Goal: Task Accomplishment & Management: Complete application form

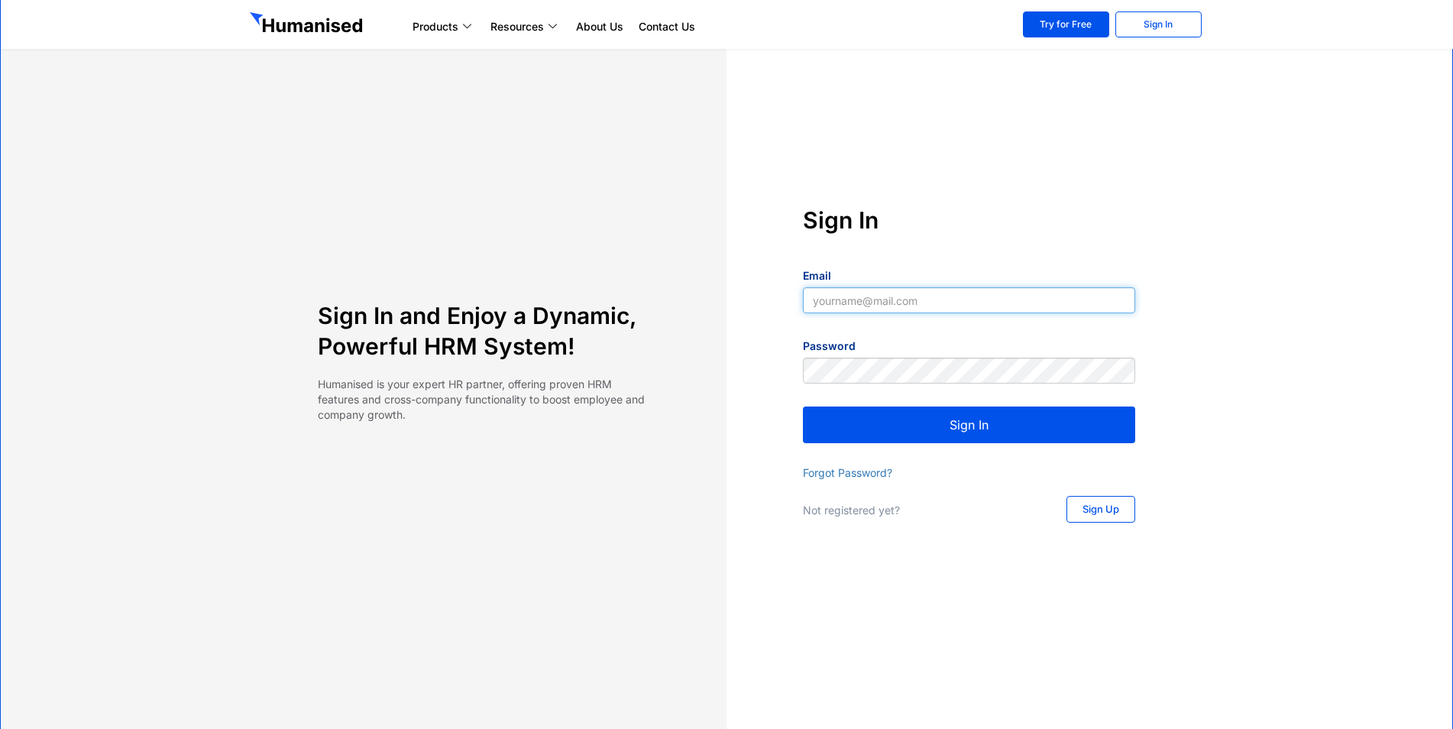
click at [938, 302] on input "Email" at bounding box center [969, 300] width 332 height 26
click at [988, 175] on div "Sign In and Enjoy a Dynamic, Powerful HRM System! Humanised is your expert HR p…" at bounding box center [726, 365] width 970 height 729
type input "[EMAIL_ADDRESS][DOMAIN_NAME]"
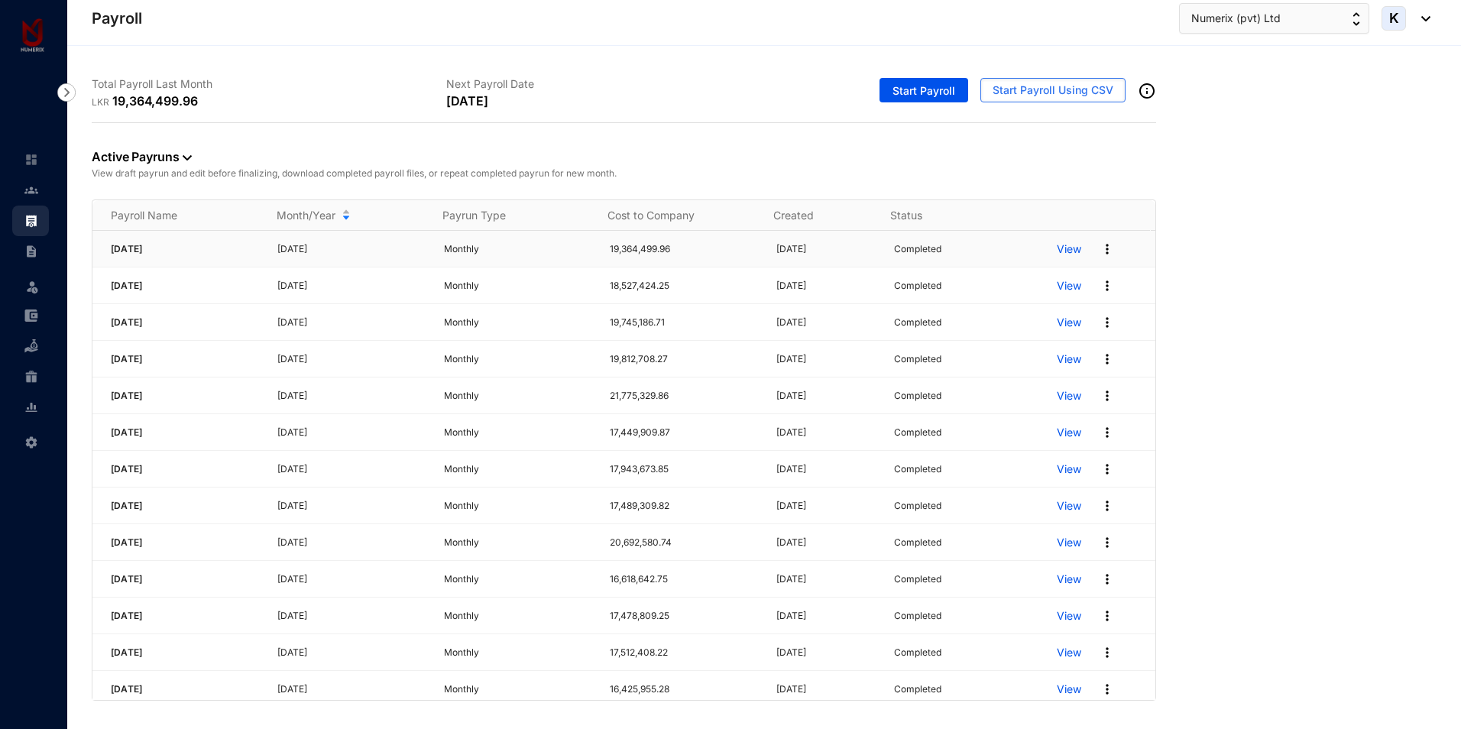
click at [1063, 248] on p "View" at bounding box center [1069, 248] width 24 height 15
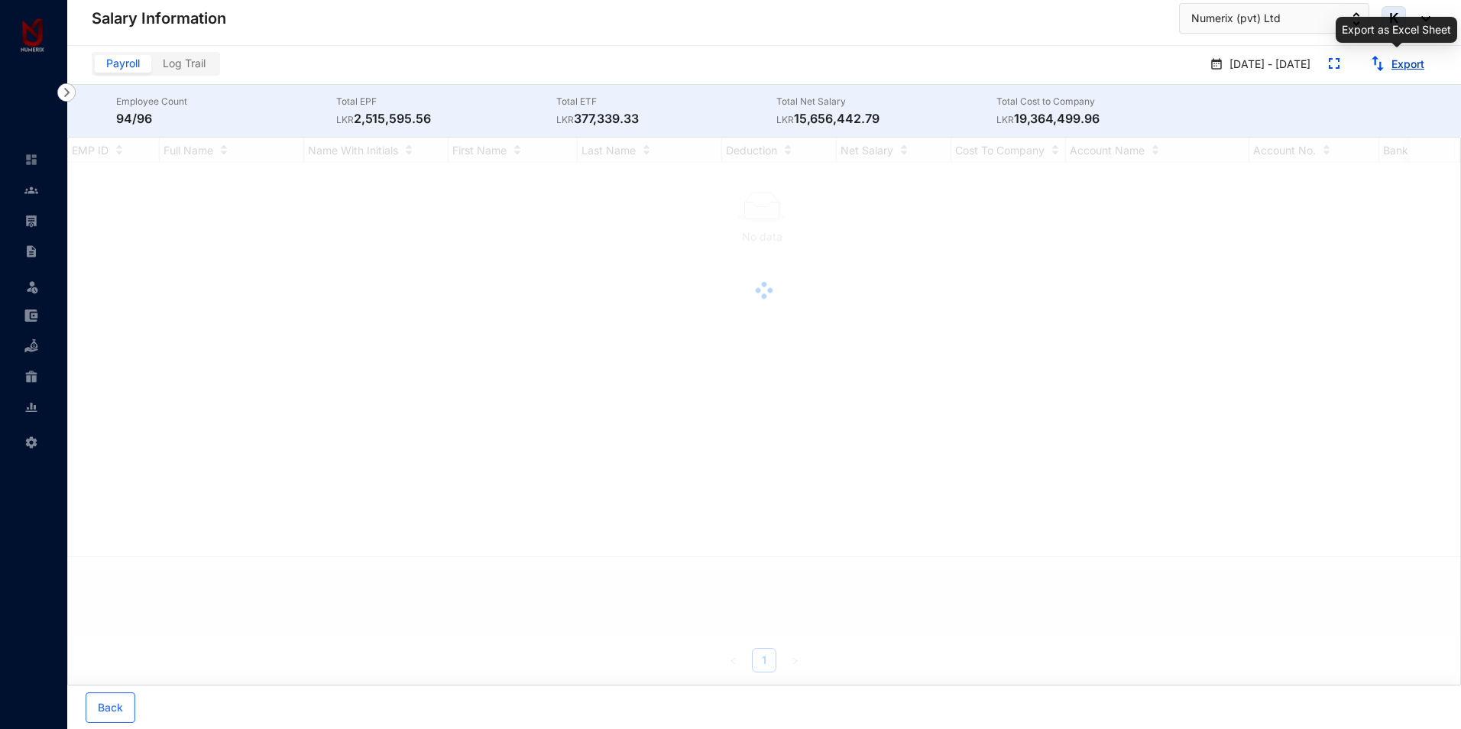
click at [1400, 63] on link "Export" at bounding box center [1407, 63] width 33 height 13
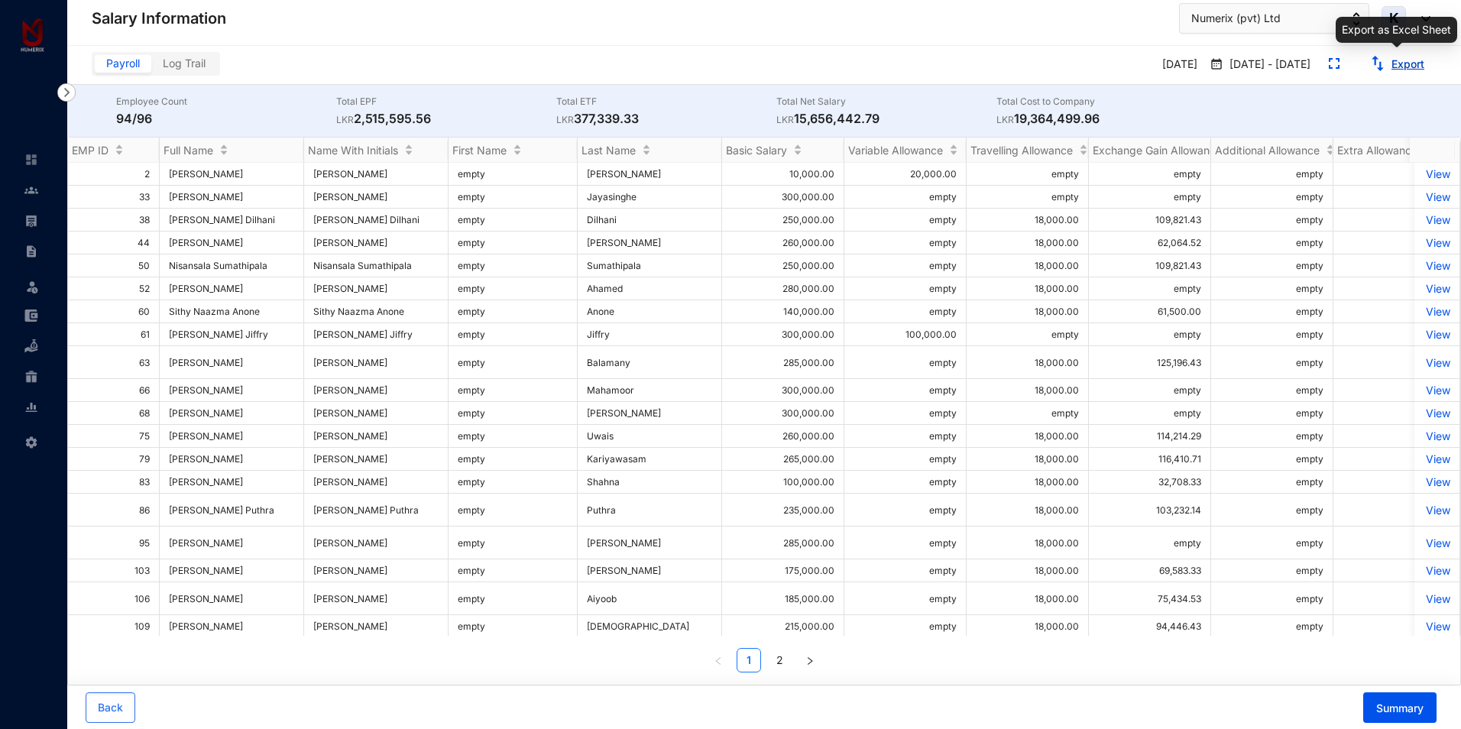
click at [1408, 63] on link "Export" at bounding box center [1407, 63] width 33 height 13
click at [24, 193] on link at bounding box center [43, 190] width 38 height 15
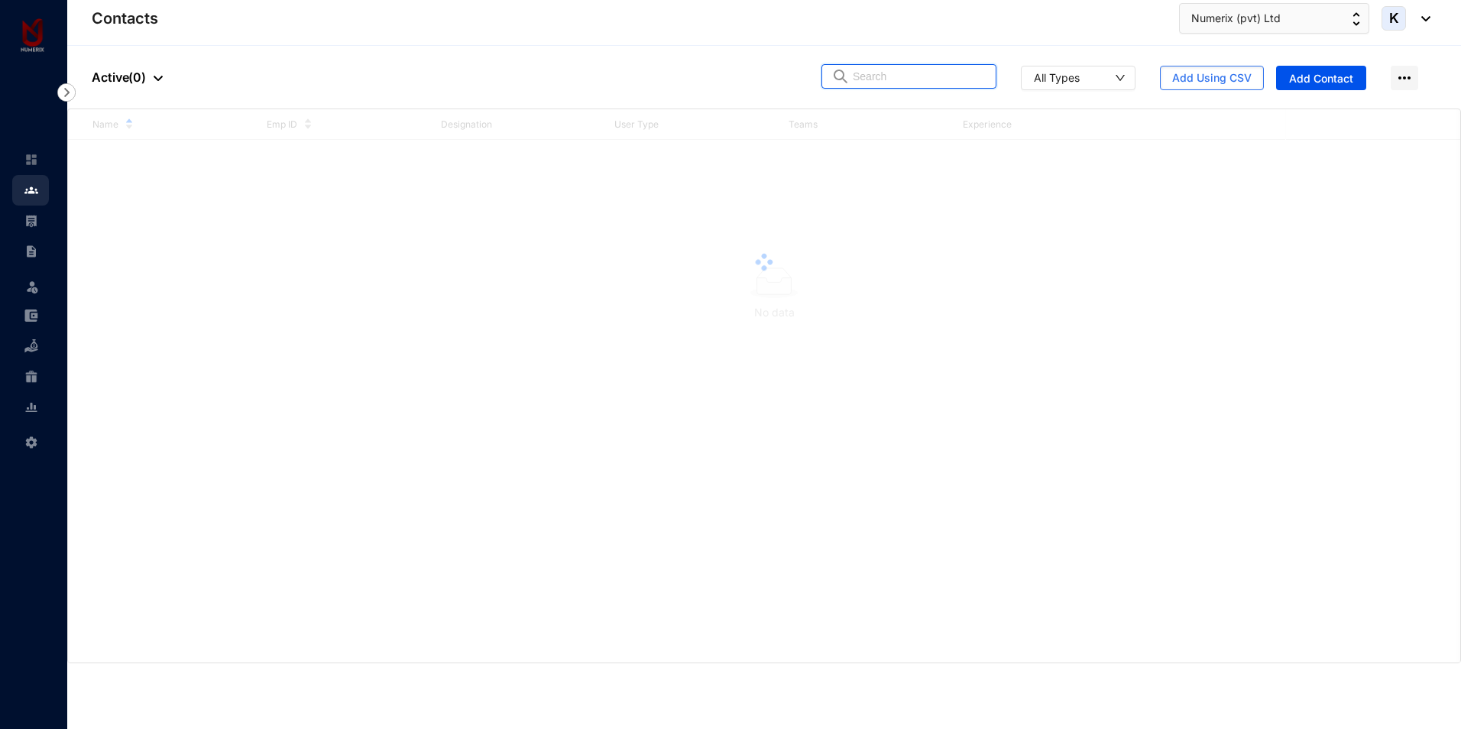
click at [958, 72] on input "text" at bounding box center [920, 76] width 134 height 23
drag, startPoint x: 935, startPoint y: 82, endPoint x: 819, endPoint y: 74, distance: 116.4
click at [819, 74] on div "People Active ( 1 ) vijaya All Types Add Using CSV Add Contact" at bounding box center [764, 77] width 1394 height 63
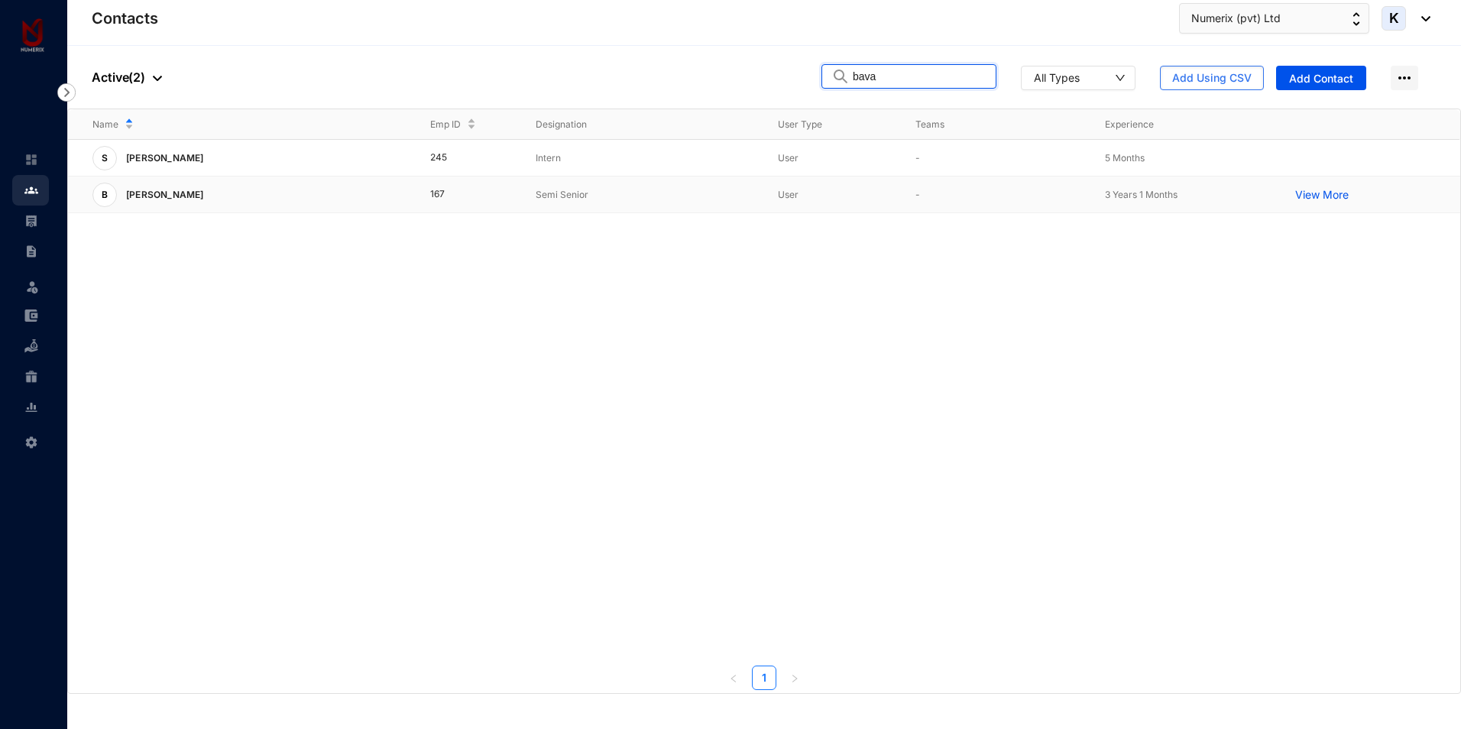
type input "bava"
click at [196, 193] on p "[PERSON_NAME]" at bounding box center [163, 195] width 93 height 24
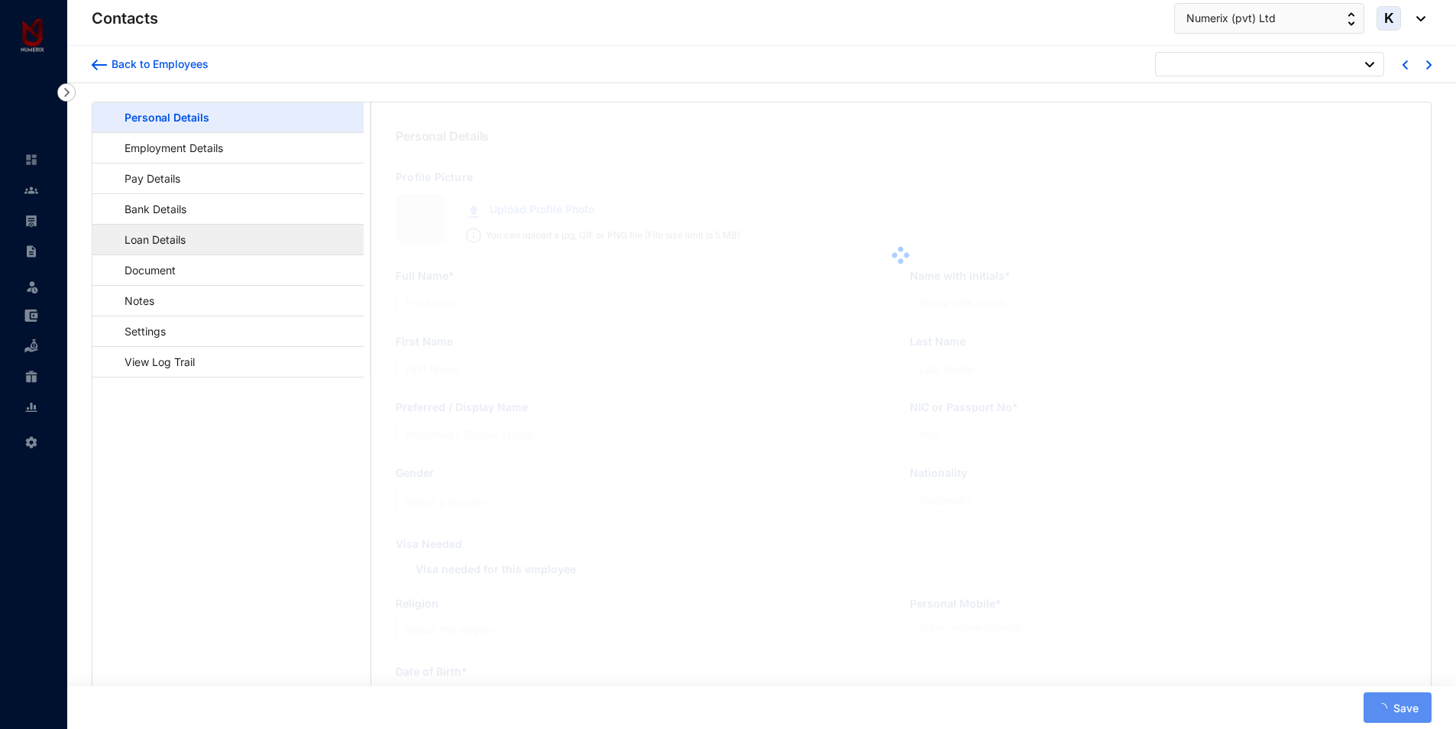
type input "[PERSON_NAME]"
type input "Krishnabavan"
type input "[PERSON_NAME]"
type input "988370681V"
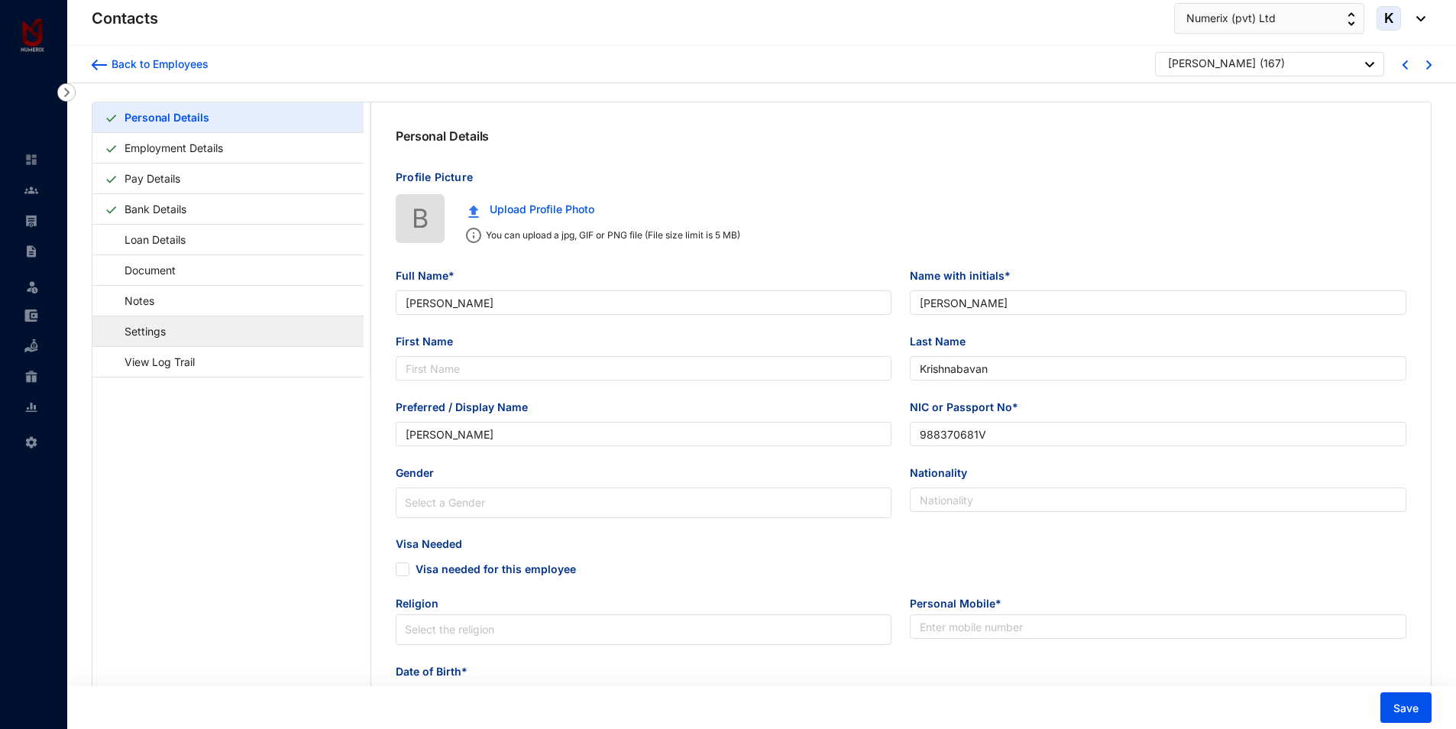
click at [132, 333] on link "Settings" at bounding box center [138, 331] width 66 height 31
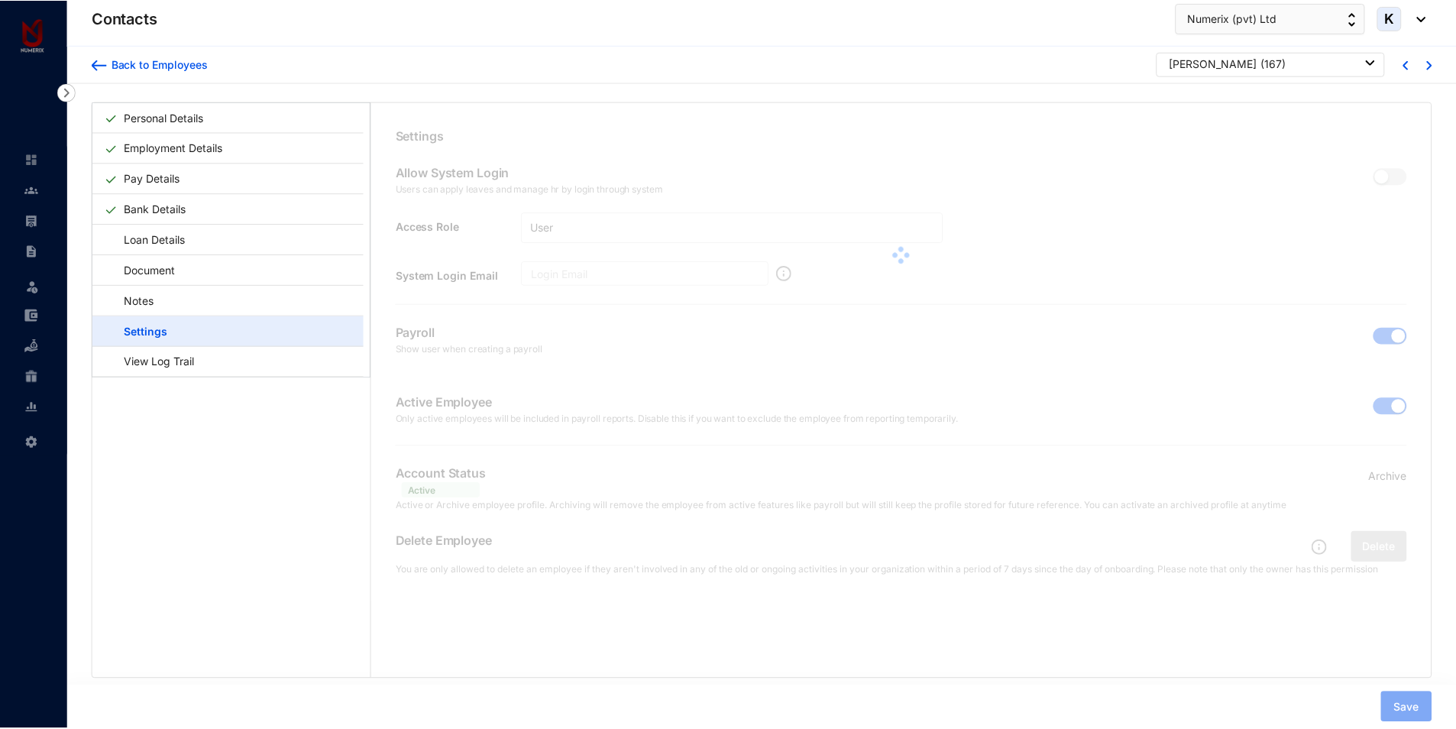
scroll to position [37, 0]
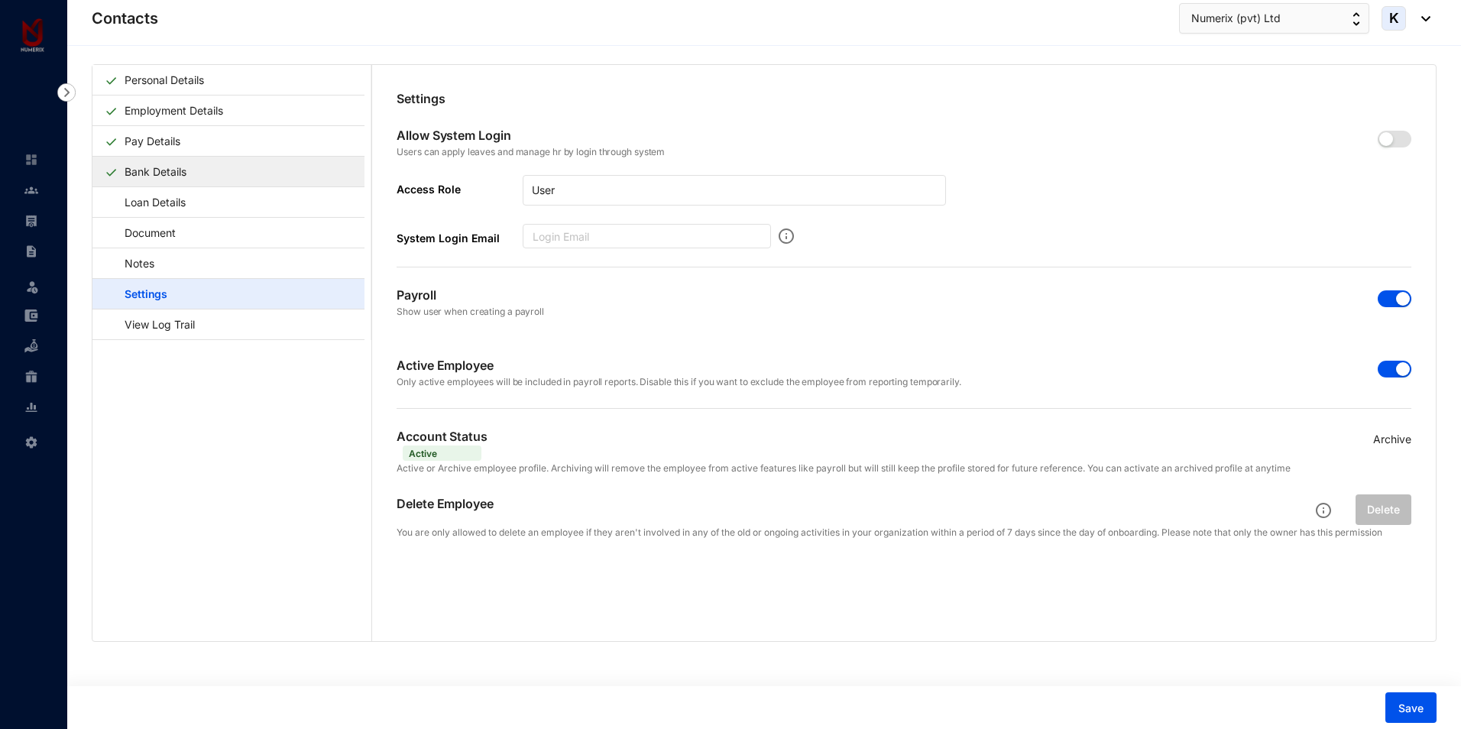
click at [137, 176] on link "Bank Details" at bounding box center [155, 171] width 74 height 31
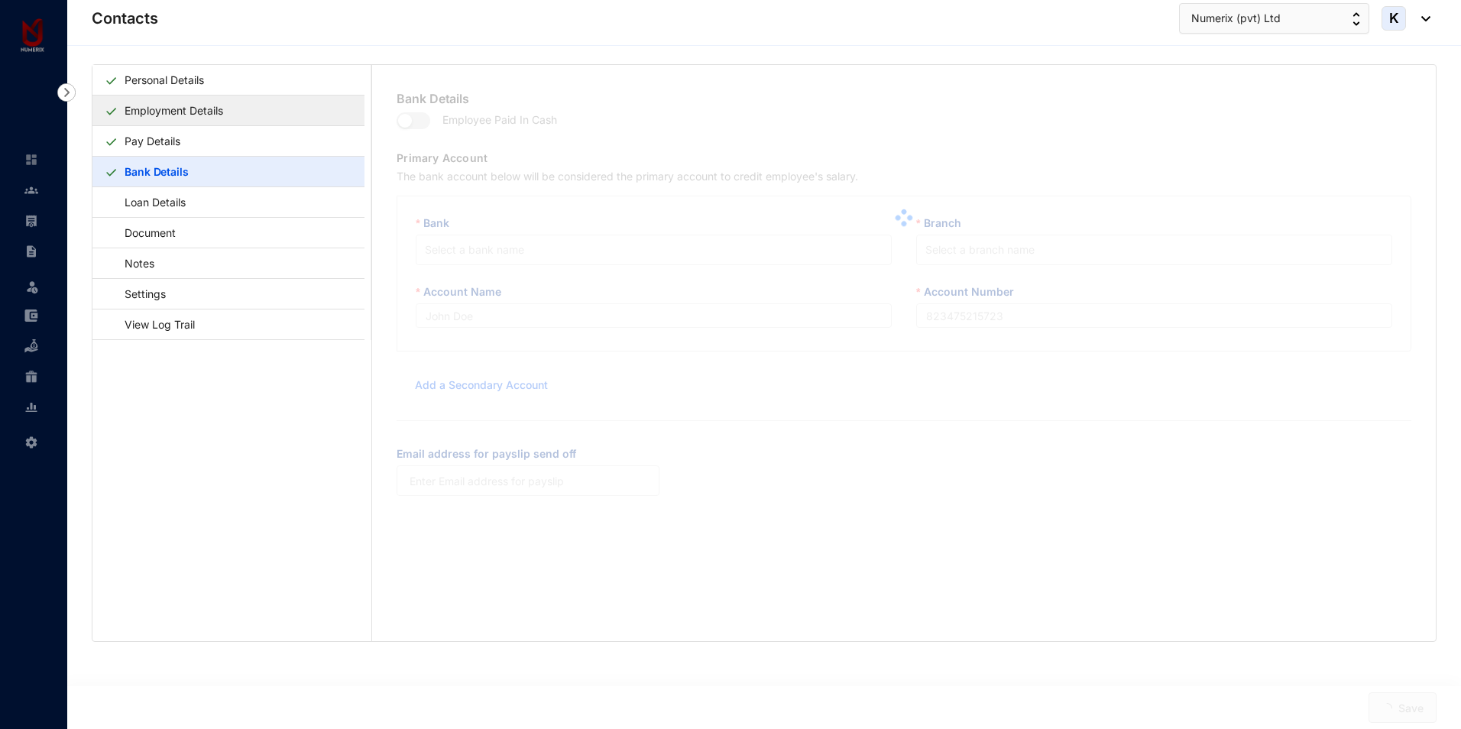
type input "[PERSON_NAME]"
type input "141200110021354"
type input "[EMAIL_ADDRESS][DOMAIN_NAME]"
click at [161, 115] on link "Employment Details" at bounding box center [173, 110] width 111 height 31
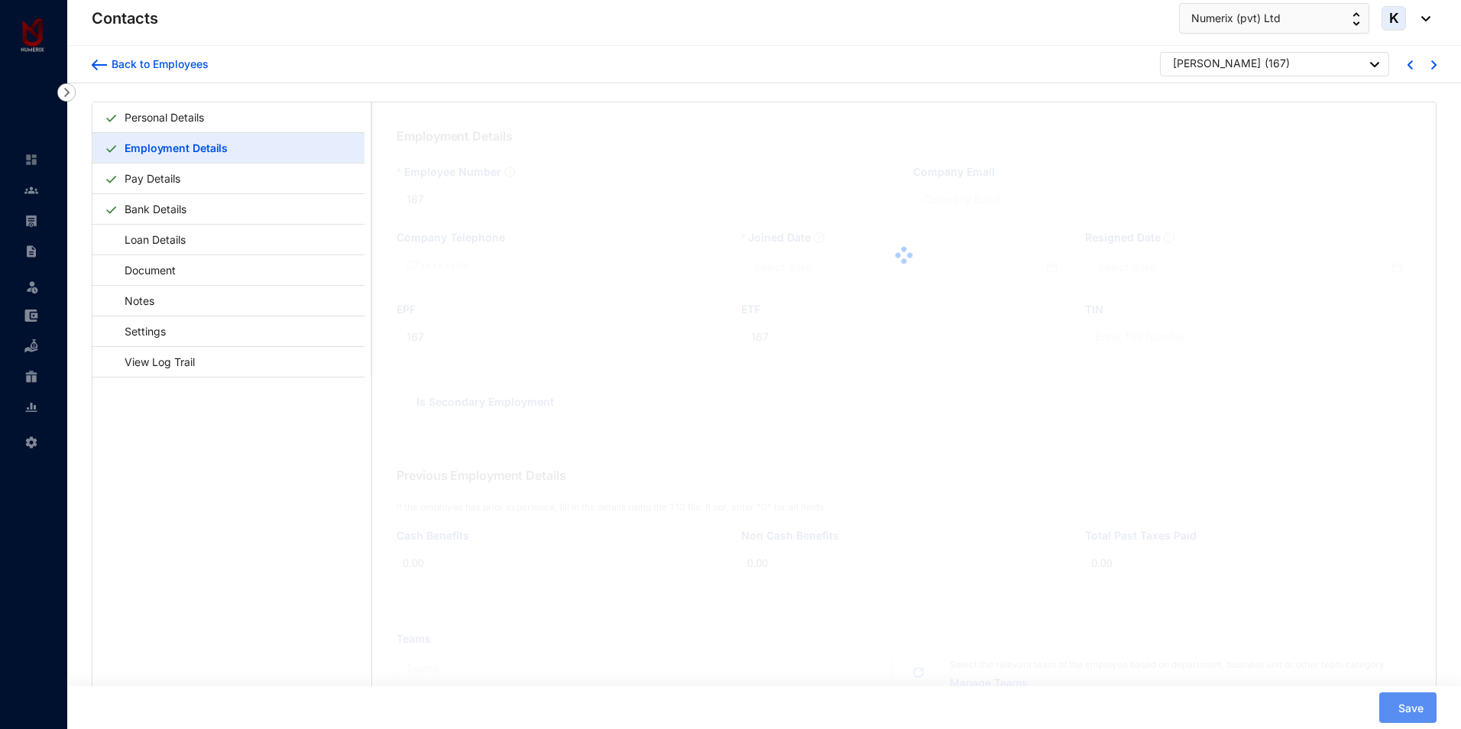
type input "[DATE]"
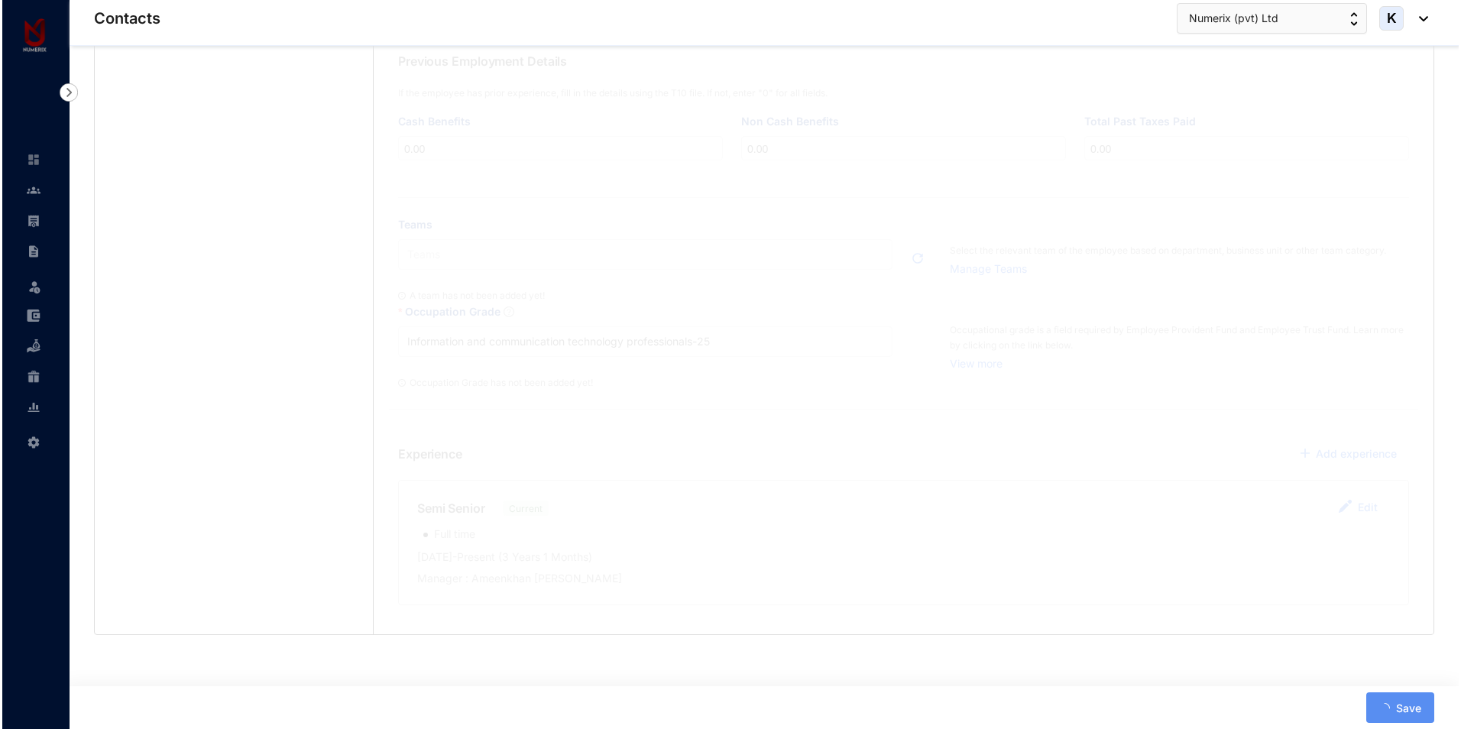
scroll to position [415, 0]
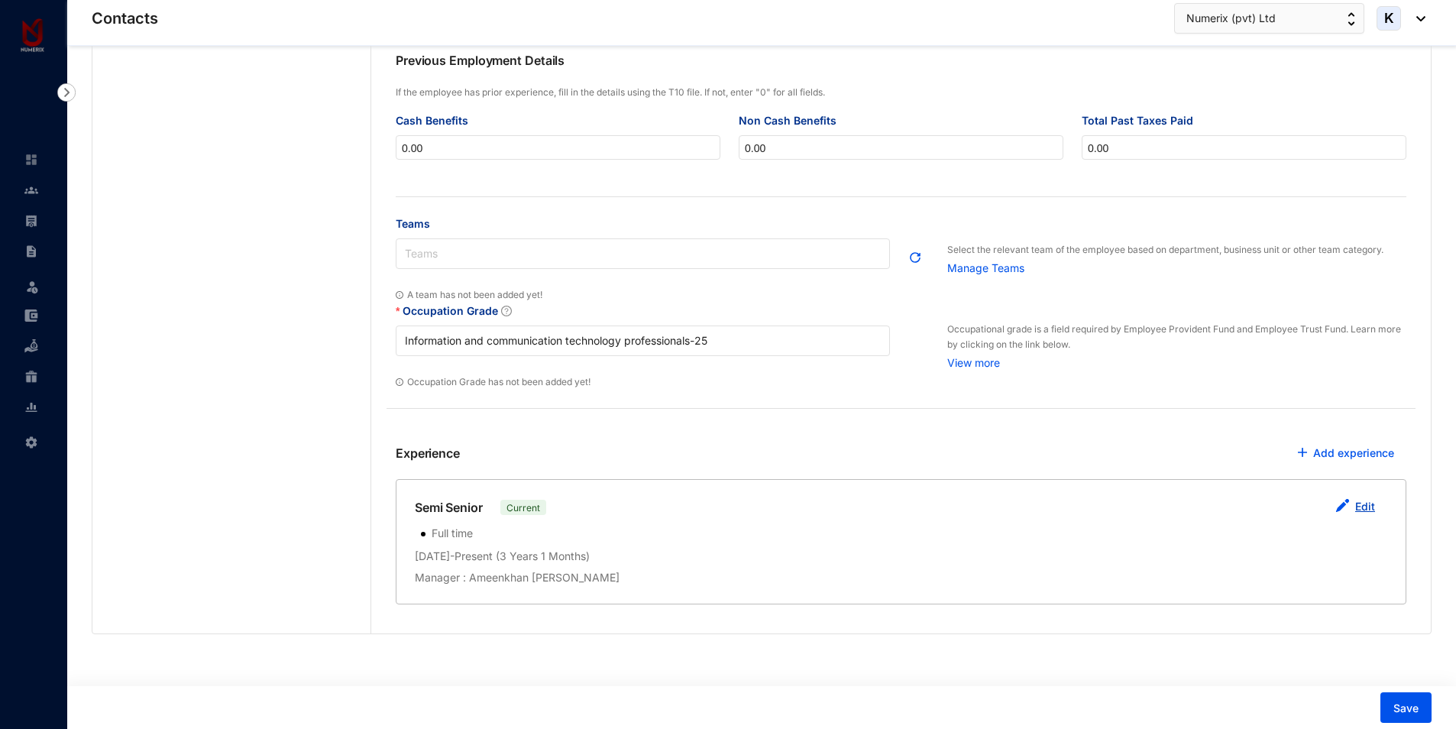
click at [1366, 504] on link "Edit" at bounding box center [1366, 506] width 20 height 13
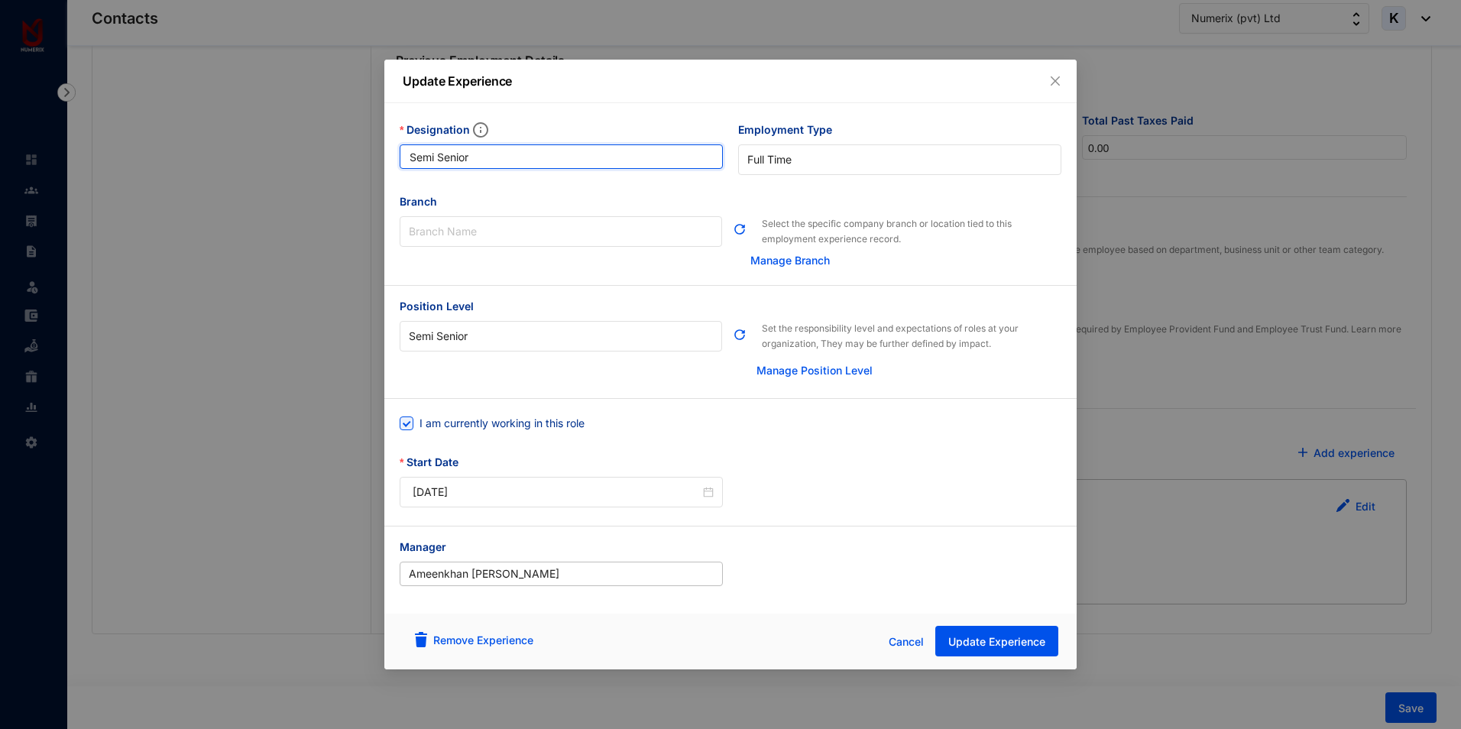
click at [440, 157] on input "Semi Senior" at bounding box center [561, 156] width 323 height 24
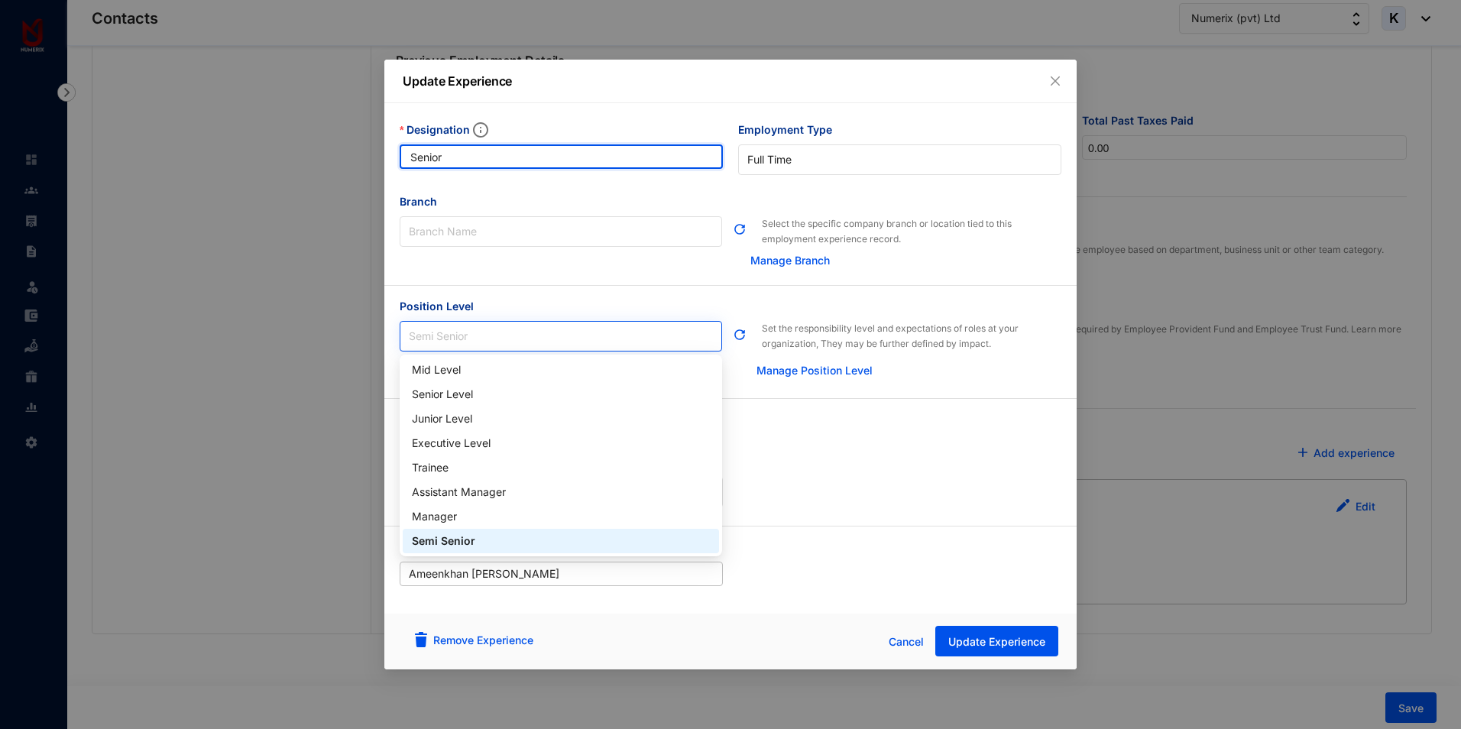
click at [437, 330] on span "Semi Senior" at bounding box center [561, 336] width 304 height 23
type input "Senior"
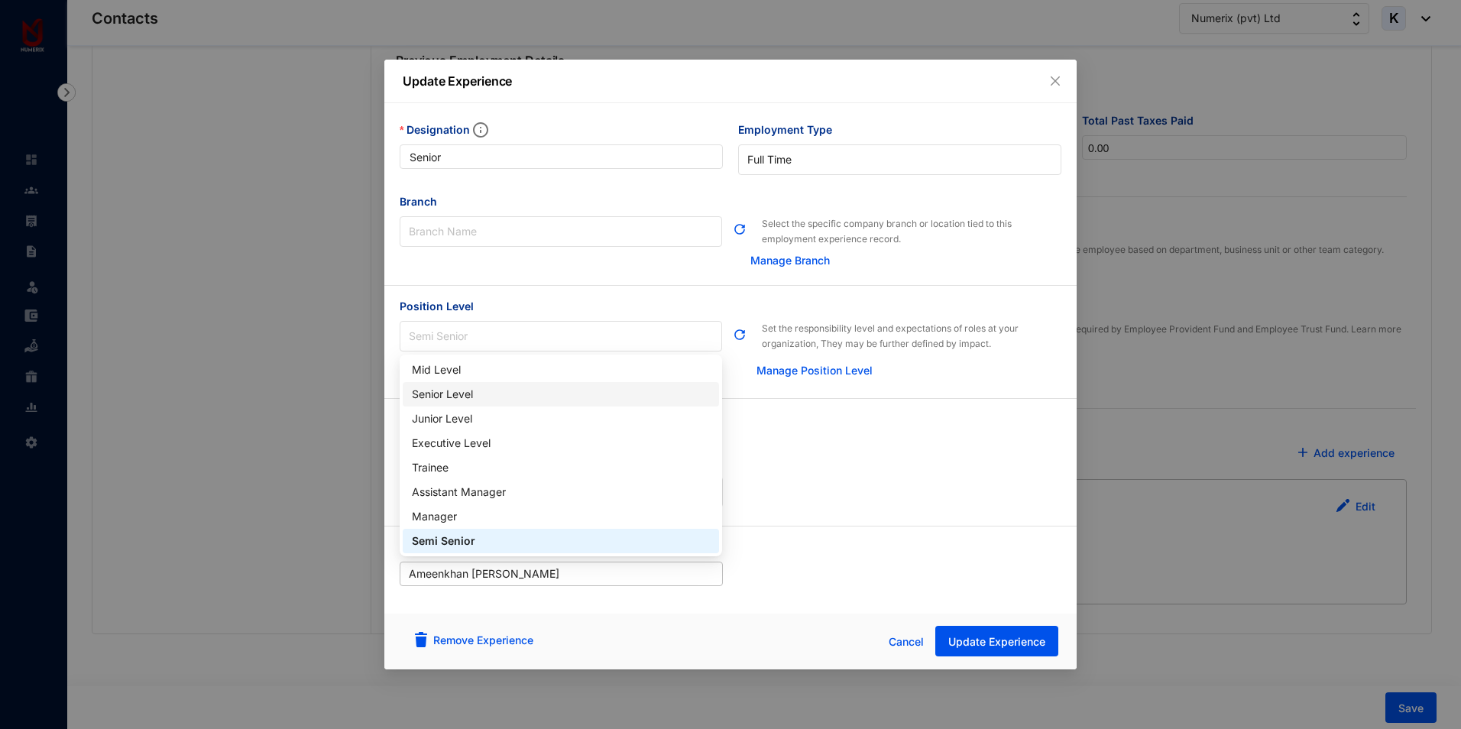
click at [441, 400] on div "Senior Level" at bounding box center [561, 394] width 298 height 17
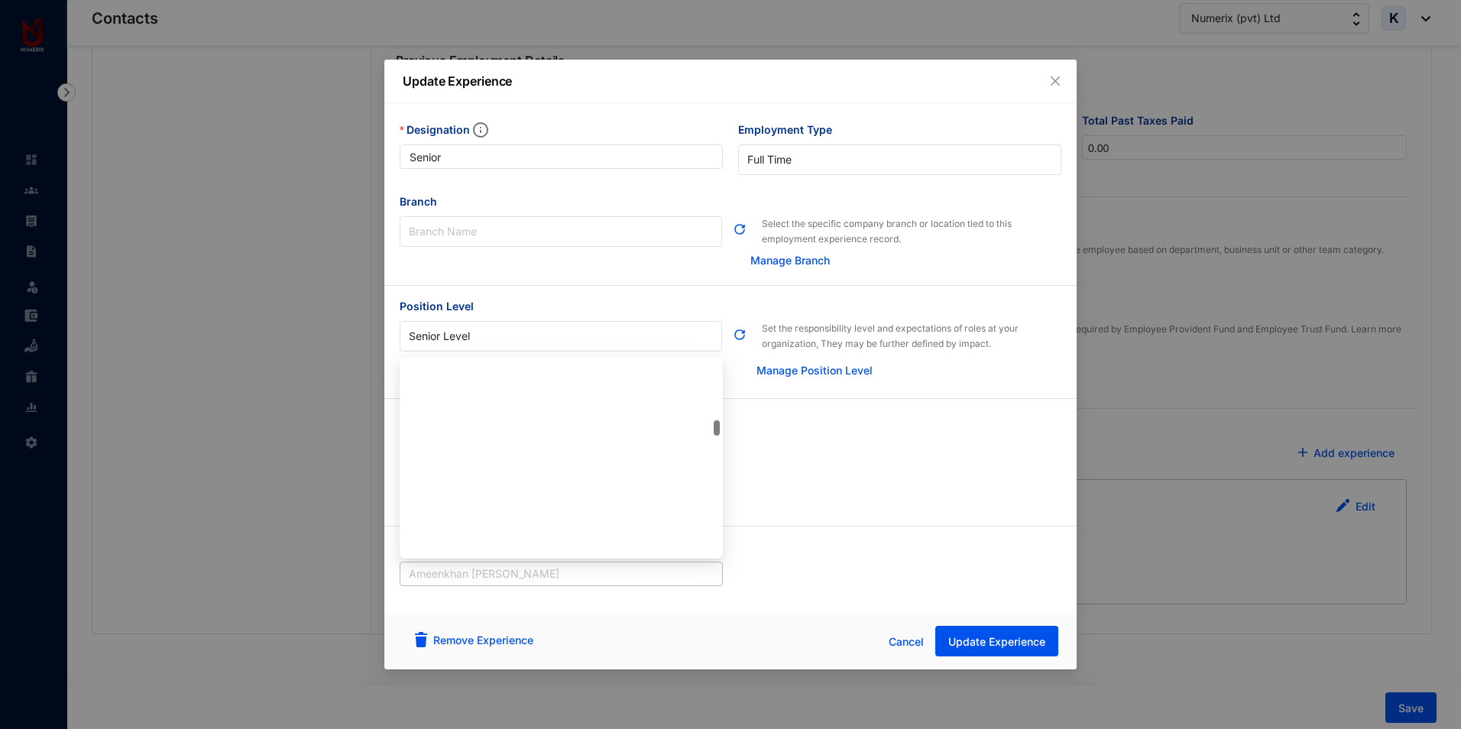
scroll to position [1492, 0]
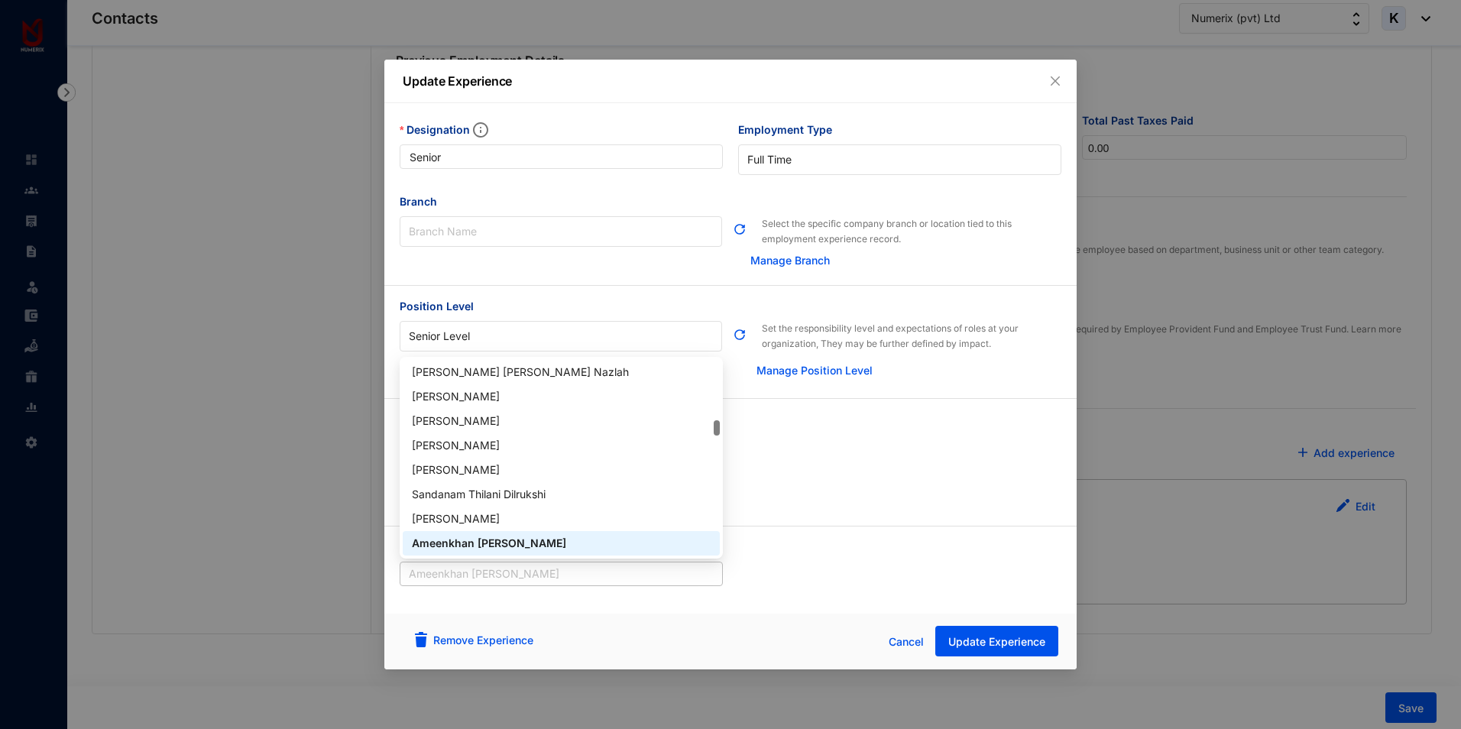
drag, startPoint x: 563, startPoint y: 575, endPoint x: 362, endPoint y: 577, distance: 201.0
click at [362, 577] on div "Update Experience Designation Senior Employment Type [DEMOGRAPHIC_DATA] Branch …" at bounding box center [730, 364] width 1461 height 729
click at [594, 585] on span "Ameenkhan [PERSON_NAME]" at bounding box center [561, 573] width 305 height 23
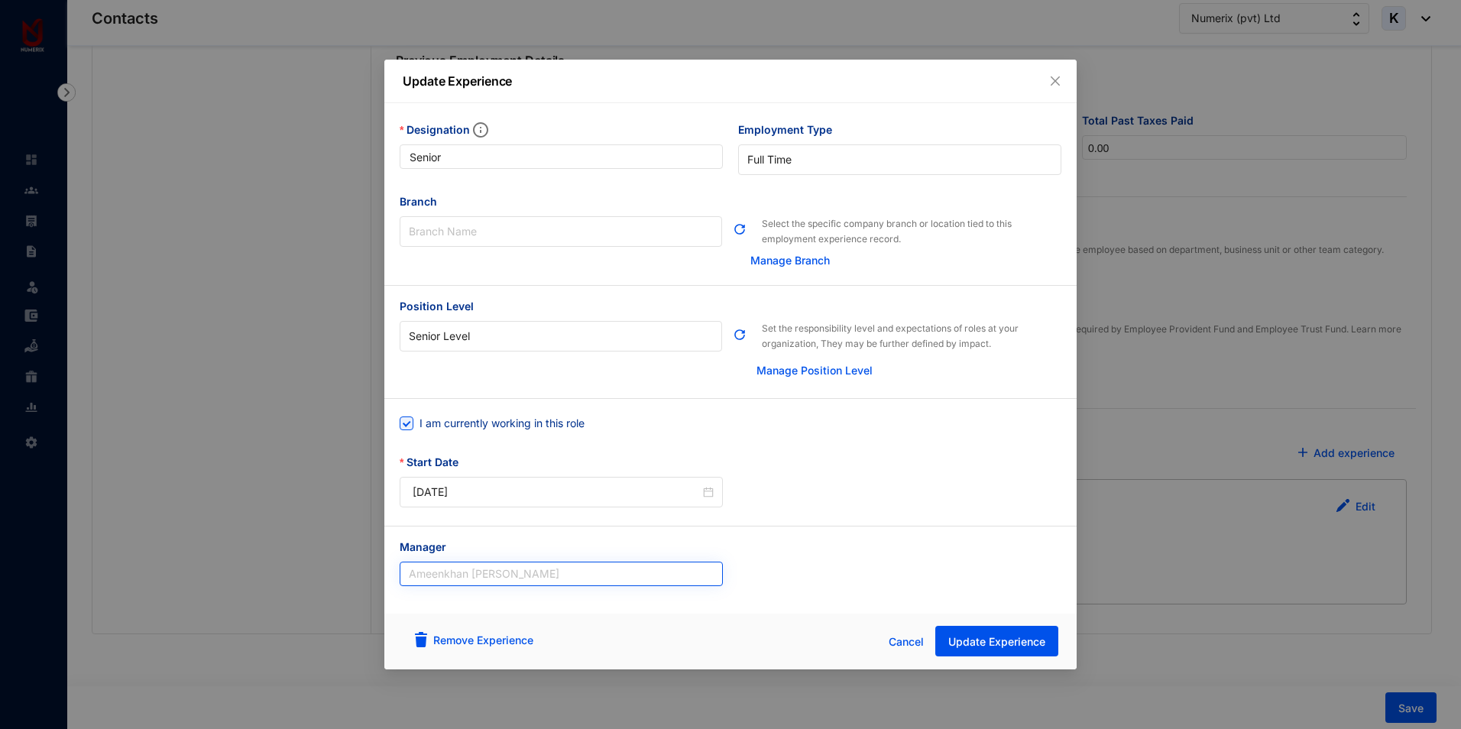
click at [595, 577] on span "Ameenkhan [PERSON_NAME]" at bounding box center [561, 573] width 305 height 23
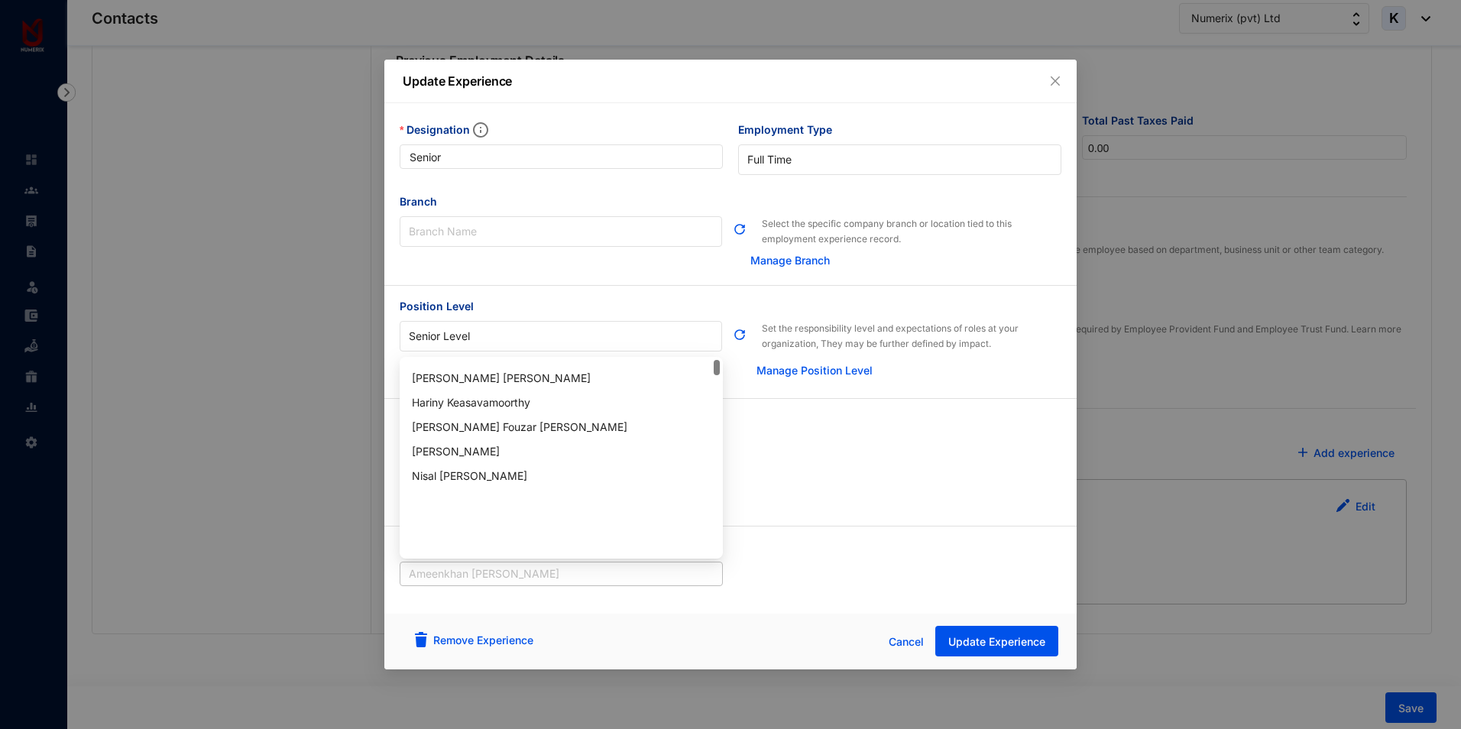
scroll to position [0, 0]
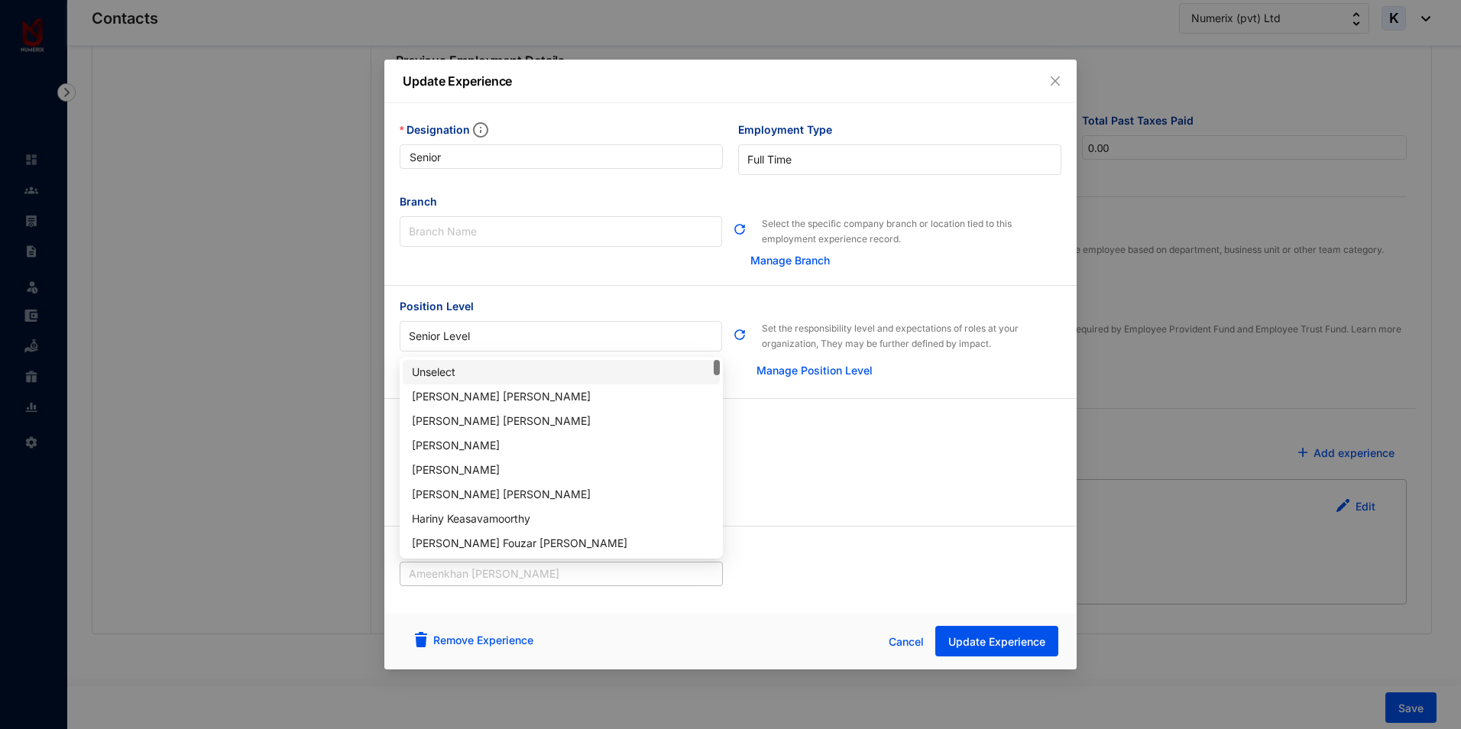
click at [462, 370] on div "Unselect" at bounding box center [561, 372] width 299 height 17
drag, startPoint x: 558, startPoint y: 575, endPoint x: 280, endPoint y: 573, distance: 277.4
click at [280, 573] on div "Update Experience Designation Senior Employment Type [DEMOGRAPHIC_DATA] Branch …" at bounding box center [730, 364] width 1461 height 729
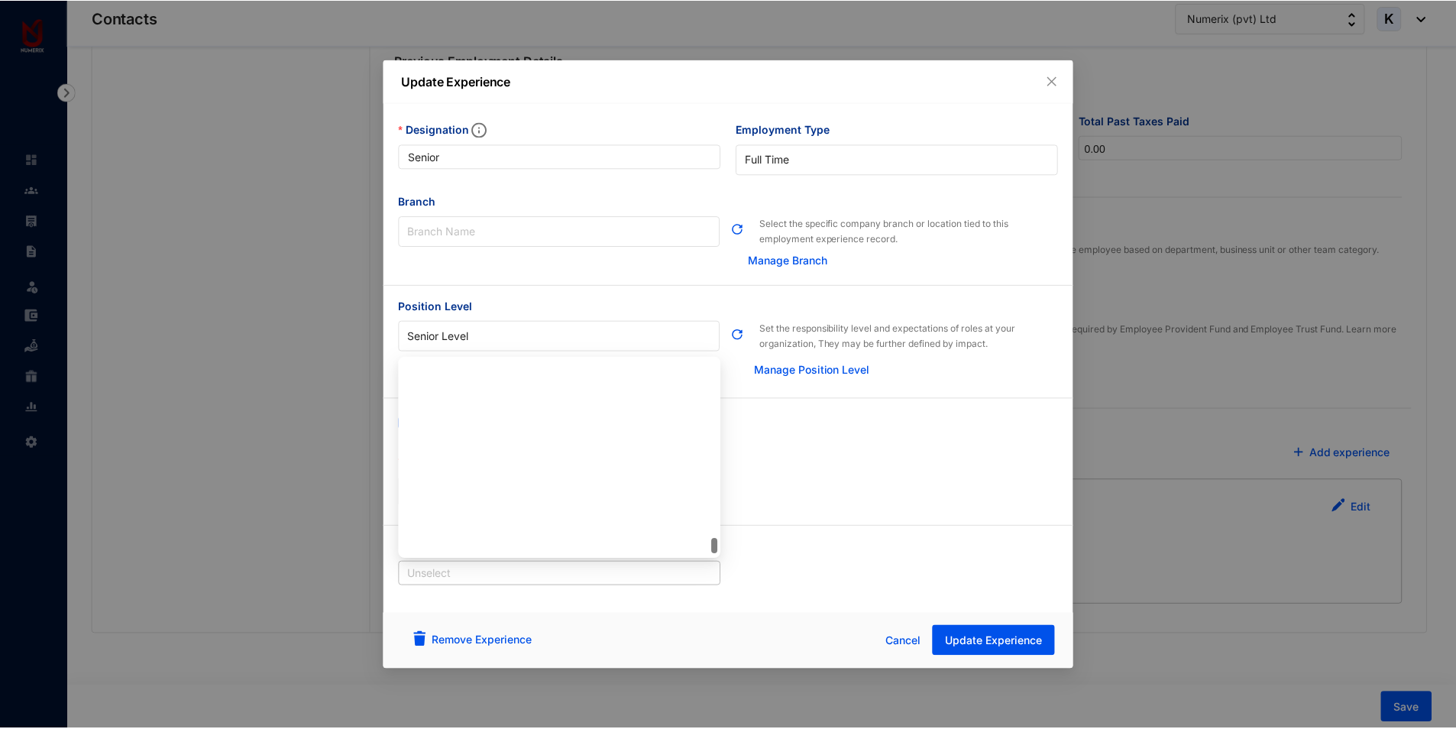
scroll to position [4475, 0]
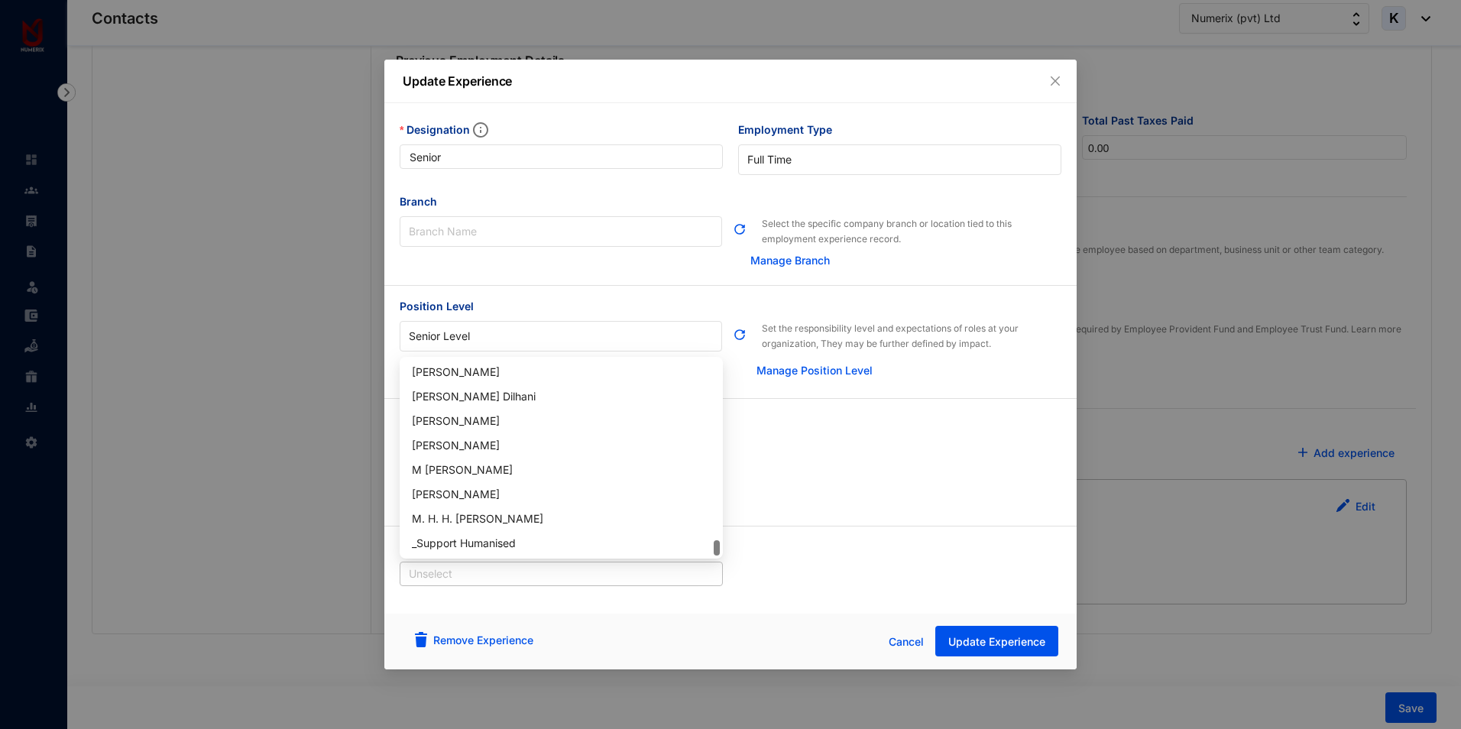
drag, startPoint x: 718, startPoint y: 394, endPoint x: 708, endPoint y: 559, distance: 166.2
click at [460, 472] on div "M [PERSON_NAME]" at bounding box center [561, 470] width 299 height 17
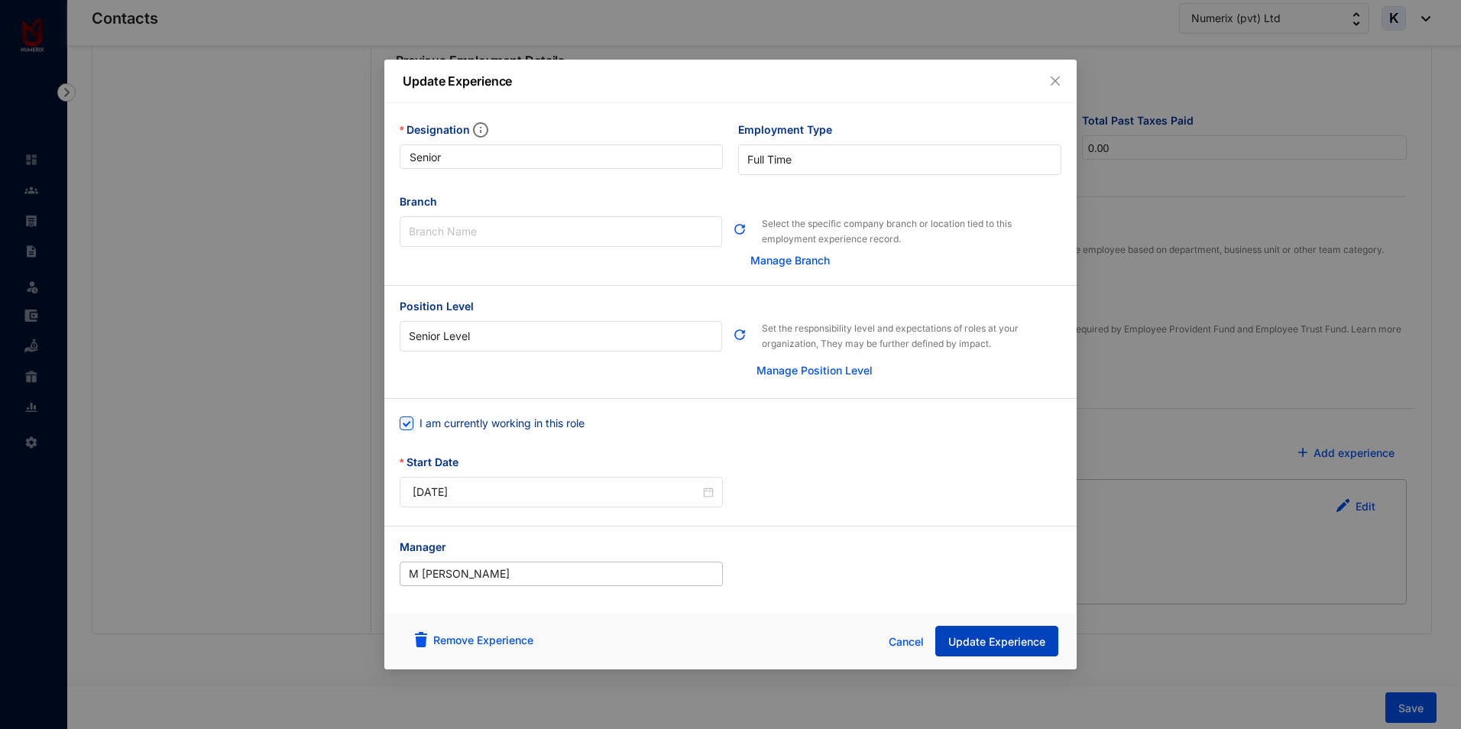
click at [1000, 648] on span "Update Experience" at bounding box center [996, 641] width 97 height 15
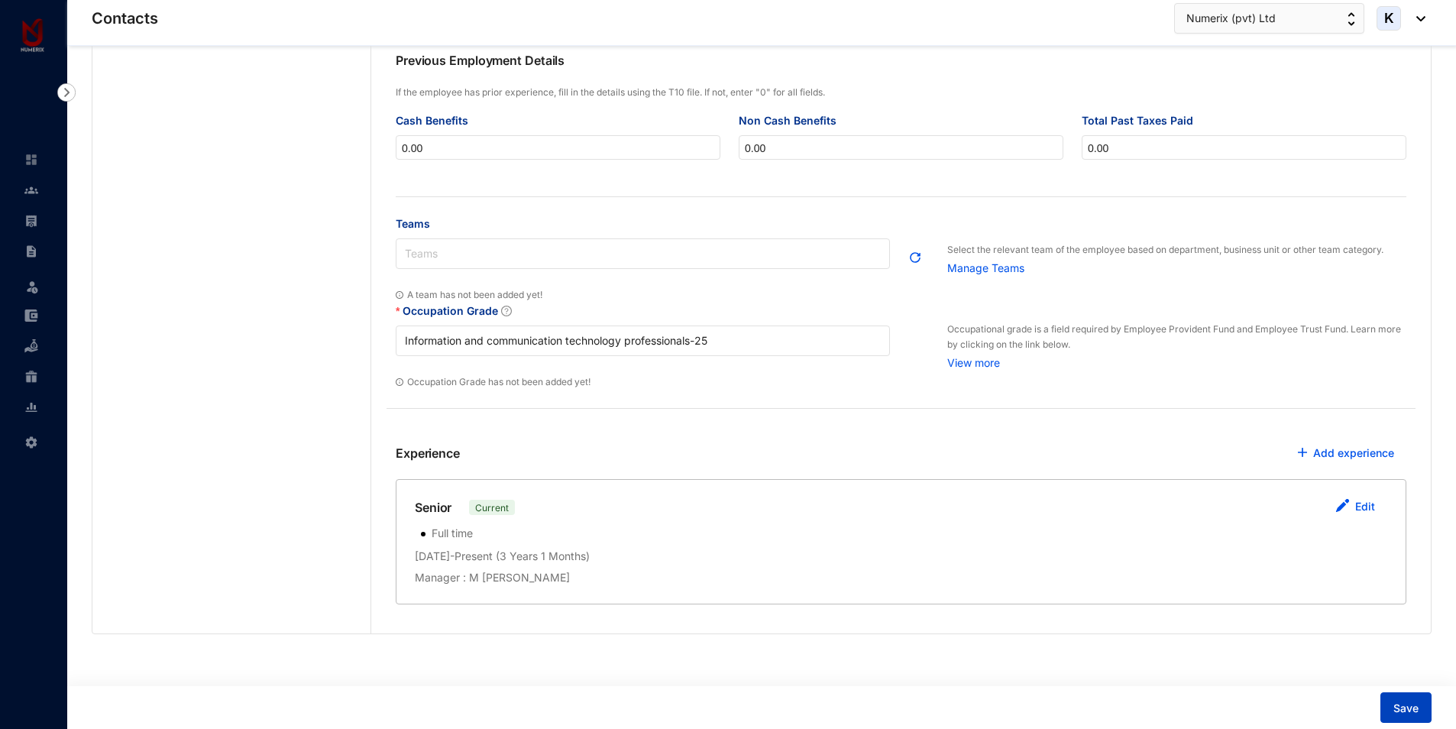
click at [1401, 701] on span "Save" at bounding box center [1406, 708] width 25 height 15
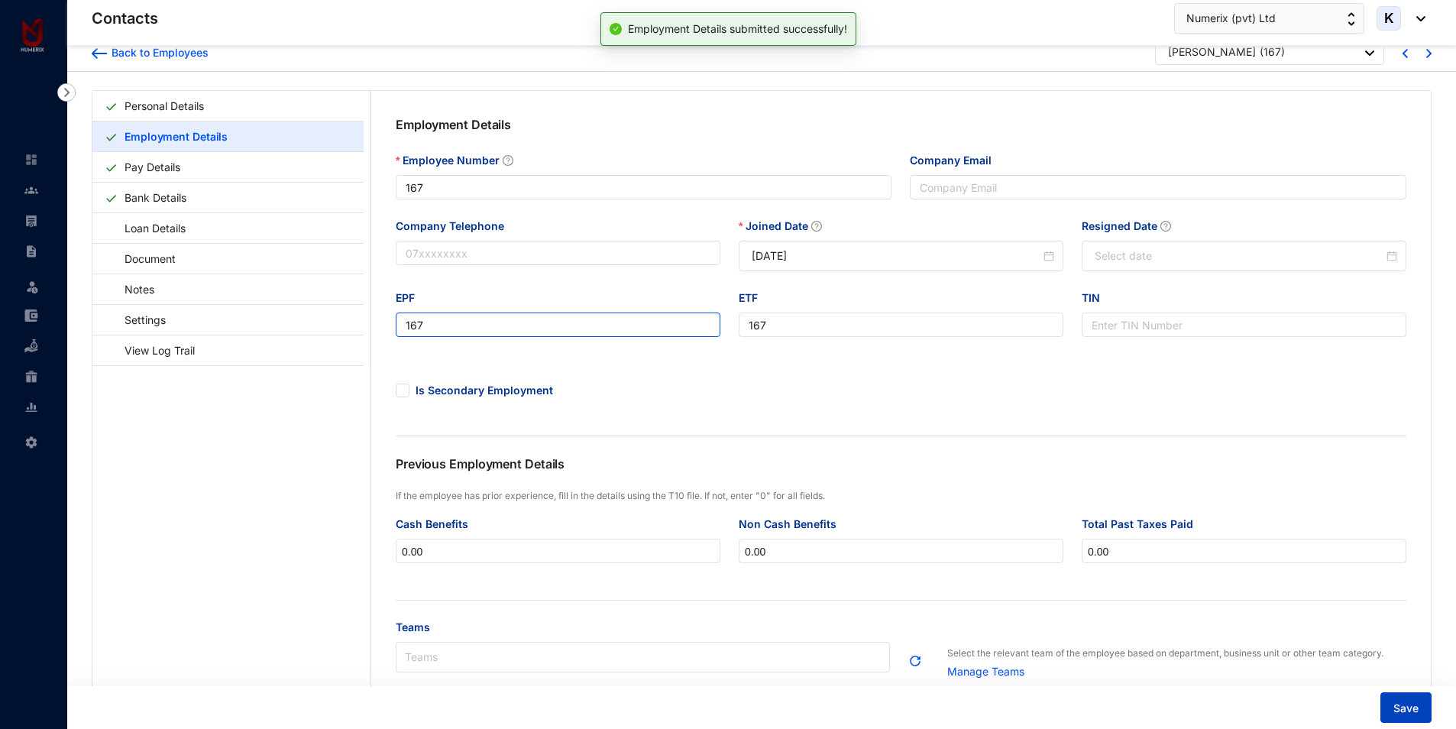
scroll to position [0, 0]
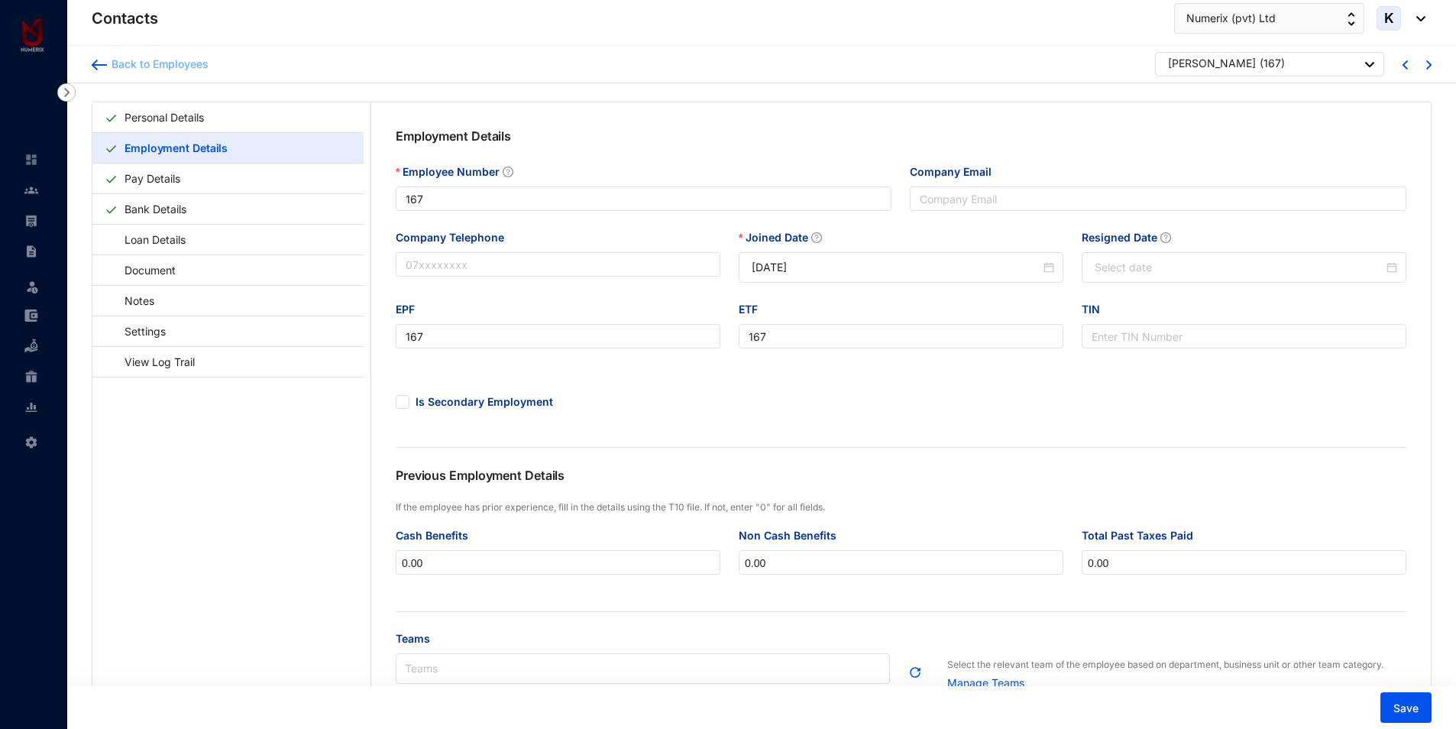
click at [166, 60] on div "Back to Employees" at bounding box center [158, 64] width 102 height 15
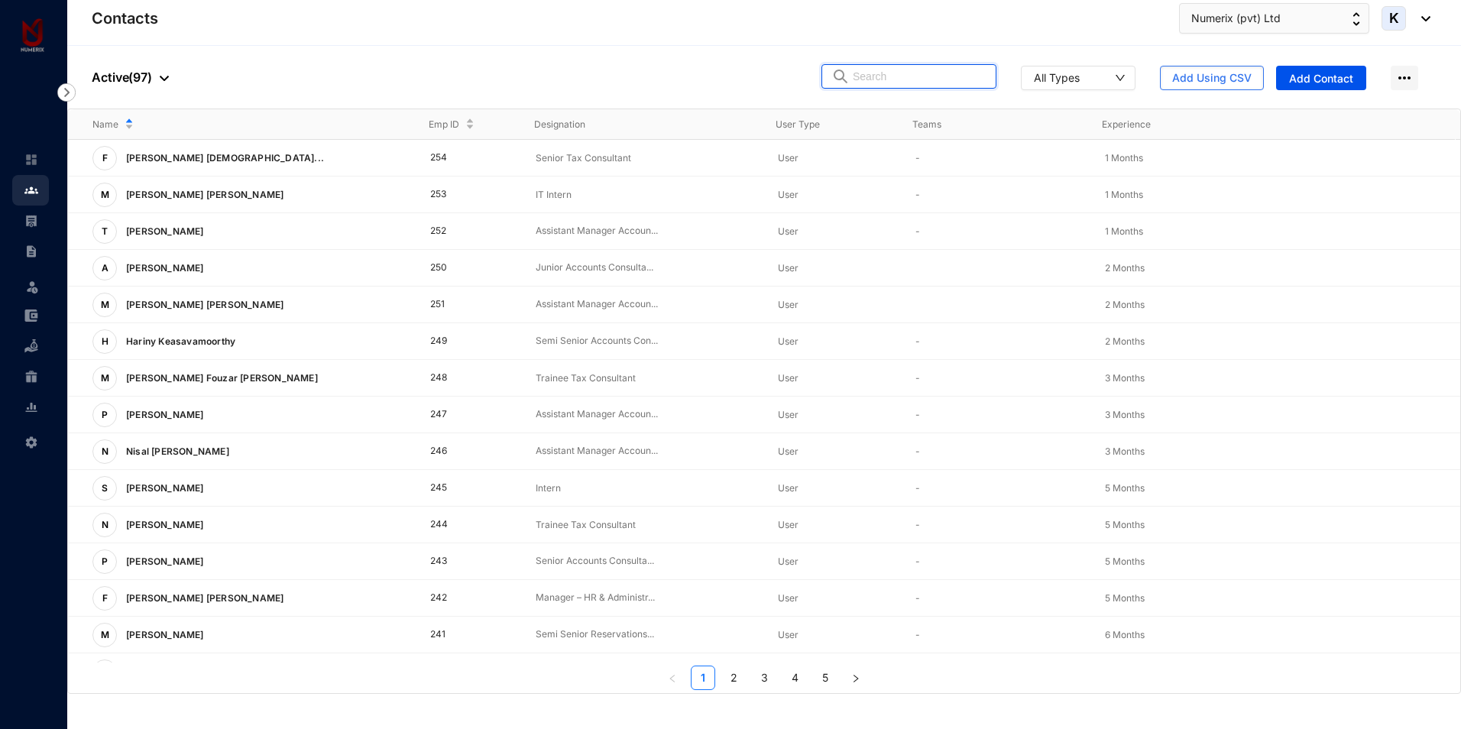
click at [887, 75] on input "text" at bounding box center [920, 76] width 134 height 23
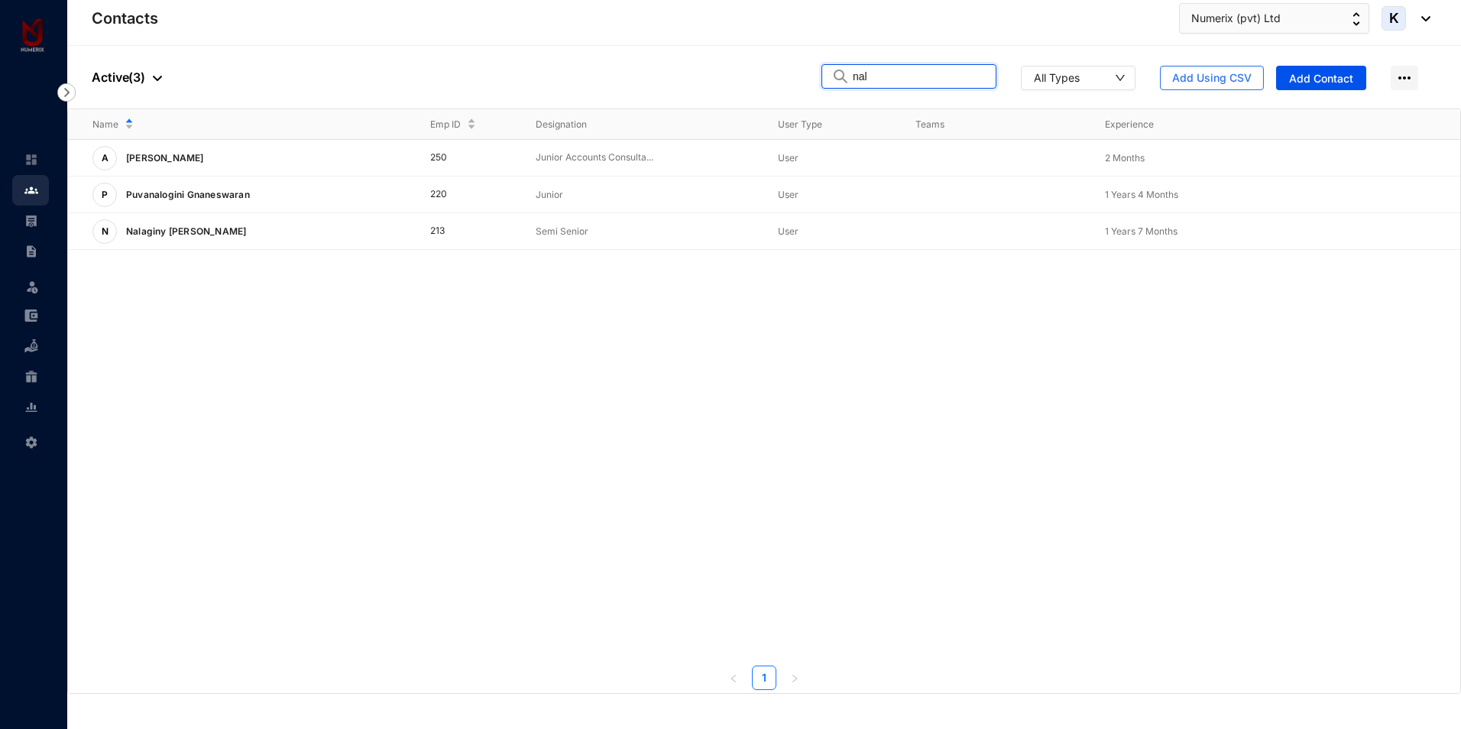
drag, startPoint x: 928, startPoint y: 76, endPoint x: 792, endPoint y: 75, distance: 136.0
click at [792, 75] on div "People Active ( 3 ) nal All Types Add Using CSV Add Contact" at bounding box center [764, 77] width 1394 height 63
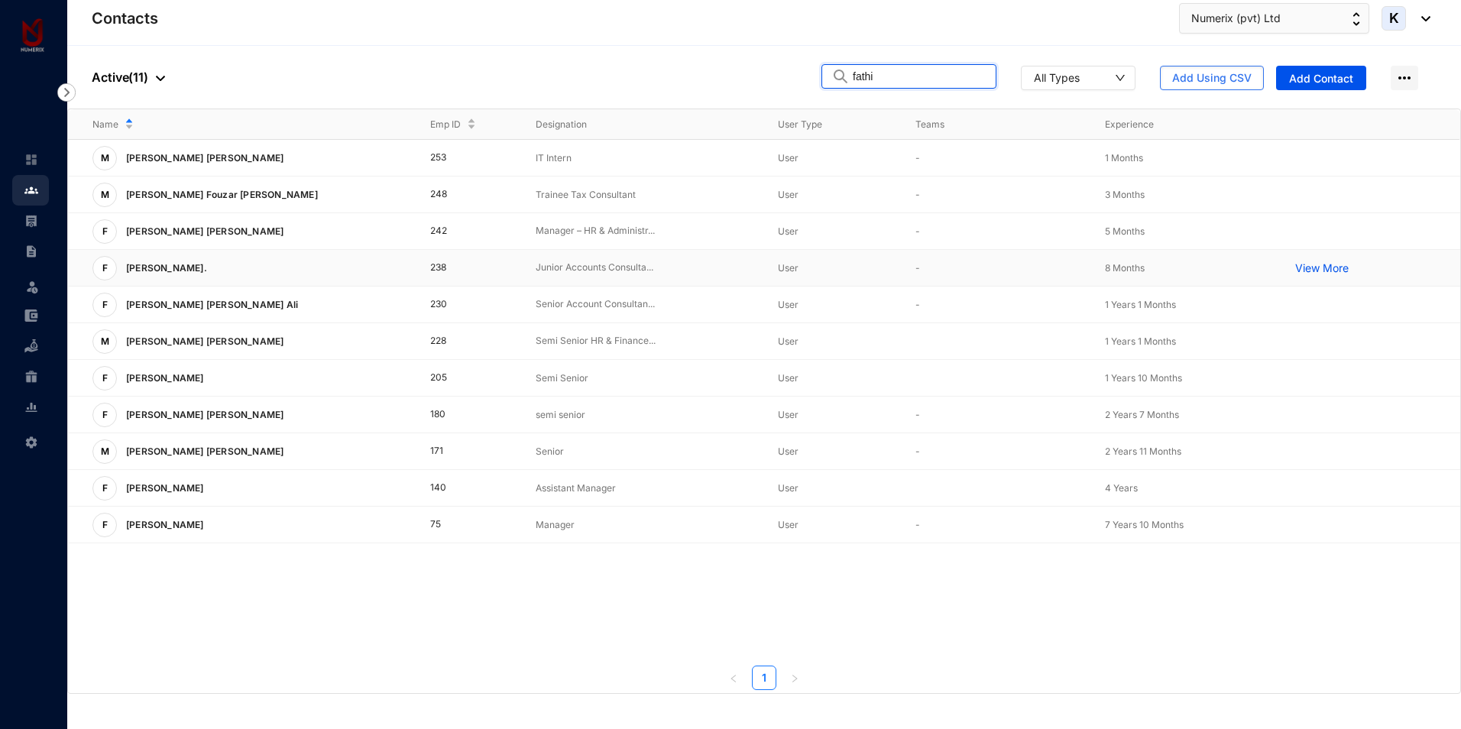
type input "fathi"
click at [429, 267] on td "238" at bounding box center [458, 268] width 105 height 37
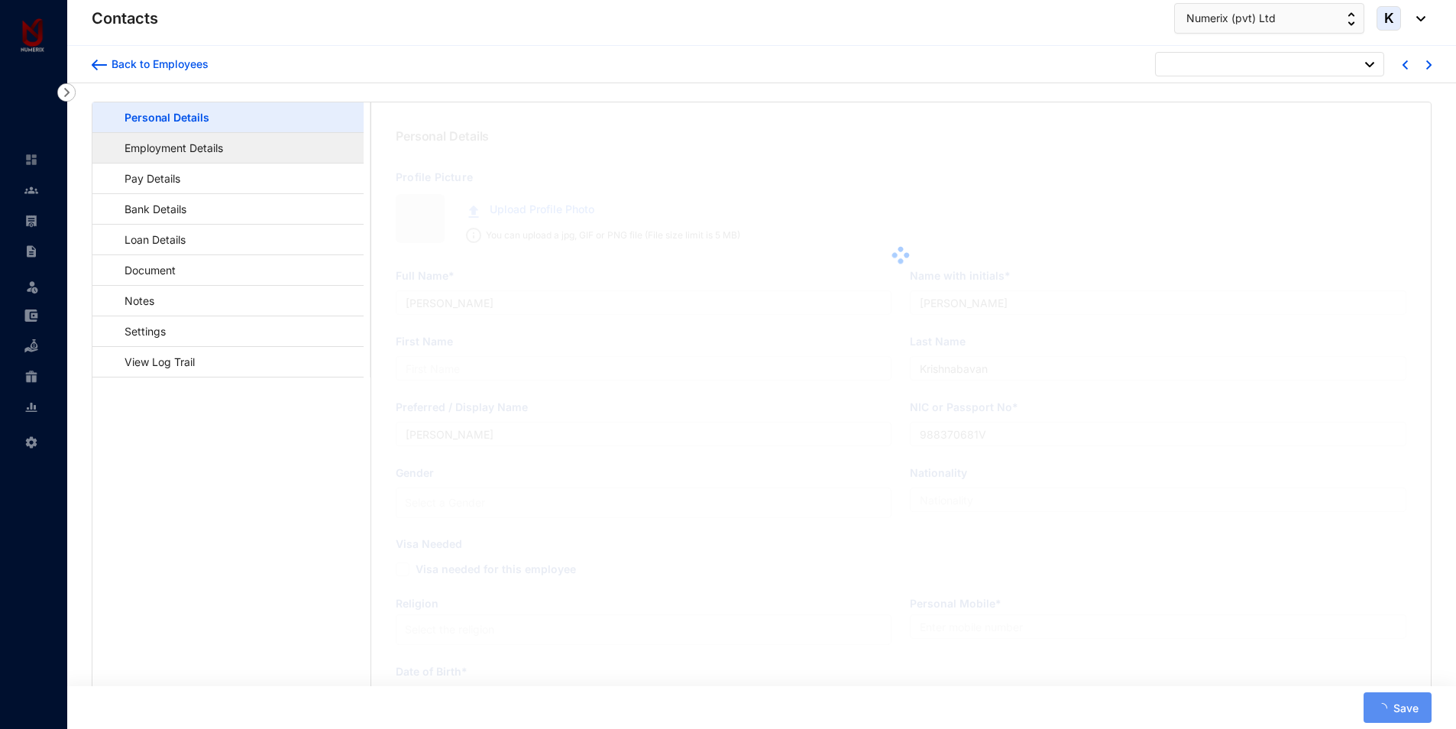
click at [211, 152] on link "Employment Details" at bounding box center [167, 147] width 124 height 31
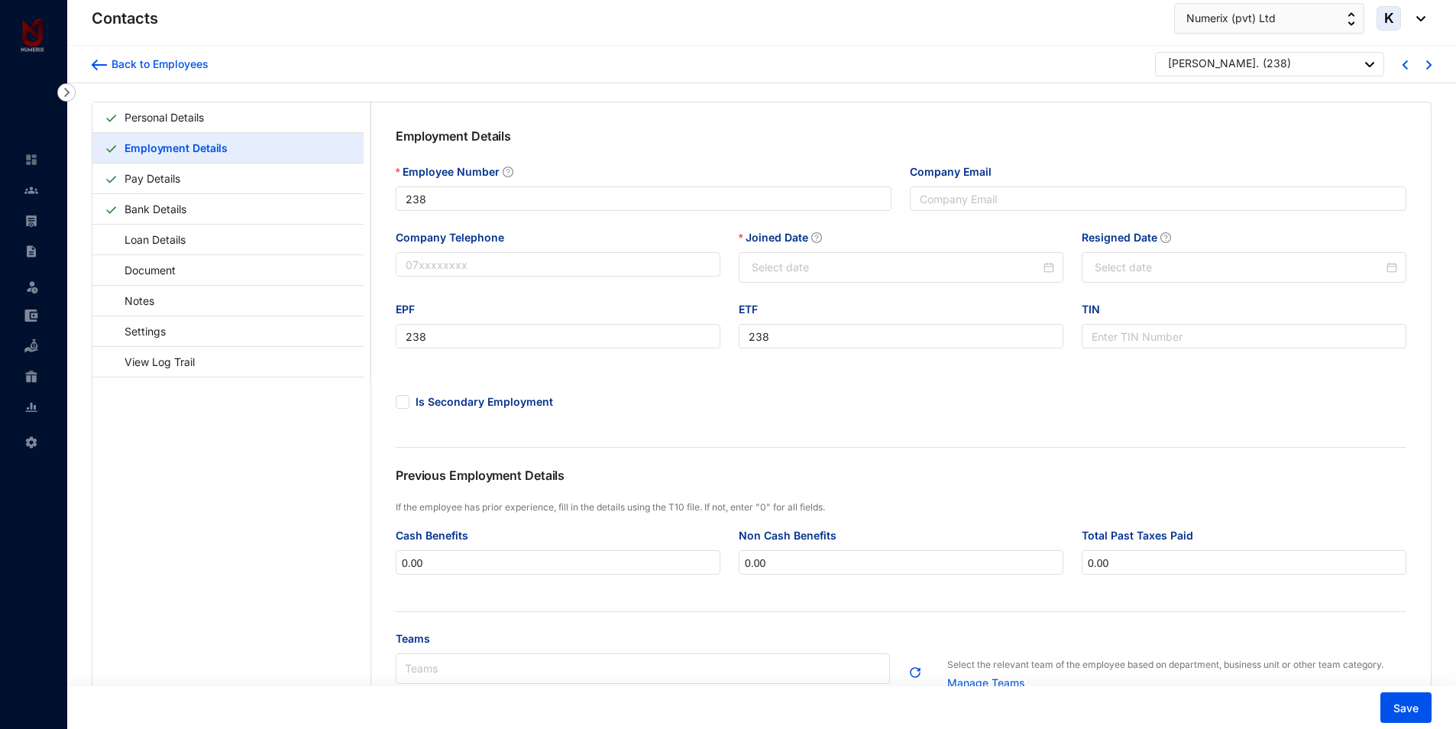
type input "[DATE]"
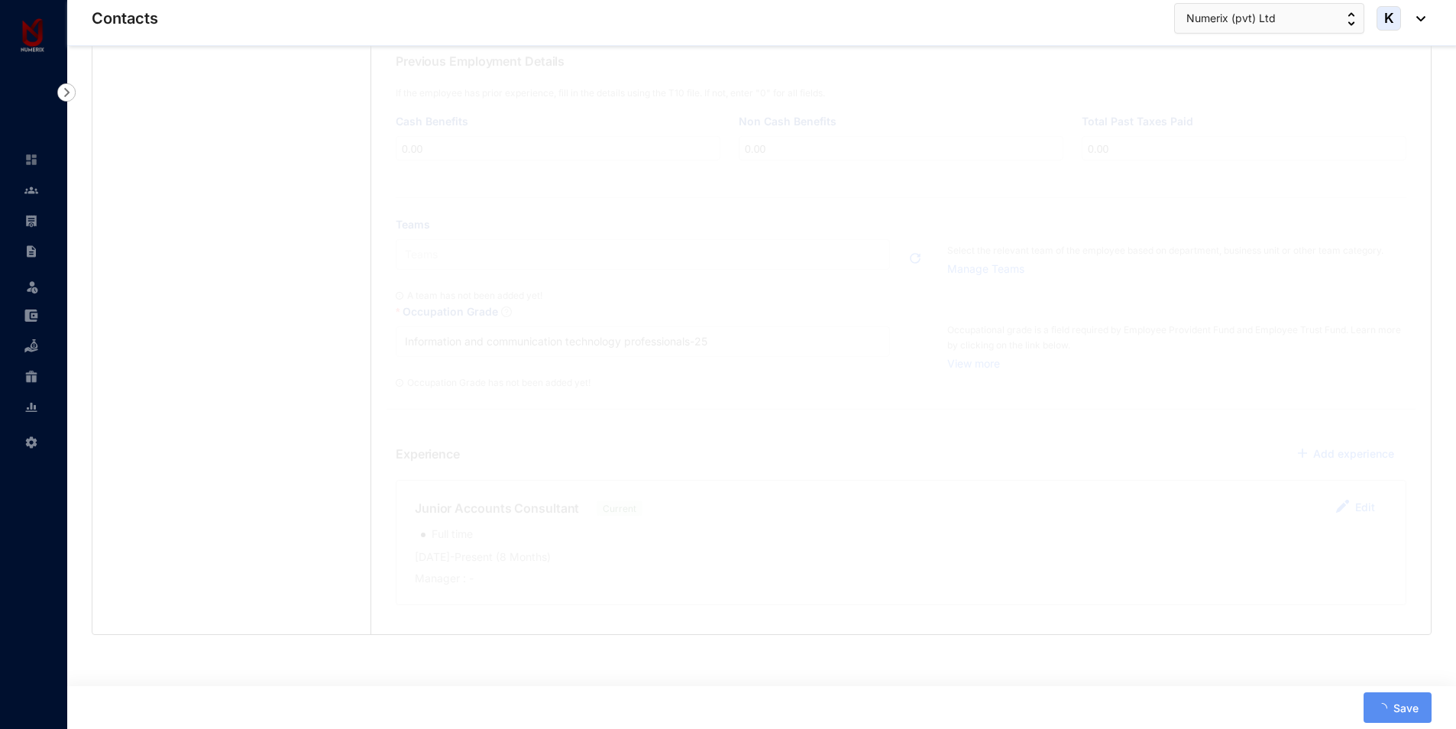
scroll to position [415, 0]
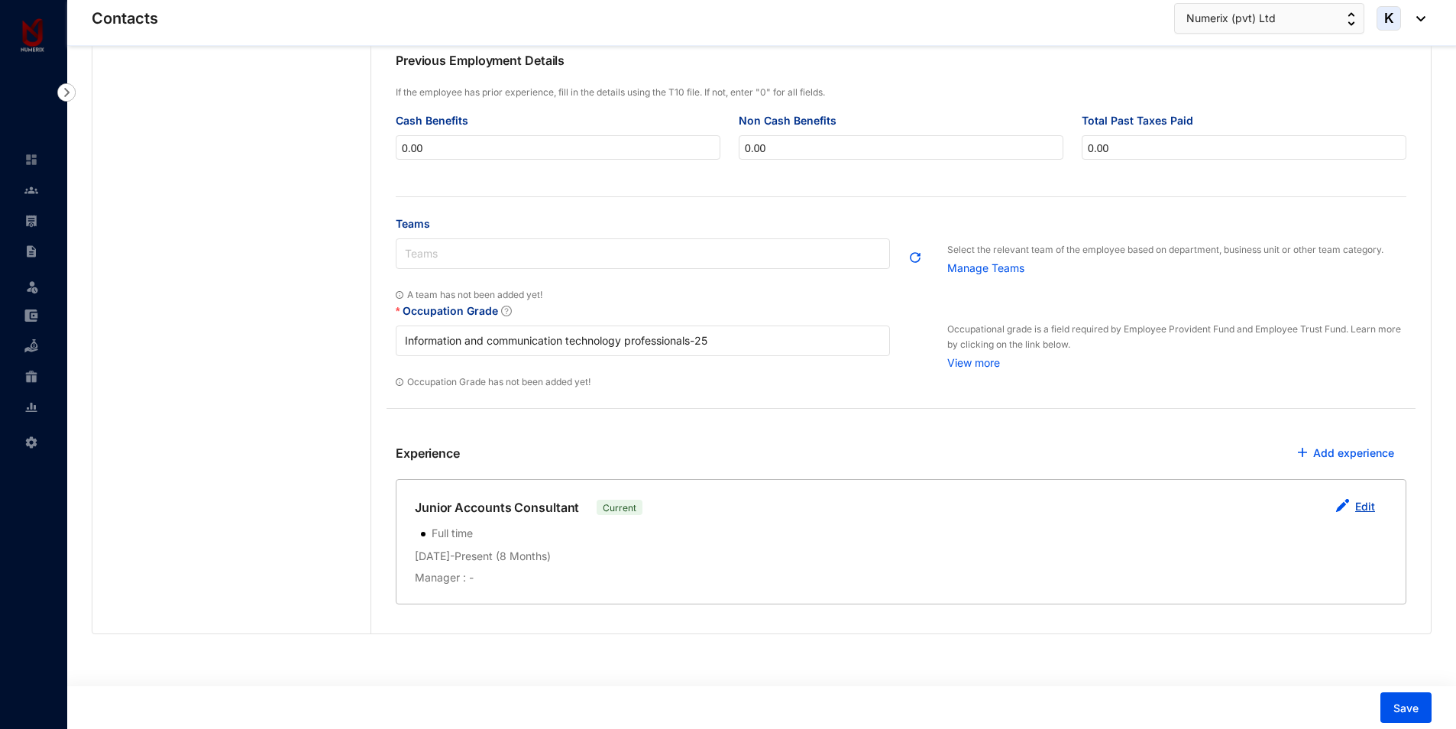
click at [1363, 508] on link "Edit" at bounding box center [1366, 506] width 20 height 13
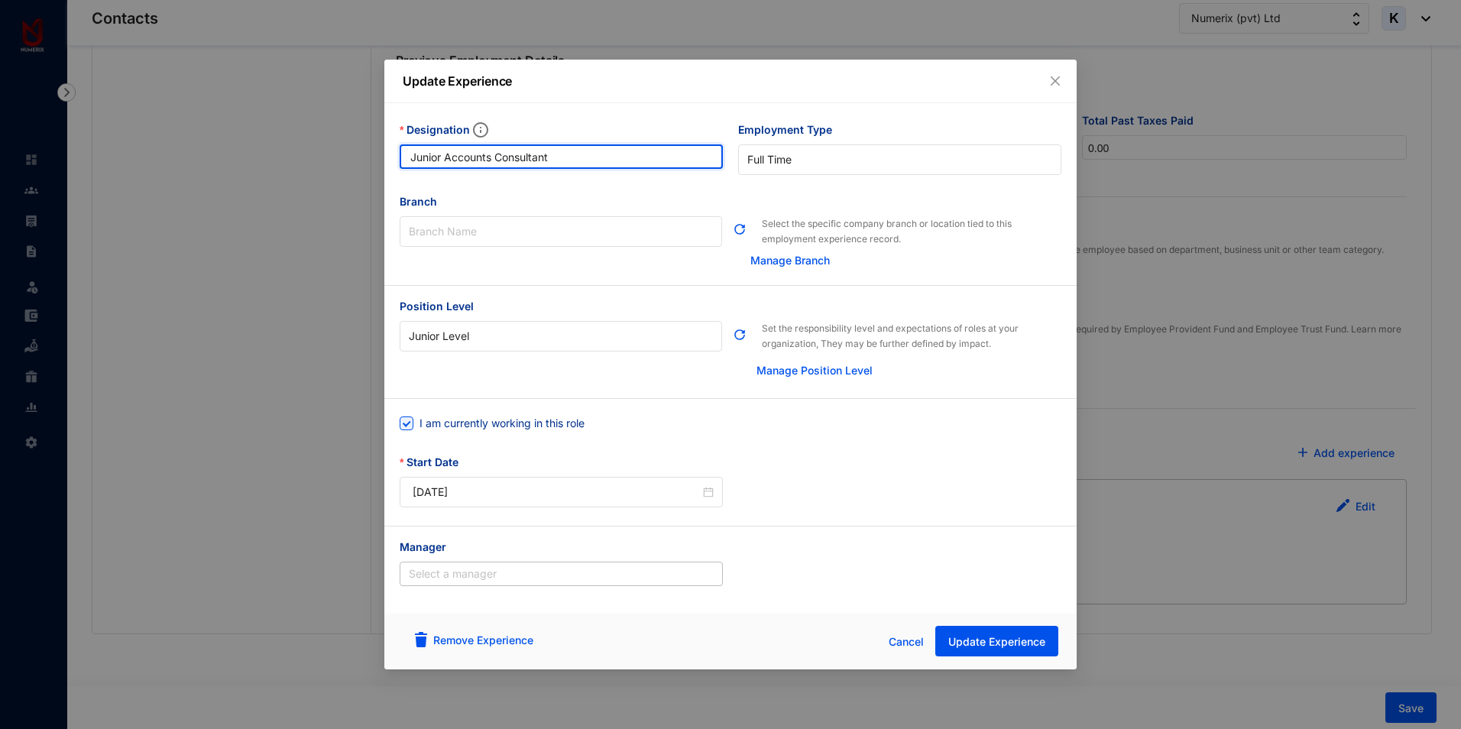
drag, startPoint x: 444, startPoint y: 159, endPoint x: 362, endPoint y: 153, distance: 82.0
click at [362, 153] on div "Update Experience Designation Junior Accounts Consultant Employment Type [DEMOG…" at bounding box center [730, 364] width 1461 height 729
click at [494, 336] on span "Junior Level" at bounding box center [561, 336] width 304 height 23
type input "Semi Senior Accounts Consultant"
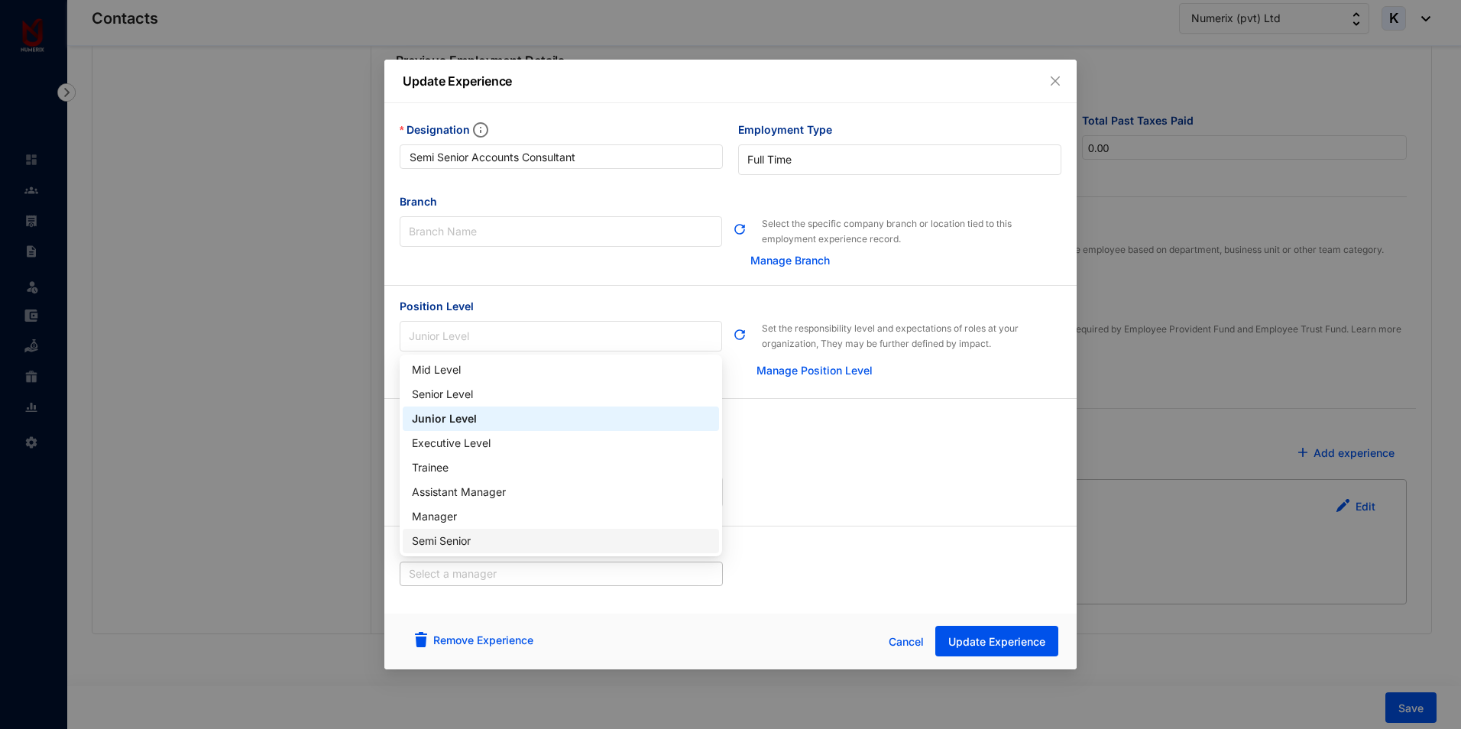
click at [443, 542] on div "Semi Senior" at bounding box center [561, 541] width 298 height 17
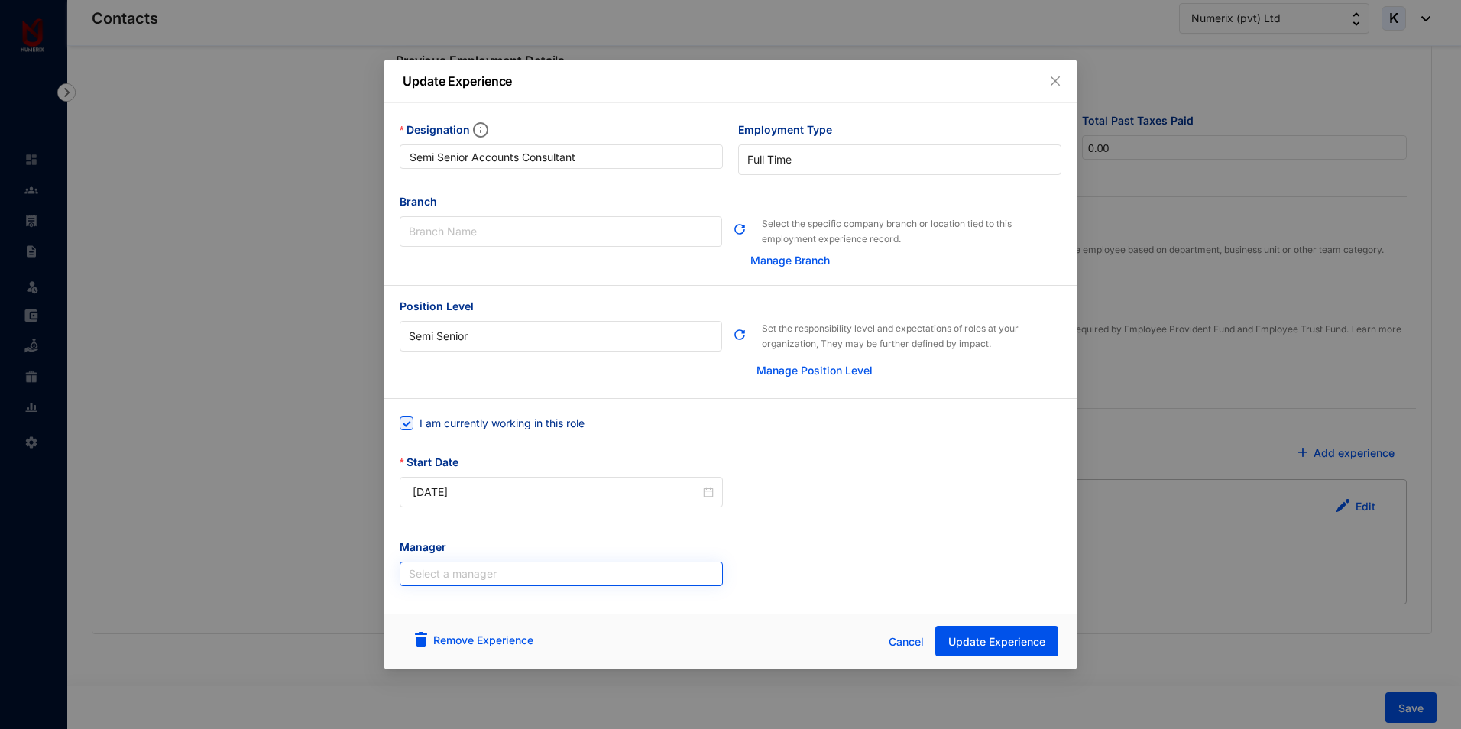
click at [457, 575] on input "search" at bounding box center [561, 573] width 305 height 23
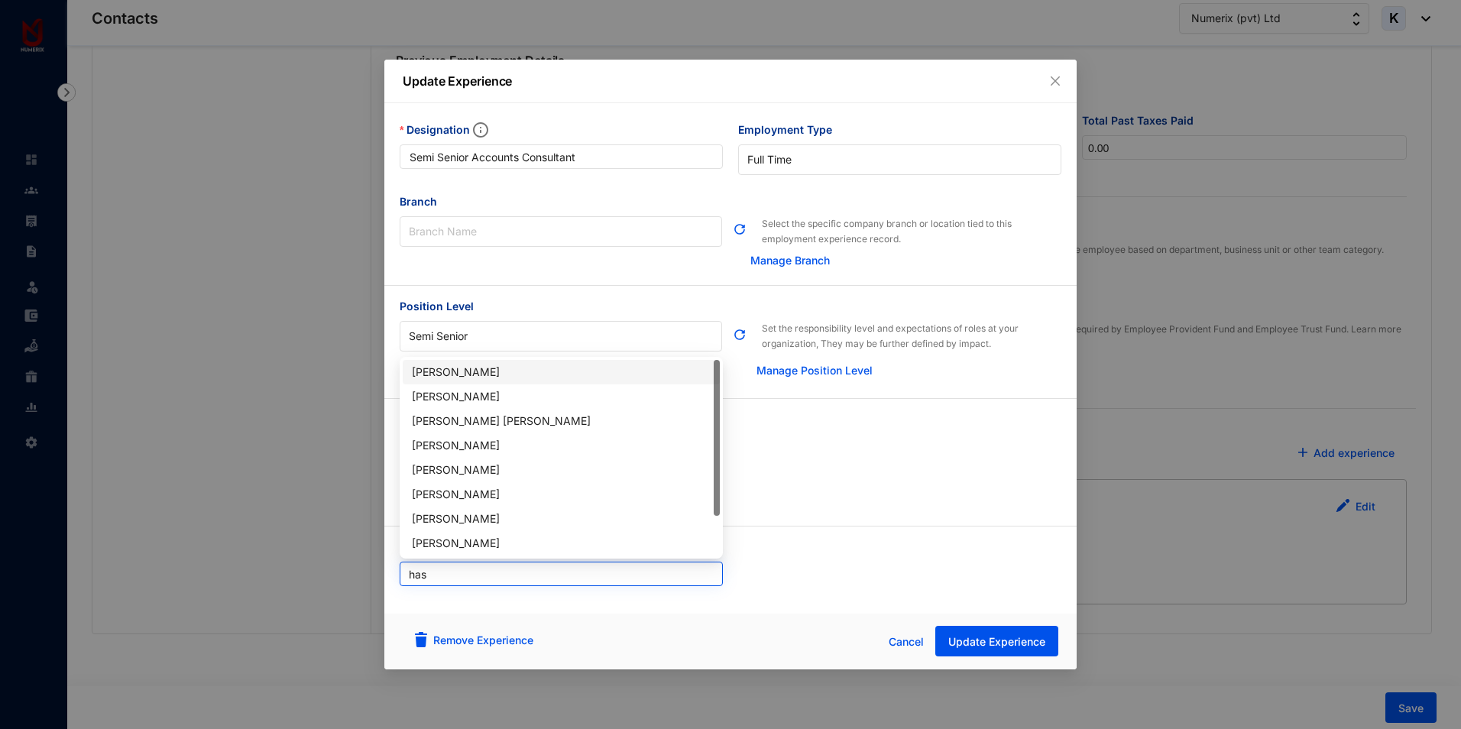
type input "[PERSON_NAME]"
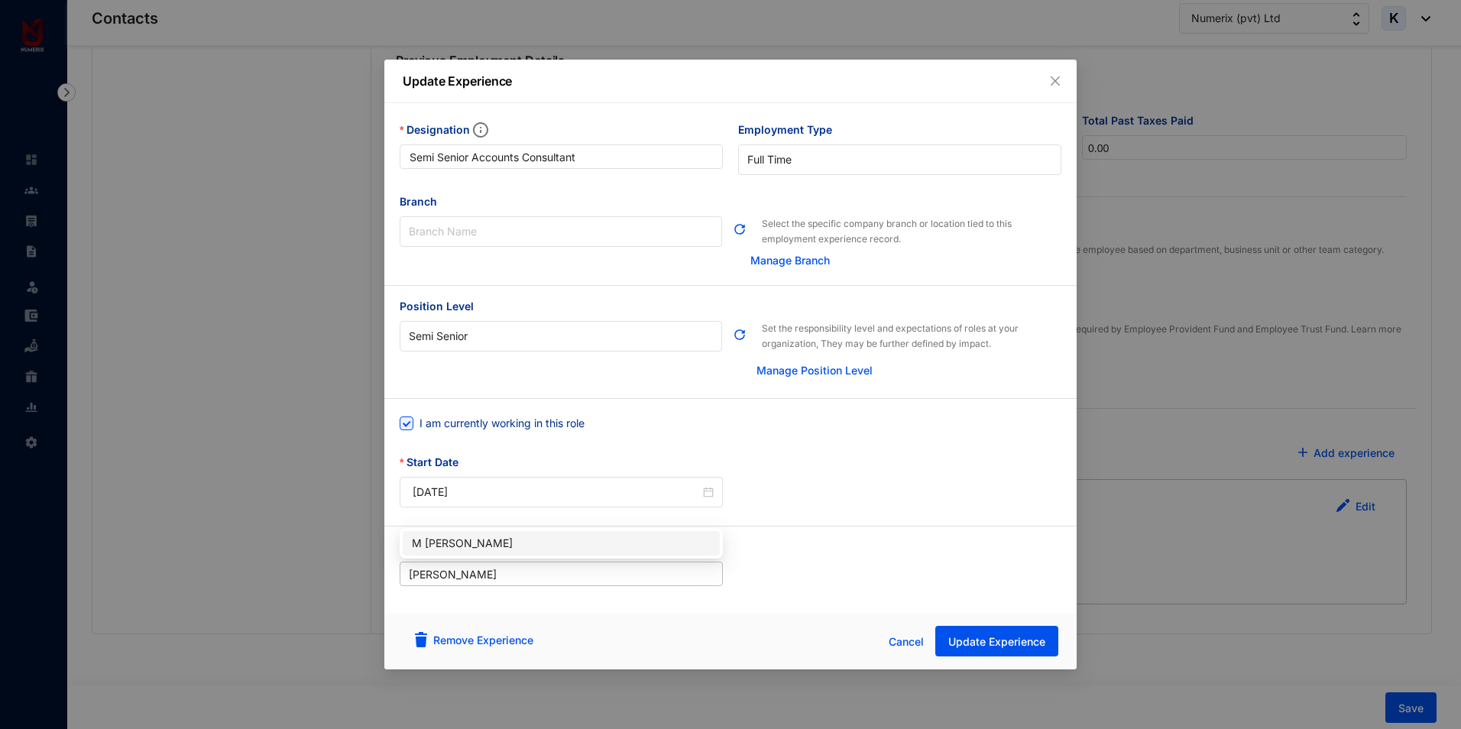
click at [455, 545] on div "M [PERSON_NAME]" at bounding box center [561, 543] width 299 height 17
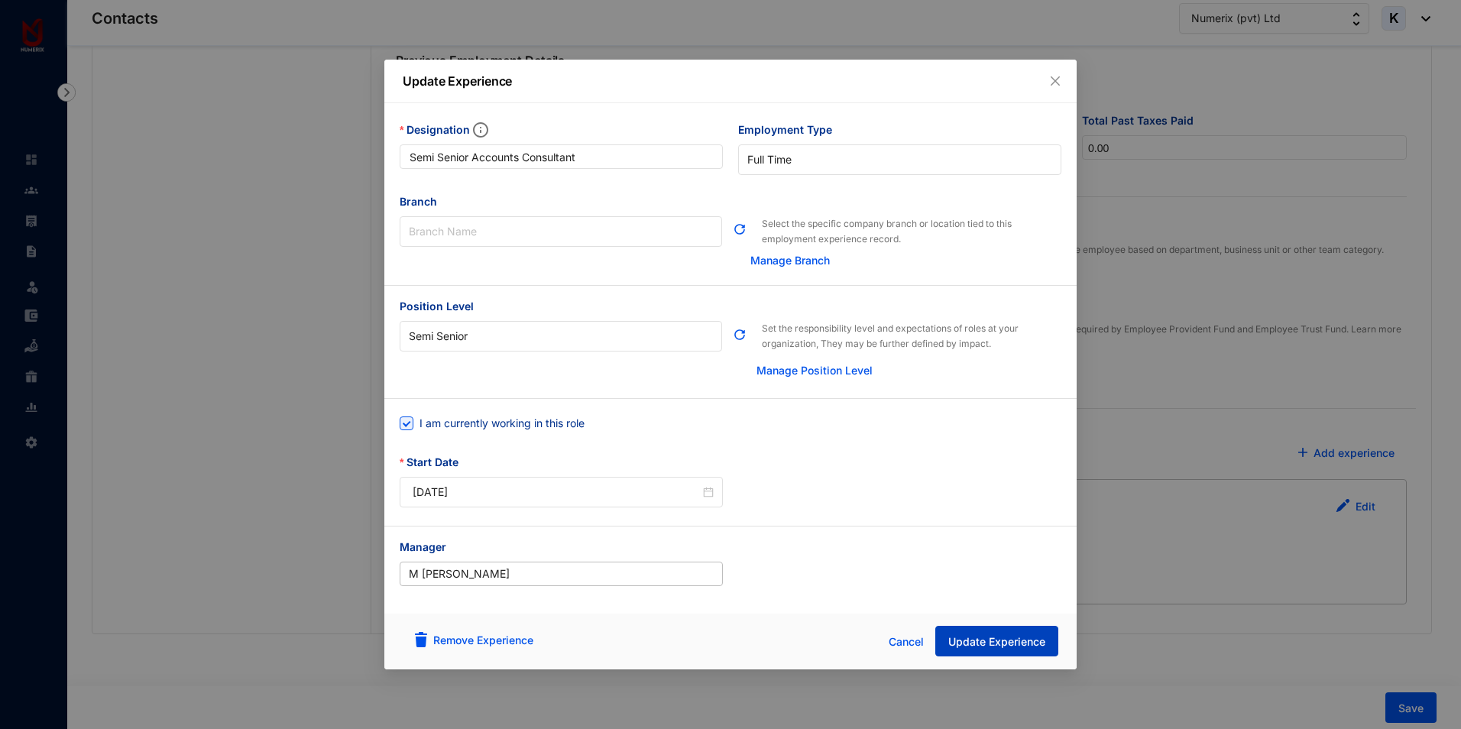
click at [999, 638] on span "Update Experience" at bounding box center [996, 641] width 97 height 15
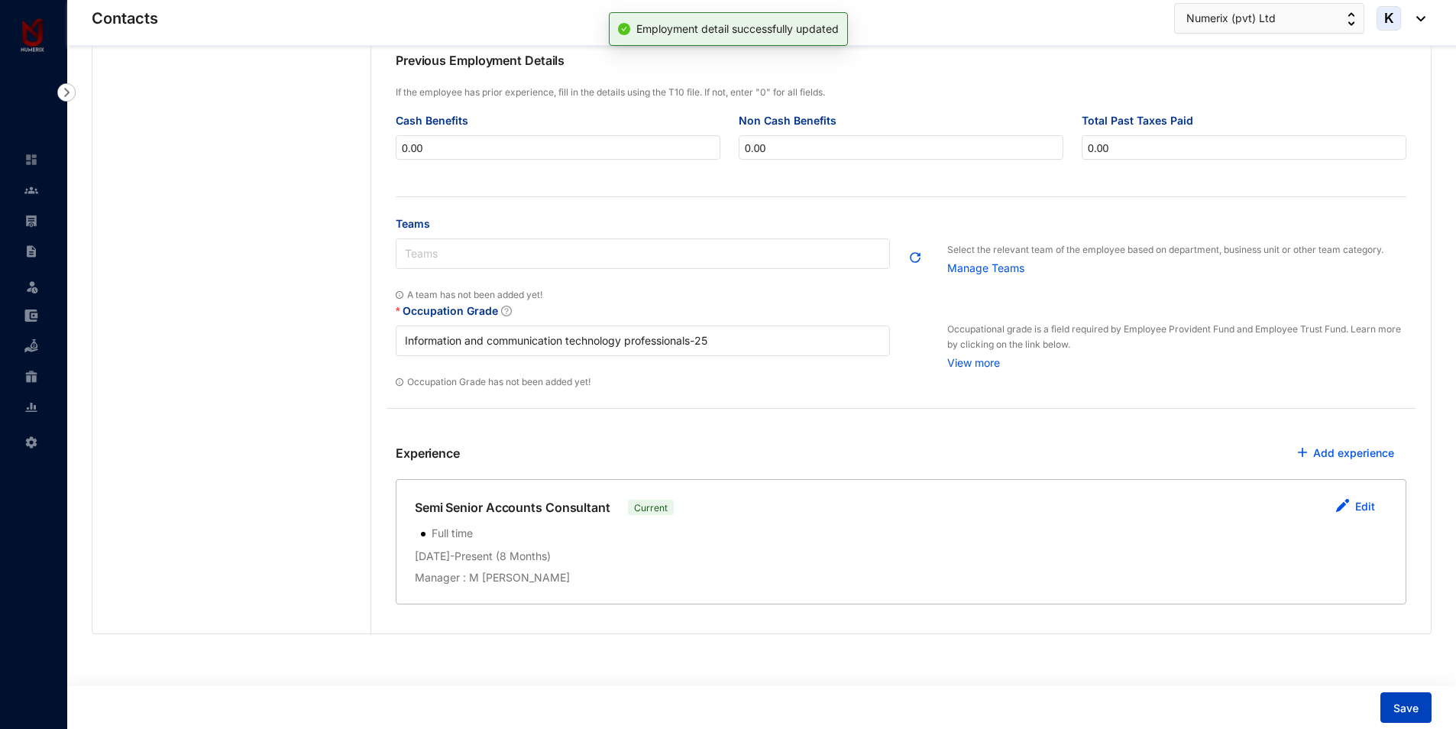
click at [1405, 711] on span "Save" at bounding box center [1406, 708] width 25 height 15
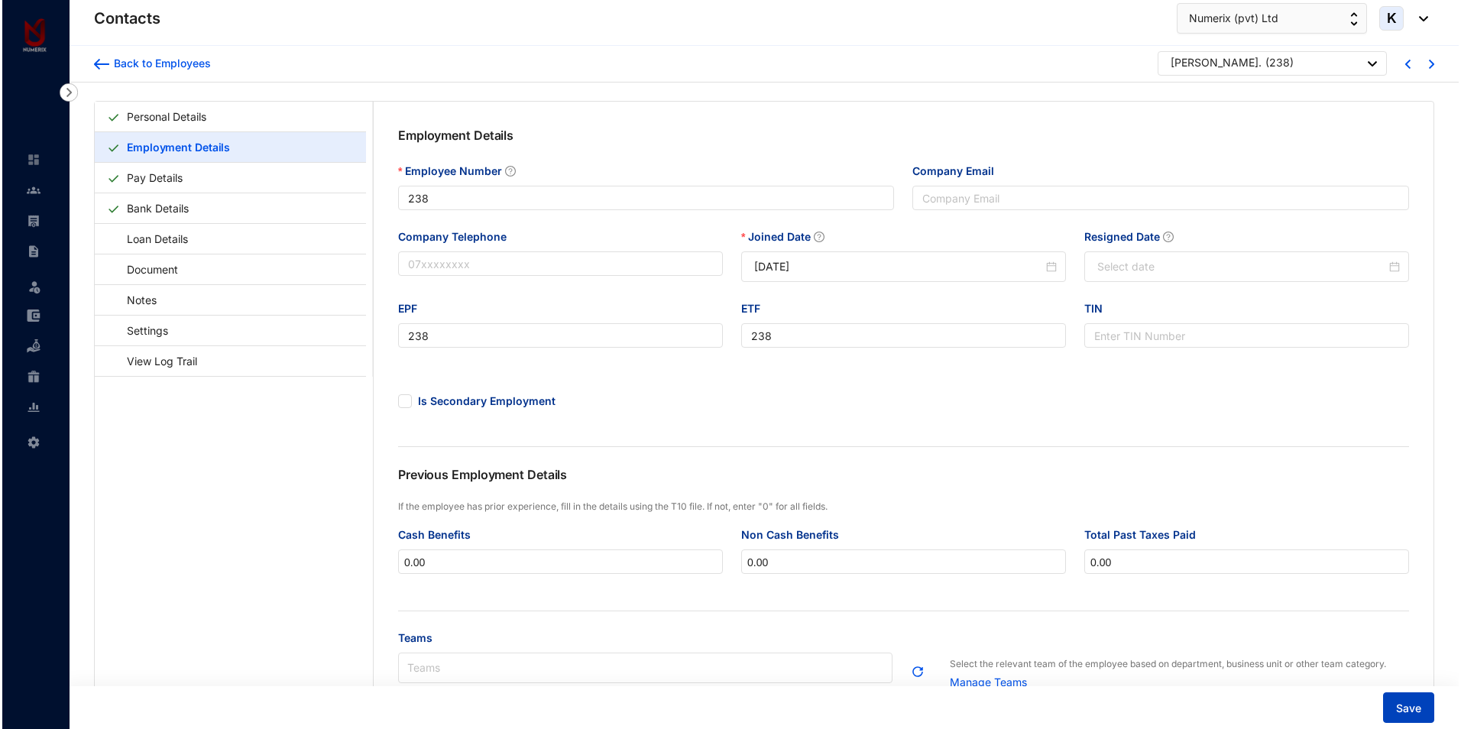
scroll to position [0, 0]
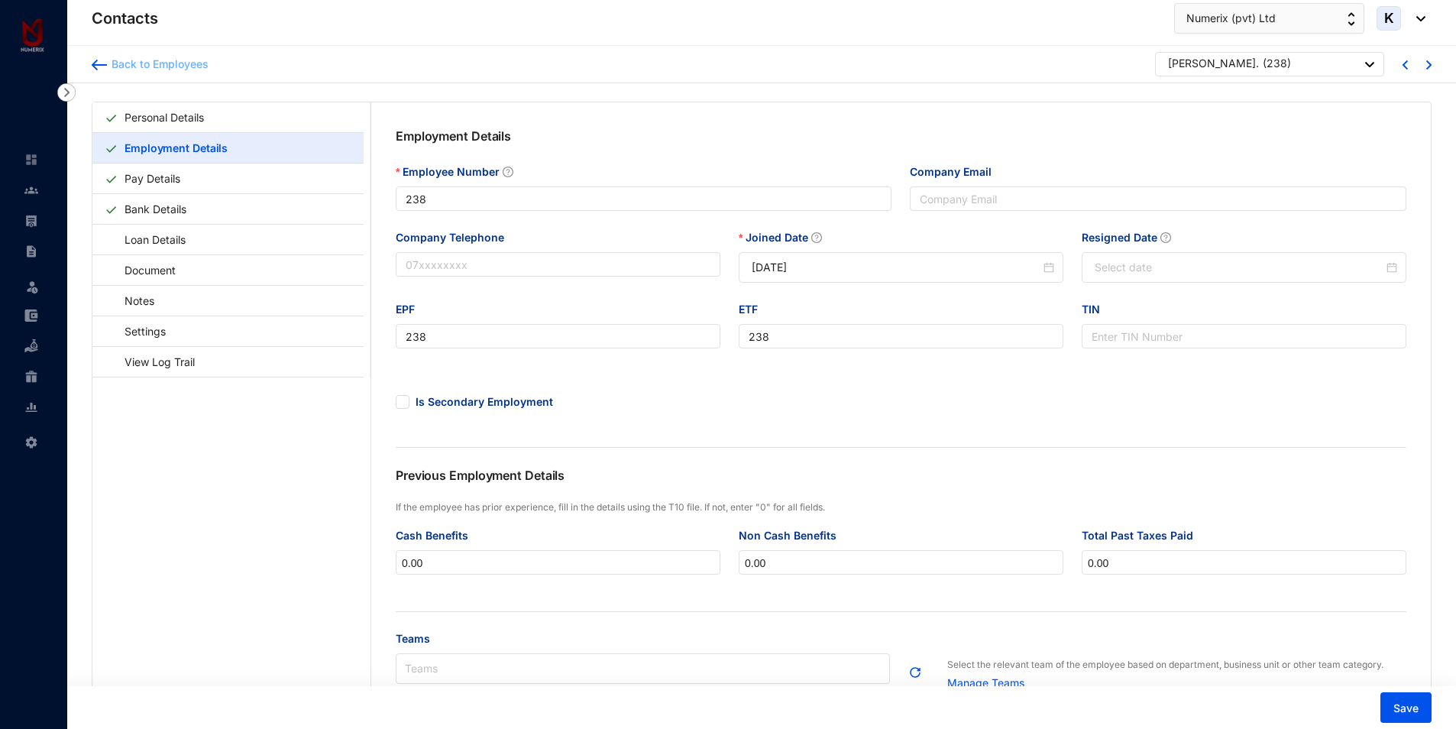
click at [179, 61] on div "Back to Employees" at bounding box center [158, 64] width 102 height 15
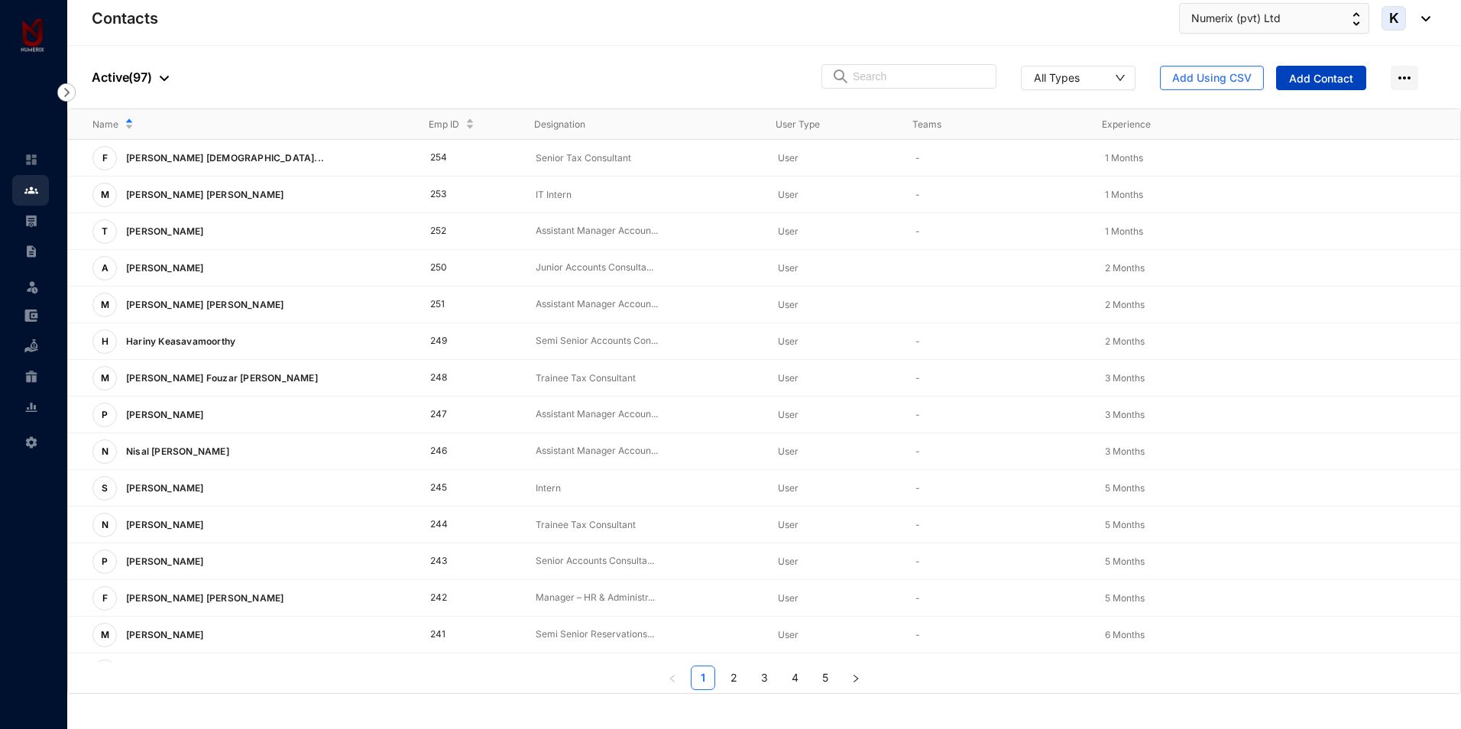
click at [1307, 82] on span "Add Contact" at bounding box center [1321, 78] width 64 height 15
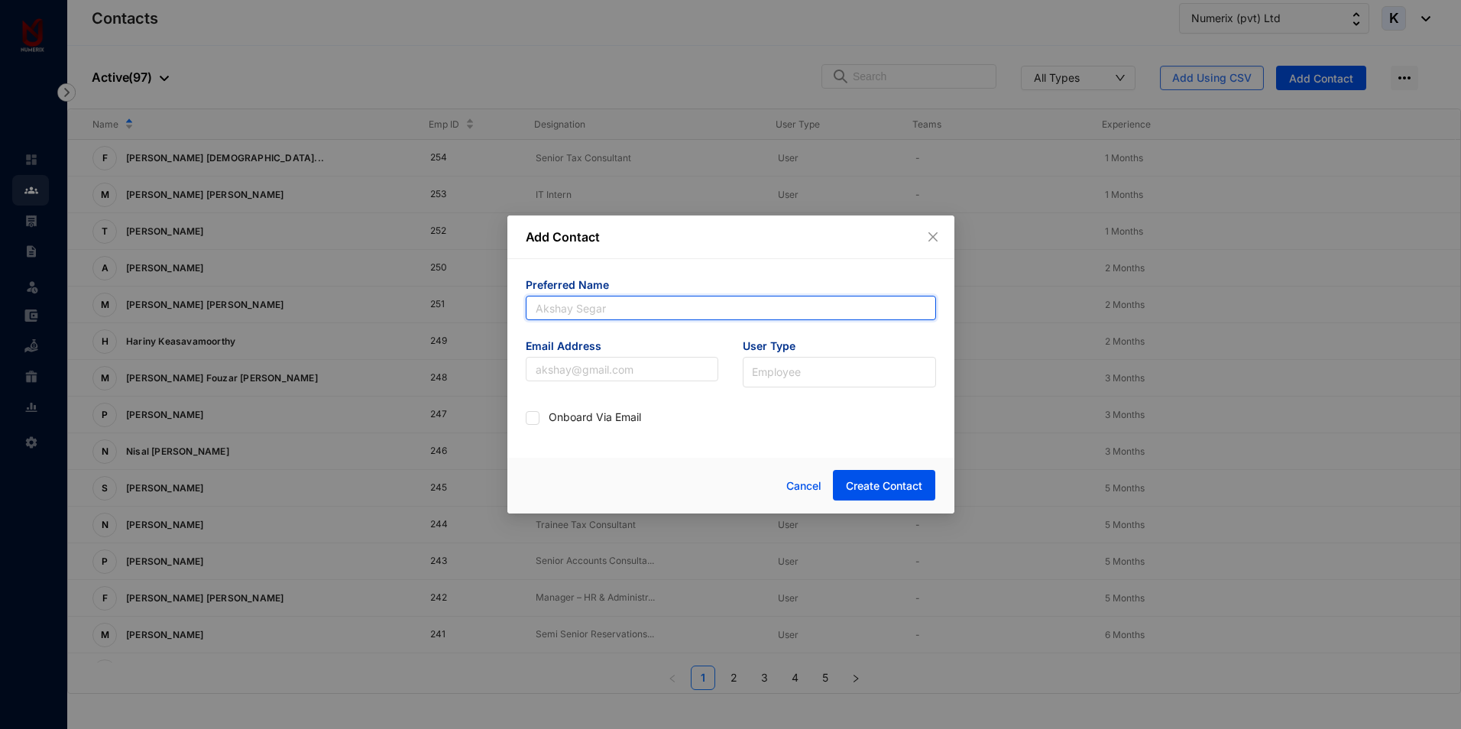
click at [612, 309] on input "text" at bounding box center [731, 308] width 410 height 24
type input "Rukaiya"
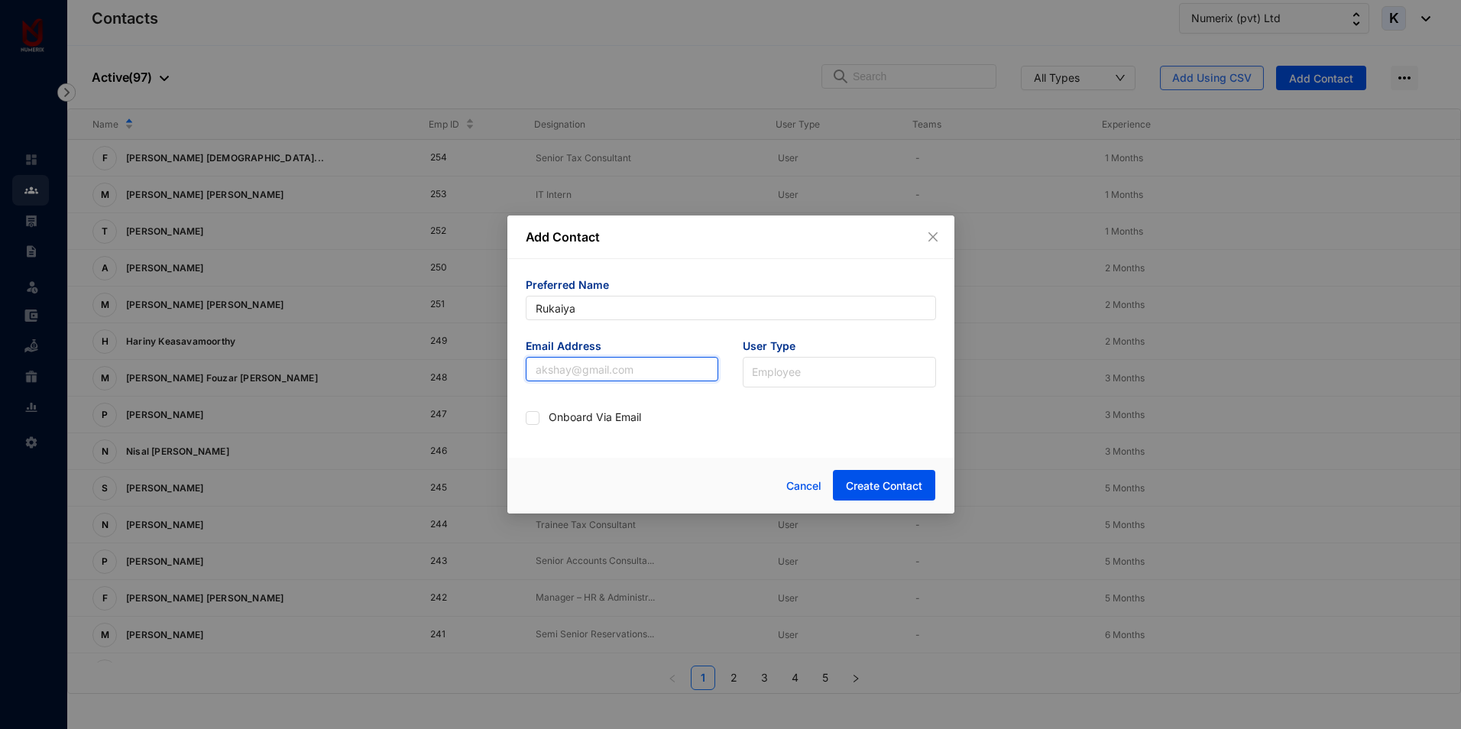
click at [599, 376] on input "text" at bounding box center [622, 369] width 193 height 24
paste input "[EMAIL_ADDRESS][DOMAIN_NAME]"
click at [592, 369] on input "[EMAIL_ADDRESS][DOMAIN_NAME]" at bounding box center [622, 369] width 193 height 24
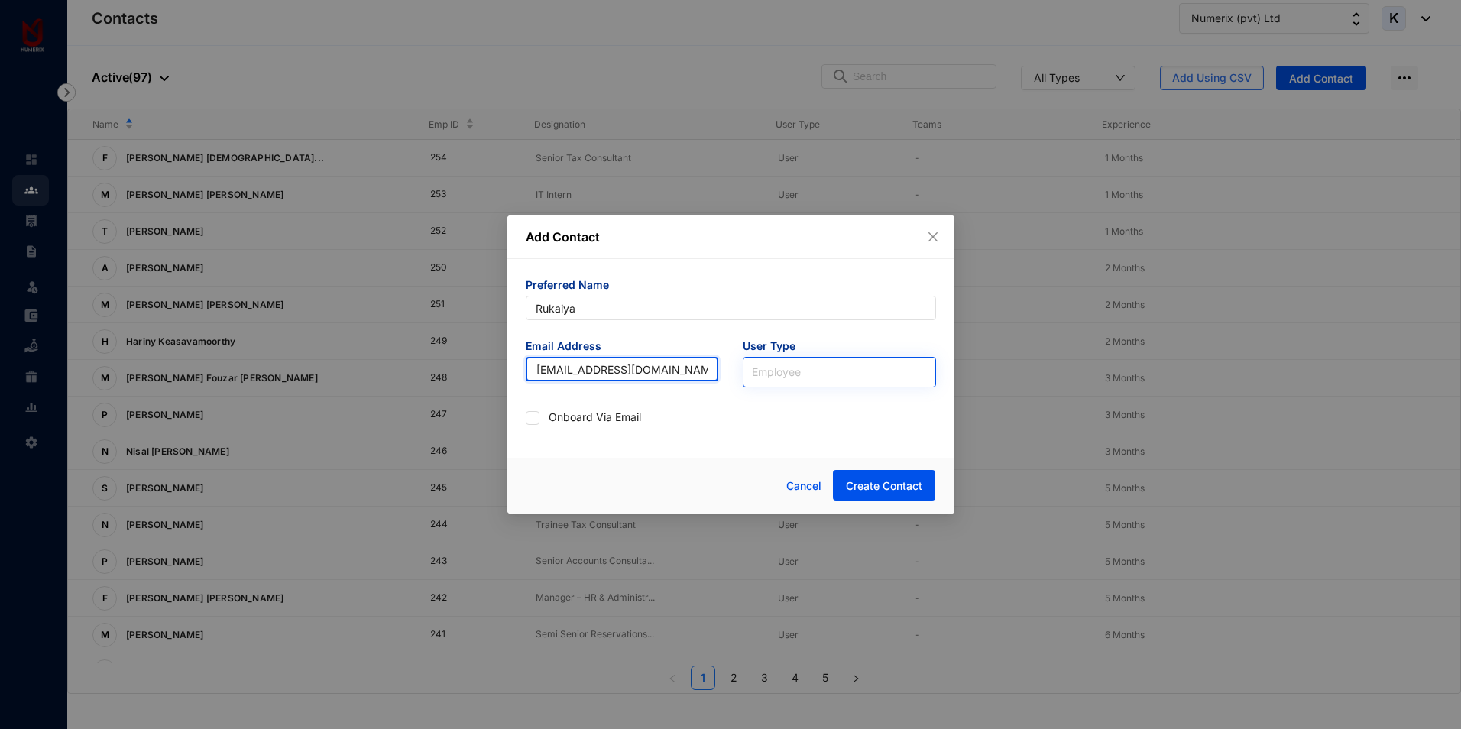
type input "[EMAIL_ADDRESS][DOMAIN_NAME]"
click at [775, 371] on input "search" at bounding box center [839, 369] width 175 height 23
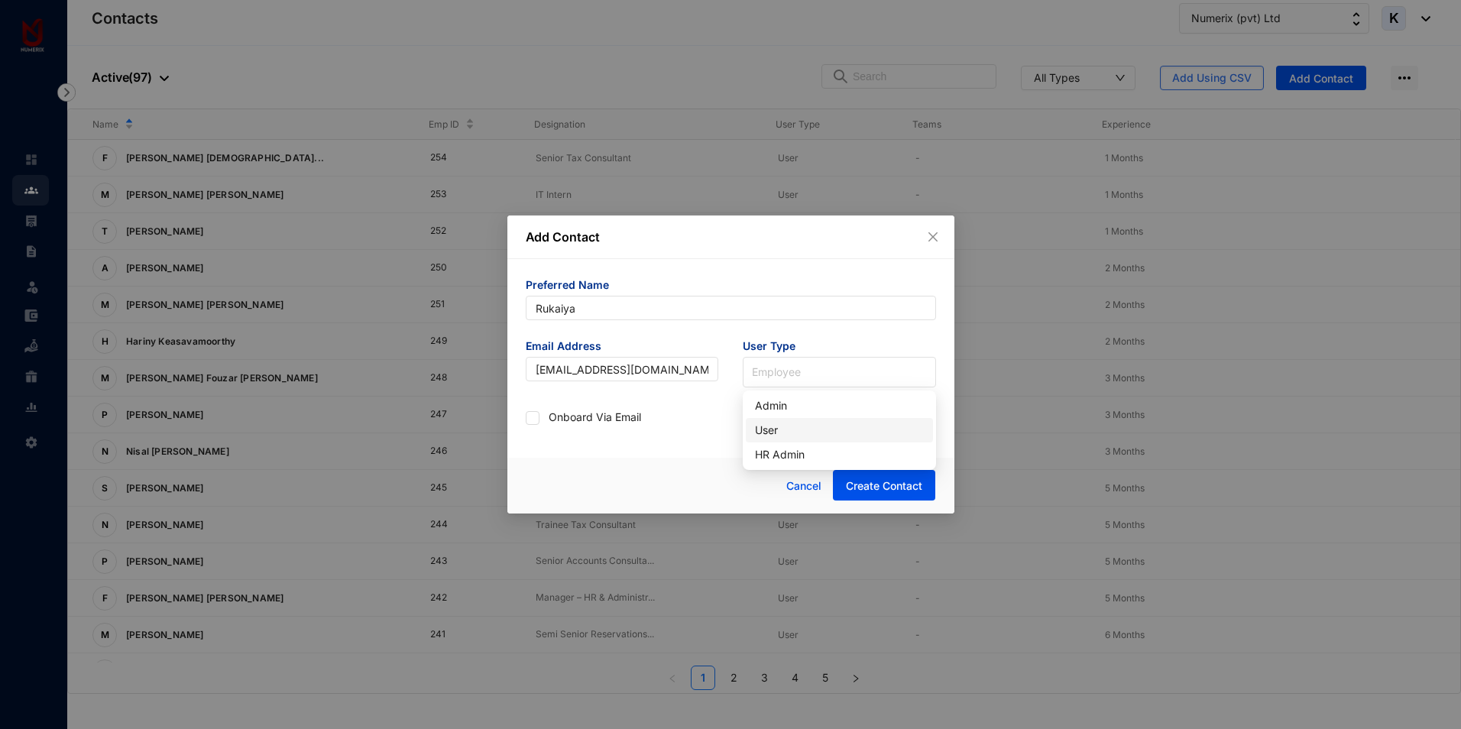
click at [776, 432] on div "User" at bounding box center [839, 430] width 169 height 17
click at [880, 491] on span "Create Contact" at bounding box center [884, 485] width 76 height 15
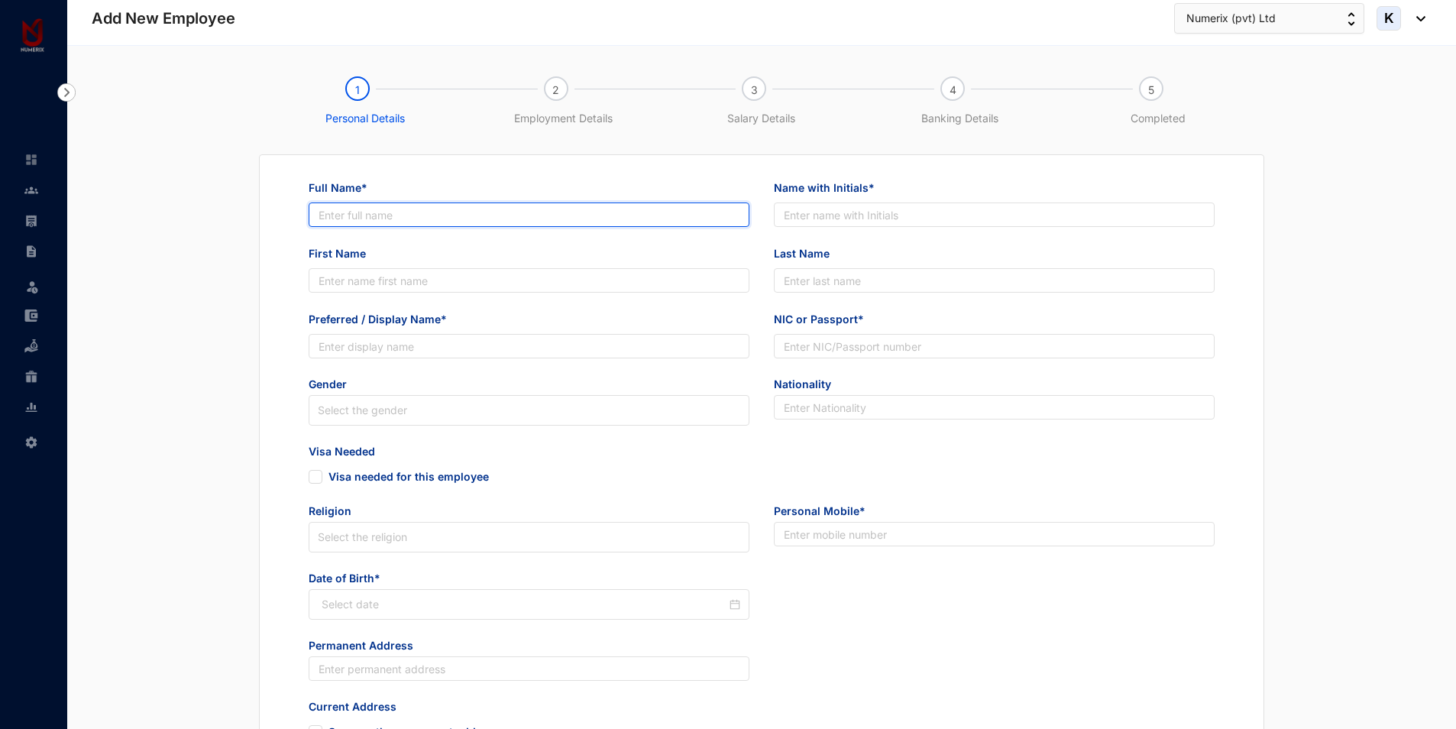
click at [372, 206] on input "Full Name*" at bounding box center [529, 214] width 441 height 24
click at [342, 211] on input "Full Name*" at bounding box center [529, 214] width 441 height 24
paste input "Fawzur [PERSON_NAME]"
type input "Fawzur [PERSON_NAME]"
click at [867, 202] on div "Name with Initials*" at bounding box center [994, 191] width 441 height 23
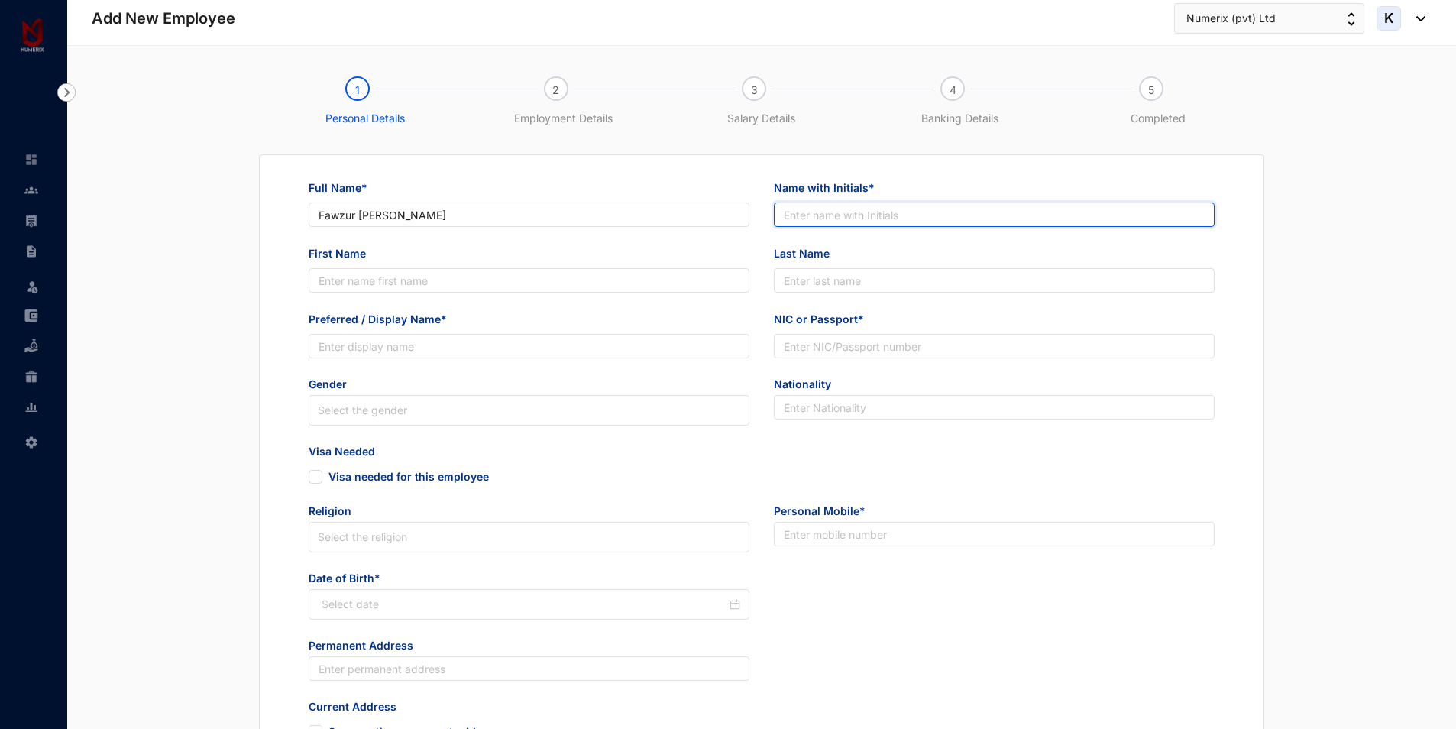
click at [863, 213] on input "Name with Initials*" at bounding box center [994, 214] width 441 height 24
paste input "Fawzur [PERSON_NAME]"
drag, startPoint x: 821, startPoint y: 215, endPoint x: 790, endPoint y: 212, distance: 31.6
click at [790, 212] on input "Fawzur [PERSON_NAME]" at bounding box center [994, 214] width 441 height 24
drag, startPoint x: 823, startPoint y: 217, endPoint x: 799, endPoint y: 212, distance: 25.0
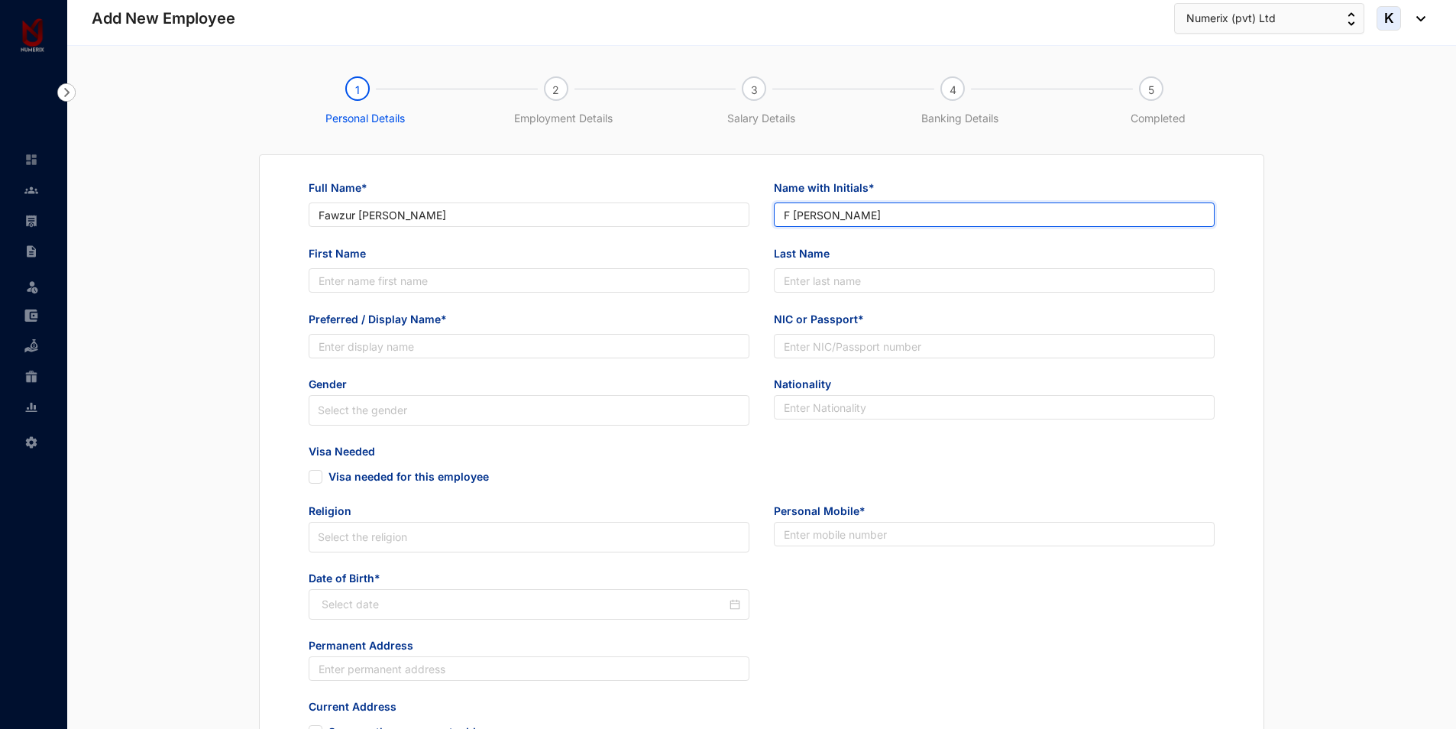
click at [799, 212] on input "F [PERSON_NAME]" at bounding box center [994, 214] width 441 height 24
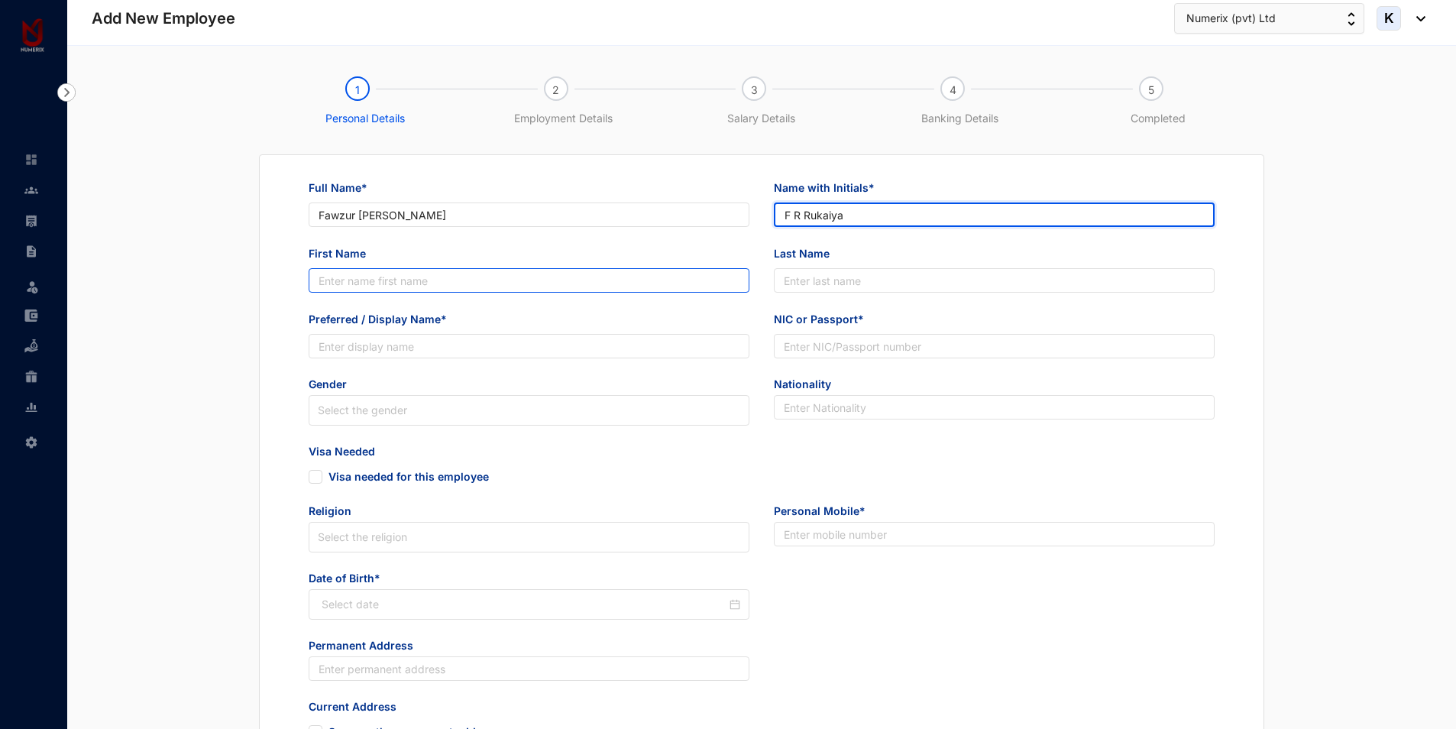
type input "F R Rukaiya"
click at [386, 287] on input "First Name" at bounding box center [529, 280] width 441 height 24
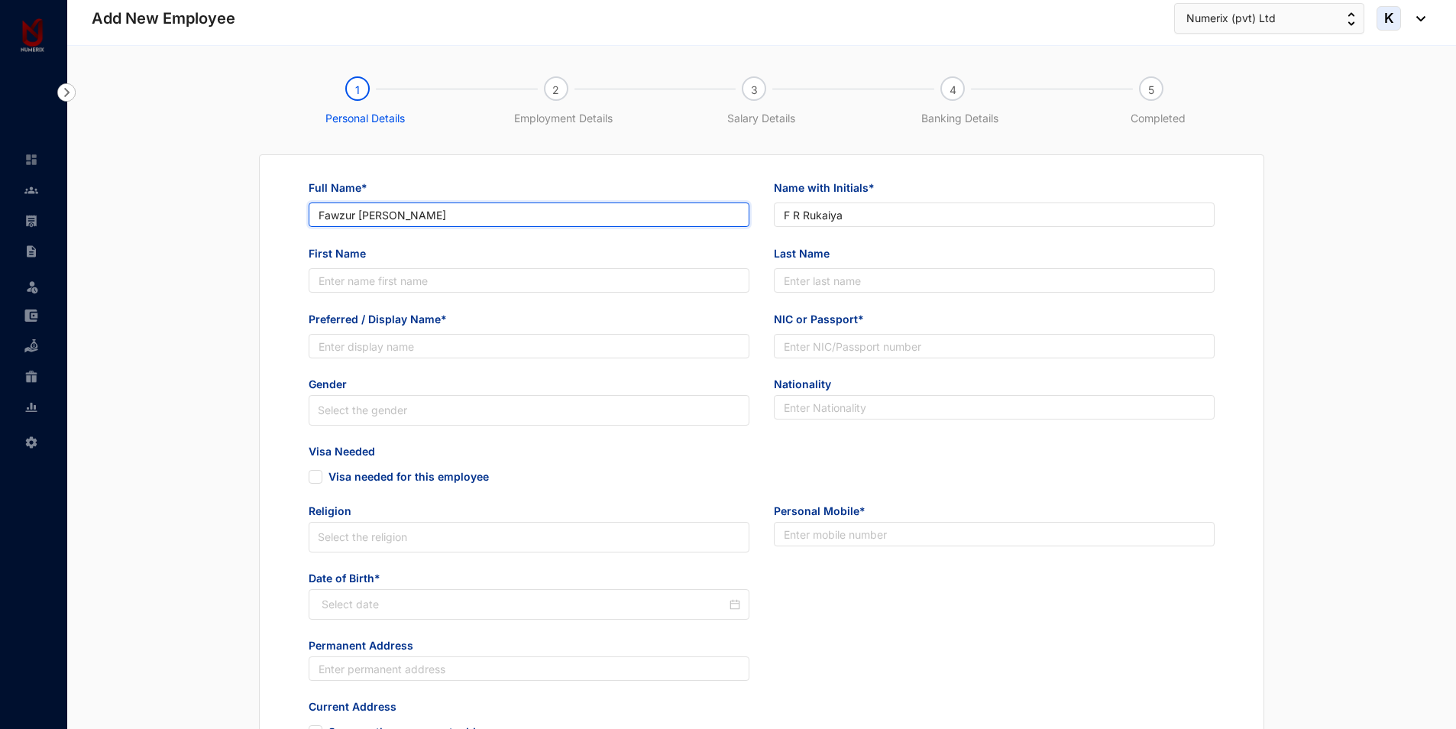
drag, startPoint x: 389, startPoint y: 217, endPoint x: 484, endPoint y: 213, distance: 95.6
click at [484, 213] on input "Fawzur [PERSON_NAME]" at bounding box center [529, 214] width 441 height 24
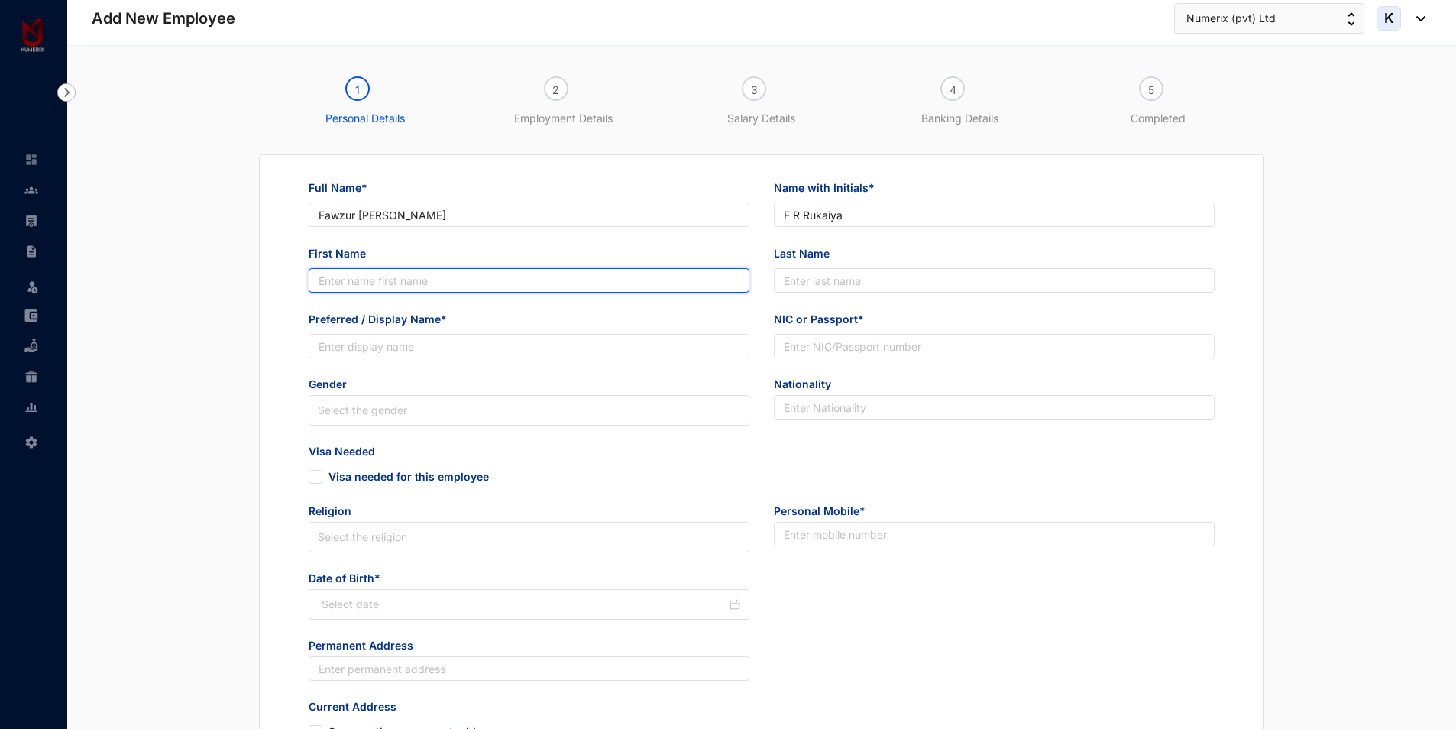
click at [357, 291] on input "First Name" at bounding box center [529, 280] width 441 height 24
paste input "Rukaiya"
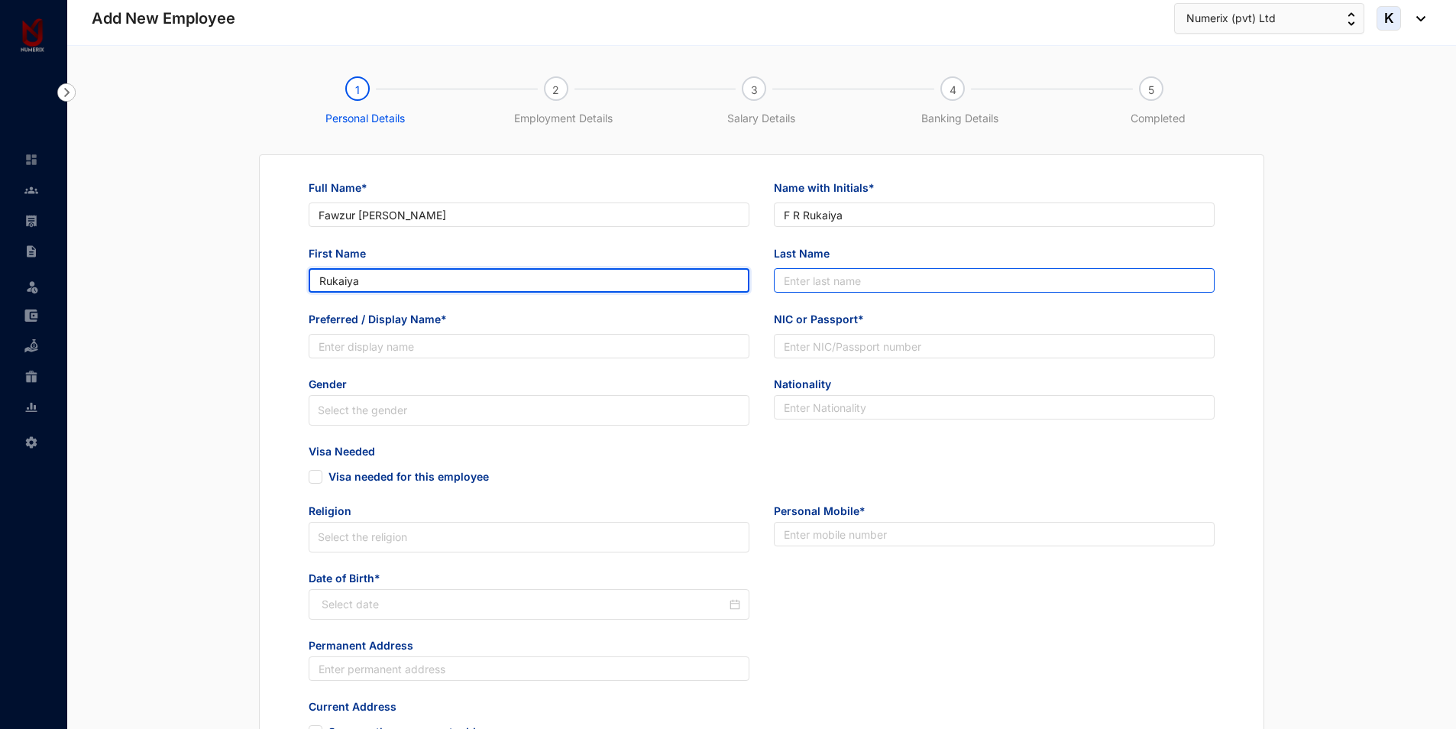
type input "Rukaiya"
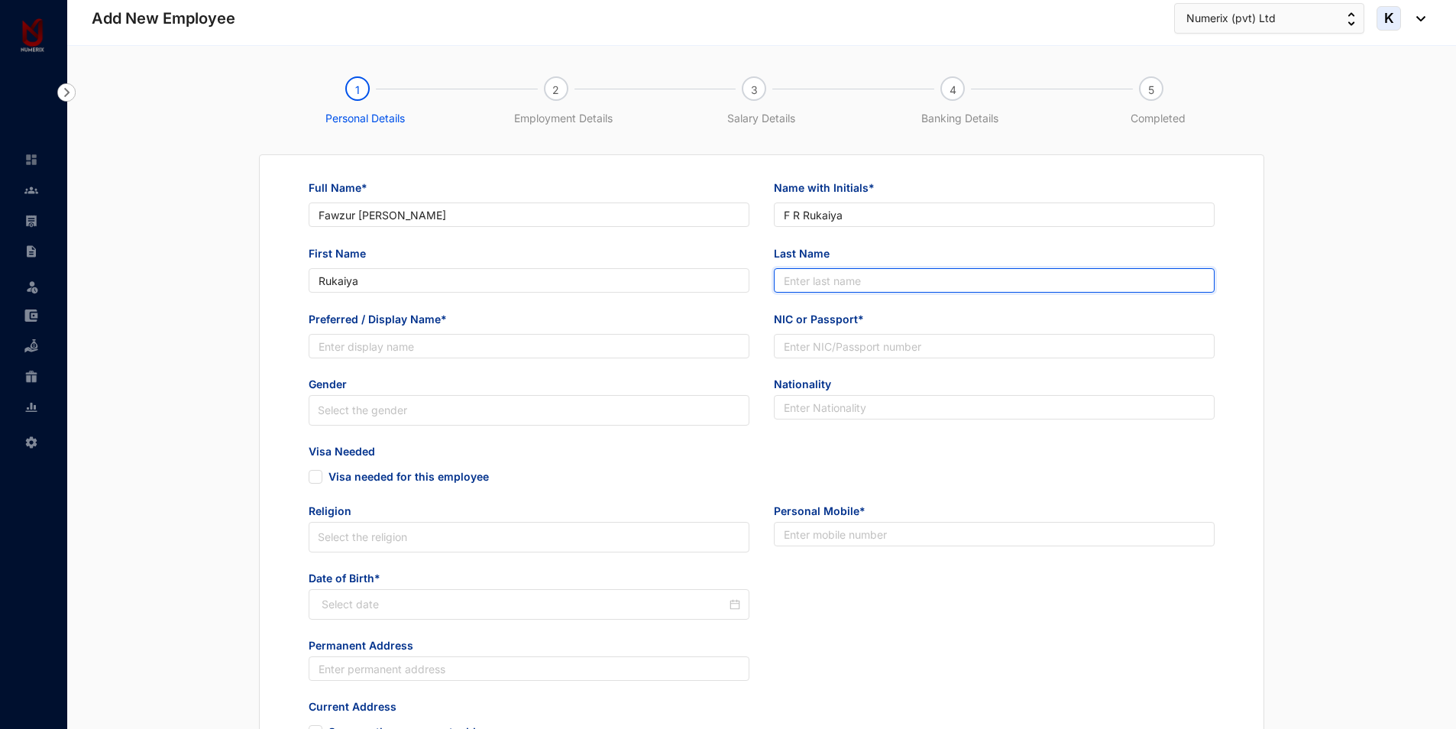
click at [802, 274] on input "Last Name" at bounding box center [994, 280] width 441 height 24
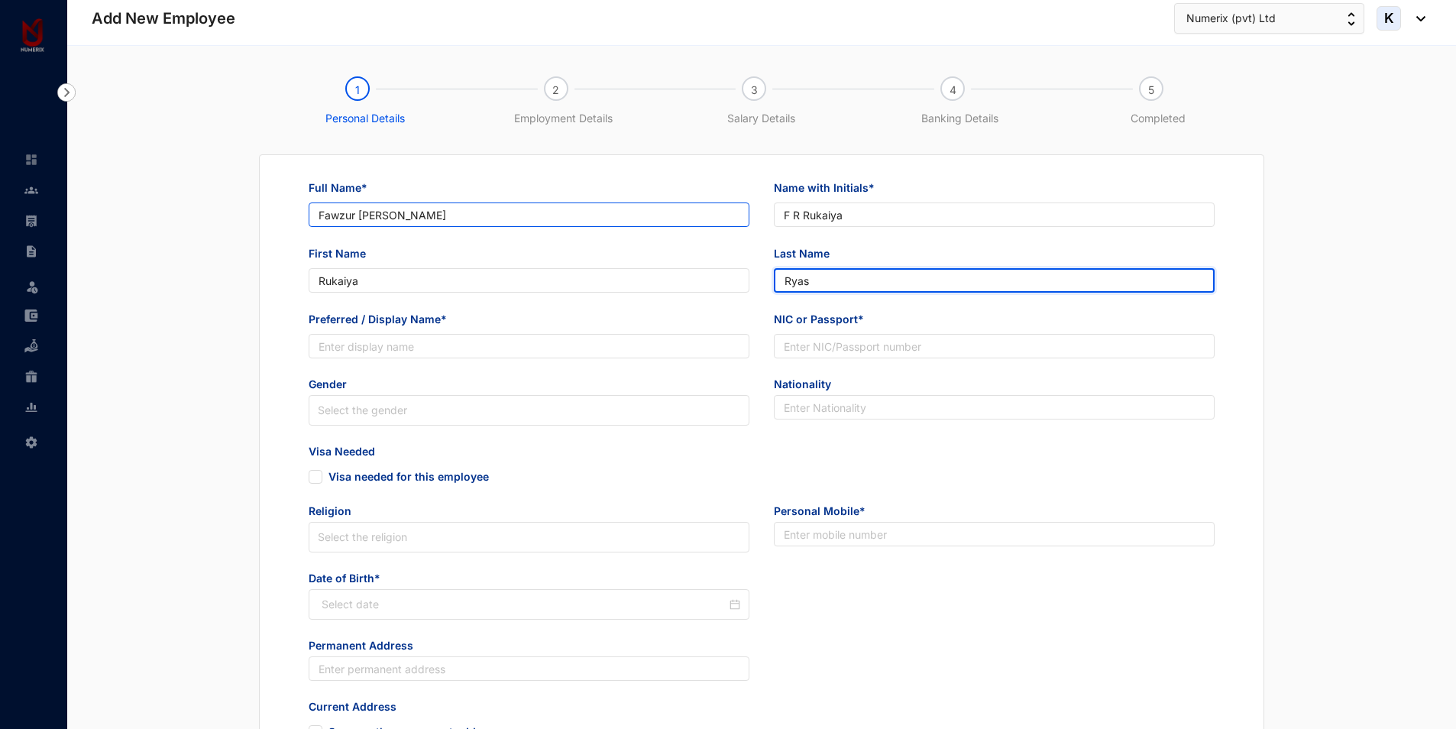
type input "Ryas"
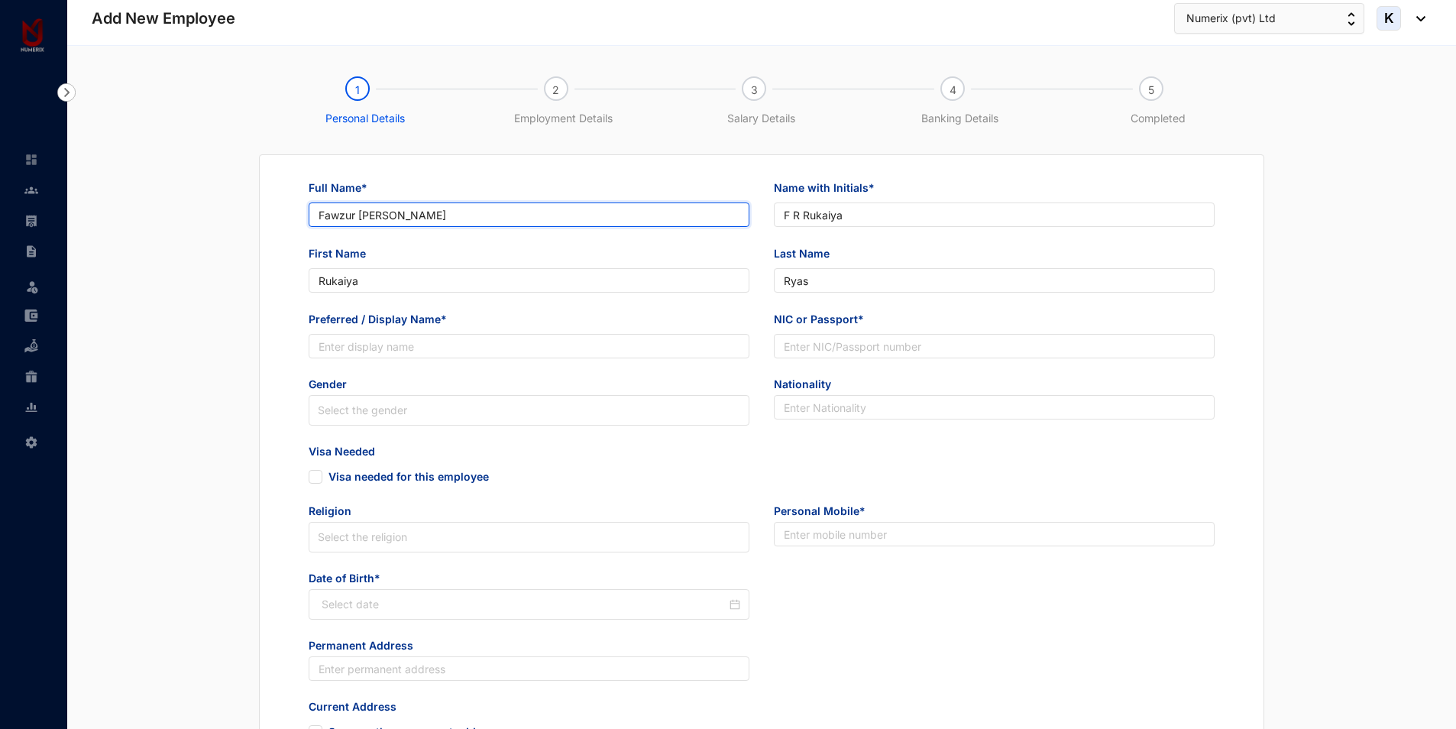
drag, startPoint x: 386, startPoint y: 216, endPoint x: 360, endPoint y: 212, distance: 26.3
click at [360, 212] on input "Fawzur [PERSON_NAME]" at bounding box center [529, 214] width 441 height 24
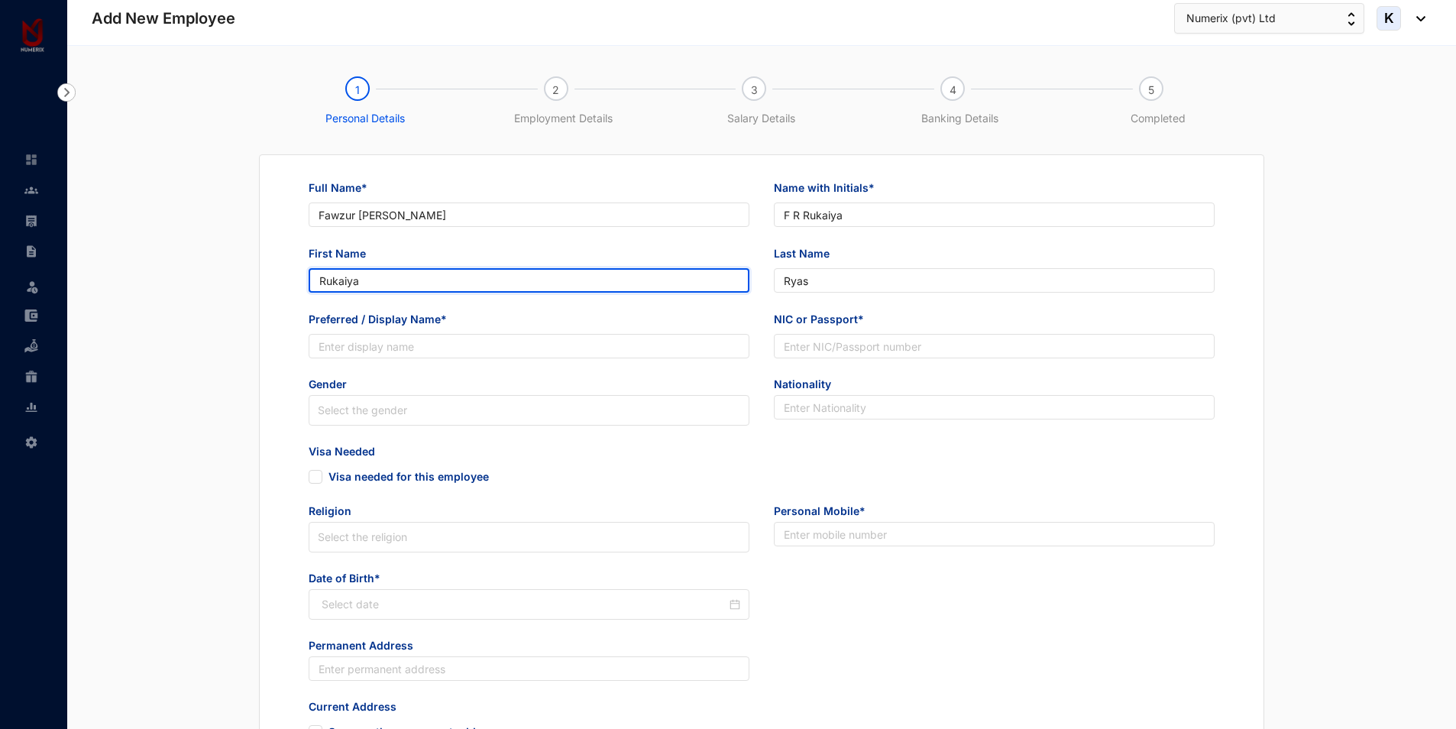
drag, startPoint x: 358, startPoint y: 282, endPoint x: 236, endPoint y: 279, distance: 121.5
paste input "iyas"
type input "Riyas"
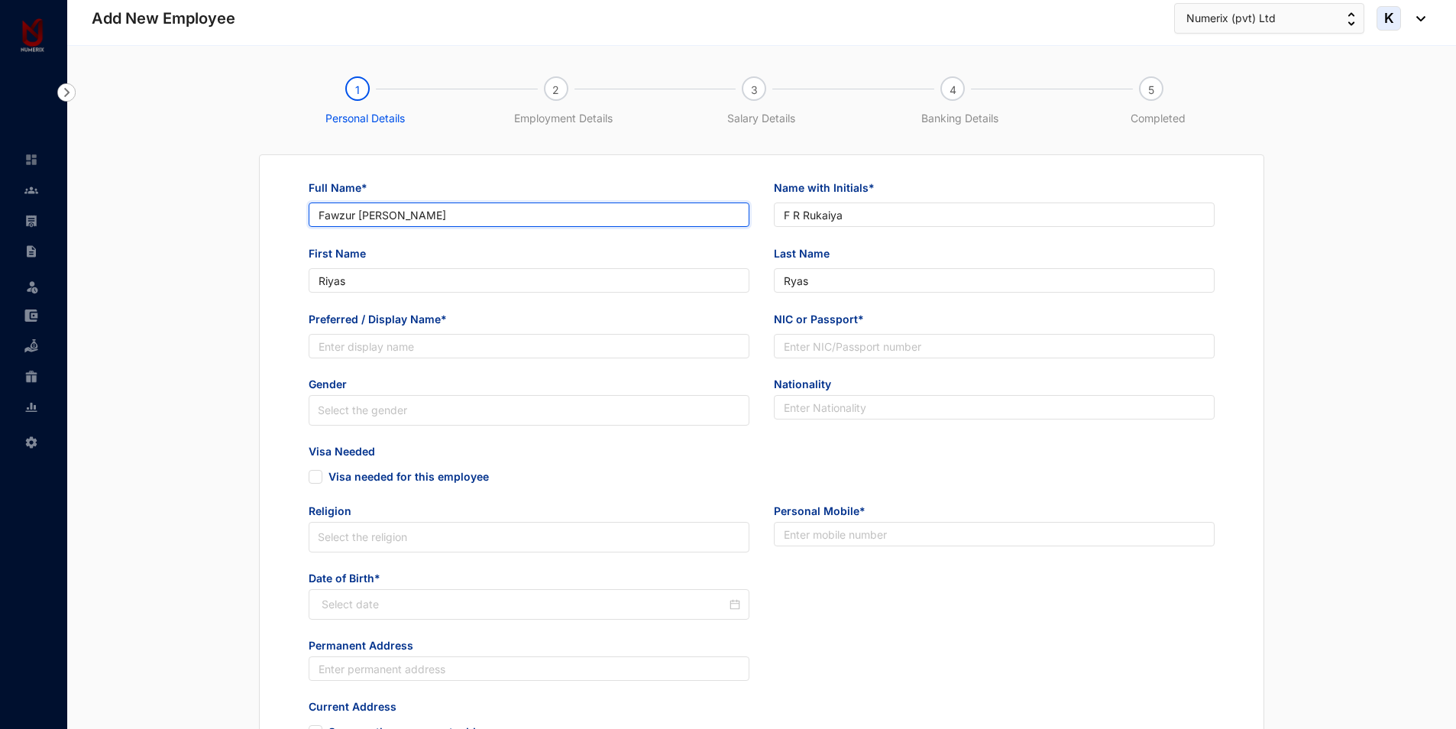
drag, startPoint x: 389, startPoint y: 215, endPoint x: 476, endPoint y: 216, distance: 87.1
click at [476, 216] on input "Fawzur [PERSON_NAME]" at bounding box center [529, 214] width 441 height 24
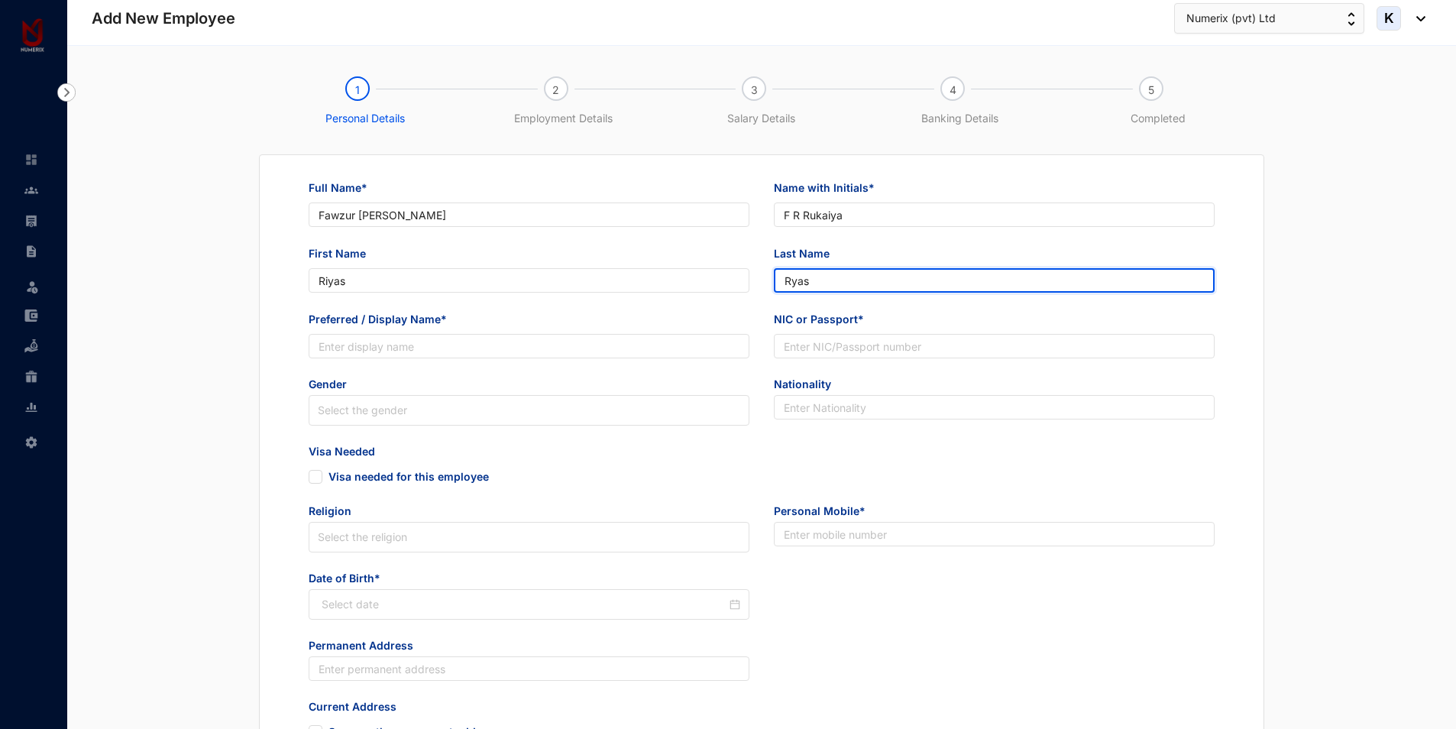
drag, startPoint x: 831, startPoint y: 283, endPoint x: 747, endPoint y: 281, distance: 84.1
click at [747, 281] on div "First Name [PERSON_NAME] Last Name [PERSON_NAME]" at bounding box center [761, 278] width 931 height 66
paste input "ukaiya"
type input "Rukaiya"
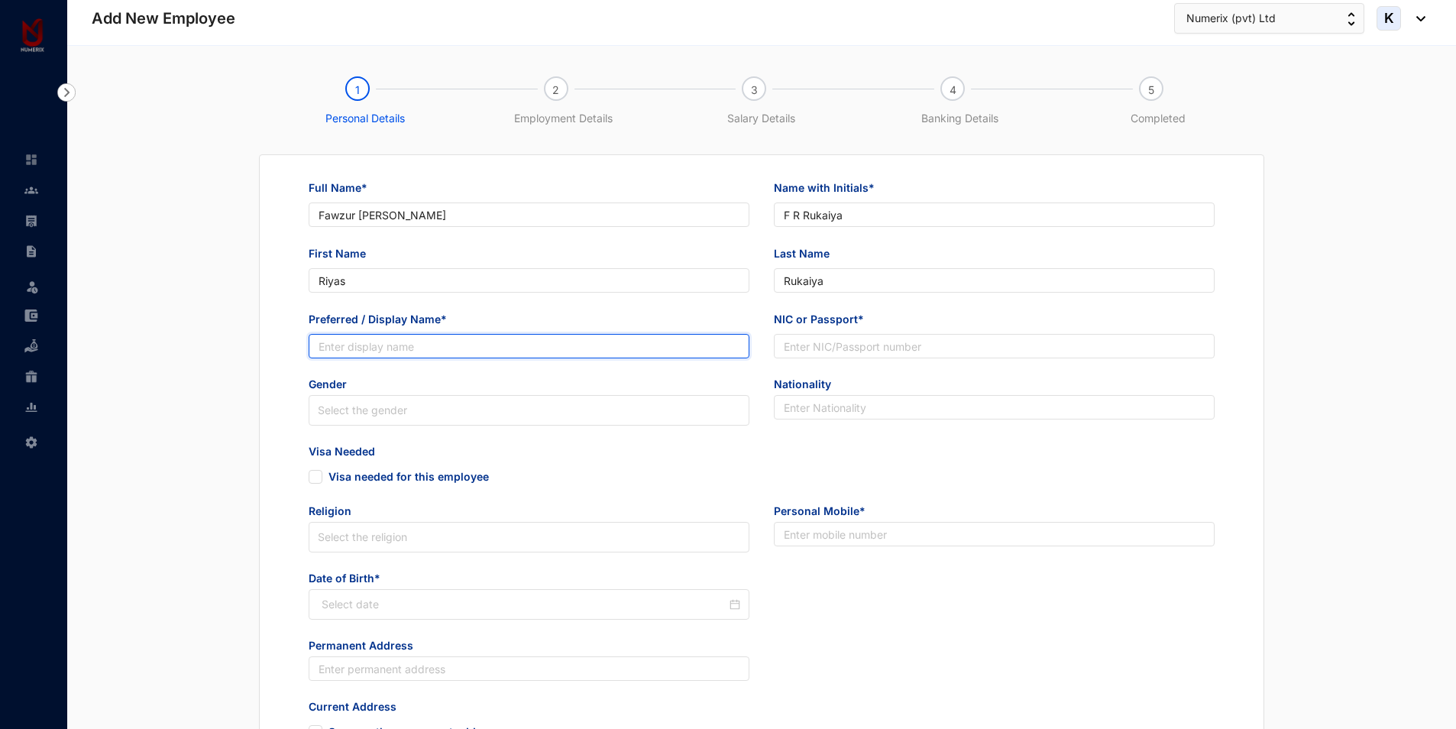
click at [416, 344] on input "Preferred / Display Name*" at bounding box center [529, 346] width 441 height 24
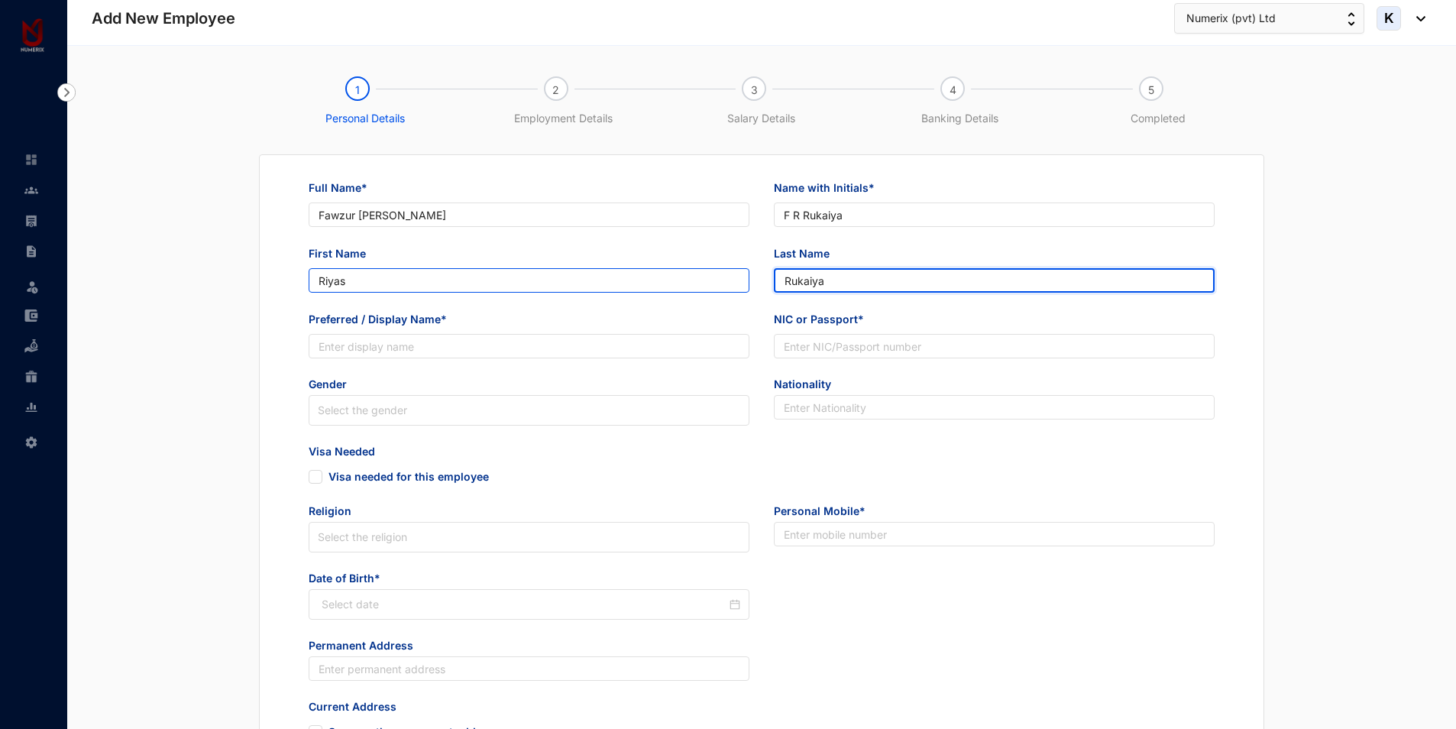
drag, startPoint x: 815, startPoint y: 281, endPoint x: 722, endPoint y: 284, distance: 93.3
click at [722, 284] on div "First Name [PERSON_NAME] Last Name [PERSON_NAME]" at bounding box center [761, 278] width 931 height 66
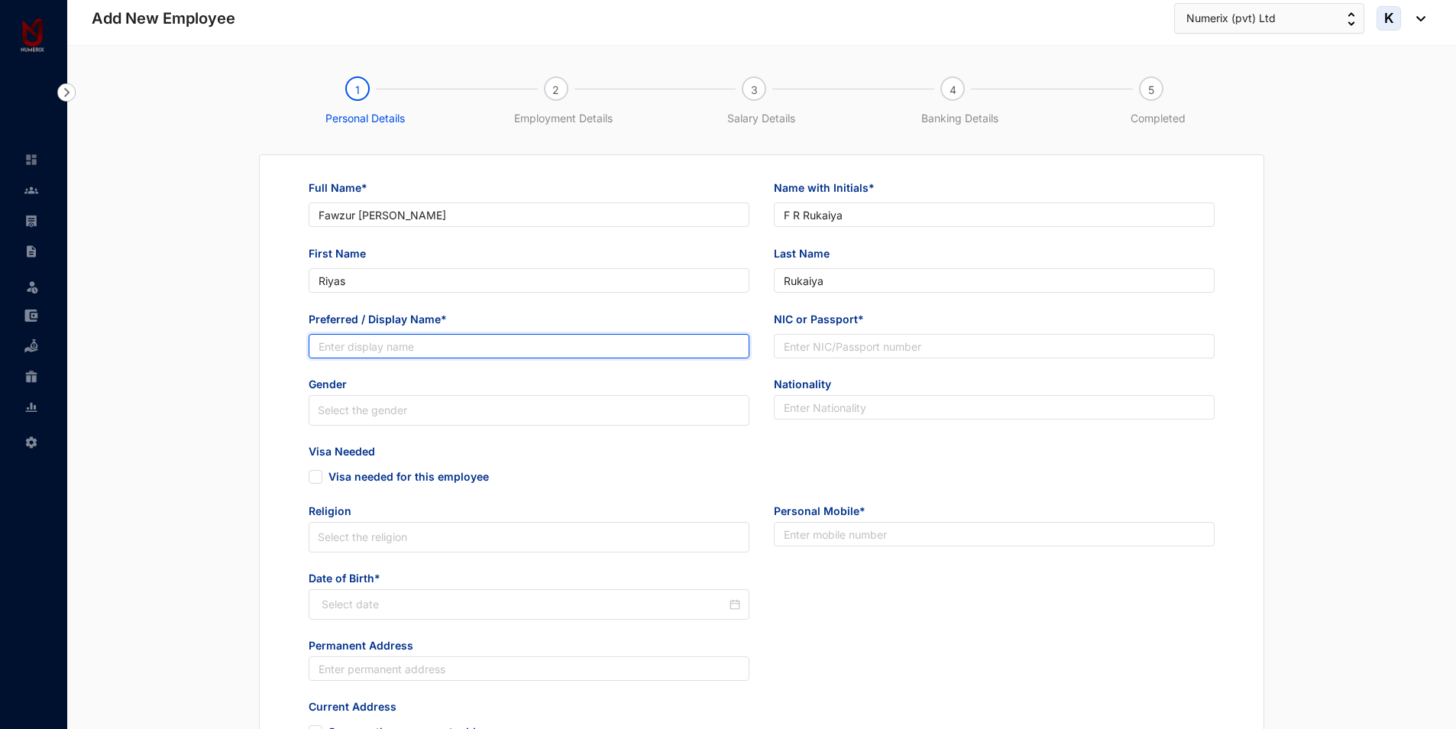
click at [633, 339] on input "Preferred / Display Name*" at bounding box center [529, 346] width 441 height 24
paste input "Rukaiya"
type input "Rukaiya"
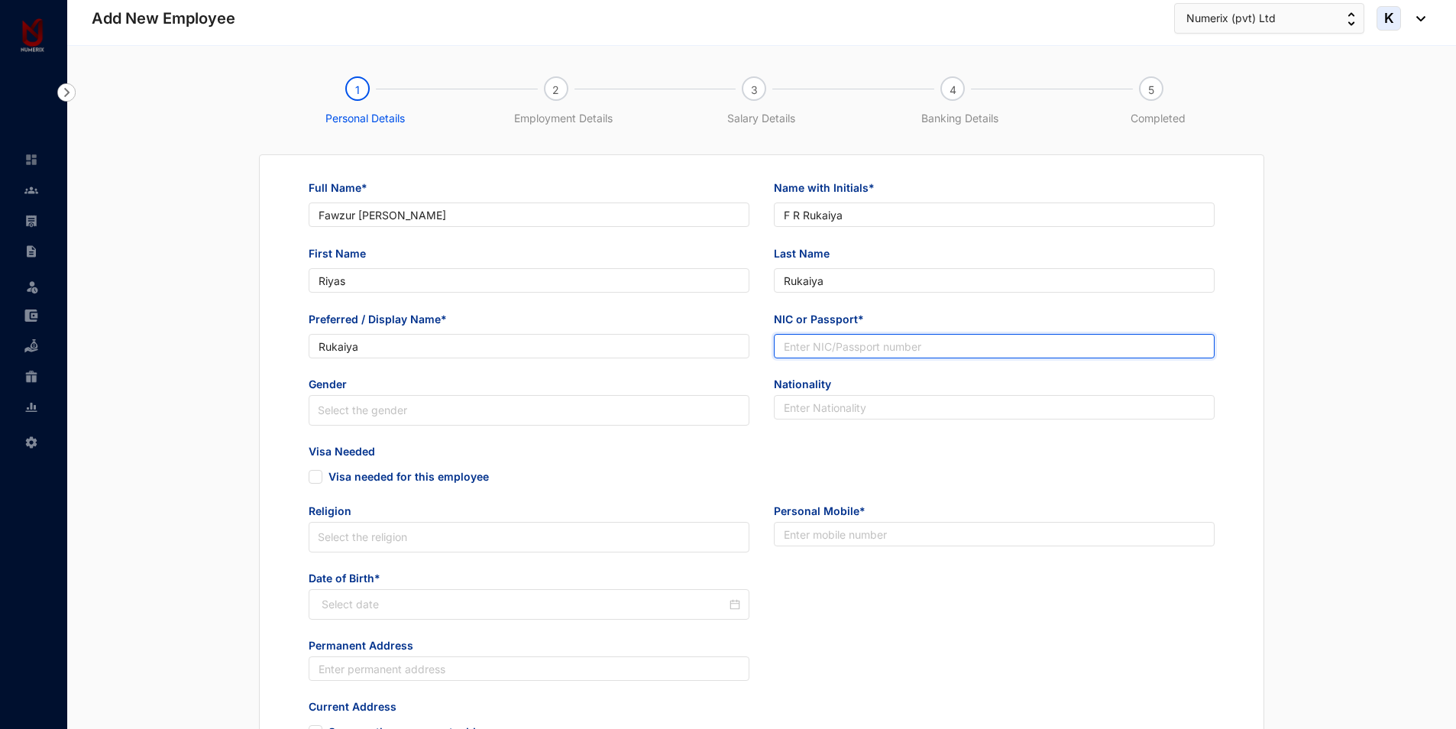
click at [832, 339] on input "NIC or Passport*" at bounding box center [994, 346] width 441 height 24
drag, startPoint x: 857, startPoint y: 346, endPoint x: 850, endPoint y: 344, distance: 8.0
click at [856, 346] on input "NIC or Passport*" at bounding box center [994, 346] width 441 height 24
paste input "200573105330"
type input "200573105330"
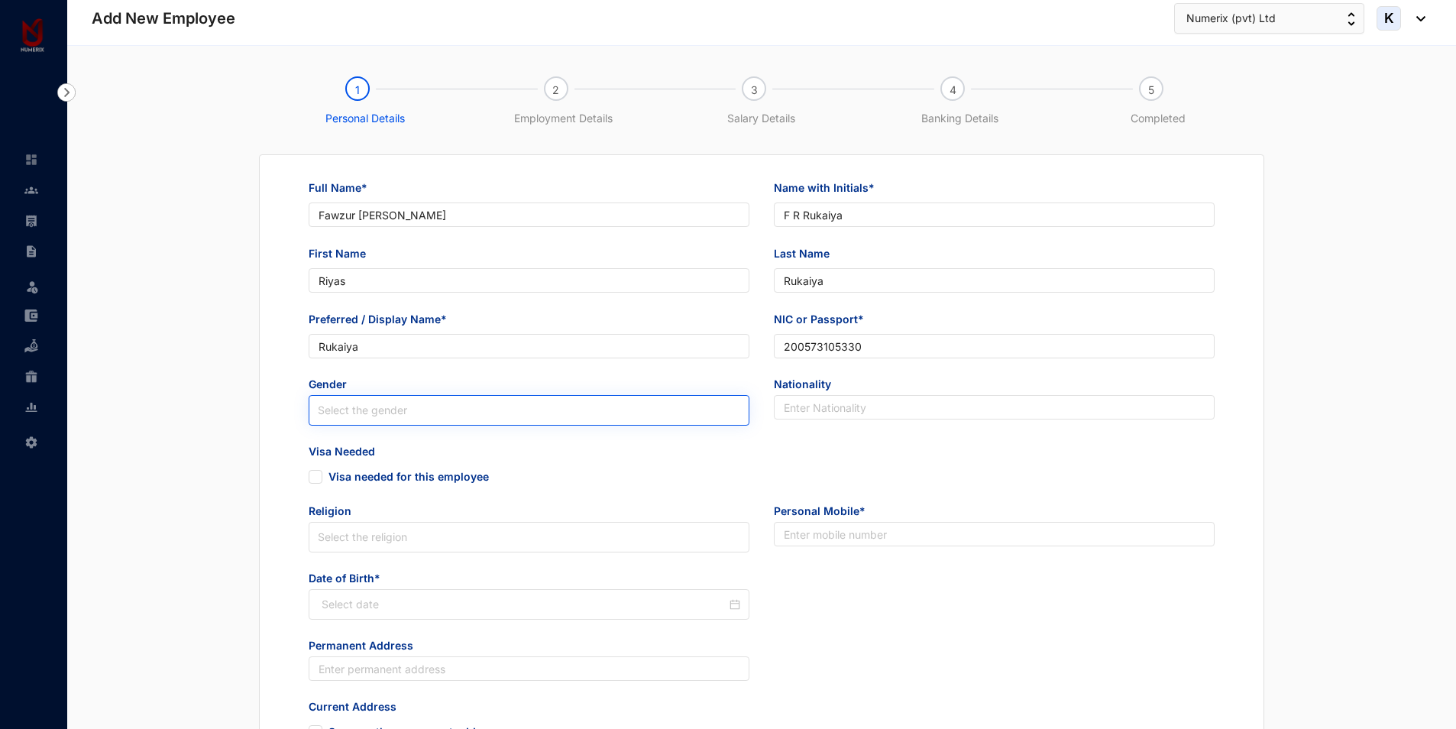
click at [544, 411] on input "search" at bounding box center [529, 410] width 423 height 29
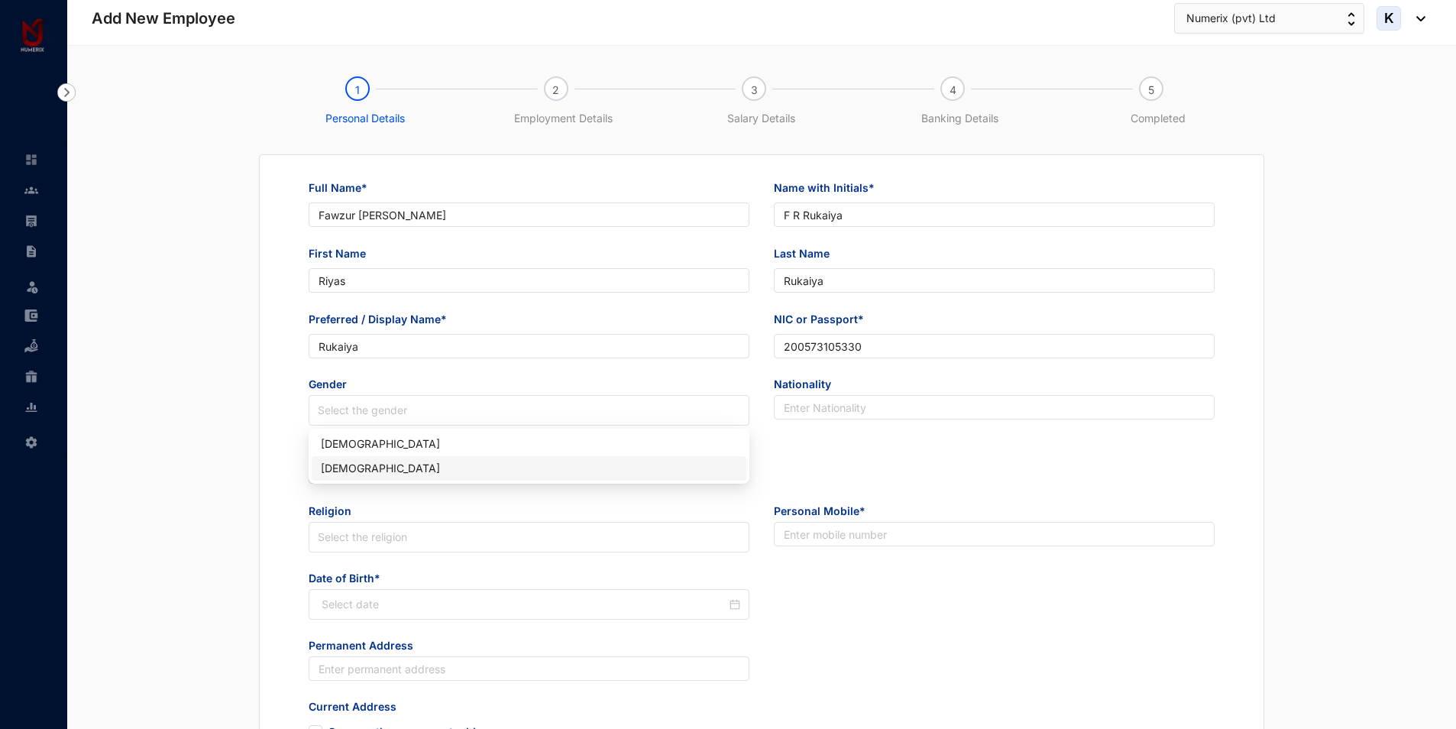
drag, startPoint x: 350, startPoint y: 468, endPoint x: 511, endPoint y: 458, distance: 161.6
click at [349, 468] on div "[DEMOGRAPHIC_DATA]" at bounding box center [529, 468] width 416 height 17
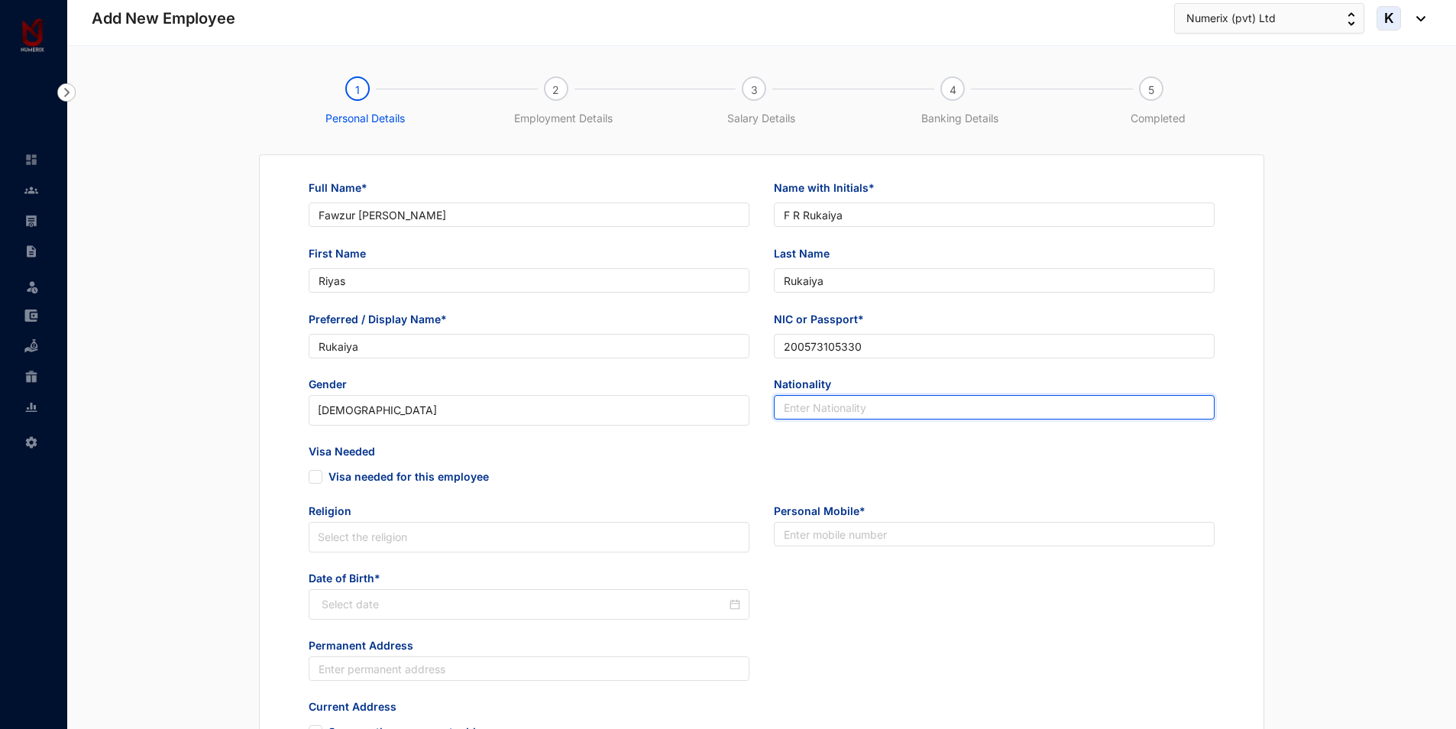
click at [814, 403] on input "text" at bounding box center [994, 407] width 441 height 24
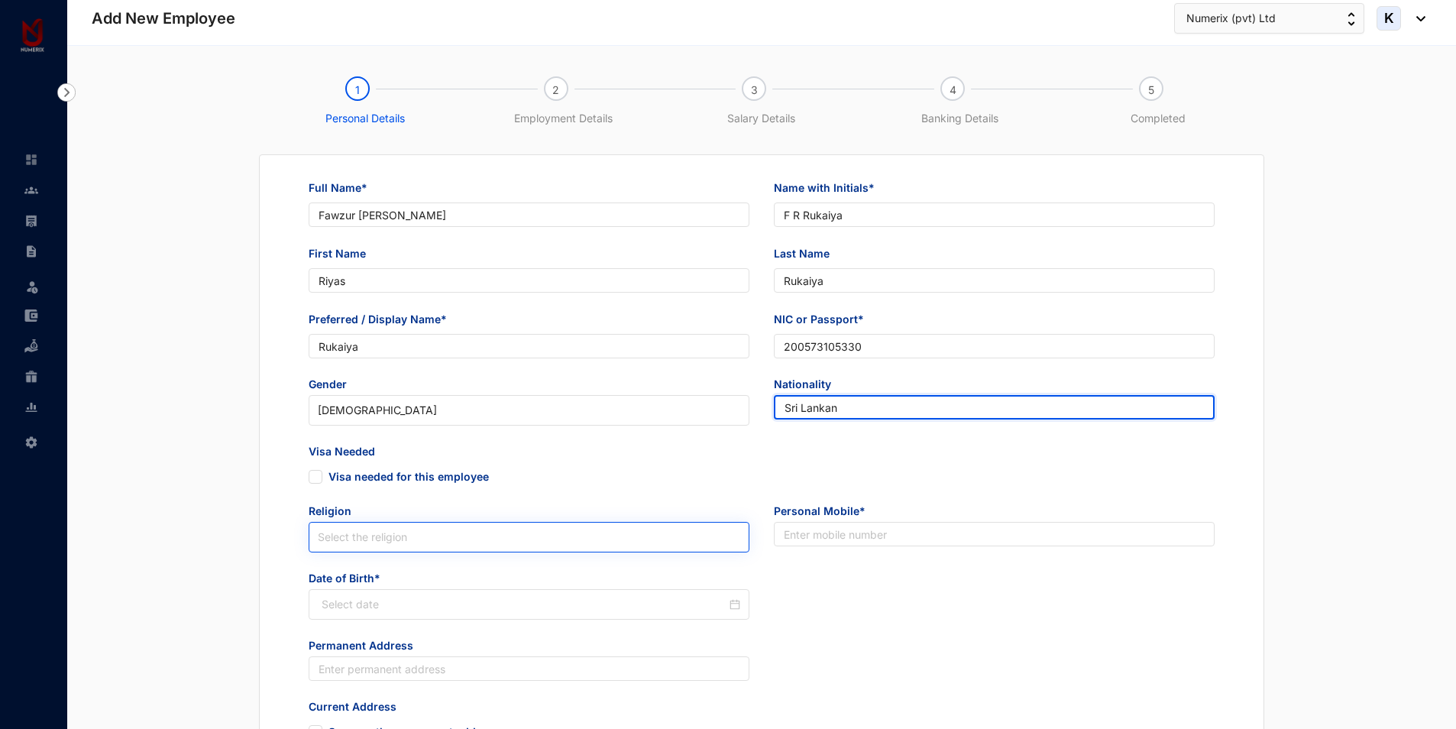
type input "Sri Lankan"
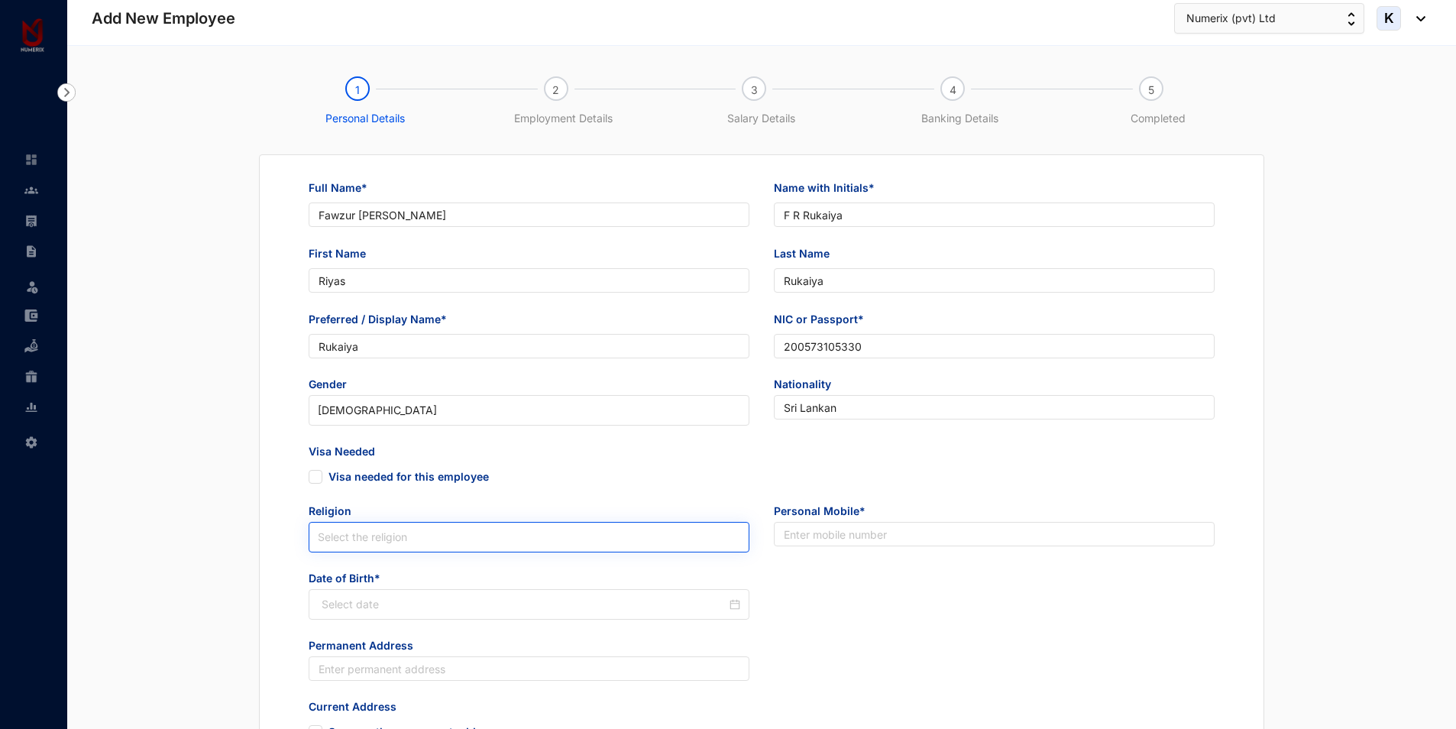
click at [359, 539] on input "search" at bounding box center [529, 537] width 423 height 29
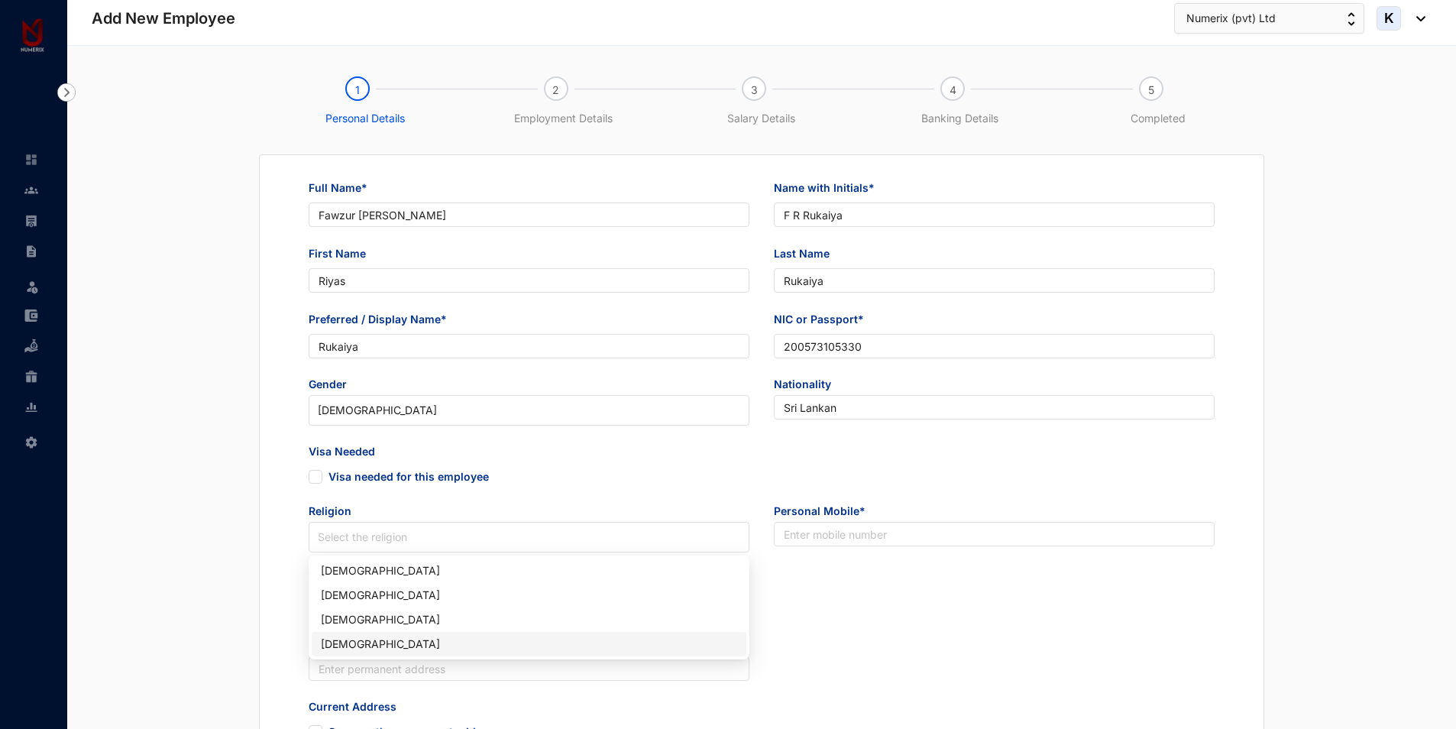
click at [337, 649] on div "[DEMOGRAPHIC_DATA]" at bounding box center [529, 644] width 416 height 17
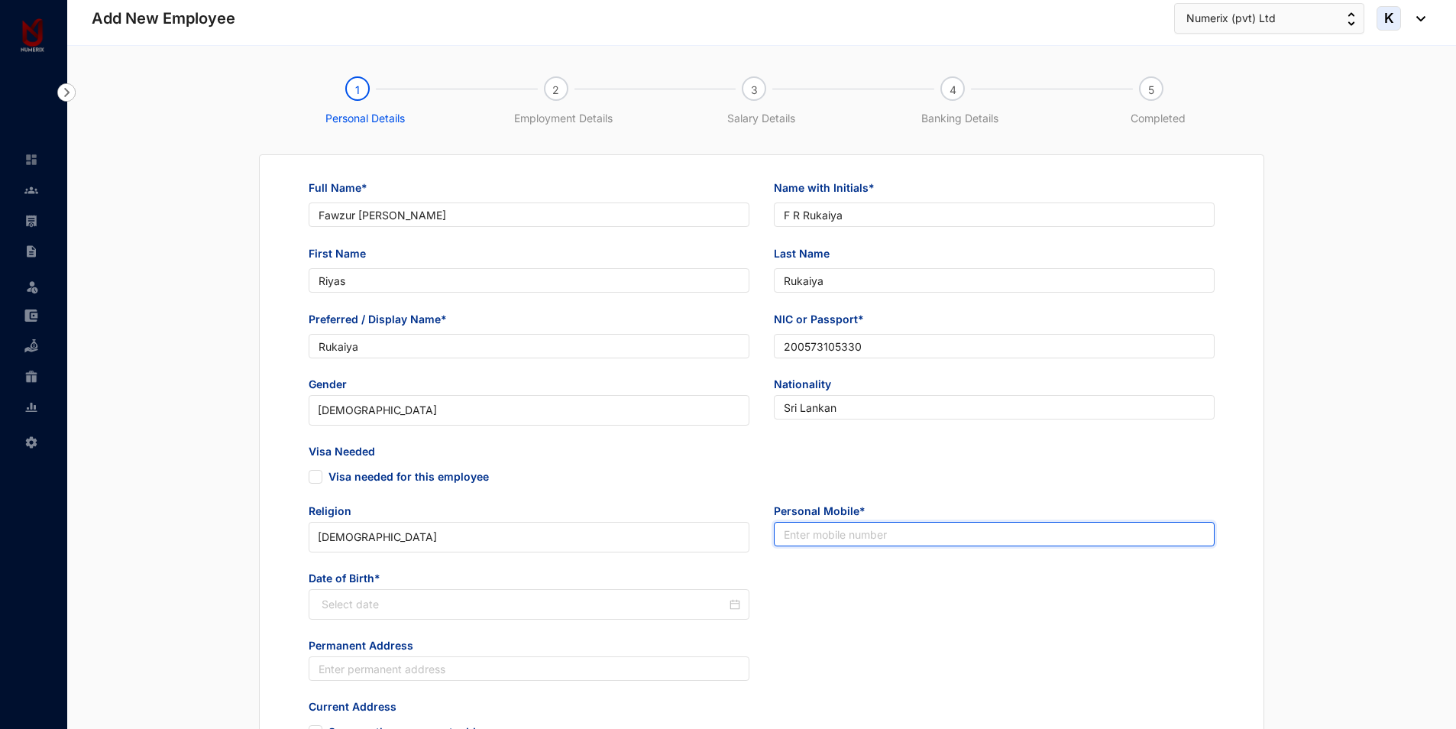
click at [808, 543] on input "text" at bounding box center [994, 534] width 441 height 24
paste input "94 77 692 2267"
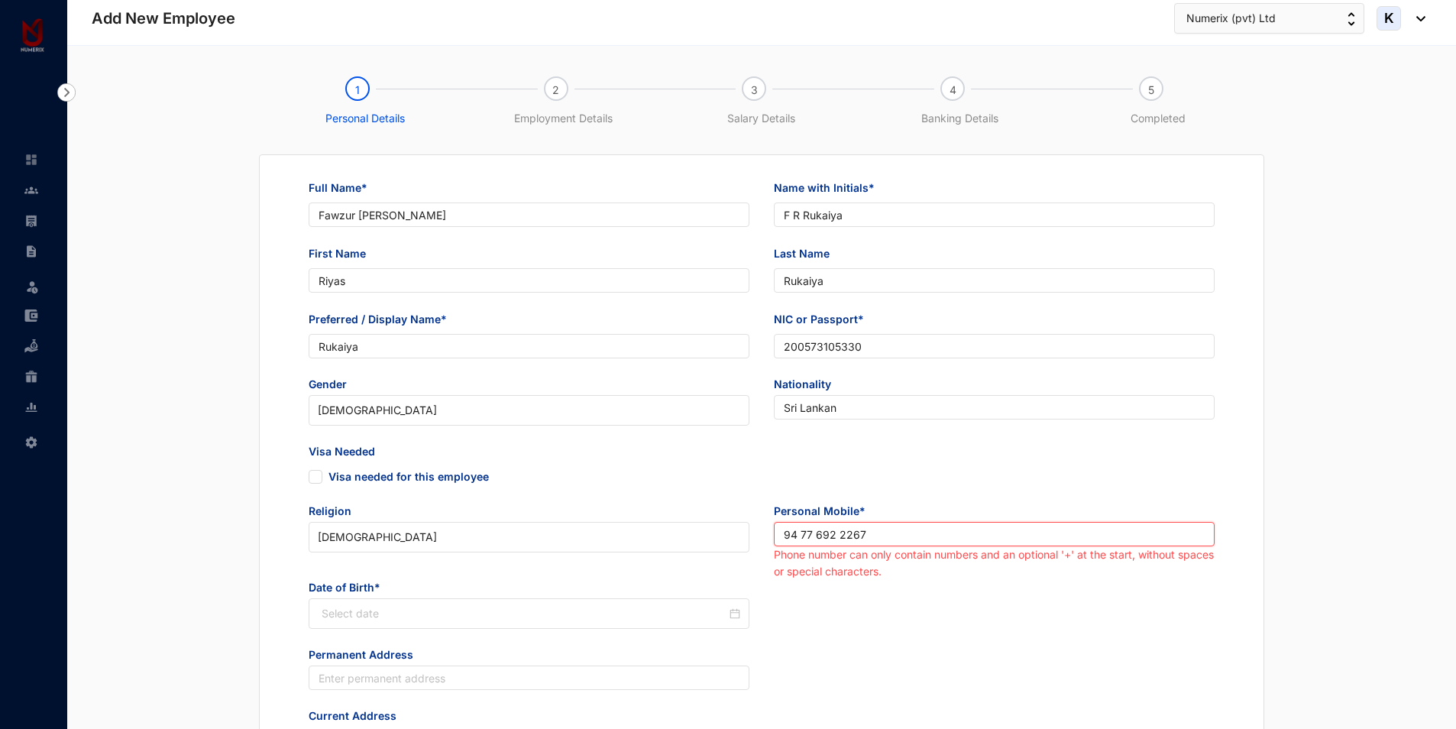
drag, startPoint x: 802, startPoint y: 533, endPoint x: 774, endPoint y: 533, distance: 28.3
click at [774, 533] on input "94 77 692 2267" at bounding box center [994, 534] width 441 height 24
click at [808, 533] on input "077 692 2267" at bounding box center [994, 534] width 441 height 24
click at [828, 533] on input "077692 2267" at bounding box center [994, 534] width 441 height 24
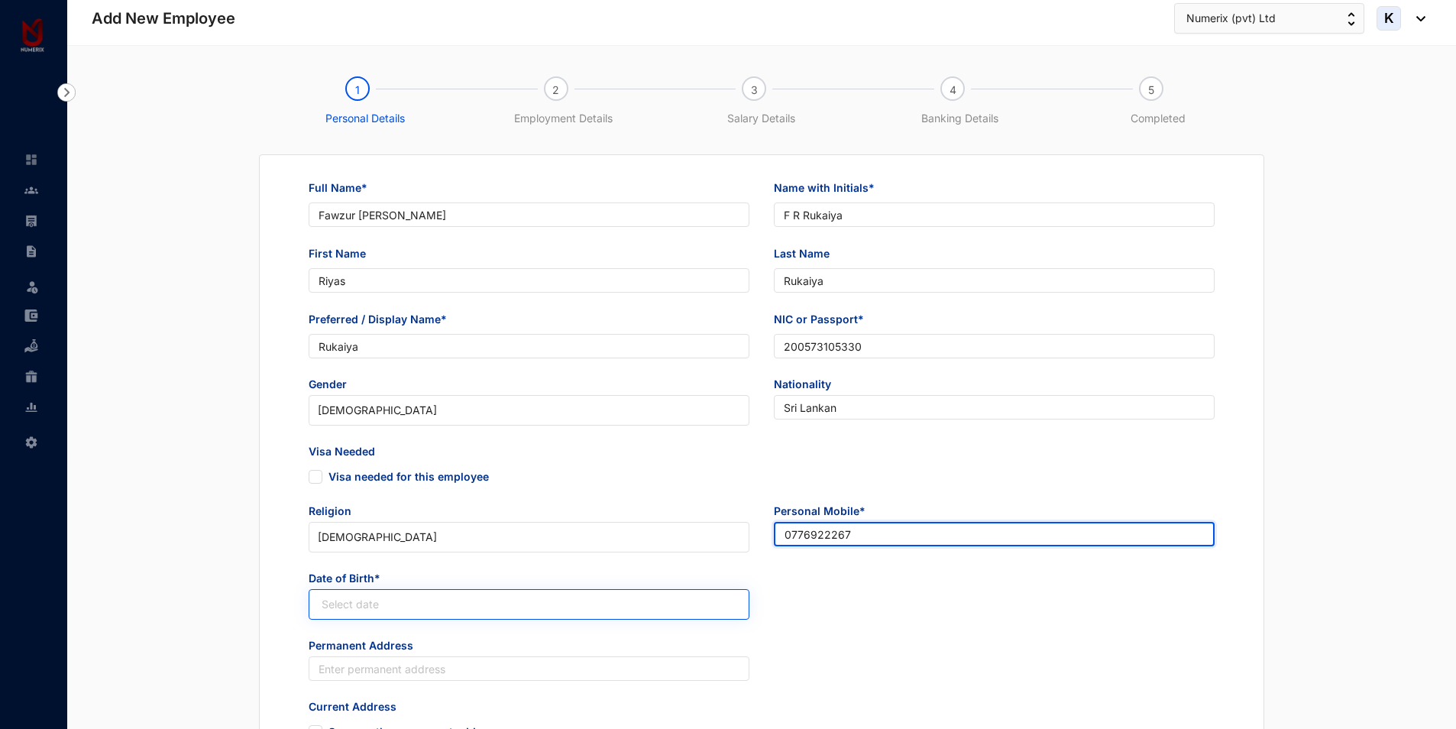
type input "0776922267"
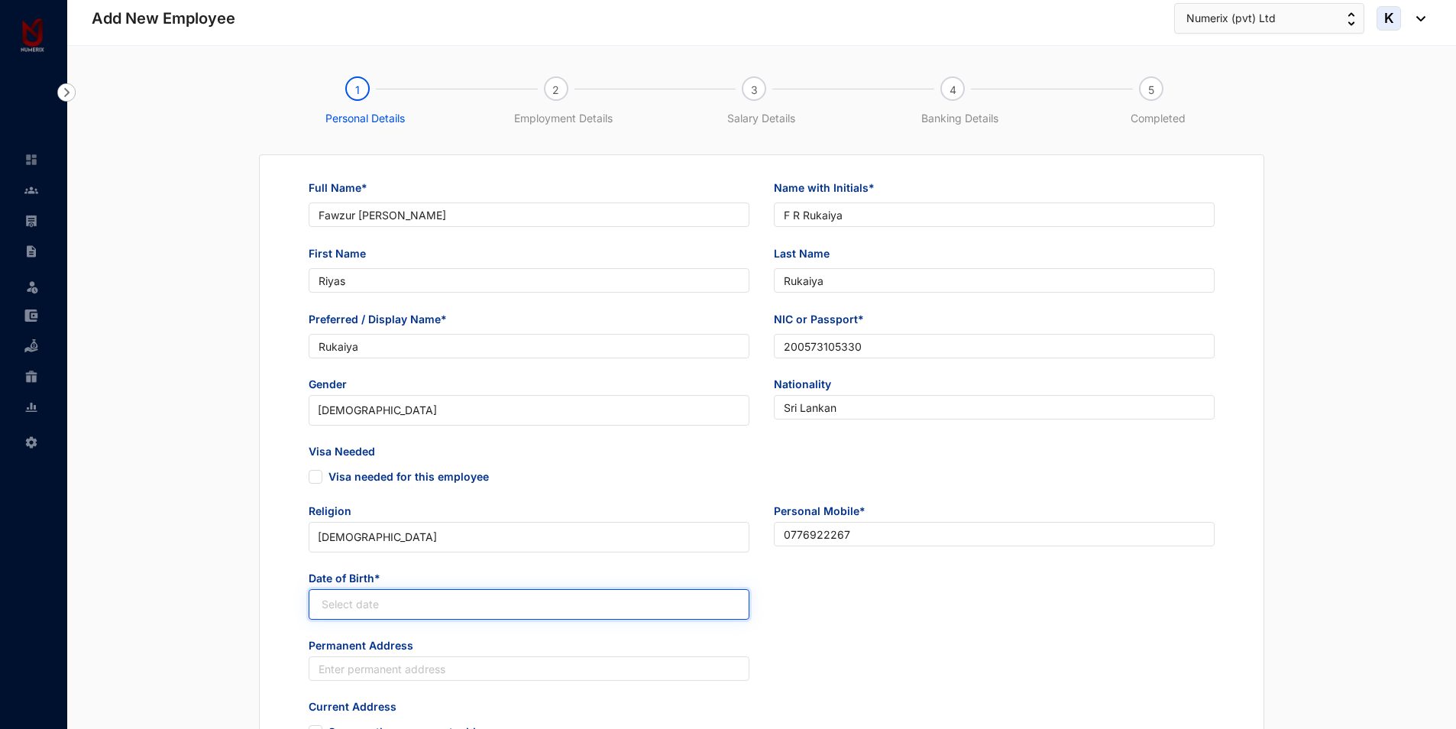
click at [361, 600] on input at bounding box center [524, 604] width 405 height 17
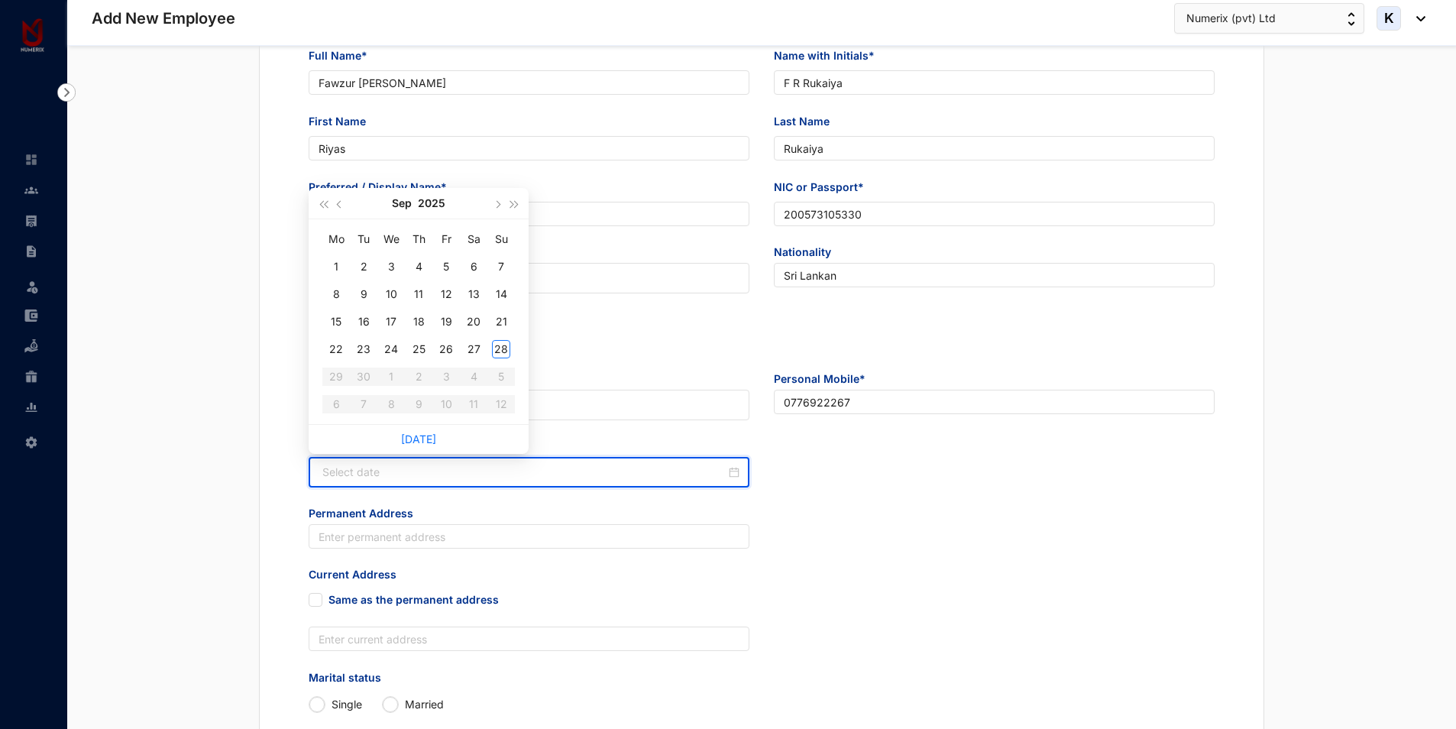
scroll to position [153, 0]
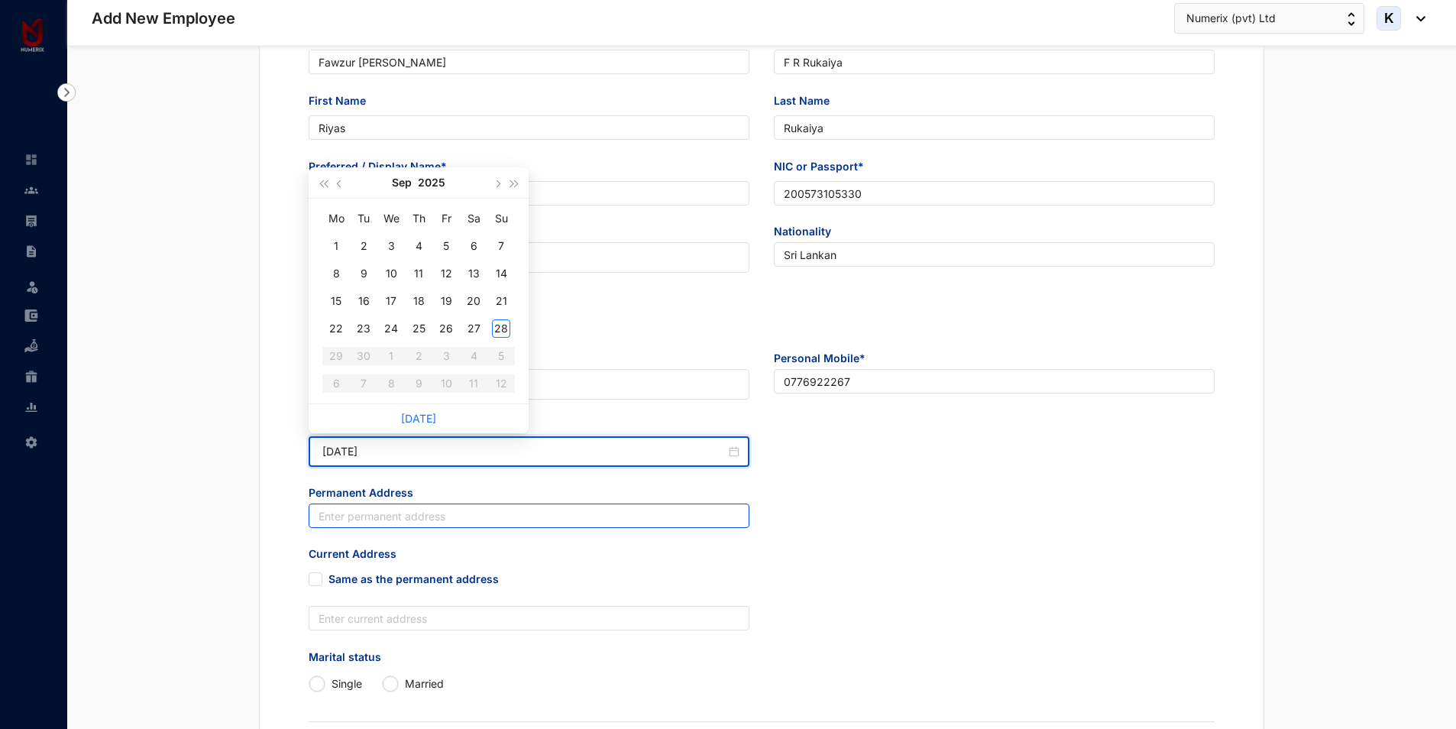
type input "[DATE]"
click at [409, 516] on input "text" at bounding box center [529, 516] width 441 height 24
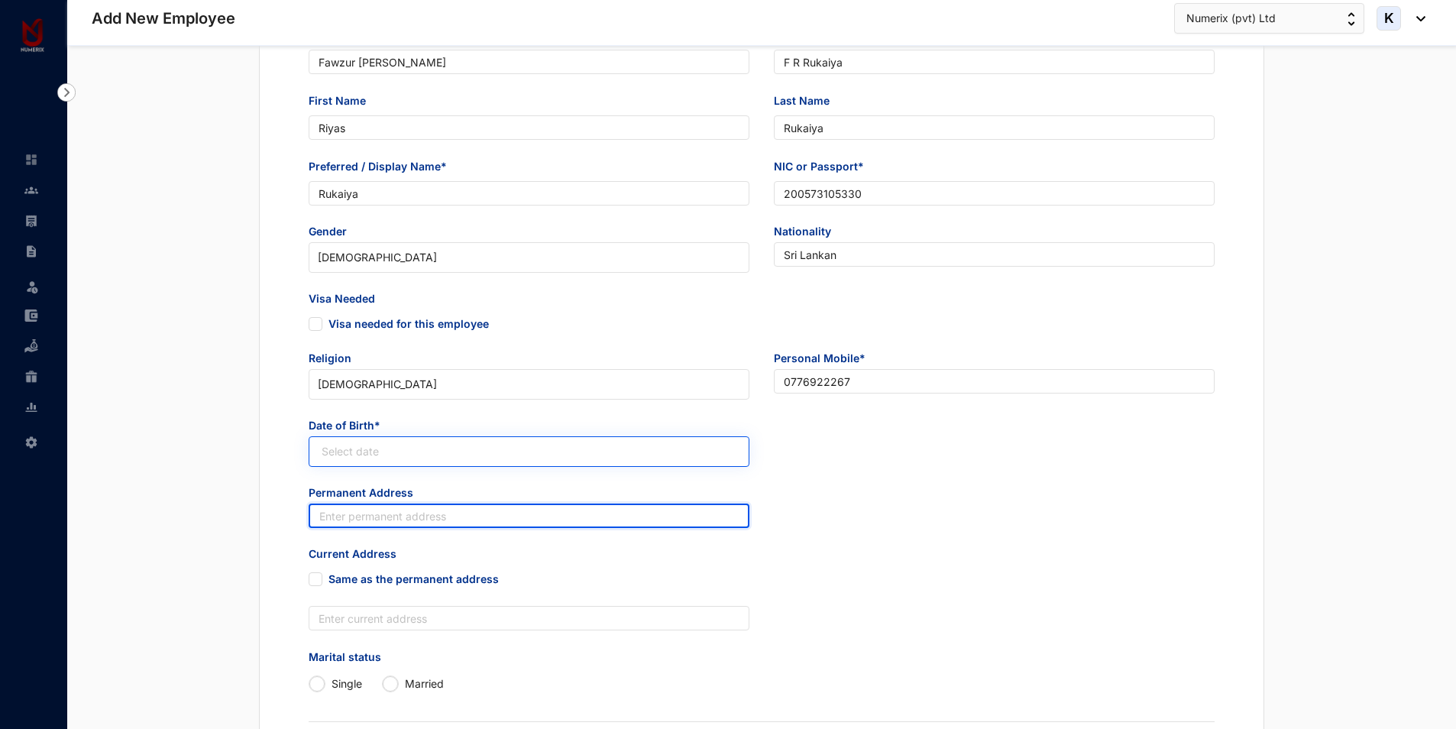
click at [402, 460] on div at bounding box center [529, 451] width 441 height 31
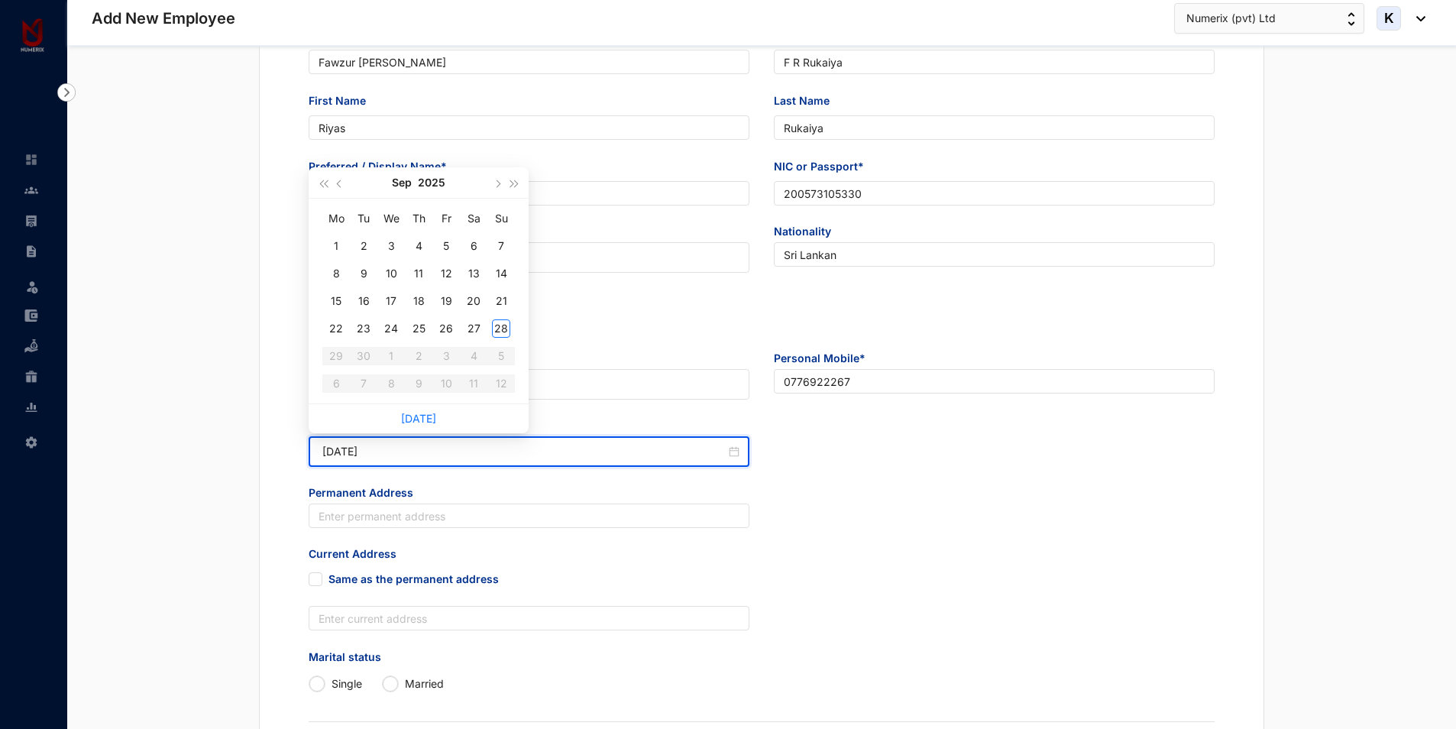
type input "[DATE]"
click at [366, 252] on div "2" at bounding box center [364, 246] width 18 height 18
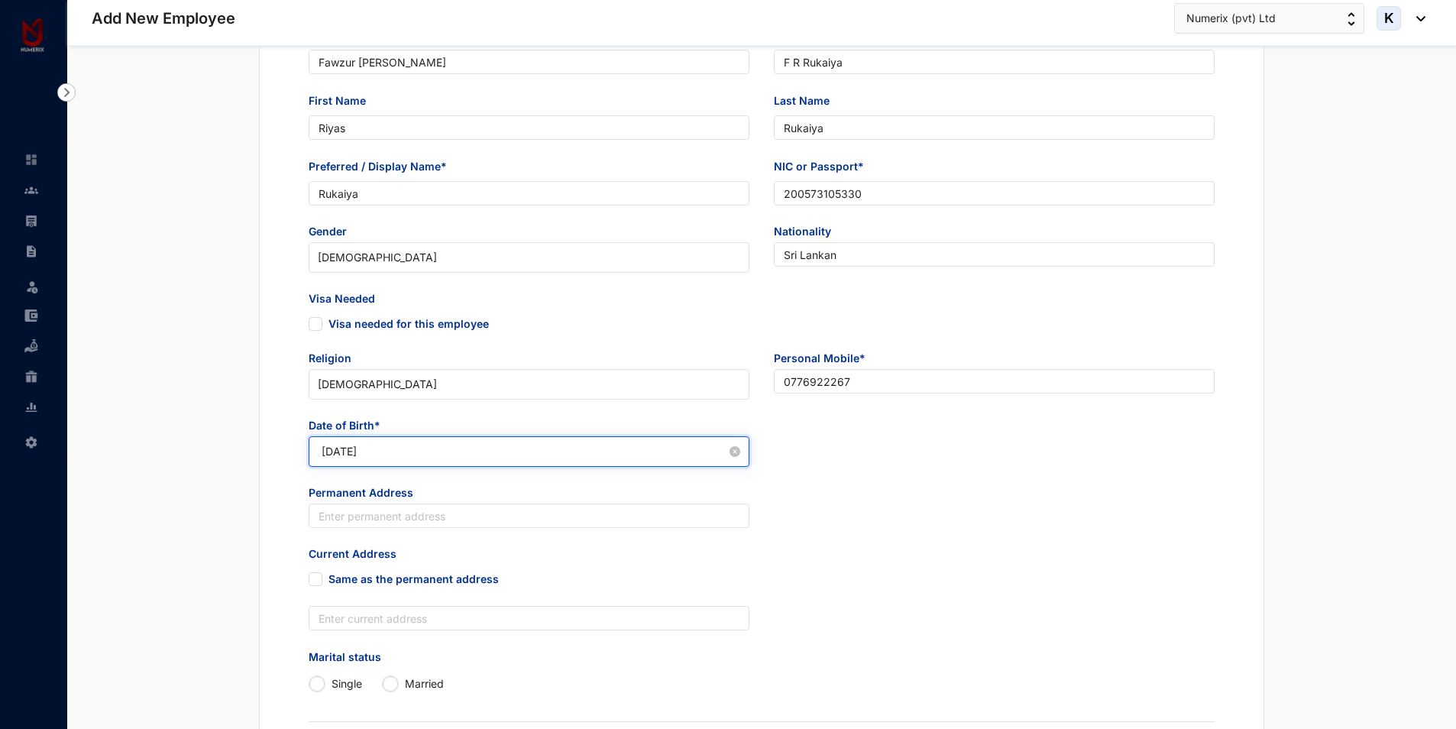
drag, startPoint x: 348, startPoint y: 449, endPoint x: 336, endPoint y: 450, distance: 11.5
click at [336, 450] on input "[DATE]" at bounding box center [524, 451] width 405 height 17
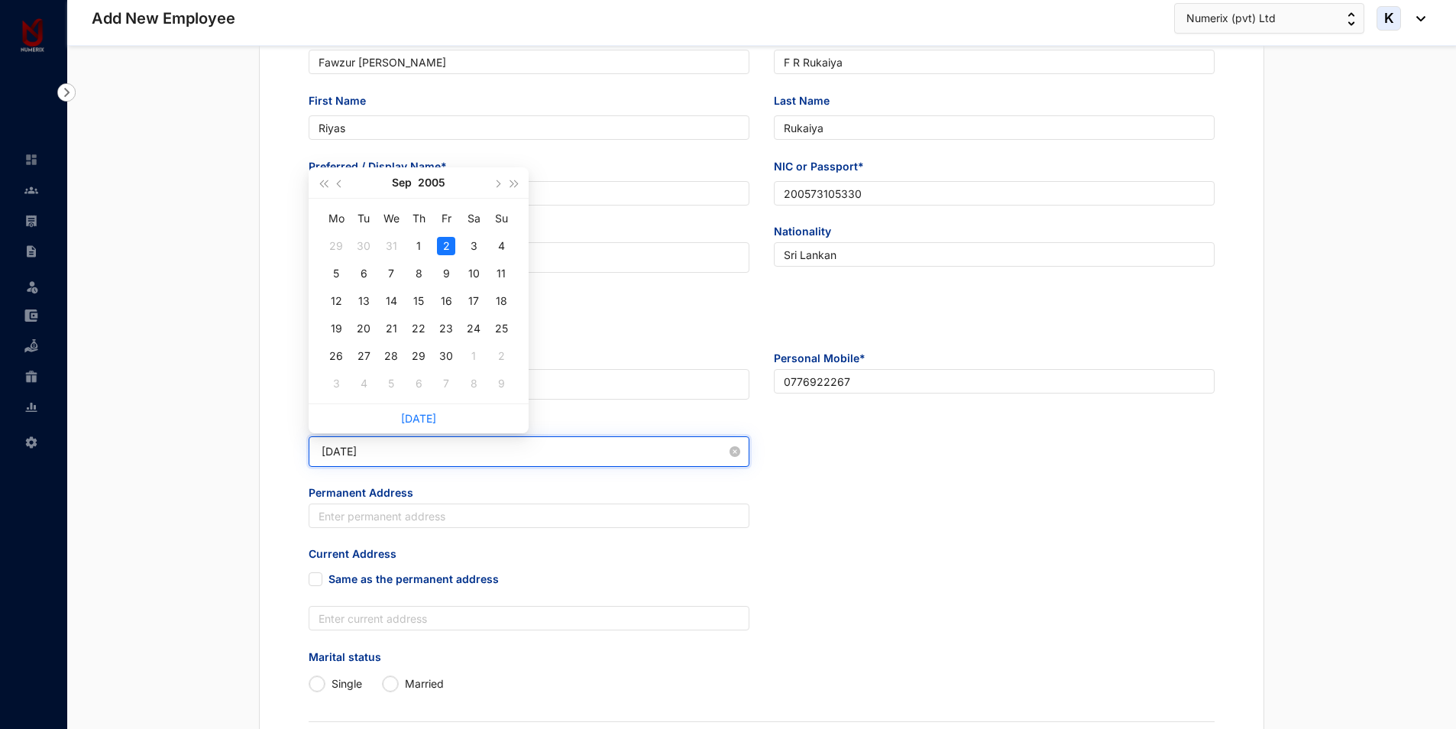
drag, startPoint x: 365, startPoint y: 452, endPoint x: 354, endPoint y: 449, distance: 11.9
click at [354, 449] on input "[DATE]" at bounding box center [524, 451] width 405 height 17
type input "[DATE]"
click at [419, 300] on div "18" at bounding box center [419, 301] width 18 height 18
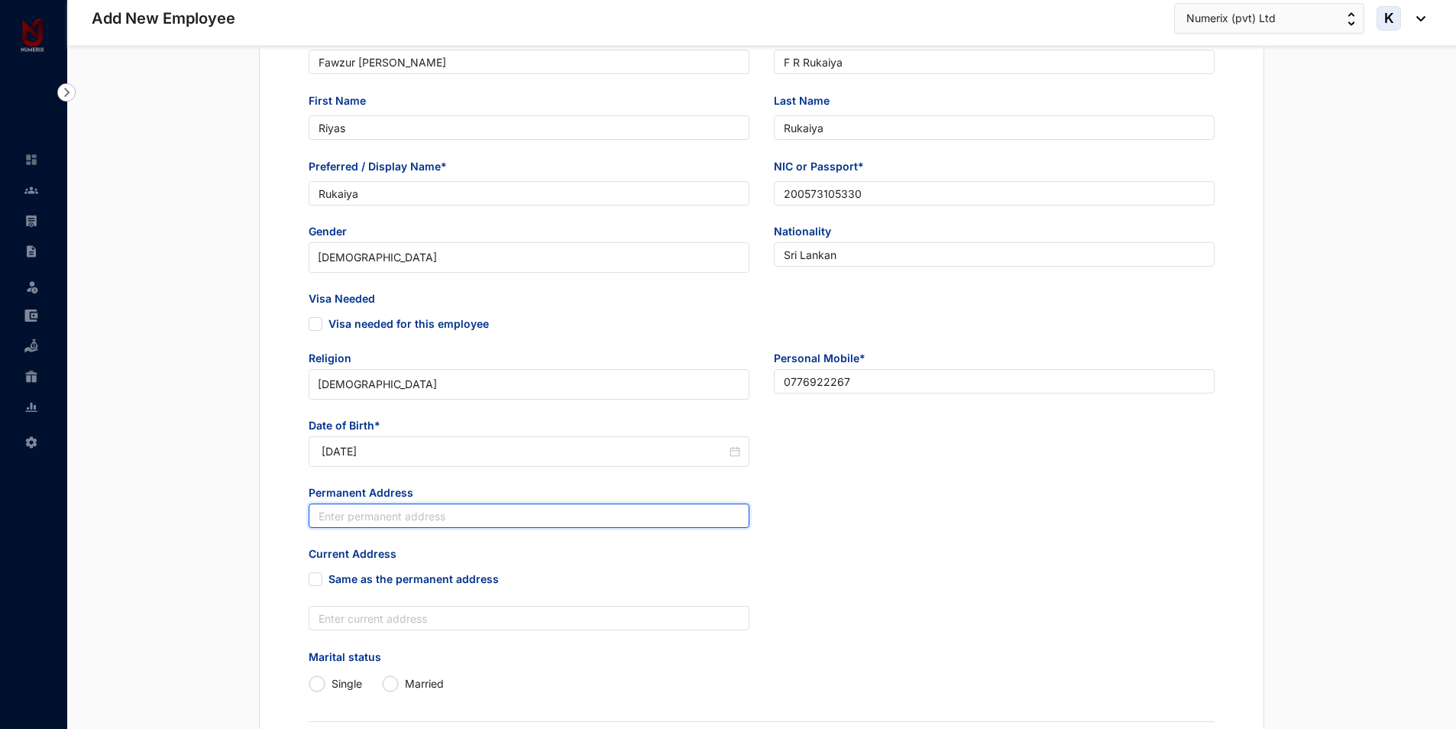
click at [415, 520] on input "text" at bounding box center [529, 516] width 441 height 24
paste input "[STREET_ADDRESS][PERSON_NAME]"
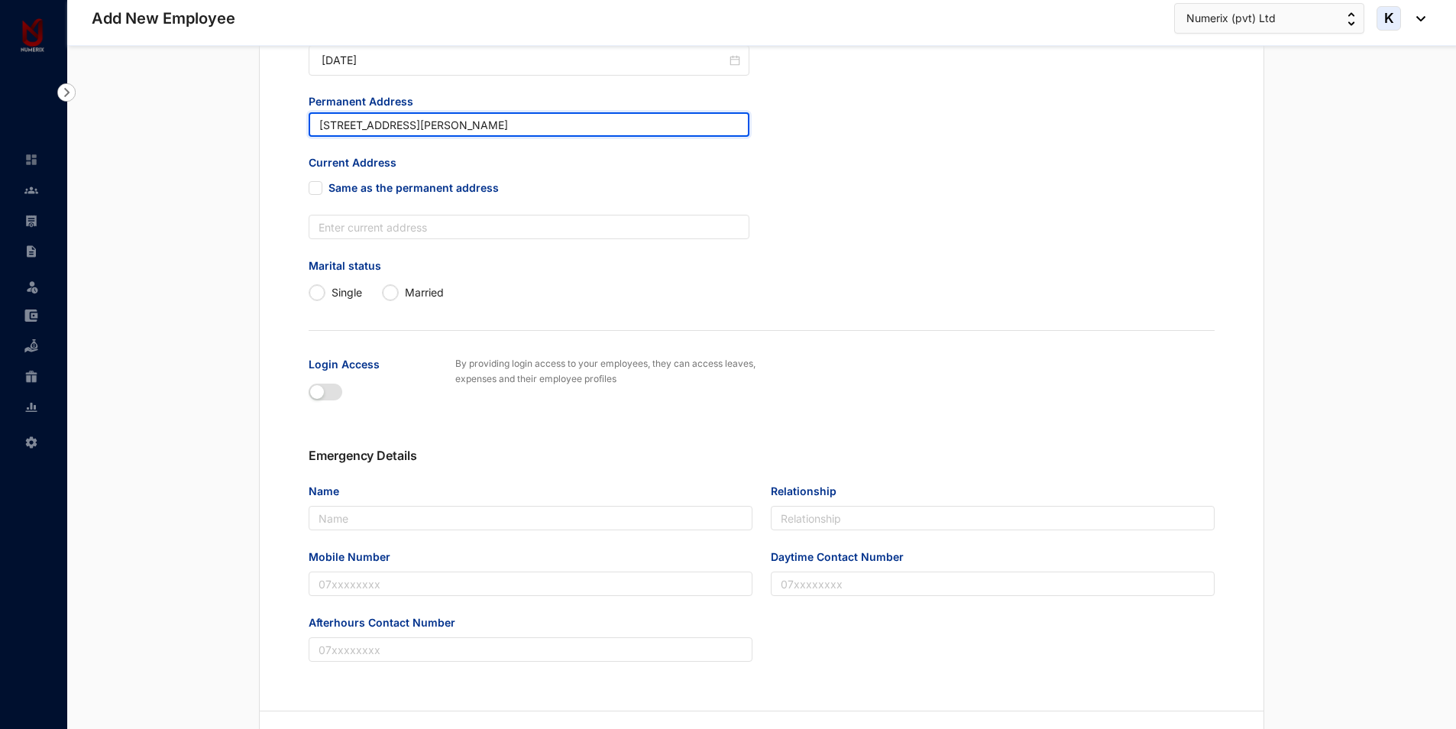
scroll to position [611, 0]
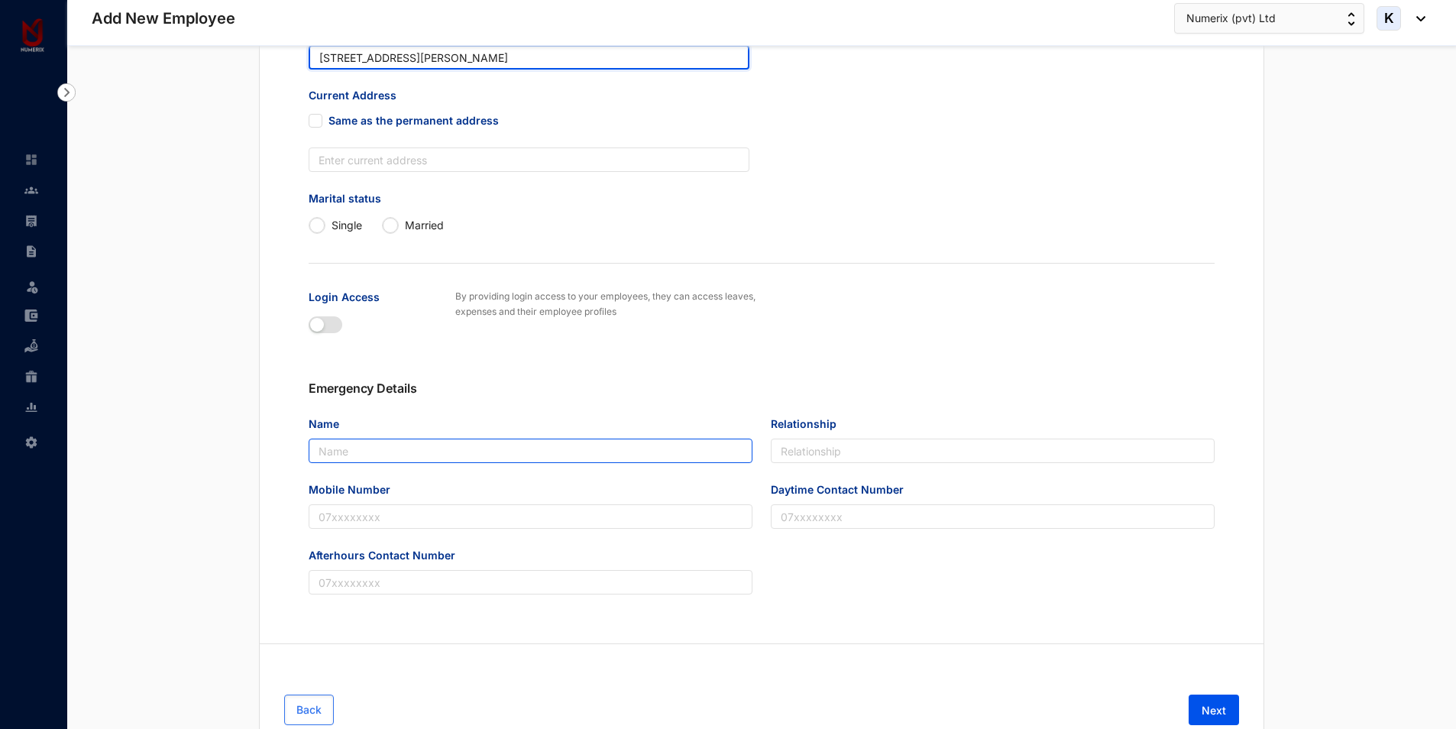
type input "[STREET_ADDRESS][PERSON_NAME]"
click at [344, 443] on input "Name" at bounding box center [531, 451] width 444 height 24
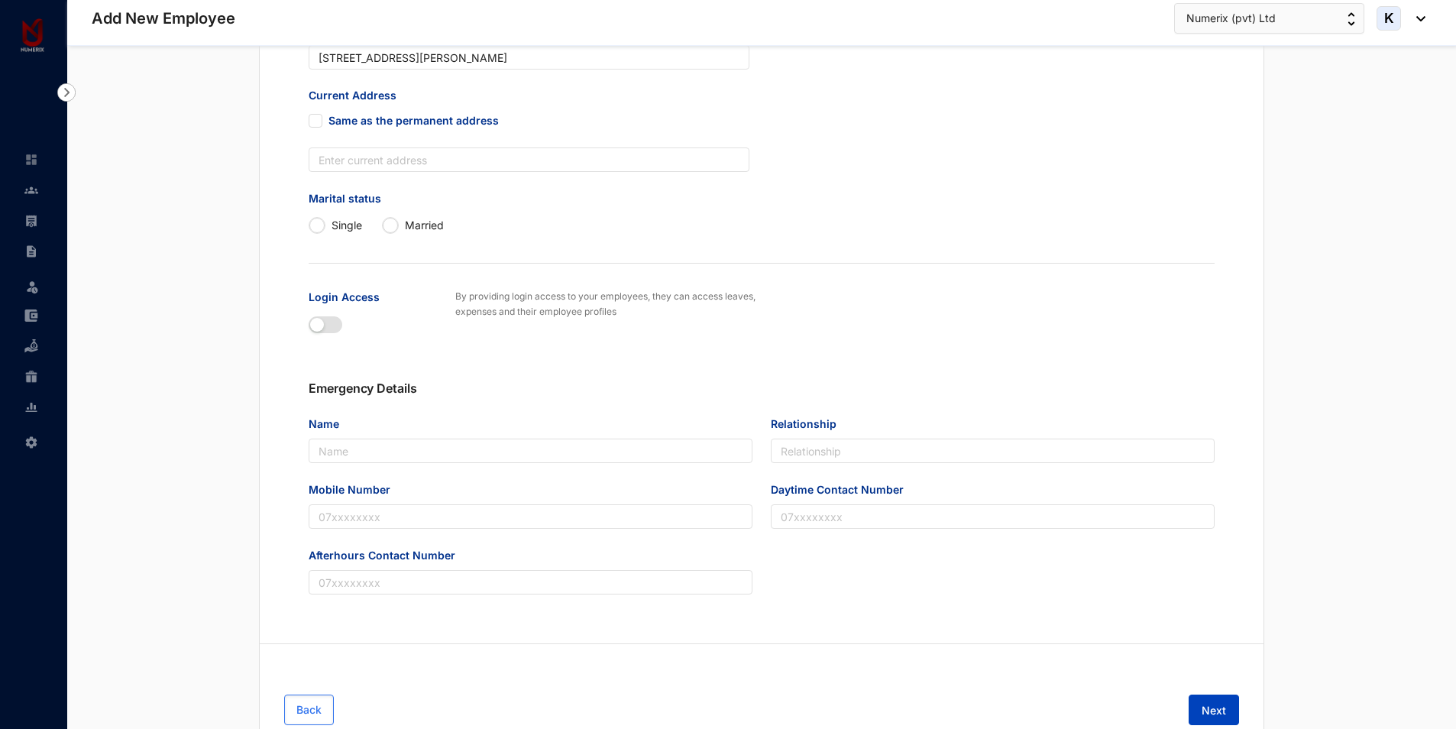
click at [1225, 714] on span "Next" at bounding box center [1214, 710] width 24 height 15
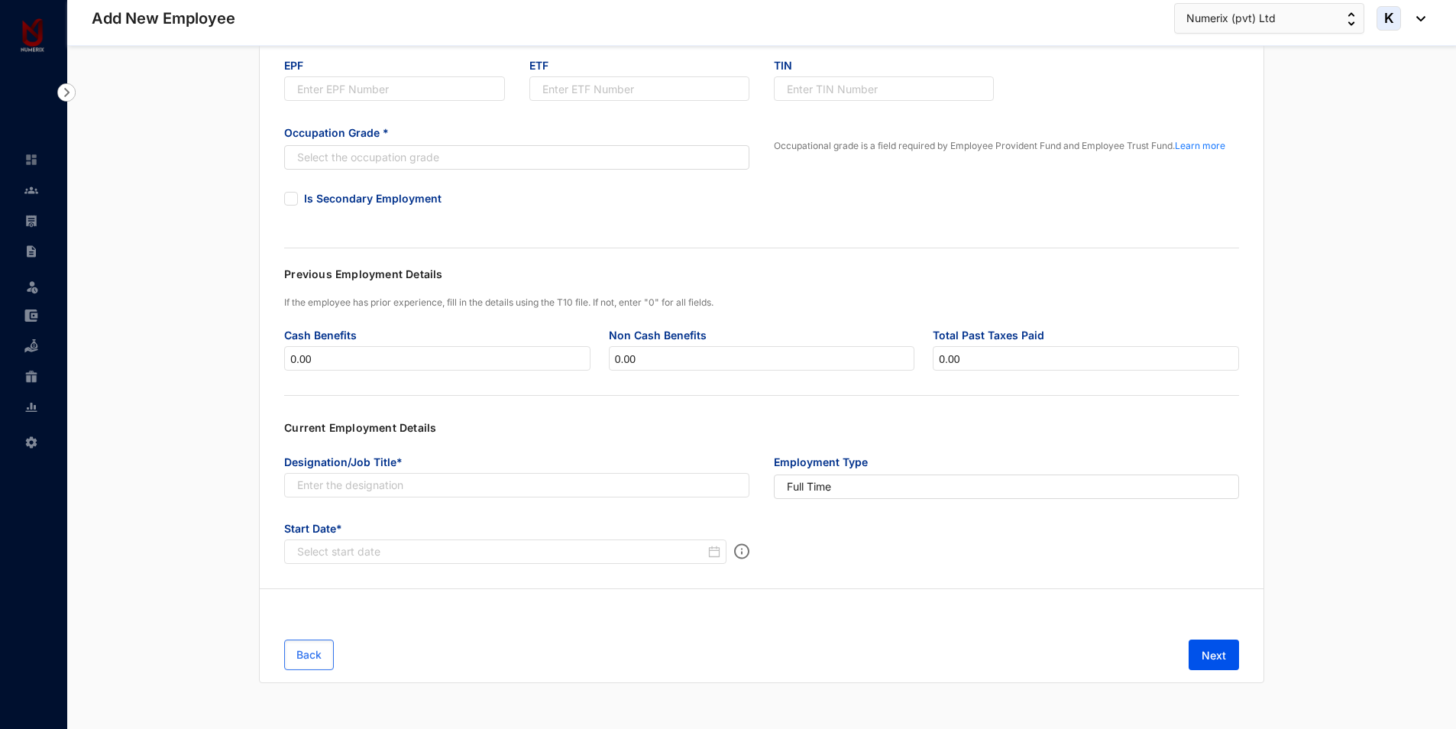
scroll to position [0, 0]
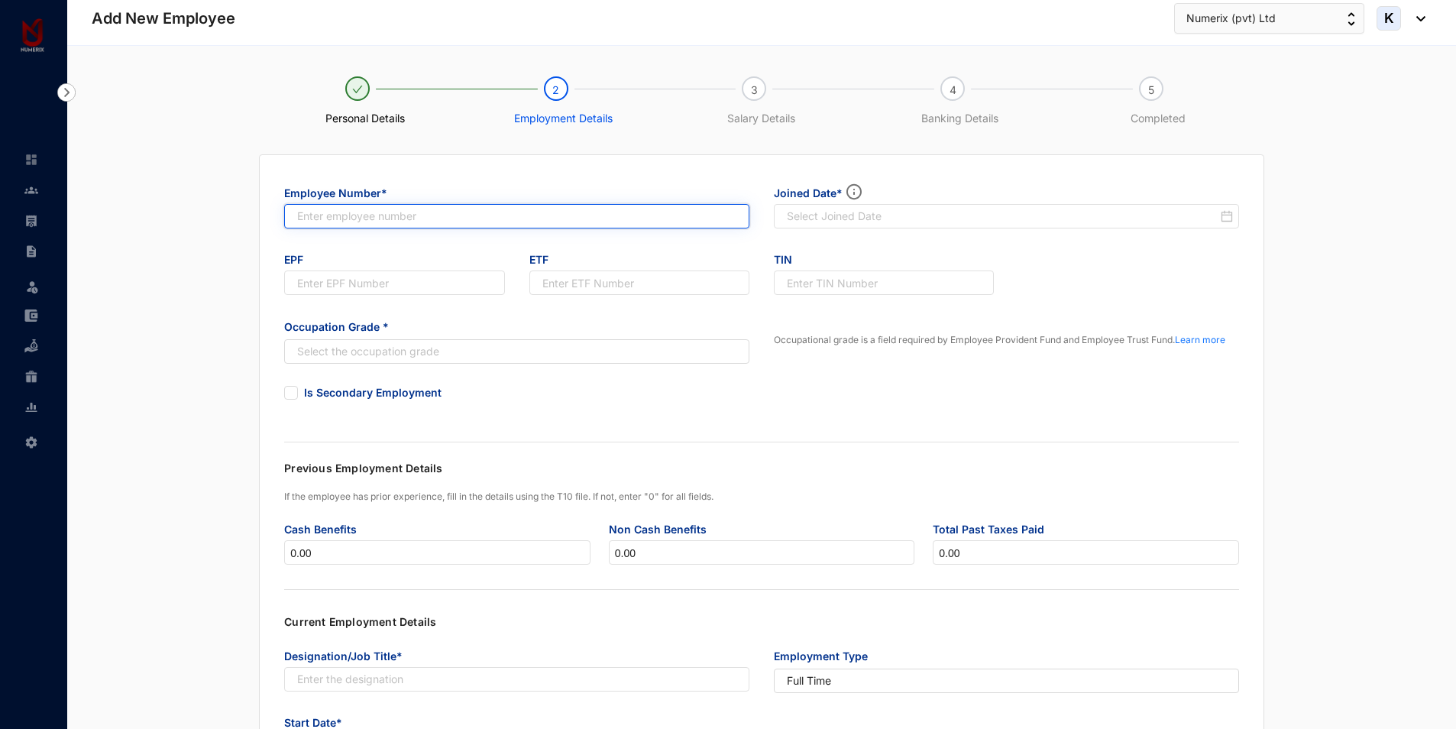
click at [479, 213] on input "text" at bounding box center [516, 216] width 465 height 24
type input "257"
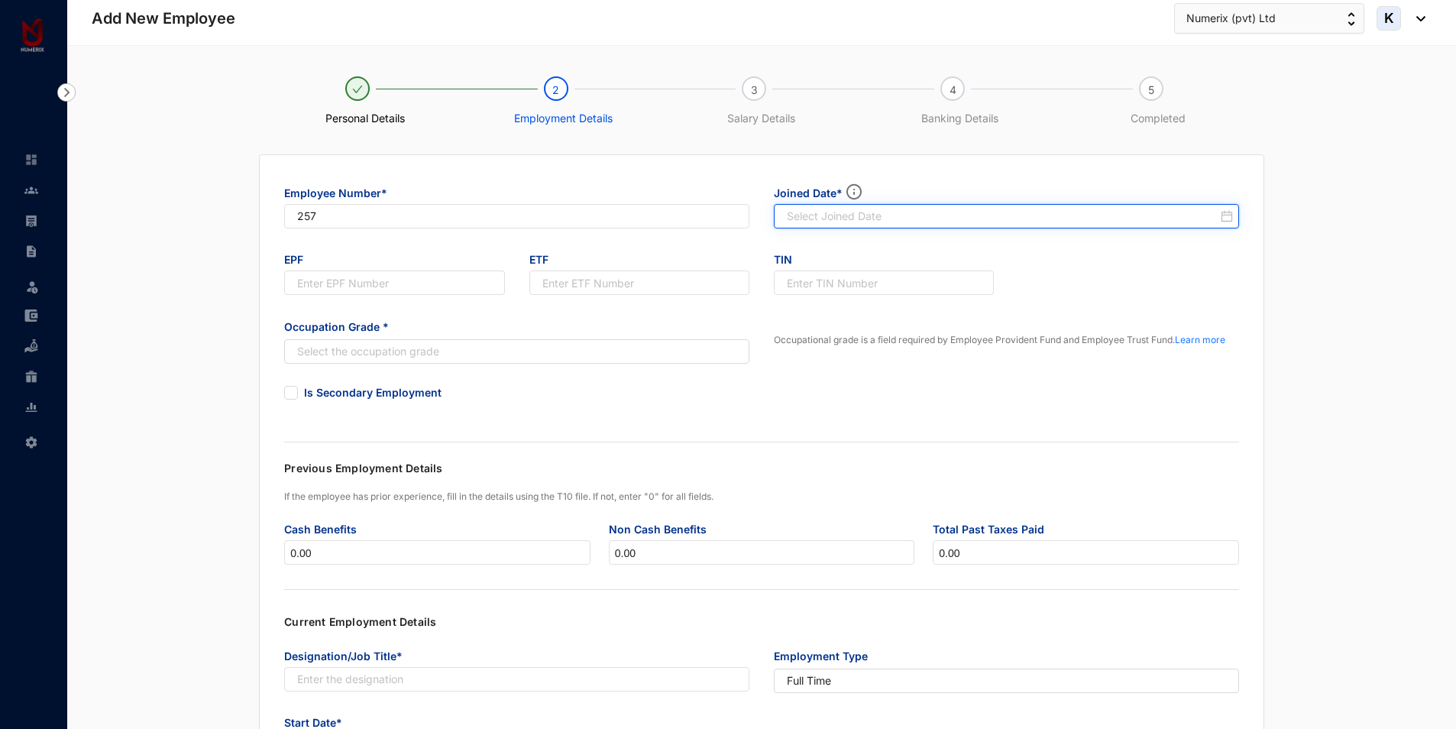
type input "257"
click at [939, 218] on input at bounding box center [1002, 216] width 431 height 15
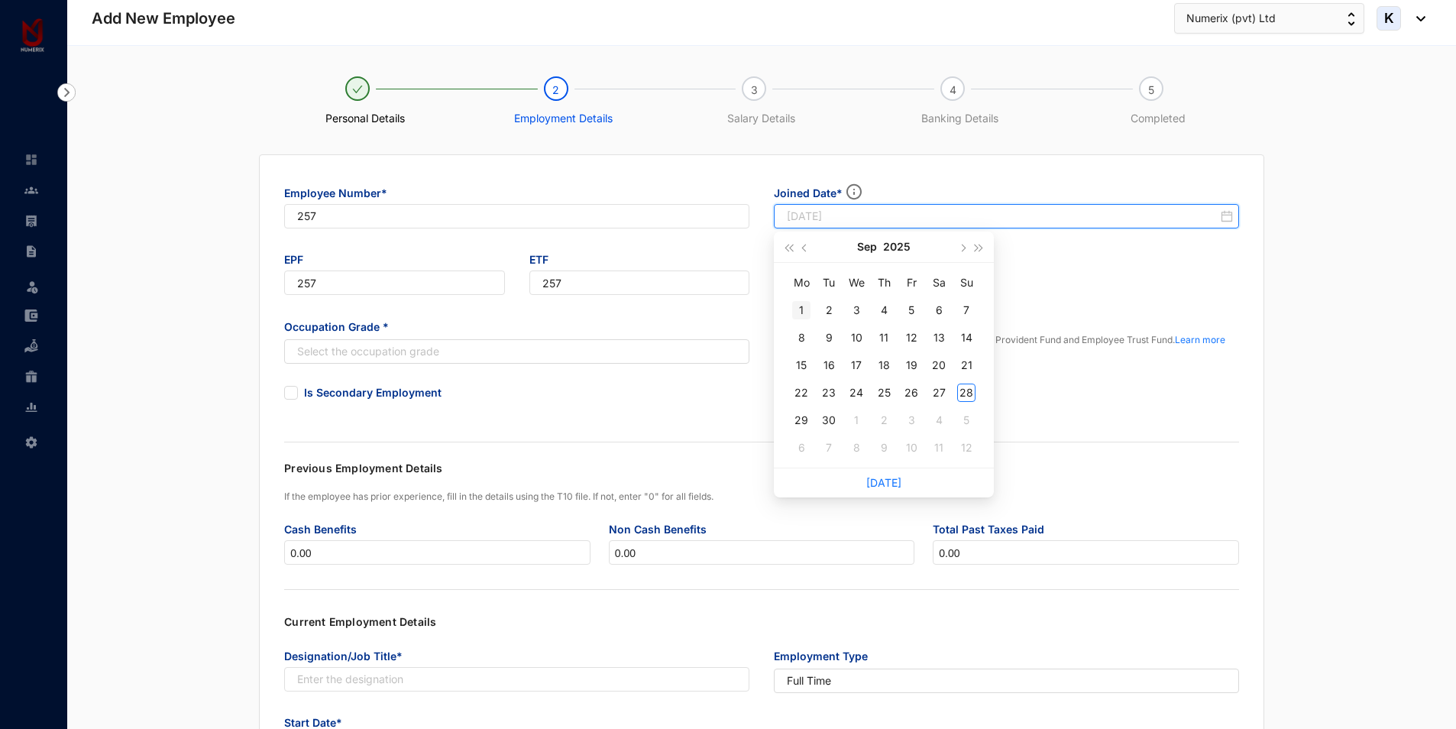
type input "[DATE]"
click at [804, 309] on div "1" at bounding box center [801, 310] width 18 height 18
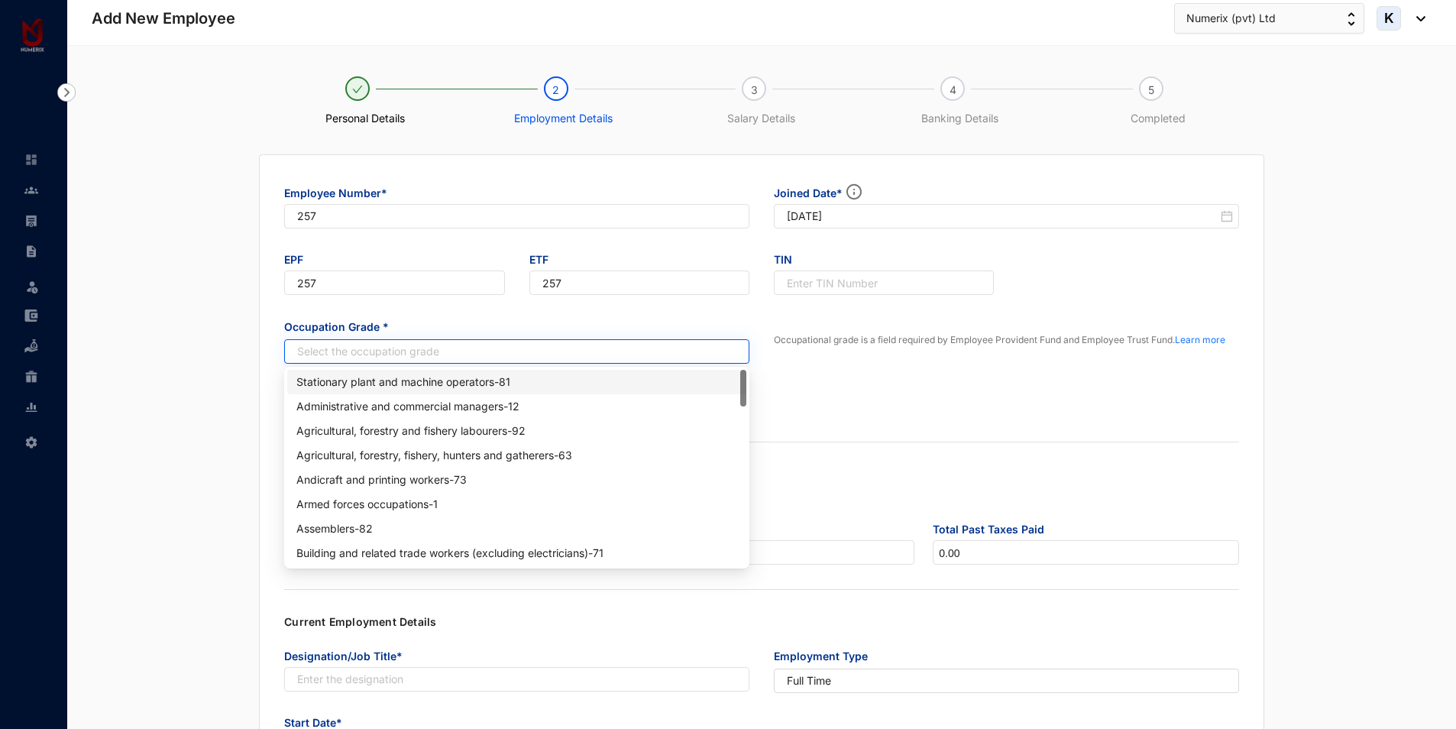
click at [468, 345] on input "search" at bounding box center [508, 351] width 437 height 23
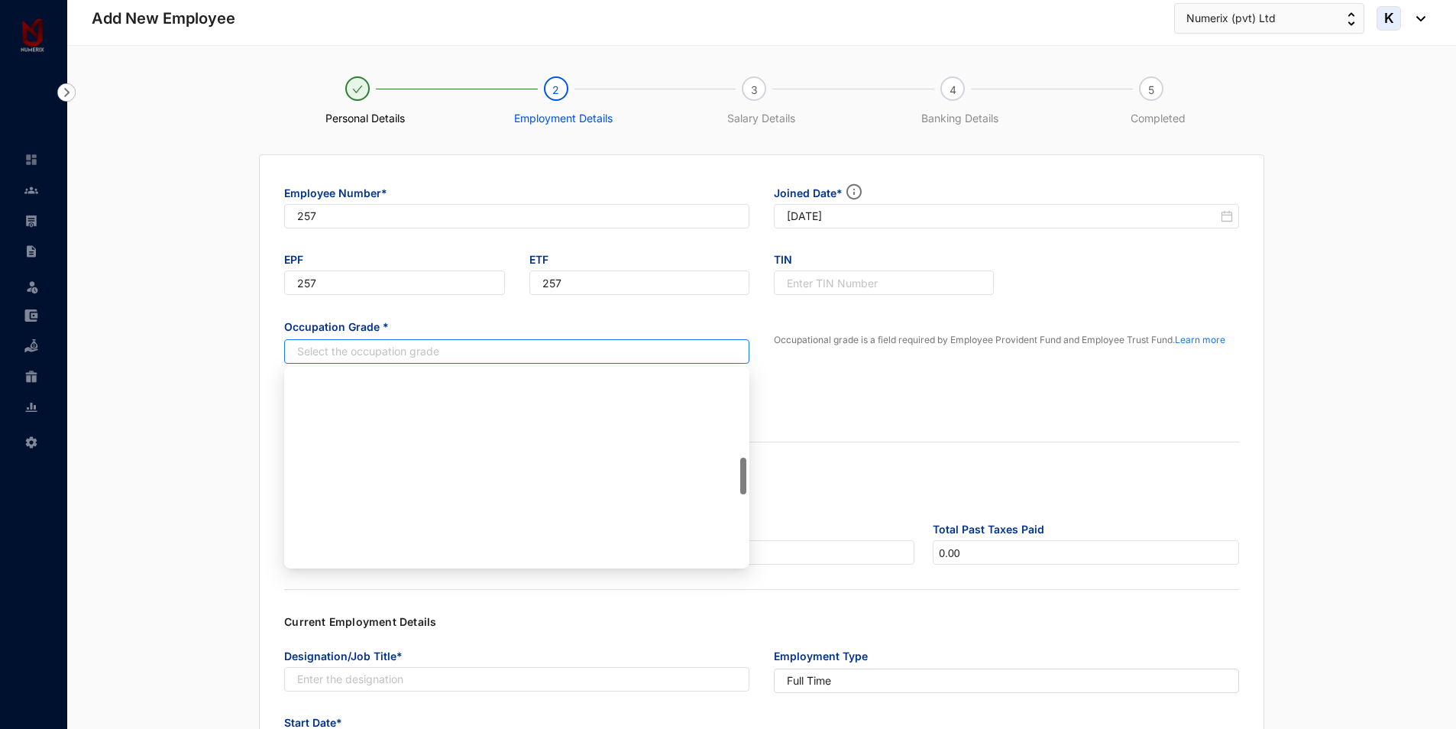
scroll to position [458, 0]
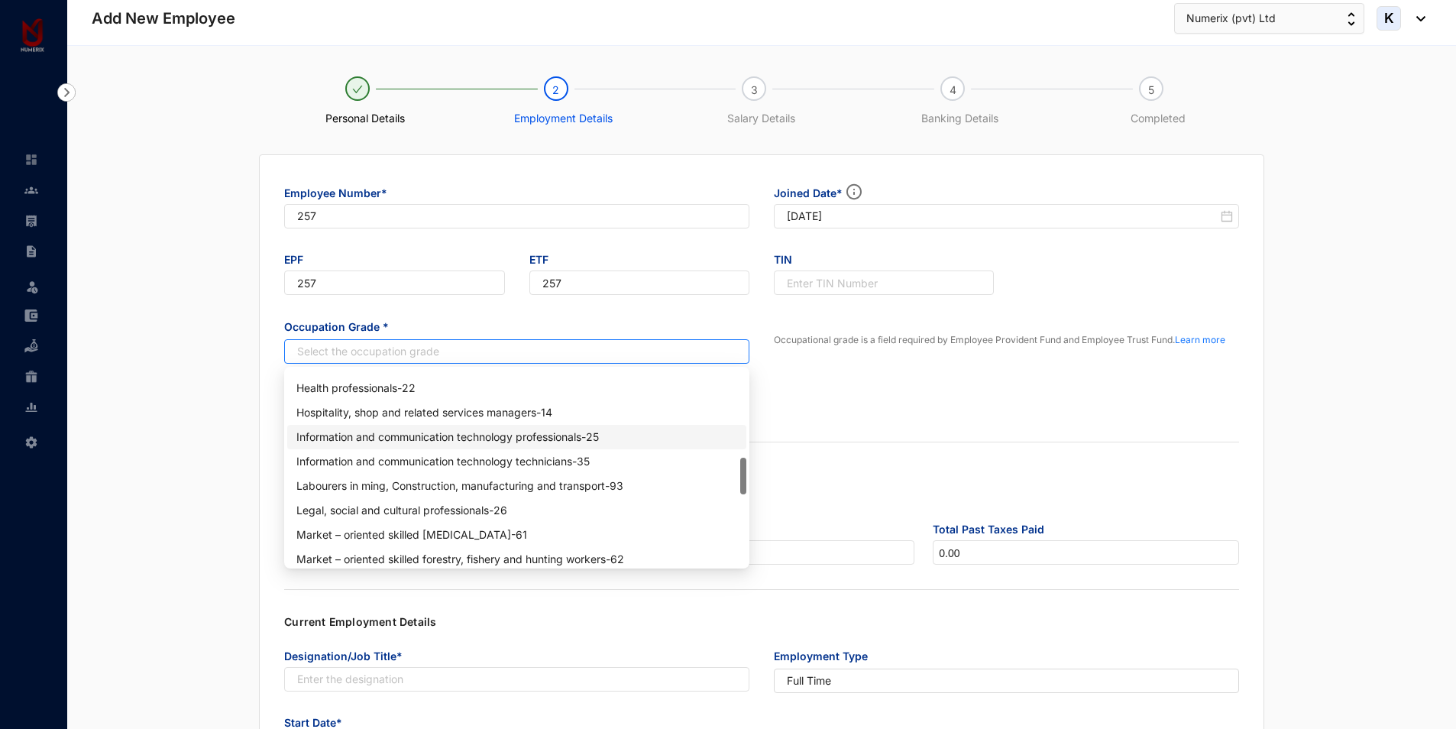
click at [517, 433] on div "Information and communication technology professionals - 25" at bounding box center [516, 437] width 441 height 17
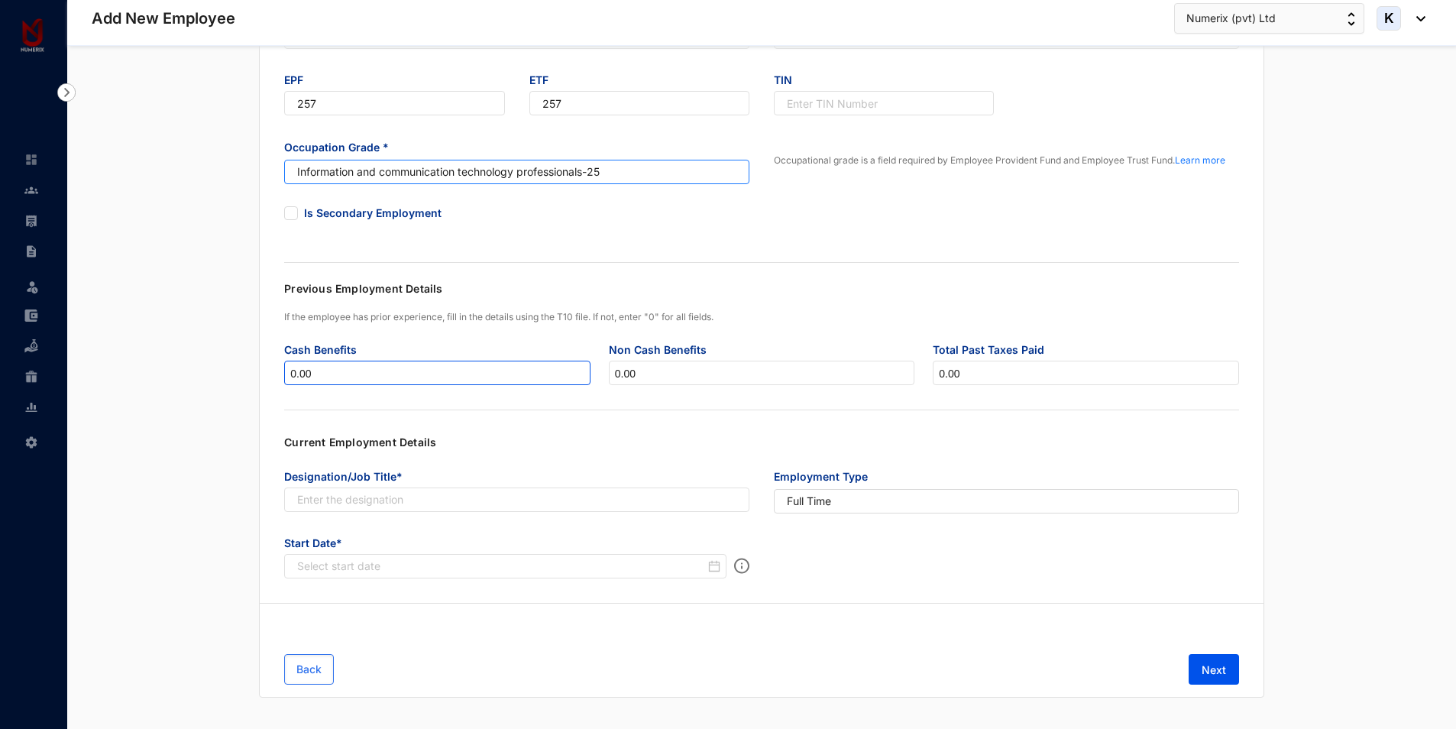
scroll to position [194, 0]
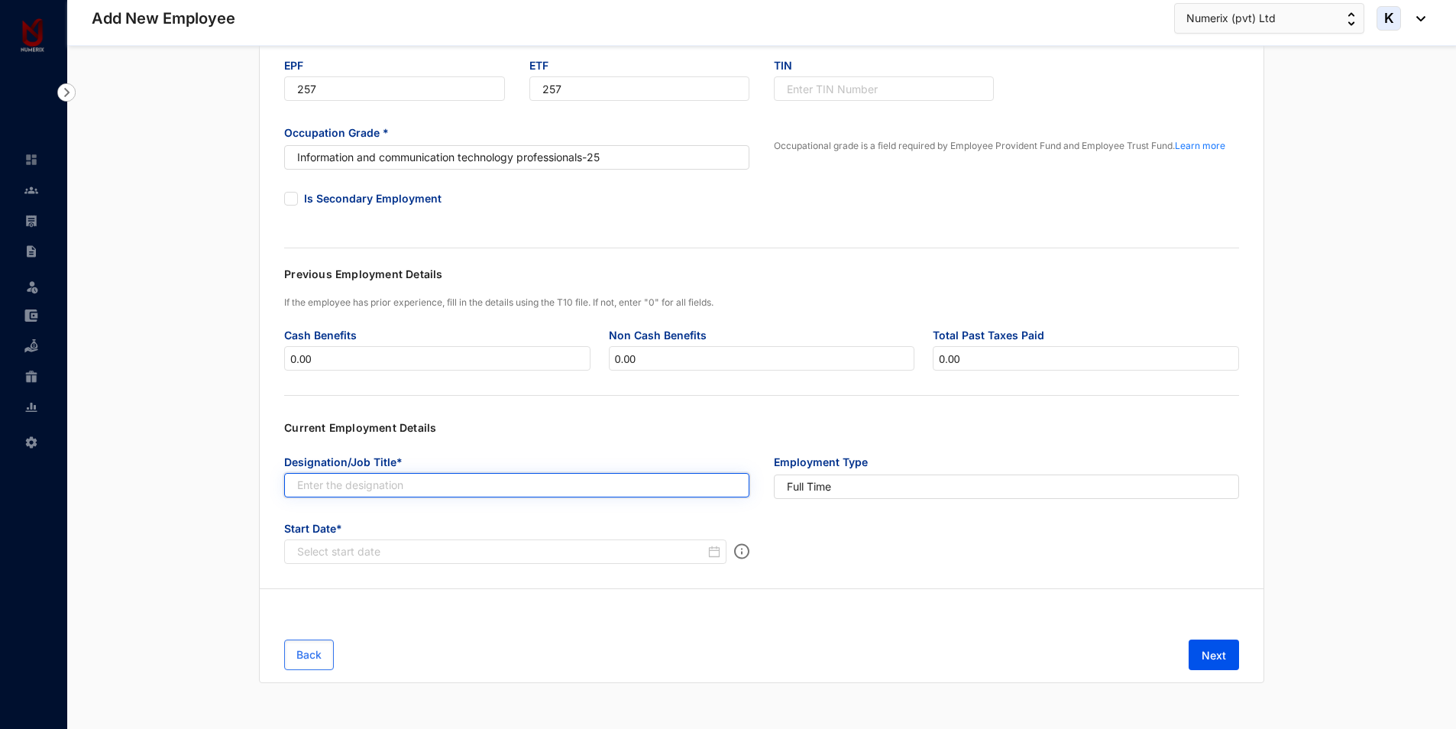
click at [399, 477] on input "text" at bounding box center [516, 485] width 465 height 24
paste input "Trainee Tax Consultant"
click at [297, 481] on input "Trainee Tax Consultant" at bounding box center [516, 485] width 465 height 24
type input "Trainee Tax Consultant"
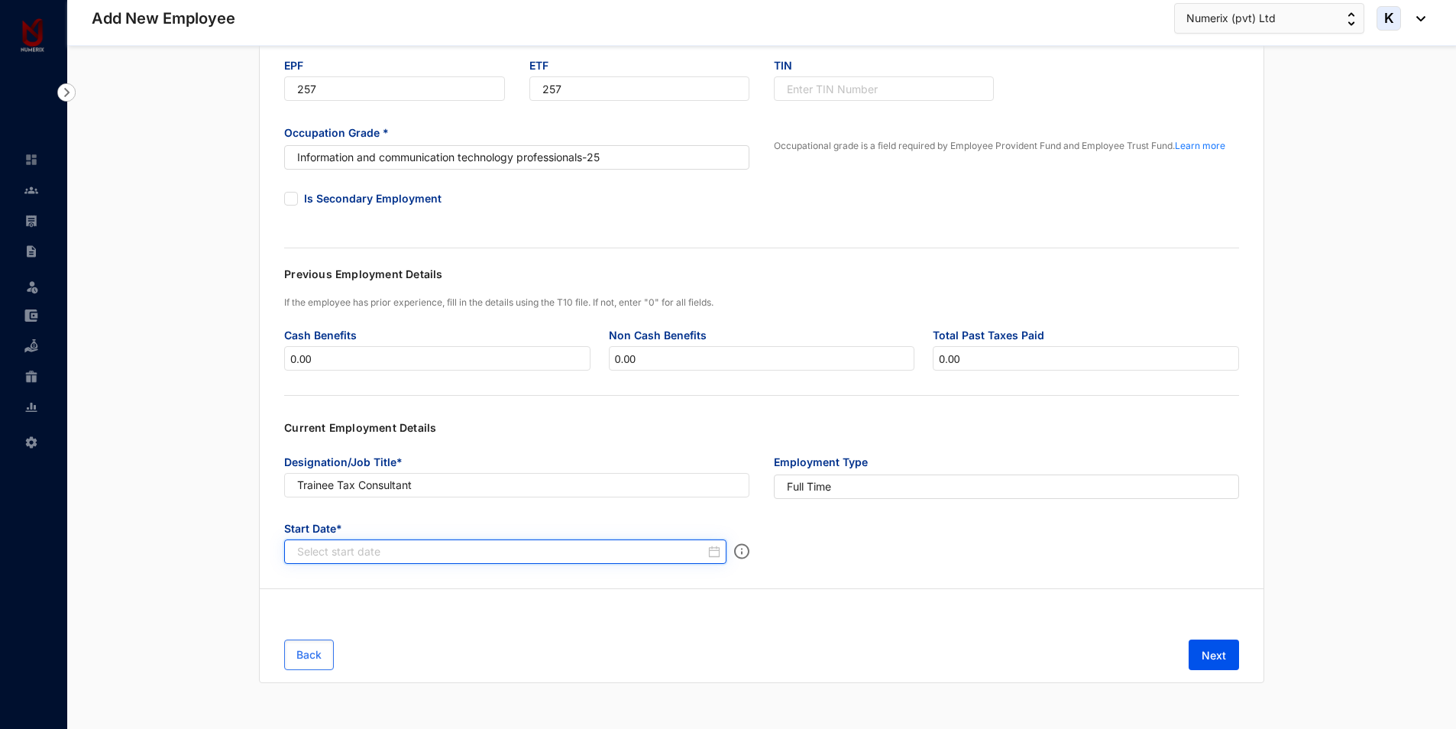
click at [323, 552] on input at bounding box center [501, 551] width 408 height 15
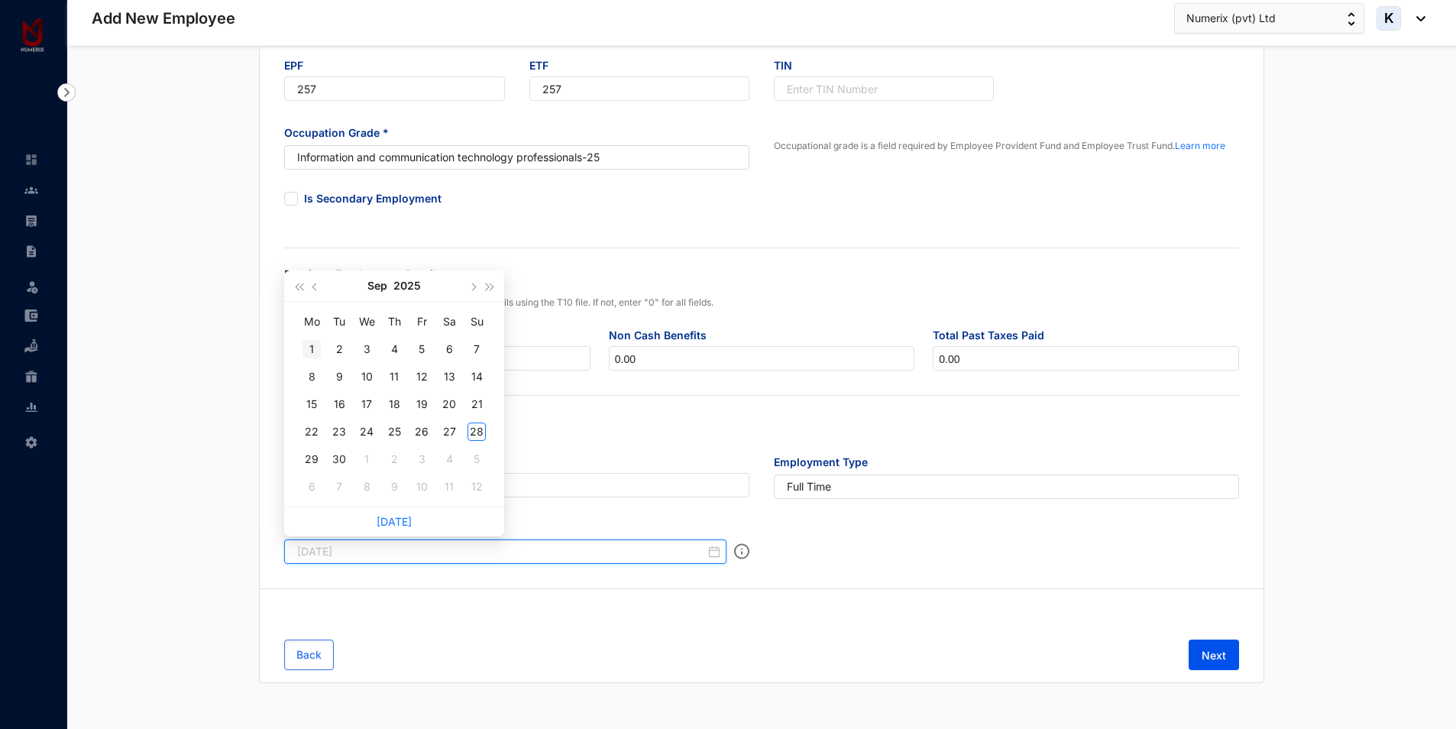
type input "[DATE]"
click at [314, 350] on div "1" at bounding box center [312, 349] width 18 height 18
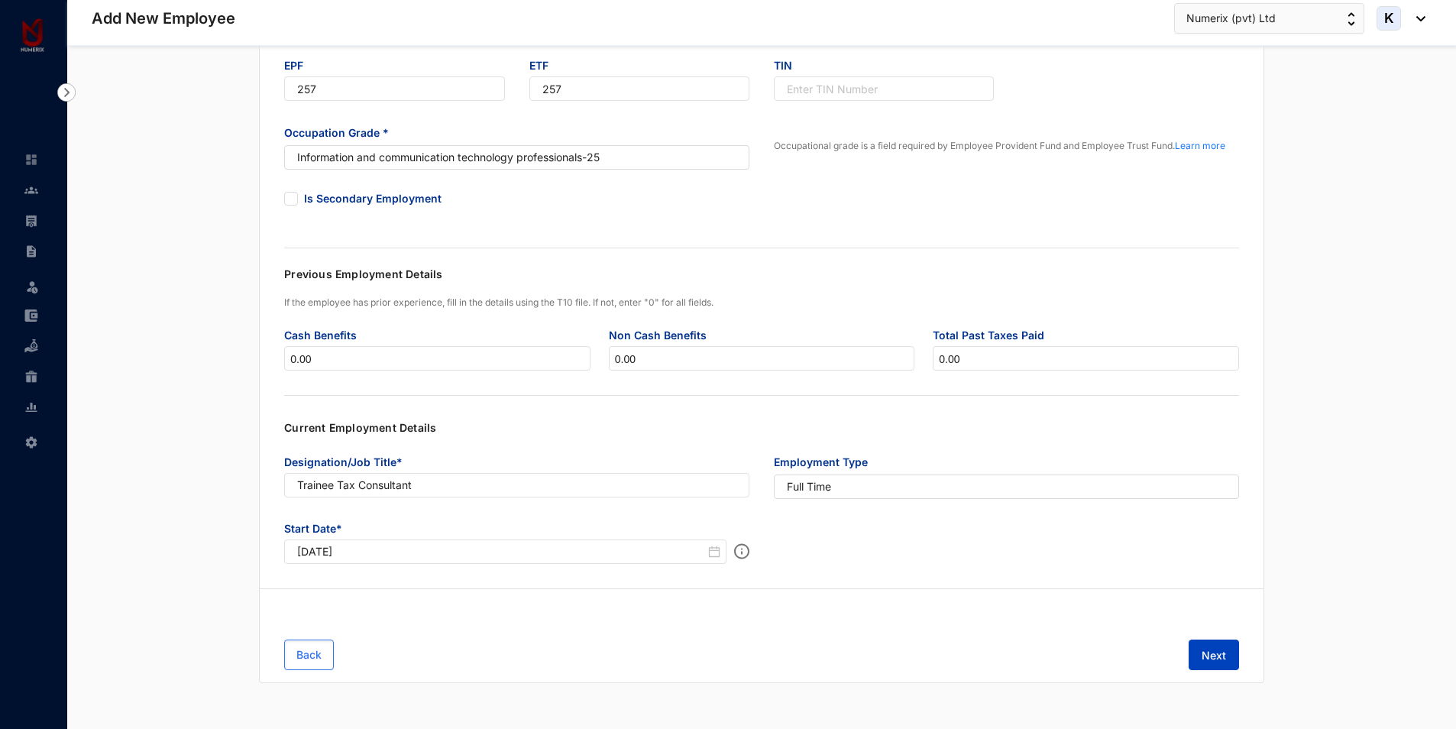
click at [1208, 650] on span "Next" at bounding box center [1214, 655] width 24 height 15
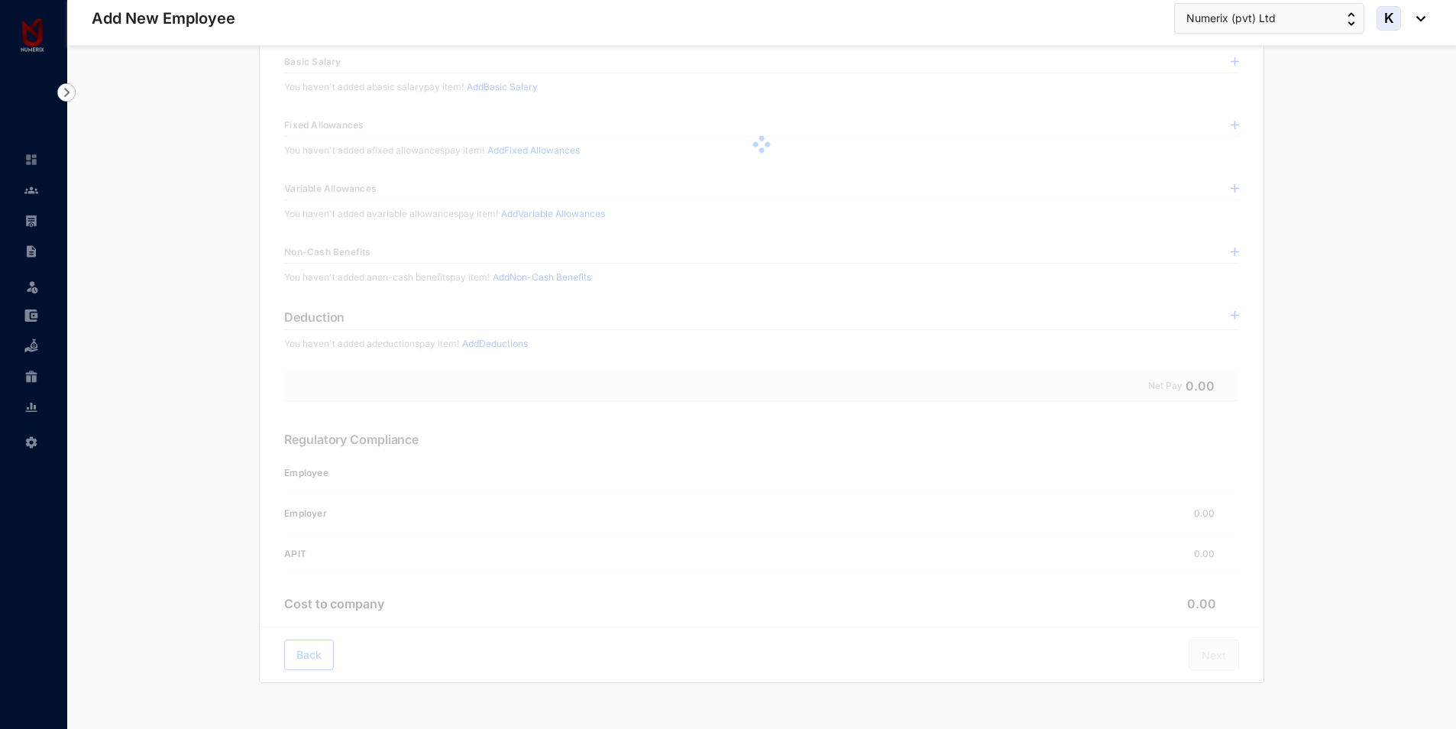
scroll to position [0, 0]
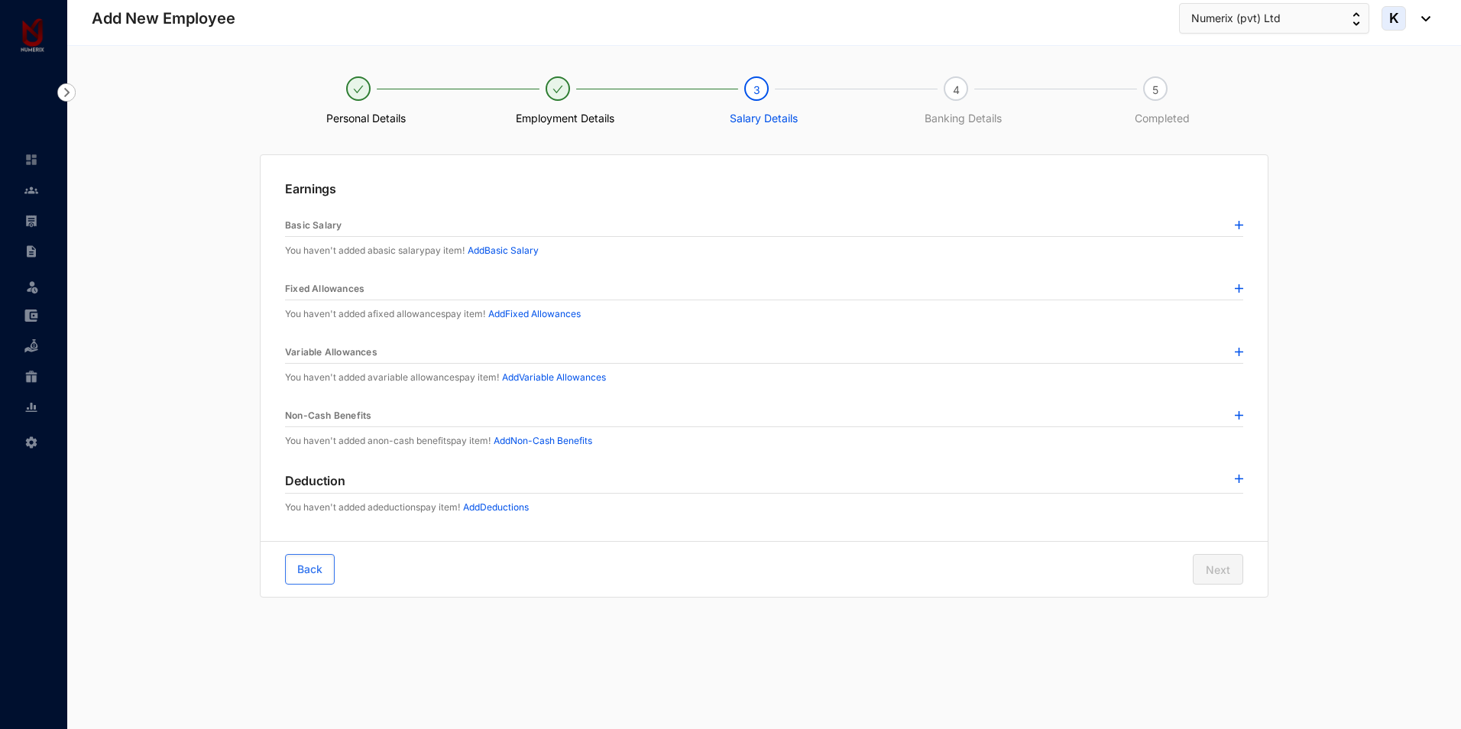
click at [533, 253] on p "Add Basic Salary" at bounding box center [503, 250] width 71 height 15
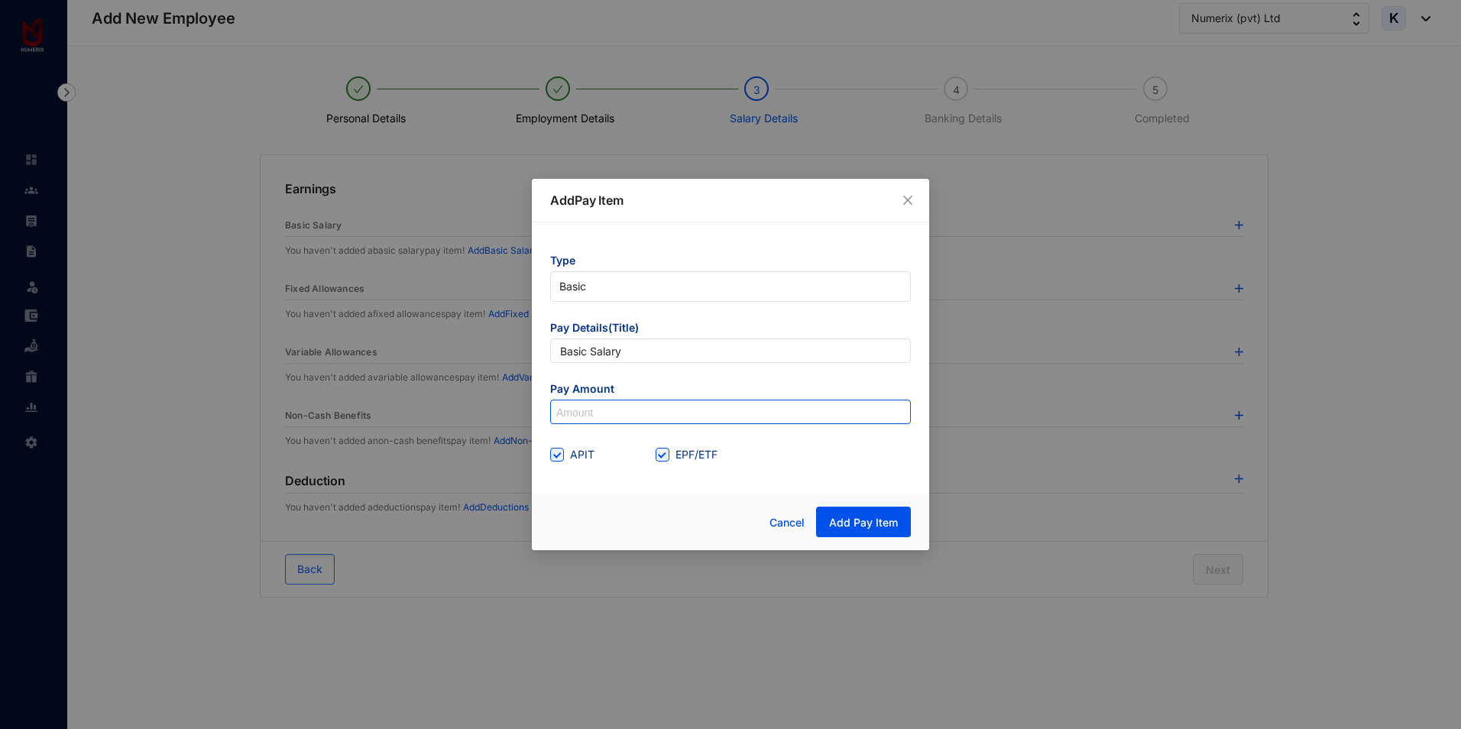
click at [618, 410] on input at bounding box center [730, 412] width 359 height 24
type input "25,000"
click at [862, 525] on span "Add Pay Item" at bounding box center [863, 522] width 69 height 15
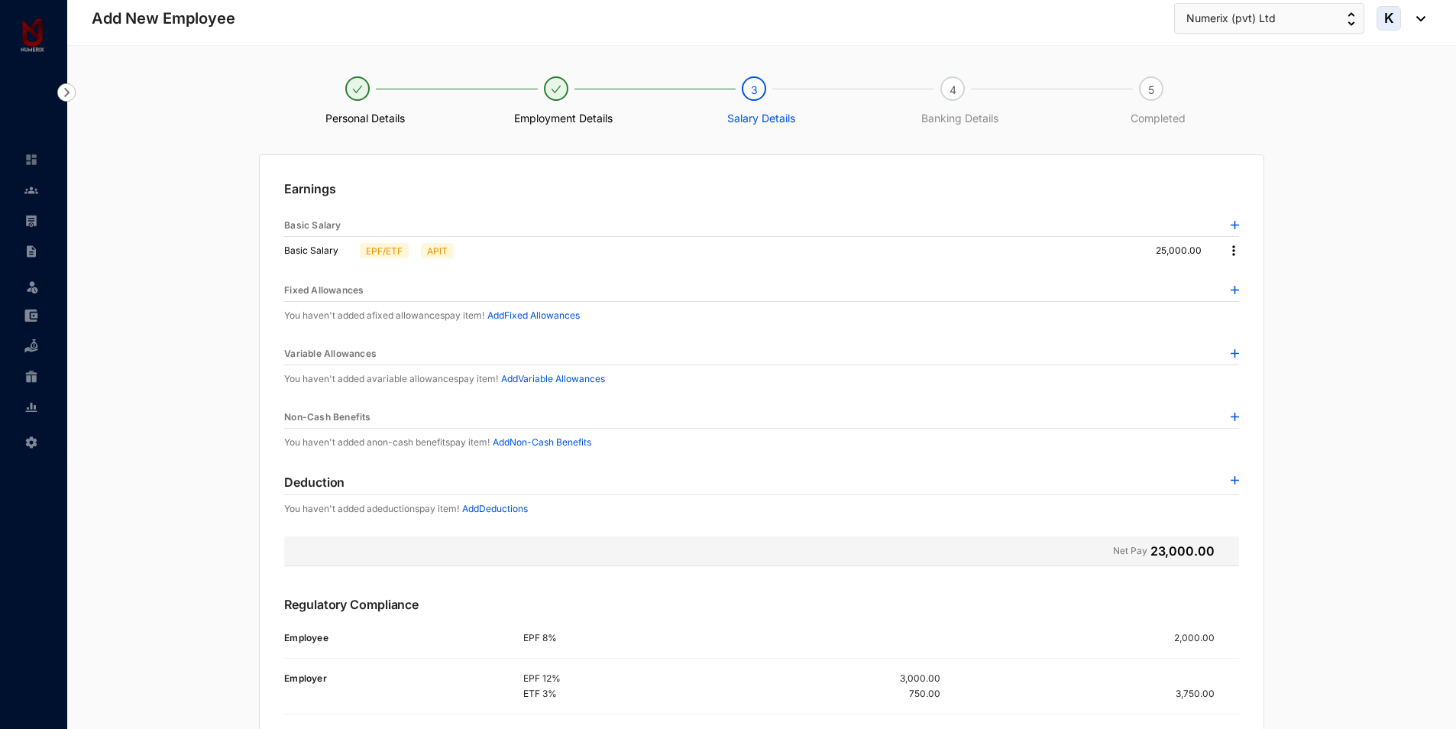
click at [548, 319] on p "Add Fixed Allowances" at bounding box center [534, 315] width 92 height 15
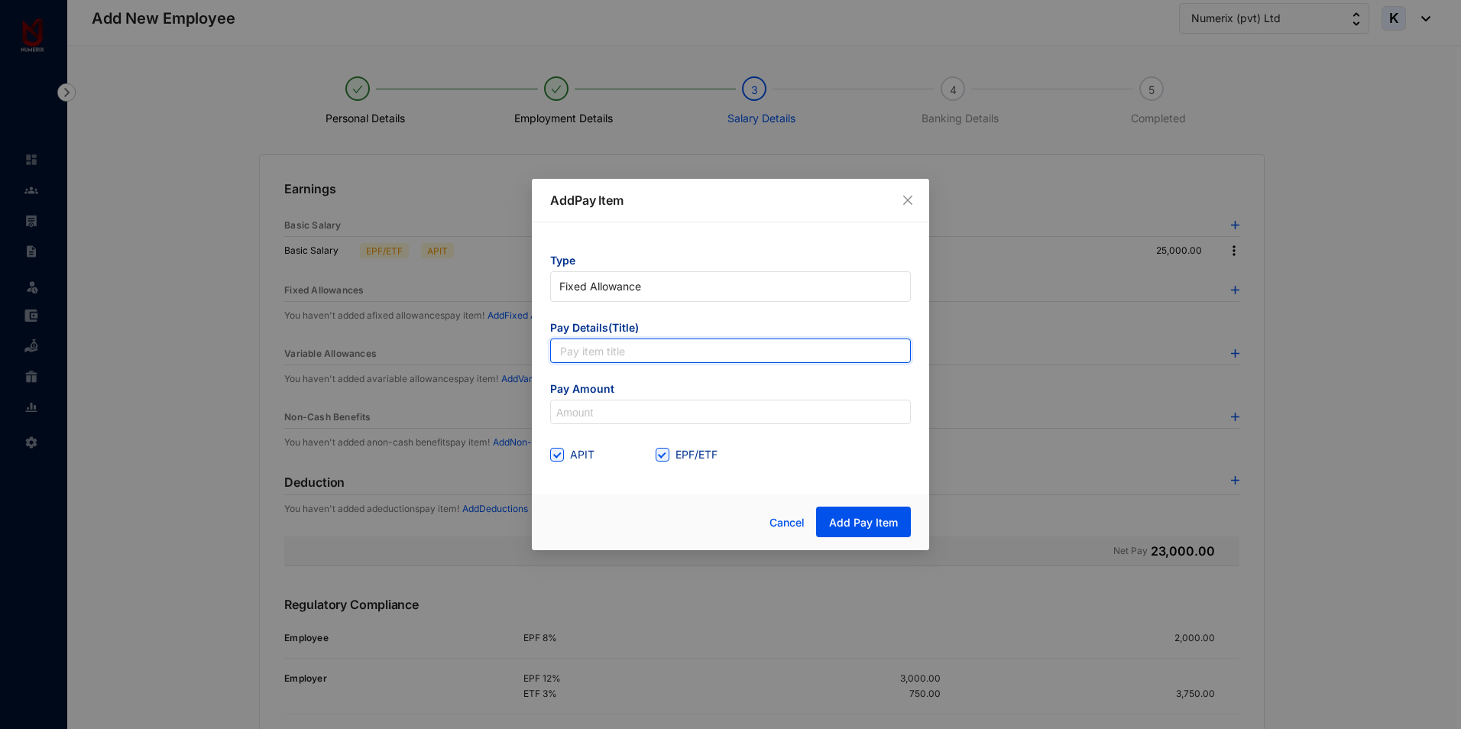
click at [607, 355] on input "text" at bounding box center [730, 351] width 361 height 24
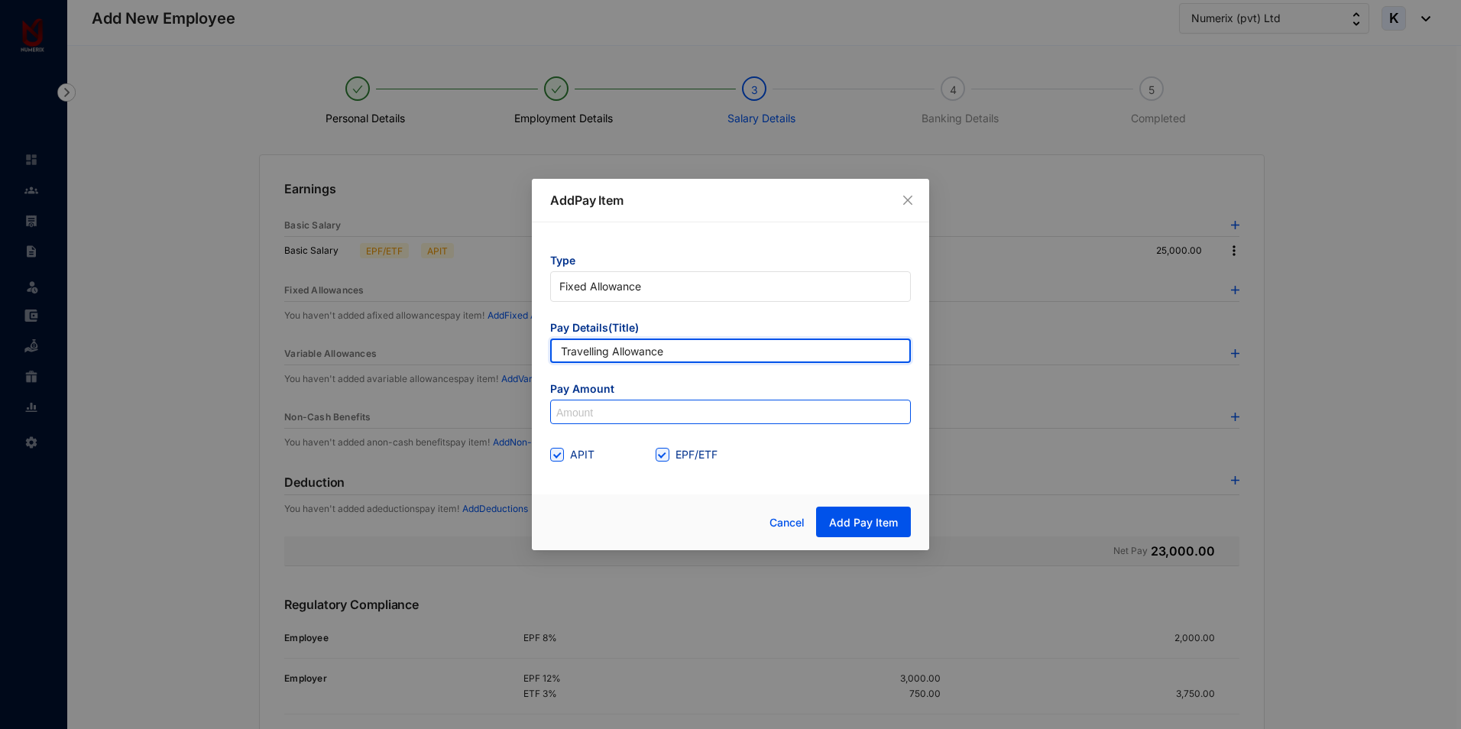
type input "Travelling Allowance"
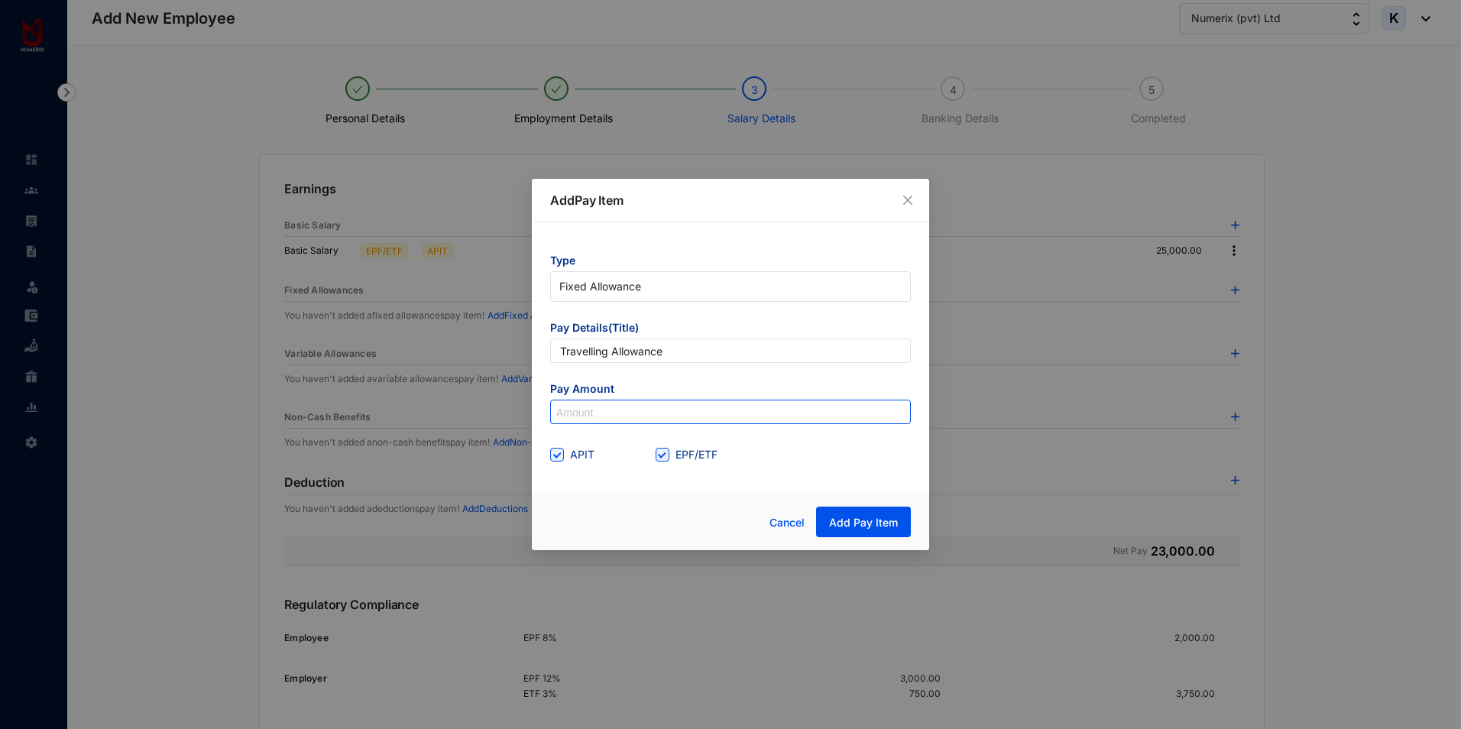
click at [606, 420] on input at bounding box center [730, 412] width 359 height 24
type input "18,000"
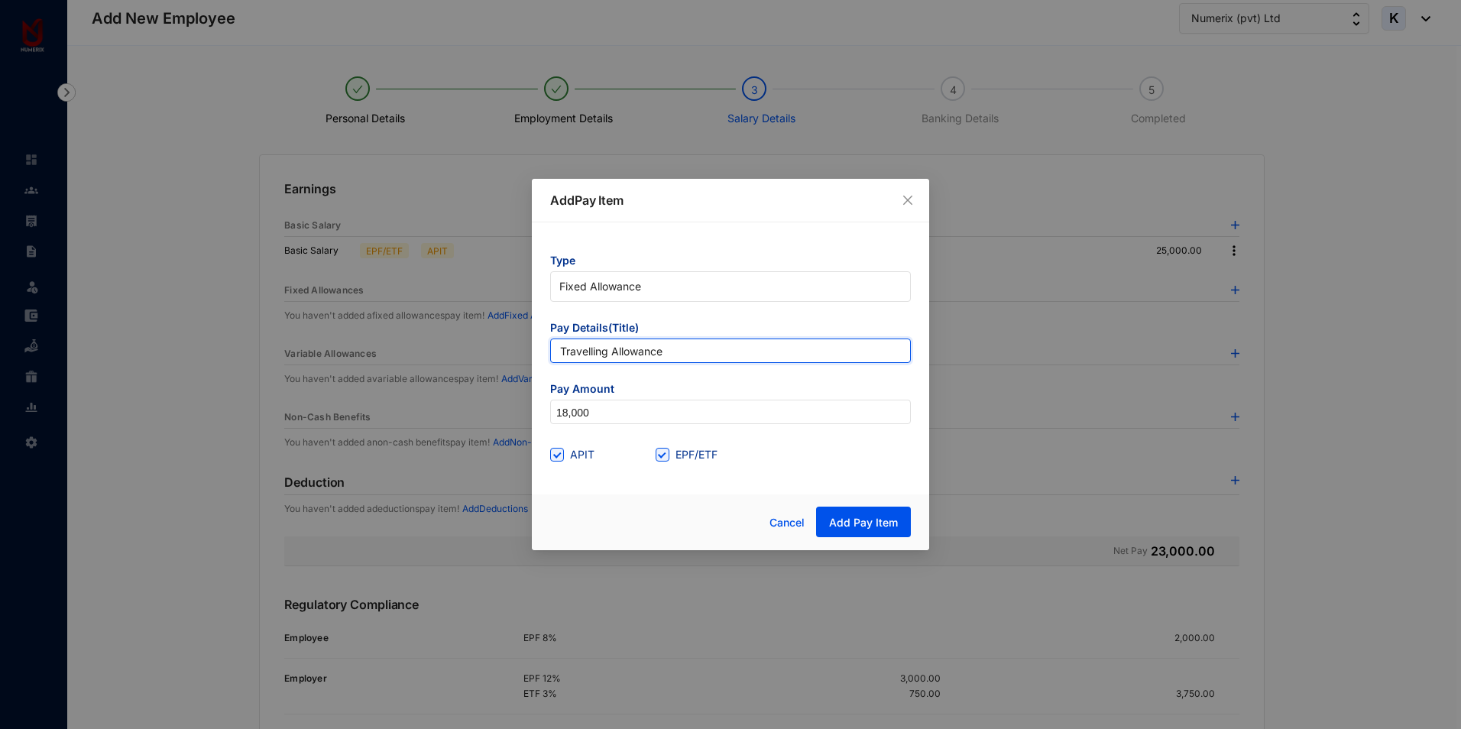
click at [607, 345] on input "Travelling Allowance" at bounding box center [730, 351] width 361 height 24
click at [583, 453] on span "APIT" at bounding box center [582, 454] width 37 height 17
drag, startPoint x: 583, startPoint y: 453, endPoint x: 665, endPoint y: 455, distance: 81.8
click at [665, 455] on input "EPF/ETF" at bounding box center [661, 453] width 11 height 11
checkbox input "false"
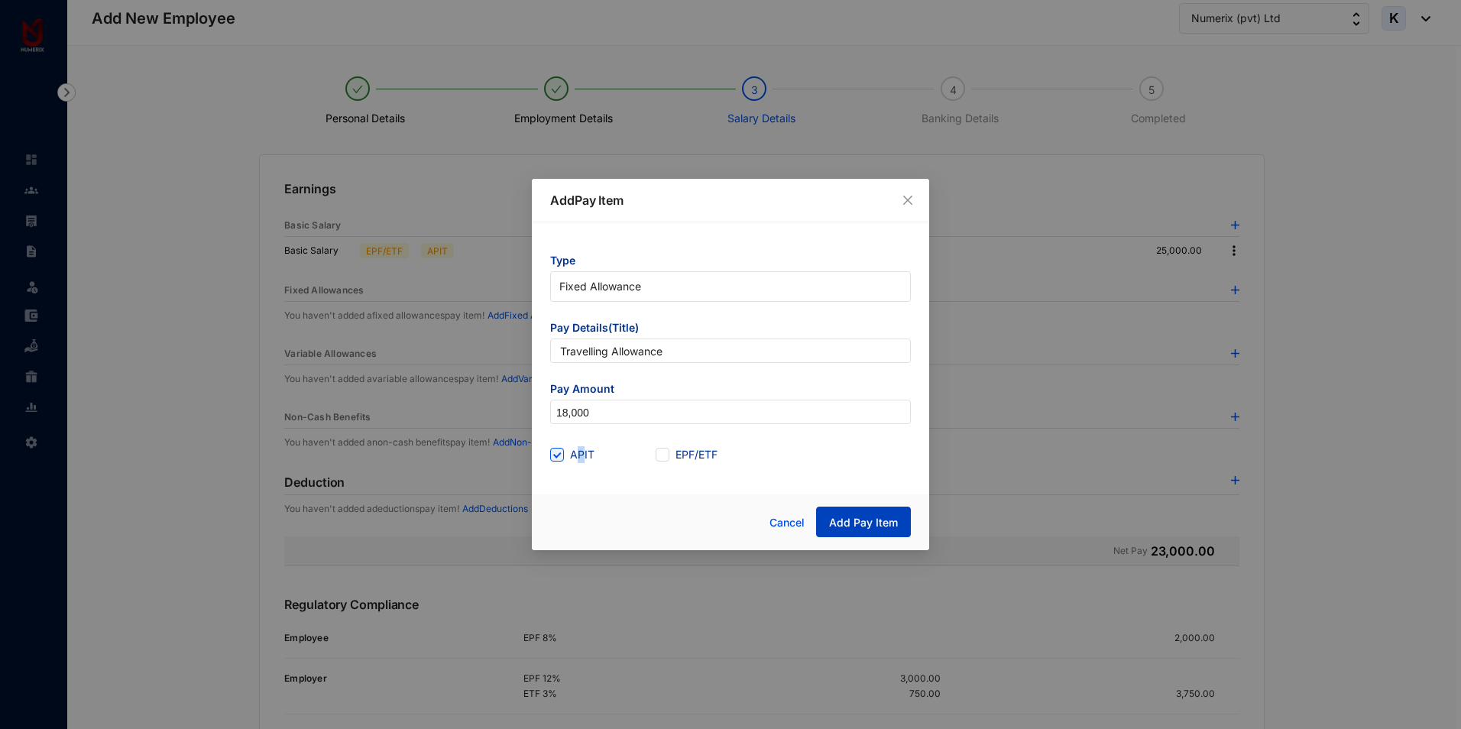
click at [886, 524] on span "Add Pay Item" at bounding box center [863, 522] width 69 height 15
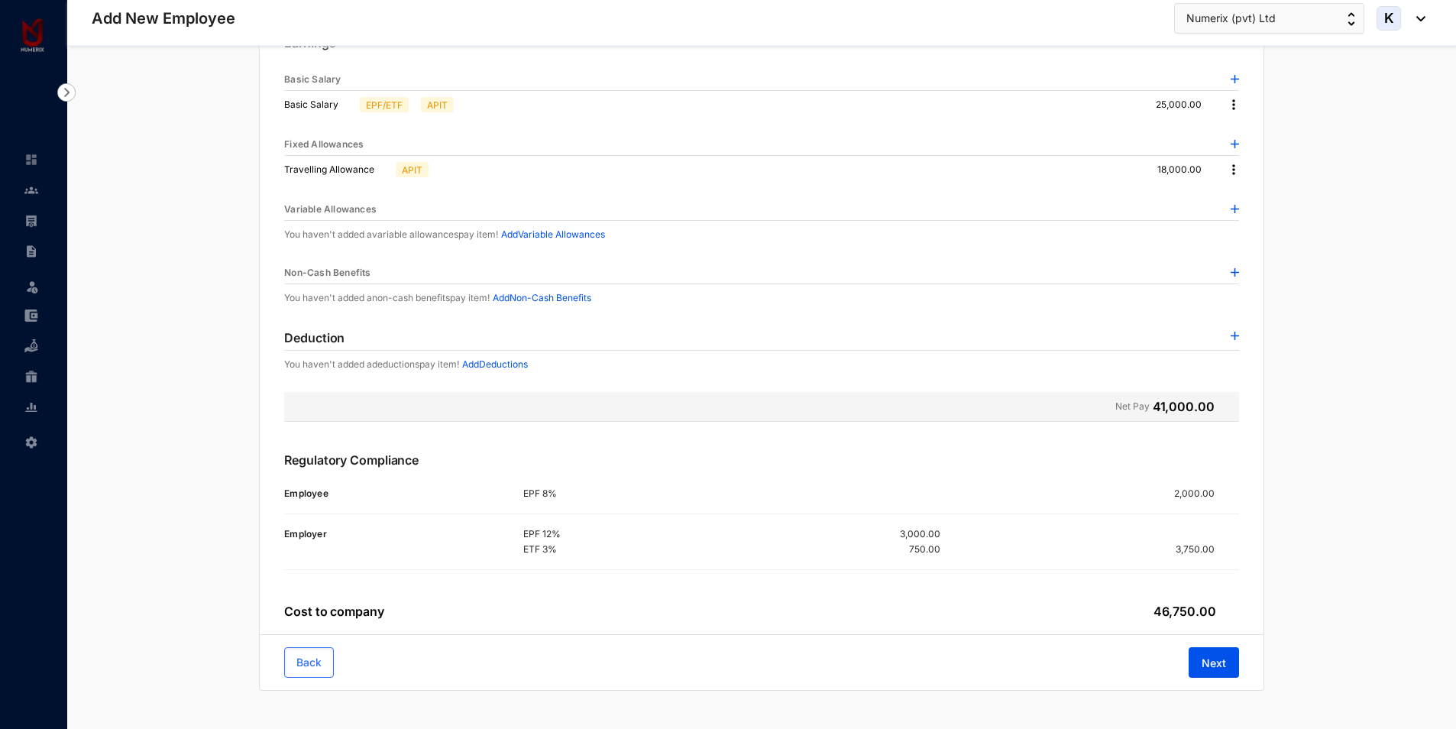
scroll to position [154, 0]
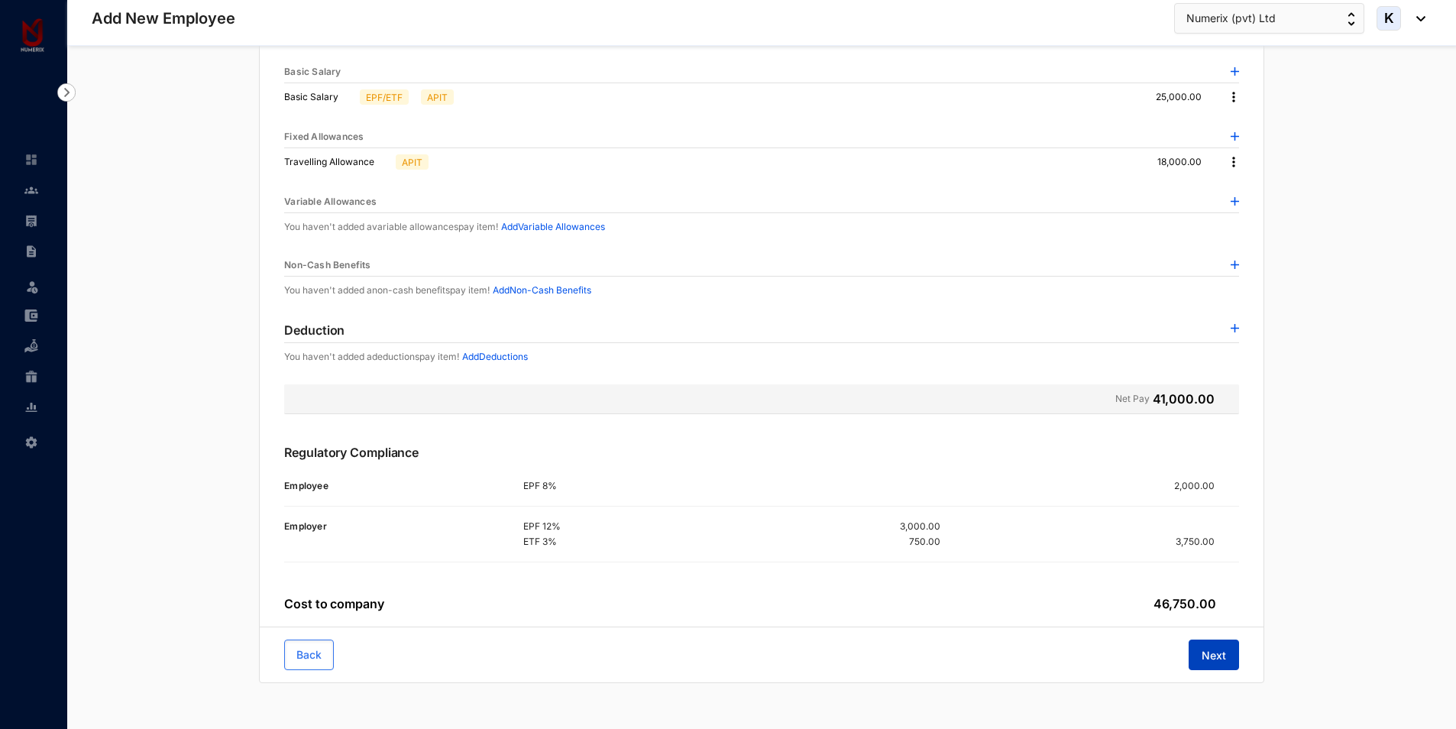
click at [1210, 655] on span "Next" at bounding box center [1214, 655] width 24 height 15
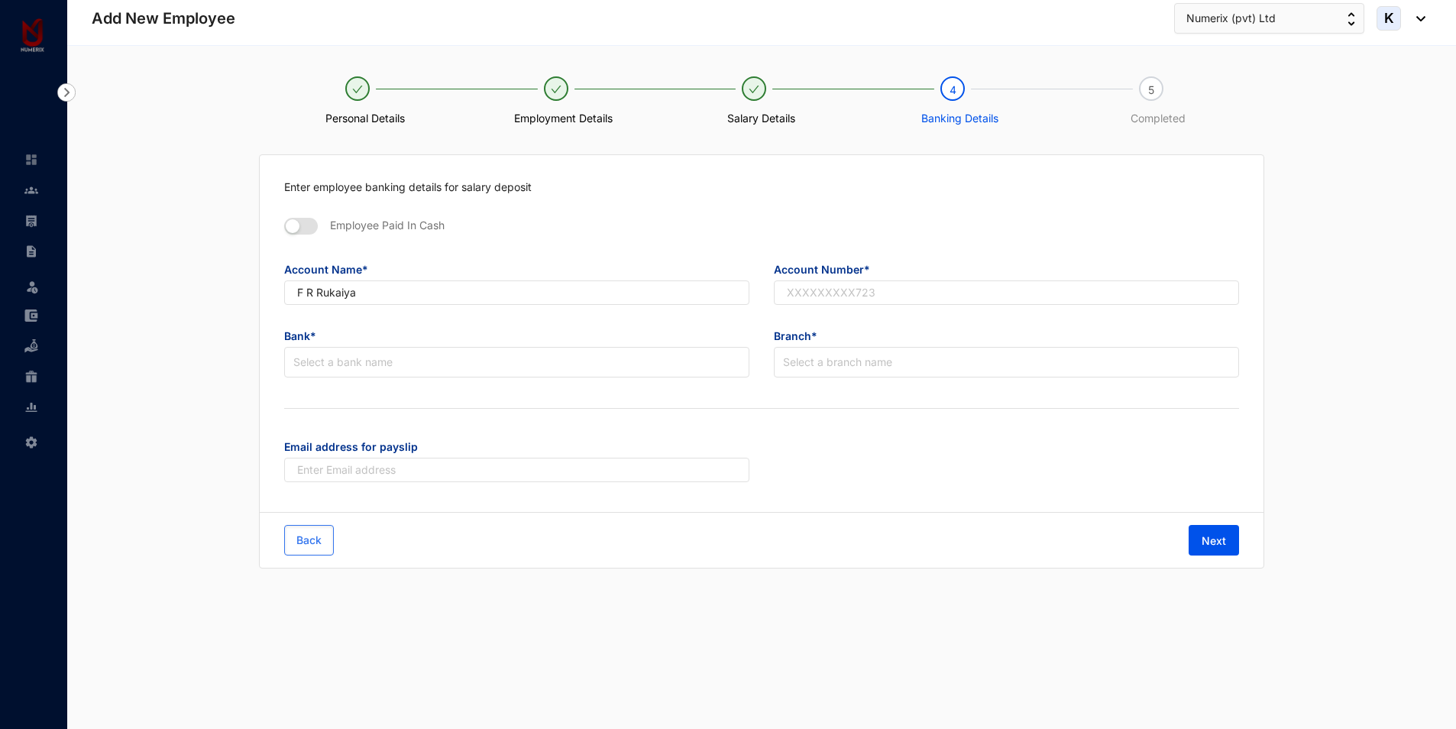
scroll to position [0, 0]
click at [828, 291] on input "text" at bounding box center [1009, 292] width 467 height 24
paste input "8026871819"
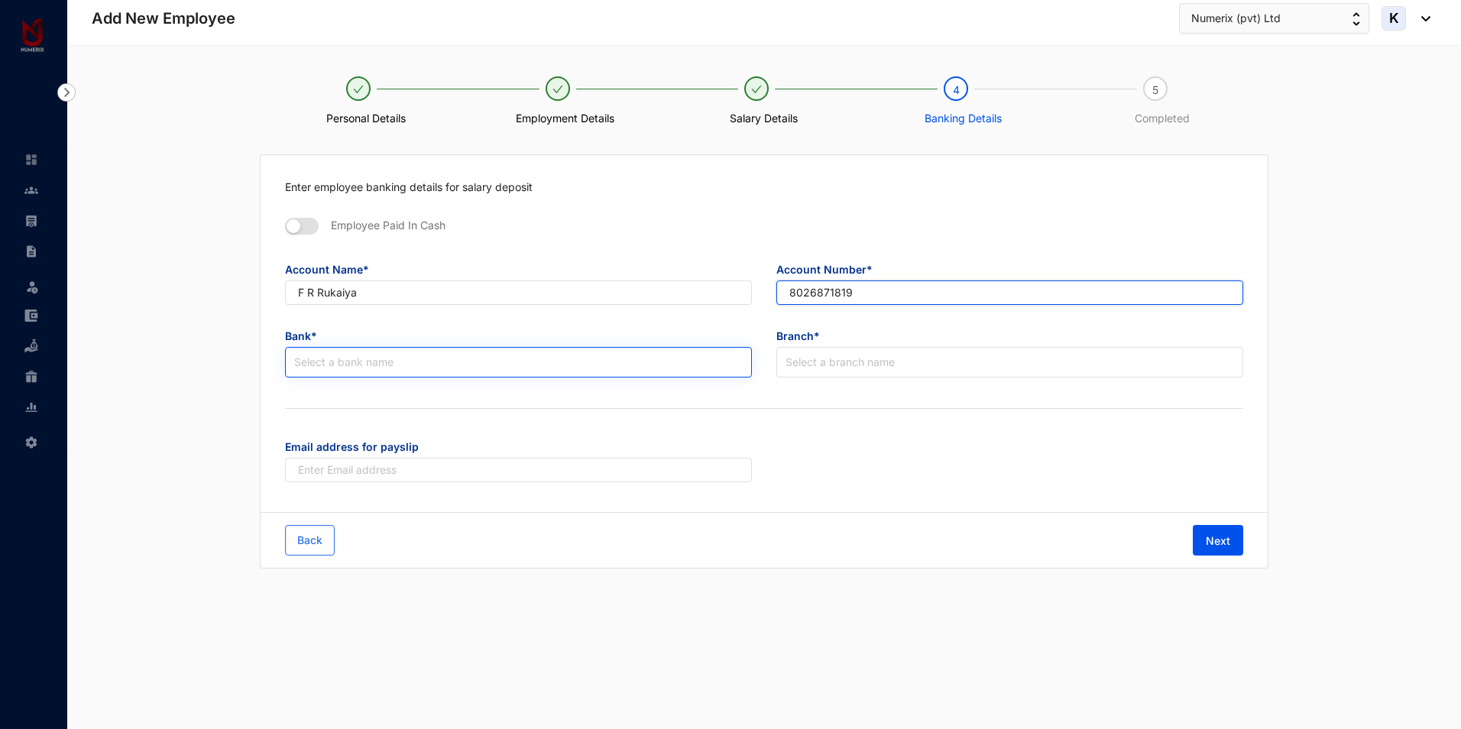
type input "8026871819"
click at [416, 359] on input "search" at bounding box center [518, 362] width 449 height 29
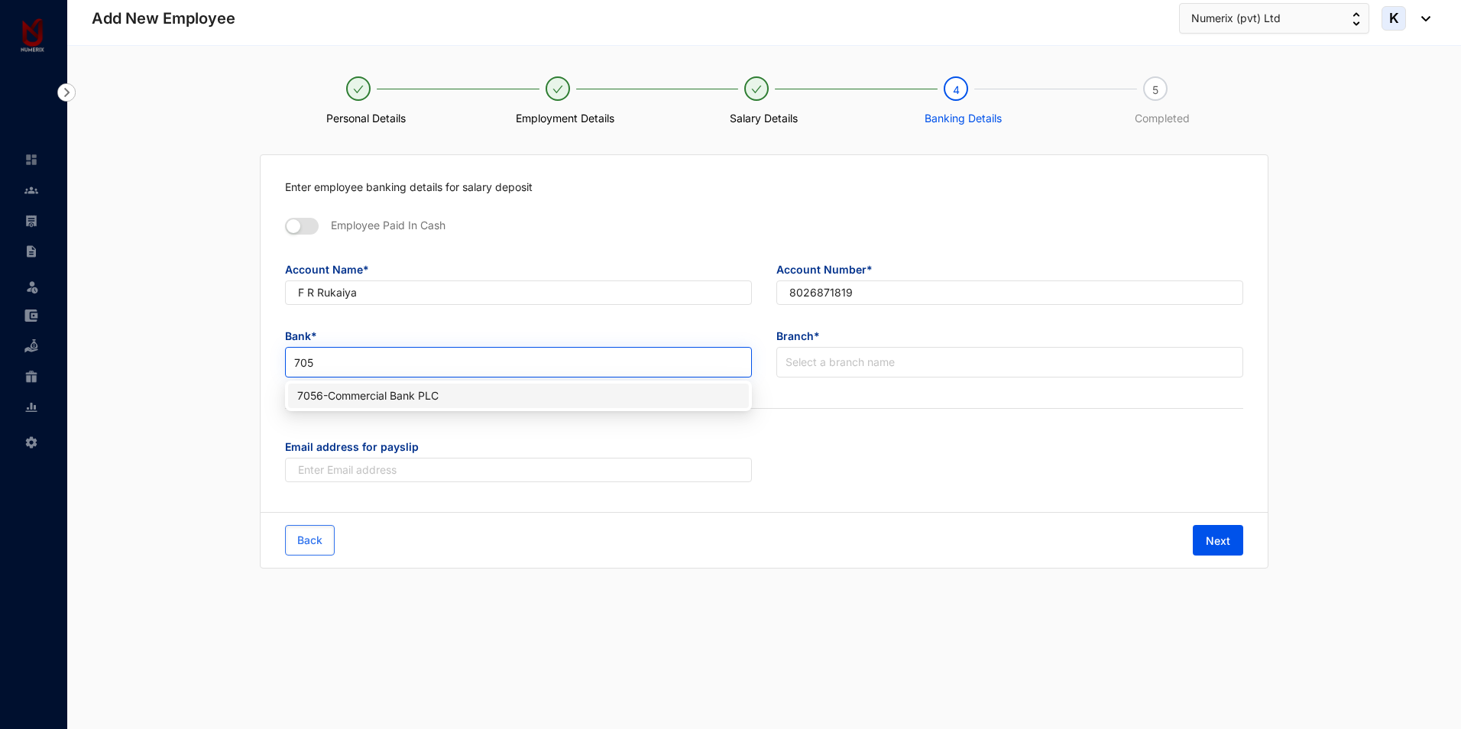
type input "705"
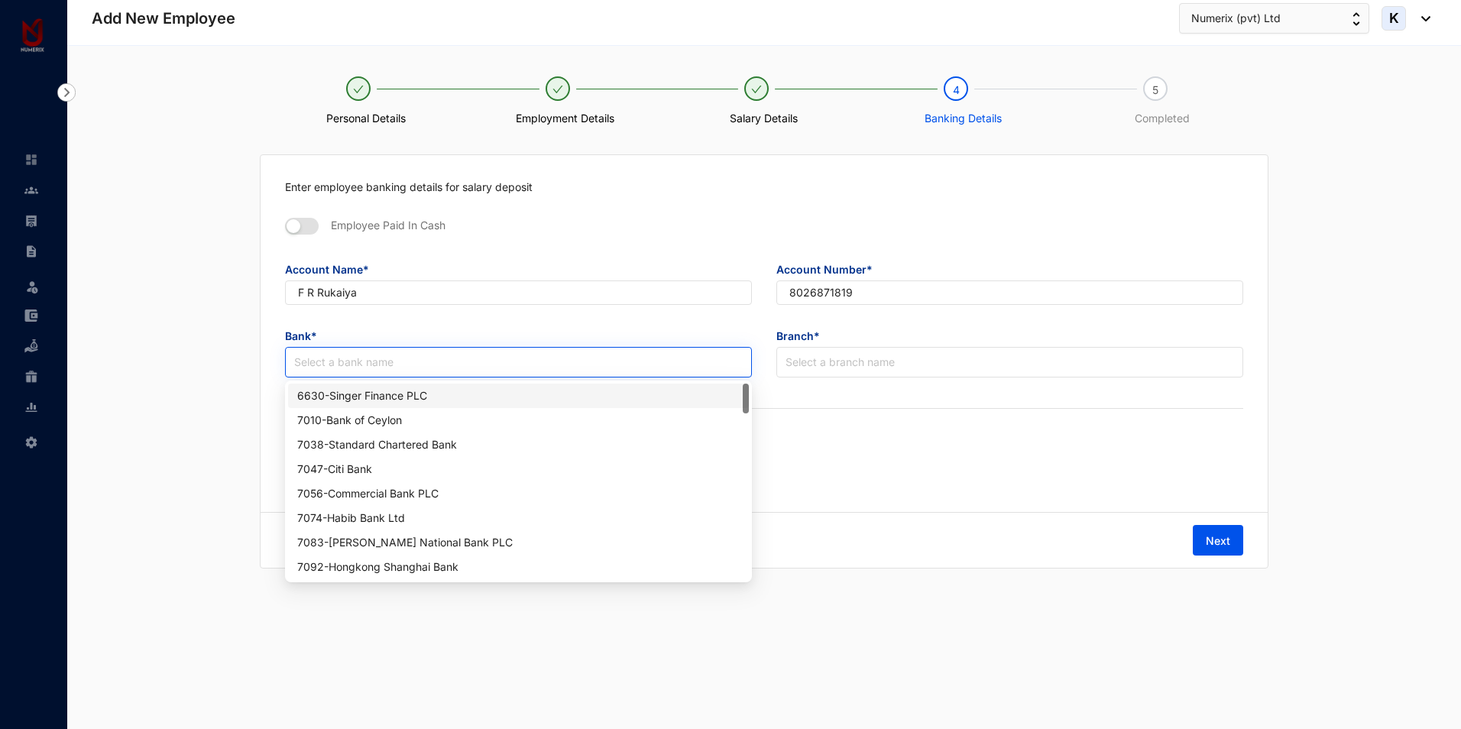
click at [592, 364] on input "search" at bounding box center [518, 362] width 449 height 29
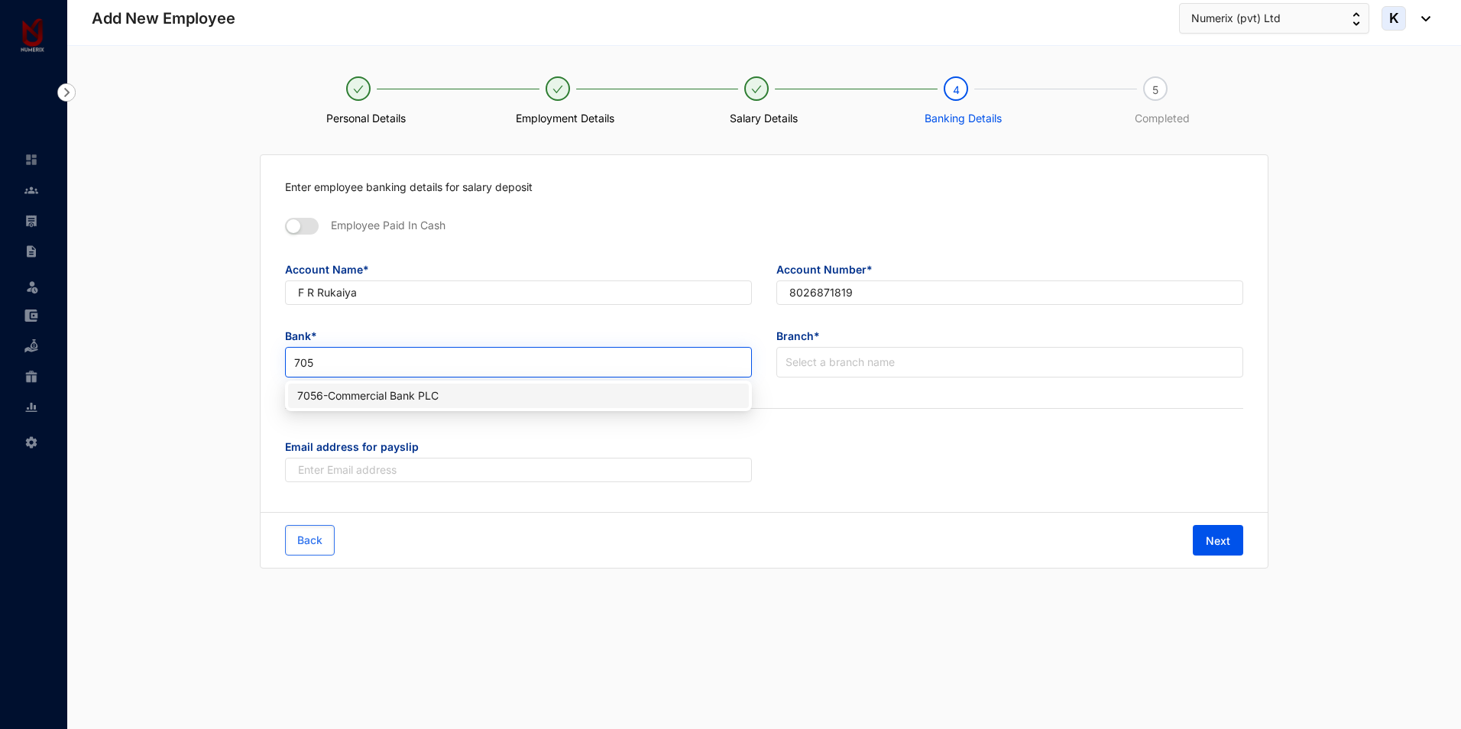
type input "7056"
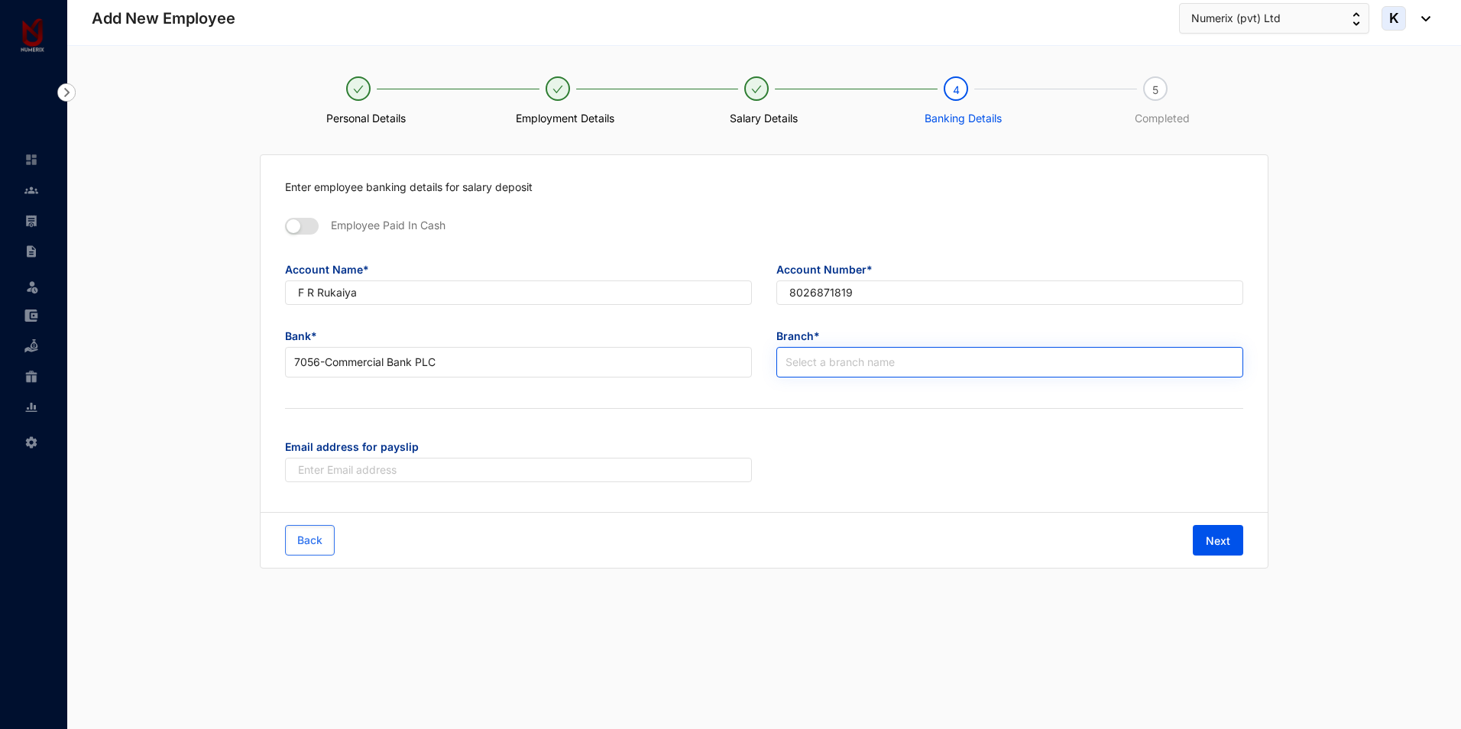
click at [856, 375] on input "search" at bounding box center [1010, 362] width 449 height 29
type input "aluth"
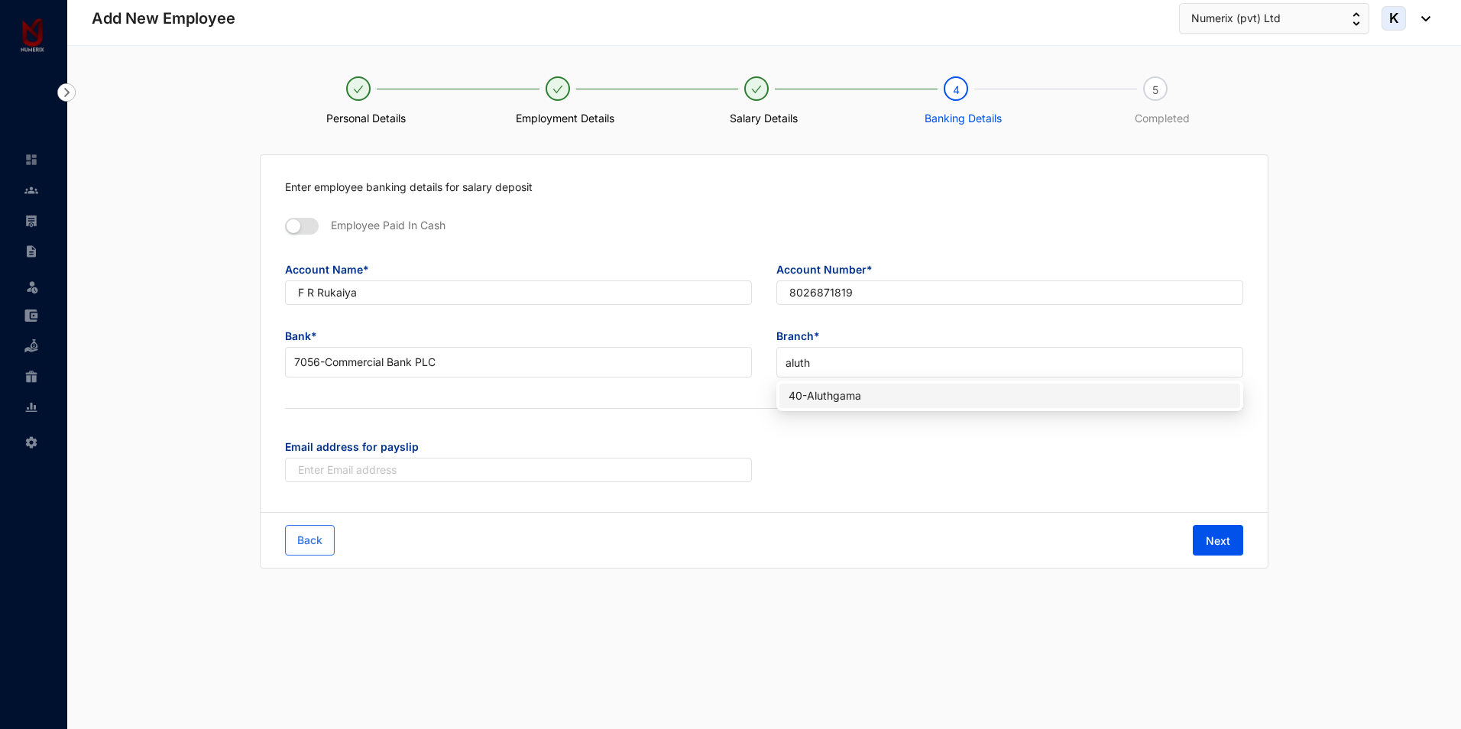
click at [851, 397] on div "40 - [GEOGRAPHIC_DATA]" at bounding box center [1010, 395] width 442 height 17
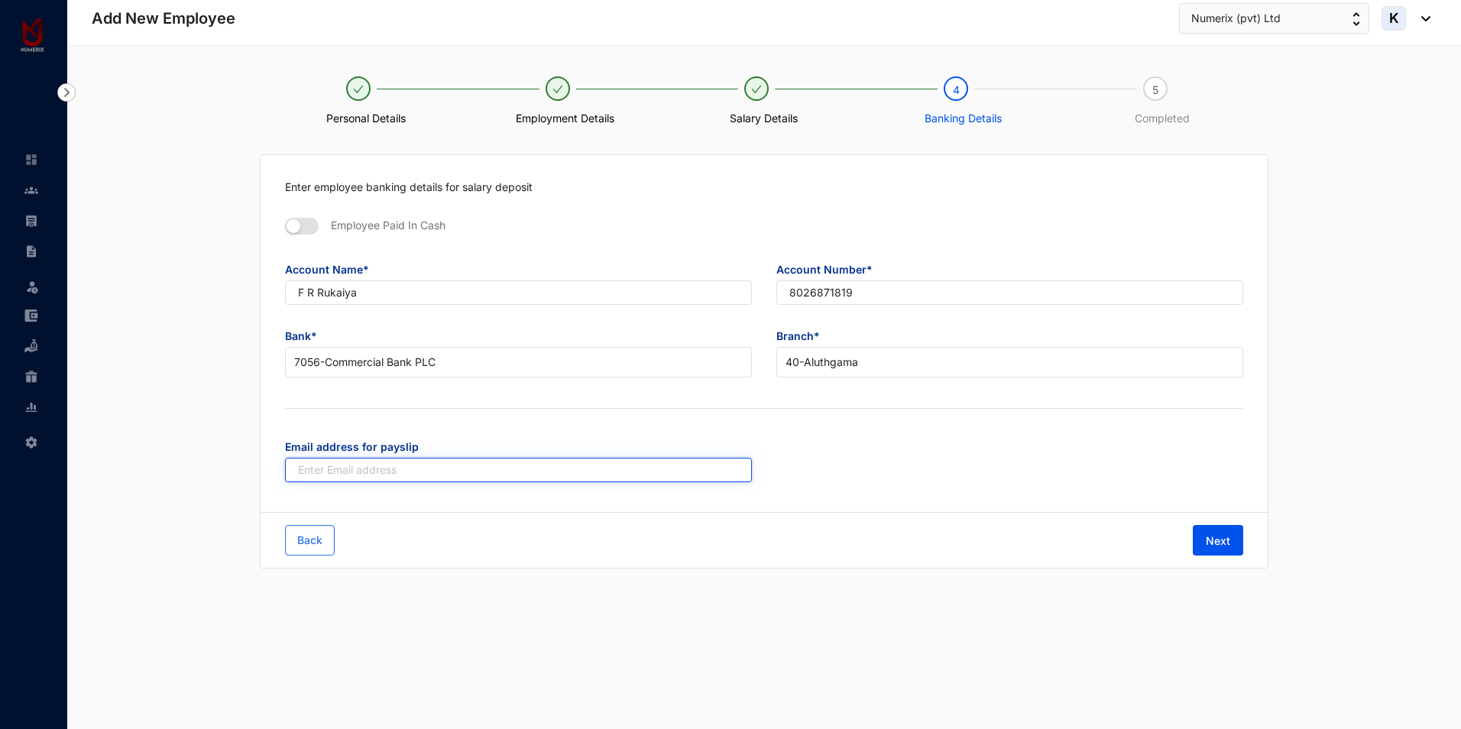
click at [450, 468] on input "text" at bounding box center [518, 470] width 467 height 24
paste input "[EMAIL_ADDRESS][DOMAIN_NAME]"
type input "[EMAIL_ADDRESS][DOMAIN_NAME]"
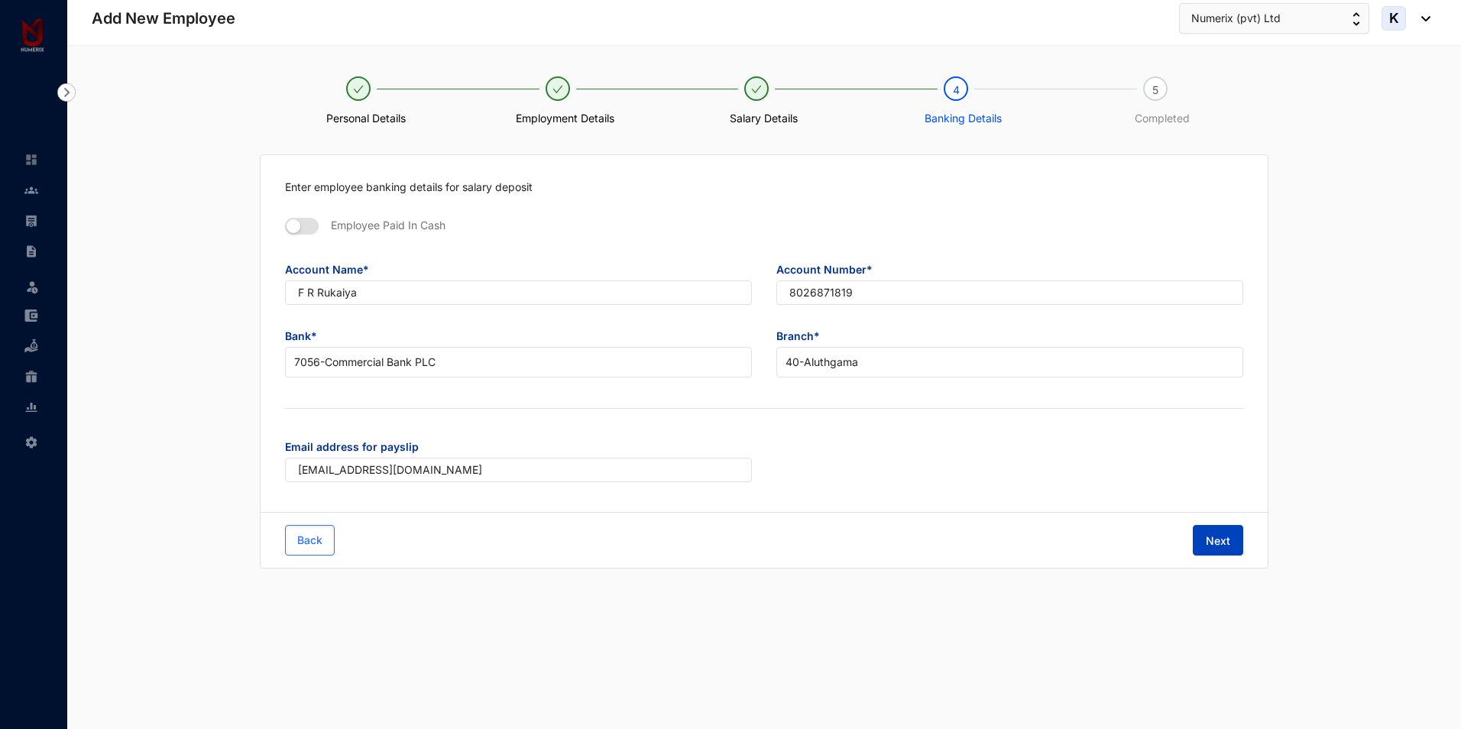
click at [1216, 539] on span "Next" at bounding box center [1218, 540] width 24 height 15
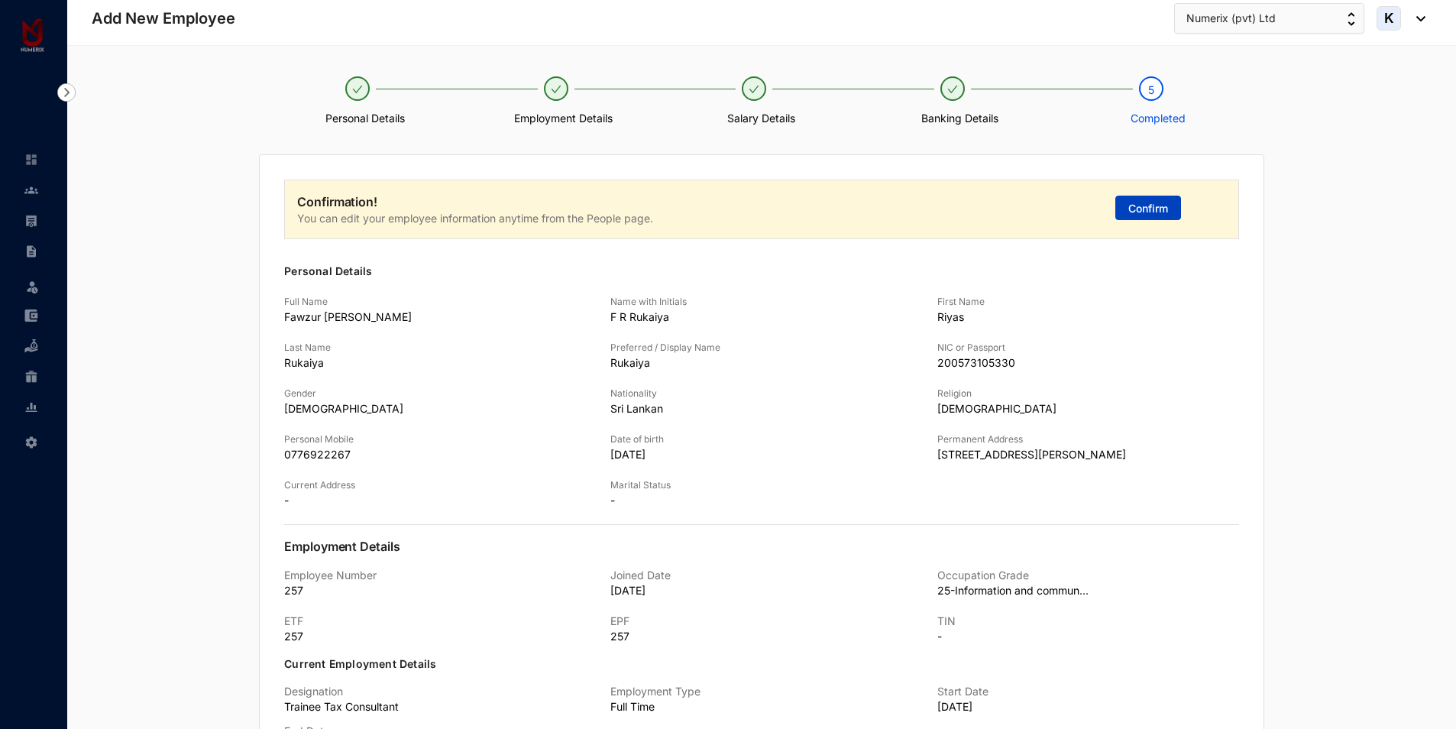
click at [1132, 209] on span "Confirm" at bounding box center [1149, 208] width 40 height 15
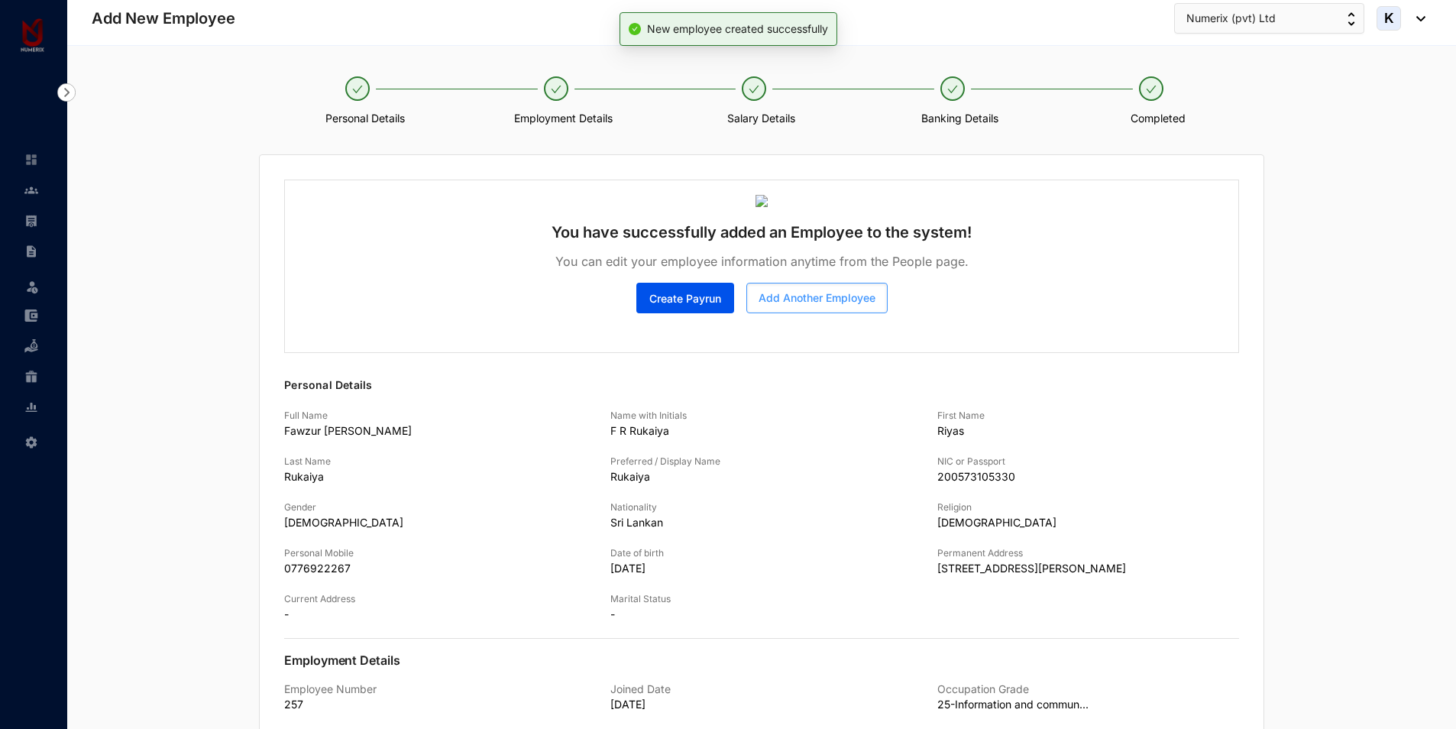
click at [773, 296] on span "Add Another Employee" at bounding box center [817, 297] width 117 height 15
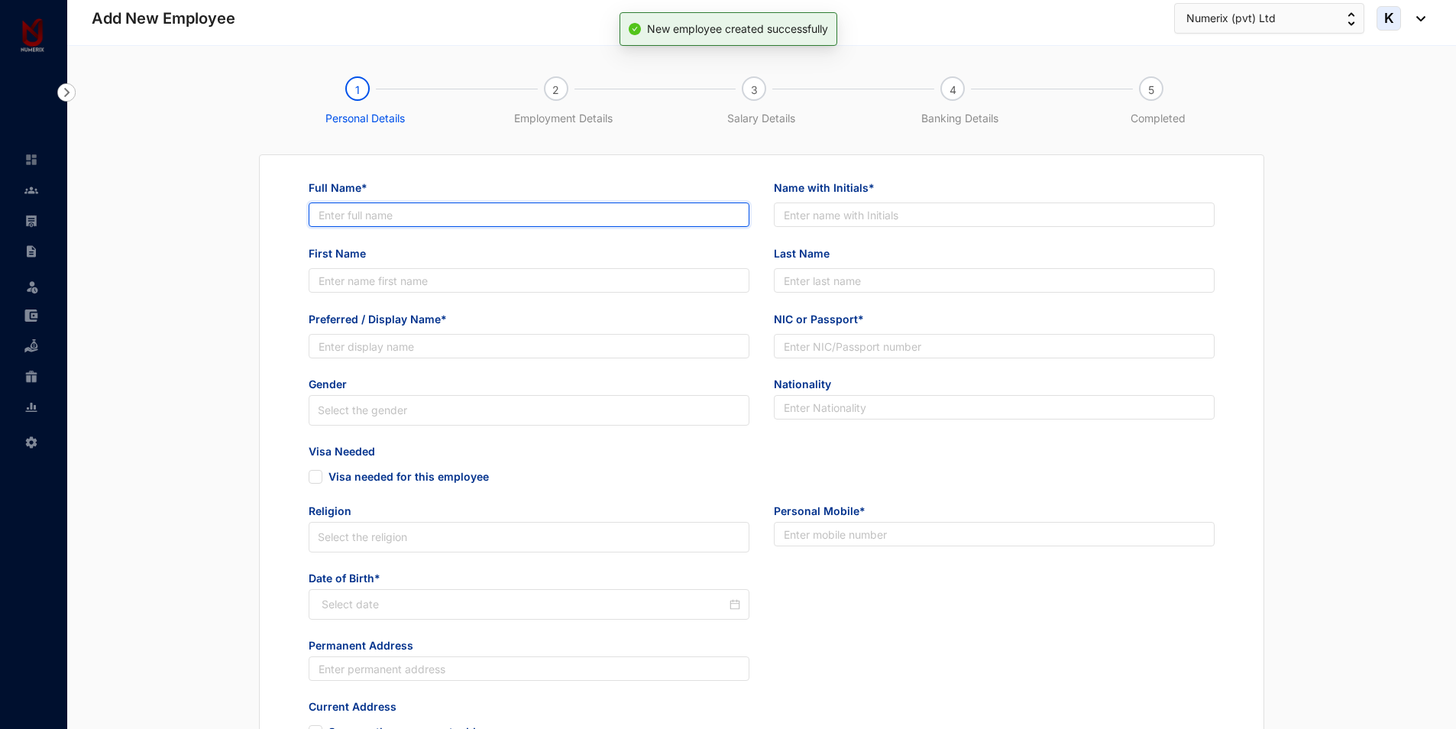
click at [447, 210] on input "Full Name*" at bounding box center [529, 214] width 441 height 24
click at [445, 216] on input "Full Name*" at bounding box center [529, 214] width 441 height 24
paste input "Thilukshana Rajayogam"
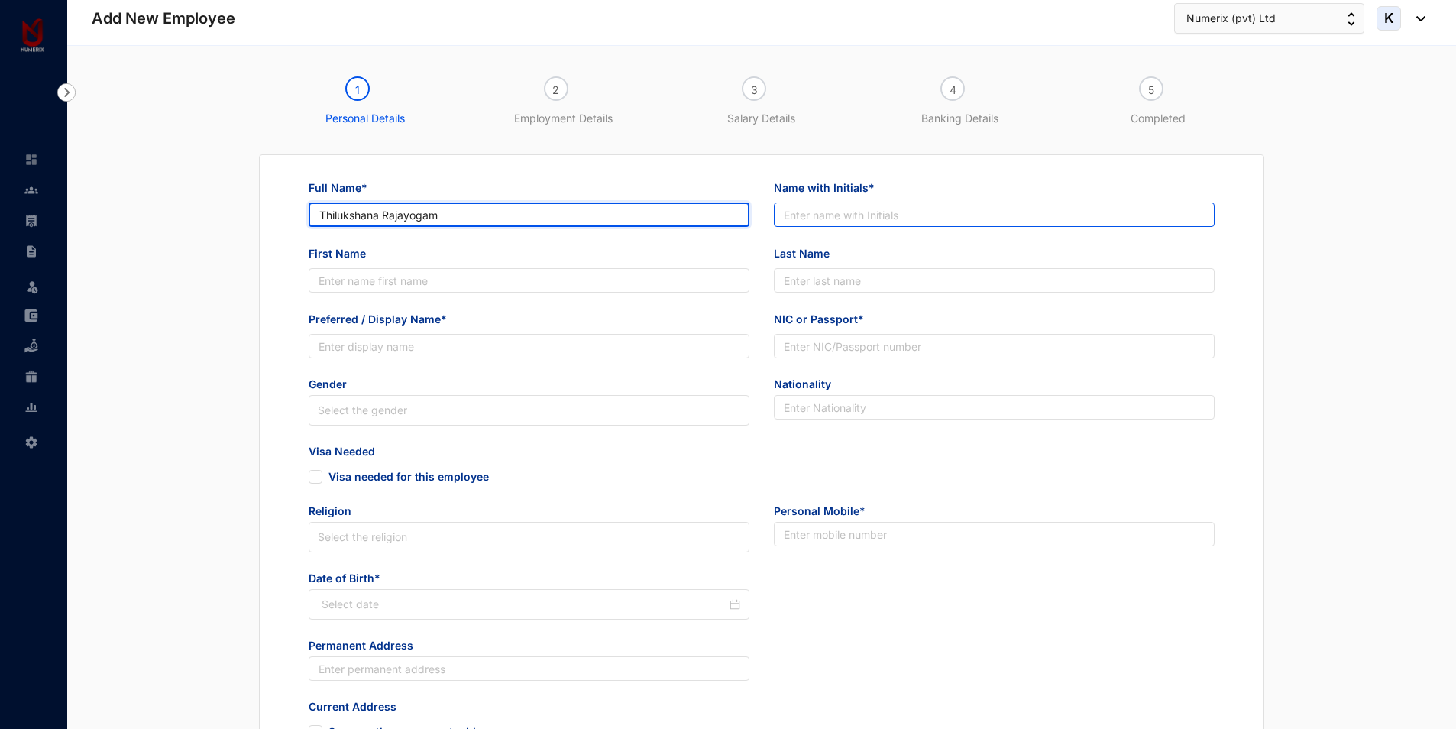
type input "Thilukshana Rajayogam"
click at [924, 212] on input "Name with Initials*" at bounding box center [994, 214] width 441 height 24
paste input "Thilukshana Rajayogam"
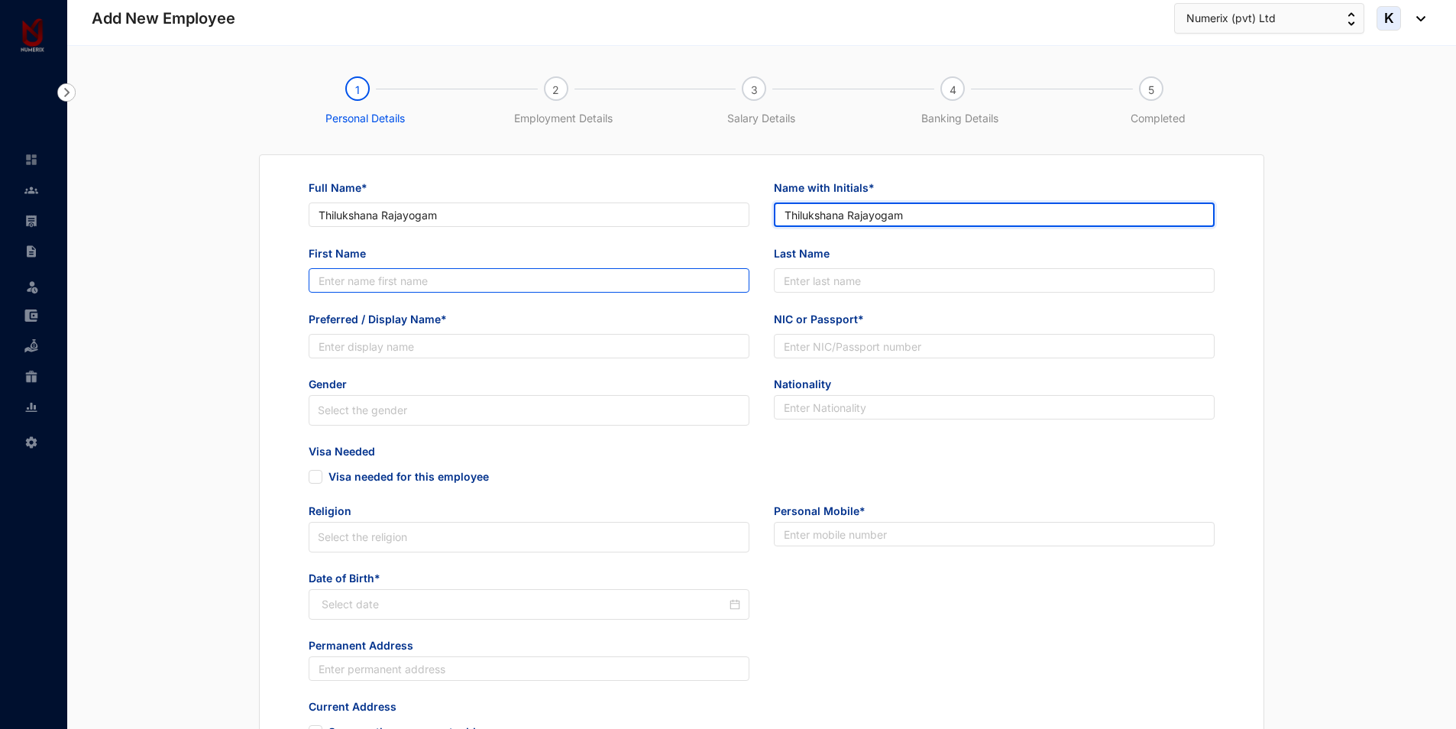
type input "Thilukshana Rajayogam"
click at [396, 272] on input "First Name" at bounding box center [529, 280] width 441 height 24
paste input "Thilukshana Rajayogam"
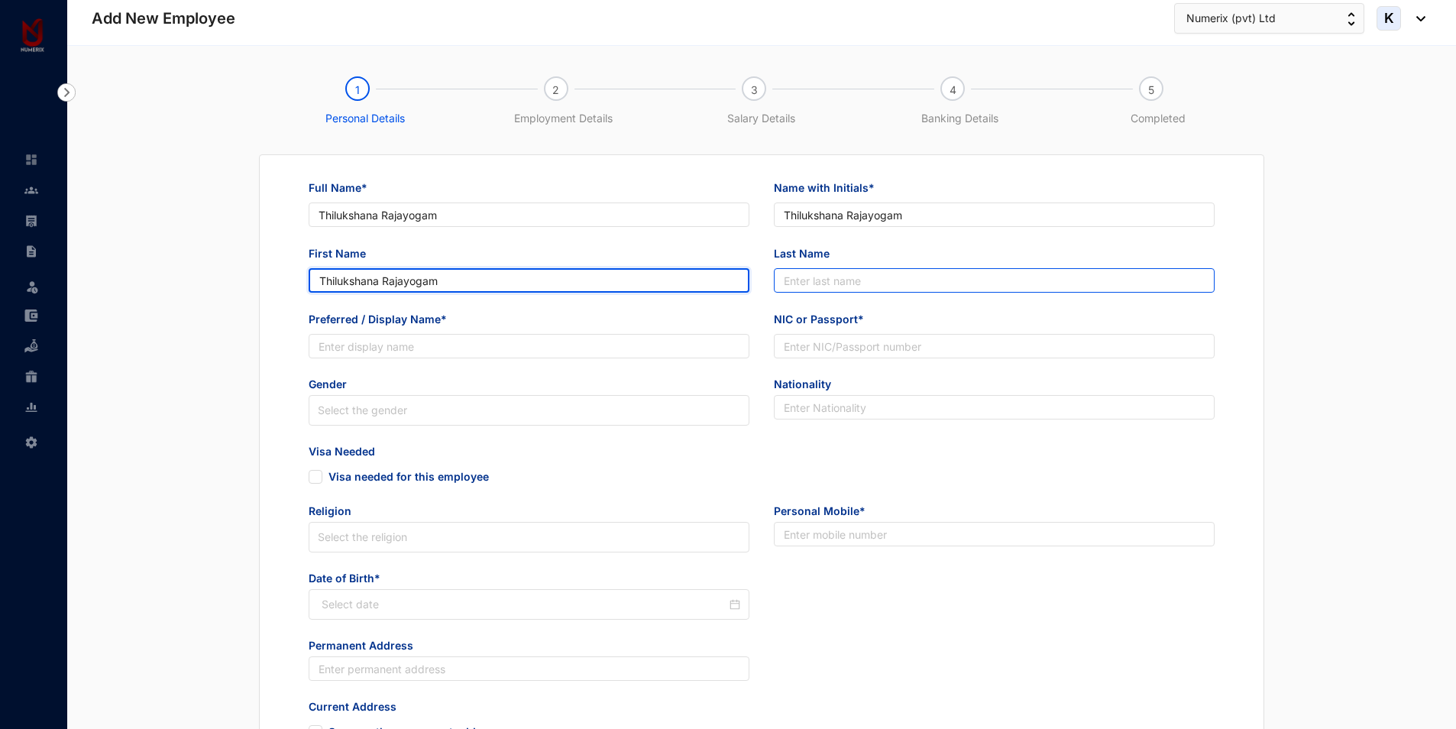
type input "Thilukshana Rajayogam"
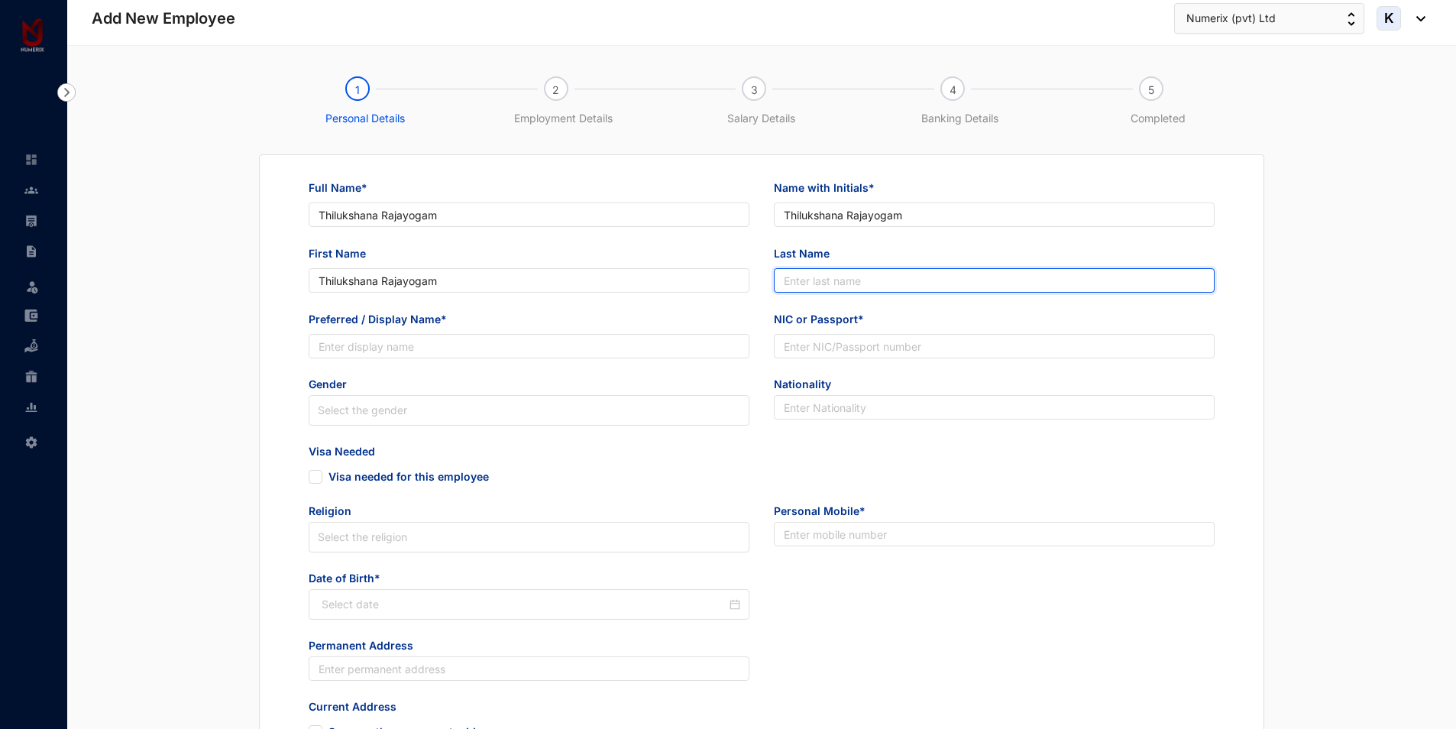
click at [938, 277] on input "Last Name" at bounding box center [994, 280] width 441 height 24
paste input "Thilukshana Rajayogam"
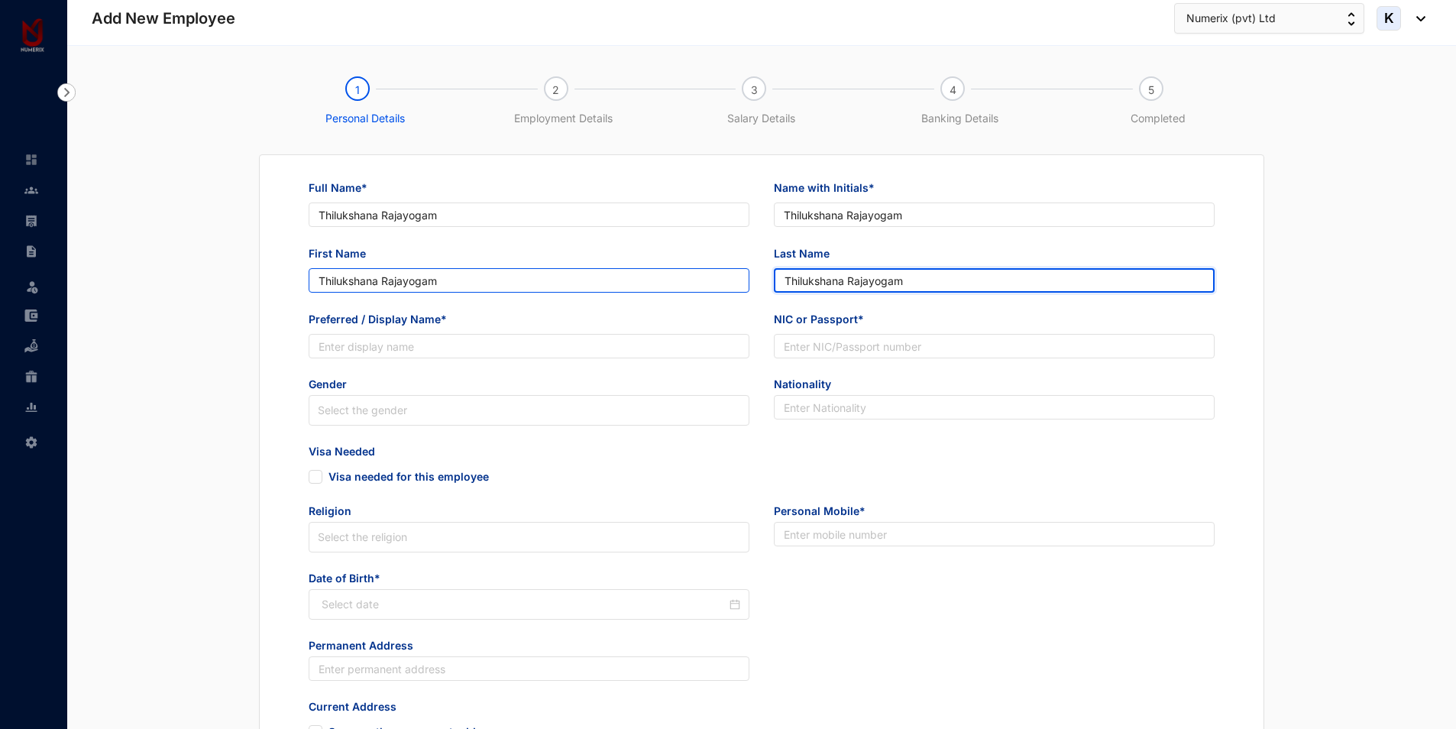
drag, startPoint x: 849, startPoint y: 280, endPoint x: 617, endPoint y: 281, distance: 231.5
click at [617, 281] on div "First Name [PERSON_NAME] Last Name [PERSON_NAME]" at bounding box center [761, 278] width 931 height 66
type input "Rajayogam"
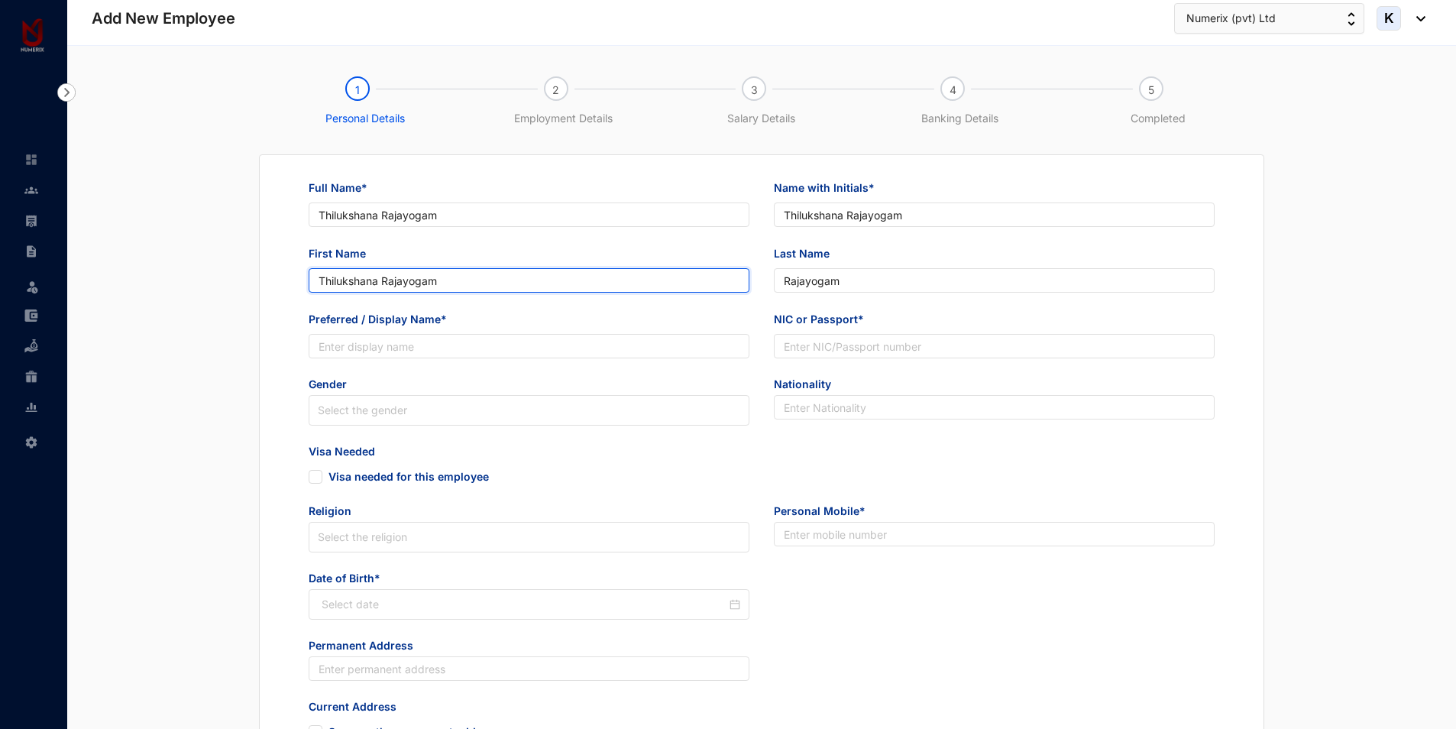
drag, startPoint x: 381, startPoint y: 284, endPoint x: 510, endPoint y: 287, distance: 129.2
click at [510, 287] on input "Thilukshana Rajayogam" at bounding box center [529, 280] width 441 height 24
type input "Thilukshana"
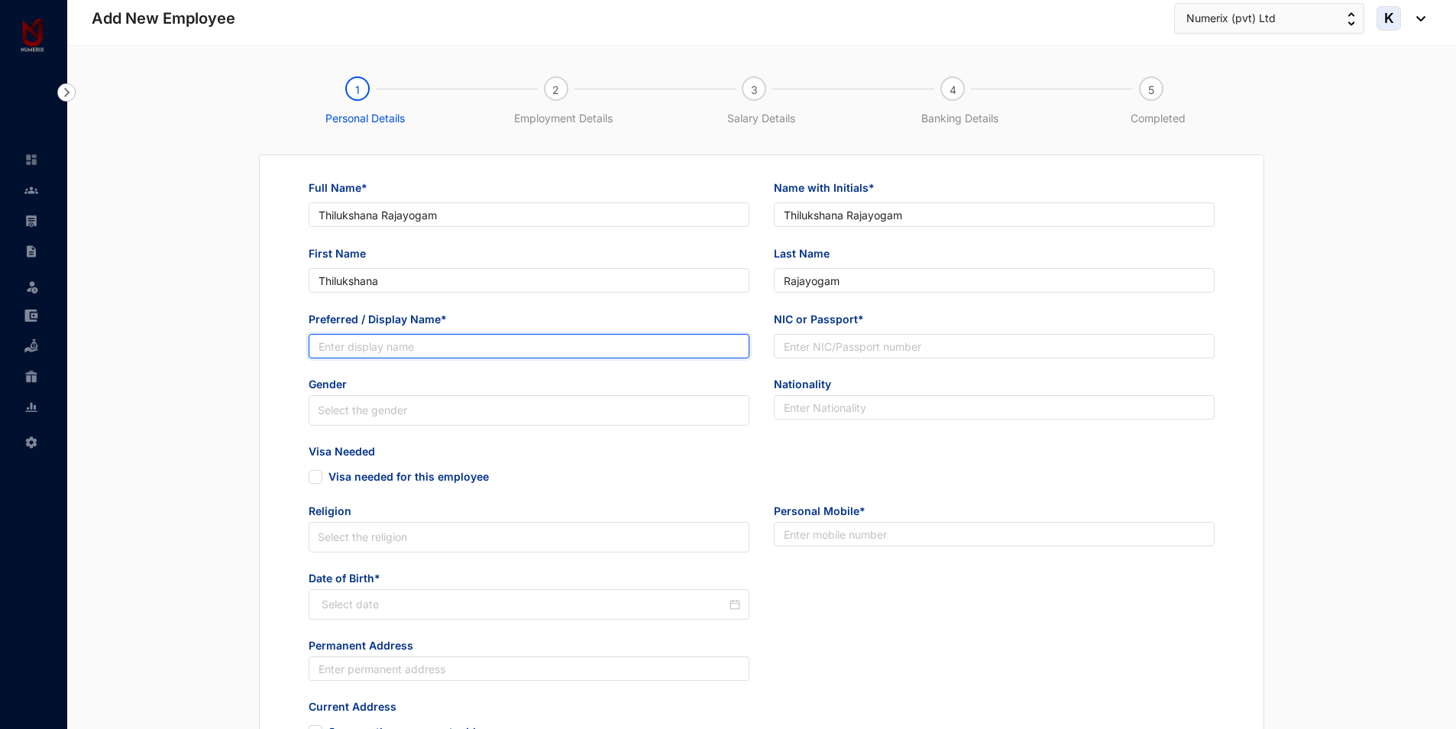
click at [471, 342] on input "Preferred / Display Name*" at bounding box center [529, 346] width 441 height 24
paste input "Thilukshana Rajayogam"
drag, startPoint x: 384, startPoint y: 343, endPoint x: 518, endPoint y: 337, distance: 133.9
click at [518, 337] on input "Thilukshana Rajayogam" at bounding box center [529, 346] width 441 height 24
type input "Thilukshana"
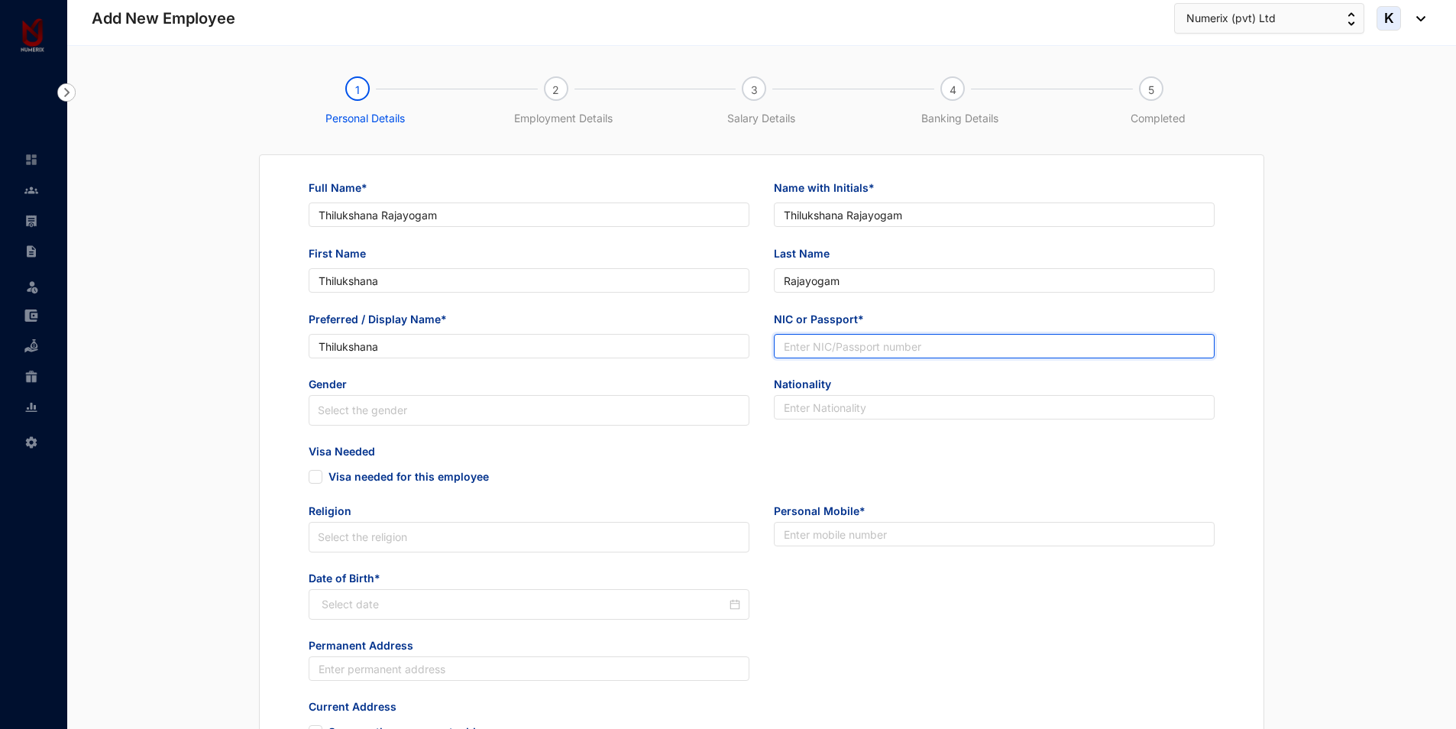
click at [855, 345] on input "NIC or Passport*" at bounding box center [994, 346] width 441 height 24
click at [821, 345] on input "NIC or Passport*" at bounding box center [994, 346] width 441 height 24
paste input "200074803916"
type input "200074803916"
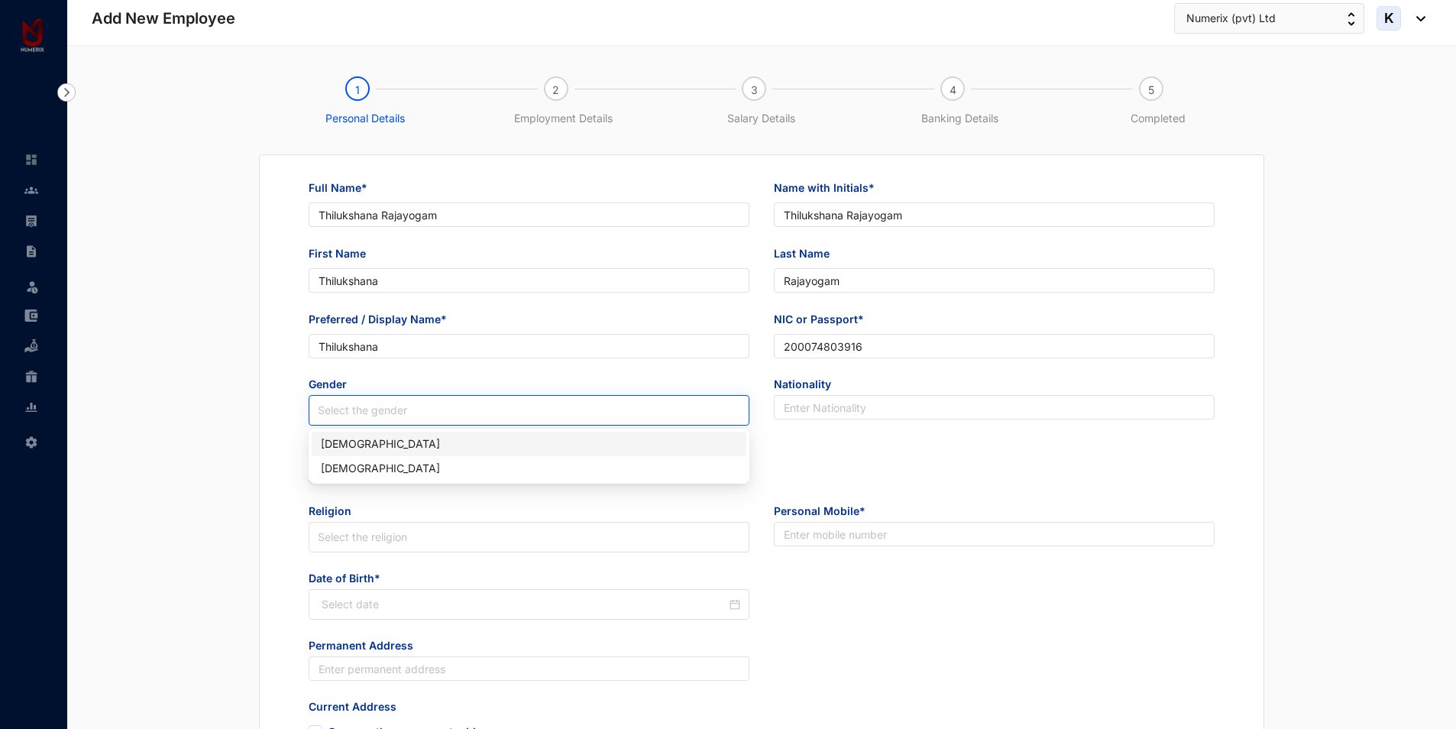
click at [518, 407] on input "search" at bounding box center [529, 410] width 423 height 29
click at [330, 469] on div "[DEMOGRAPHIC_DATA]" at bounding box center [529, 468] width 416 height 17
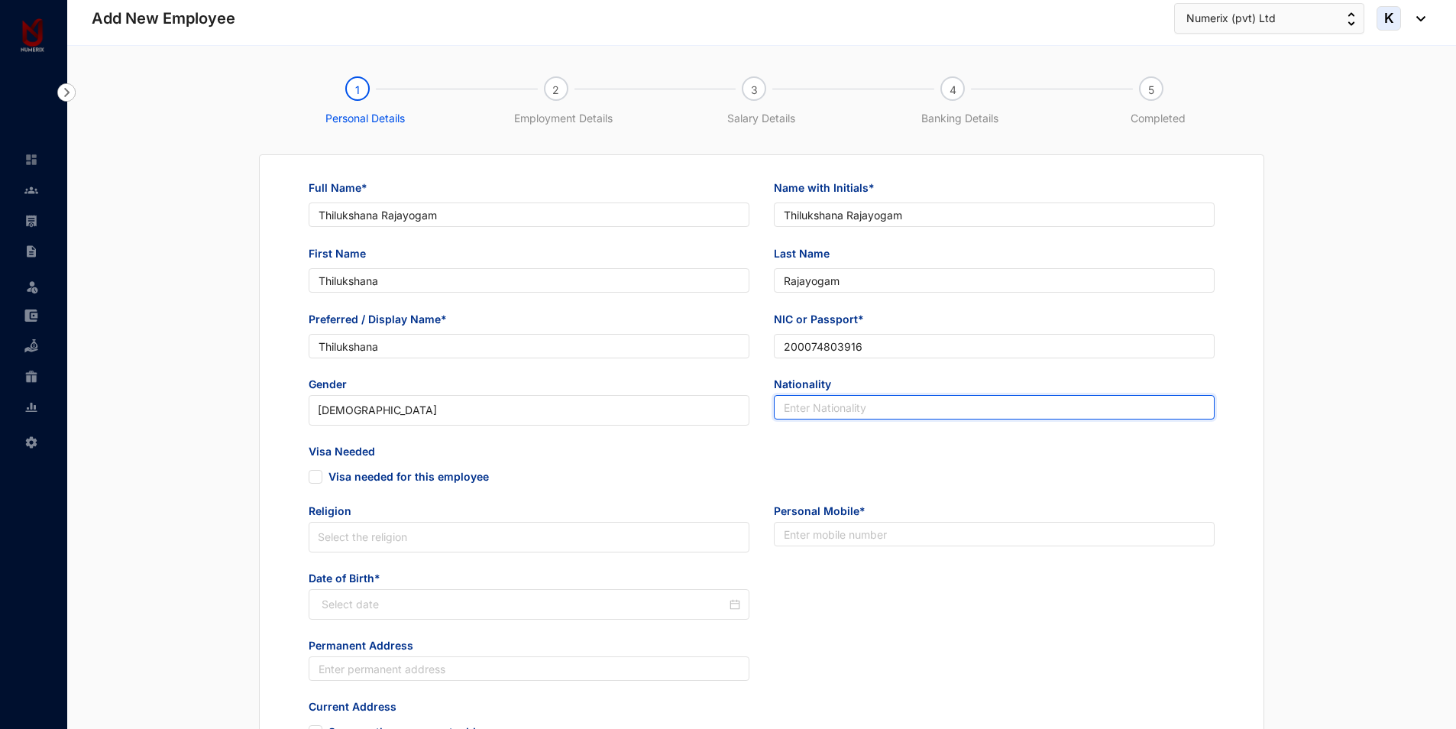
click at [918, 404] on input "text" at bounding box center [994, 407] width 441 height 24
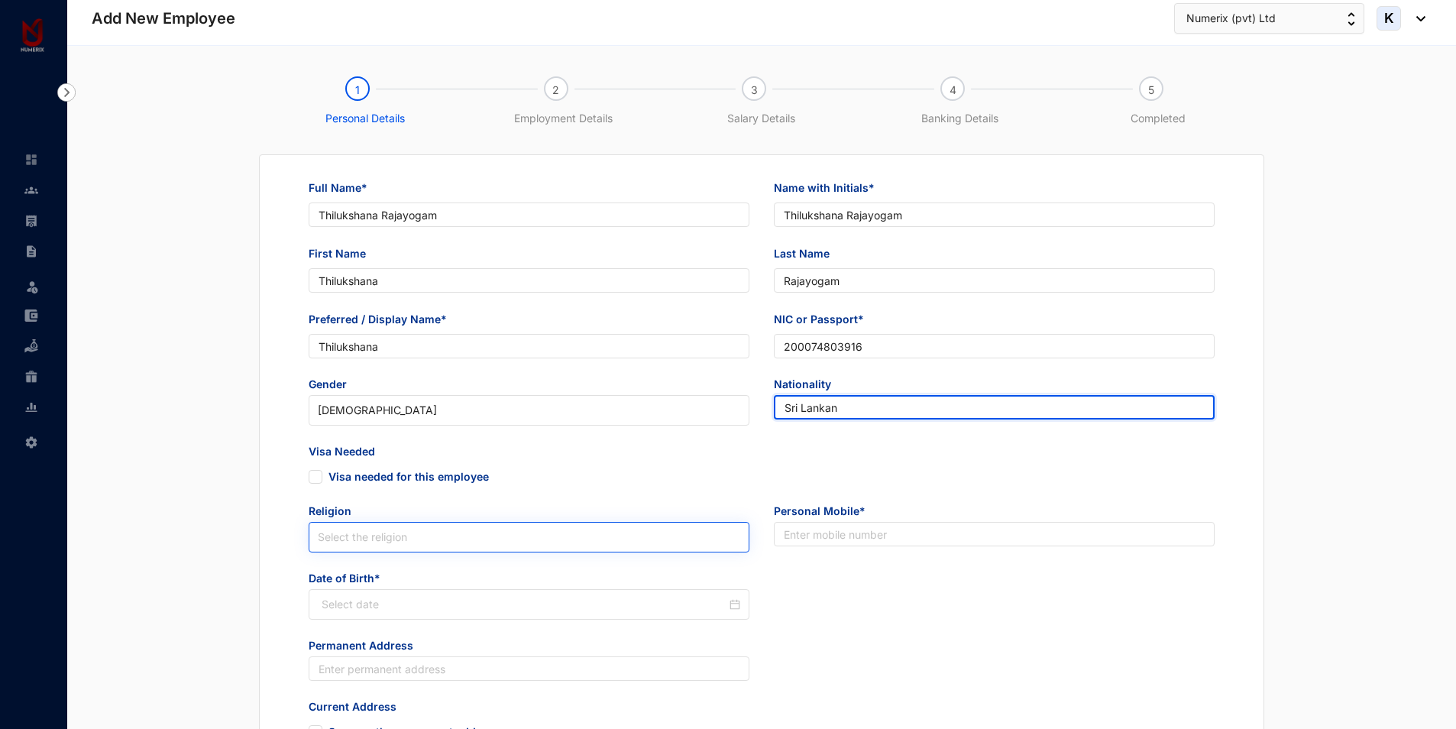
type input "Sri Lankan"
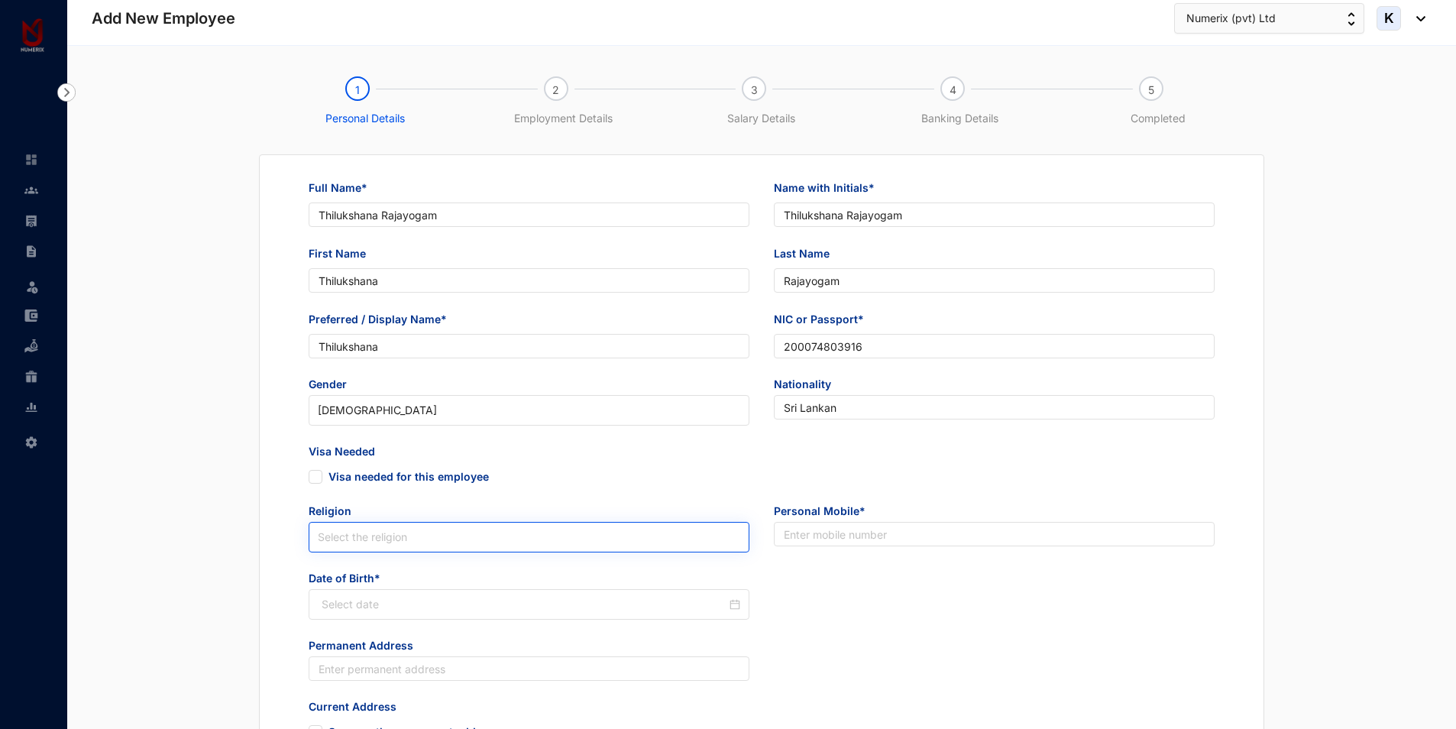
click at [361, 535] on input "search" at bounding box center [529, 537] width 423 height 29
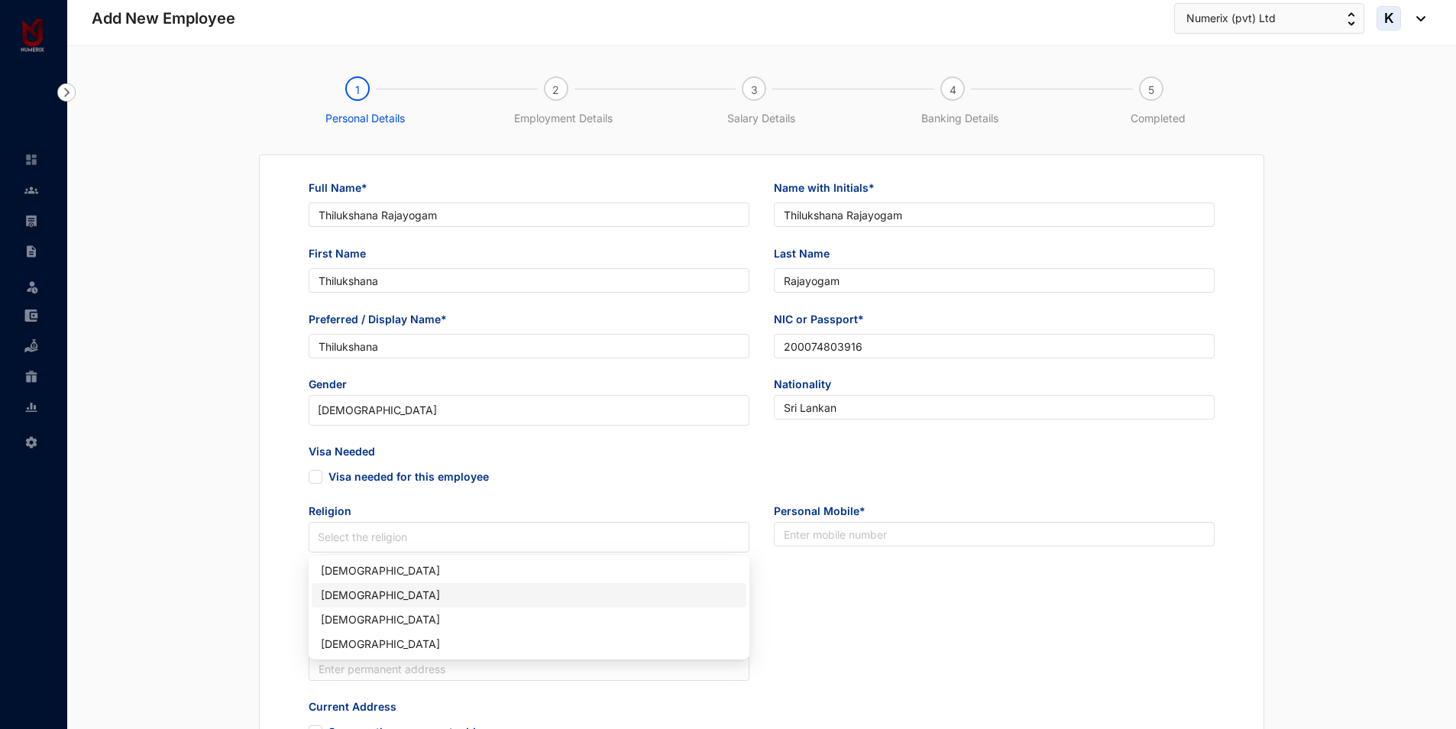
click at [367, 593] on div "[DEMOGRAPHIC_DATA]" at bounding box center [529, 595] width 416 height 17
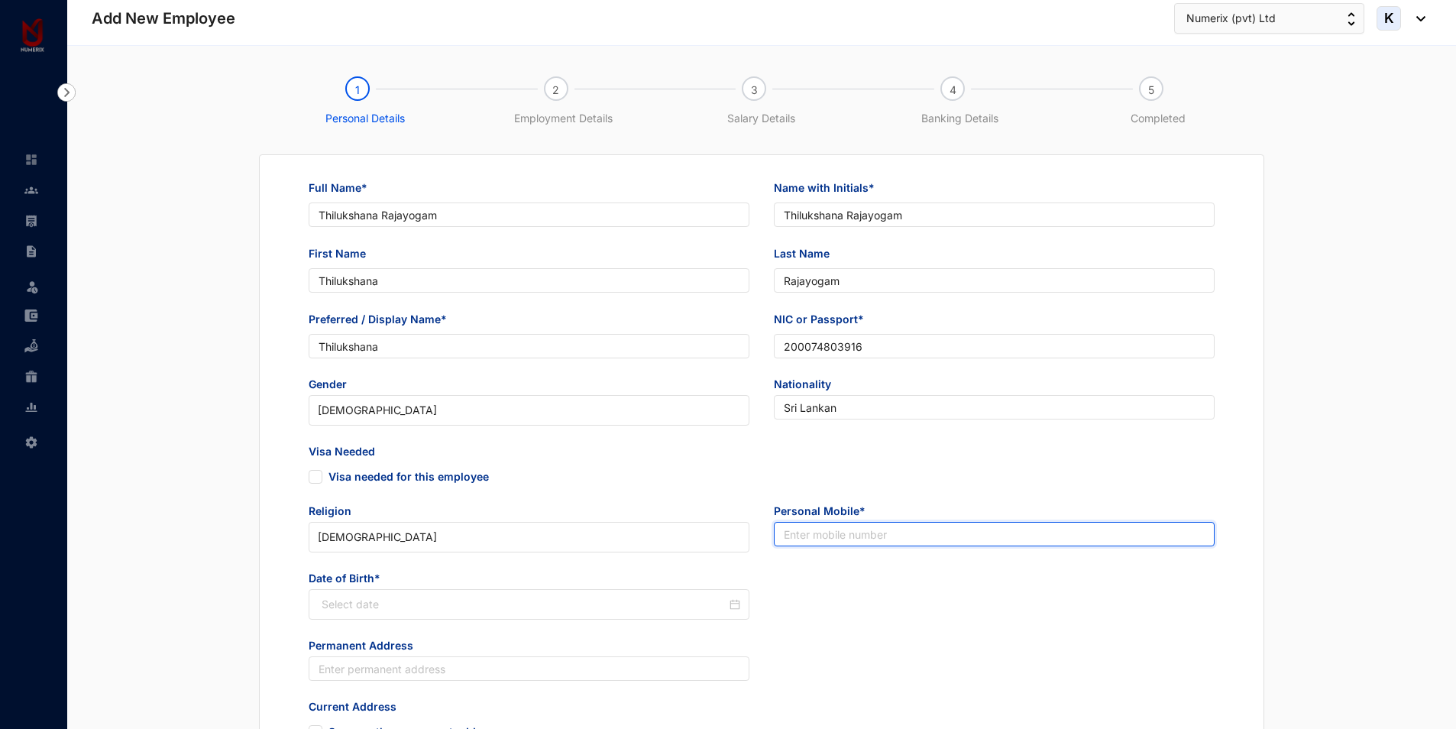
click at [814, 541] on input "text" at bounding box center [994, 534] width 441 height 24
click at [833, 536] on input "text" at bounding box center [994, 534] width 441 height 24
paste input "75 775 4957"
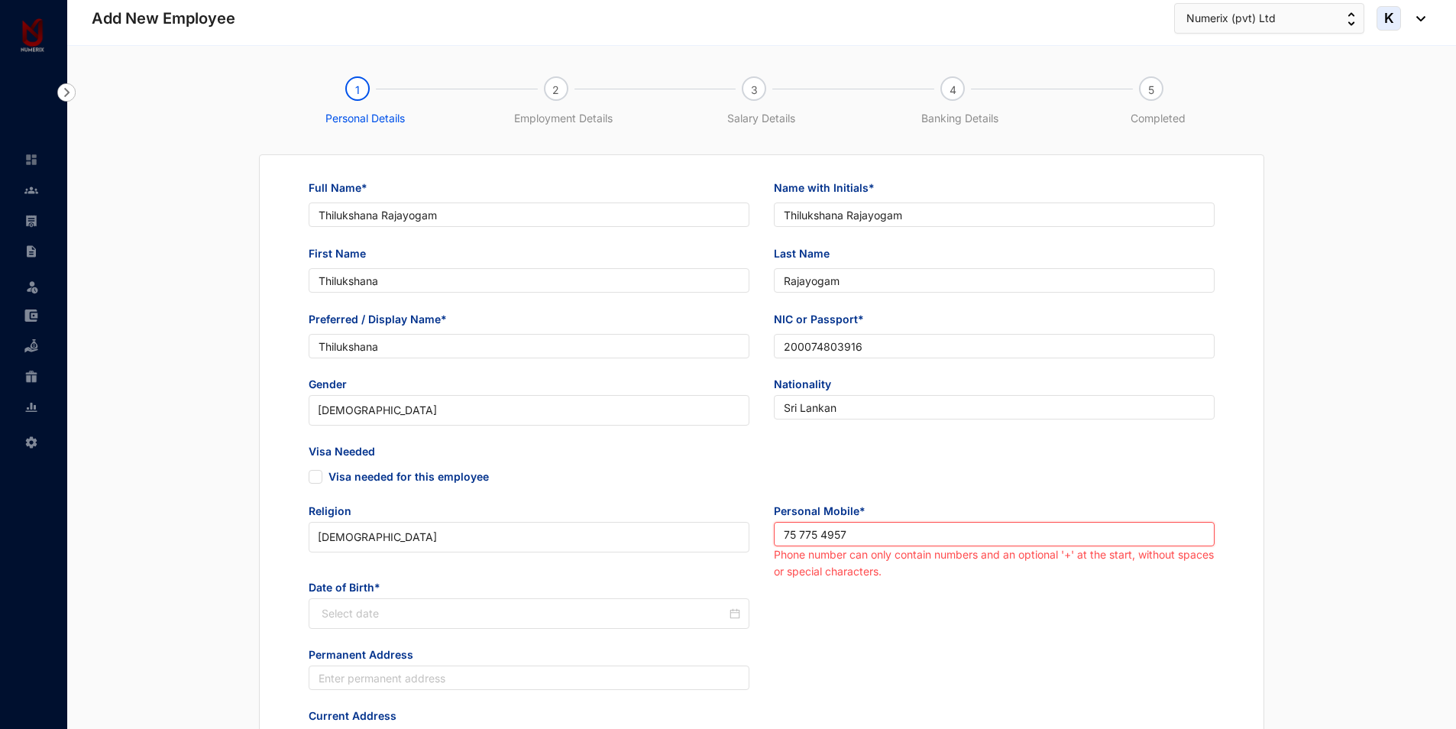
click at [784, 531] on input "75 775 4957" at bounding box center [994, 534] width 441 height 24
click at [806, 536] on input "075 775 4957" at bounding box center [994, 534] width 441 height 24
click at [828, 532] on input "075775 4957" at bounding box center [994, 534] width 441 height 24
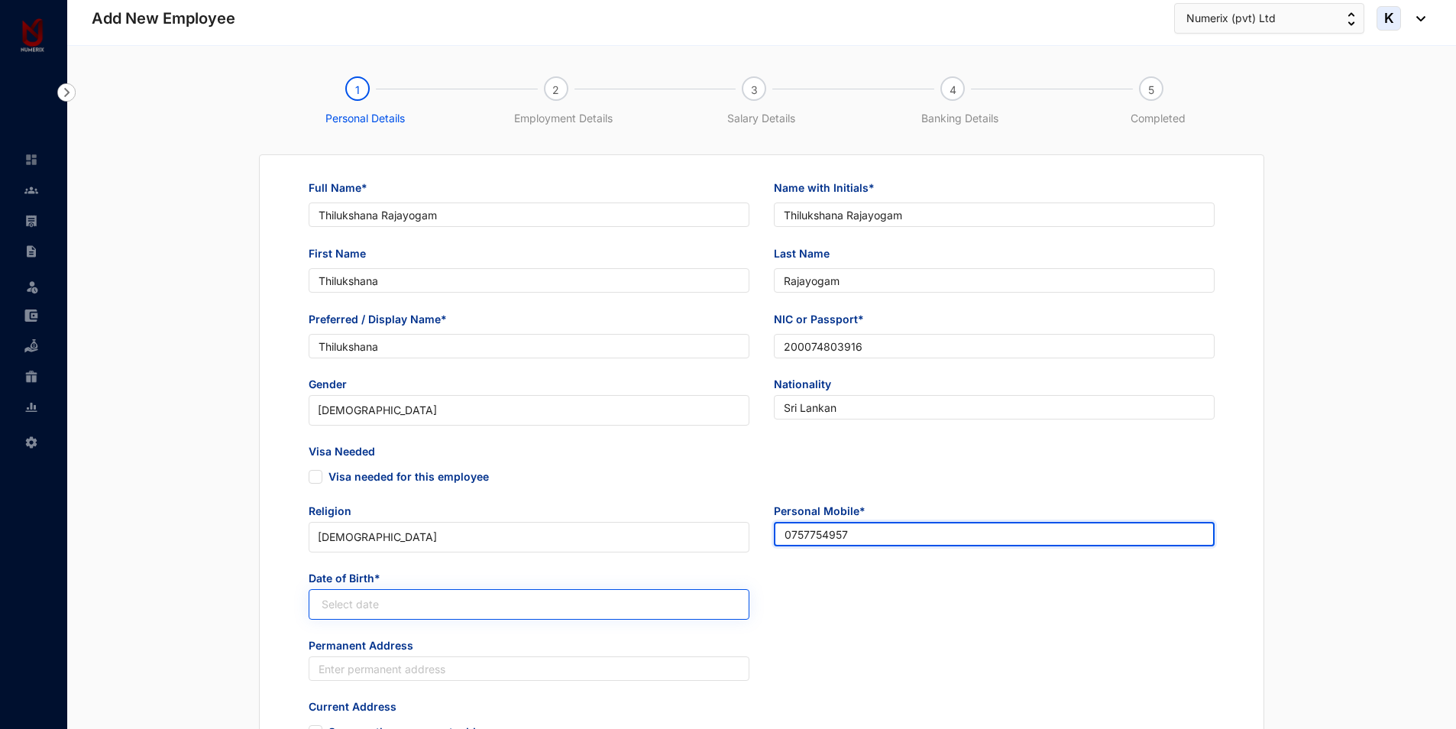
type input "0757754957"
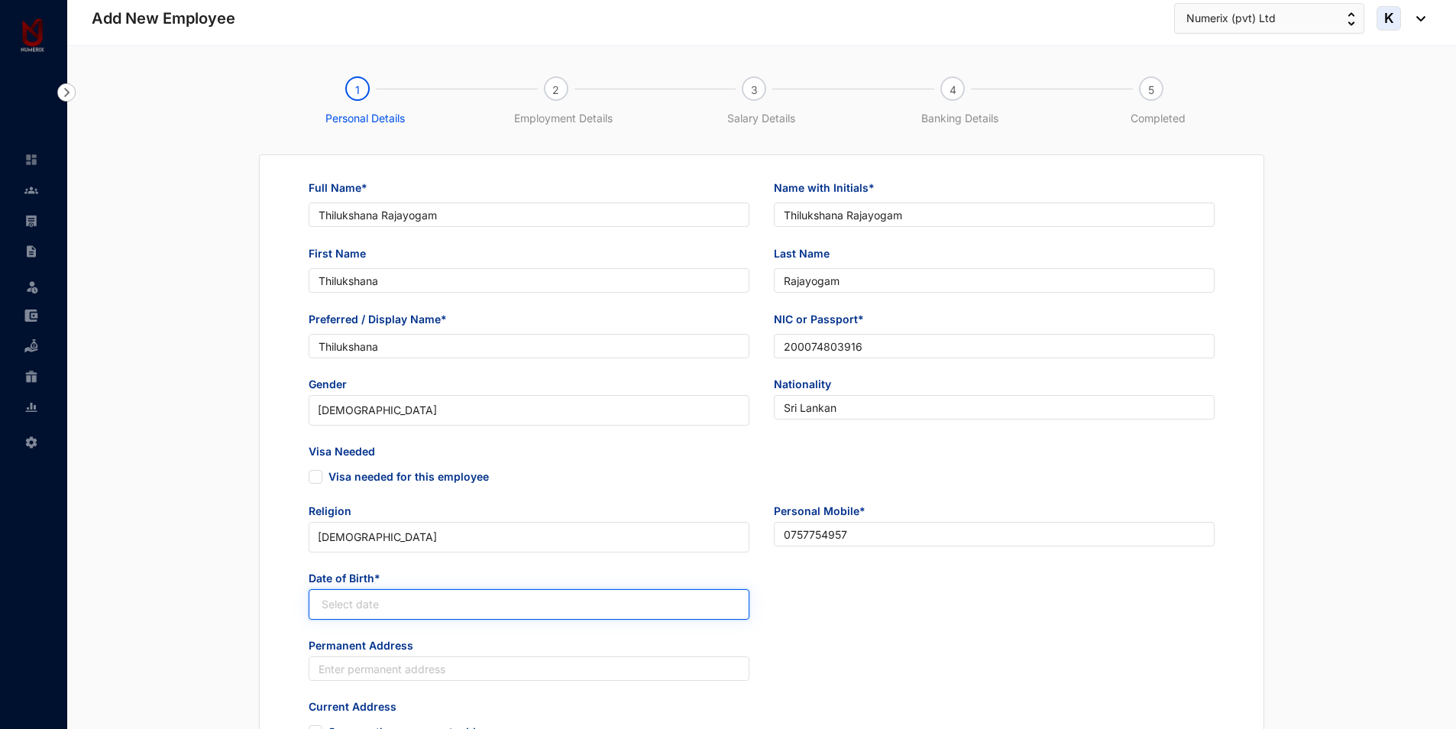
click at [361, 598] on input at bounding box center [524, 604] width 405 height 17
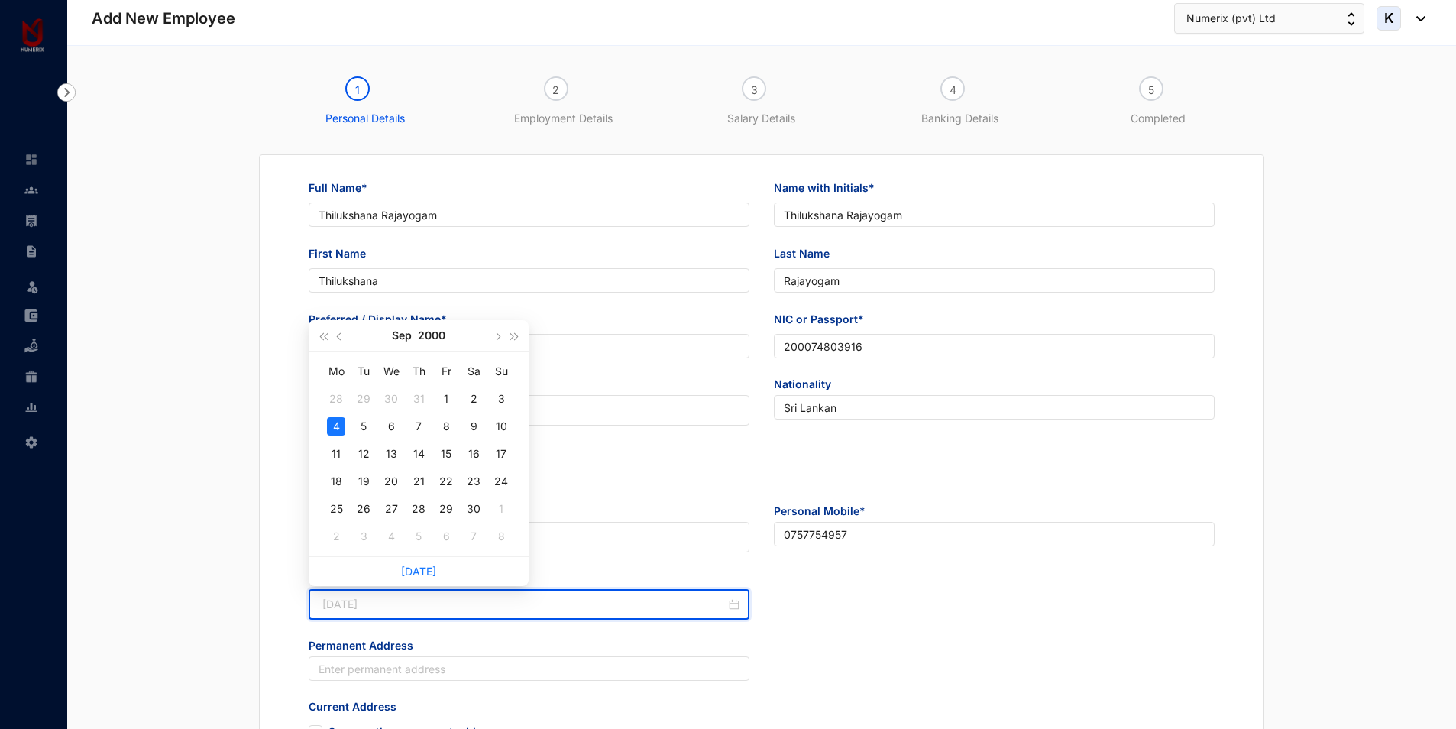
type input "[DATE]"
click at [335, 429] on div "4" at bounding box center [336, 426] width 18 height 18
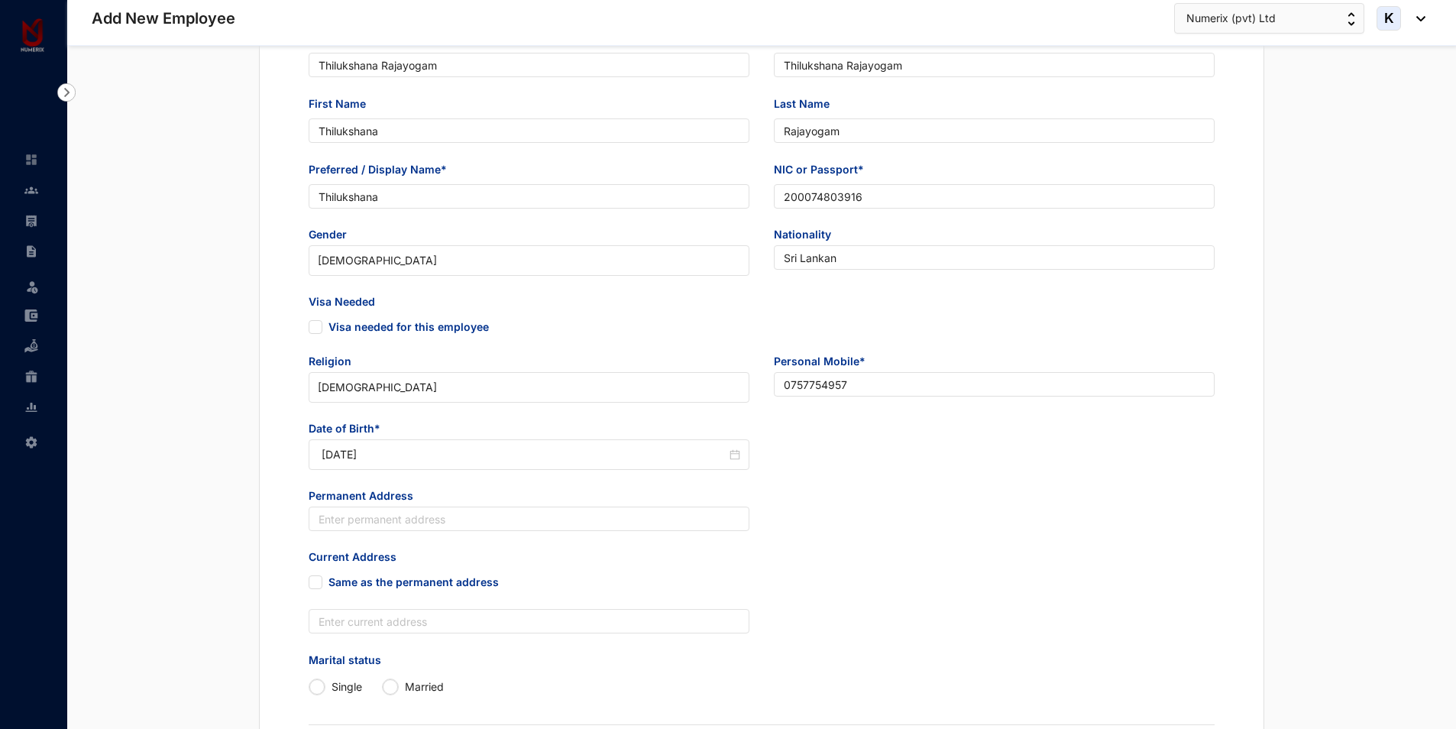
scroll to position [153, 0]
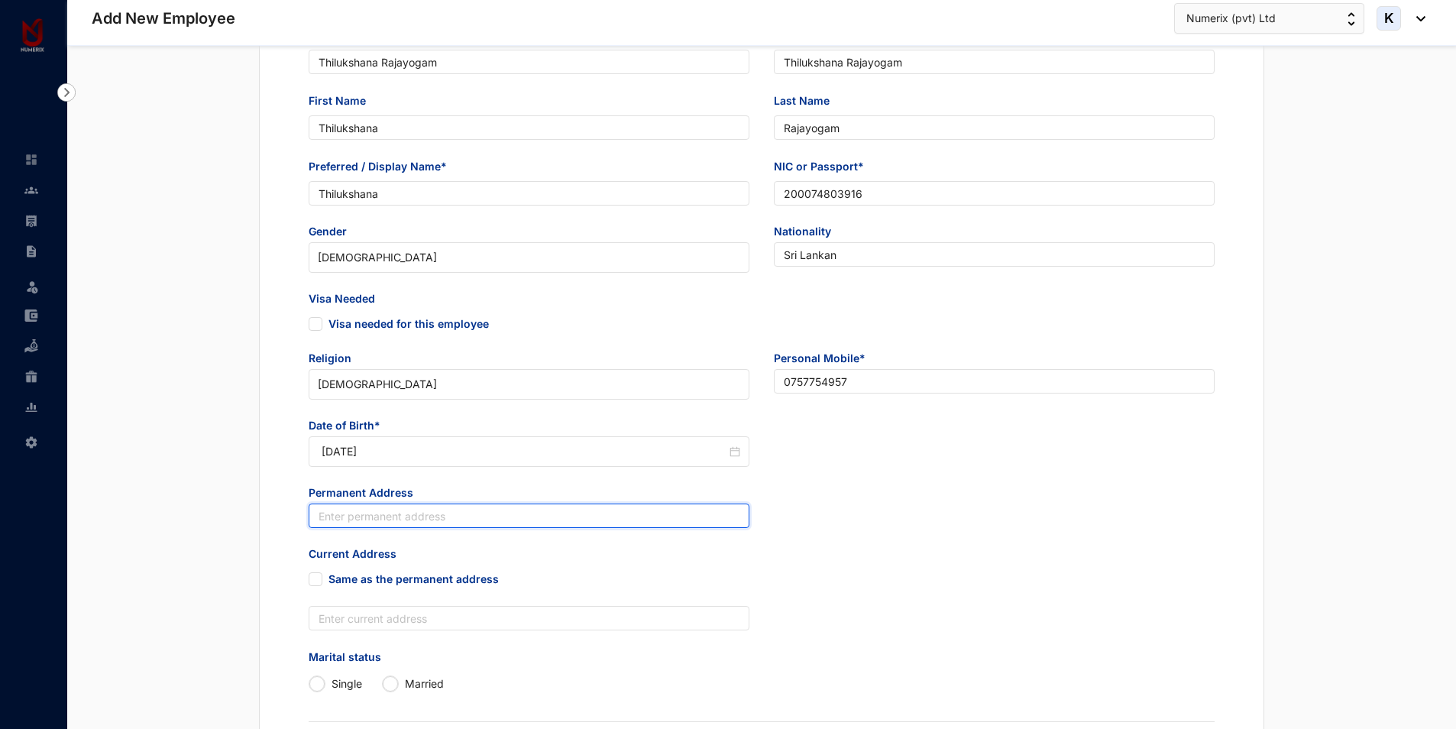
click at [383, 518] on input "text" at bounding box center [529, 516] width 441 height 24
paste input "[STREET_ADDRESS]"
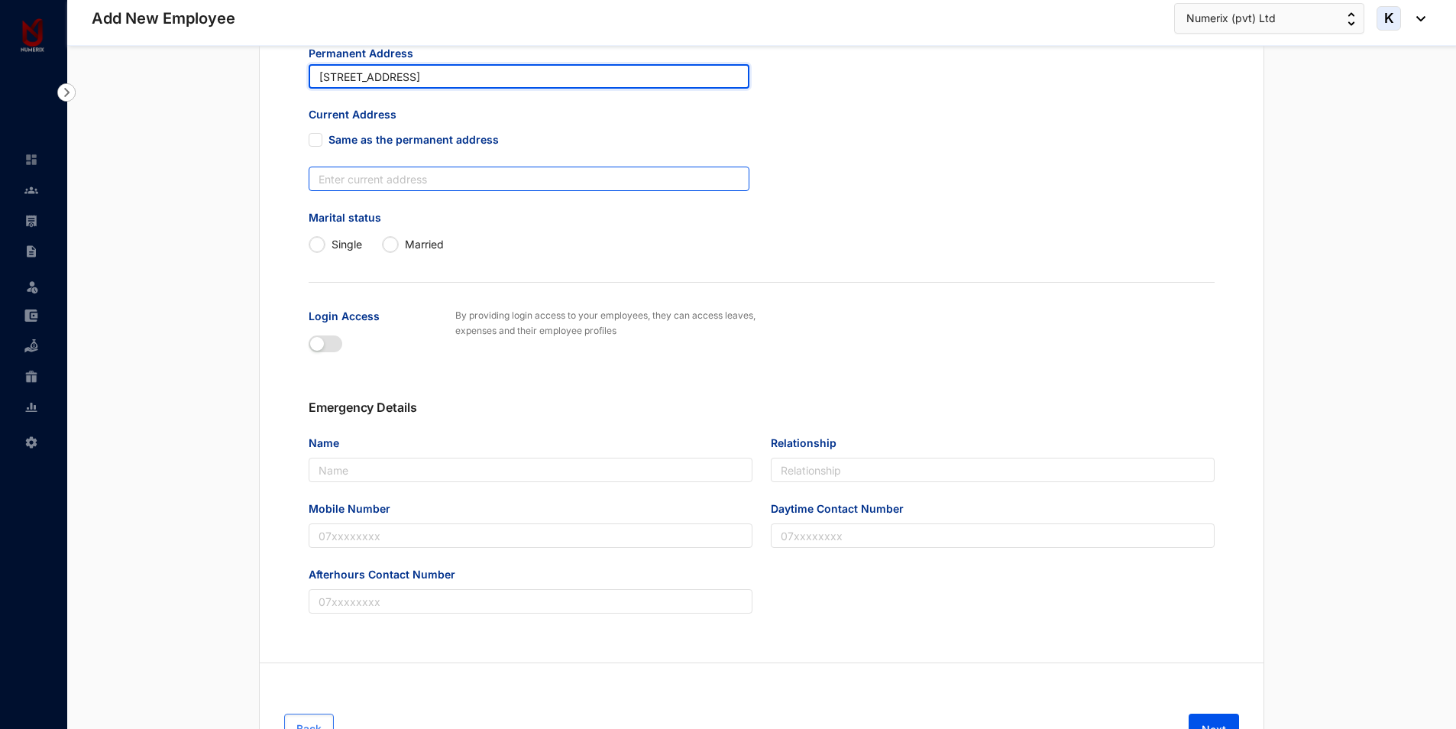
scroll to position [611, 0]
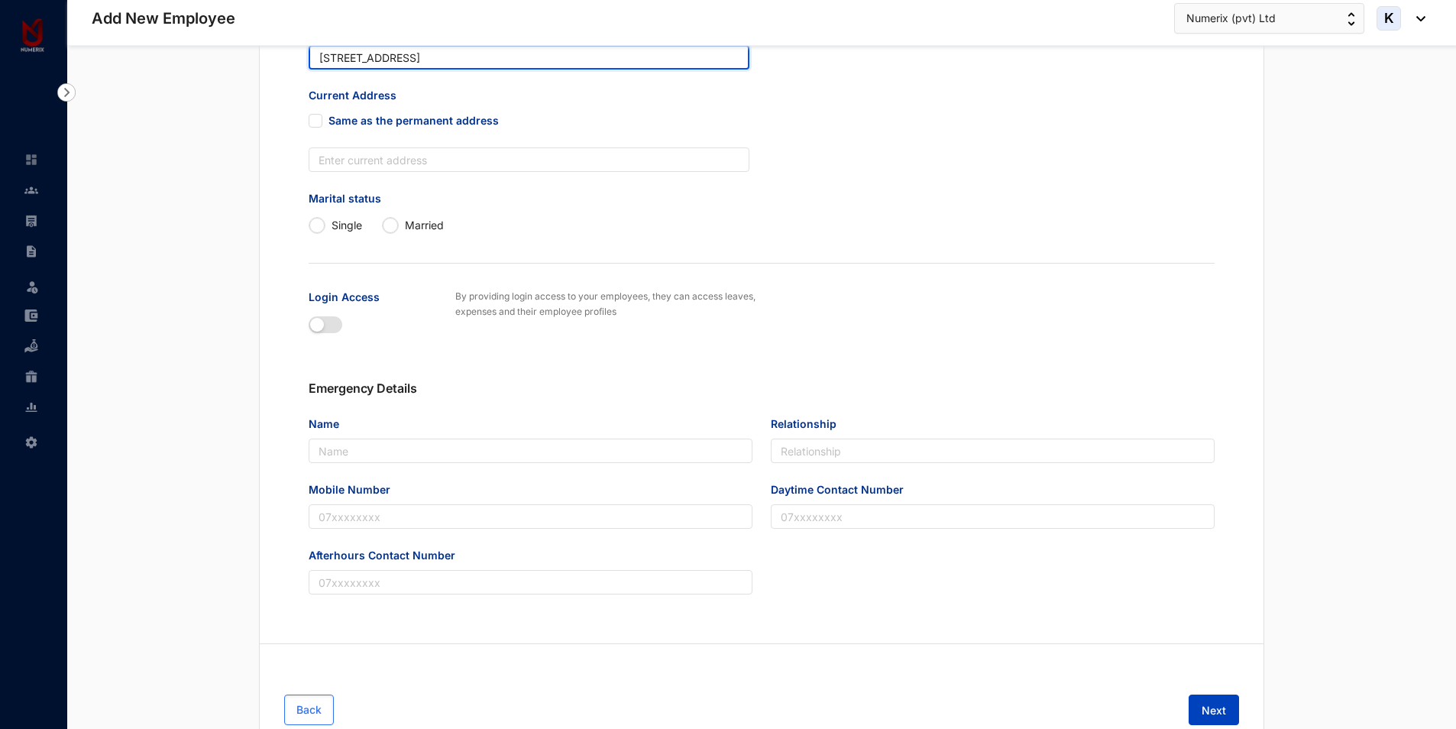
type input "[STREET_ADDRESS]"
click at [1192, 708] on button "Next" at bounding box center [1214, 710] width 50 height 31
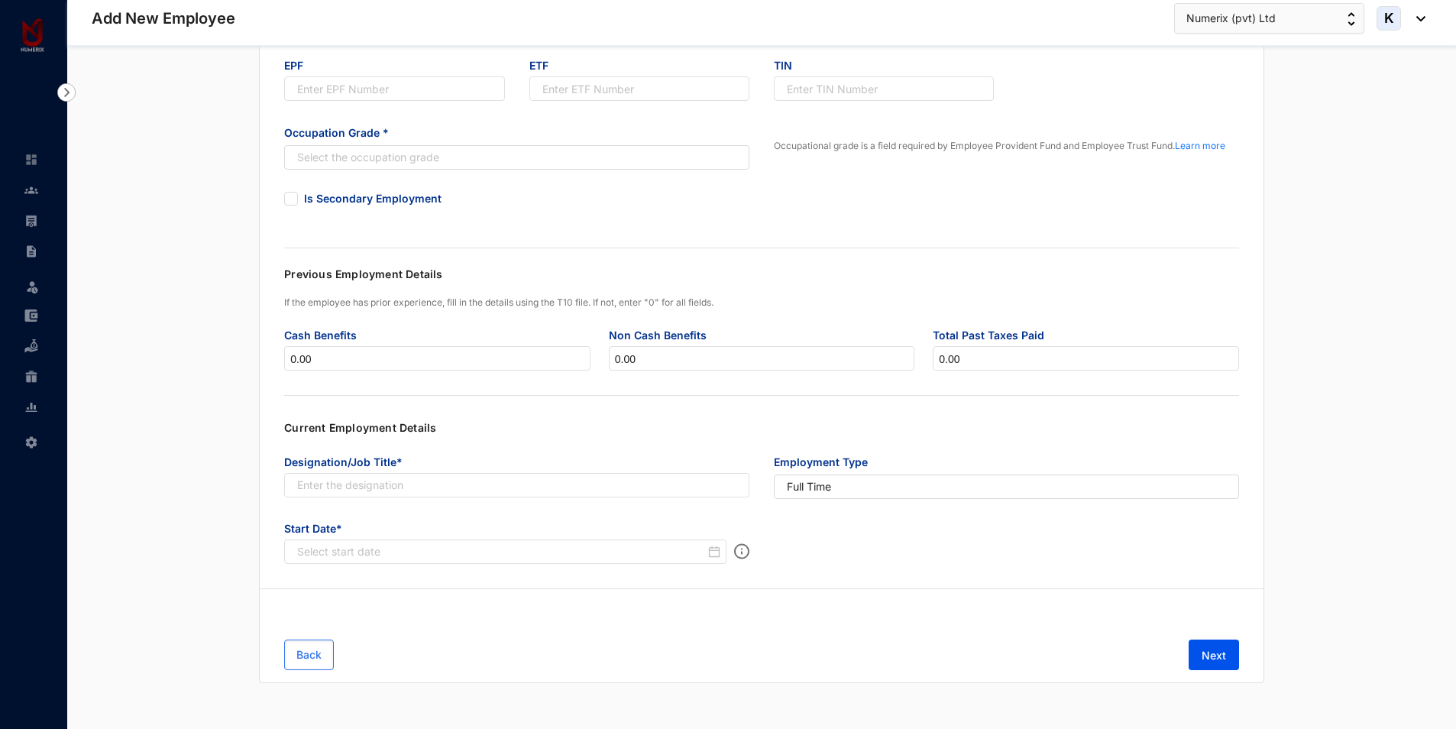
scroll to position [194, 0]
click at [739, 230] on div "Employee Number* Joined Date* EPF ETF TIN Occupation Grade * Select the occupat…" at bounding box center [762, 275] width 1004 height 628
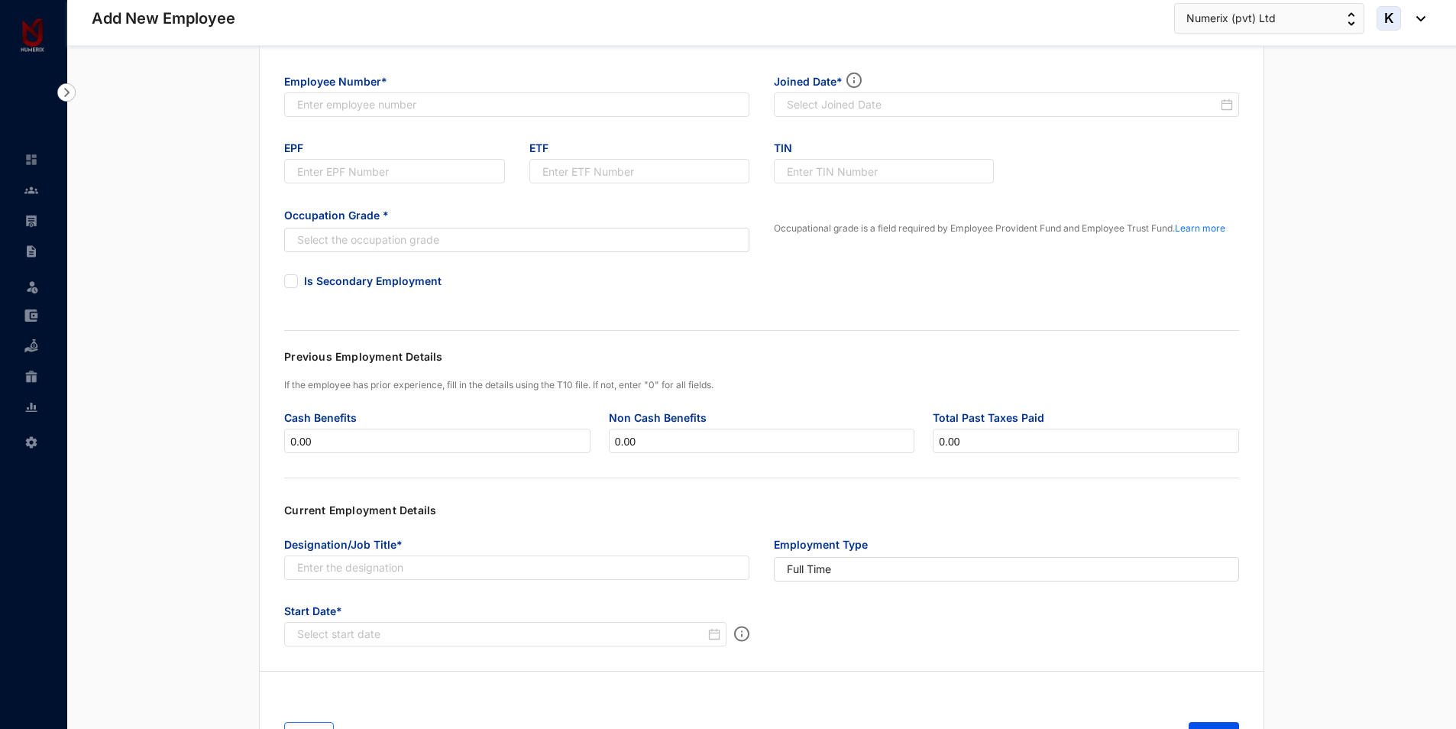
scroll to position [0, 0]
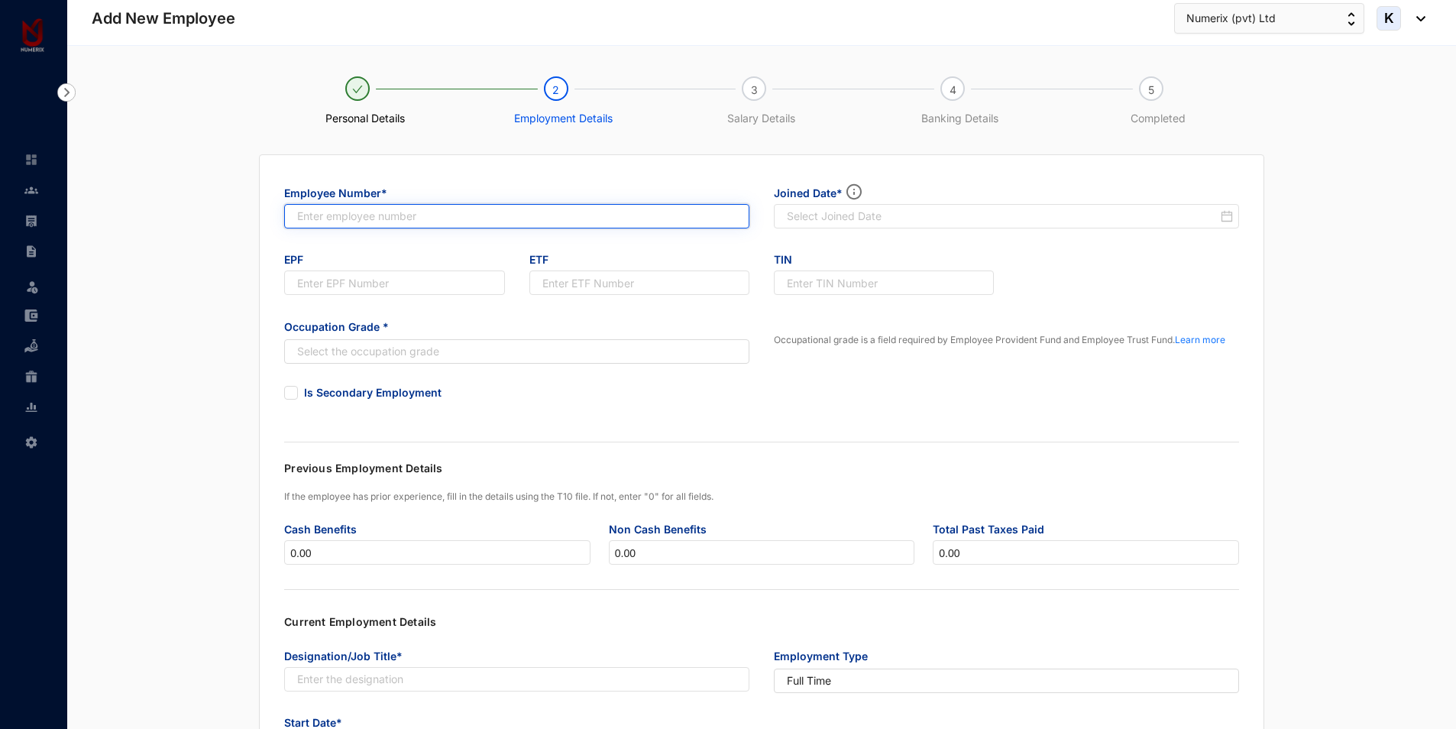
click at [479, 212] on input "text" at bounding box center [516, 216] width 465 height 24
type input "259"
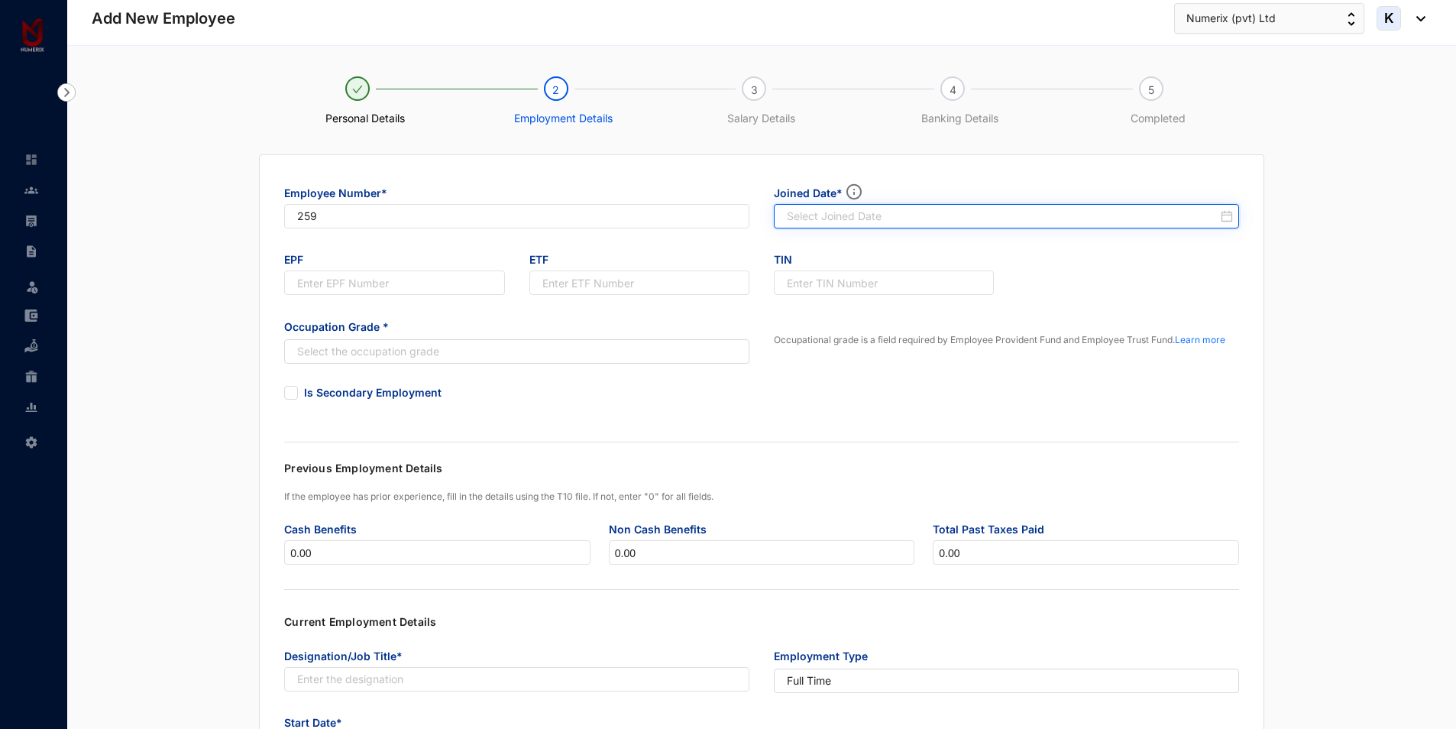
type input "259"
click at [895, 215] on input at bounding box center [1002, 216] width 431 height 15
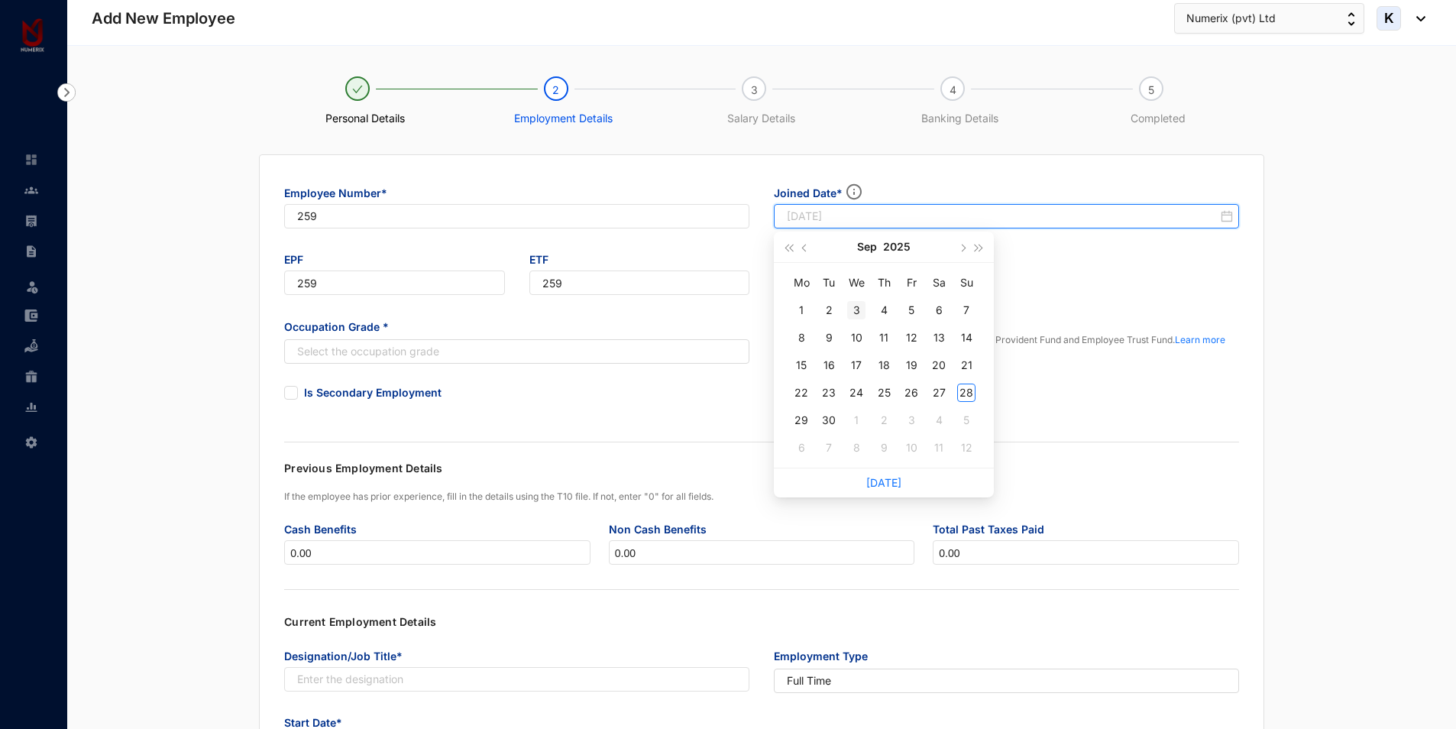
type input "[DATE]"
click at [862, 312] on div "3" at bounding box center [856, 310] width 18 height 18
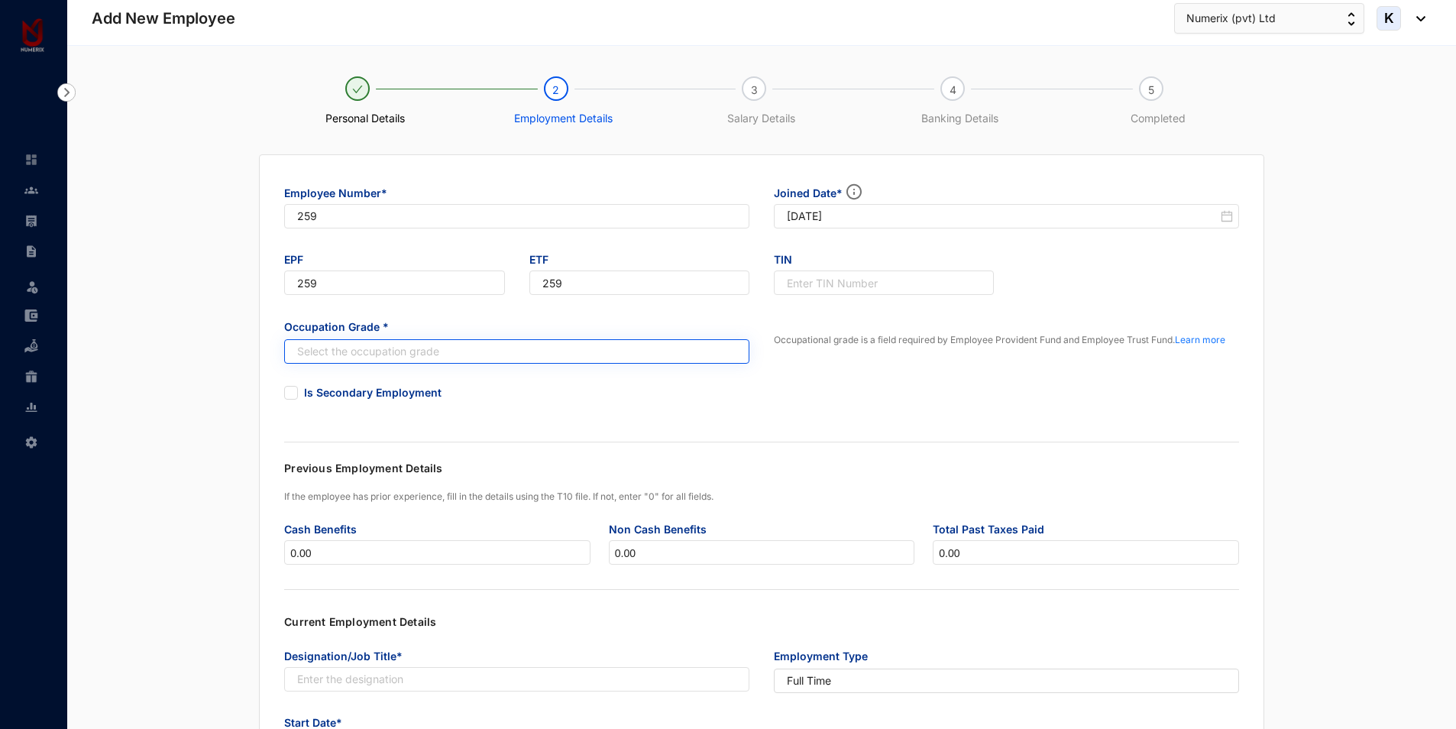
click at [400, 345] on input "search" at bounding box center [508, 351] width 437 height 23
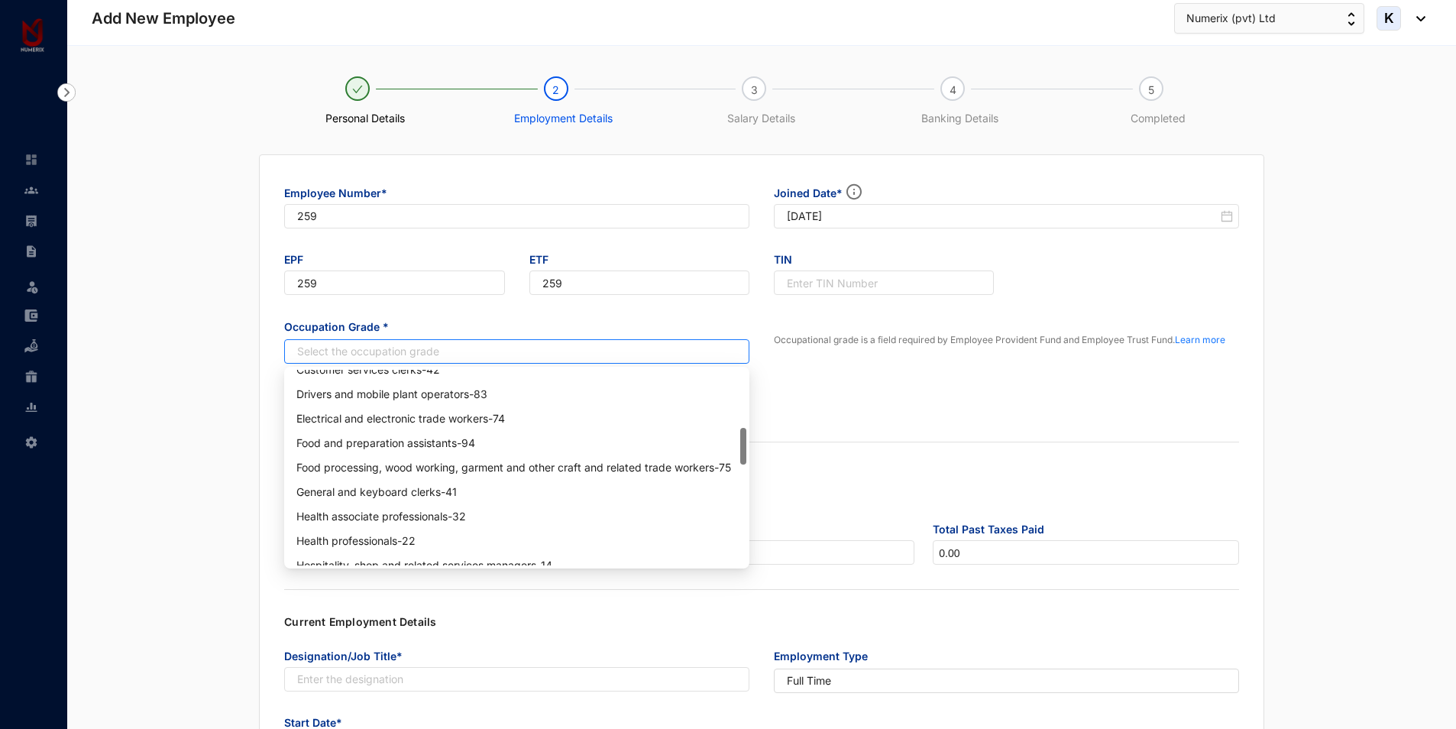
scroll to position [382, 0]
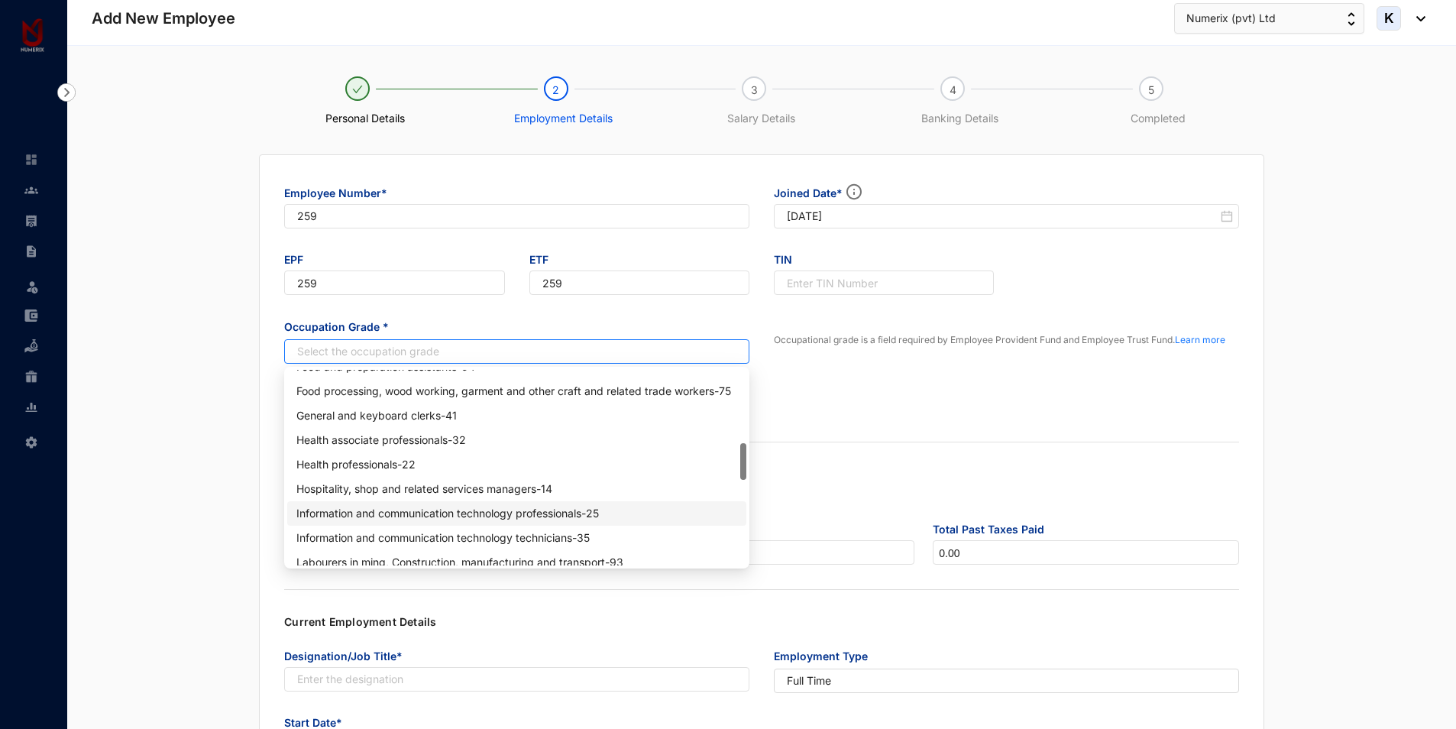
click at [473, 507] on div "Information and communication technology professionals - 25" at bounding box center [516, 513] width 441 height 17
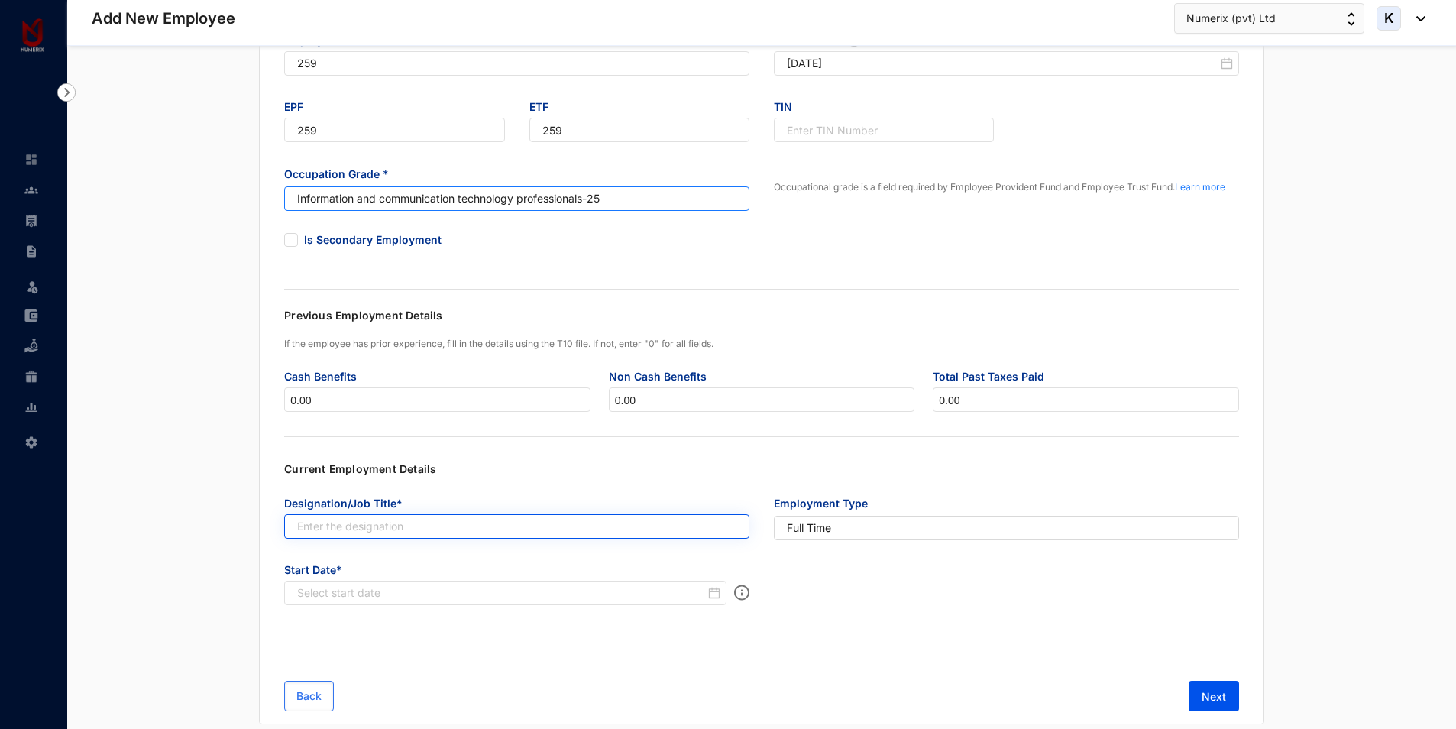
scroll to position [194, 0]
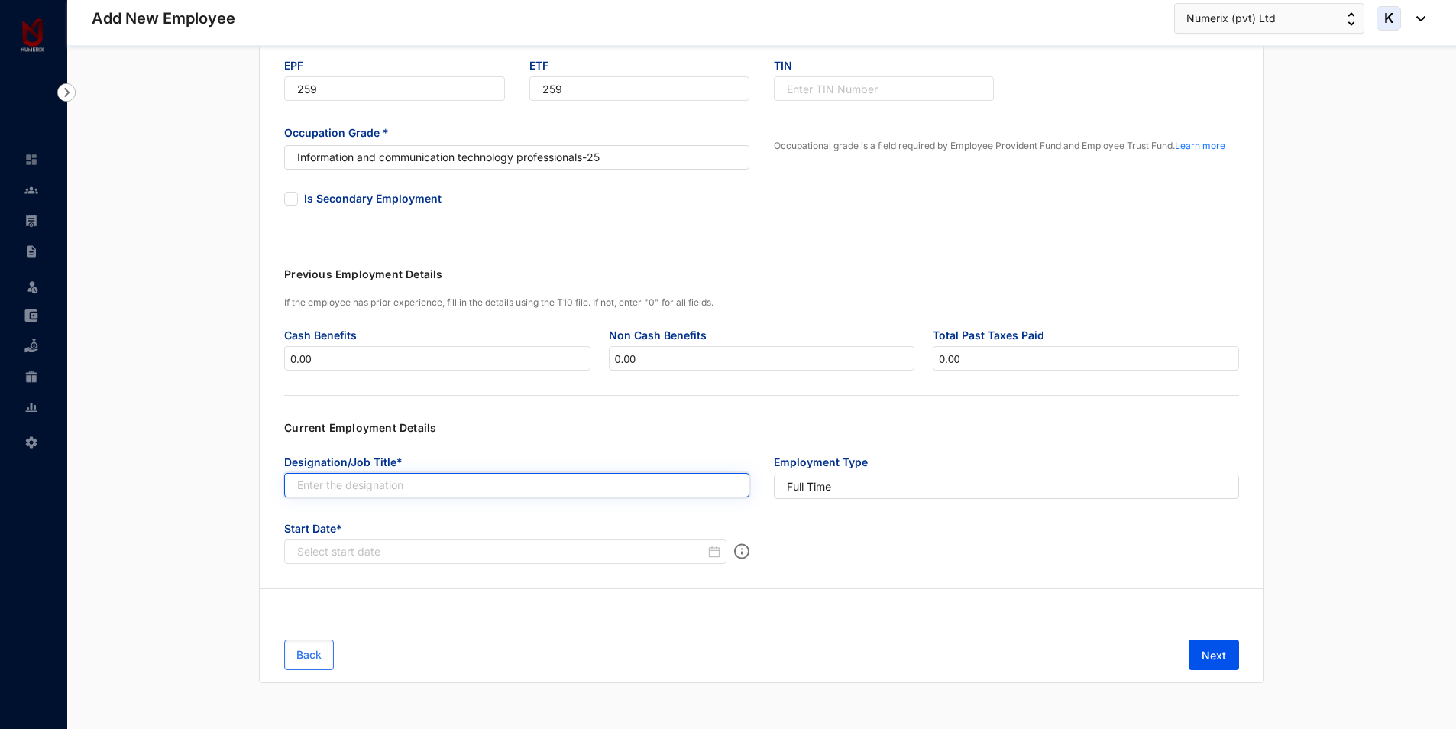
click at [365, 482] on input "text" at bounding box center [516, 485] width 465 height 24
paste input "Semi Senior Accounts Consultant"
type input "Semi Senior Accounts Consultant"
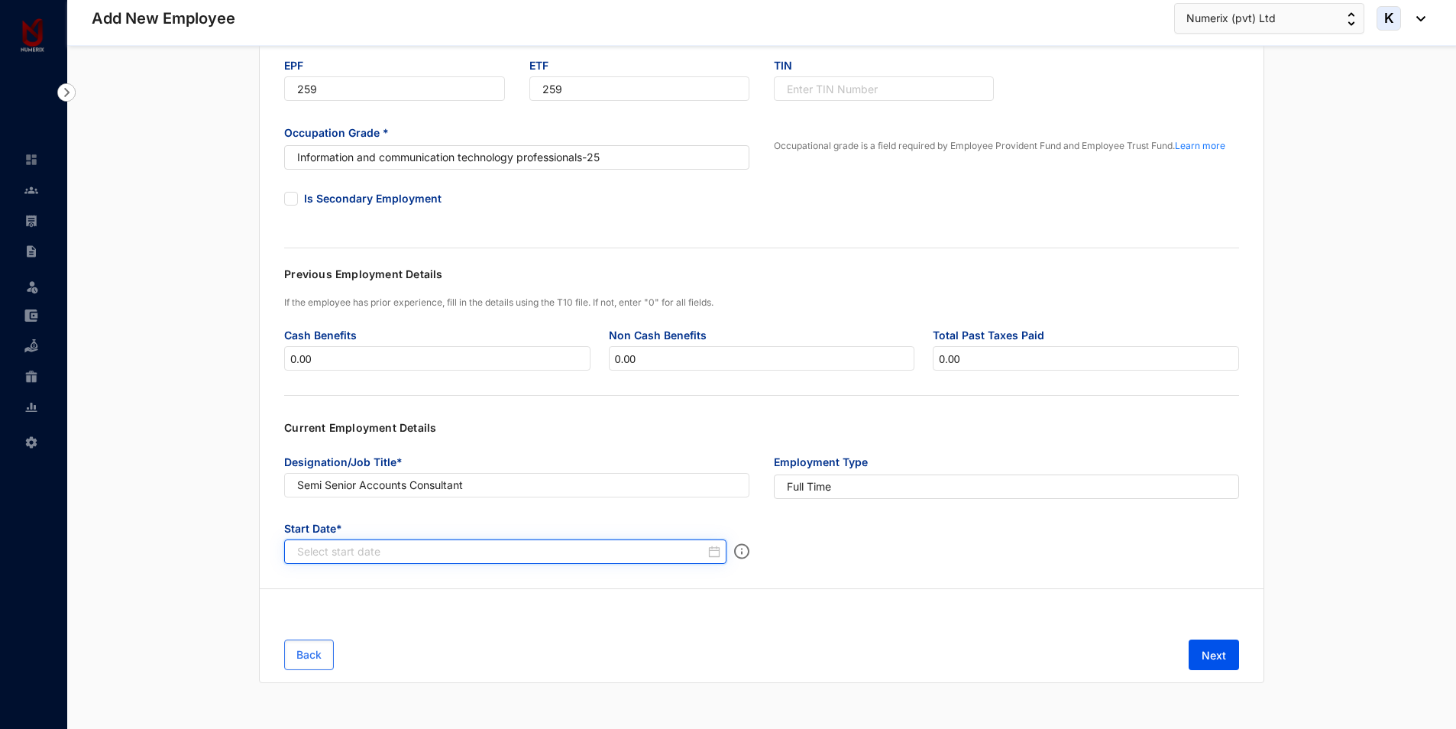
click at [588, 552] on input at bounding box center [501, 551] width 408 height 15
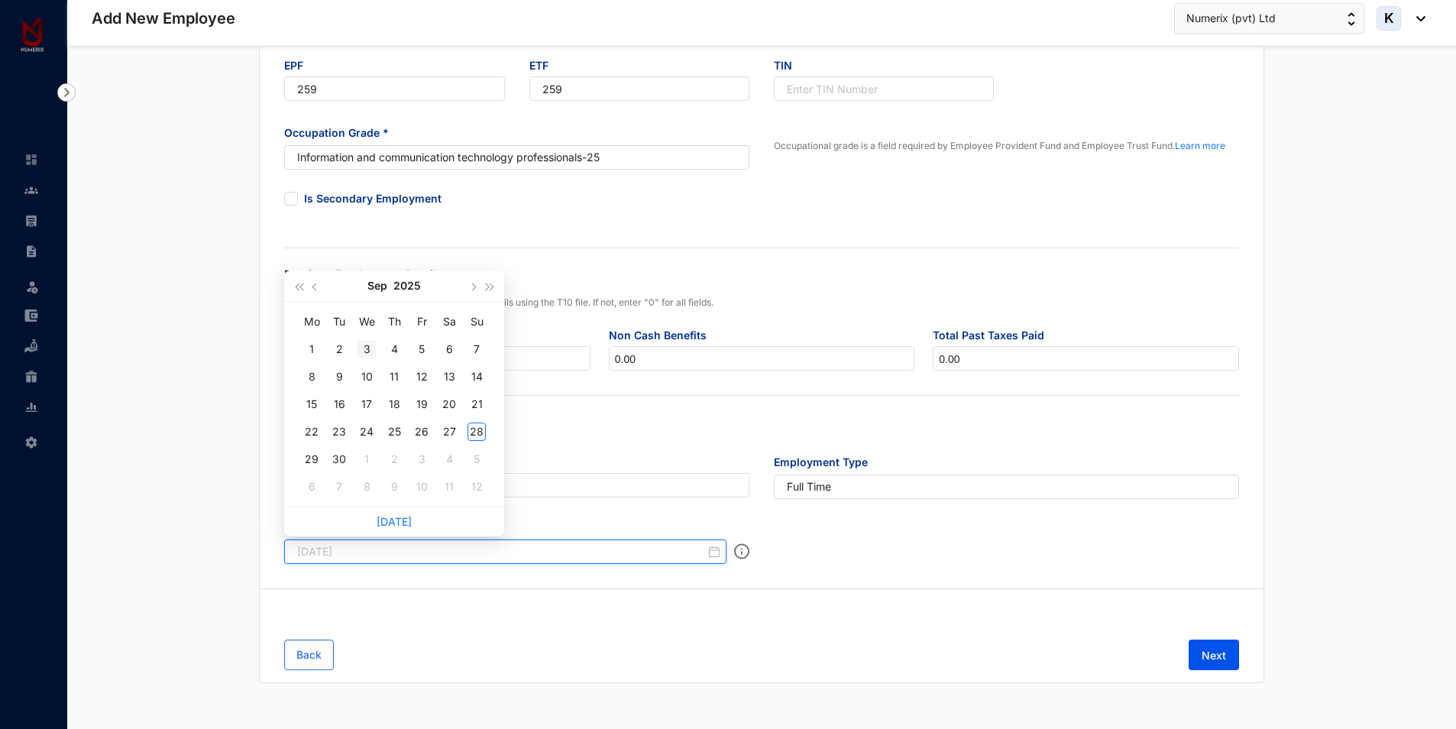
type input "[DATE]"
click at [364, 355] on div "3" at bounding box center [367, 349] width 18 height 18
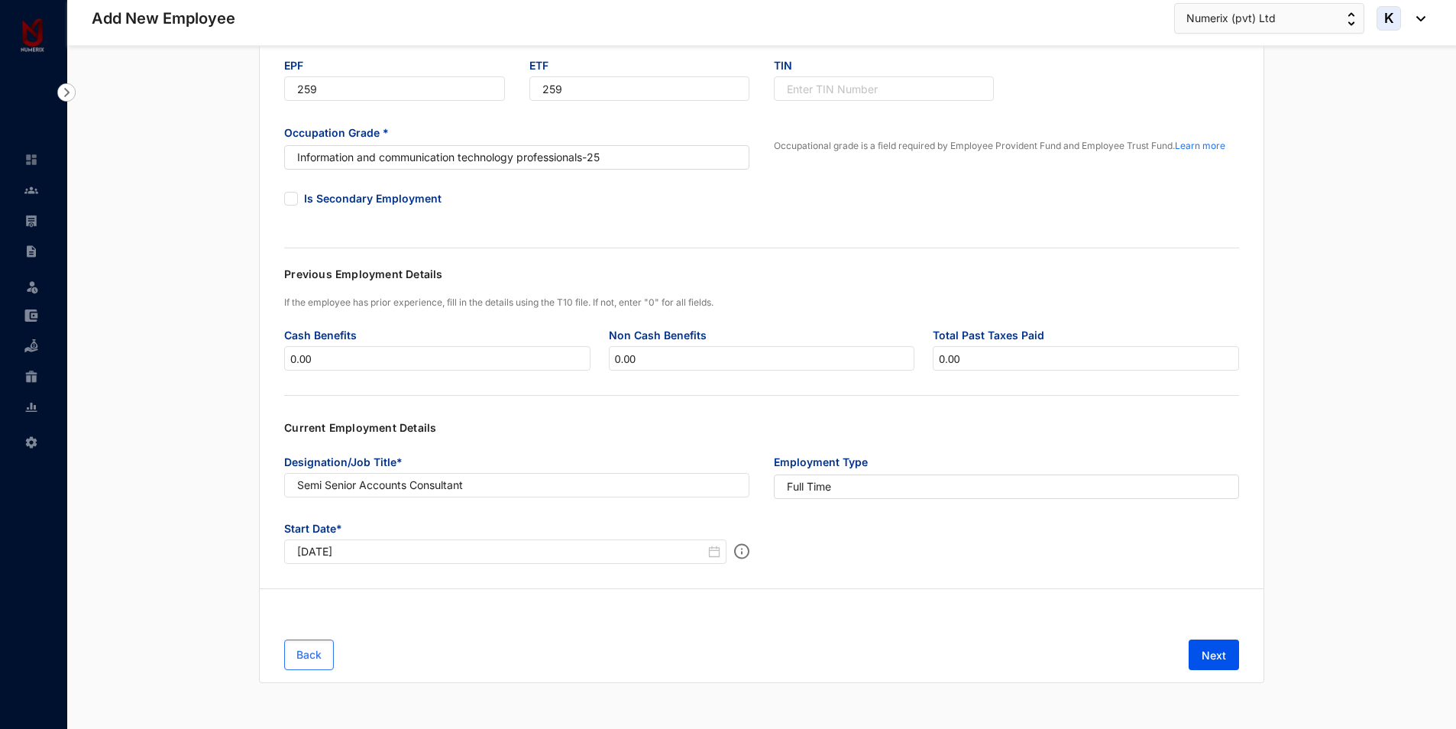
click at [596, 424] on p "Current Employment Details" at bounding box center [761, 434] width 955 height 28
click at [300, 484] on input "Semi Senior Accounts Consultant" at bounding box center [516, 485] width 465 height 24
click at [701, 437] on p "Current Employment Details" at bounding box center [761, 434] width 955 height 28
click at [1217, 650] on span "Next" at bounding box center [1214, 655] width 24 height 15
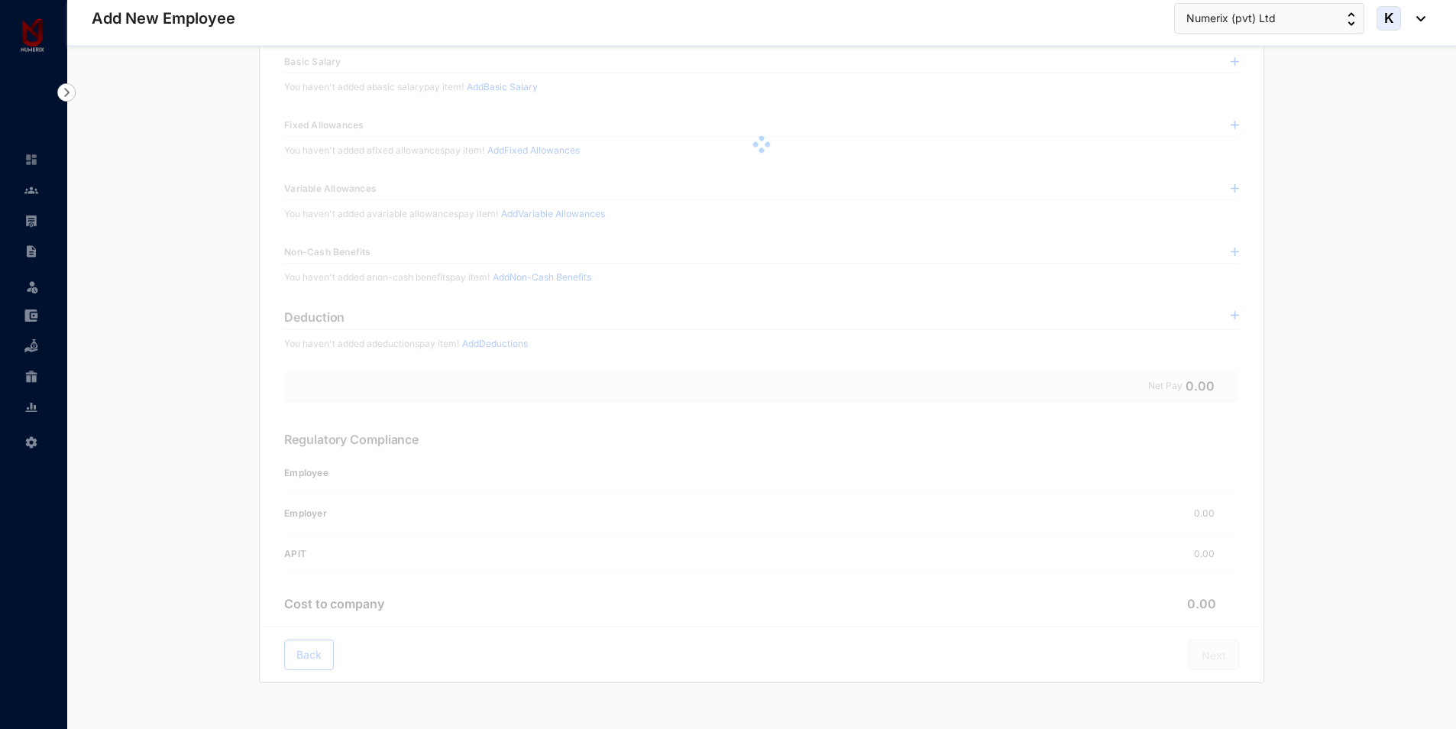
scroll to position [0, 0]
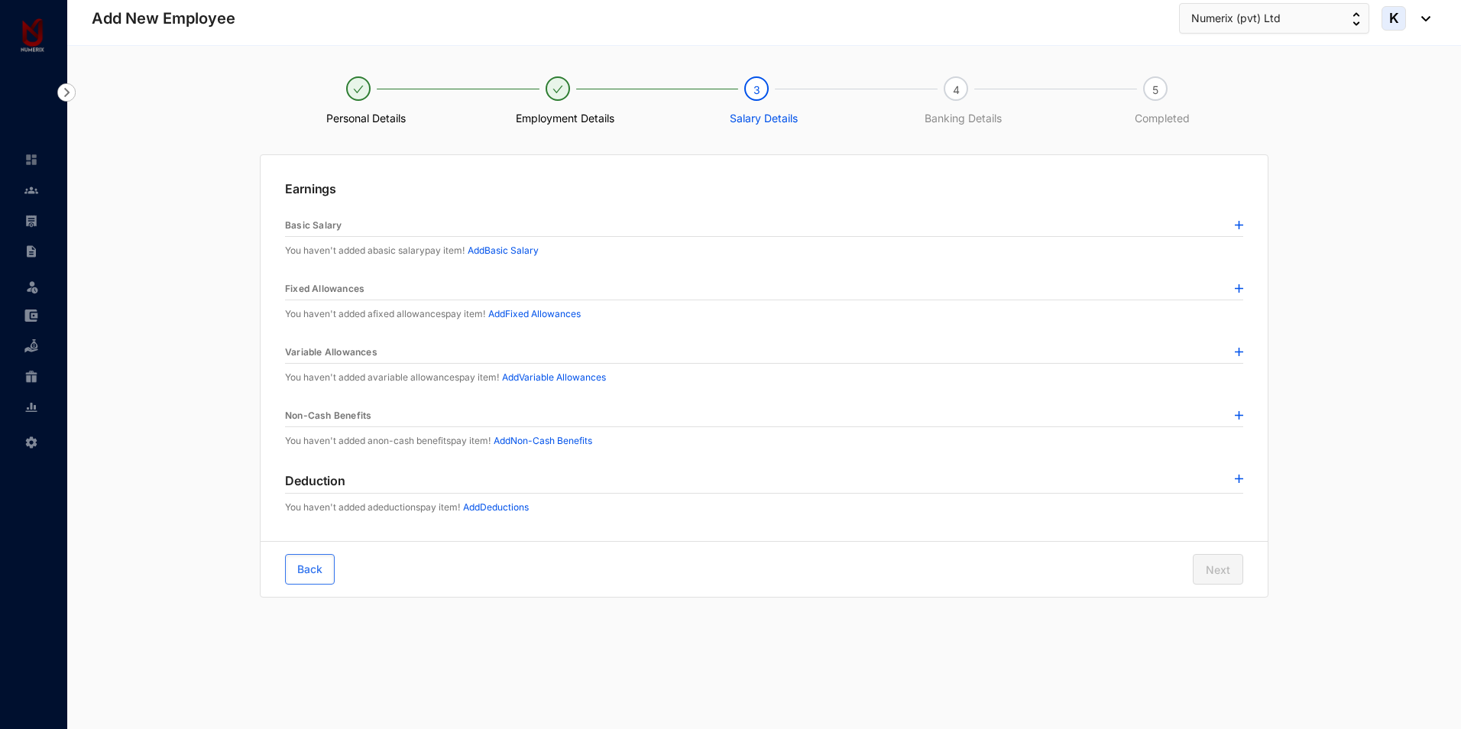
click at [535, 252] on p "Add Basic Salary" at bounding box center [503, 250] width 71 height 15
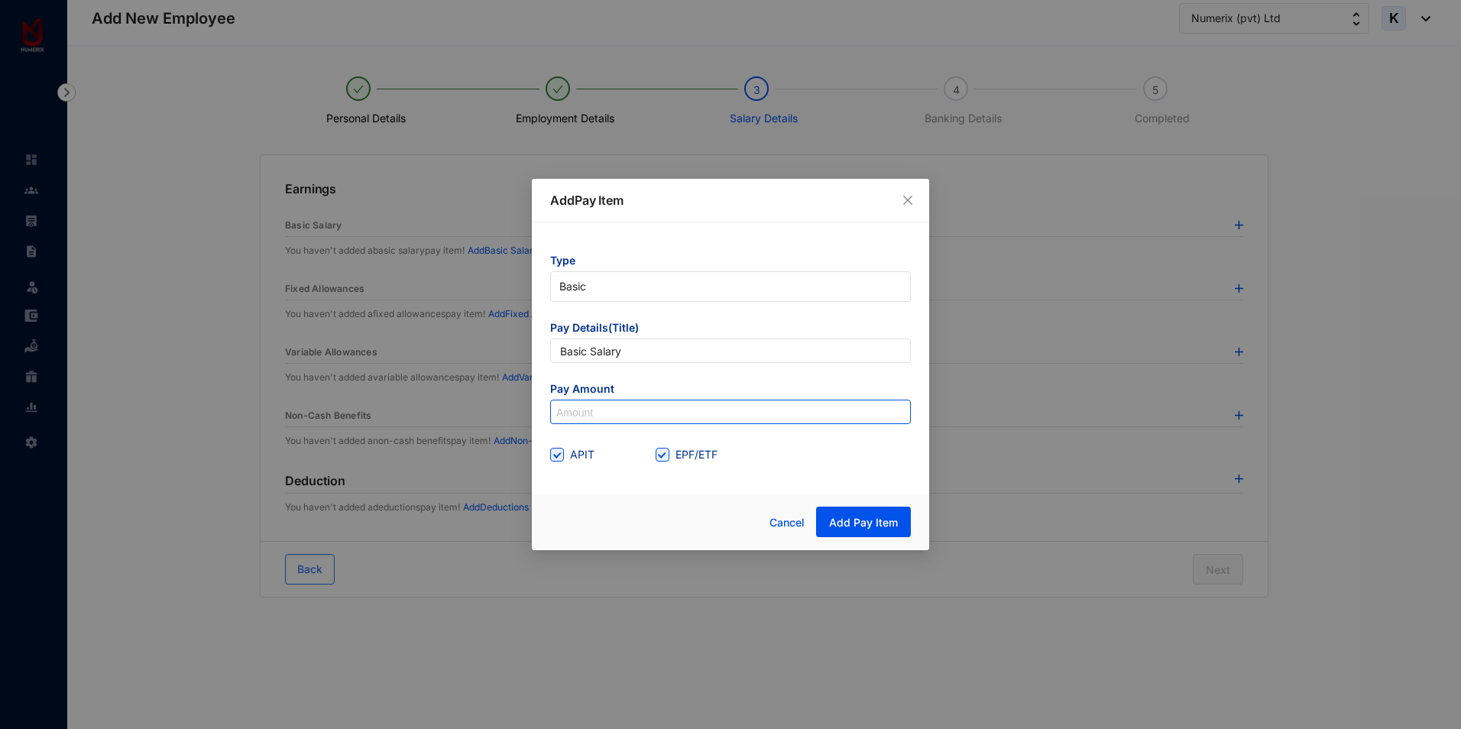
click at [583, 420] on input at bounding box center [730, 412] width 359 height 24
type input "57,000"
click at [844, 520] on span "Add Pay Item" at bounding box center [863, 522] width 69 height 15
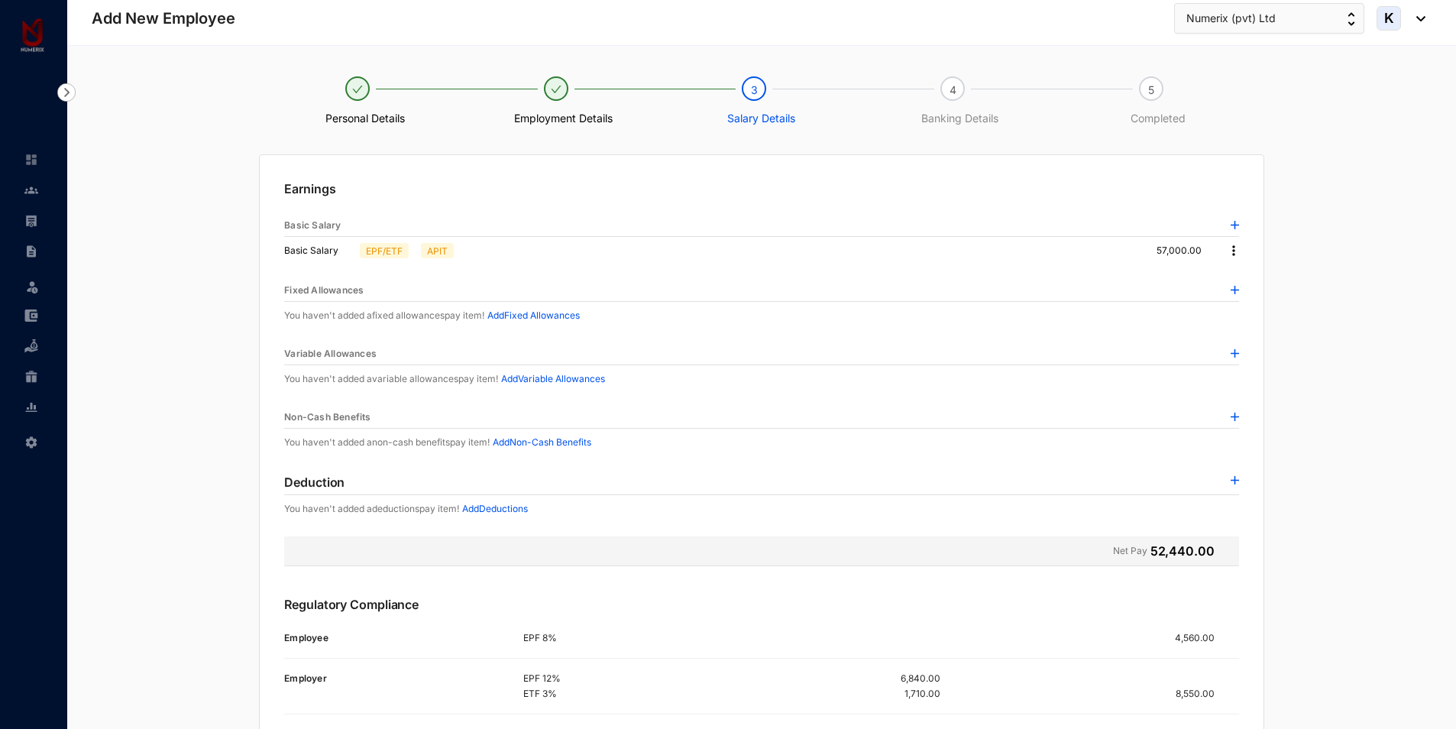
click at [549, 314] on p "Add Fixed Allowances" at bounding box center [534, 315] width 92 height 15
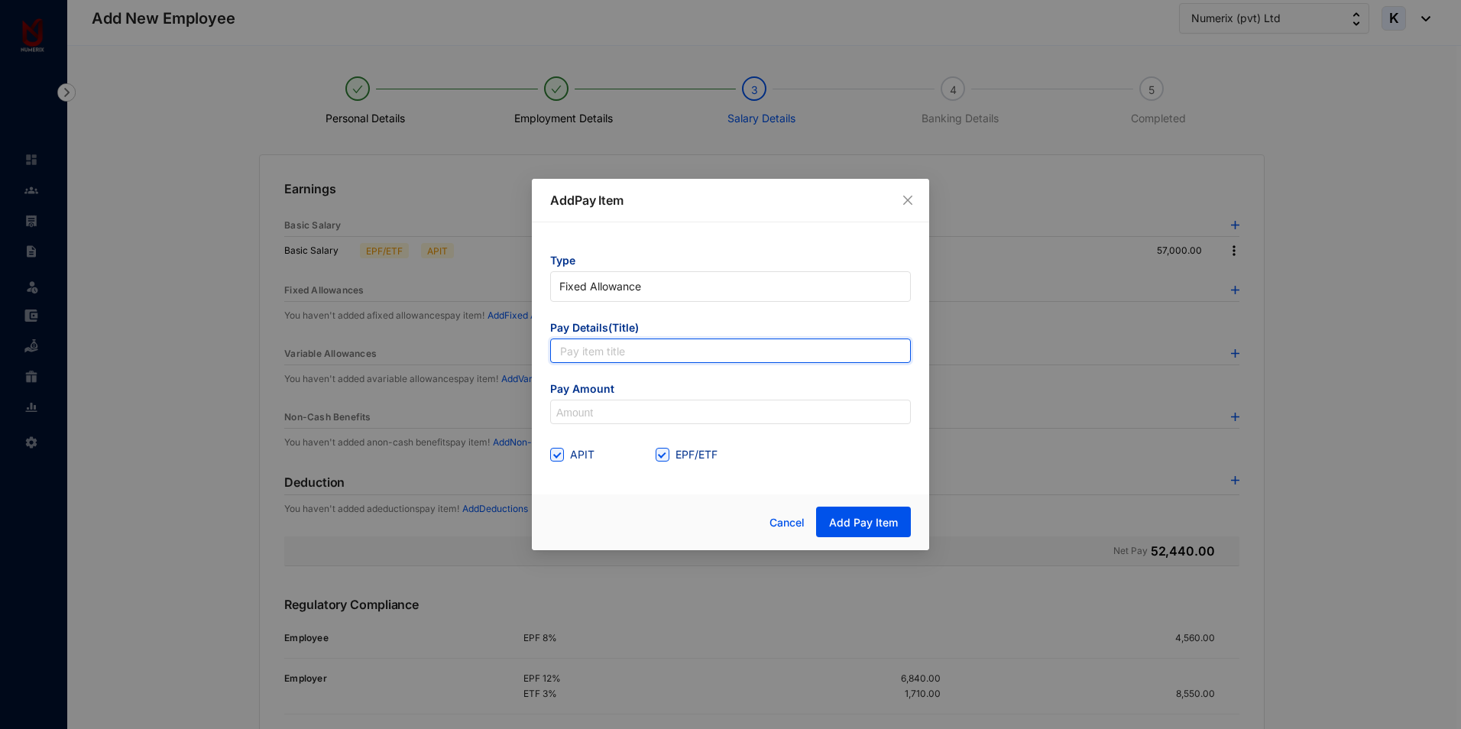
click at [585, 347] on input "text" at bounding box center [730, 351] width 361 height 24
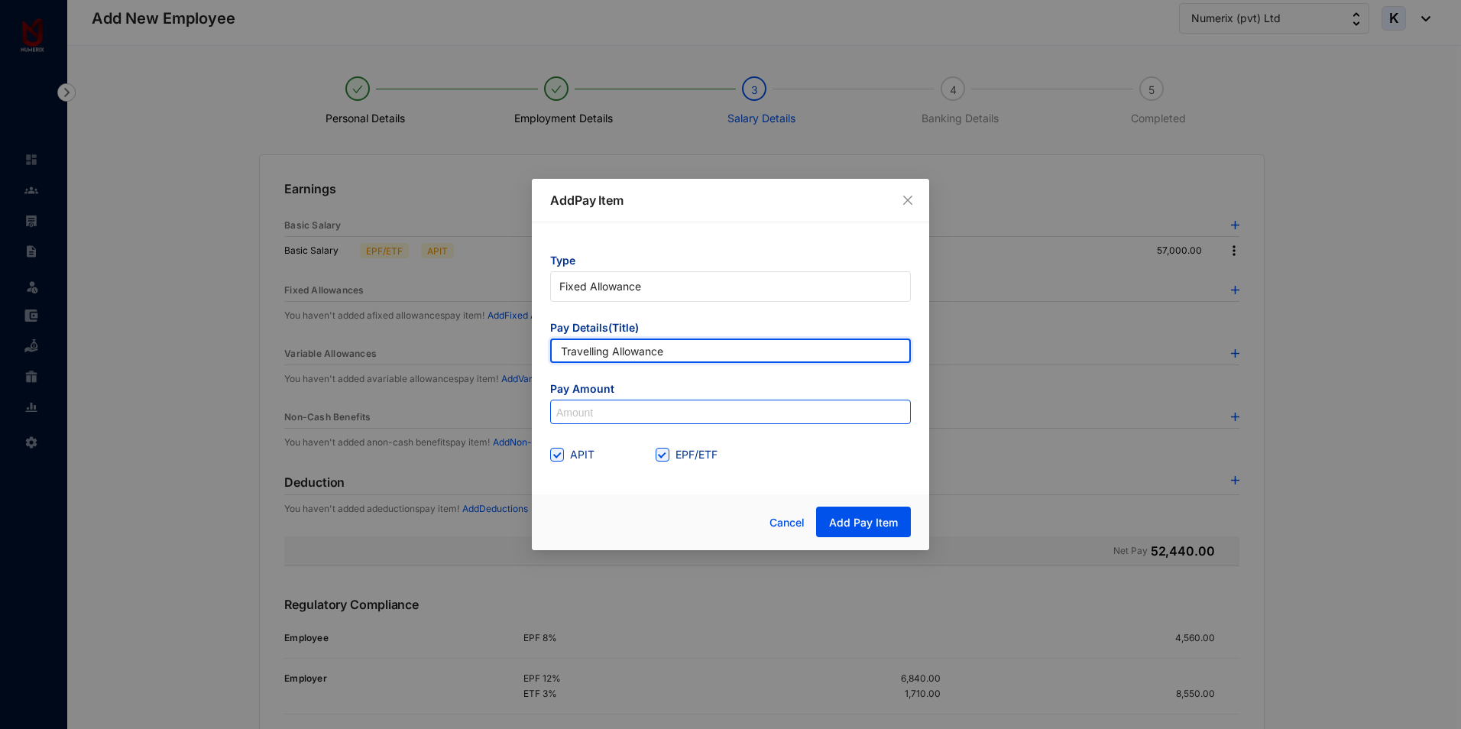
type input "Travelling Allowance"
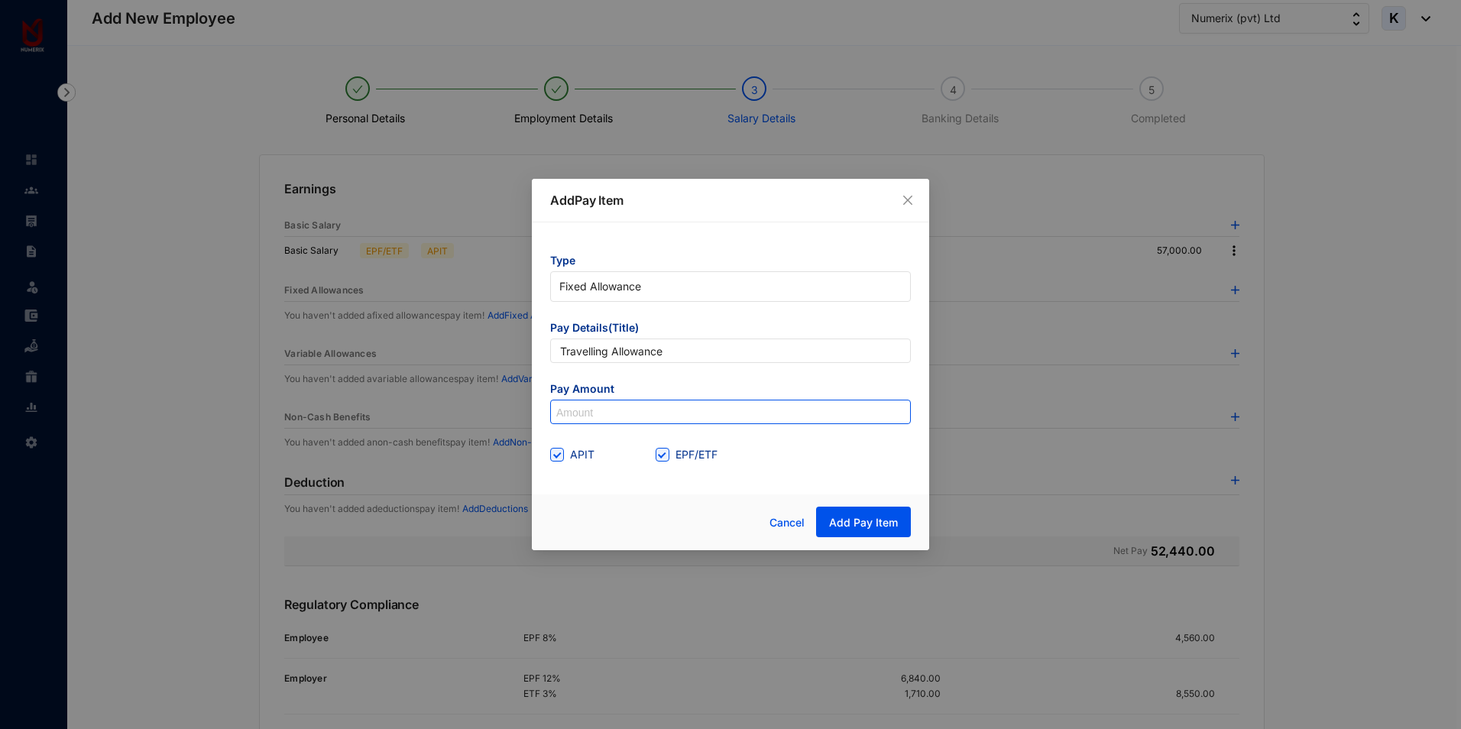
click at [624, 413] on input at bounding box center [730, 412] width 359 height 24
type input "18,000"
click at [659, 456] on input "EPF/ETF" at bounding box center [661, 453] width 11 height 11
checkbox input "false"
click at [883, 522] on span "Add Pay Item" at bounding box center [863, 522] width 69 height 15
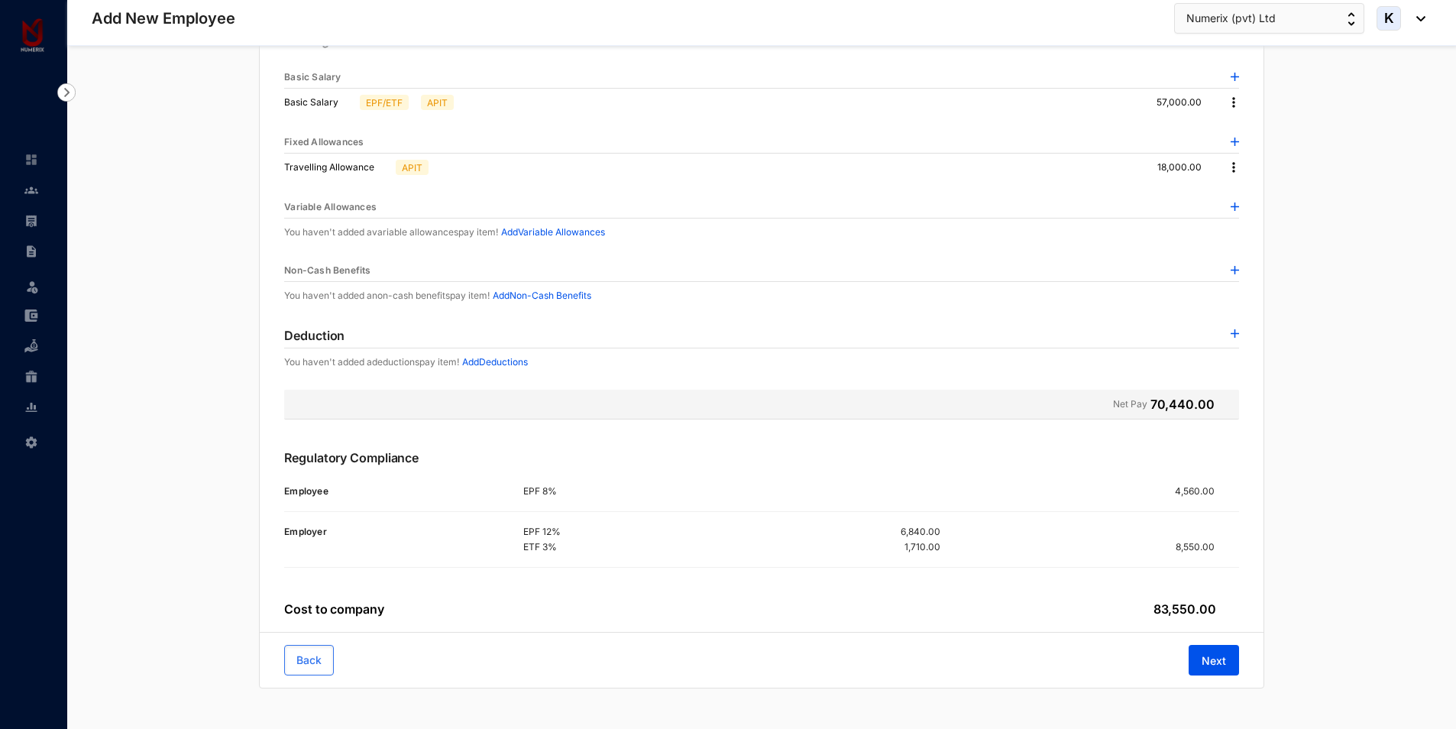
scroll to position [154, 0]
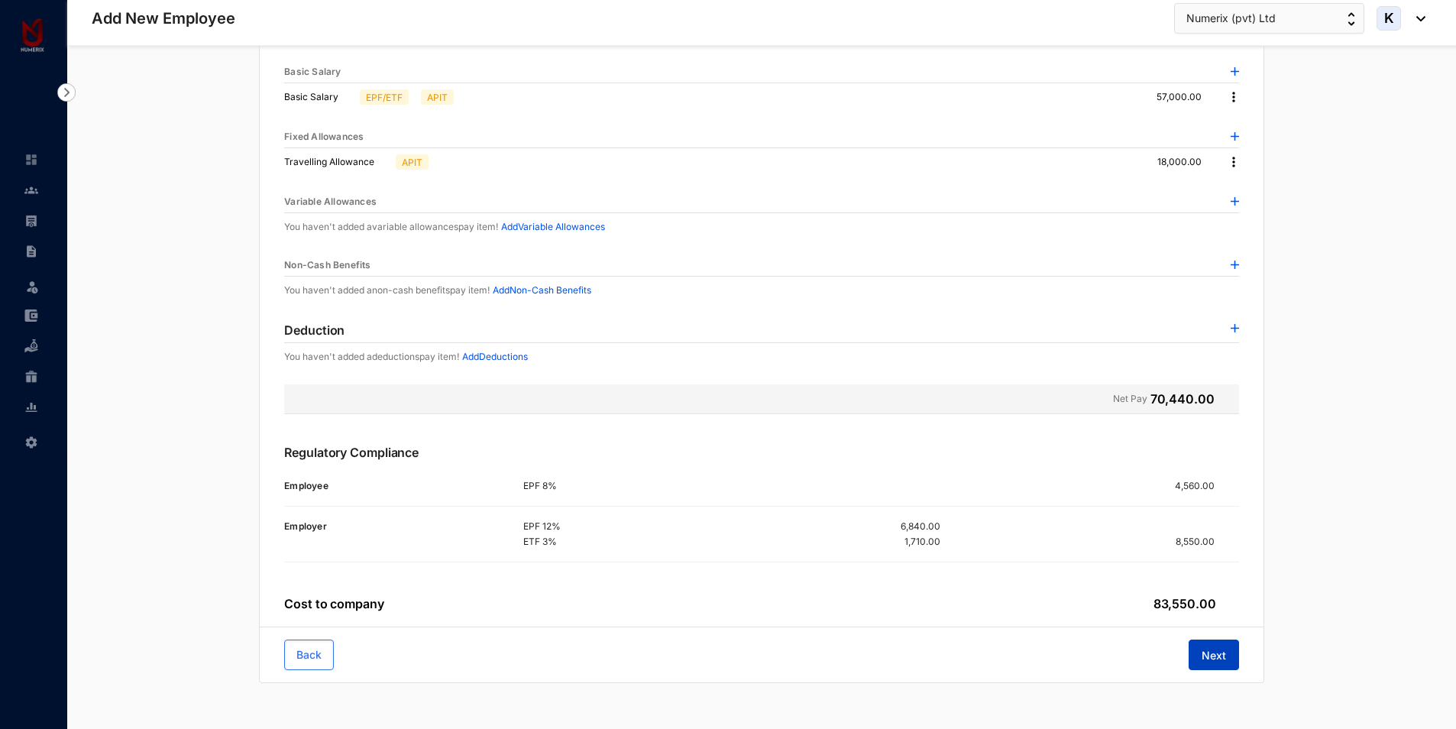
click at [1216, 653] on span "Next" at bounding box center [1214, 655] width 24 height 15
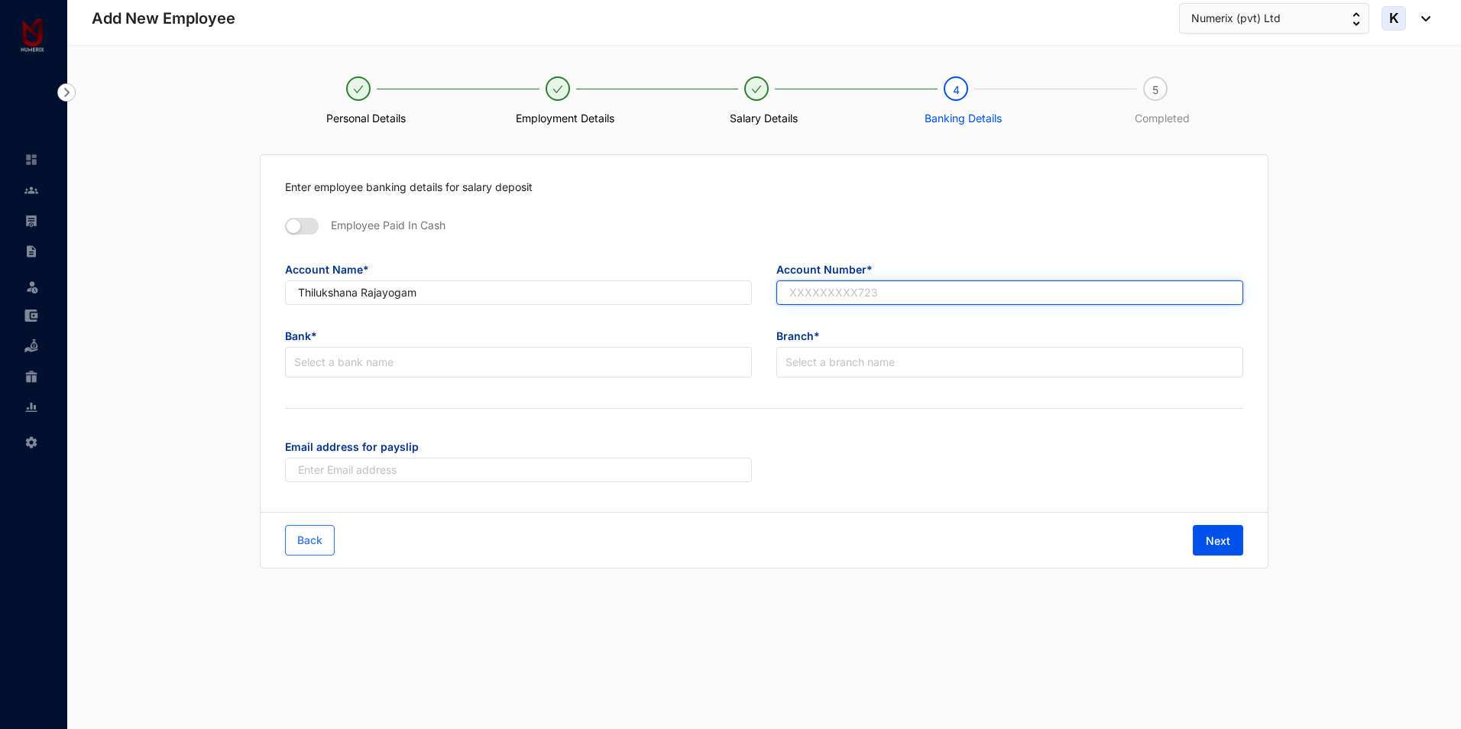
click at [808, 282] on input "text" at bounding box center [1009, 292] width 467 height 24
paste input "8021069556"
type input "8021069556"
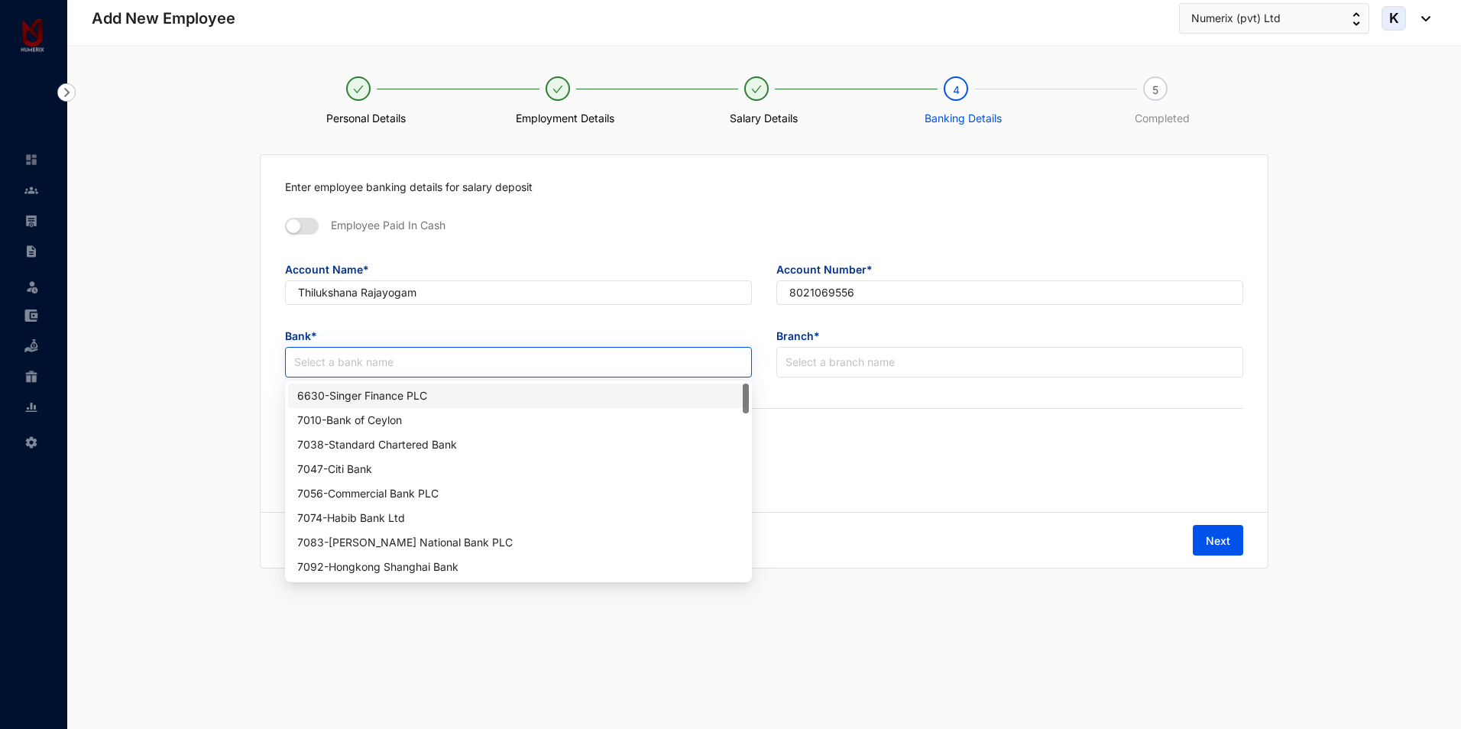
click at [386, 364] on input "search" at bounding box center [518, 362] width 449 height 29
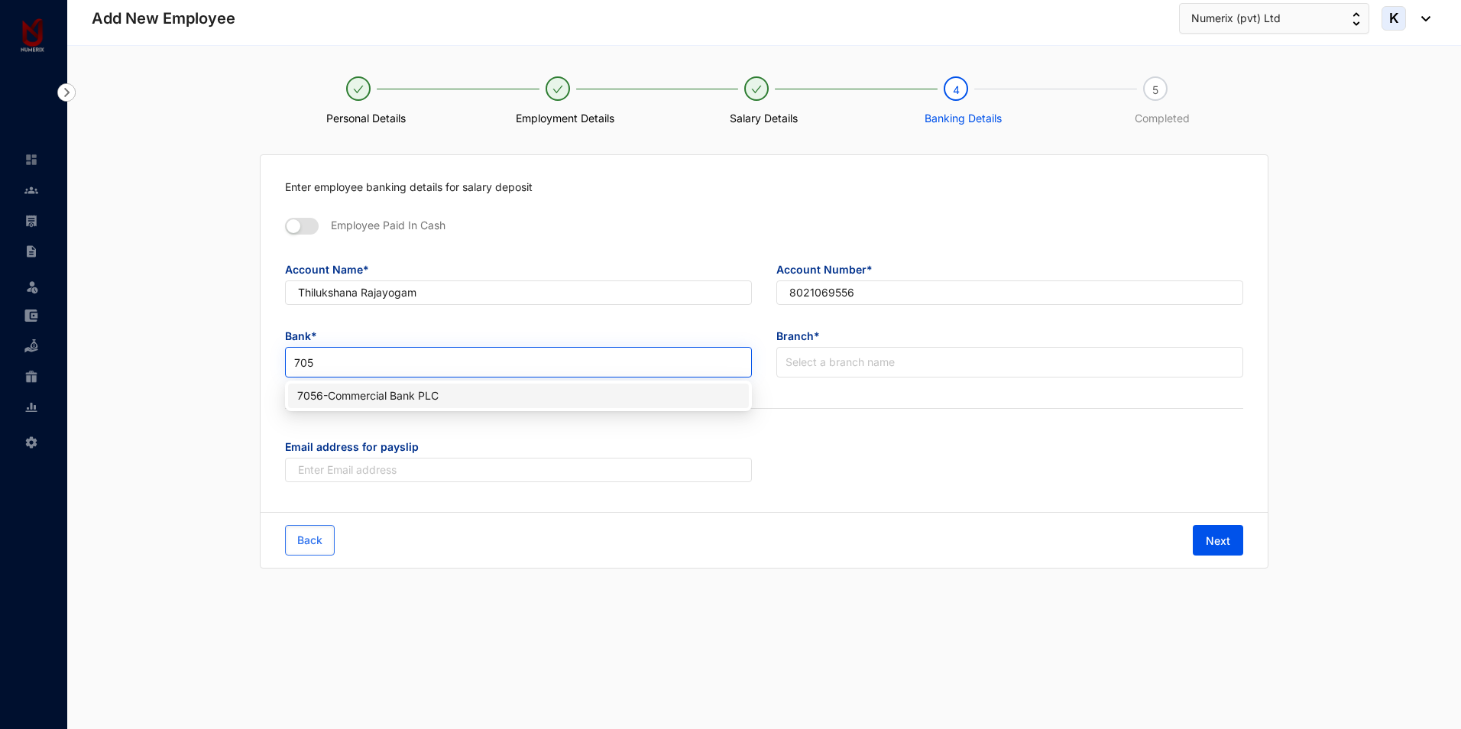
type input "7056"
click at [403, 393] on div "7056 - Commercial Bank PLC" at bounding box center [518, 395] width 442 height 17
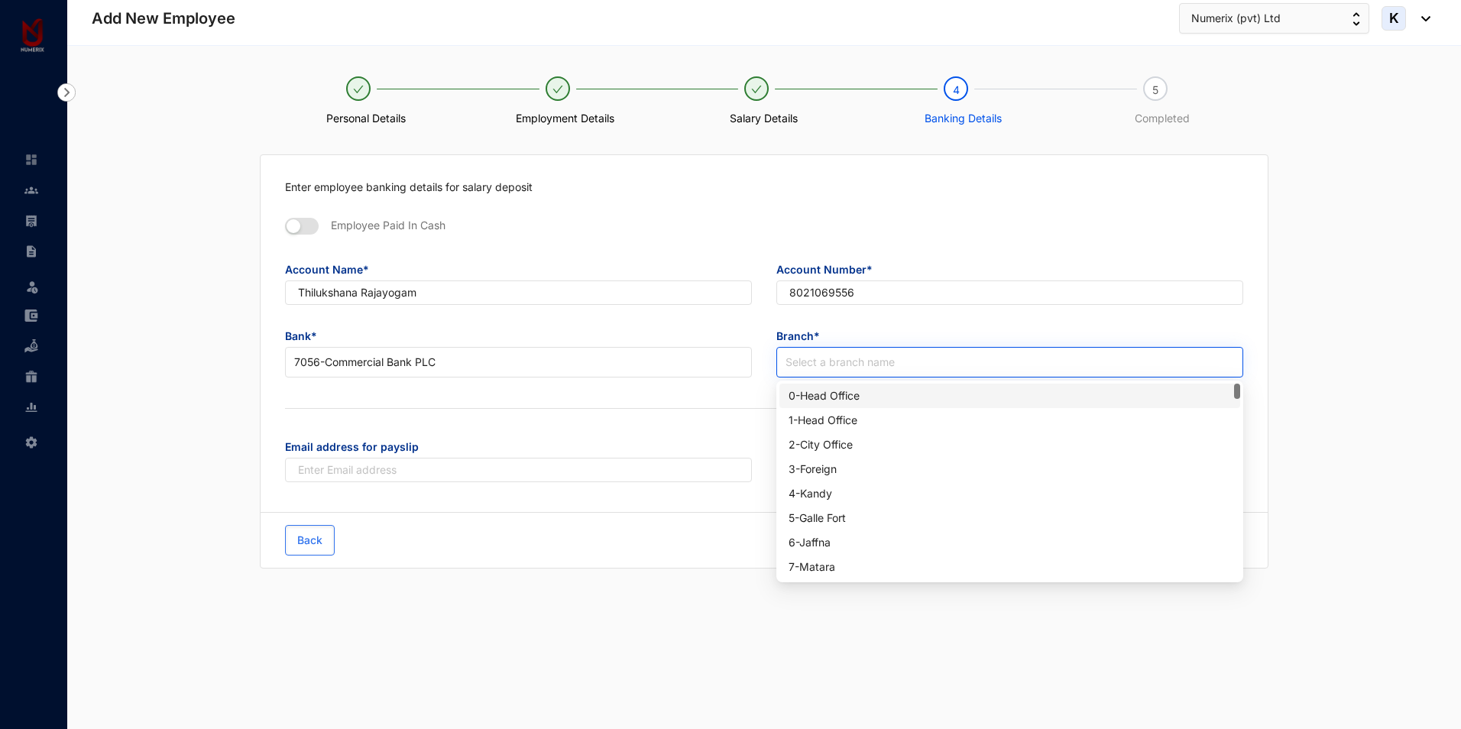
click at [832, 361] on input "search" at bounding box center [1010, 362] width 449 height 29
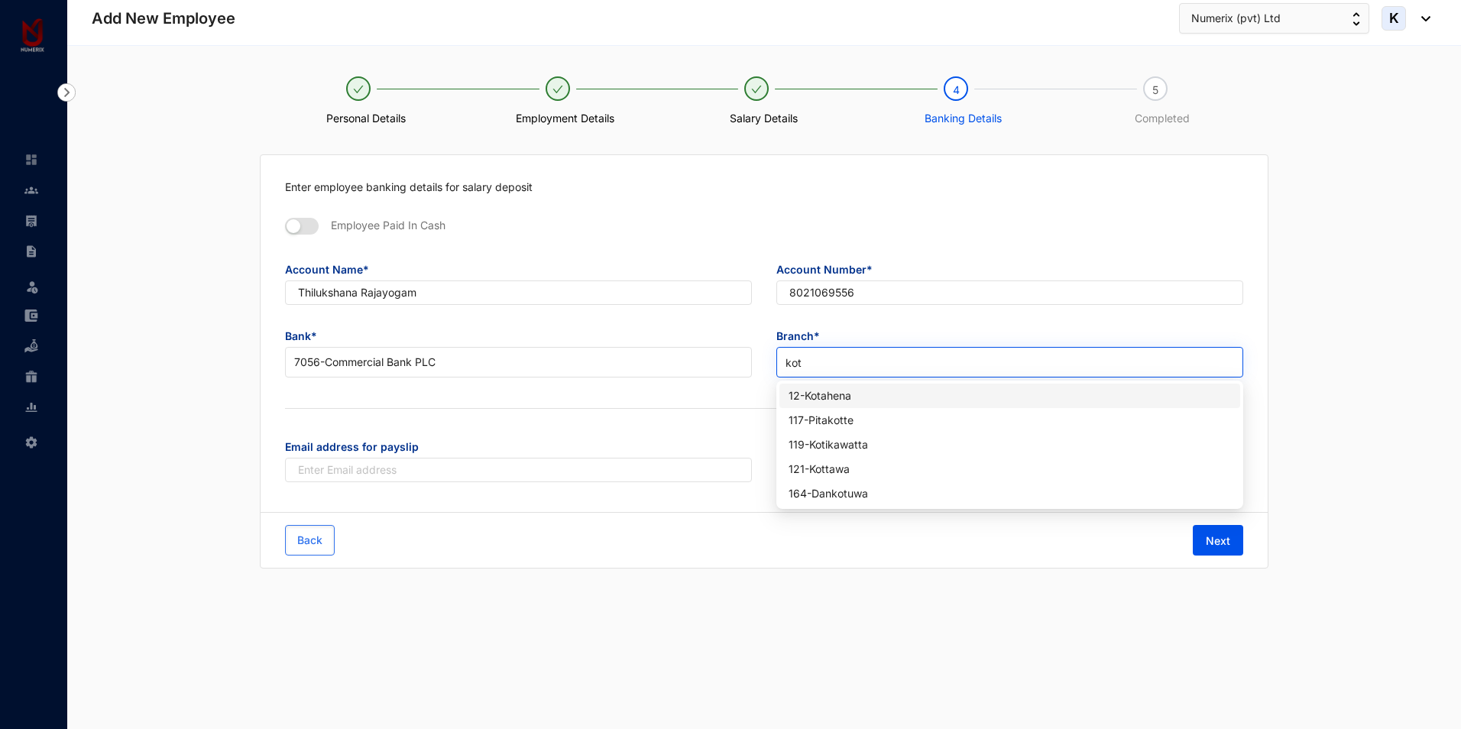
type input "kota"
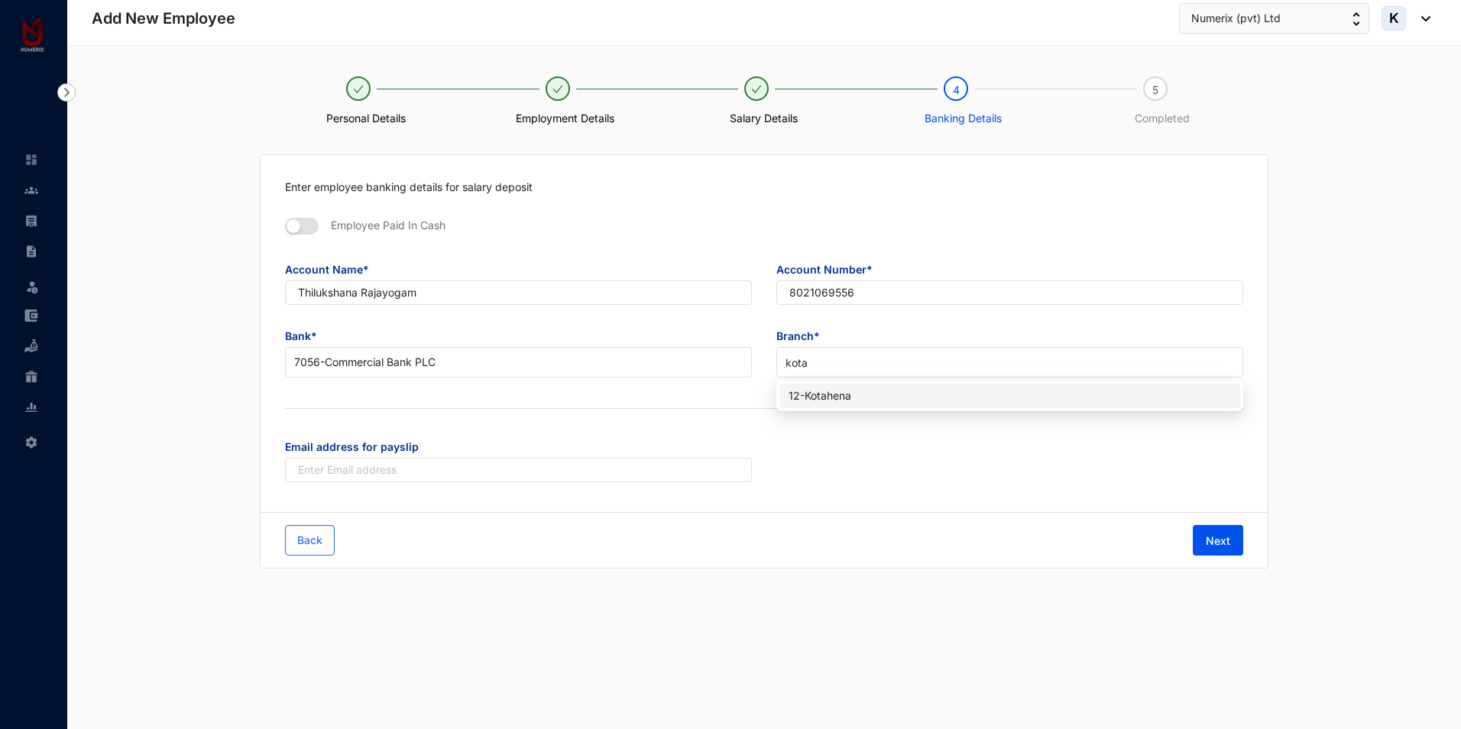
click at [834, 390] on div "12 - [GEOGRAPHIC_DATA]" at bounding box center [1010, 395] width 442 height 17
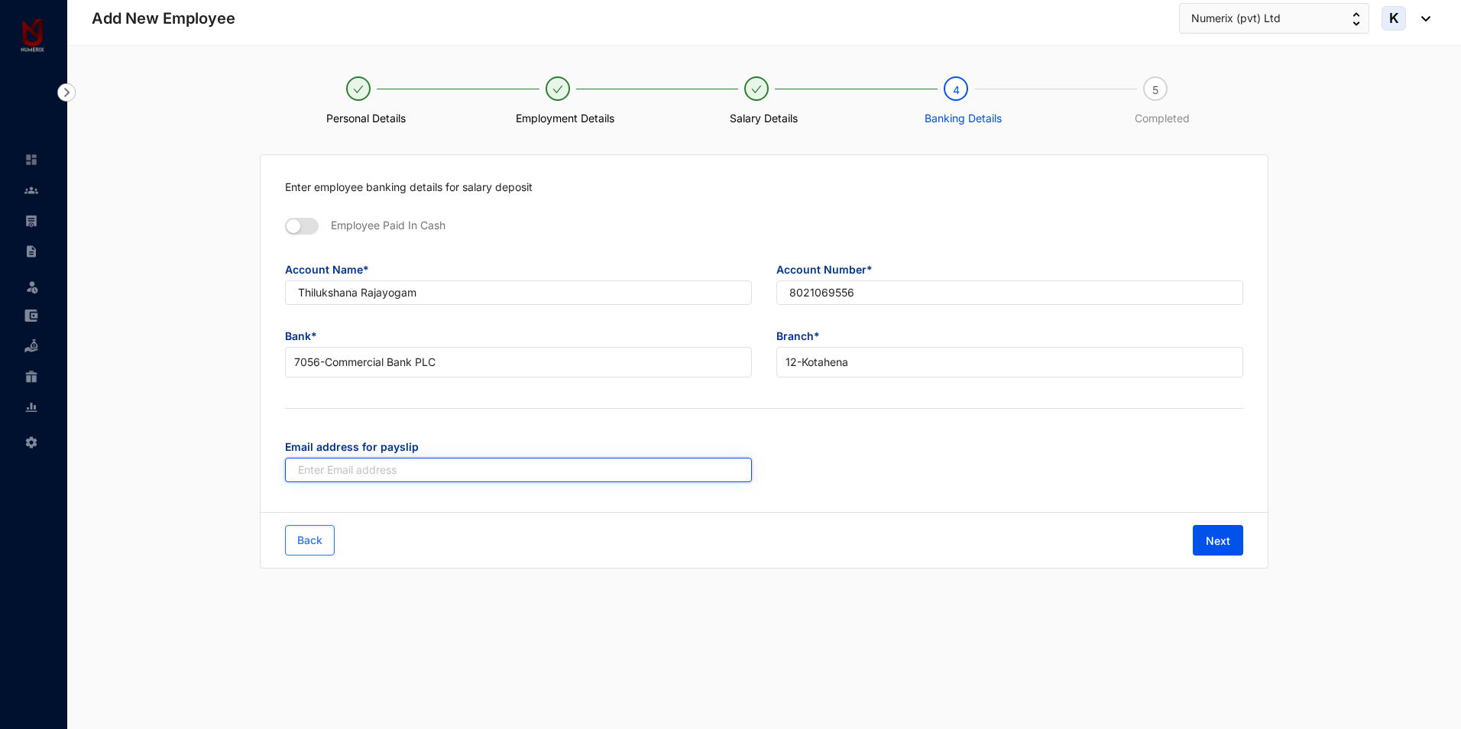
click at [536, 473] on input "text" at bounding box center [518, 470] width 467 height 24
paste input "[PERSON_NAME][EMAIL_ADDRESS][DOMAIN_NAME]"
click at [300, 471] on input "[PERSON_NAME][EMAIL_ADDRESS][DOMAIN_NAME]" at bounding box center [518, 470] width 467 height 24
type input "[PERSON_NAME][EMAIL_ADDRESS][DOMAIN_NAME]"
click at [665, 418] on div "Enter employee banking details for salary deposit Employee Paid In Cash Account…" at bounding box center [764, 334] width 1007 height 358
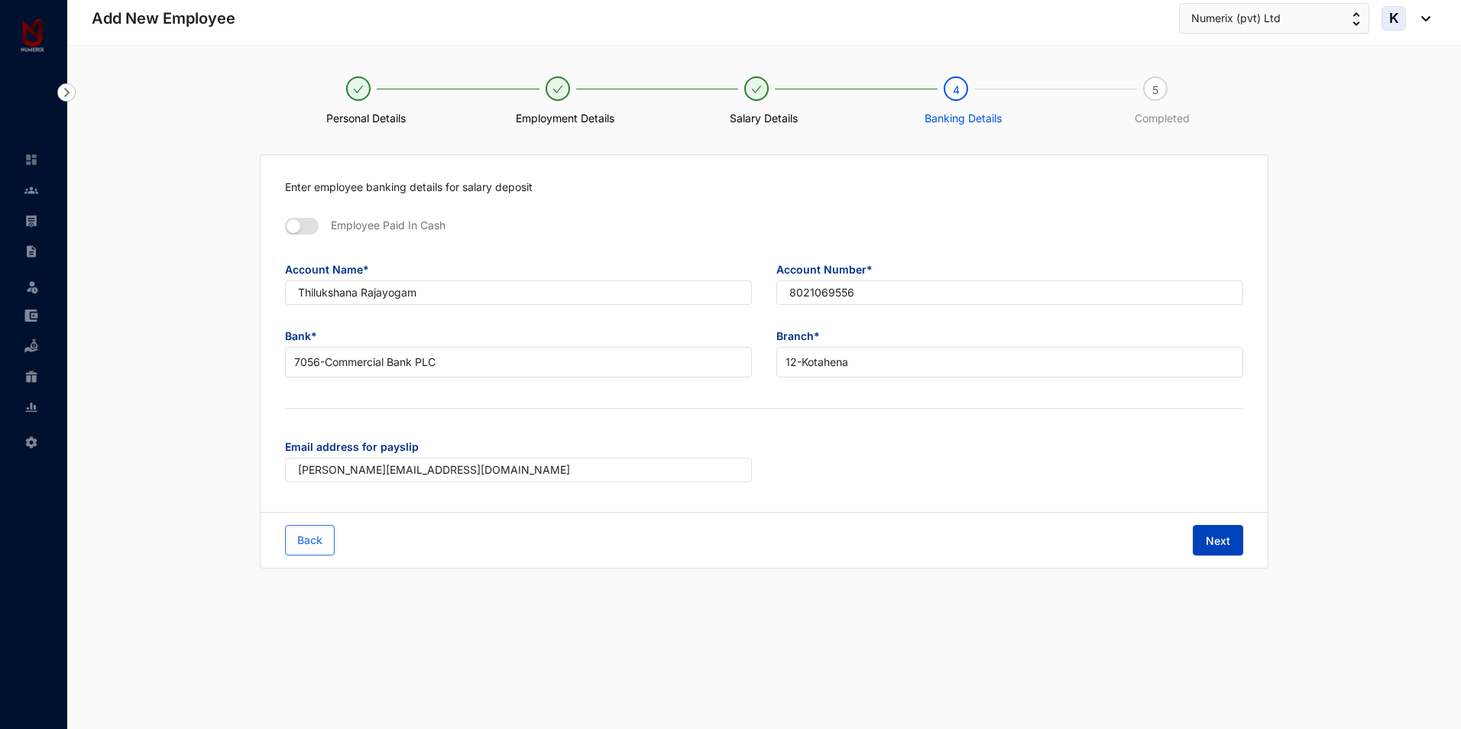
click at [1207, 539] on span "Next" at bounding box center [1218, 540] width 24 height 15
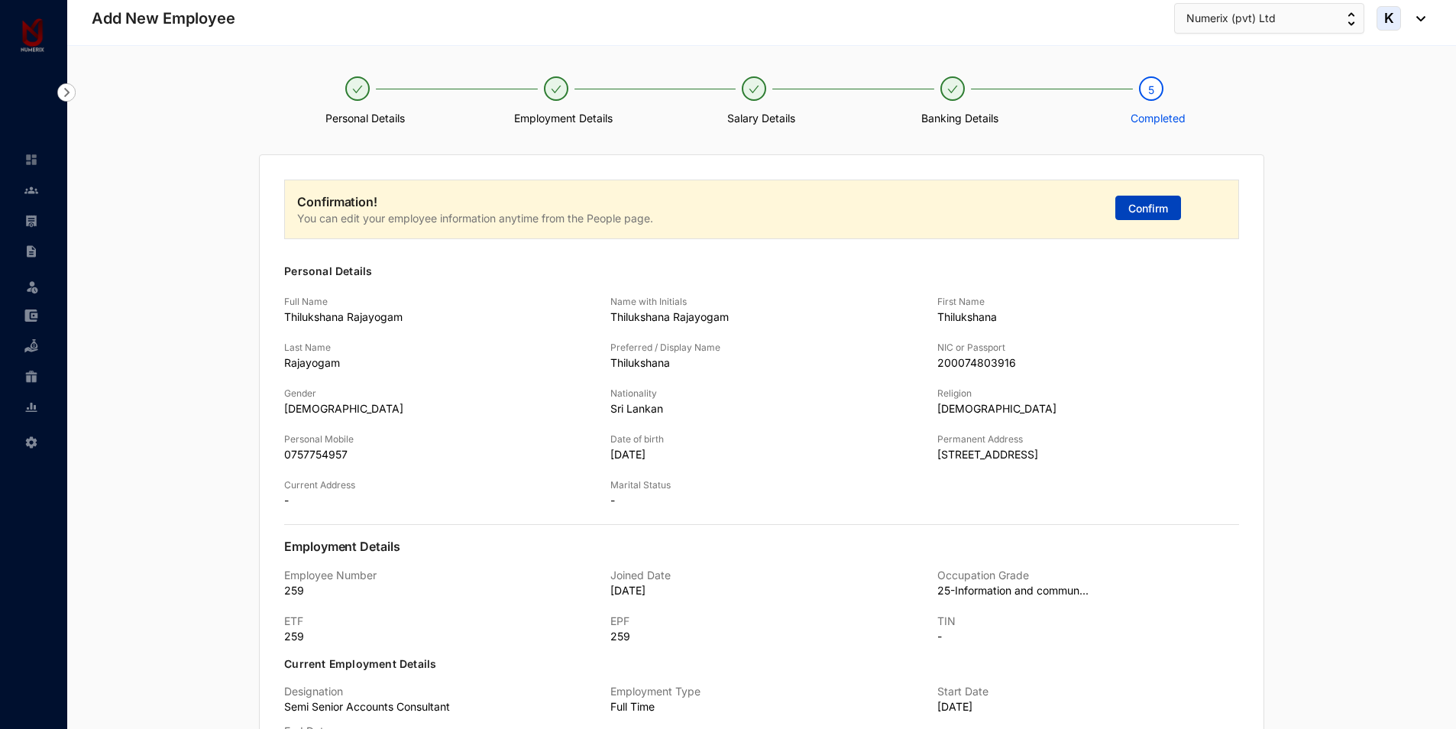
click at [1142, 202] on span "Confirm" at bounding box center [1149, 208] width 40 height 15
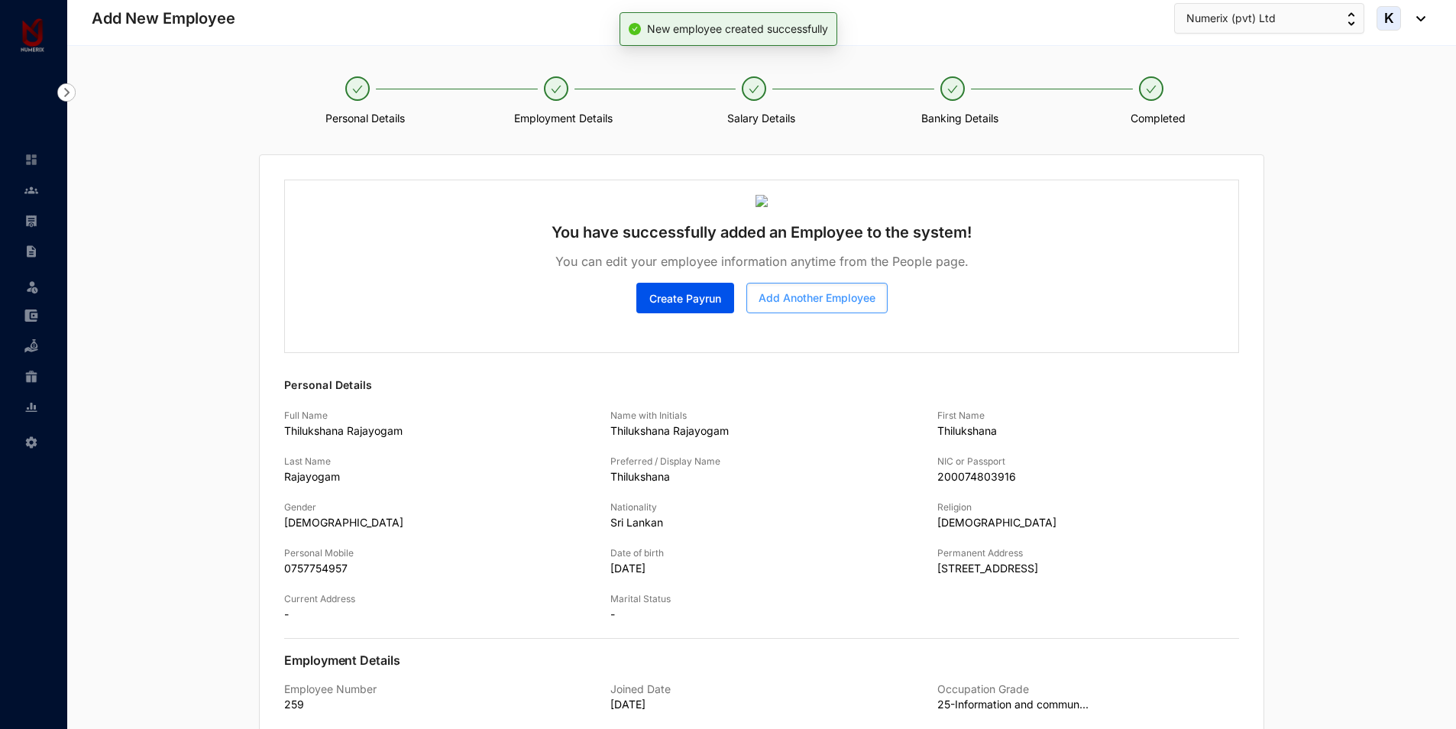
click at [819, 300] on span "Add Another Employee" at bounding box center [817, 297] width 117 height 15
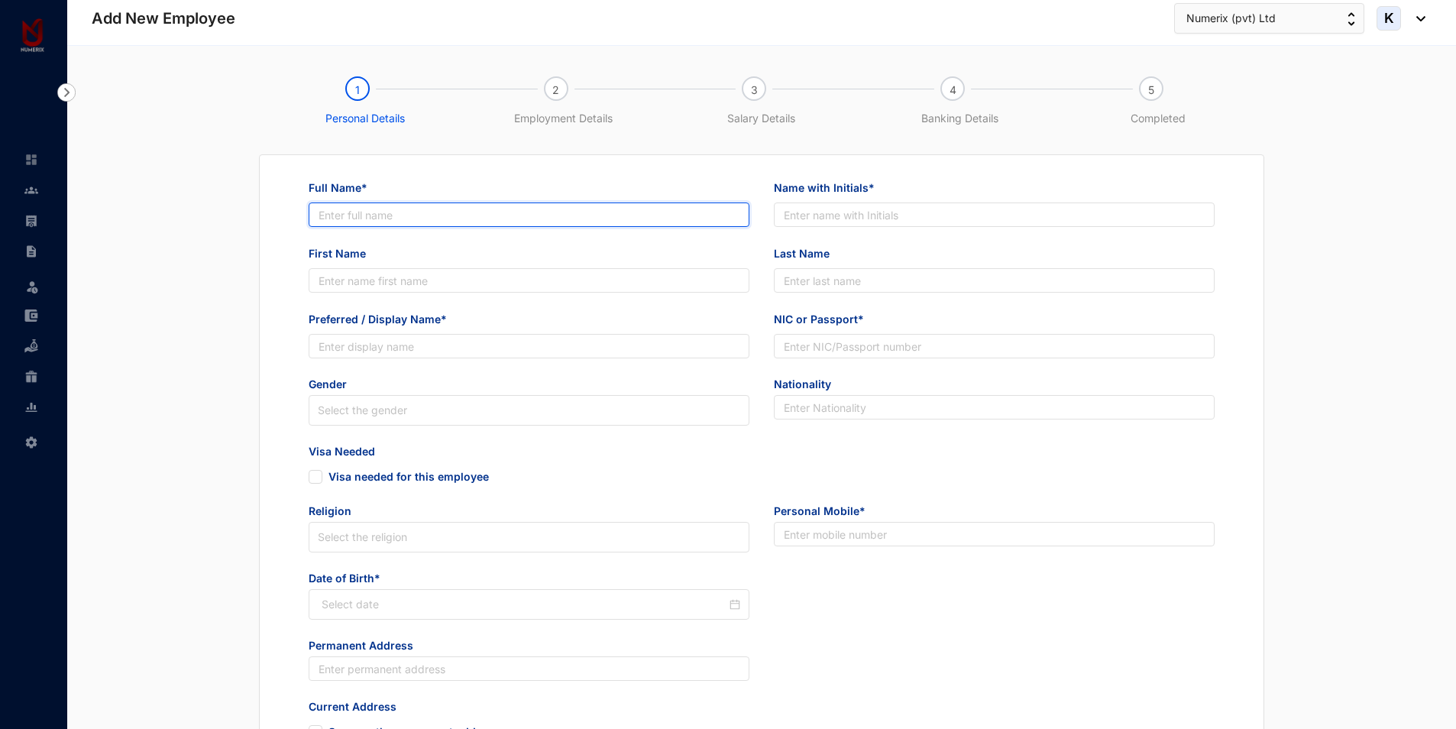
click at [432, 222] on input "Full Name*" at bounding box center [529, 214] width 441 height 24
paste input "[PERSON_NAME]"
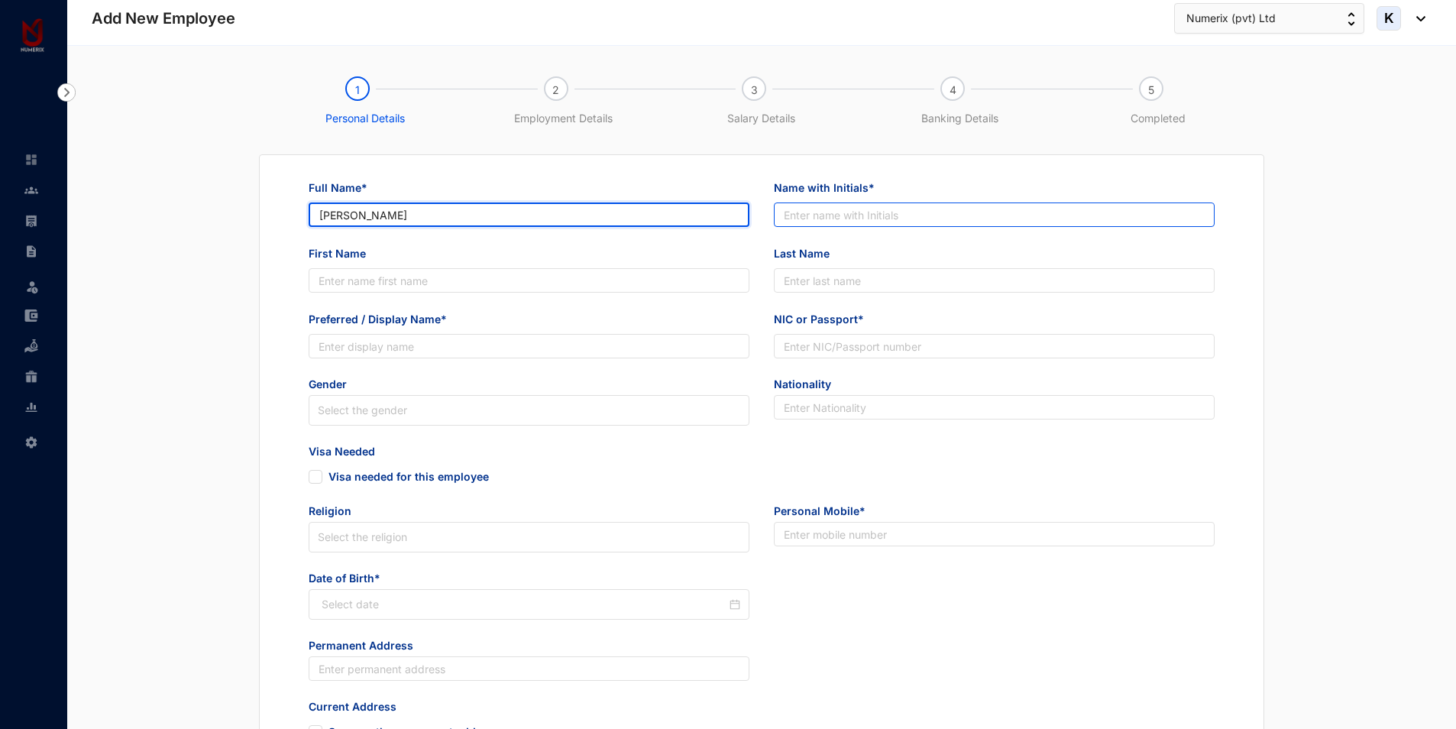
type input "[PERSON_NAME]"
click at [896, 214] on input "Name with Initials*" at bounding box center [994, 214] width 441 height 24
paste input "[PERSON_NAME]"
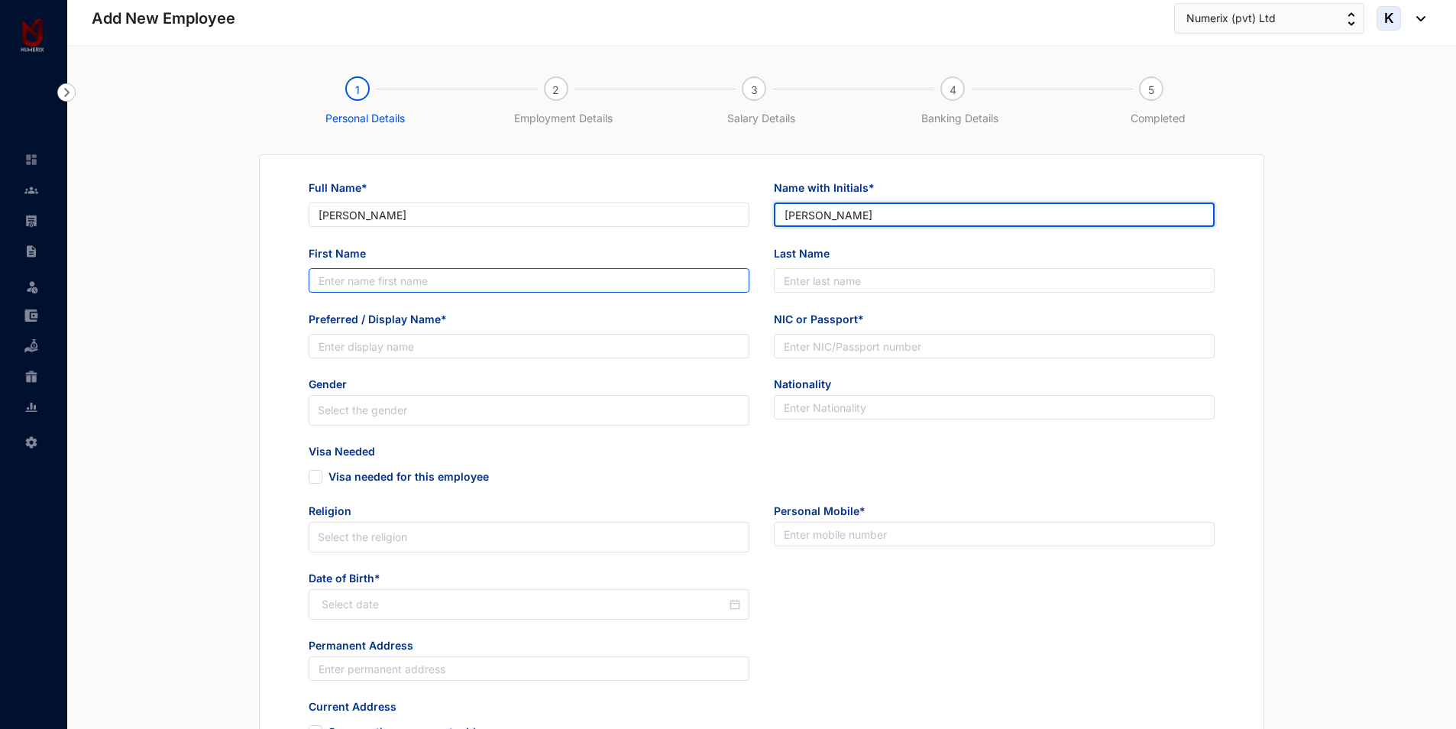
type input "[PERSON_NAME]"
click at [507, 277] on input "First Name" at bounding box center [529, 280] width 441 height 24
paste input "[PERSON_NAME]"
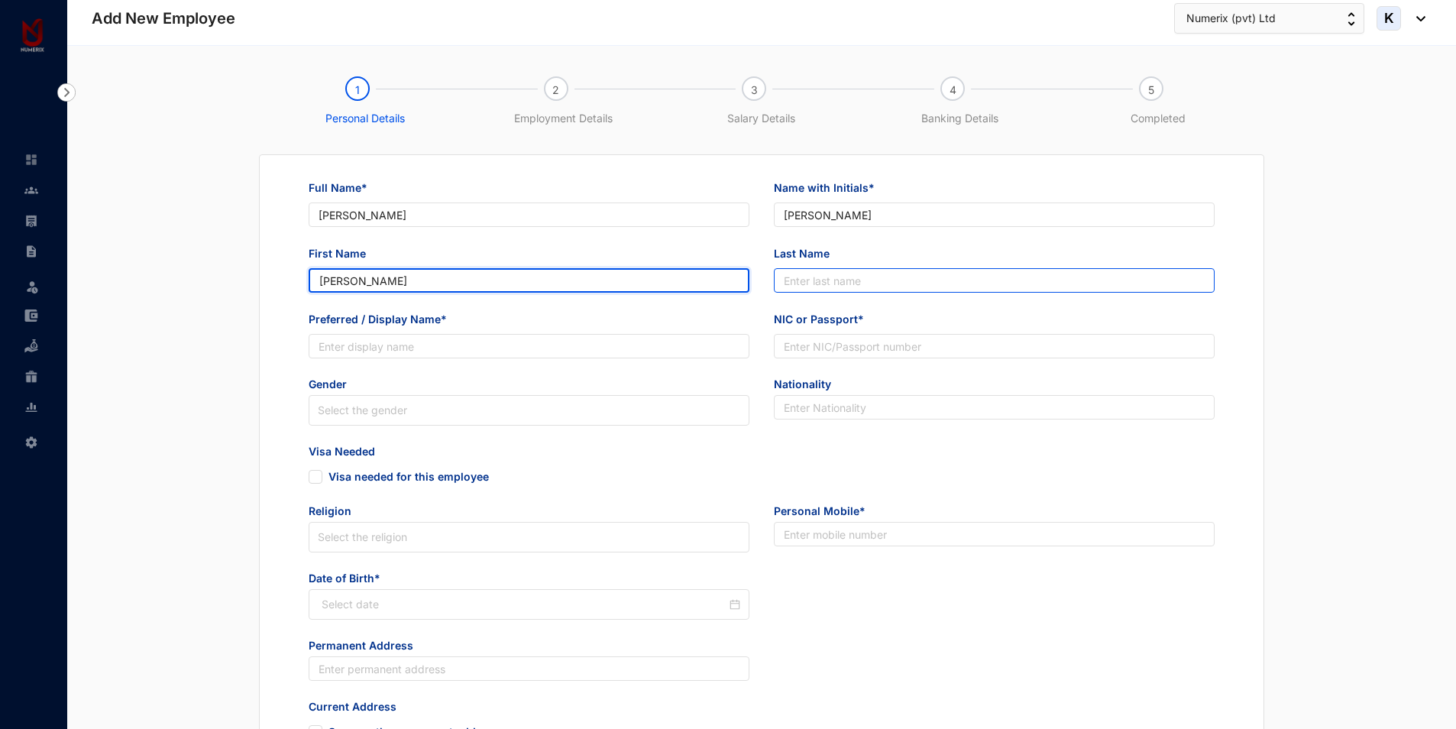
type input "[PERSON_NAME]"
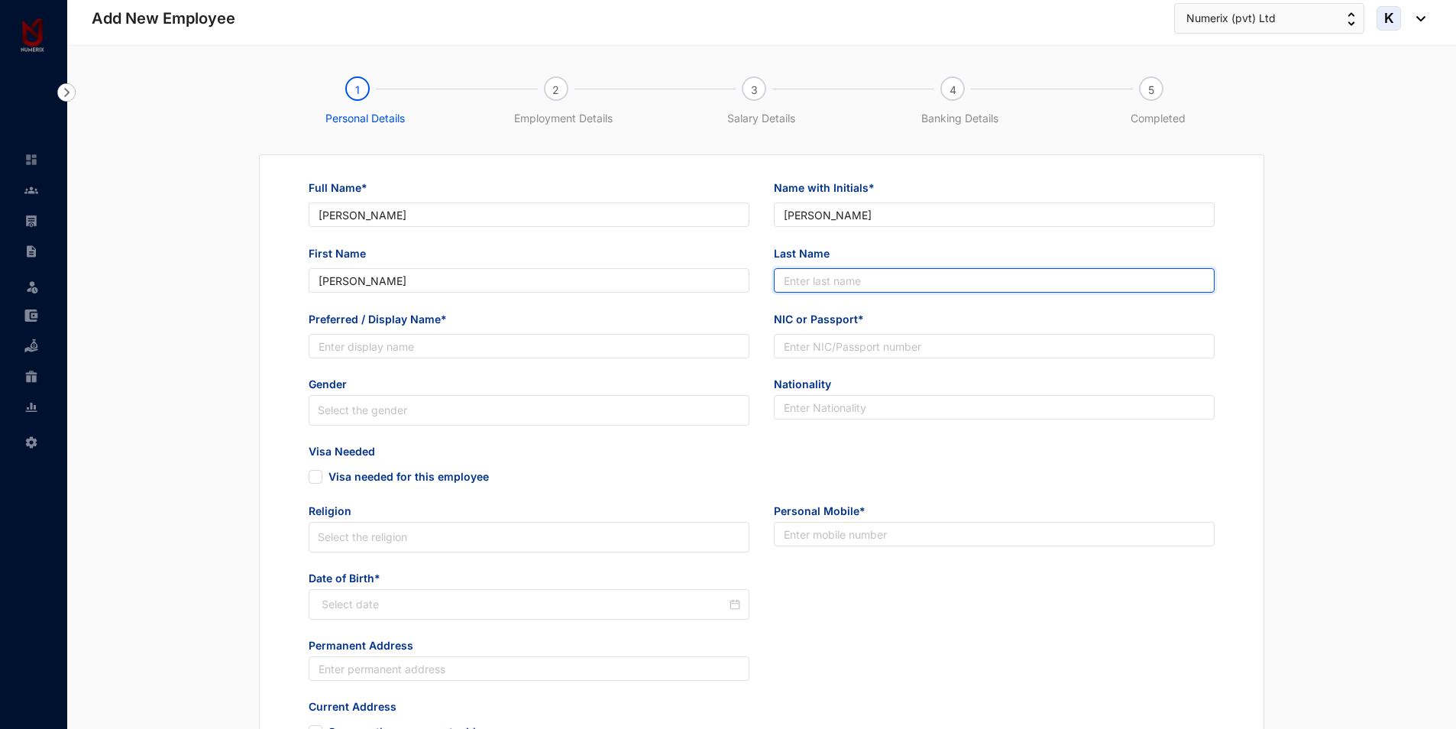
click at [891, 274] on input "Last Name" at bounding box center [994, 280] width 441 height 24
paste input "[PERSON_NAME]"
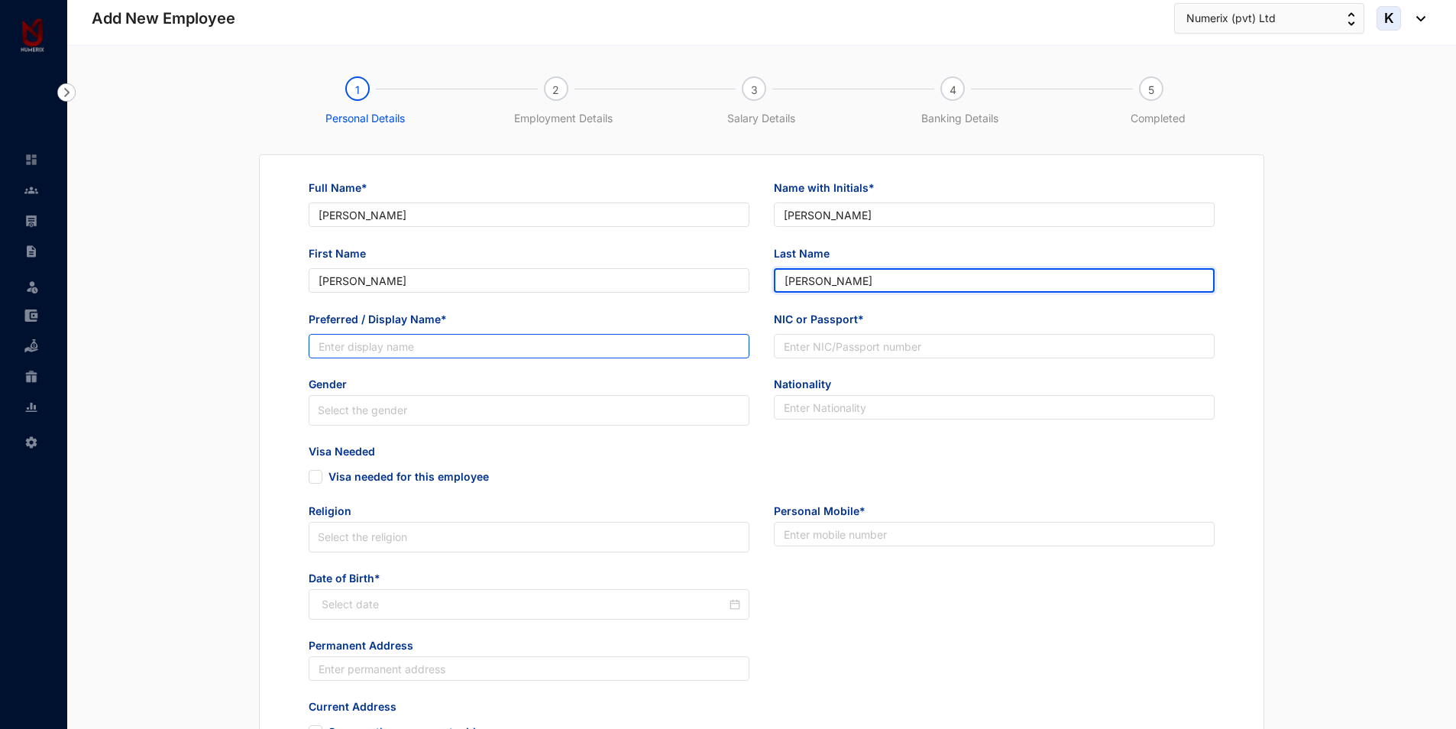
type input "[PERSON_NAME]"
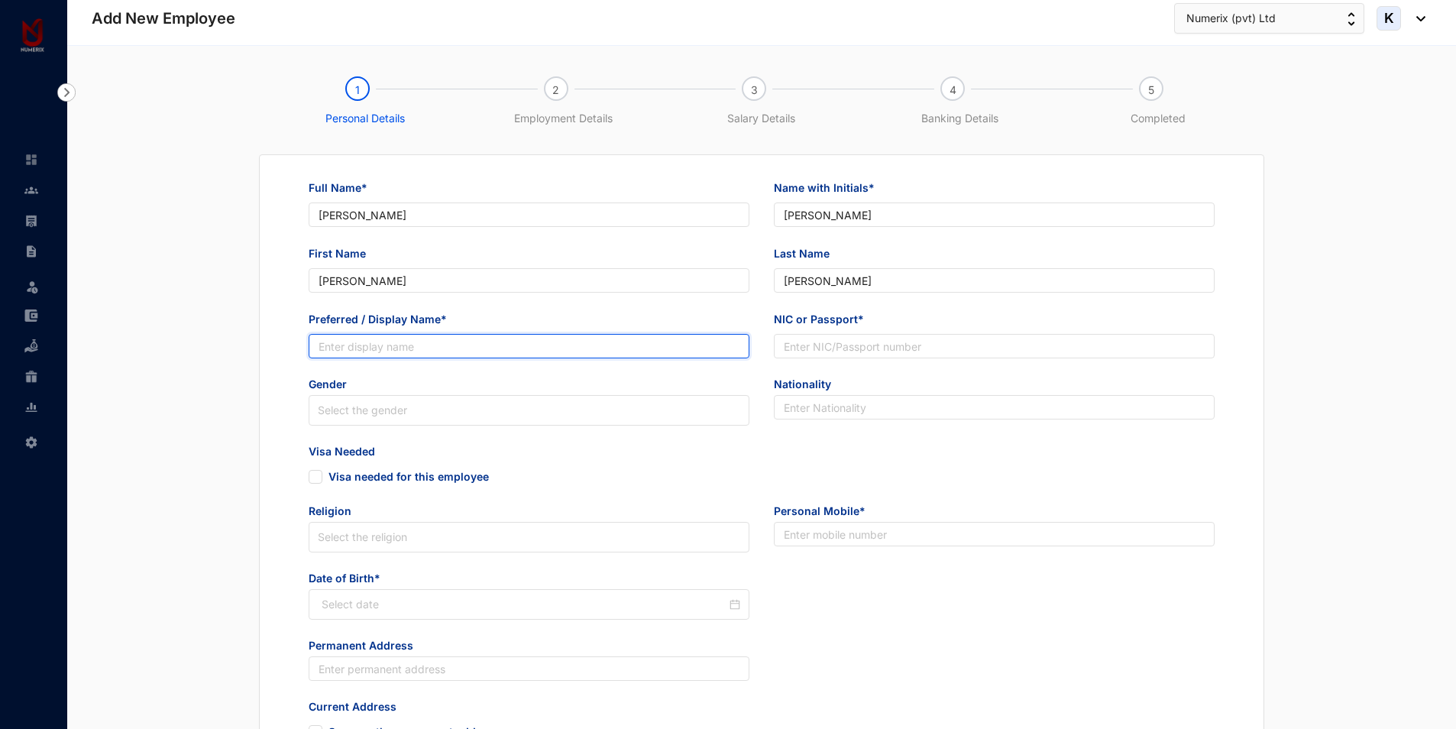
click at [418, 346] on input "Preferred / Display Name*" at bounding box center [529, 346] width 441 height 24
paste input "[PERSON_NAME]"
type input "[PERSON_NAME]"
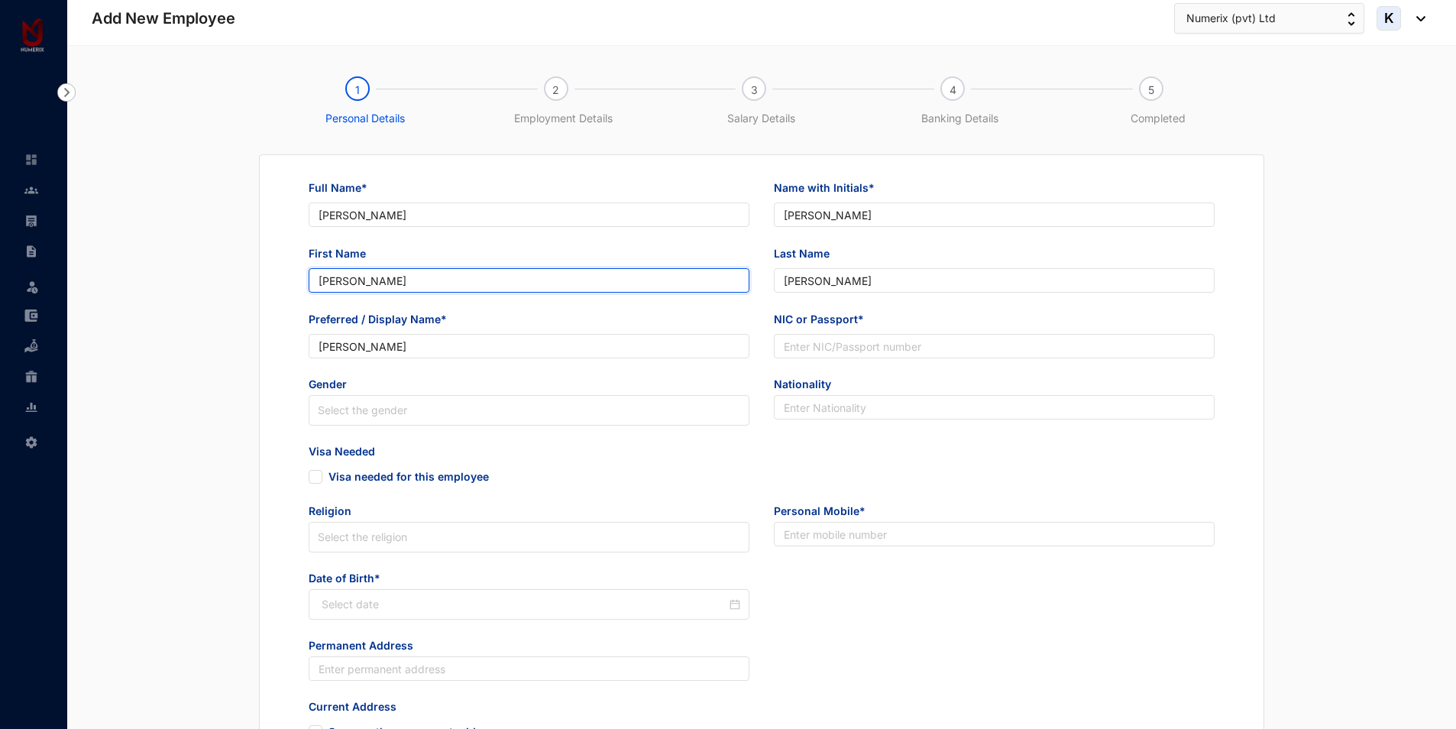
drag, startPoint x: 362, startPoint y: 278, endPoint x: 465, endPoint y: 285, distance: 103.4
click at [465, 285] on input "[PERSON_NAME]" at bounding box center [529, 280] width 441 height 24
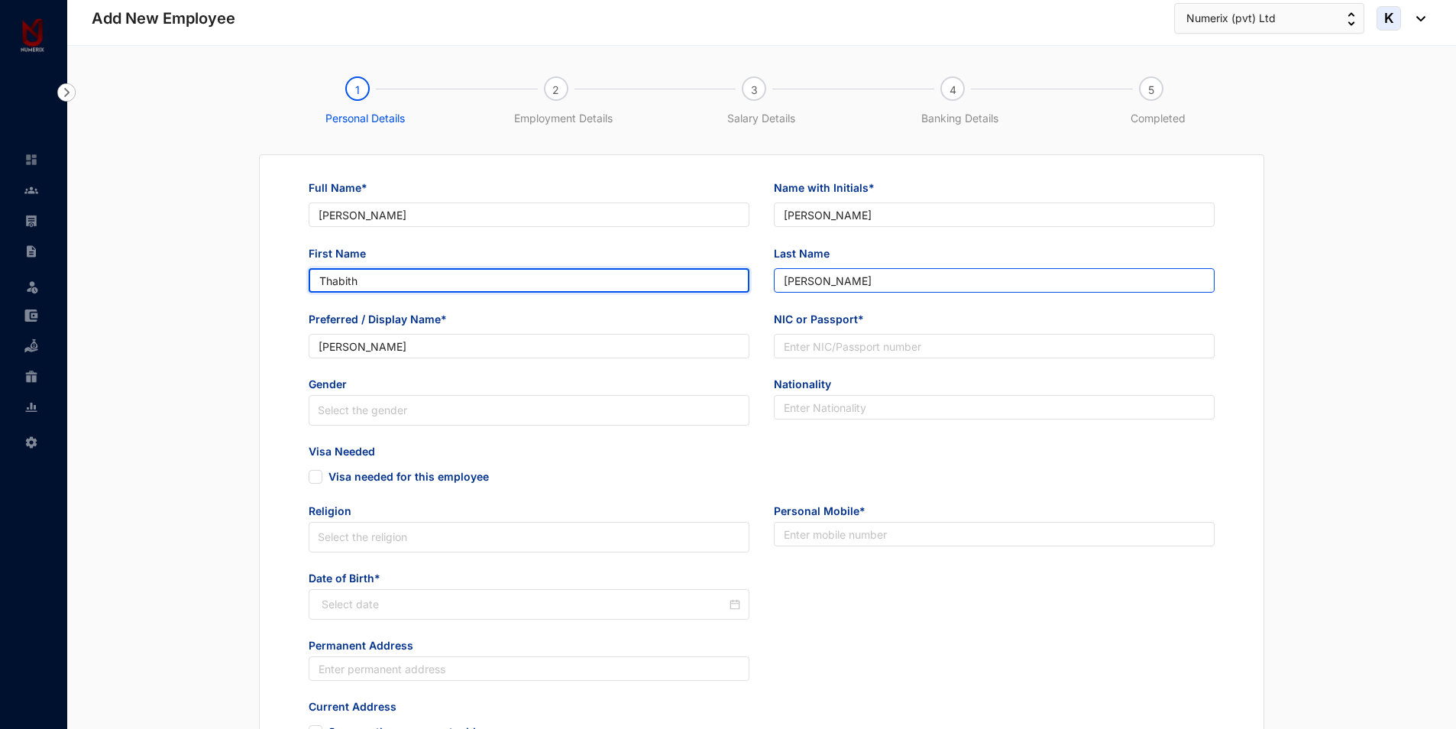
type input "Thabith"
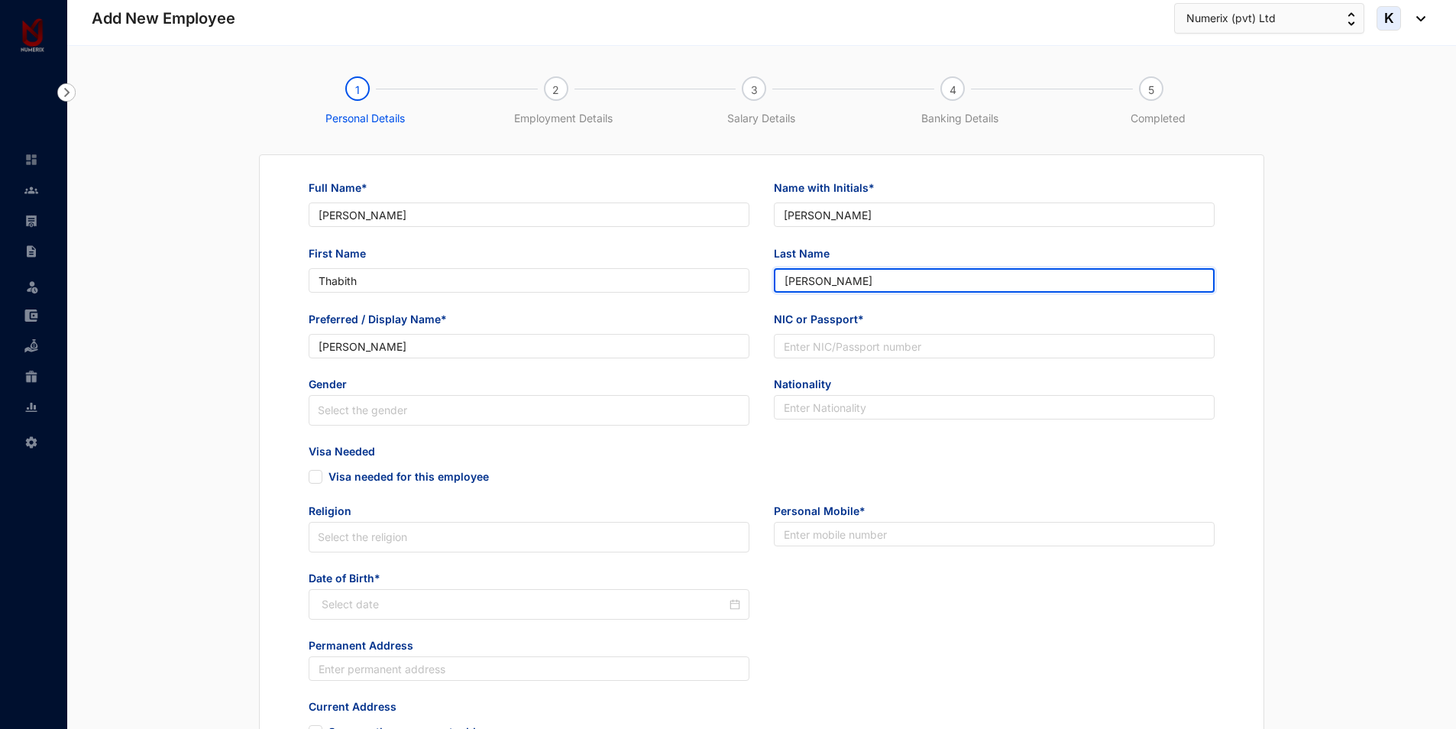
drag, startPoint x: 825, startPoint y: 283, endPoint x: 767, endPoint y: 282, distance: 58.1
click at [767, 282] on div "Last Name [PERSON_NAME]" at bounding box center [994, 278] width 465 height 66
type input "Nàwfar"
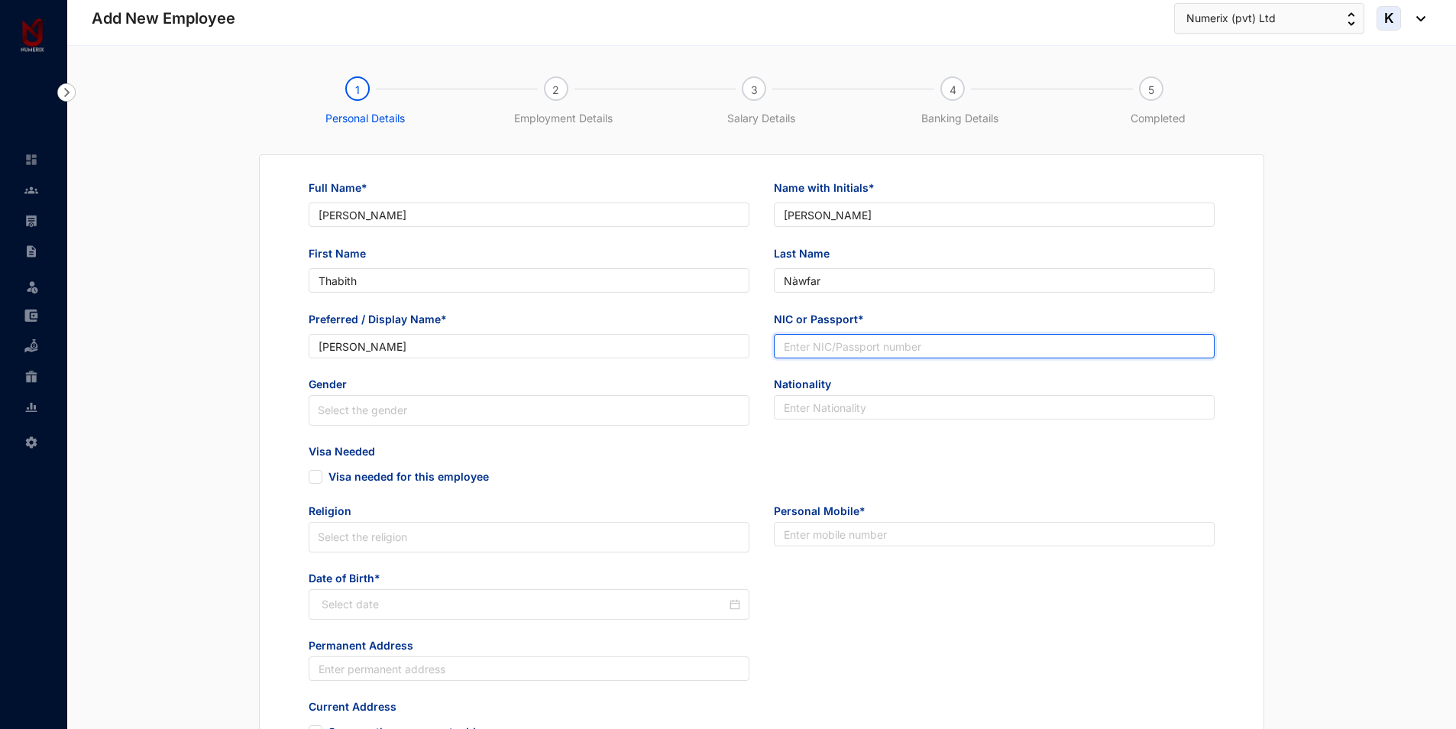
click at [786, 339] on input "NIC or Passport*" at bounding box center [994, 346] width 441 height 24
click at [902, 351] on input "NIC or Passport*" at bounding box center [994, 346] width 441 height 24
paste input "200314712359"
type input "200314712359"
click at [431, 422] on input "search" at bounding box center [529, 410] width 423 height 29
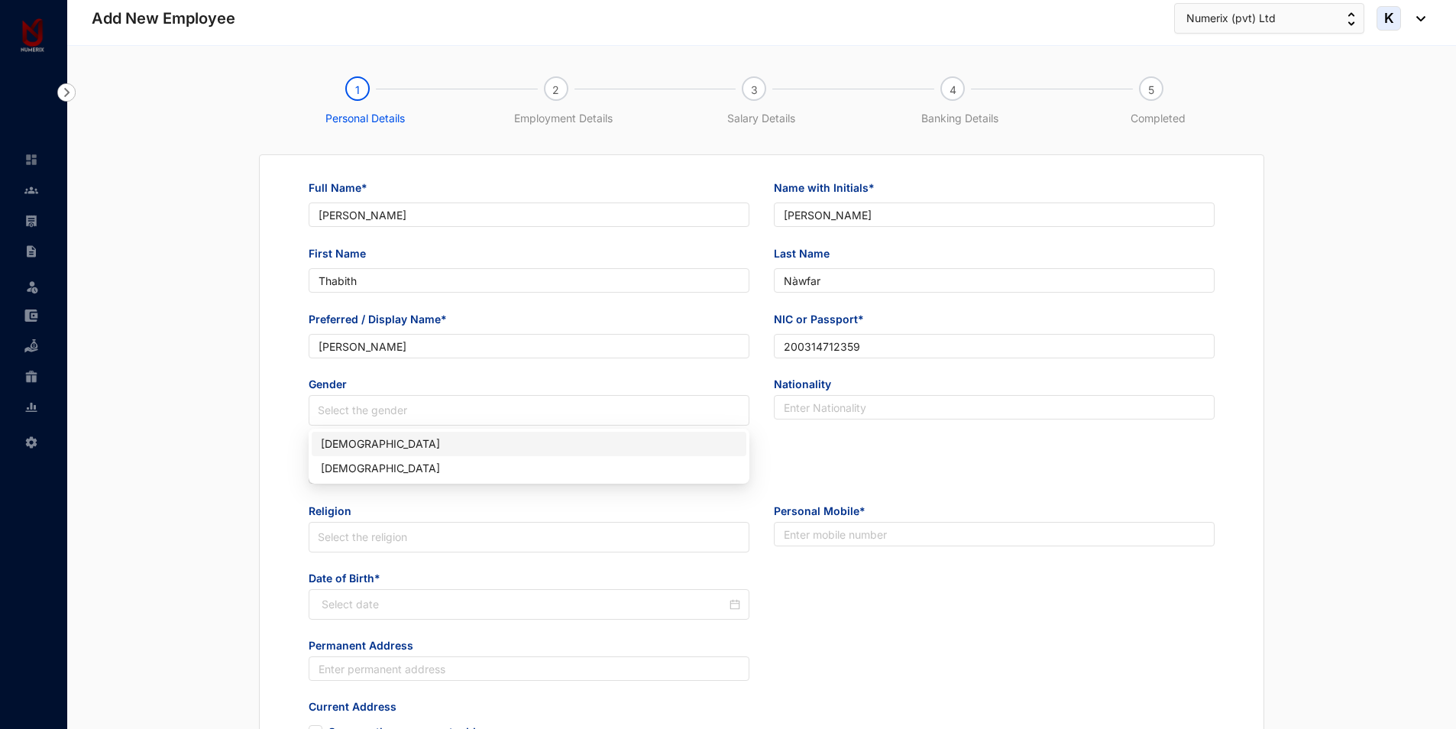
click at [337, 437] on div "[DEMOGRAPHIC_DATA]" at bounding box center [529, 444] width 416 height 17
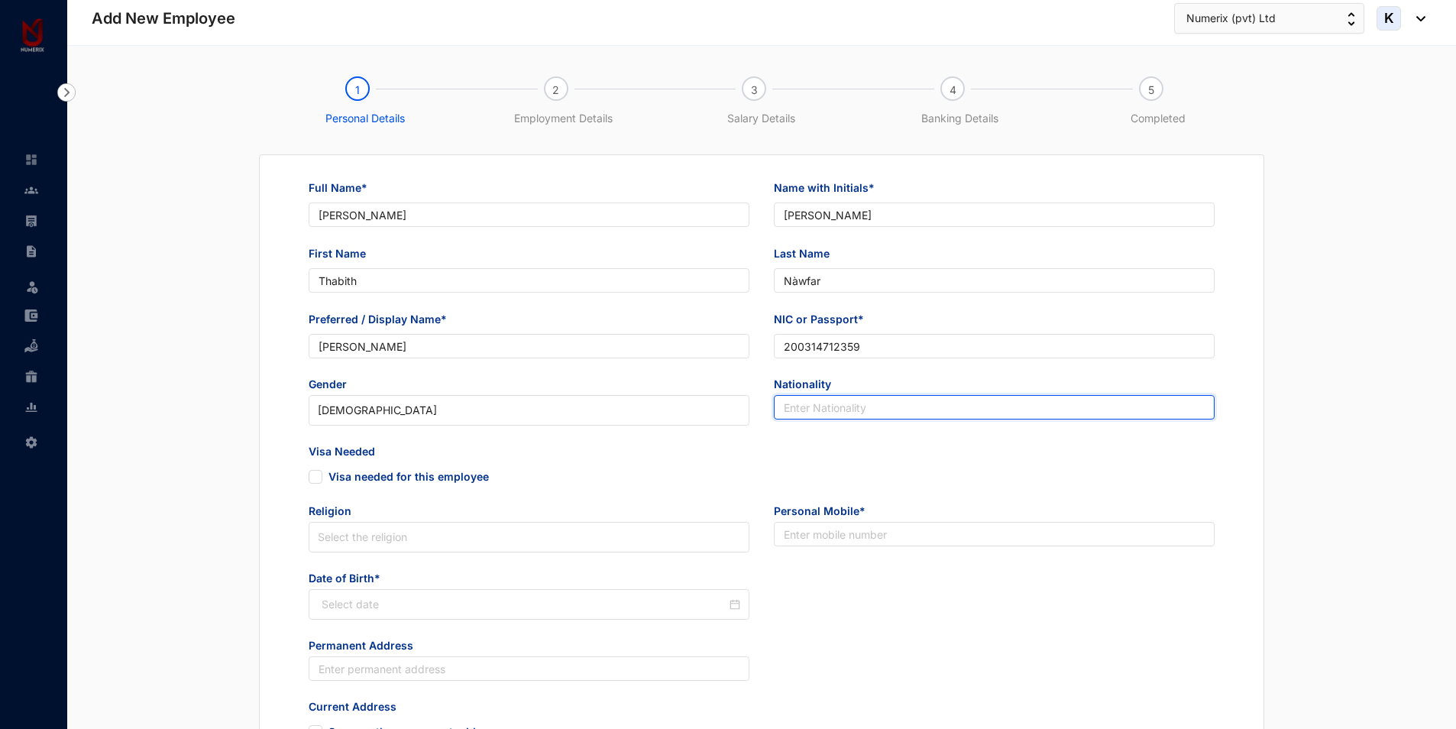
click at [810, 402] on input "text" at bounding box center [994, 407] width 441 height 24
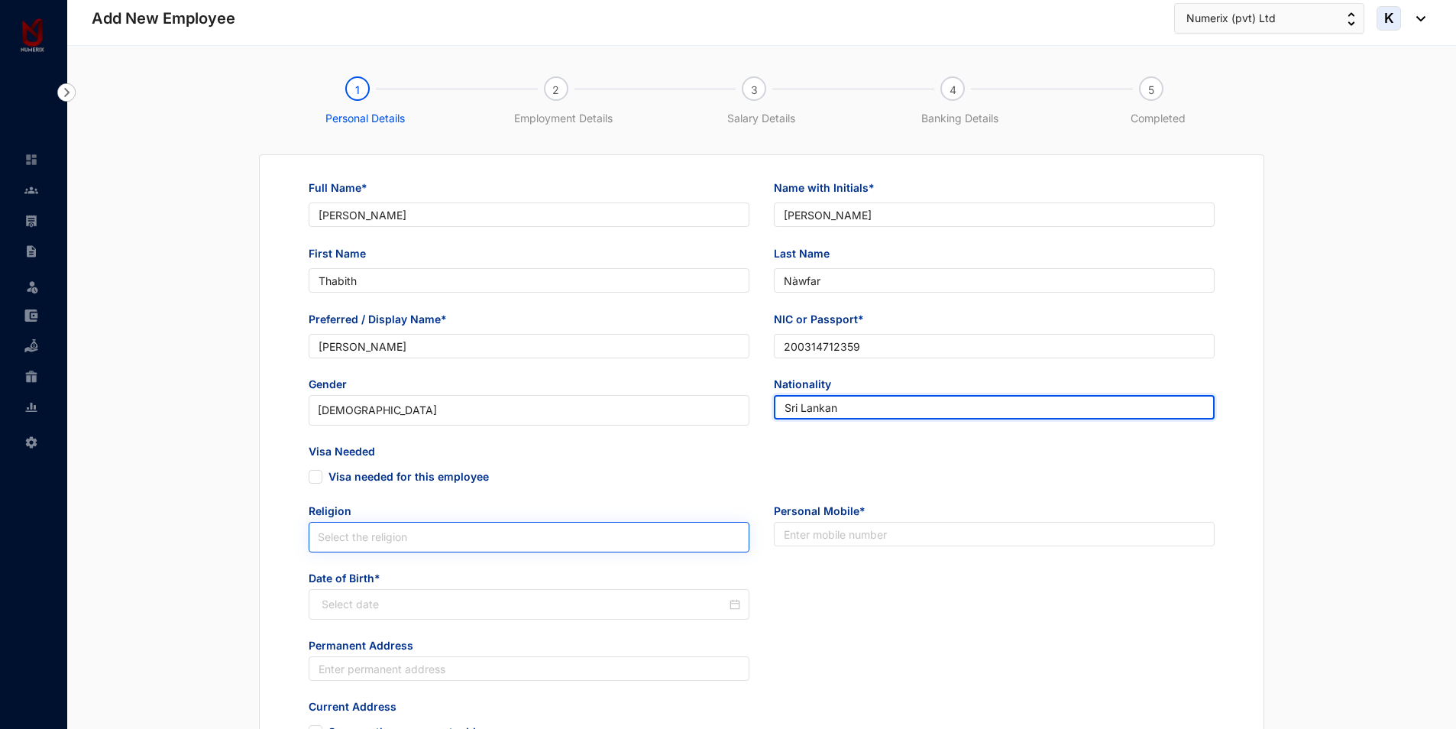
type input "Sri Lankan"
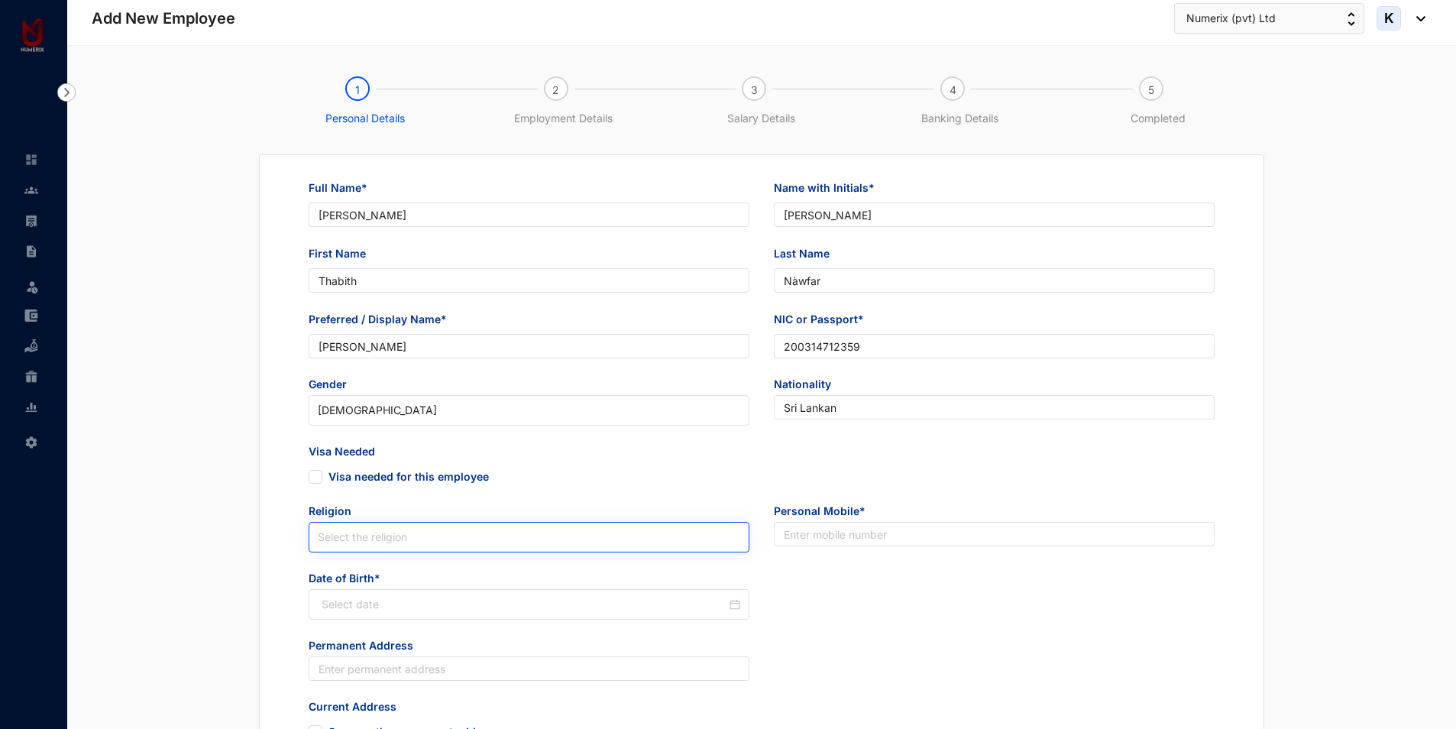
click at [355, 526] on input "search" at bounding box center [529, 537] width 423 height 29
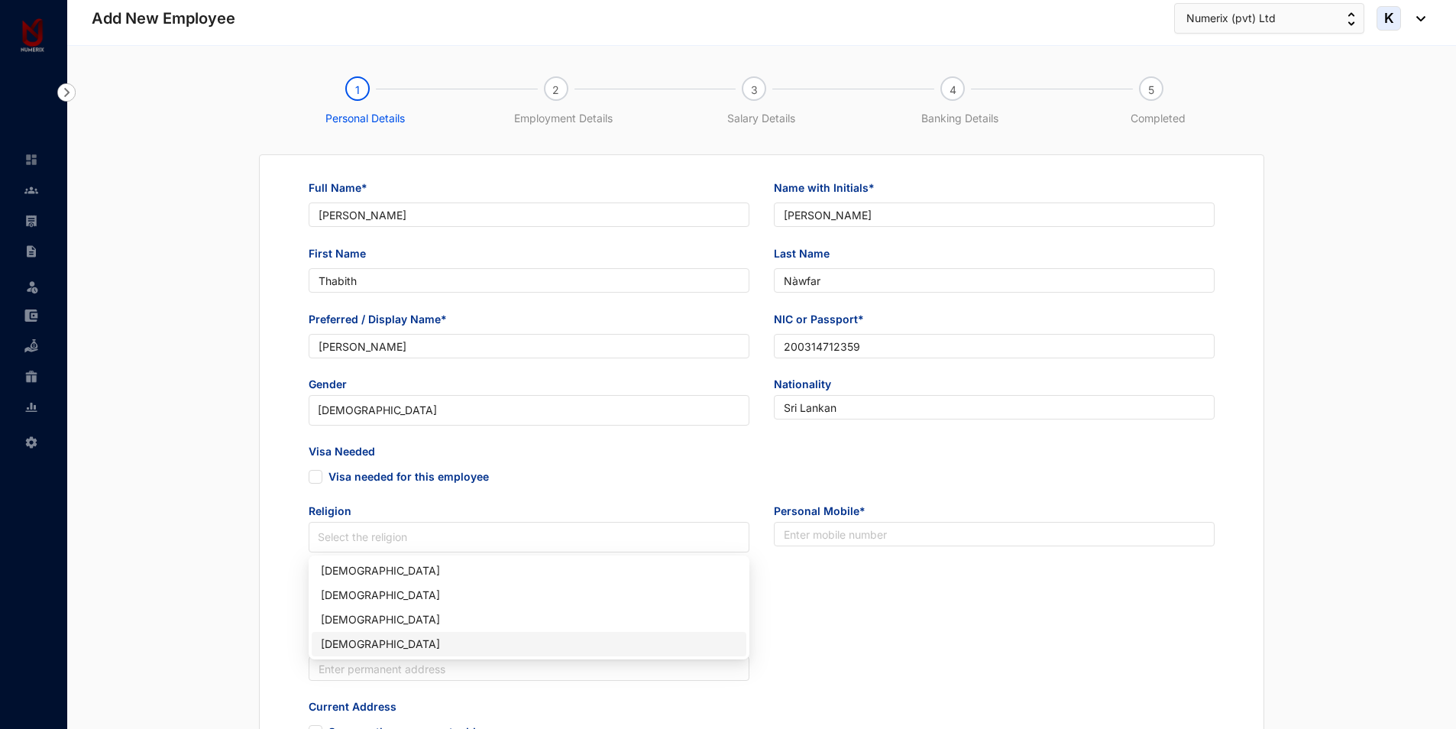
click at [334, 641] on div "[DEMOGRAPHIC_DATA]" at bounding box center [529, 644] width 416 height 17
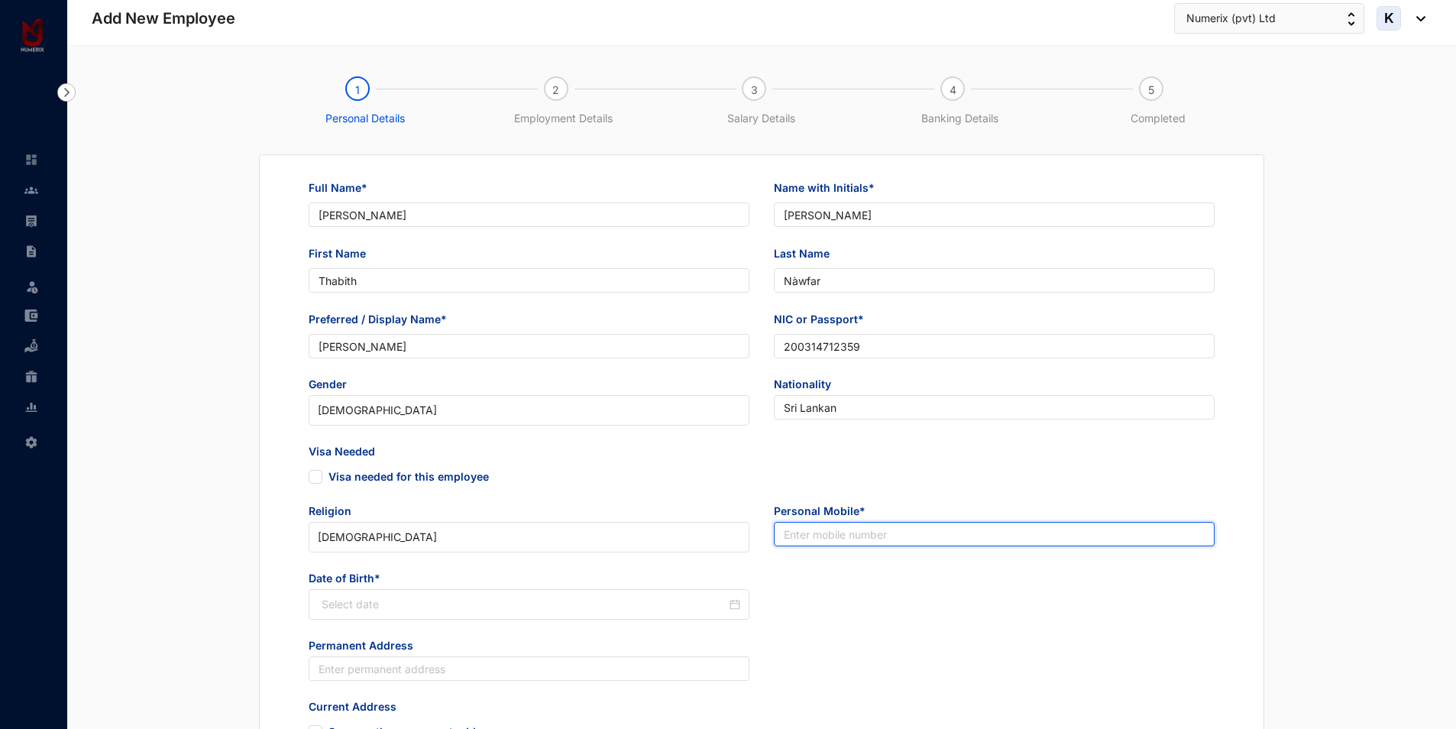
click at [943, 530] on input "text" at bounding box center [994, 534] width 441 height 24
paste input "75 068 6518"
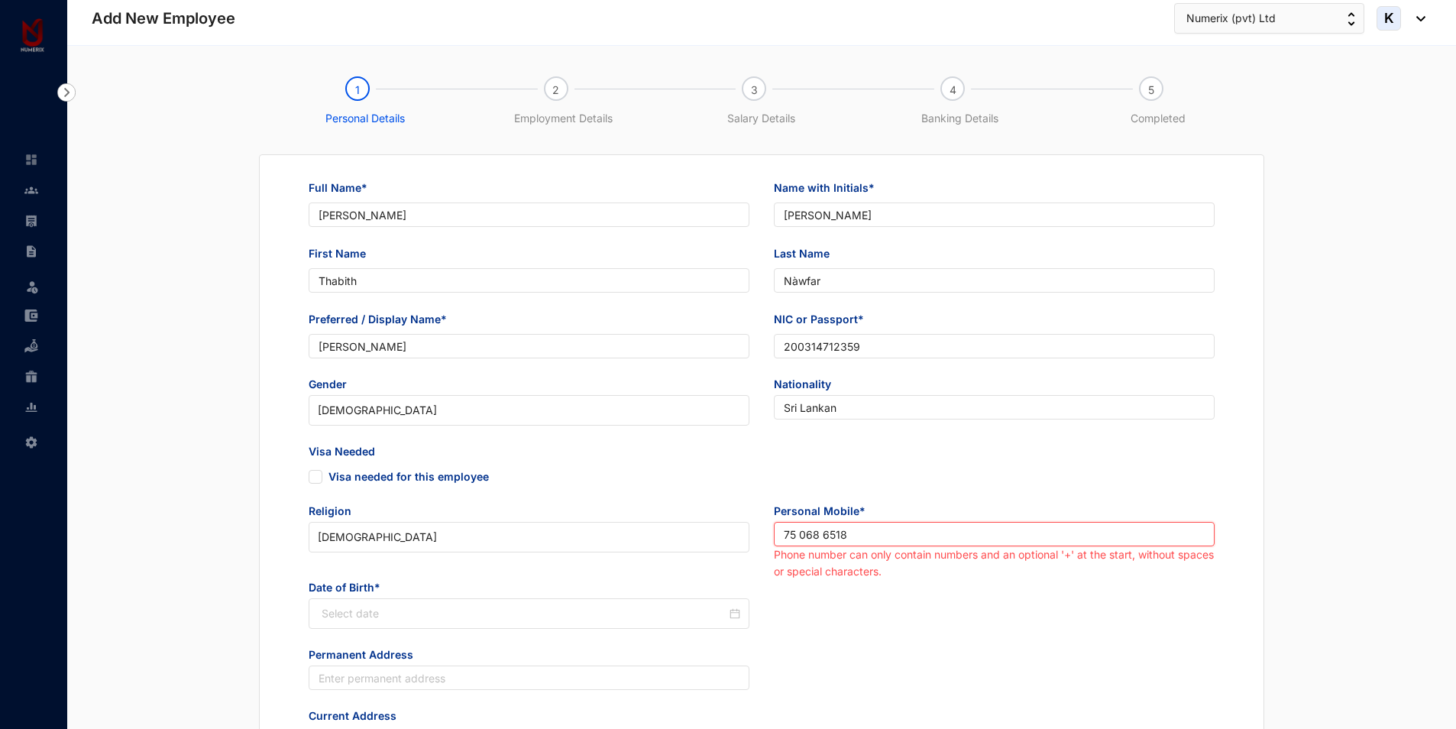
click at [784, 533] on input "75 068 6518" at bounding box center [994, 534] width 441 height 24
click at [807, 532] on input "075 068 6518" at bounding box center [994, 534] width 441 height 24
click at [830, 536] on input "075068 6518" at bounding box center [994, 534] width 441 height 24
click at [829, 536] on input "075068 6518" at bounding box center [994, 534] width 441 height 24
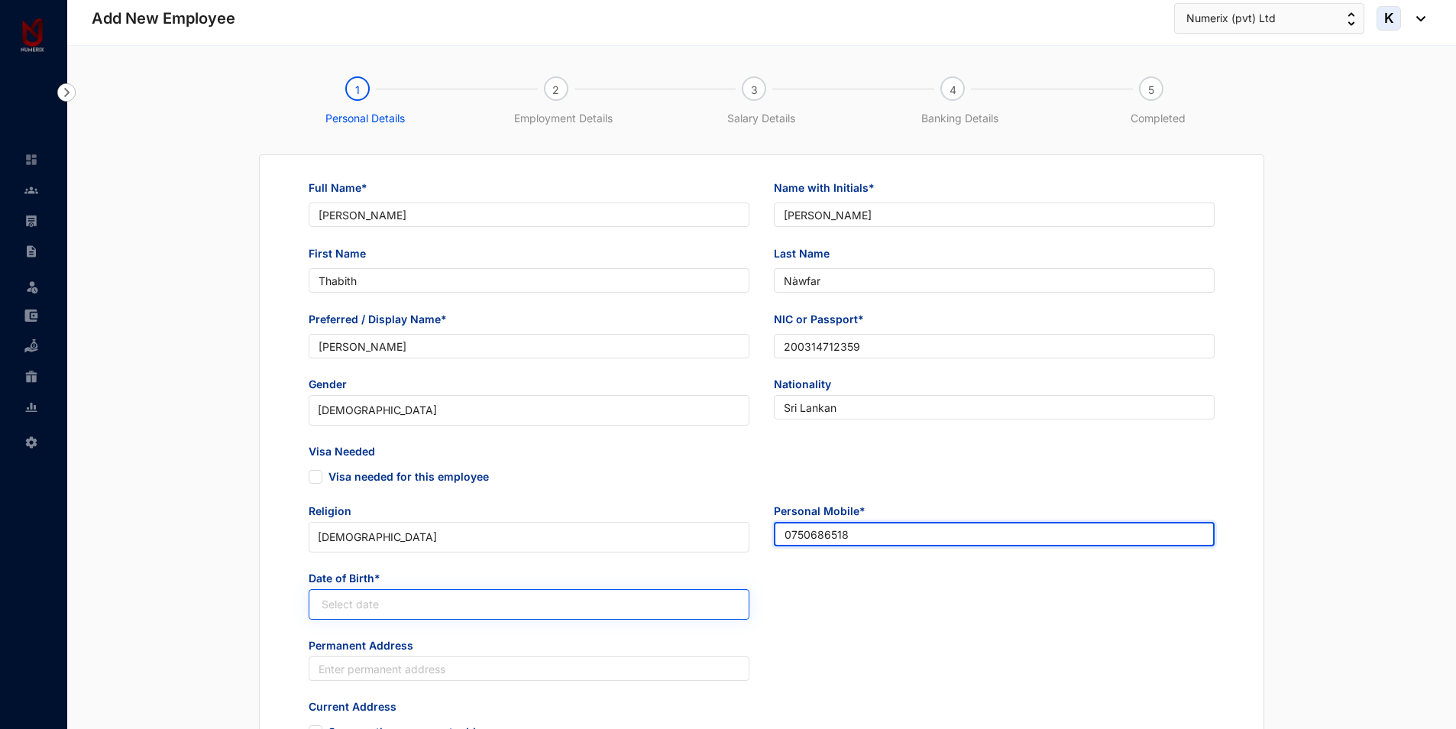
type input "0750686518"
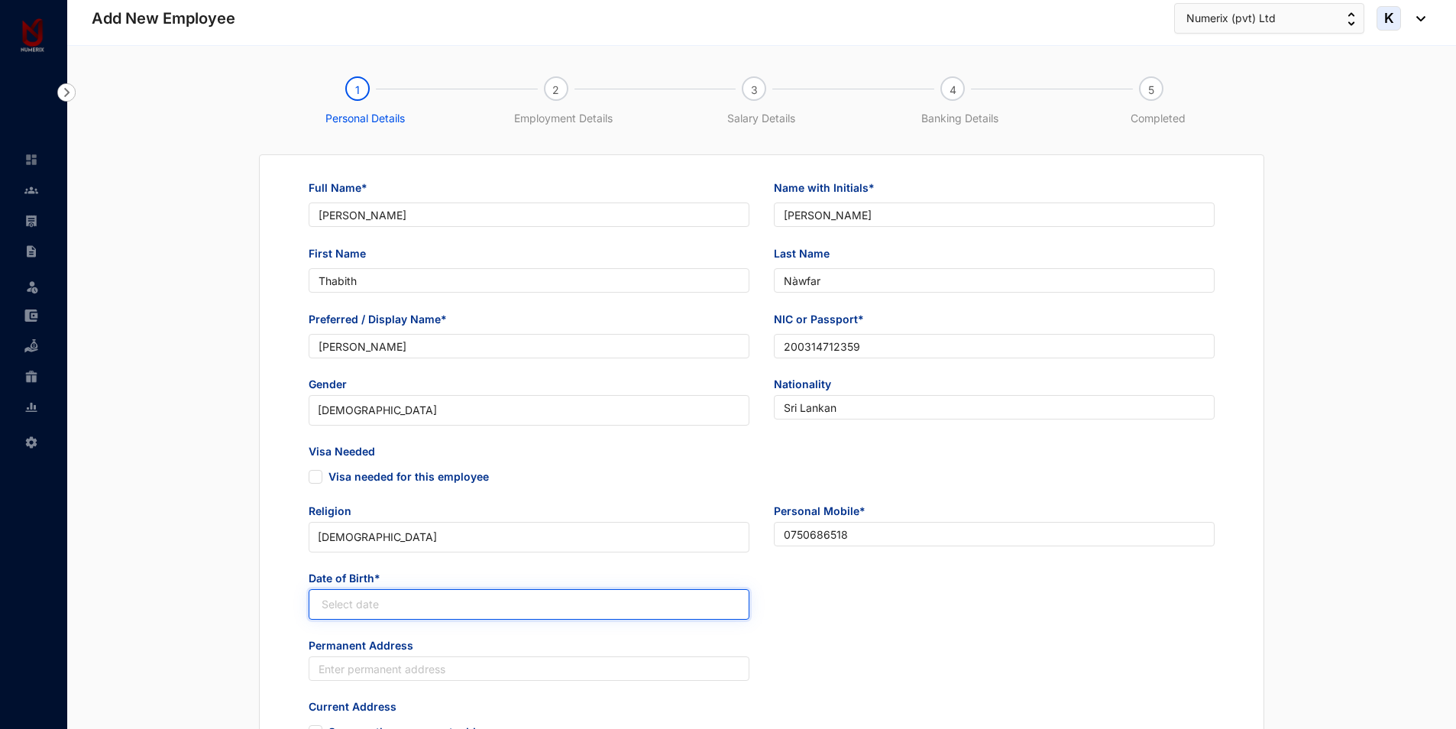
click at [499, 610] on input at bounding box center [524, 604] width 405 height 17
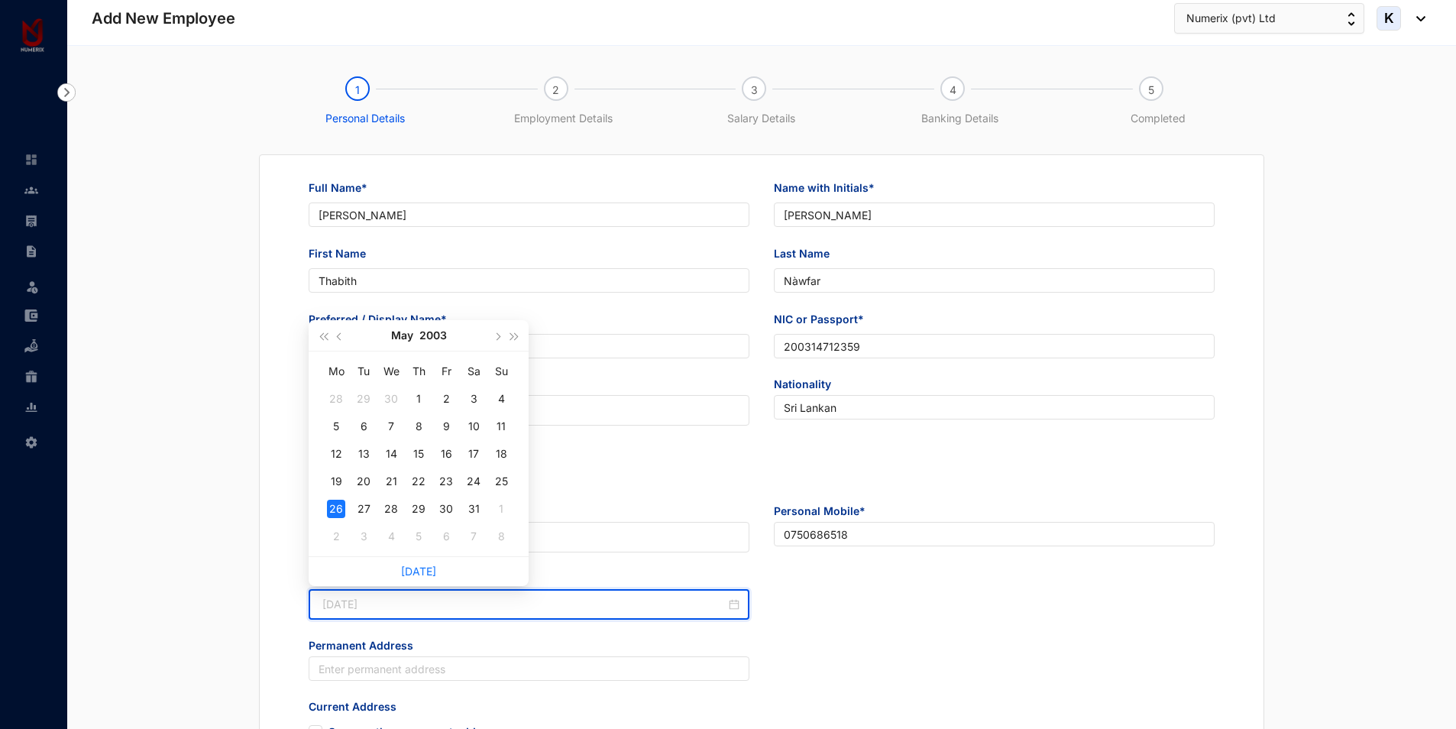
type input "[DATE]"
click at [332, 513] on div "26" at bounding box center [336, 509] width 18 height 18
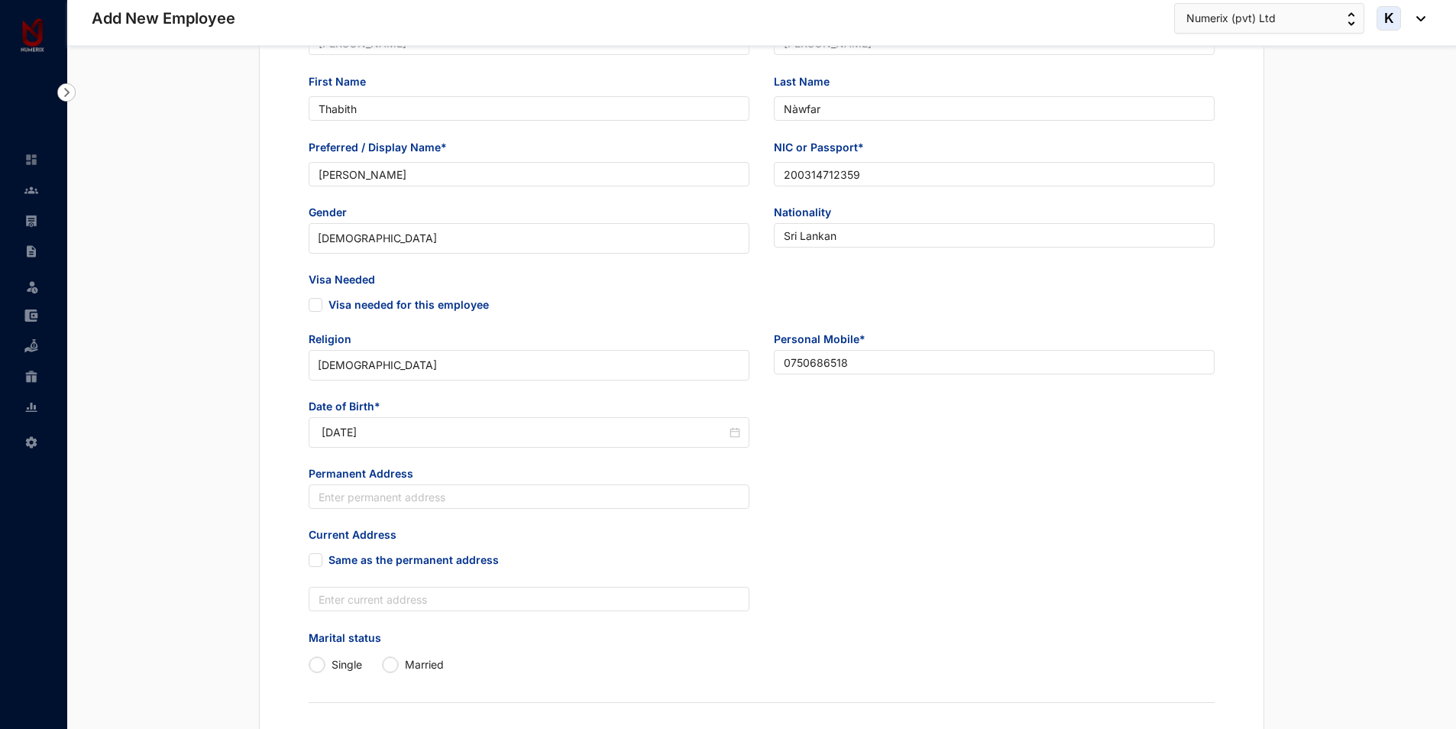
scroll to position [229, 0]
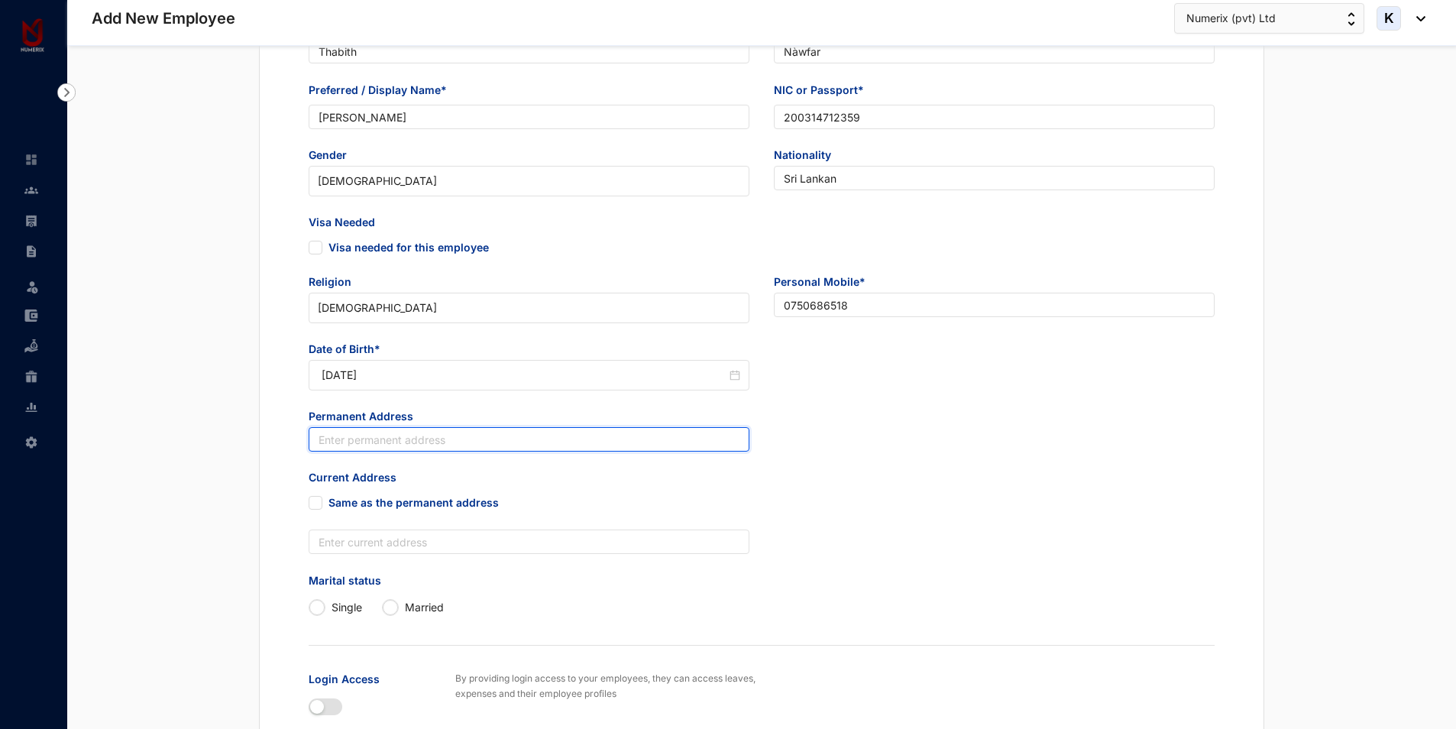
click at [334, 445] on input "text" at bounding box center [529, 439] width 441 height 24
paste input "[STREET_ADDRESS]"
type input "[STREET_ADDRESS]"
click at [316, 504] on input "Same as the permanent address" at bounding box center [314, 501] width 11 height 11
checkbox input "true"
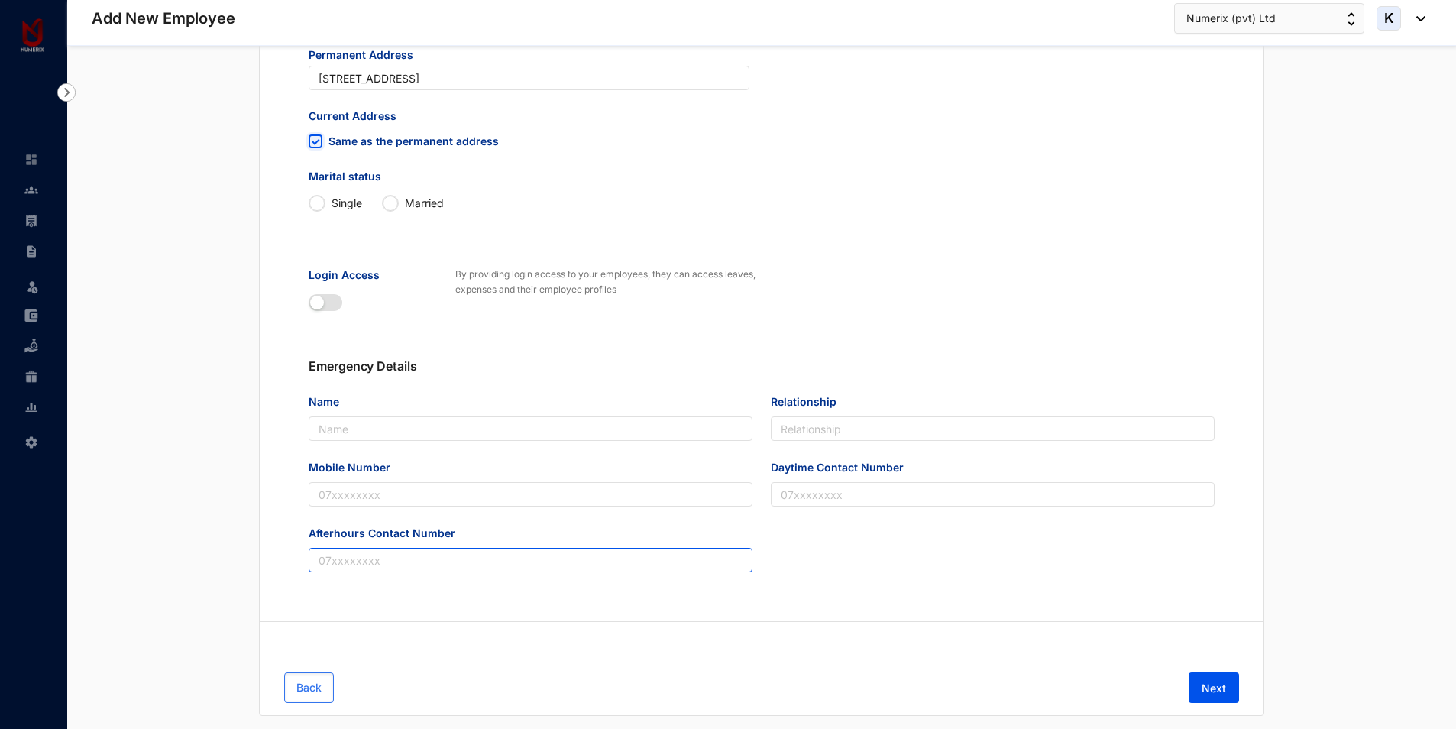
scroll to position [611, 0]
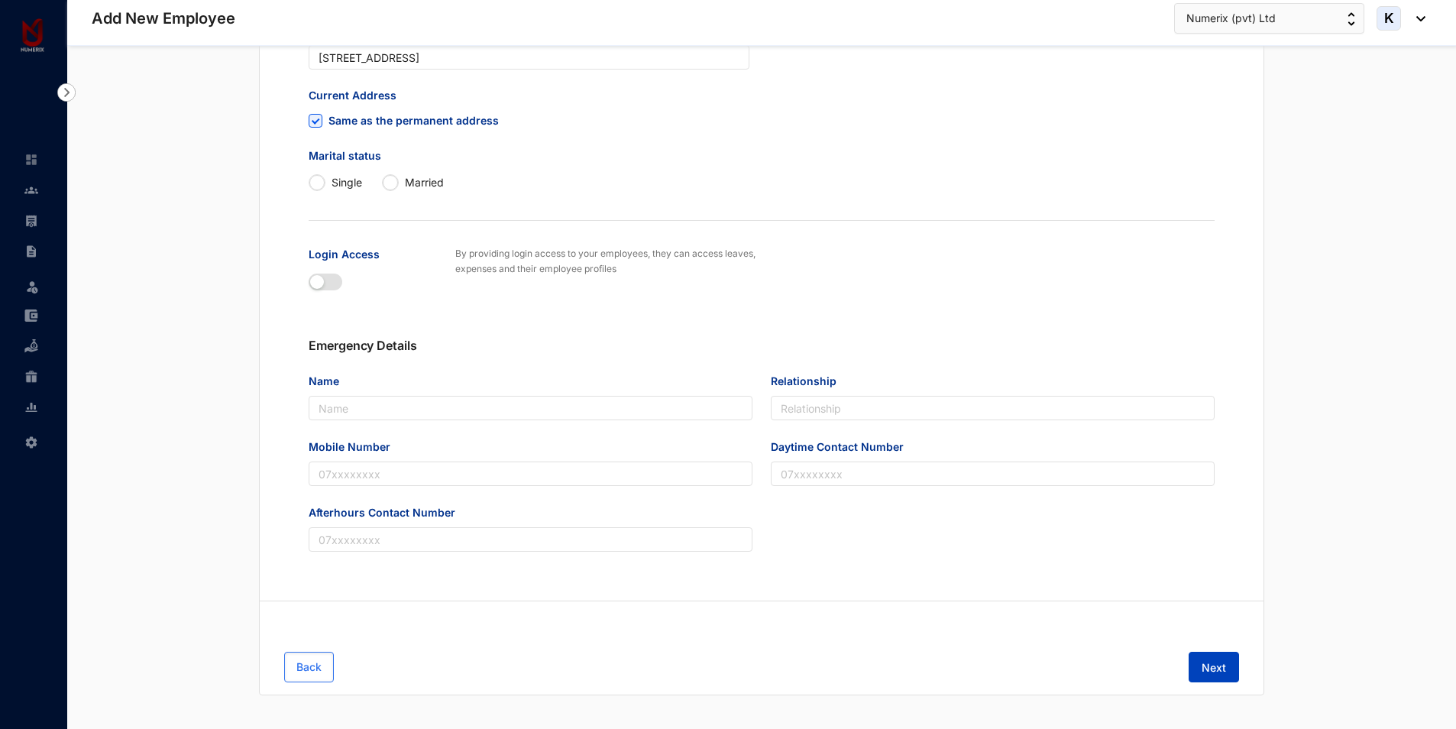
click at [1223, 662] on span "Next" at bounding box center [1214, 667] width 24 height 15
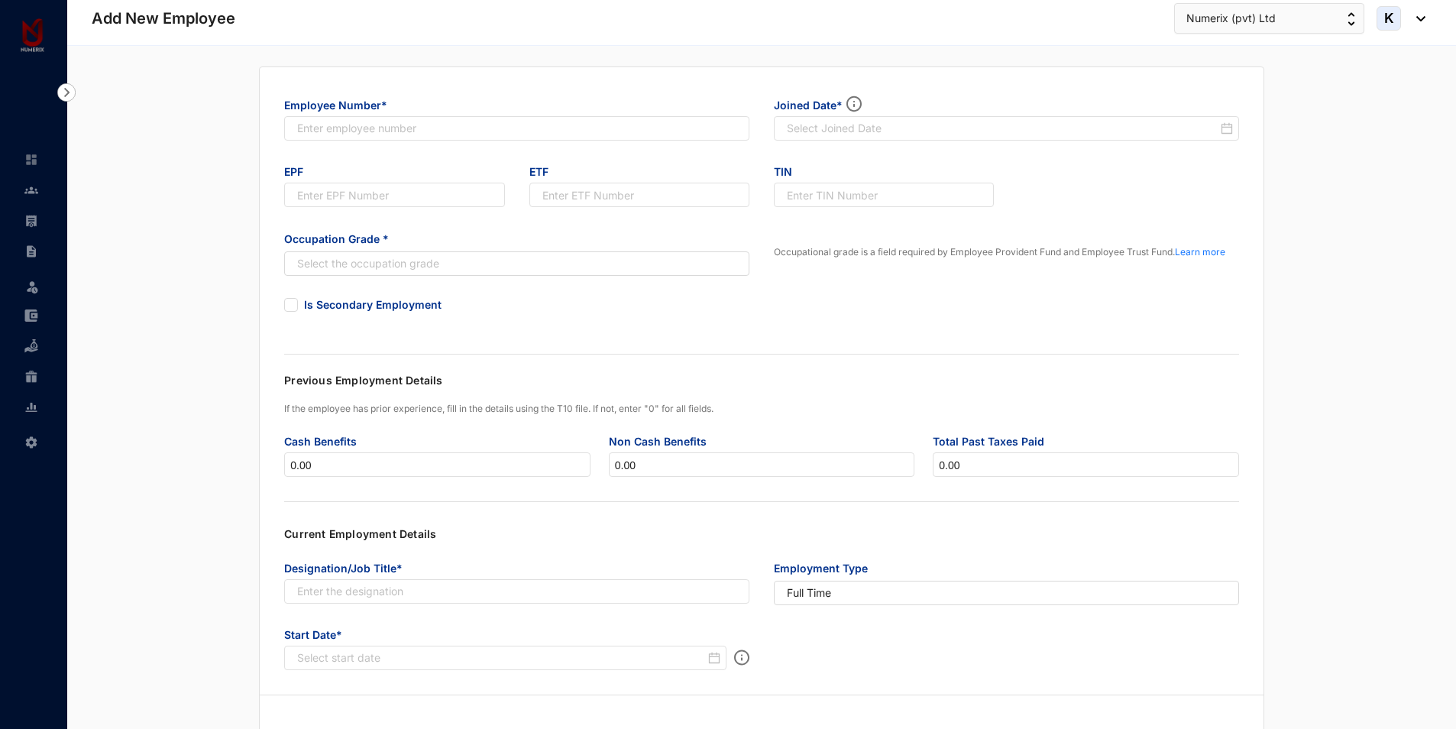
scroll to position [0, 0]
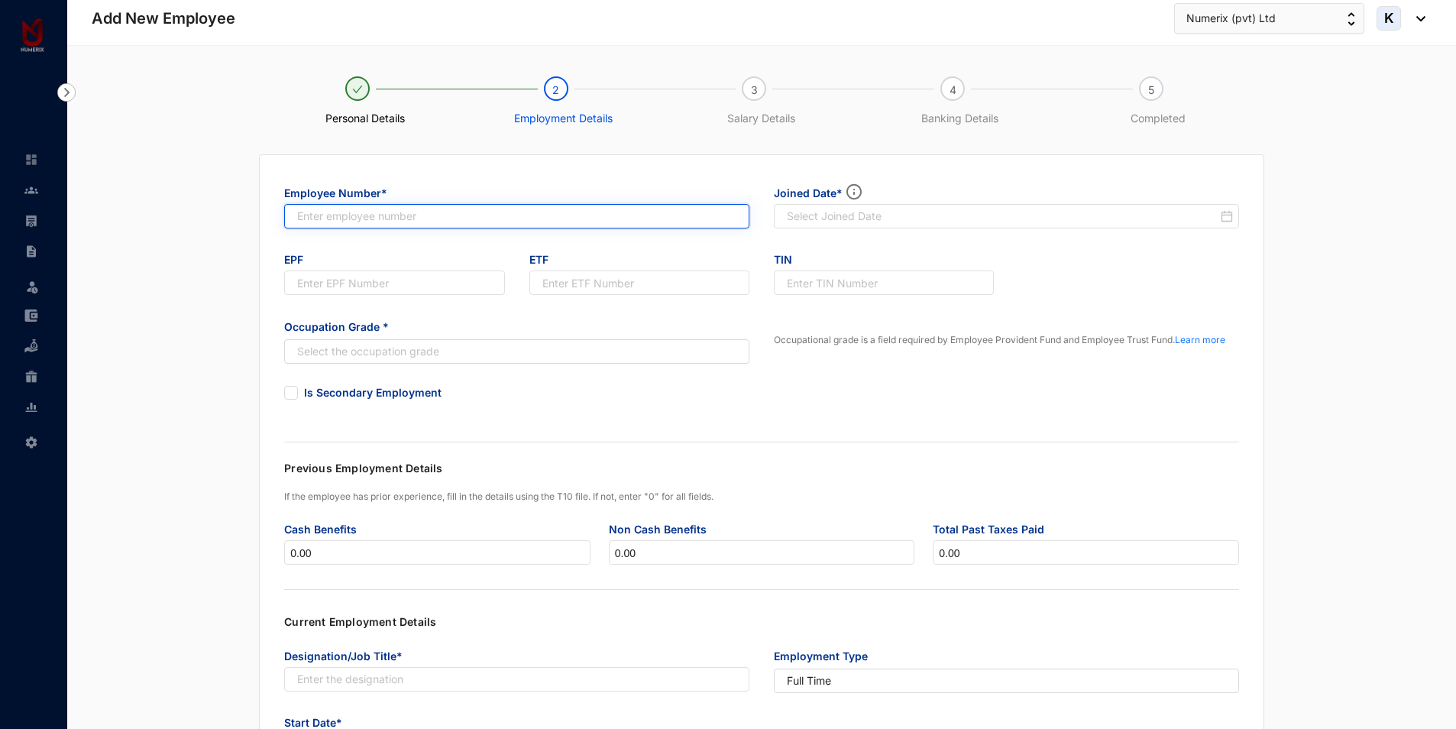
click at [403, 212] on input "text" at bounding box center [516, 216] width 465 height 24
type input "260"
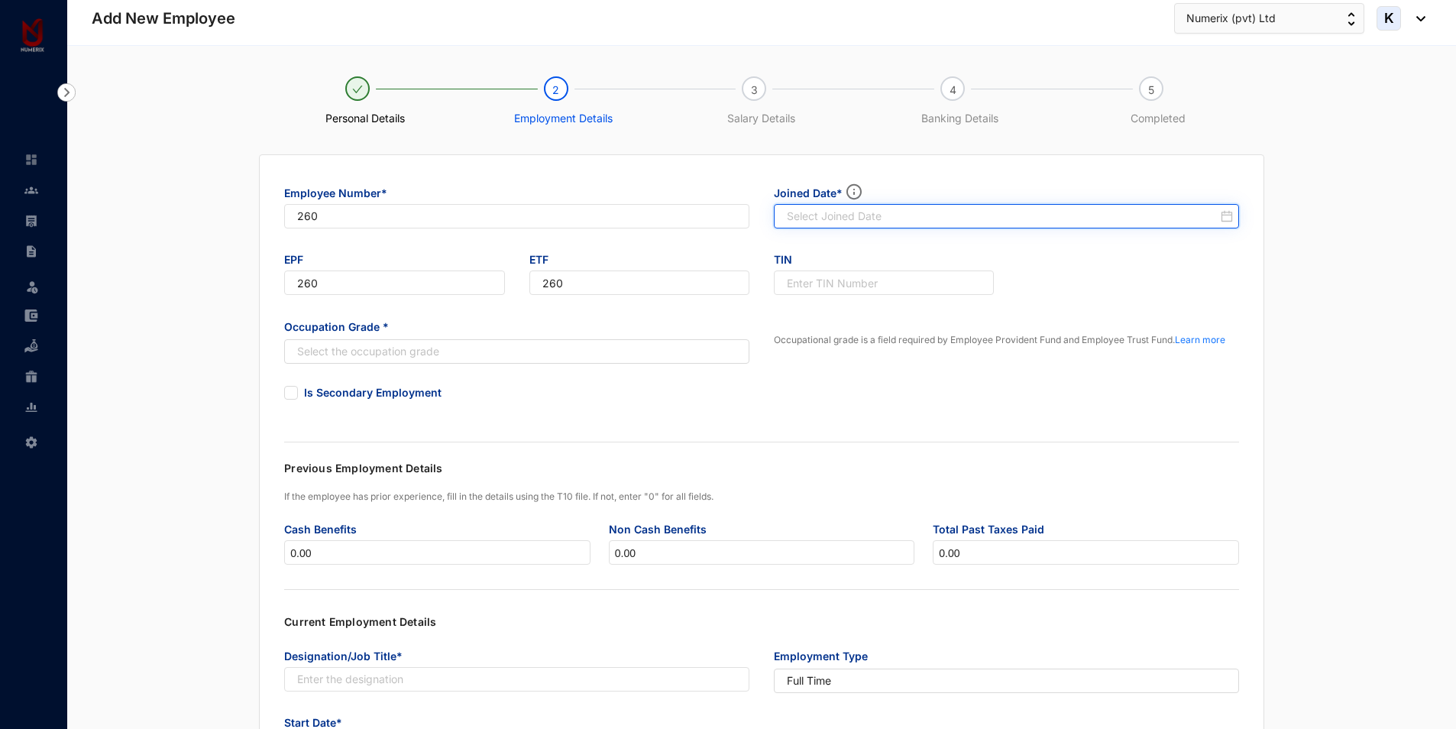
type input "260"
click at [860, 218] on input at bounding box center [1002, 216] width 431 height 15
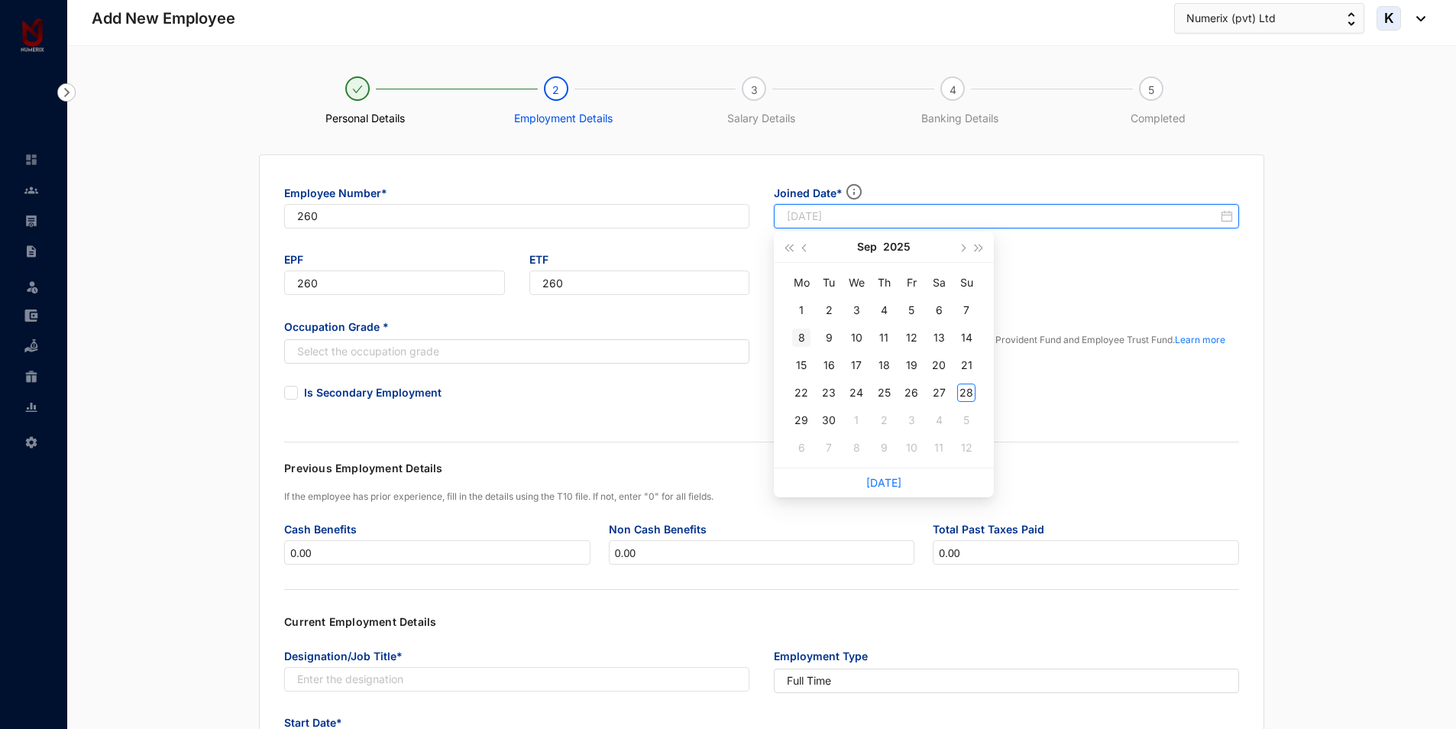
type input "[DATE]"
click at [804, 338] on div "8" at bounding box center [801, 338] width 18 height 18
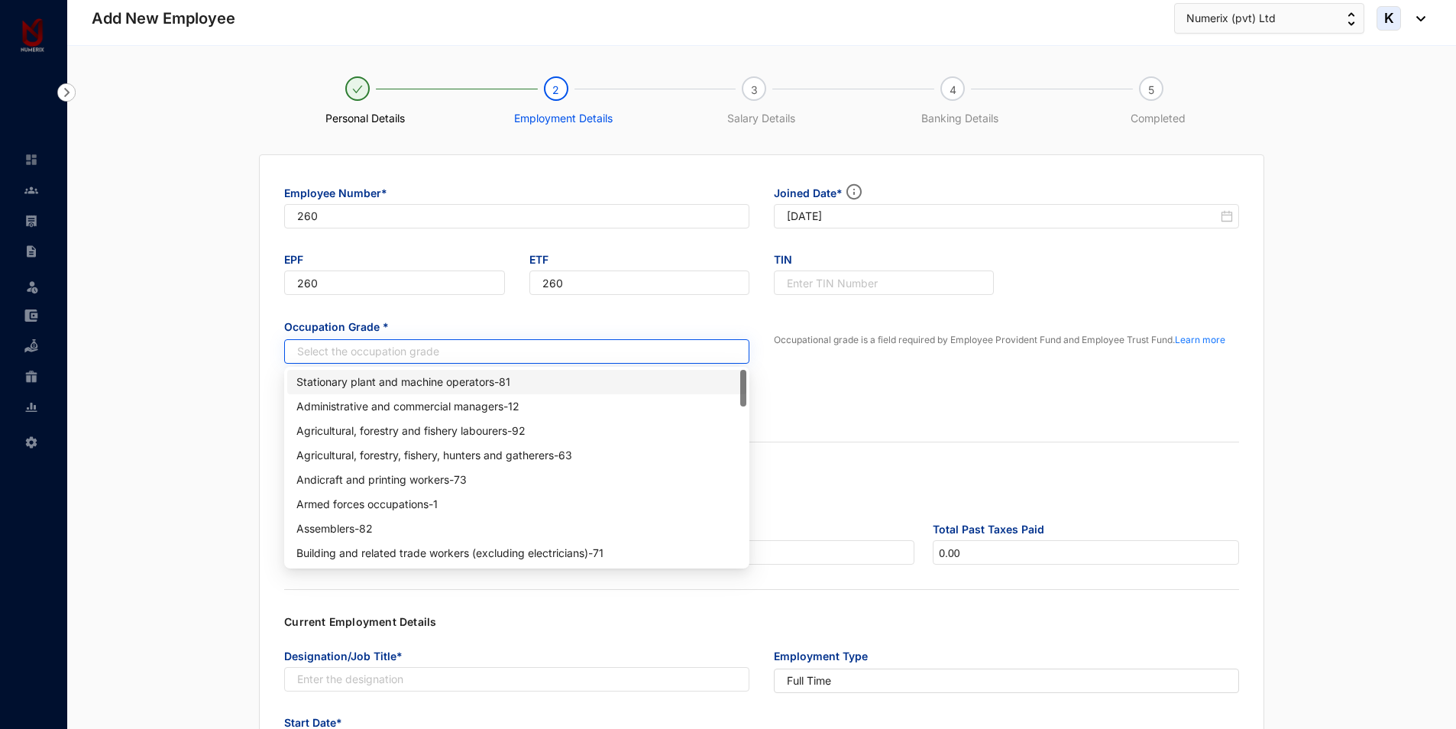
click at [385, 348] on input "search" at bounding box center [508, 351] width 437 height 23
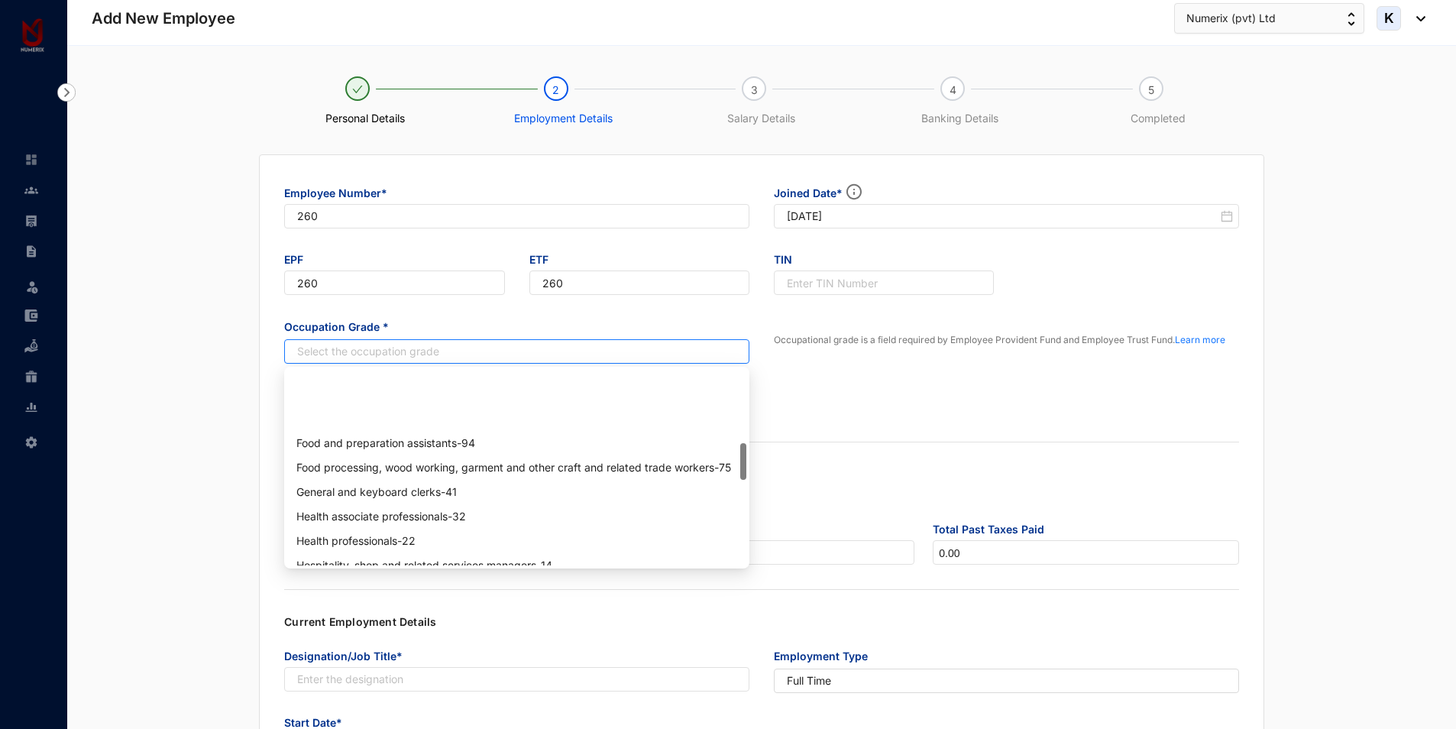
scroll to position [382, 0]
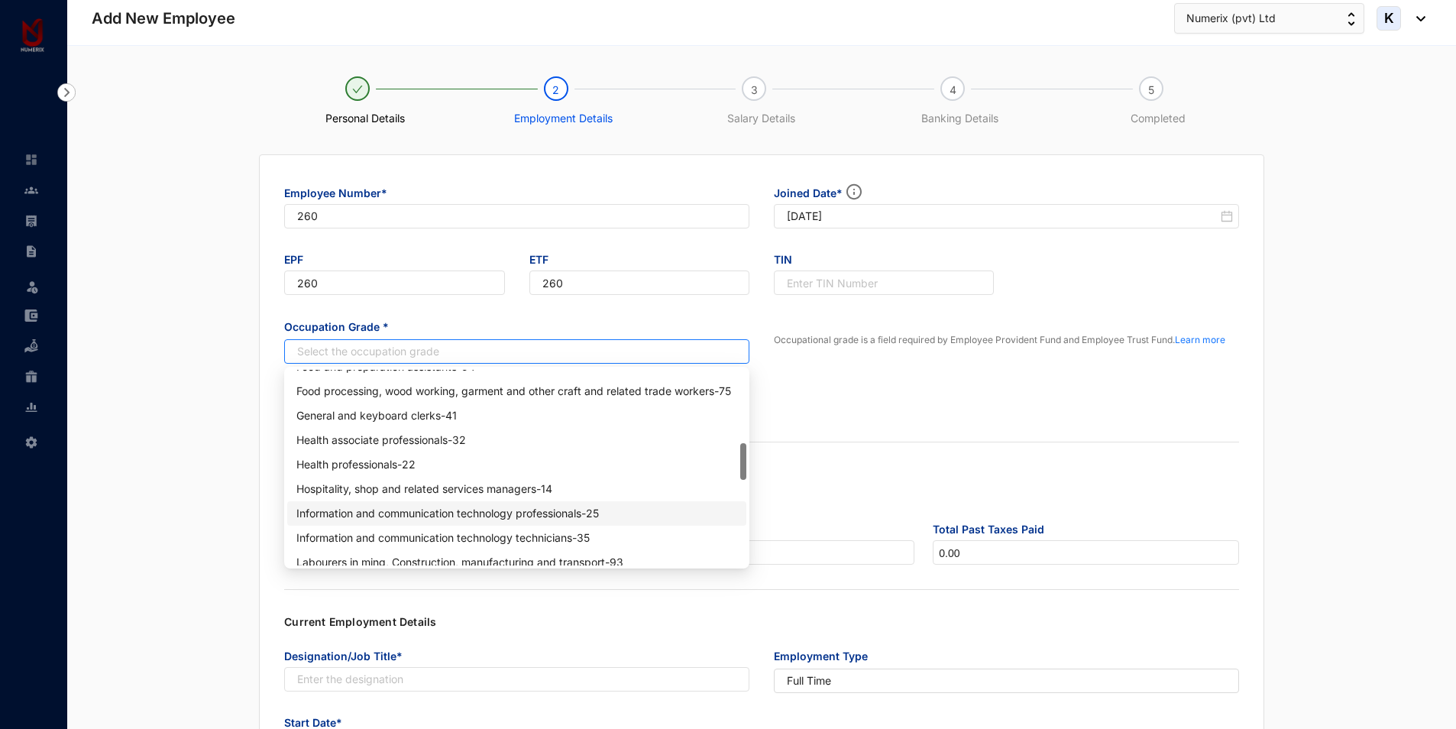
click at [497, 516] on div "Information and communication technology professionals - 25" at bounding box center [516, 513] width 441 height 17
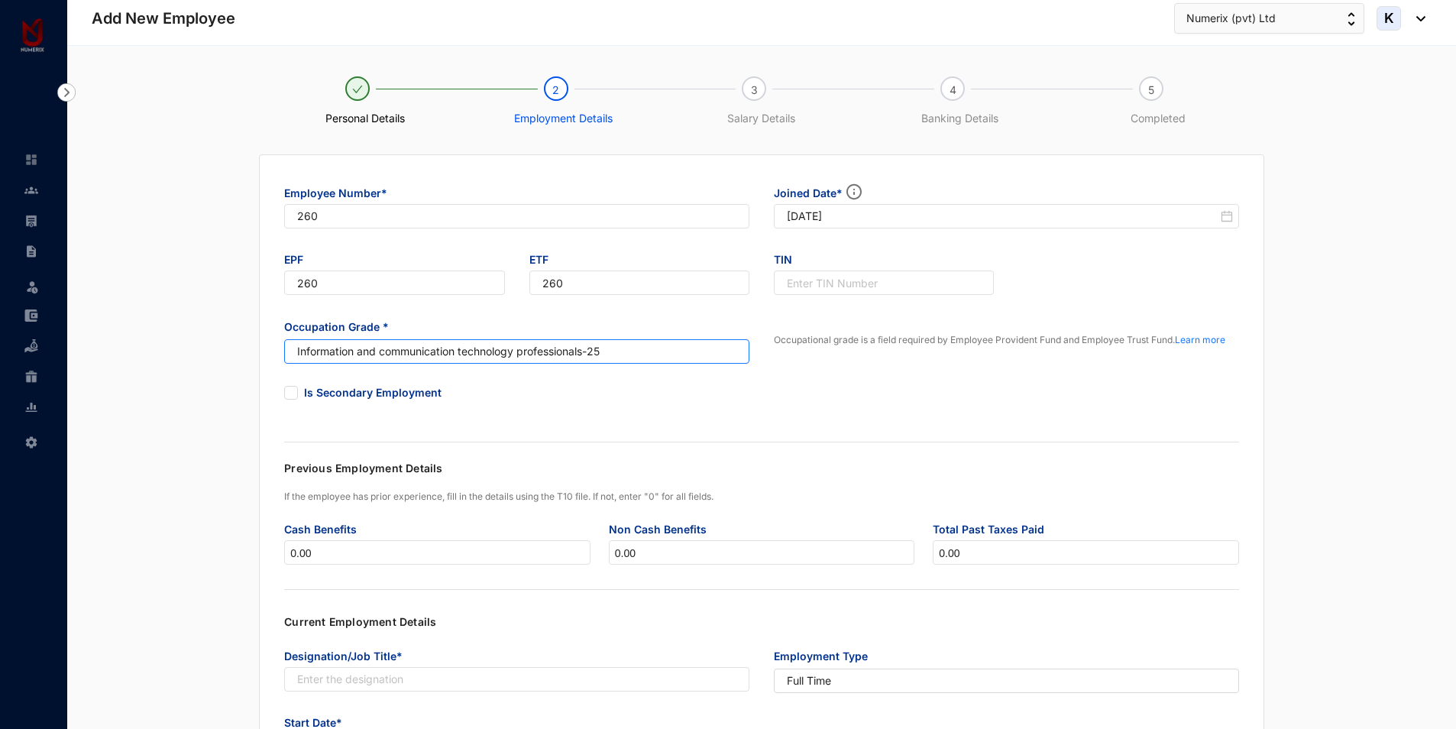
click at [541, 384] on div "Is Secondary Employment" at bounding box center [516, 392] width 465 height 17
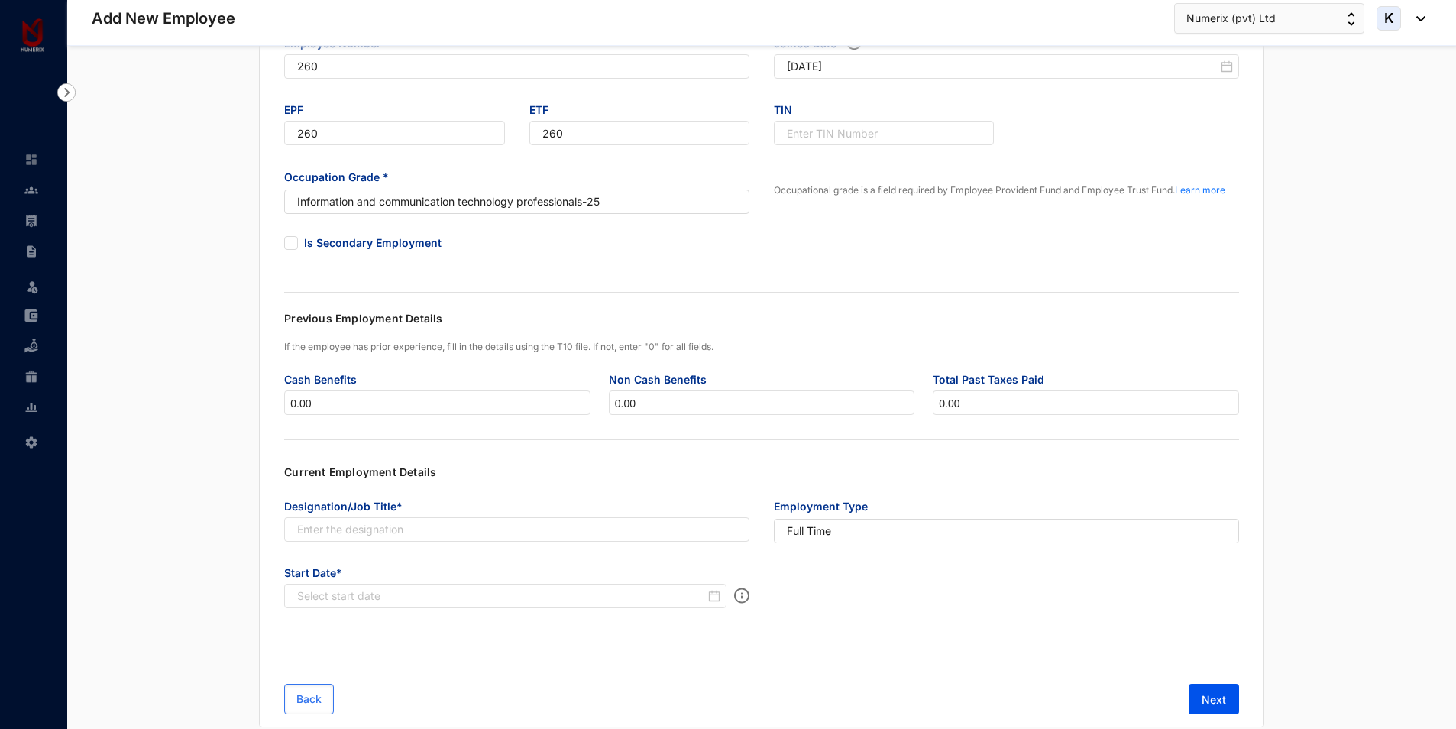
scroll to position [153, 0]
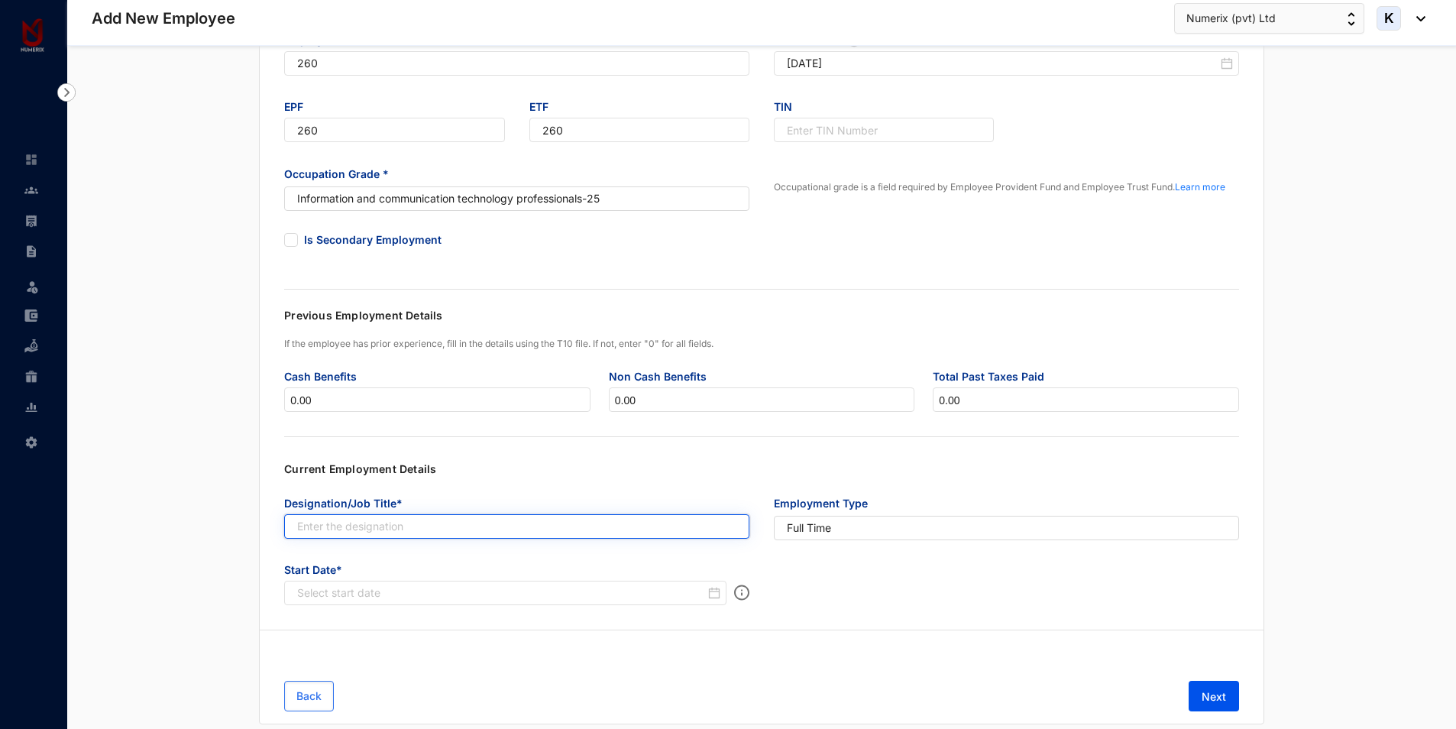
click at [494, 529] on input "text" at bounding box center [516, 526] width 465 height 24
click at [450, 512] on span "Designation/Job Title*" at bounding box center [516, 502] width 465 height 24
click at [445, 519] on input "text" at bounding box center [516, 526] width 465 height 24
paste input "Junior Accounts Consultant"
type input "Junior Accounts Consultant"
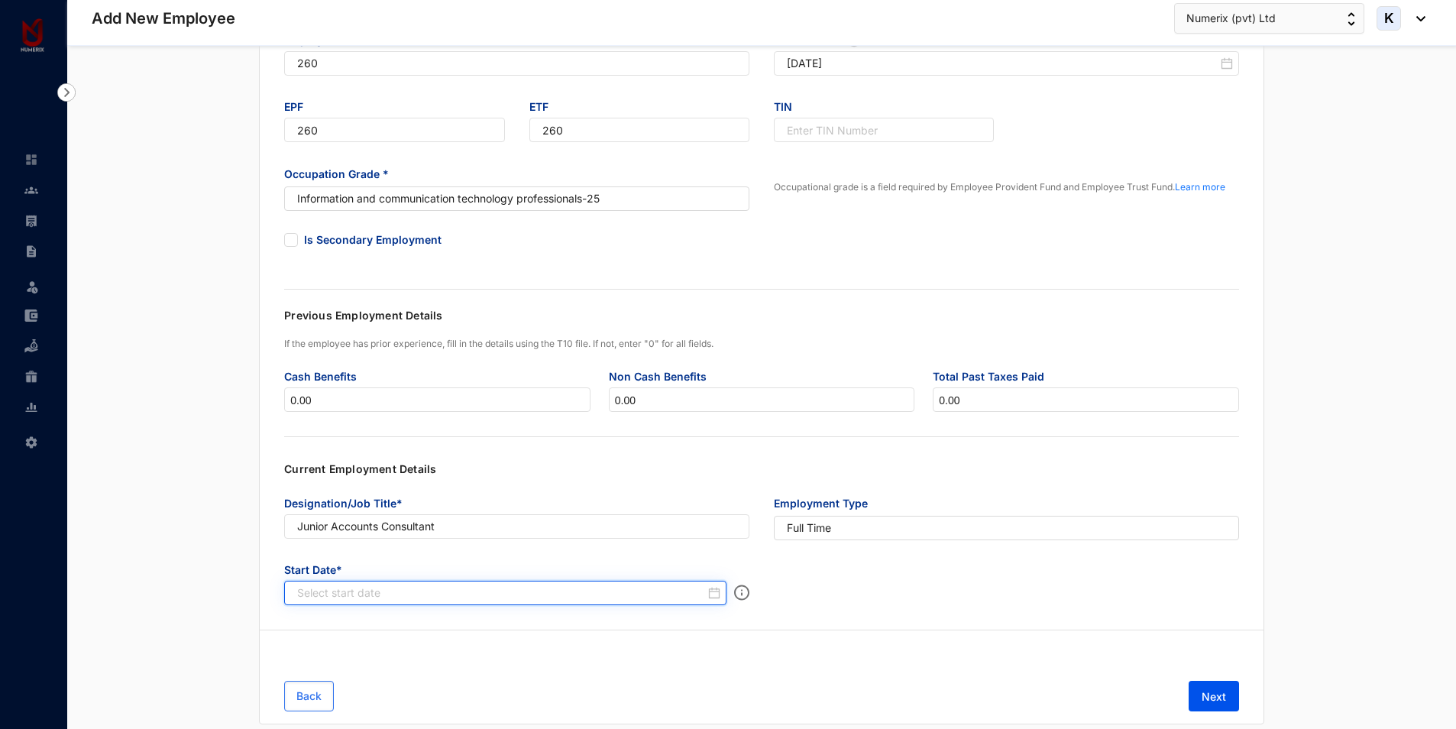
click at [403, 591] on input at bounding box center [501, 592] width 408 height 15
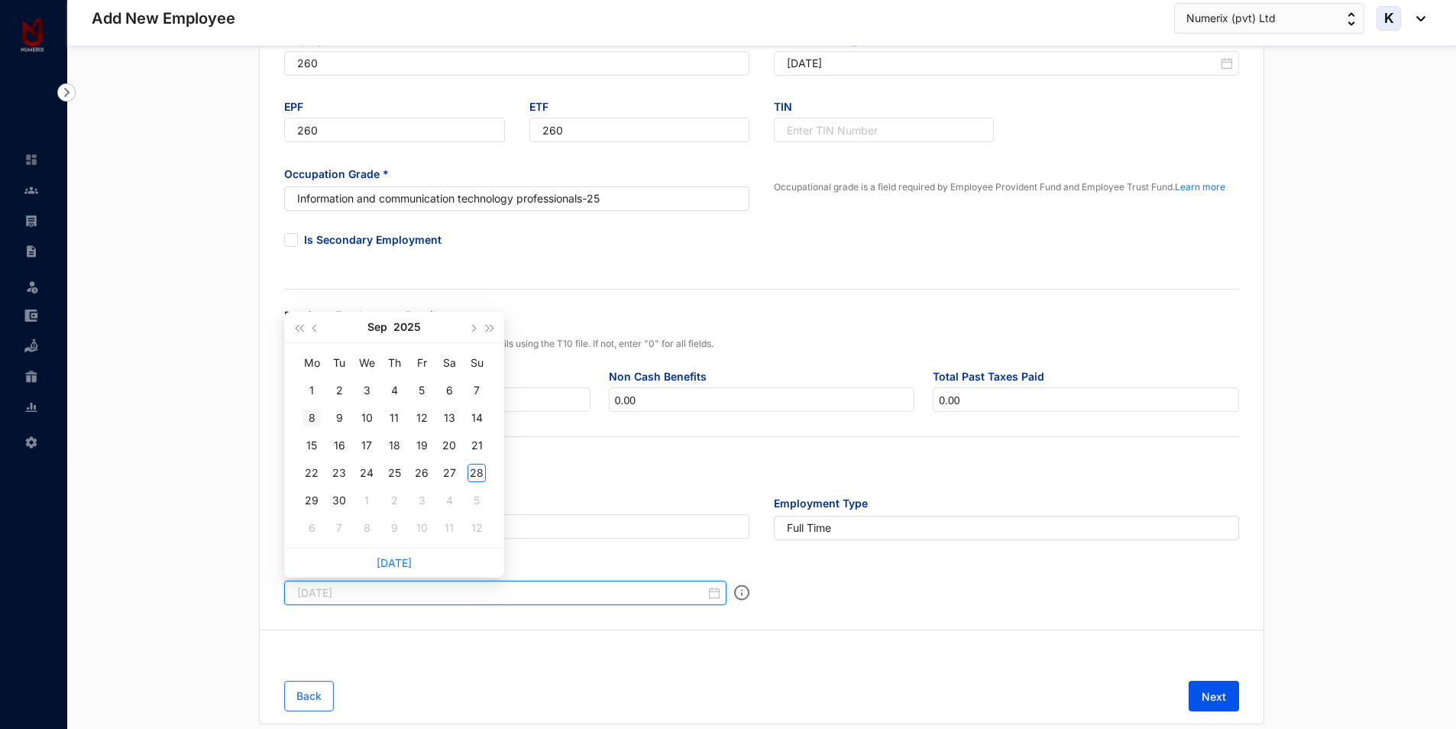
type input "[DATE]"
click at [305, 417] on div "8" at bounding box center [312, 418] width 18 height 18
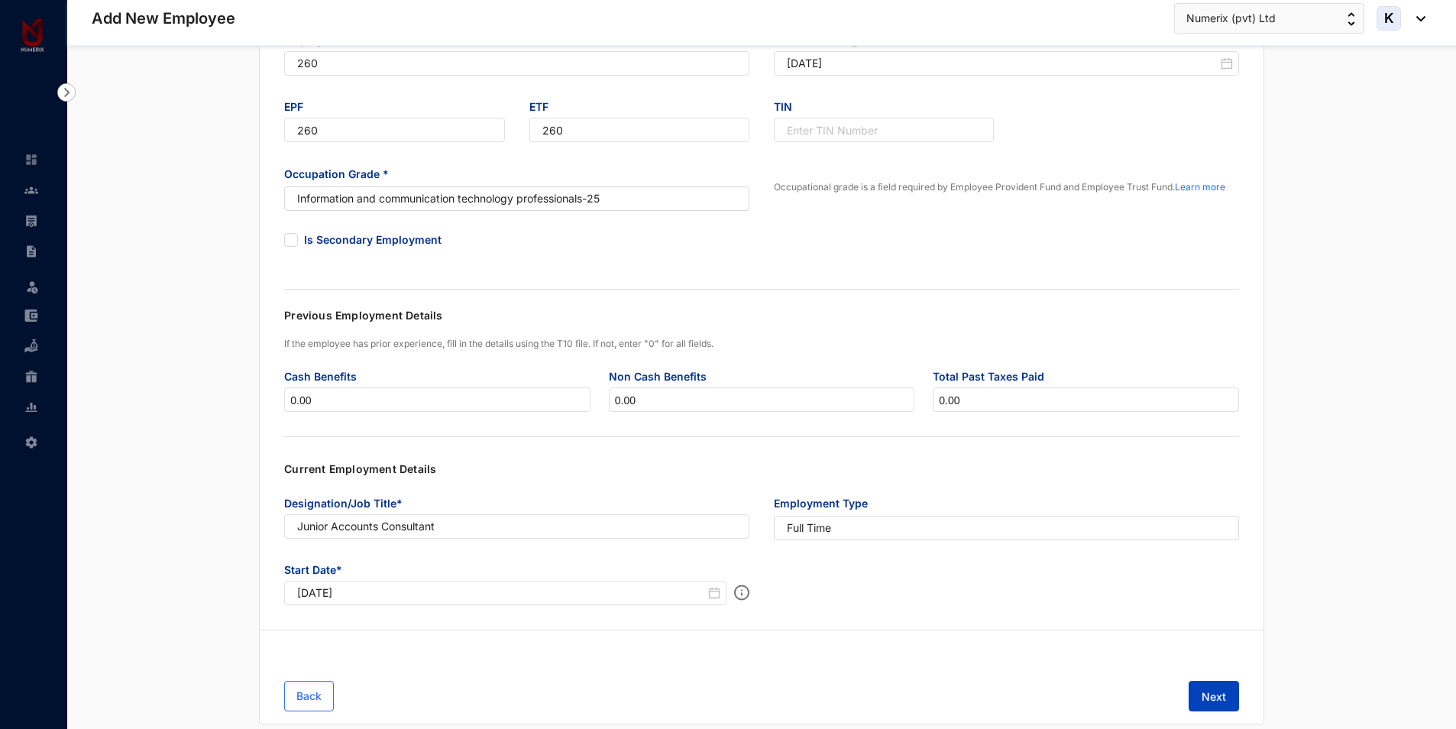
click at [1220, 695] on span "Next" at bounding box center [1214, 696] width 24 height 15
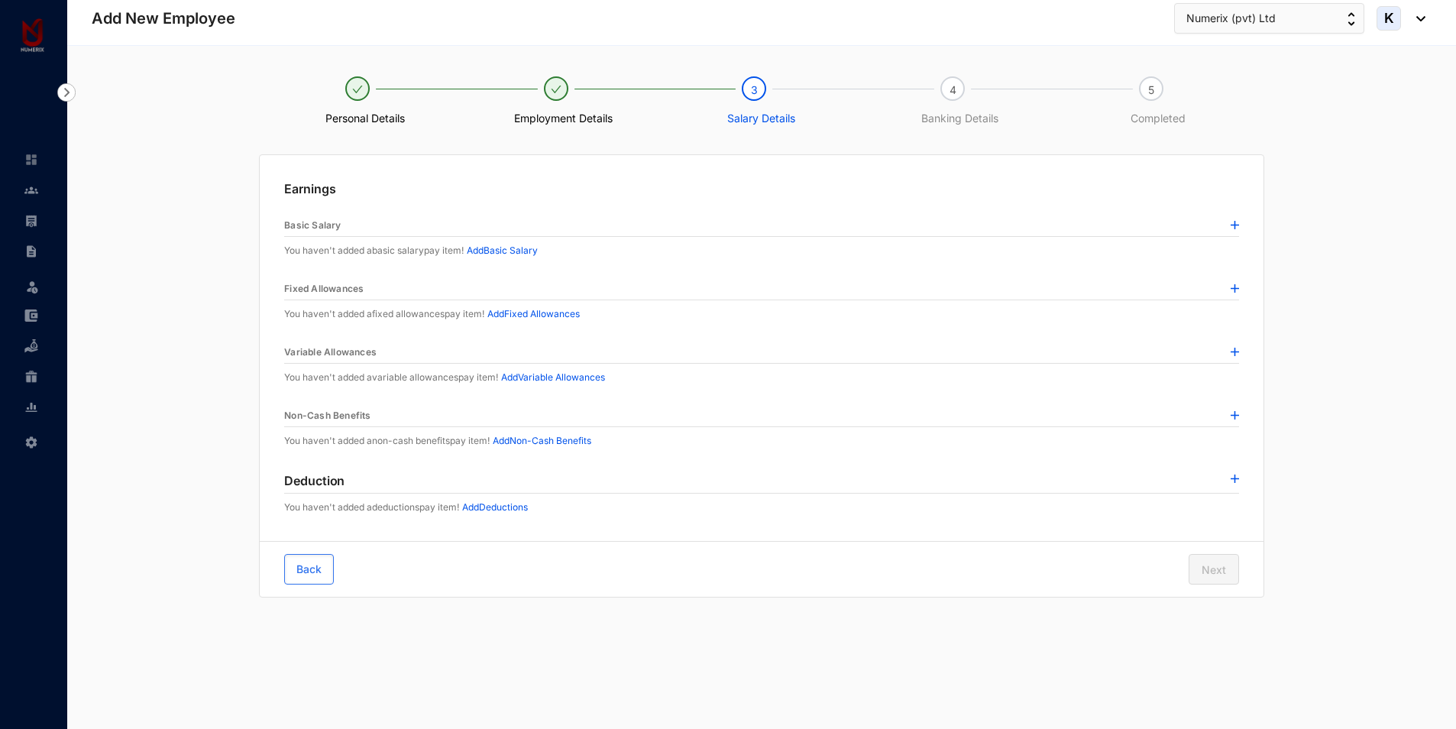
scroll to position [0, 0]
click at [520, 250] on p "Add Basic Salary" at bounding box center [503, 250] width 71 height 15
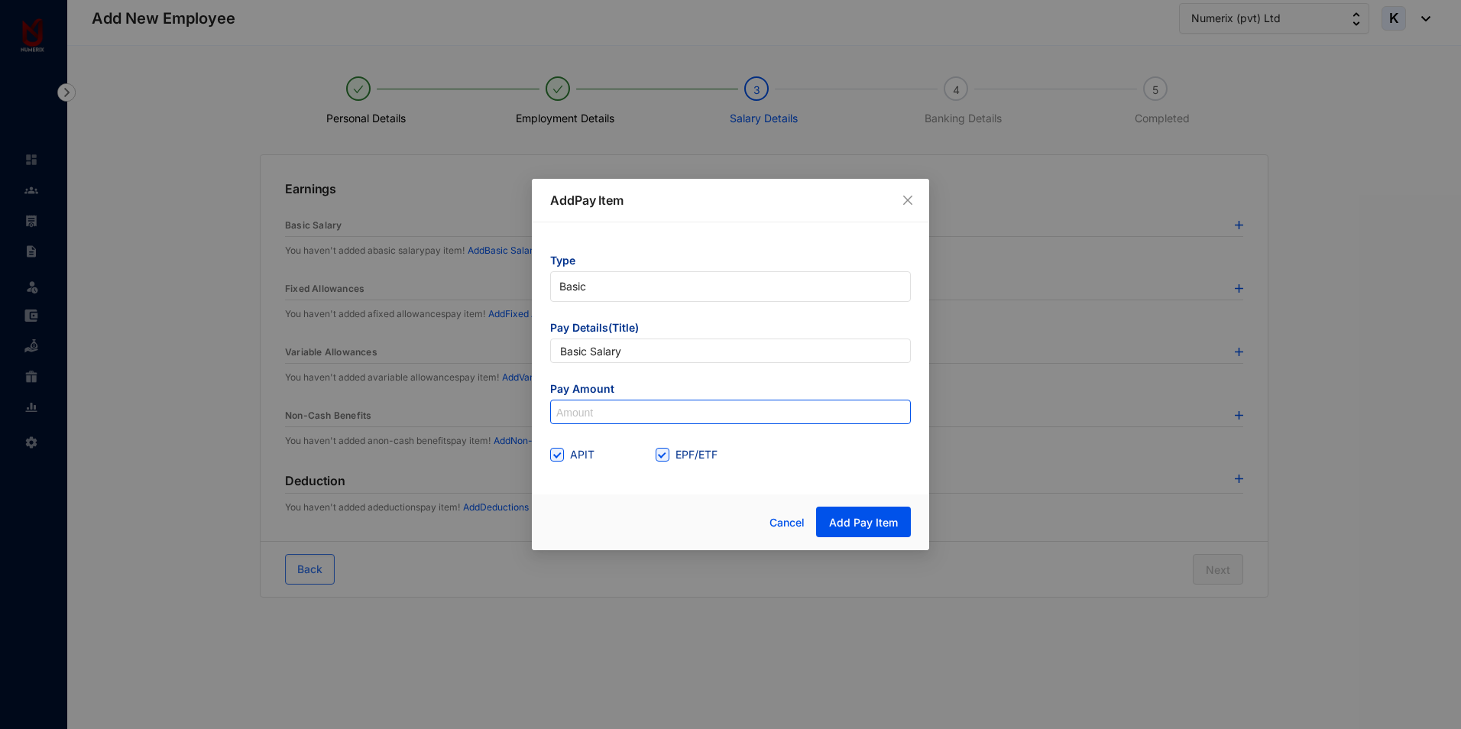
click at [606, 407] on input at bounding box center [730, 412] width 359 height 24
type input "40,000"
click at [863, 531] on button "Add Pay Item" at bounding box center [863, 522] width 95 height 31
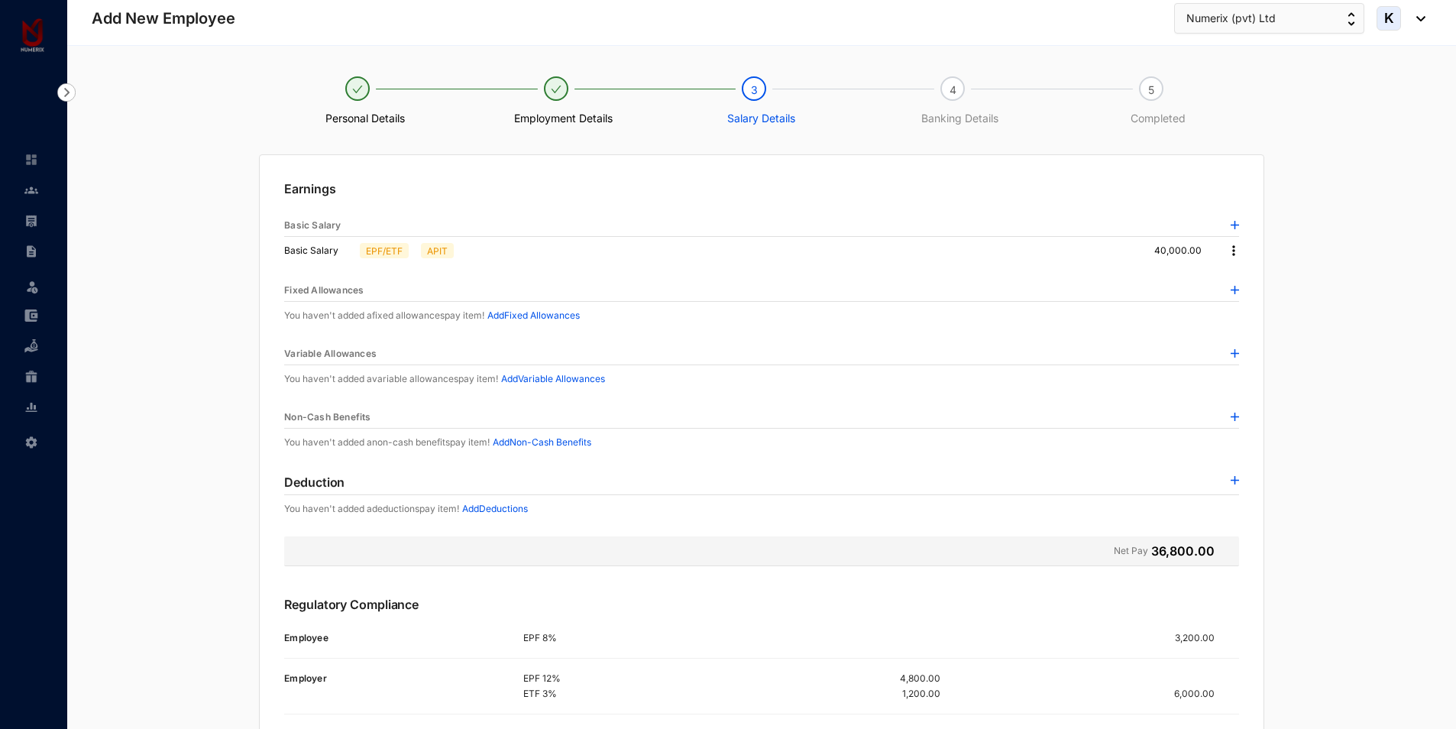
click at [523, 314] on p "Add Fixed Allowances" at bounding box center [534, 315] width 92 height 15
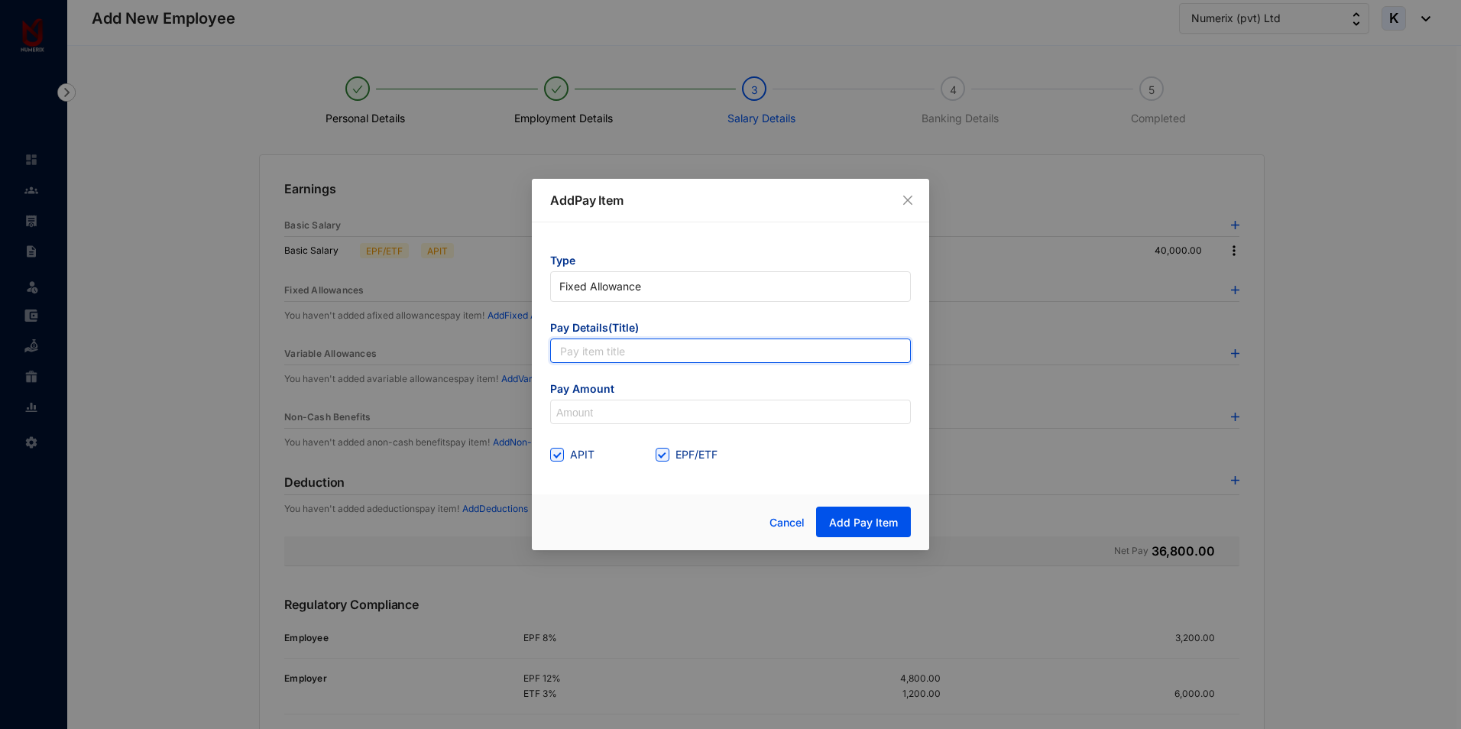
click at [615, 348] on input "text" at bounding box center [730, 351] width 361 height 24
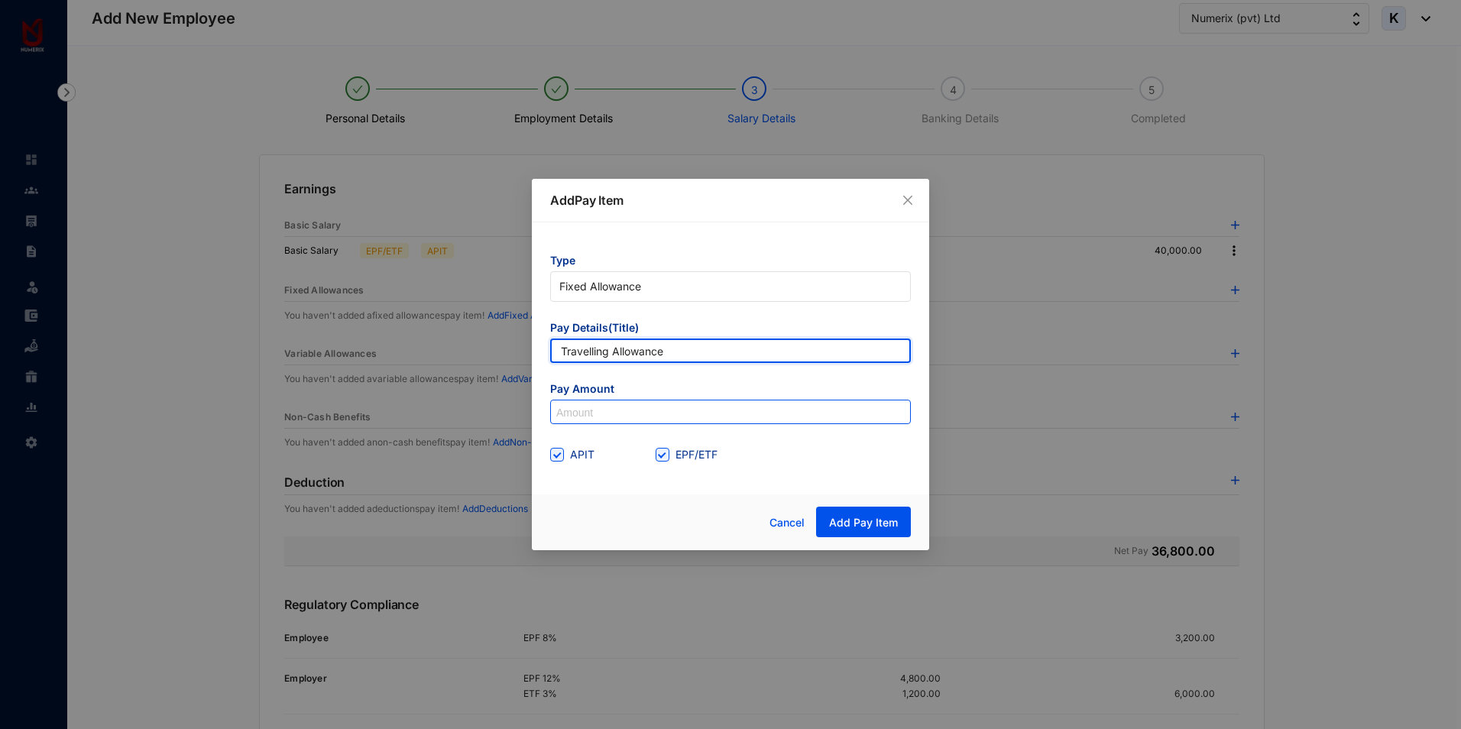
type input "Travelling Allowance"
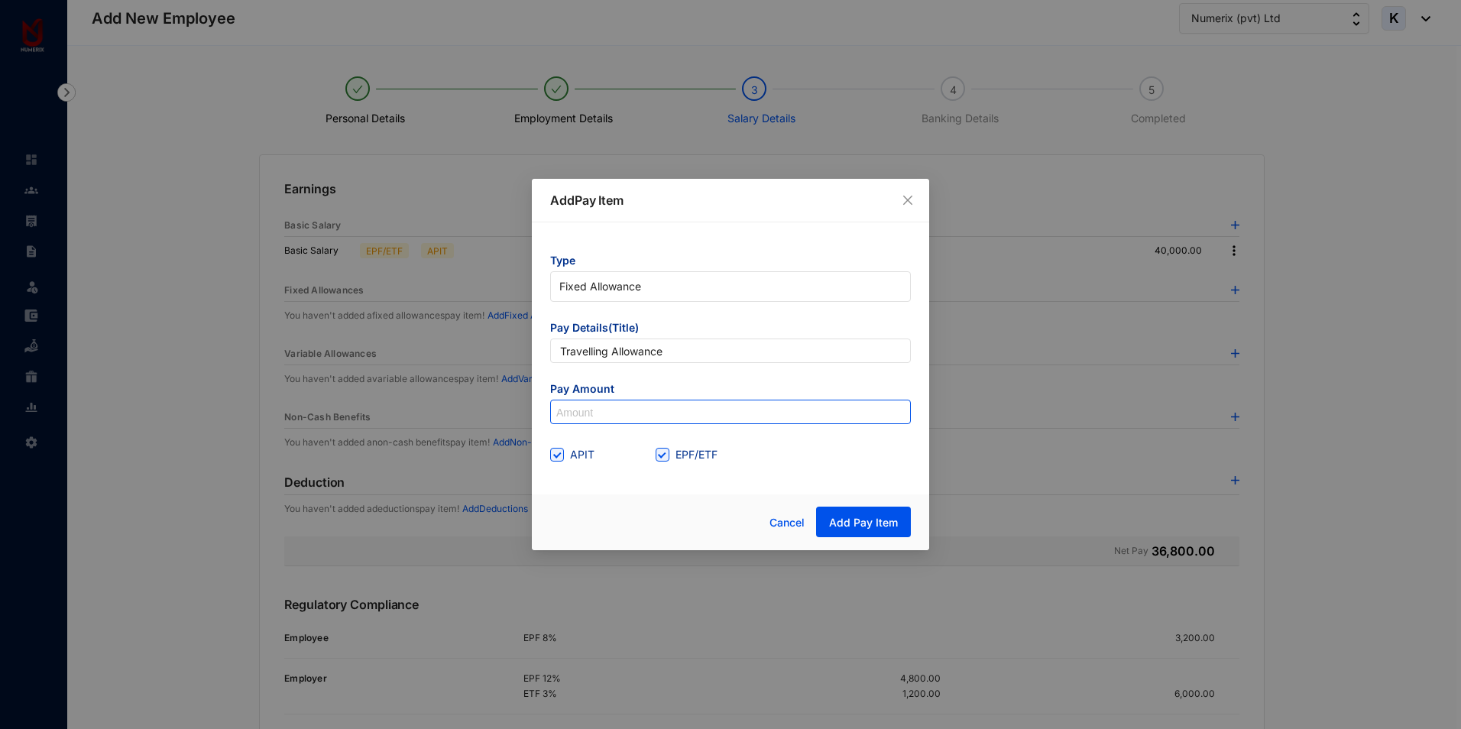
click at [607, 417] on input at bounding box center [730, 412] width 359 height 24
type input "18,000"
click at [666, 456] on span at bounding box center [663, 455] width 14 height 14
click at [666, 456] on input "EPF/ETF" at bounding box center [661, 453] width 11 height 11
checkbox input "false"
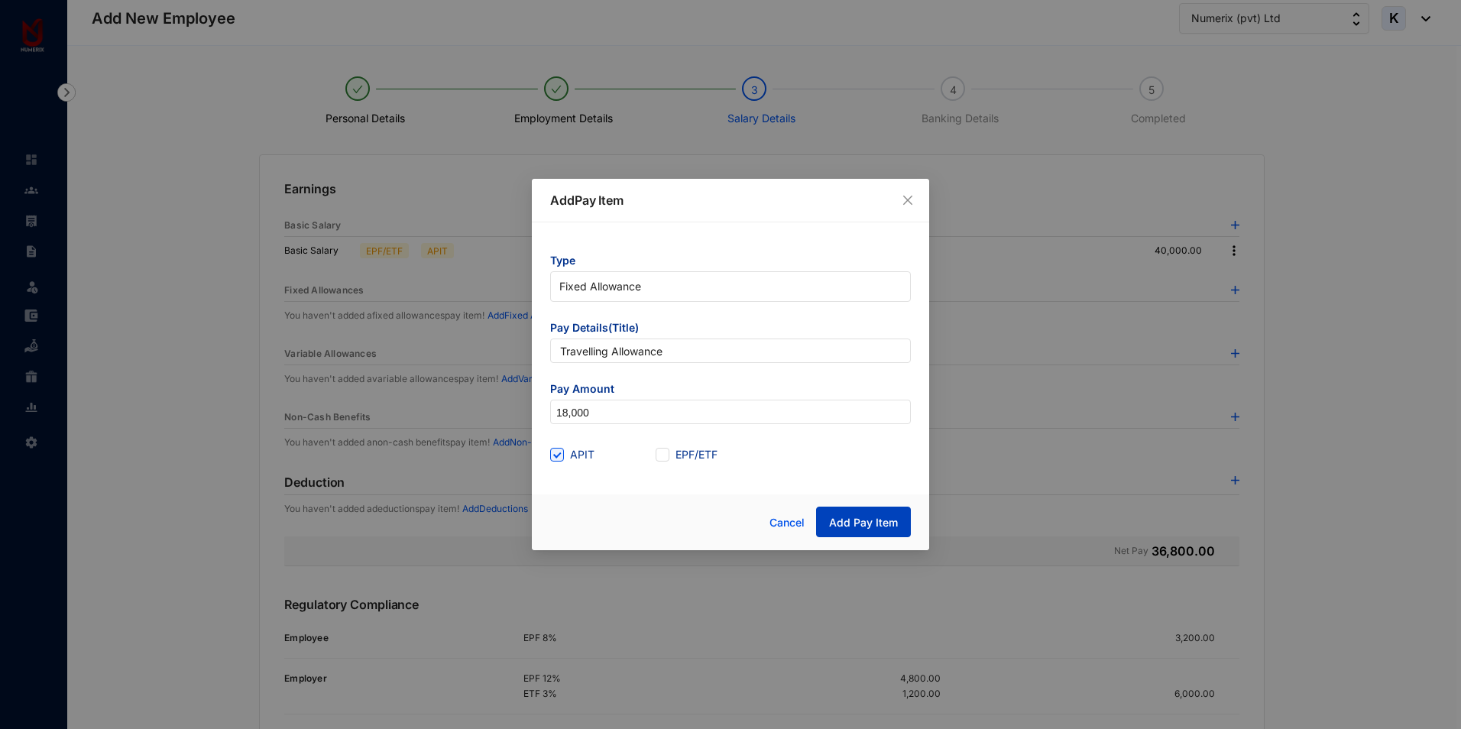
click at [895, 526] on span "Add Pay Item" at bounding box center [863, 522] width 69 height 15
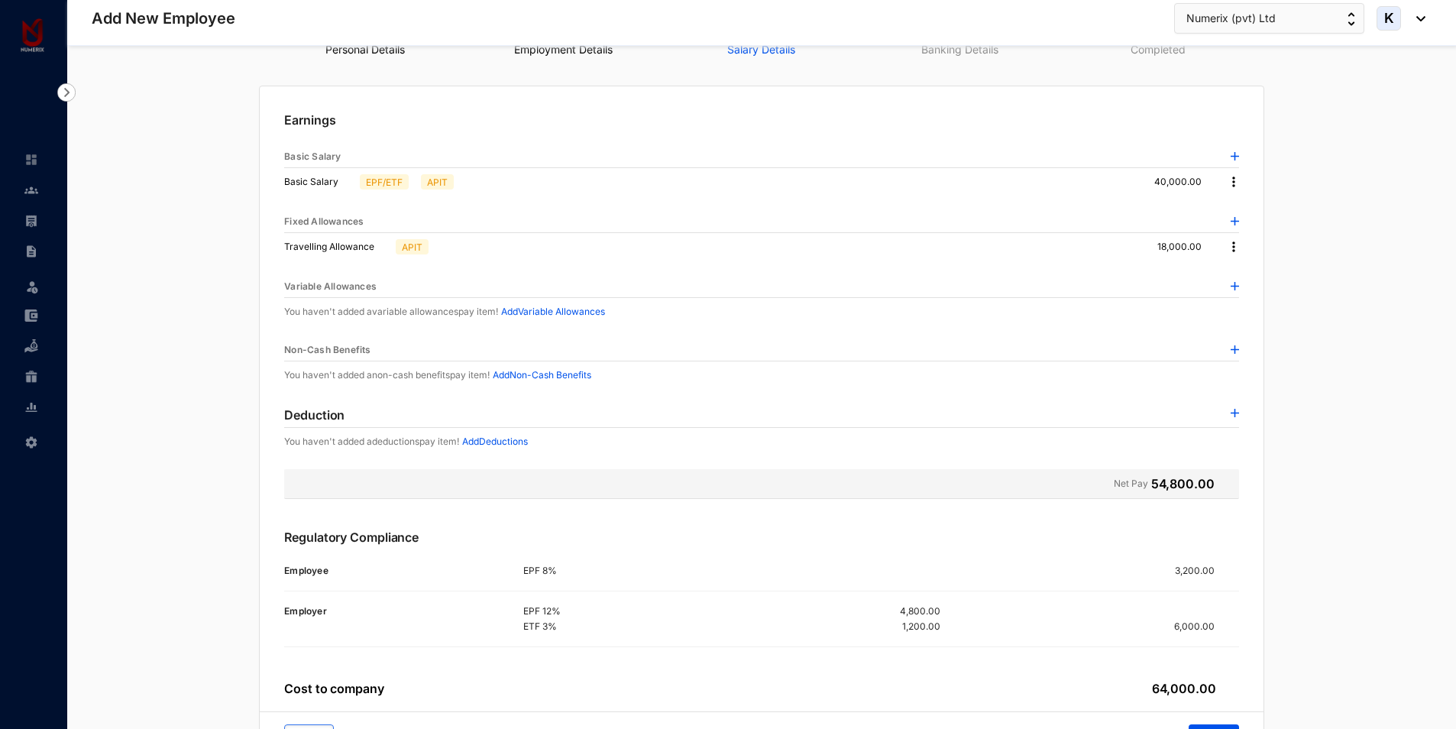
scroll to position [154, 0]
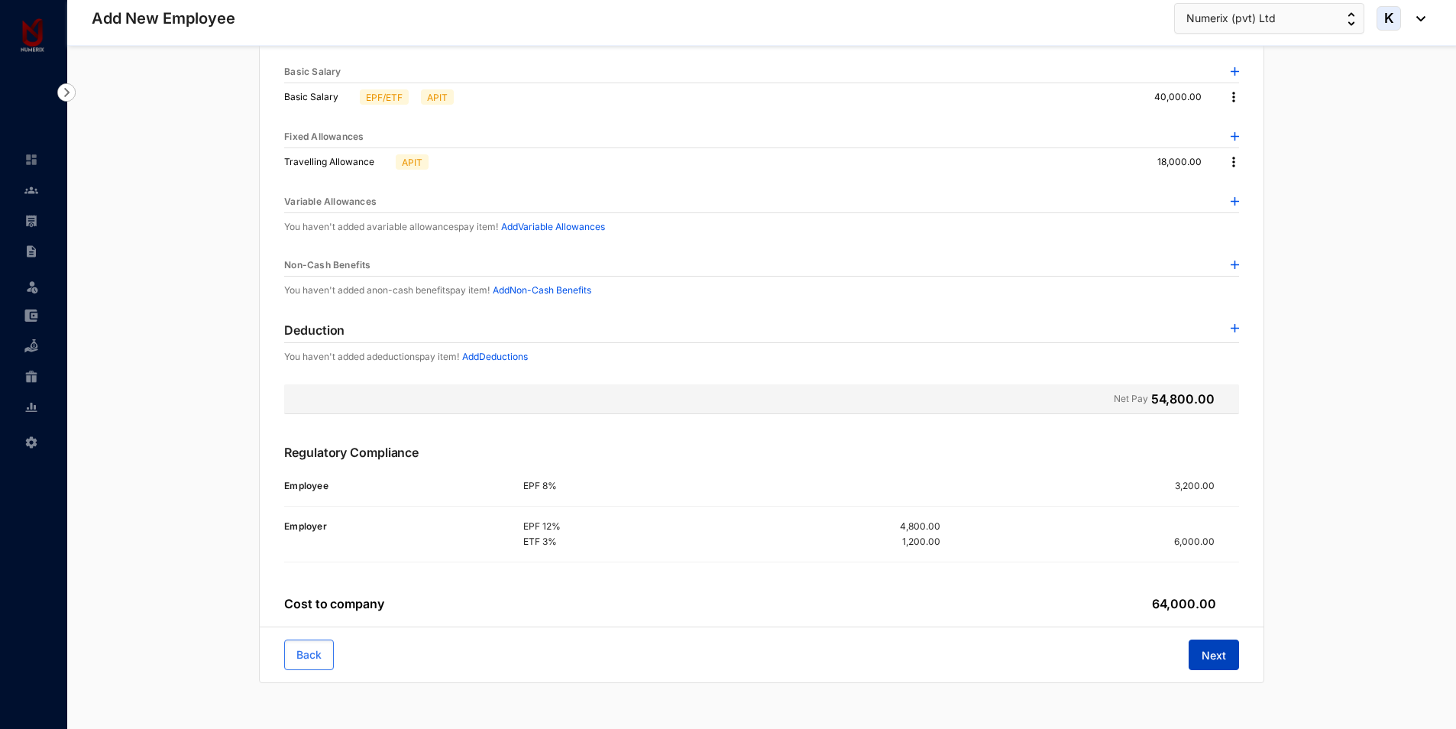
click at [1218, 664] on button "Next" at bounding box center [1214, 655] width 50 height 31
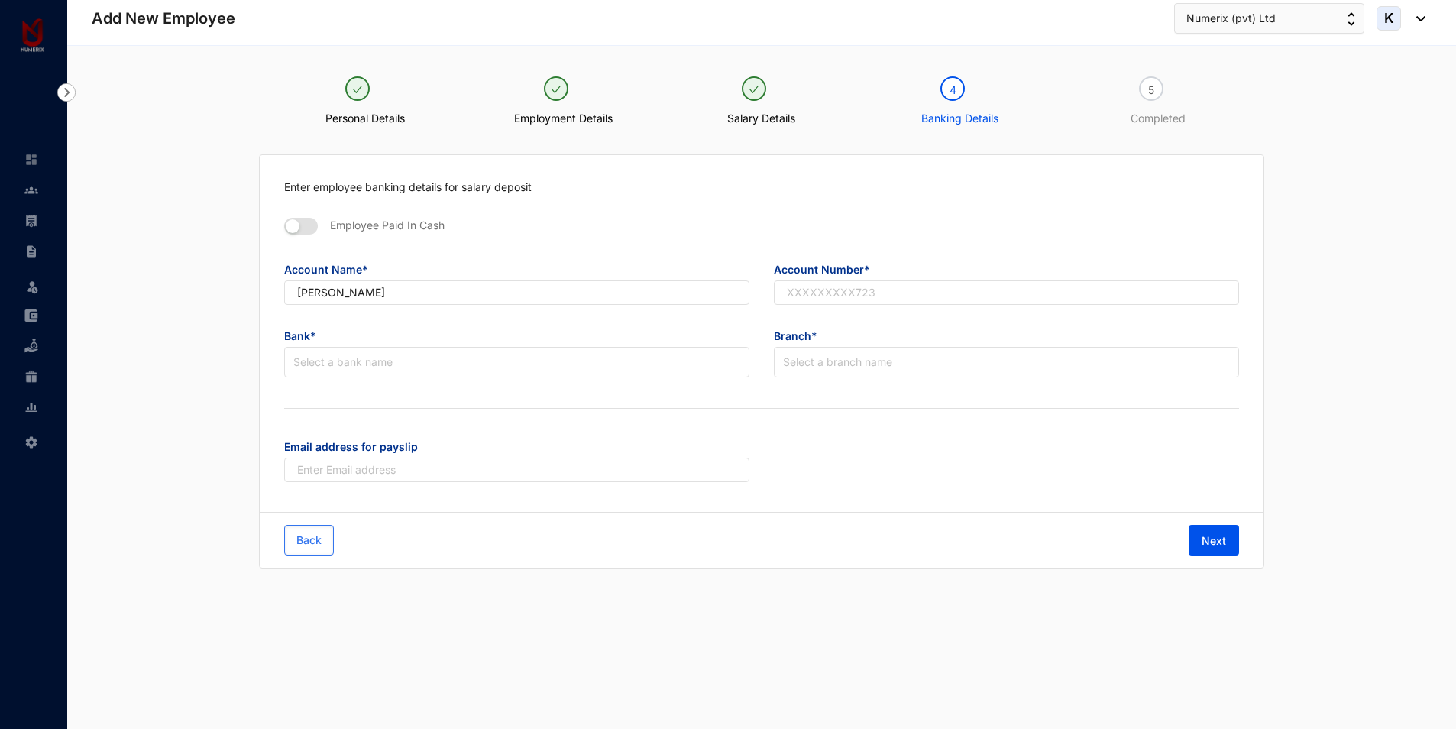
scroll to position [0, 0]
click at [801, 292] on input "text" at bounding box center [1009, 292] width 467 height 24
paste input "8026733209"
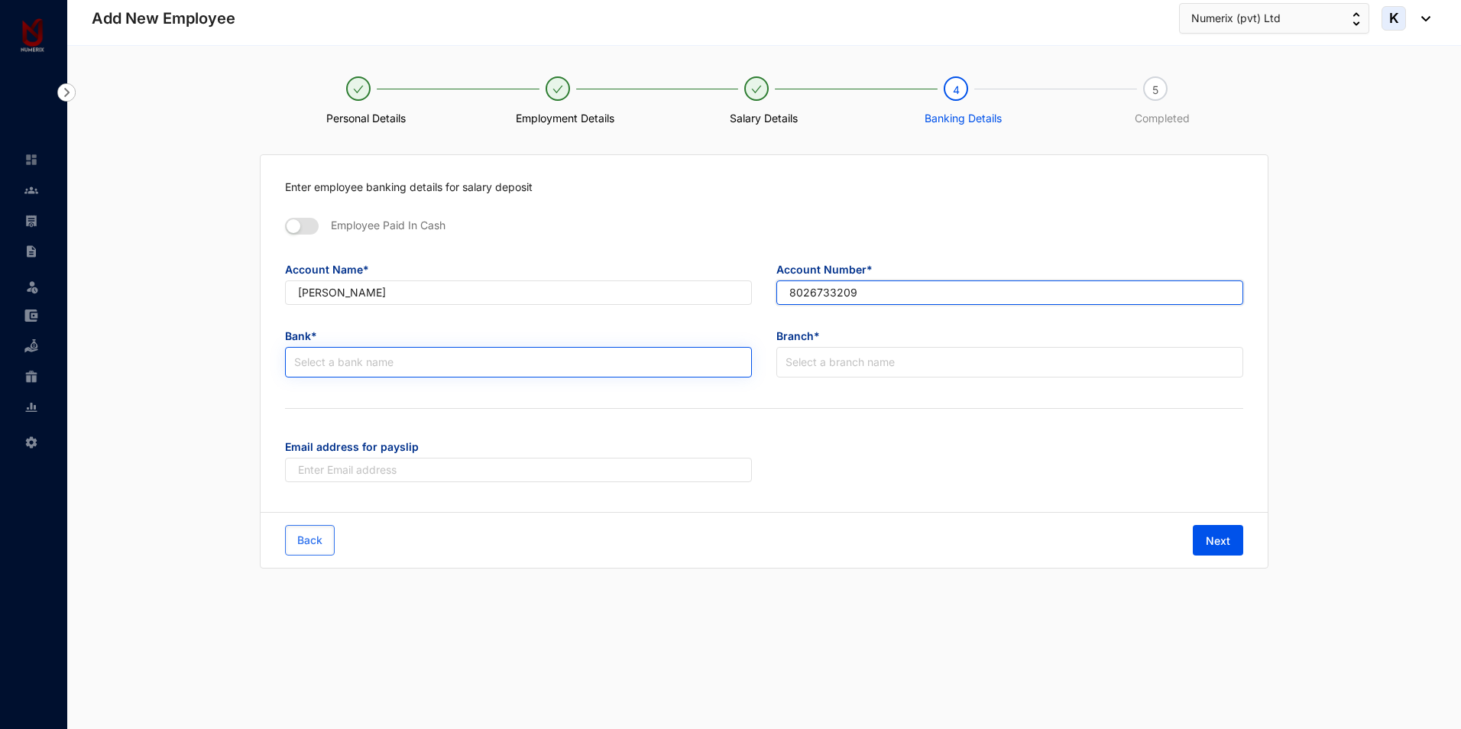
type input "8026733209"
click at [524, 368] on input "search" at bounding box center [518, 362] width 449 height 29
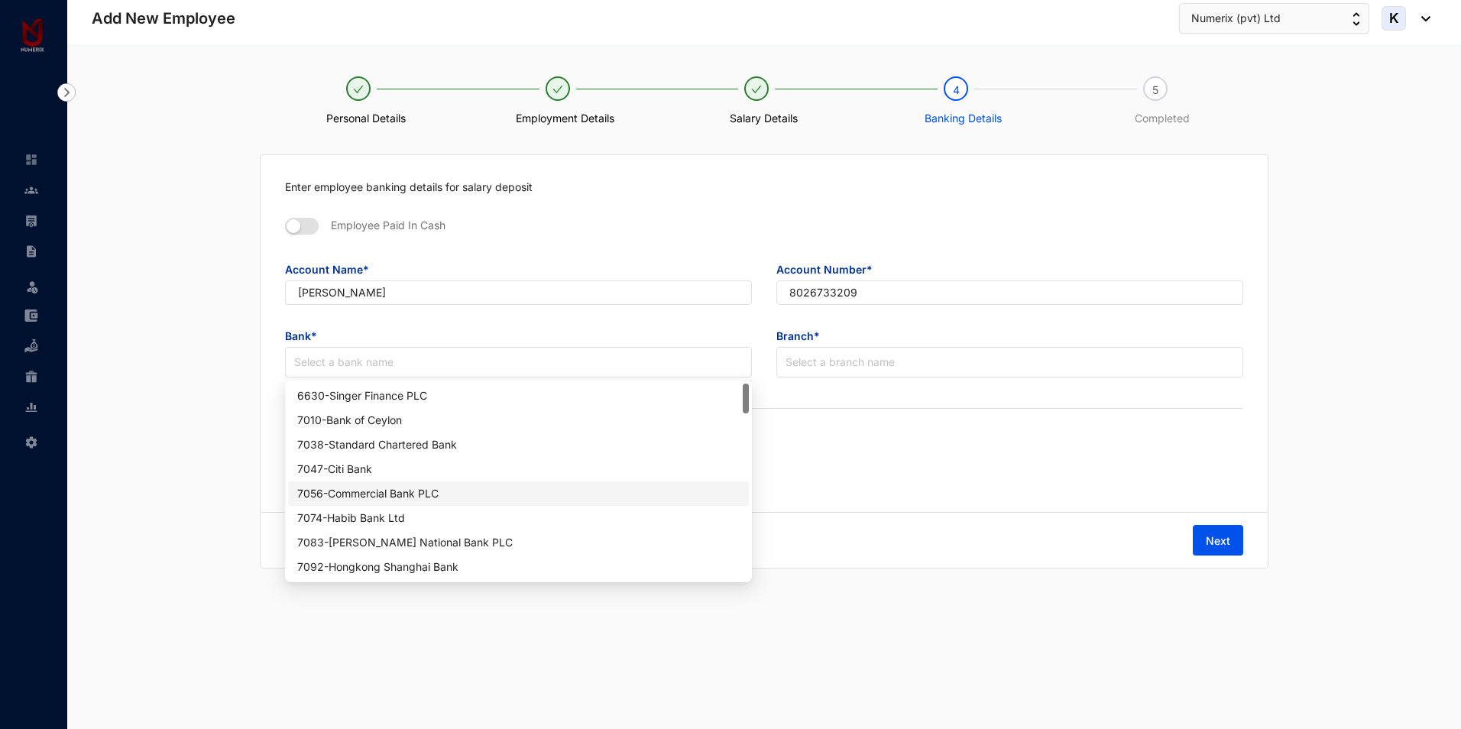
click at [377, 486] on div "7056 - Commercial Bank PLC" at bounding box center [518, 493] width 442 height 17
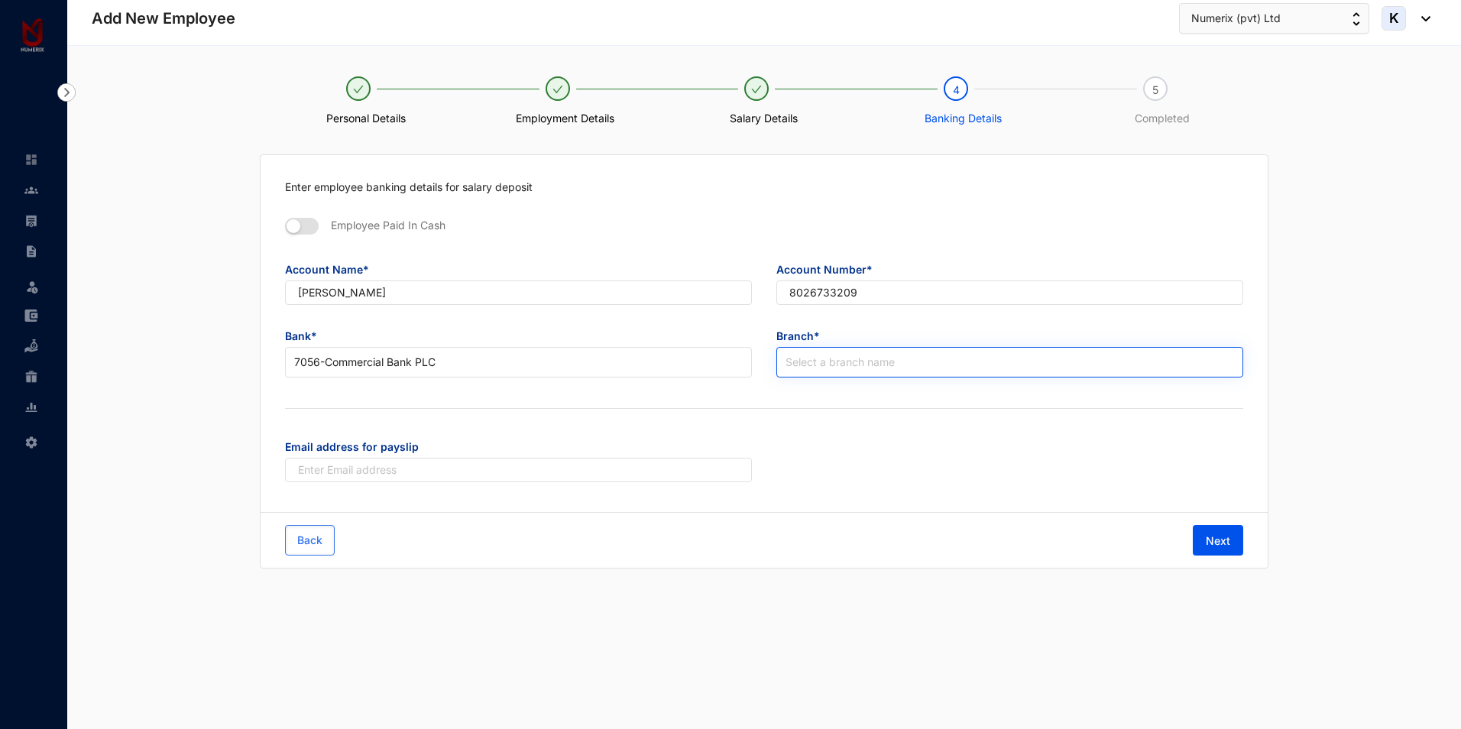
click at [830, 355] on input "search" at bounding box center [1010, 362] width 449 height 29
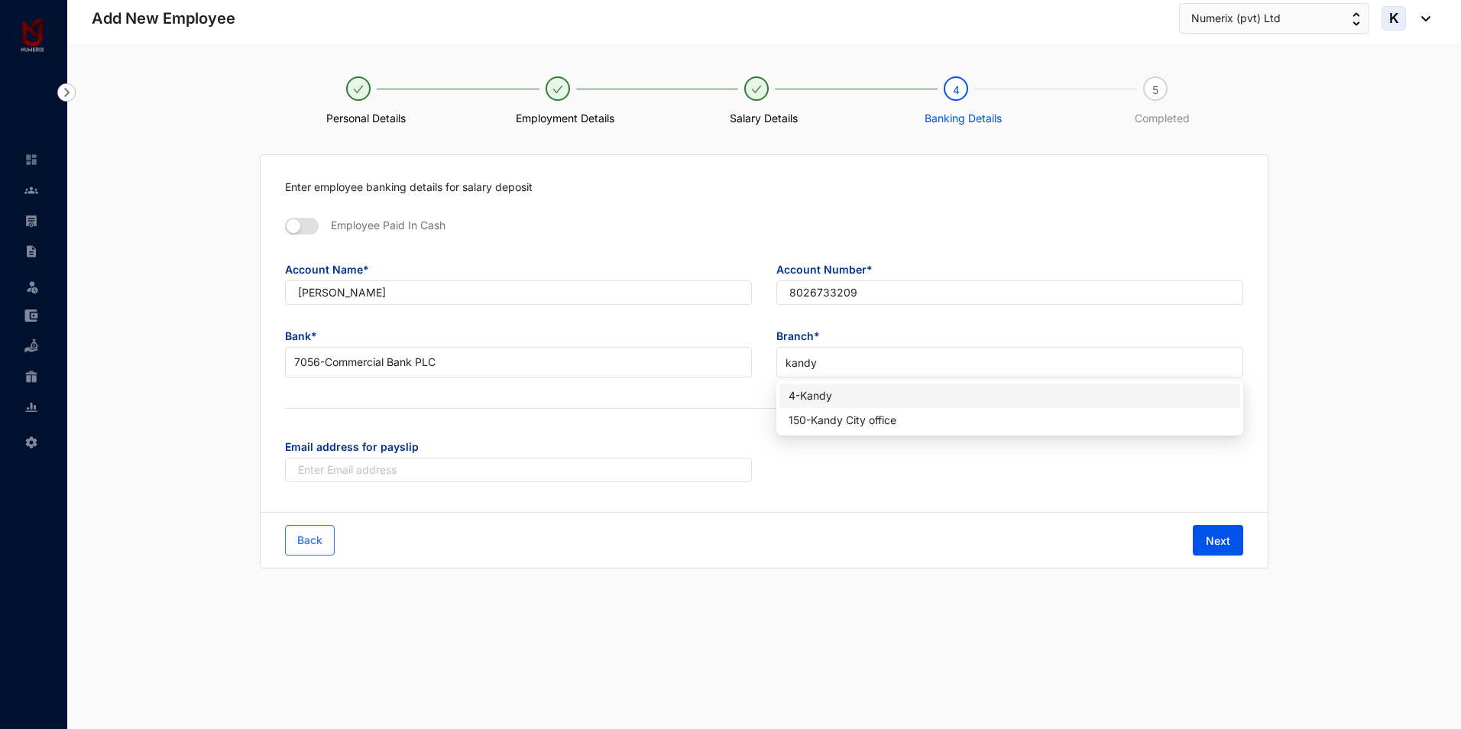
type input "kandy"
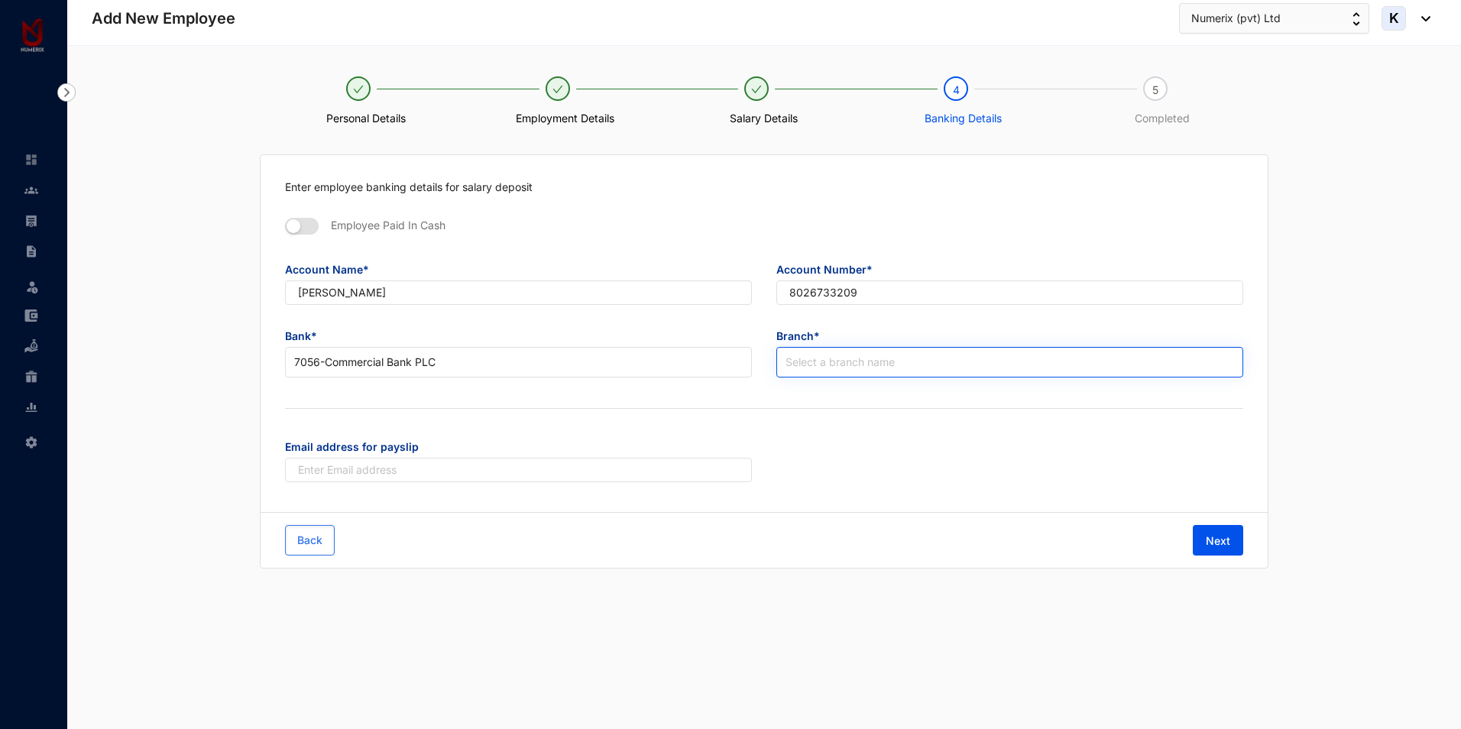
click at [811, 361] on input "search" at bounding box center [1010, 362] width 449 height 29
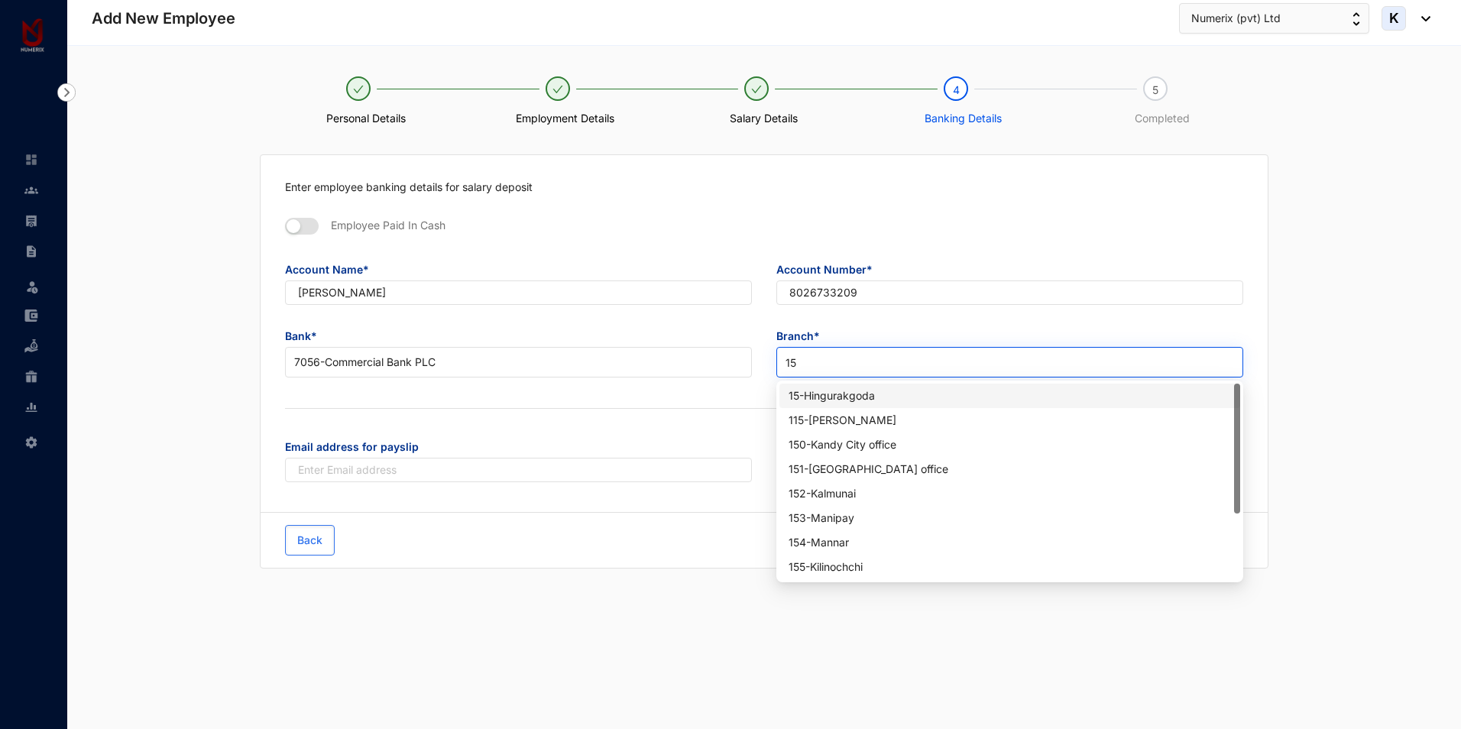
type input "150"
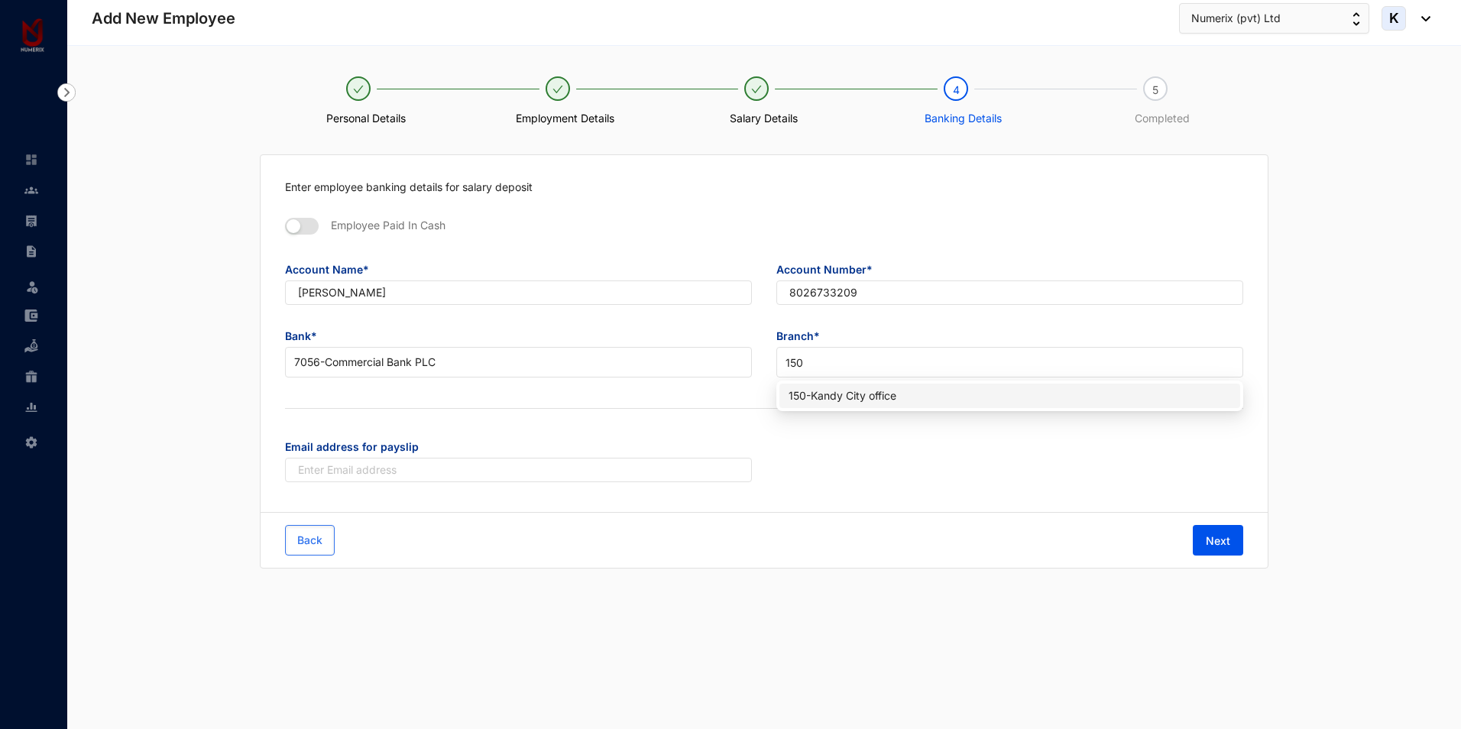
click at [865, 402] on div "150 - [GEOGRAPHIC_DATA] office" at bounding box center [1010, 395] width 442 height 17
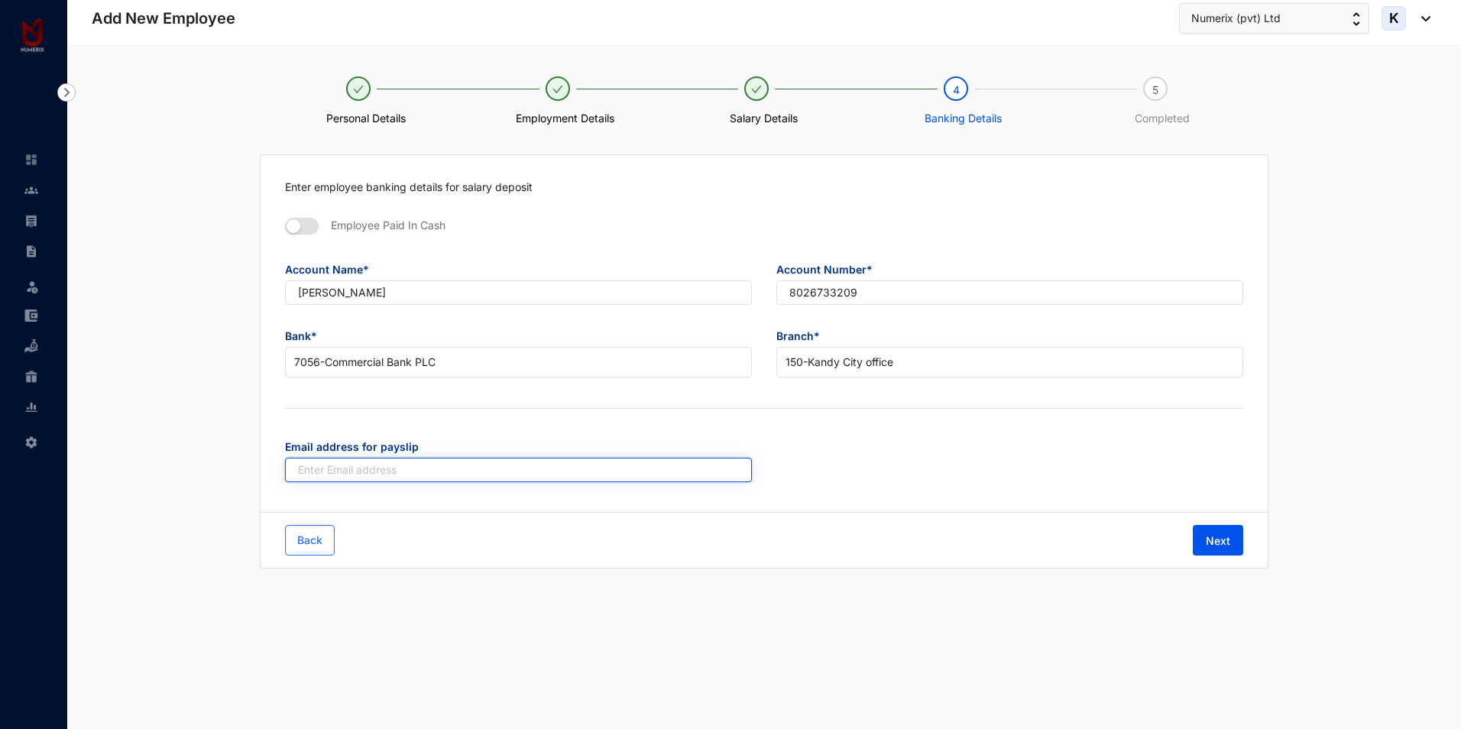
click at [341, 470] on input "text" at bounding box center [518, 470] width 467 height 24
paste input "[EMAIL_ADDRESS][DOMAIN_NAME]"
type input "[EMAIL_ADDRESS][DOMAIN_NAME]"
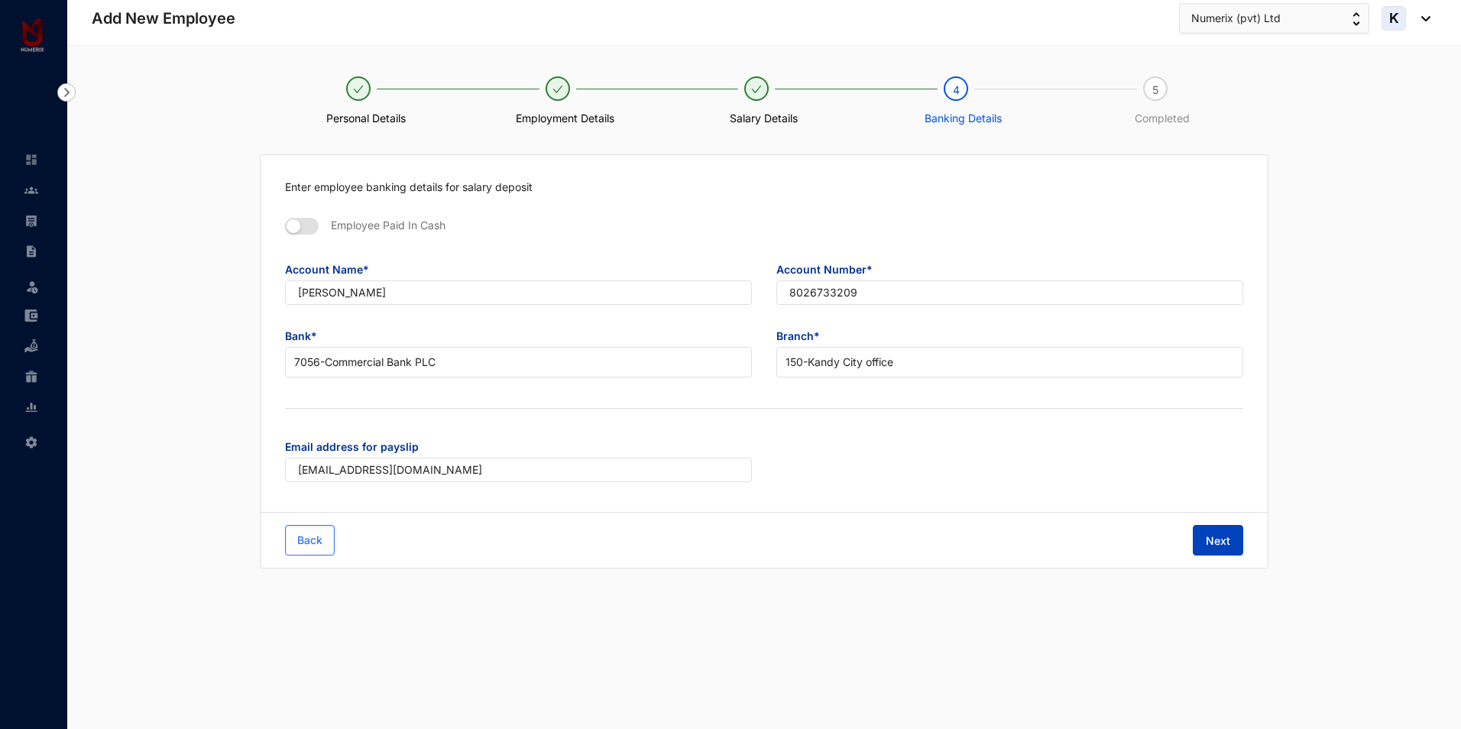
click at [1214, 541] on span "Next" at bounding box center [1218, 540] width 24 height 15
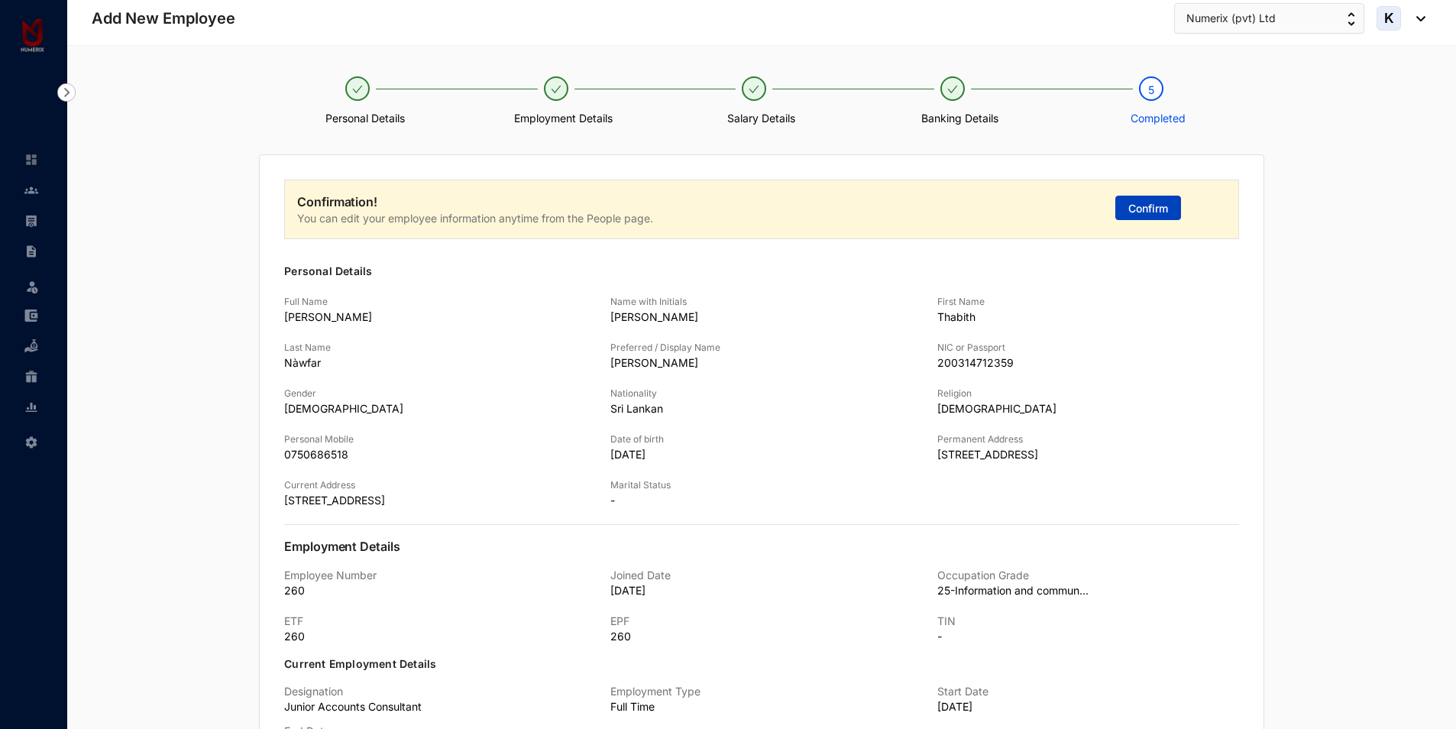
click at [1162, 215] on span "Confirm" at bounding box center [1149, 208] width 40 height 15
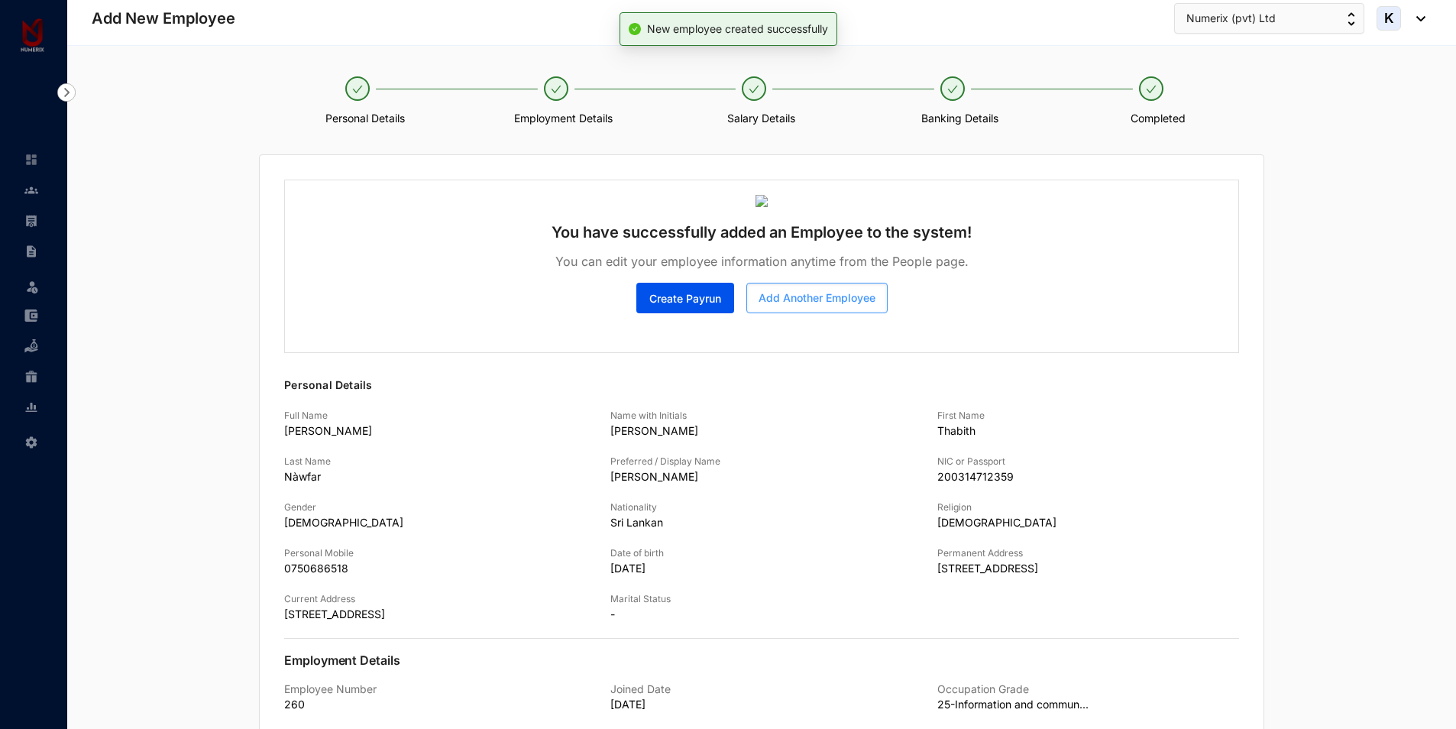
click at [821, 296] on span "Add Another Employee" at bounding box center [817, 297] width 117 height 15
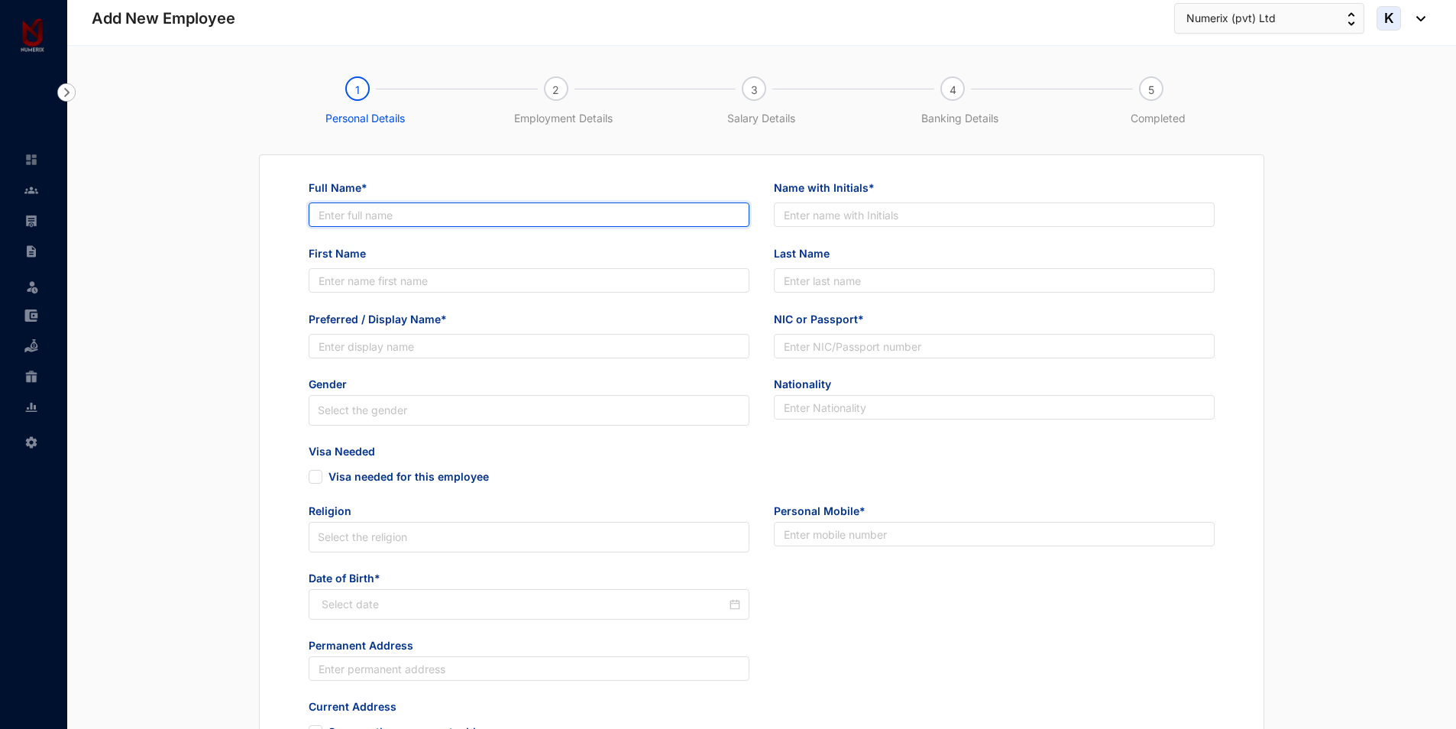
click at [533, 212] on input "Full Name*" at bounding box center [529, 214] width 441 height 24
paste input "[PERSON_NAME] [PERSON_NAME]"
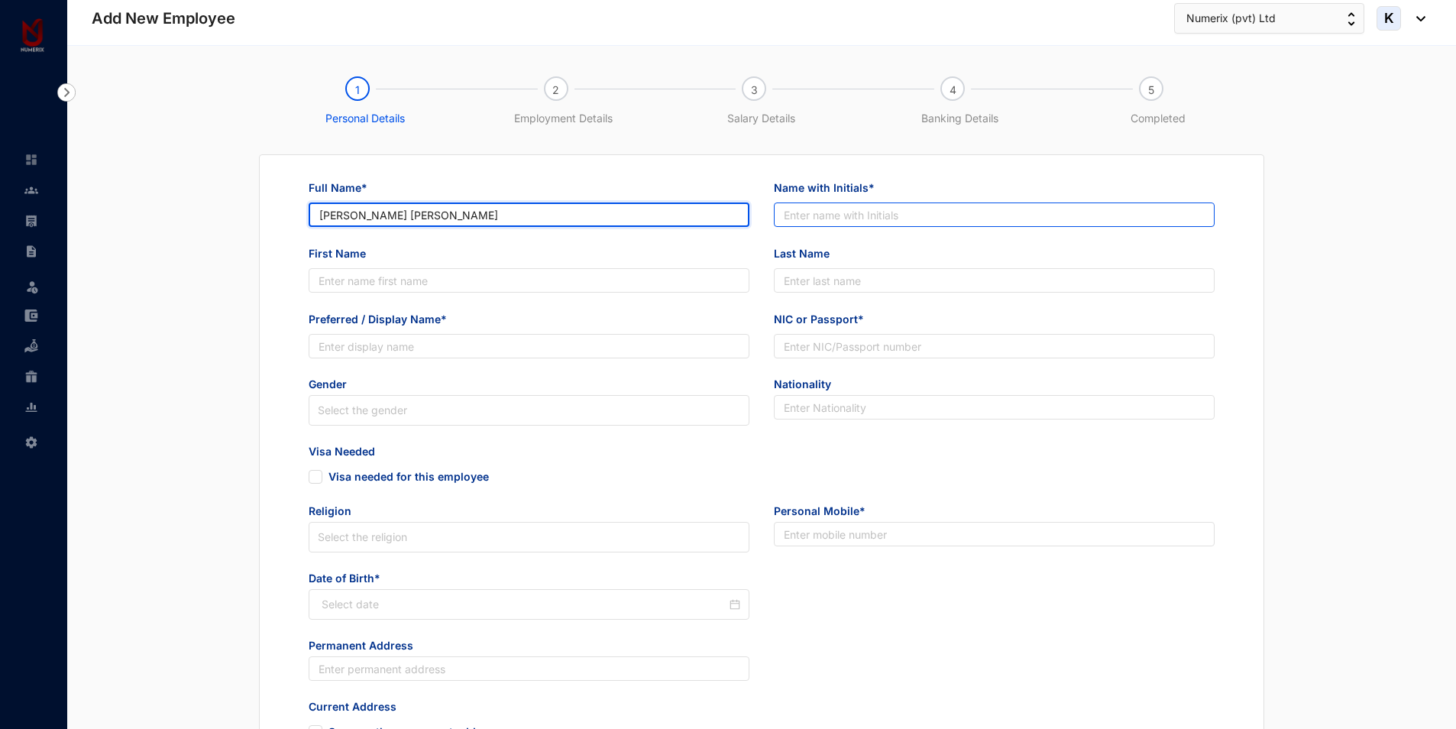
type input "[PERSON_NAME] [PERSON_NAME]"
click at [948, 218] on input "Name with Initials*" at bounding box center [994, 214] width 441 height 24
paste input "[PERSON_NAME] [PERSON_NAME]"
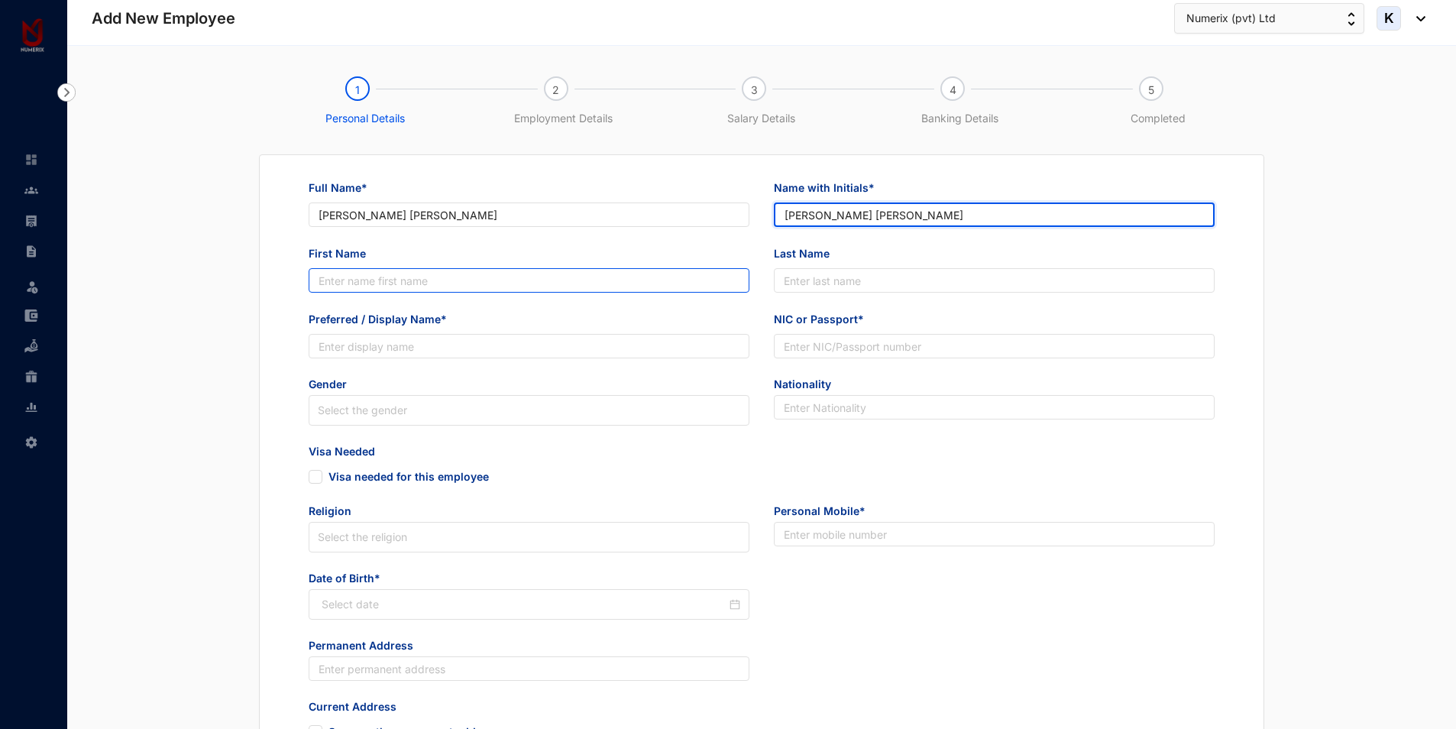
type input "[PERSON_NAME] [PERSON_NAME]"
click at [625, 281] on input "First Name" at bounding box center [529, 280] width 441 height 24
paste input "[PERSON_NAME] [PERSON_NAME]"
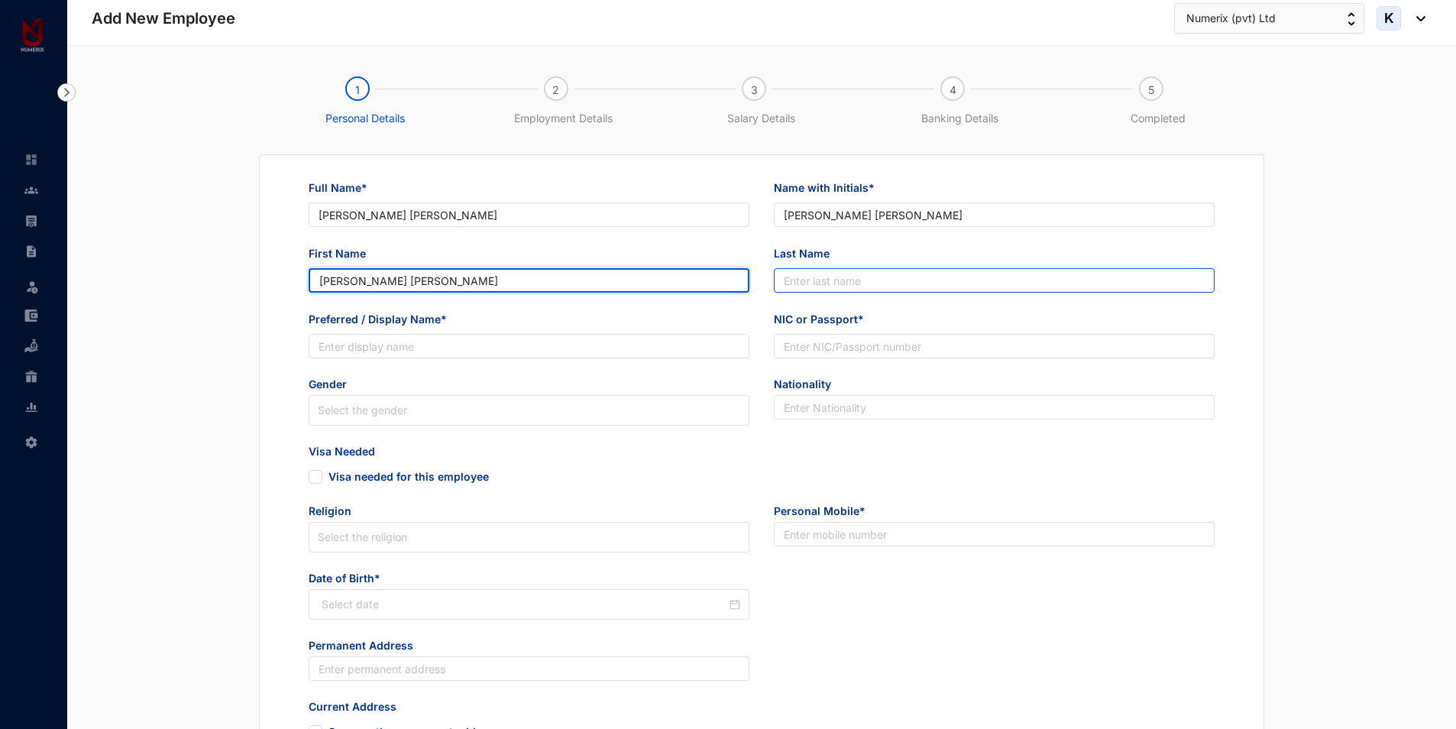
type input "[PERSON_NAME] [PERSON_NAME]"
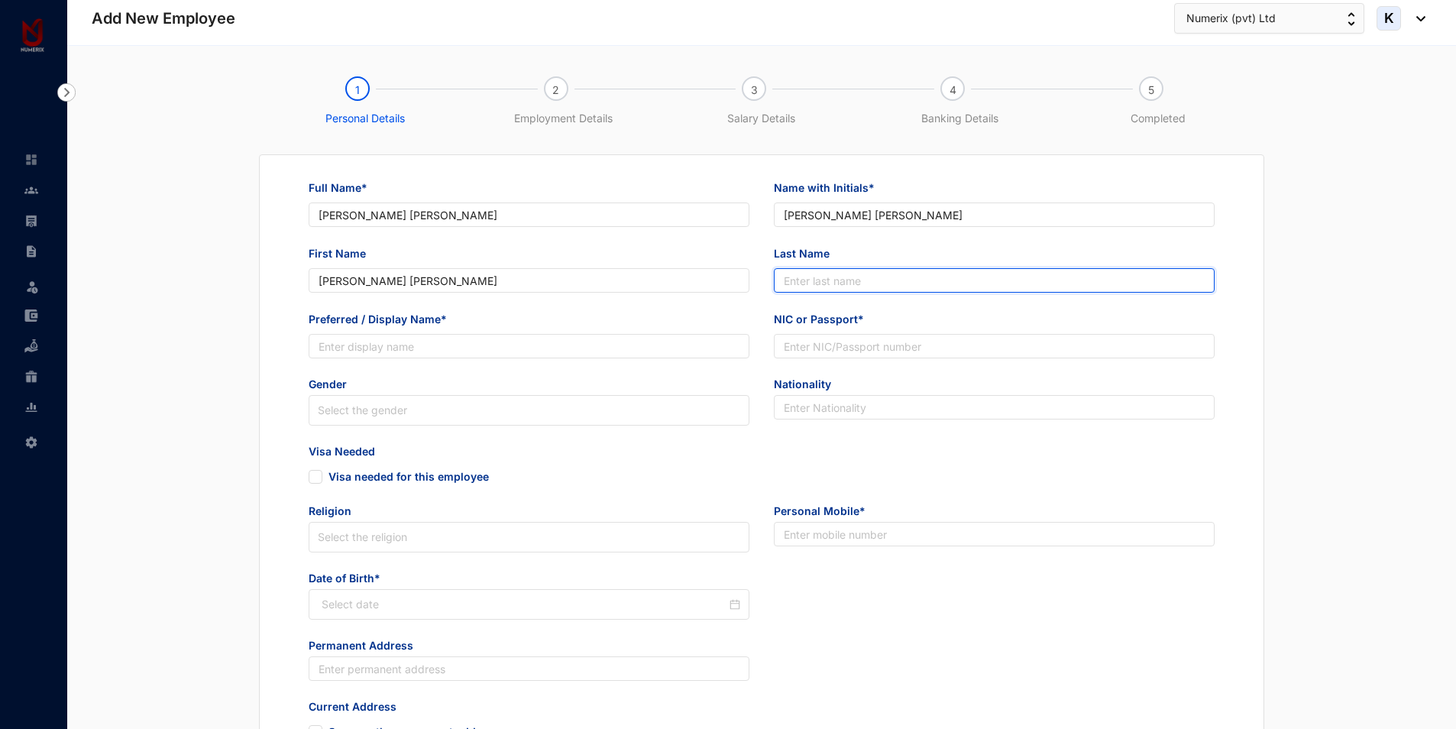
click at [936, 287] on input "Last Name" at bounding box center [994, 280] width 441 height 24
paste input "[PERSON_NAME] [PERSON_NAME]"
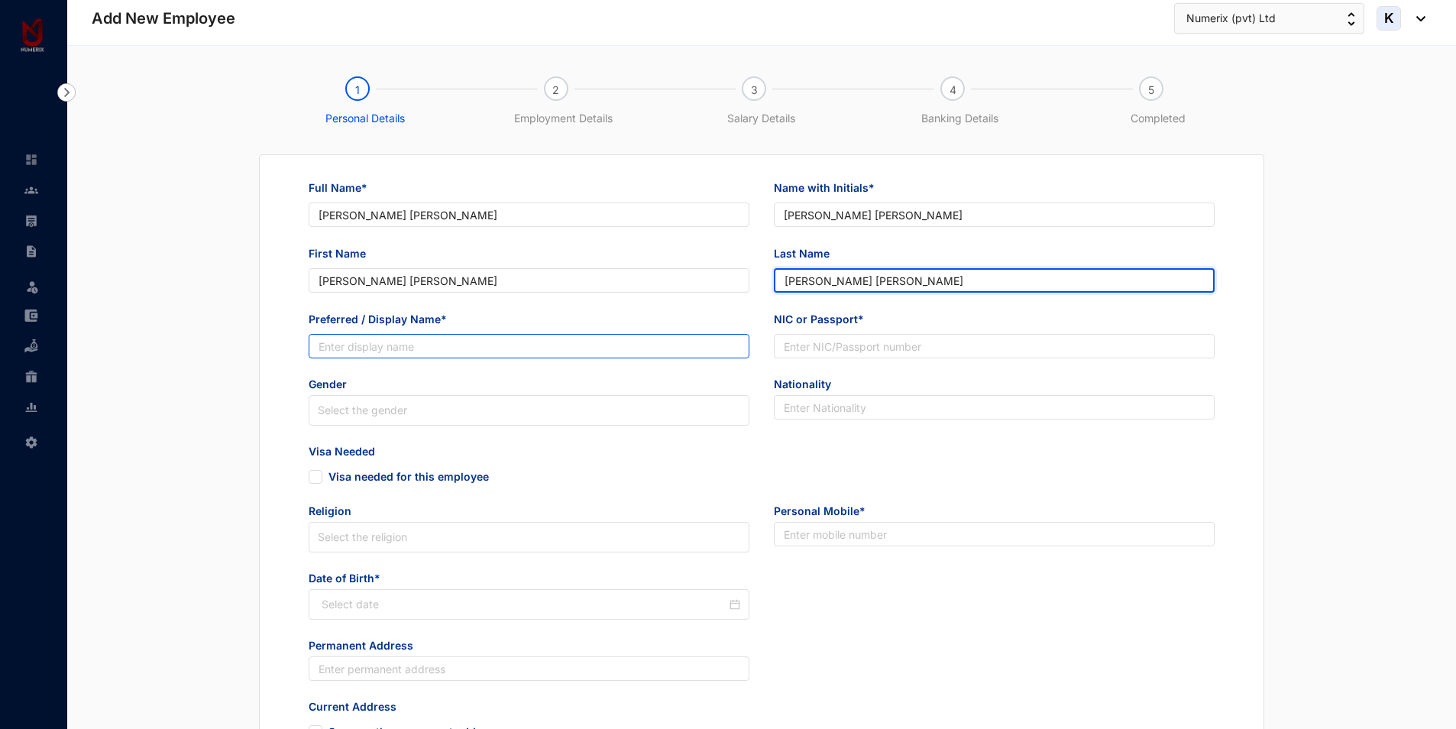
type input "[PERSON_NAME] [PERSON_NAME]"
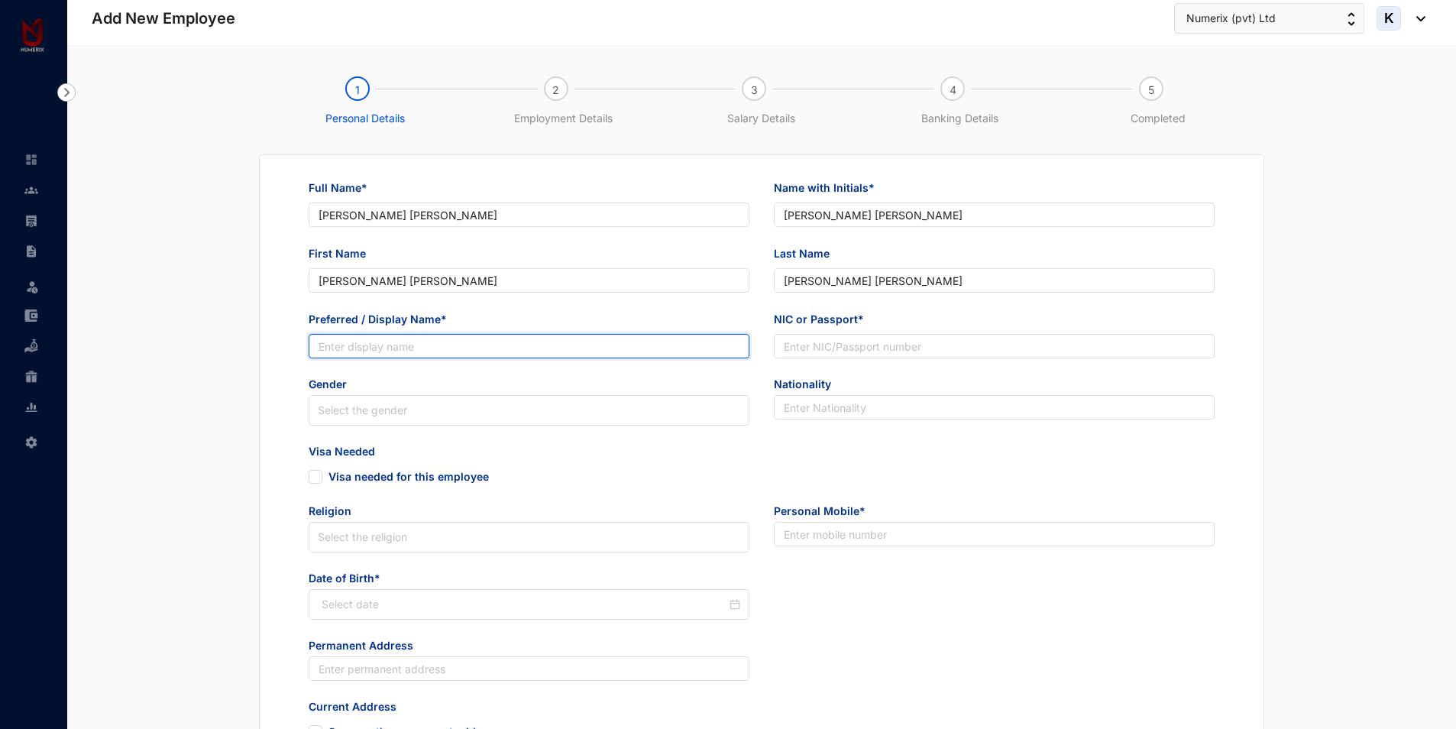
click at [532, 351] on input "Preferred / Display Name*" at bounding box center [529, 346] width 441 height 24
paste input "[PERSON_NAME] [PERSON_NAME]"
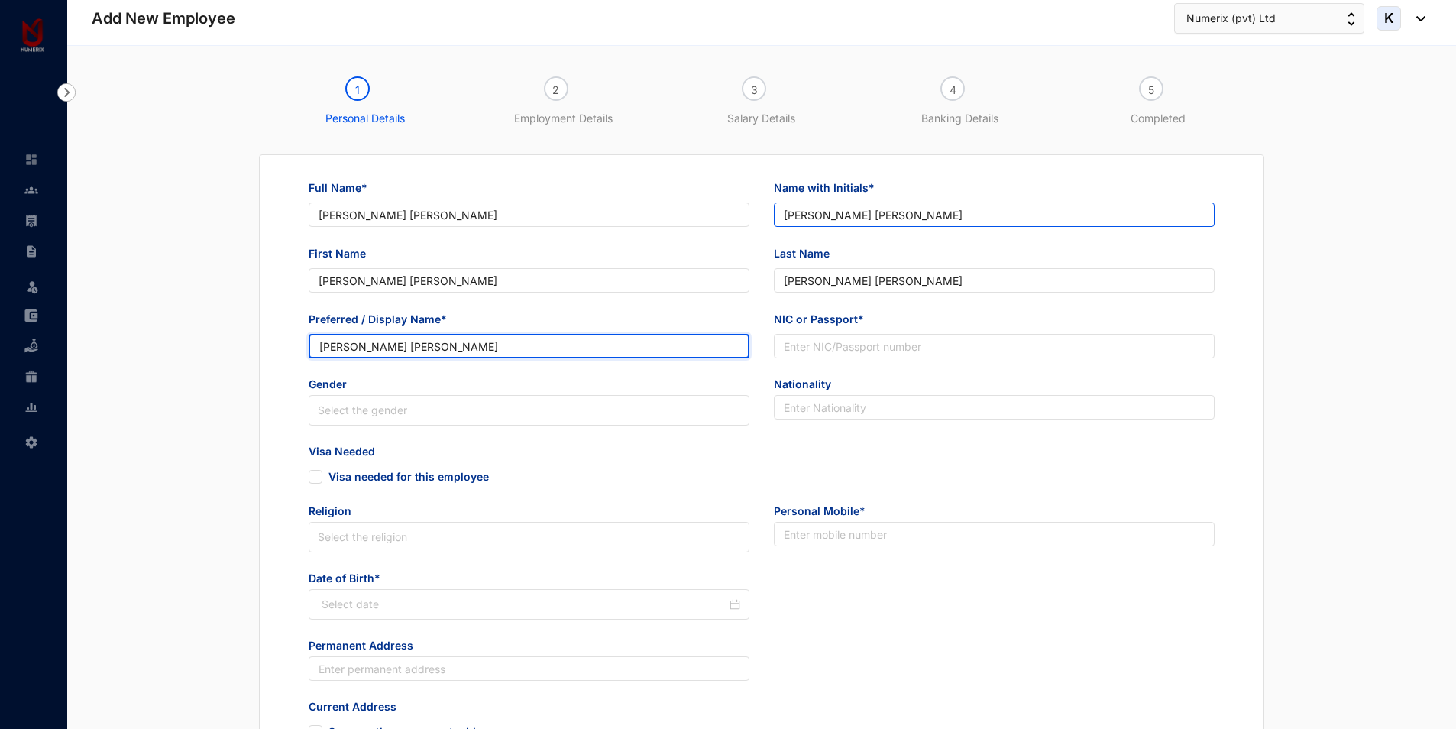
type input "[PERSON_NAME] [PERSON_NAME]"
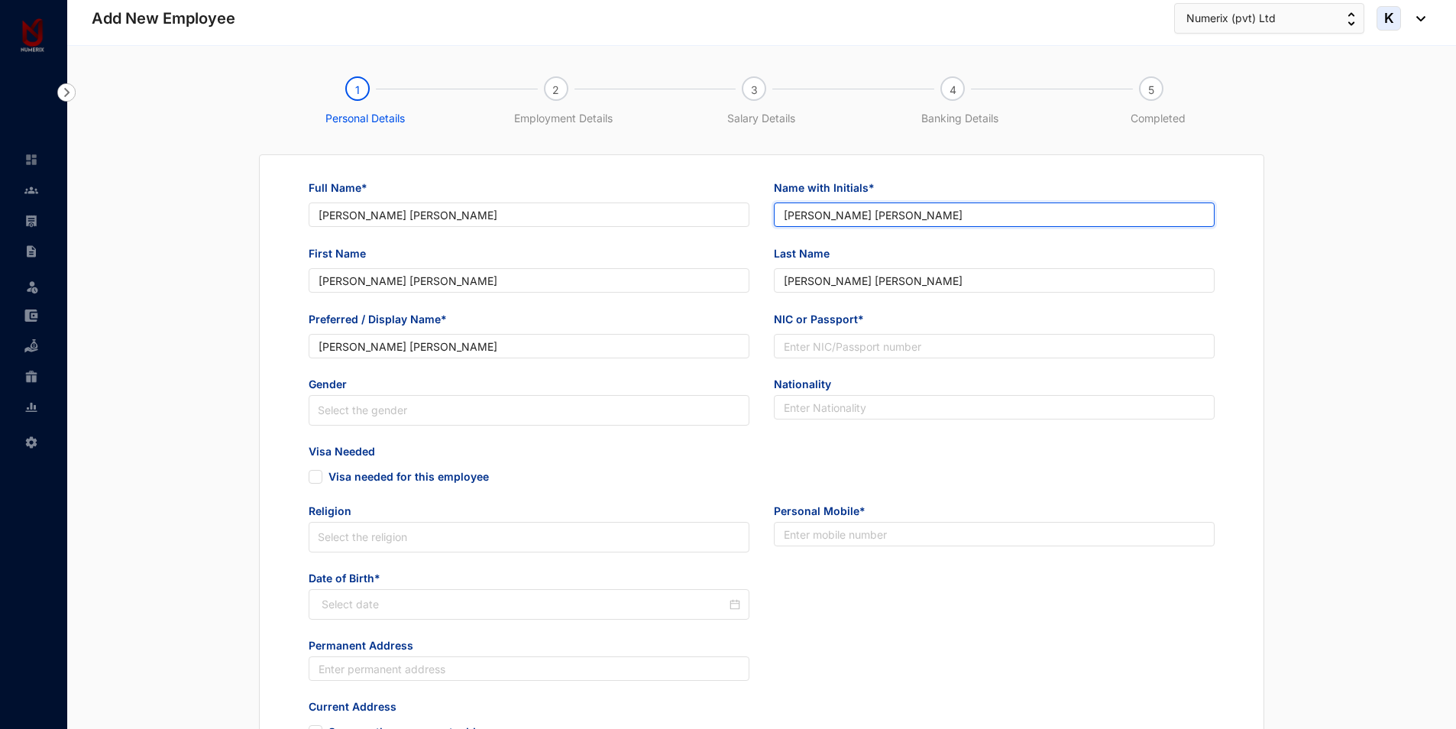
drag, startPoint x: 835, startPoint y: 216, endPoint x: 794, endPoint y: 214, distance: 41.3
click at [794, 214] on input "[PERSON_NAME] [PERSON_NAME]" at bounding box center [994, 214] width 441 height 24
drag, startPoint x: 830, startPoint y: 214, endPoint x: 845, endPoint y: 219, distance: 16.0
click at [807, 213] on input "M [PERSON_NAME]" at bounding box center [994, 214] width 441 height 24
drag, startPoint x: 858, startPoint y: 215, endPoint x: 831, endPoint y: 225, distance: 29.2
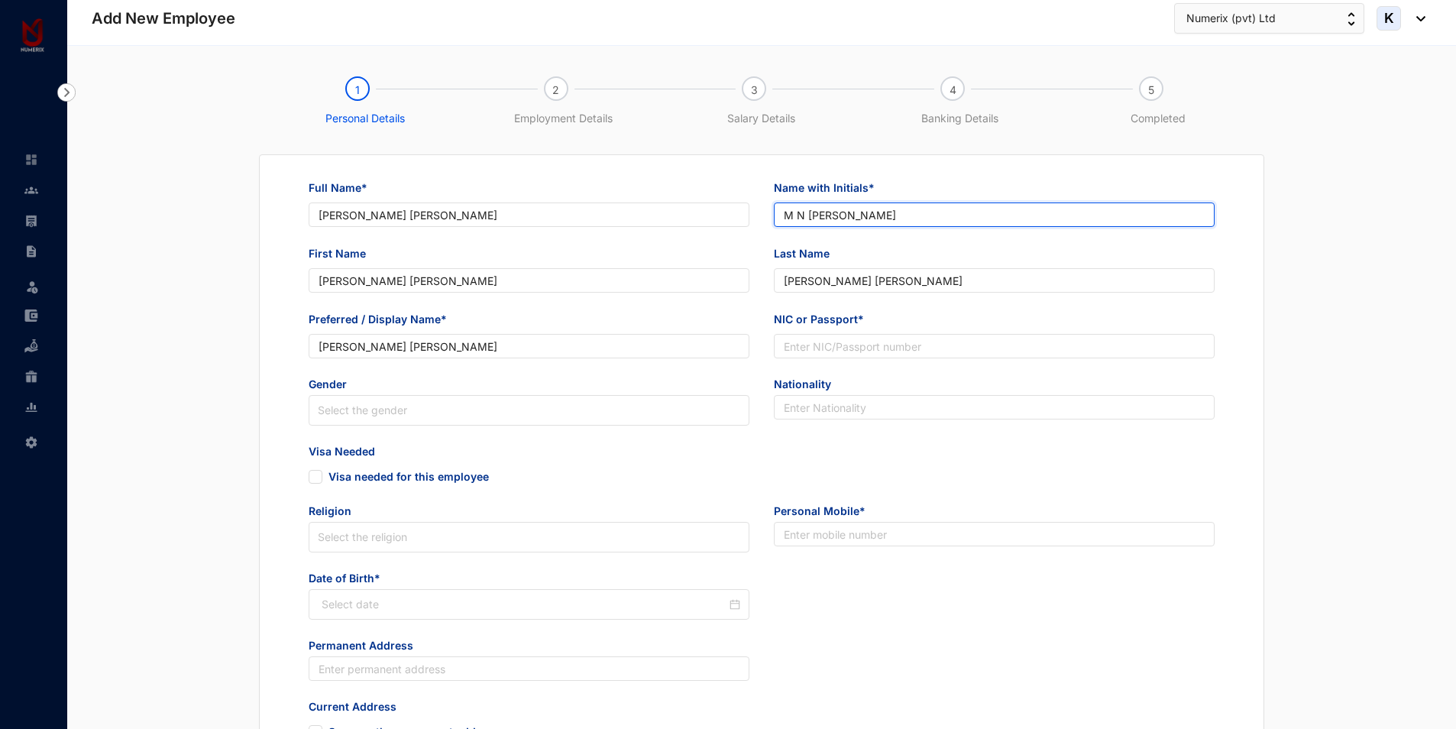
click at [818, 212] on input "M N [PERSON_NAME]" at bounding box center [994, 214] width 441 height 24
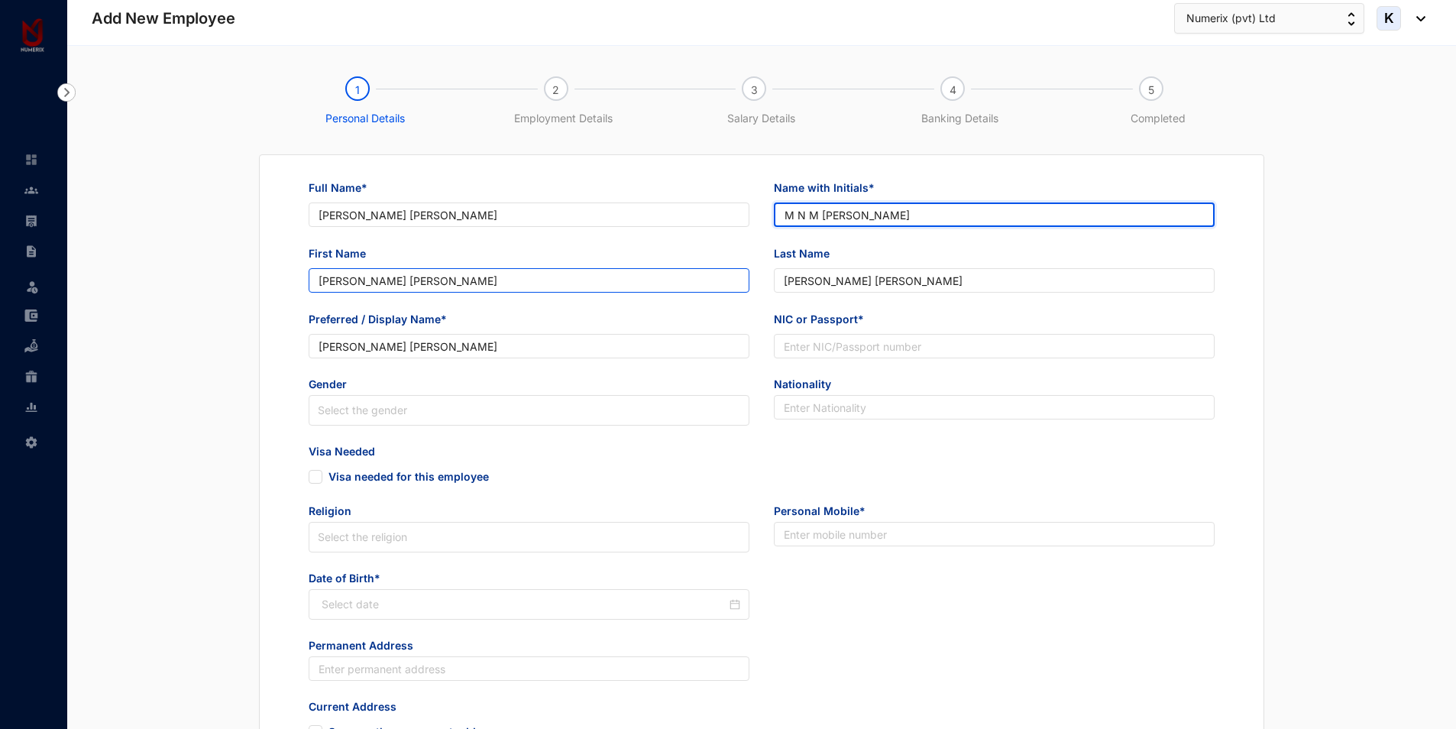
type input "M N M [PERSON_NAME]"
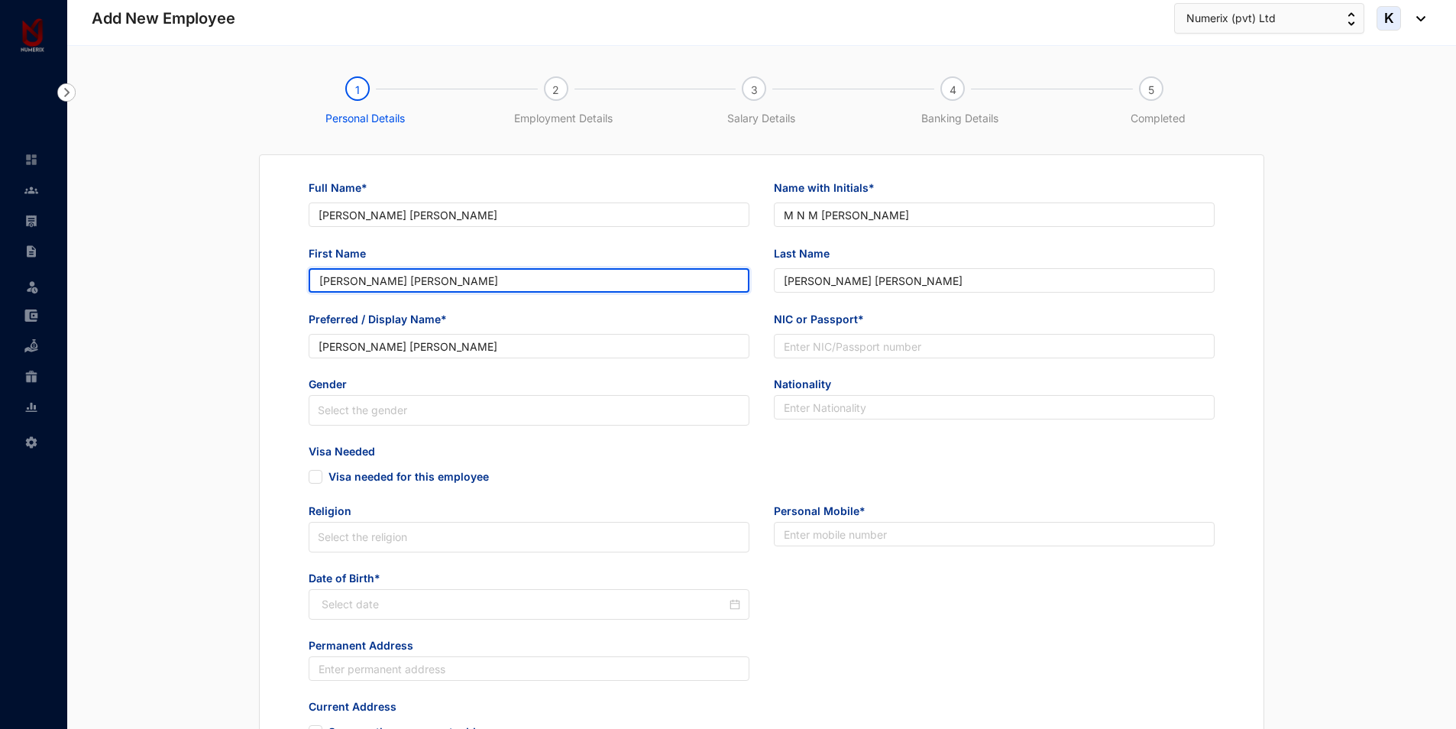
drag, startPoint x: 409, startPoint y: 273, endPoint x: 220, endPoint y: 277, distance: 188.8
drag, startPoint x: 371, startPoint y: 276, endPoint x: 439, endPoint y: 278, distance: 67.3
click at [439, 278] on input "[PERSON_NAME]" at bounding box center [529, 280] width 441 height 24
type input "[PERSON_NAME]"
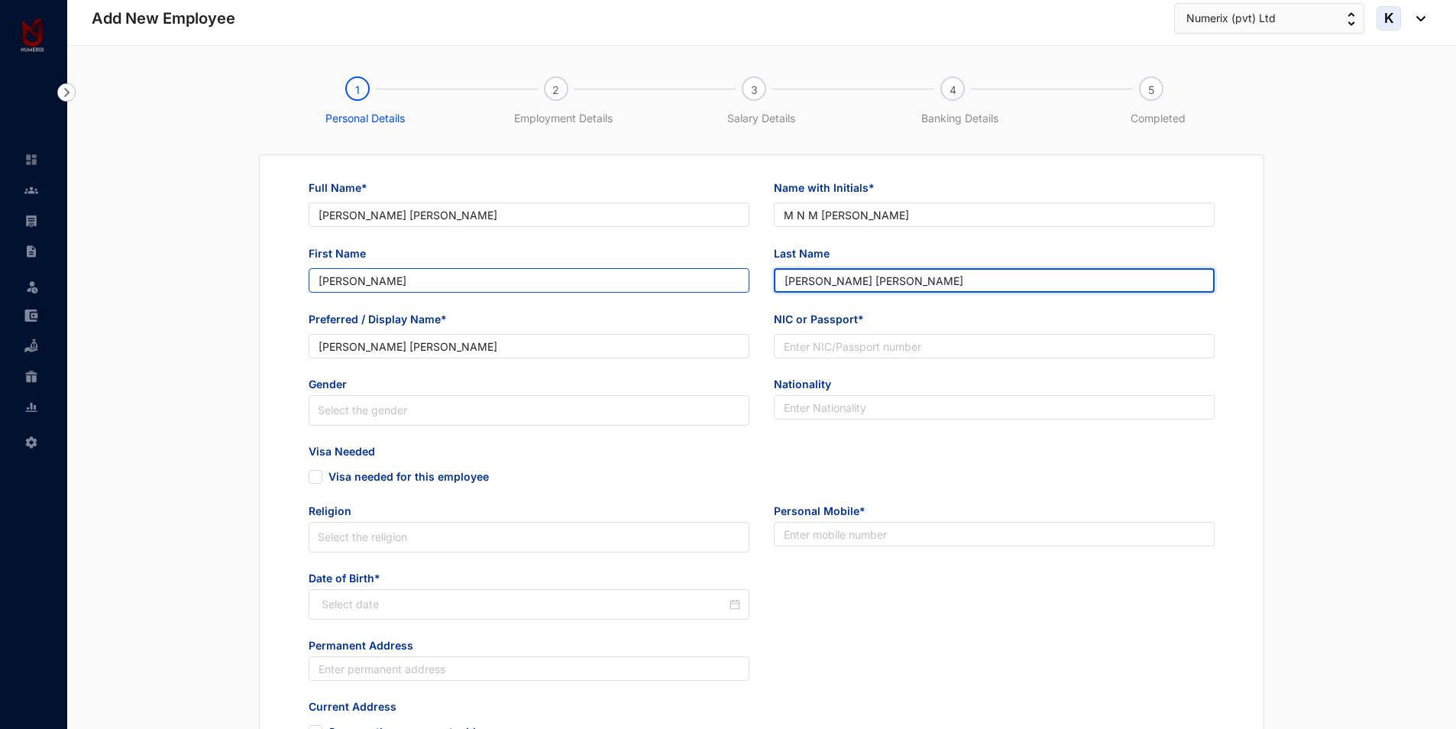
drag, startPoint x: 928, startPoint y: 281, endPoint x: 701, endPoint y: 274, distance: 227.0
click at [701, 276] on div "First Name [PERSON_NAME] Last Name [PERSON_NAME] [PERSON_NAME]" at bounding box center [761, 278] width 931 height 66
type input "[PERSON_NAME]"
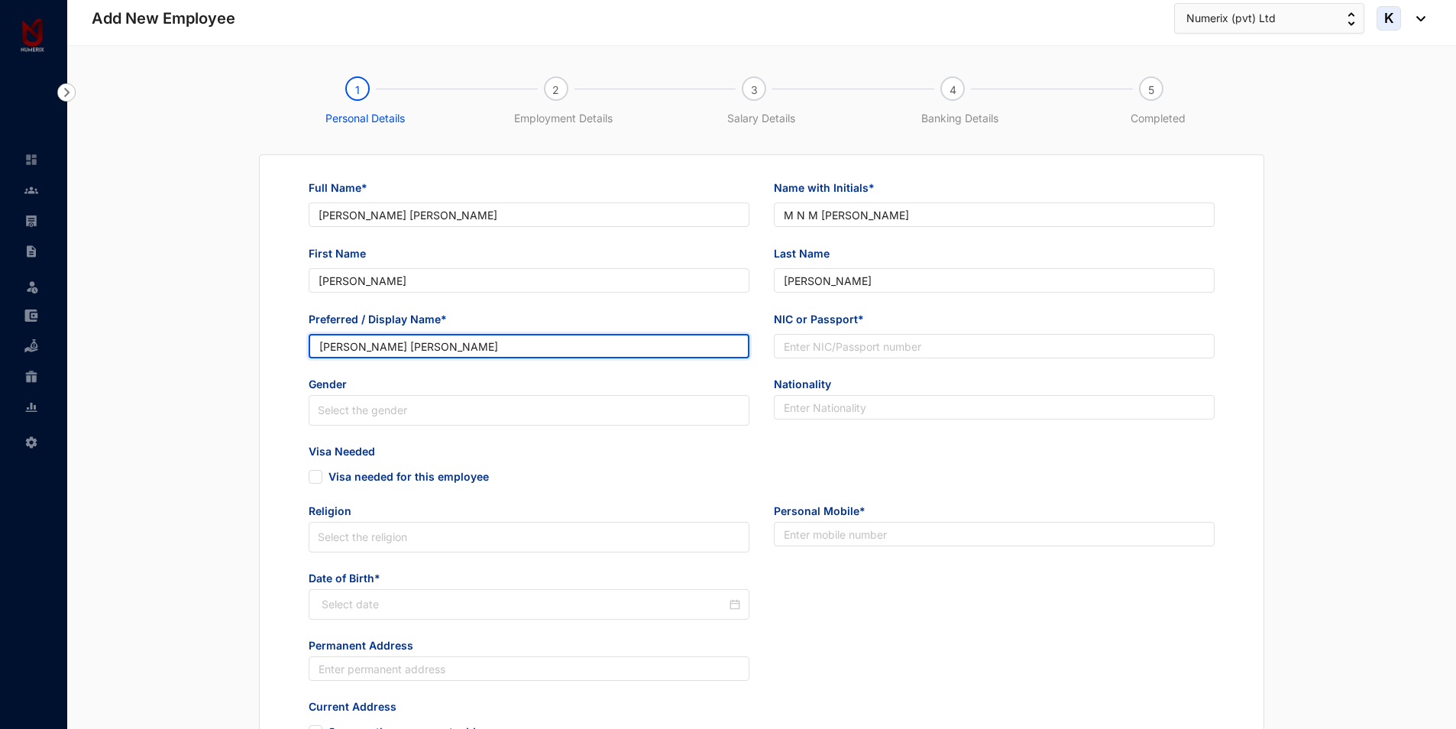
drag, startPoint x: 463, startPoint y: 343, endPoint x: 185, endPoint y: 345, distance: 278.1
type input "[PERSON_NAME]"
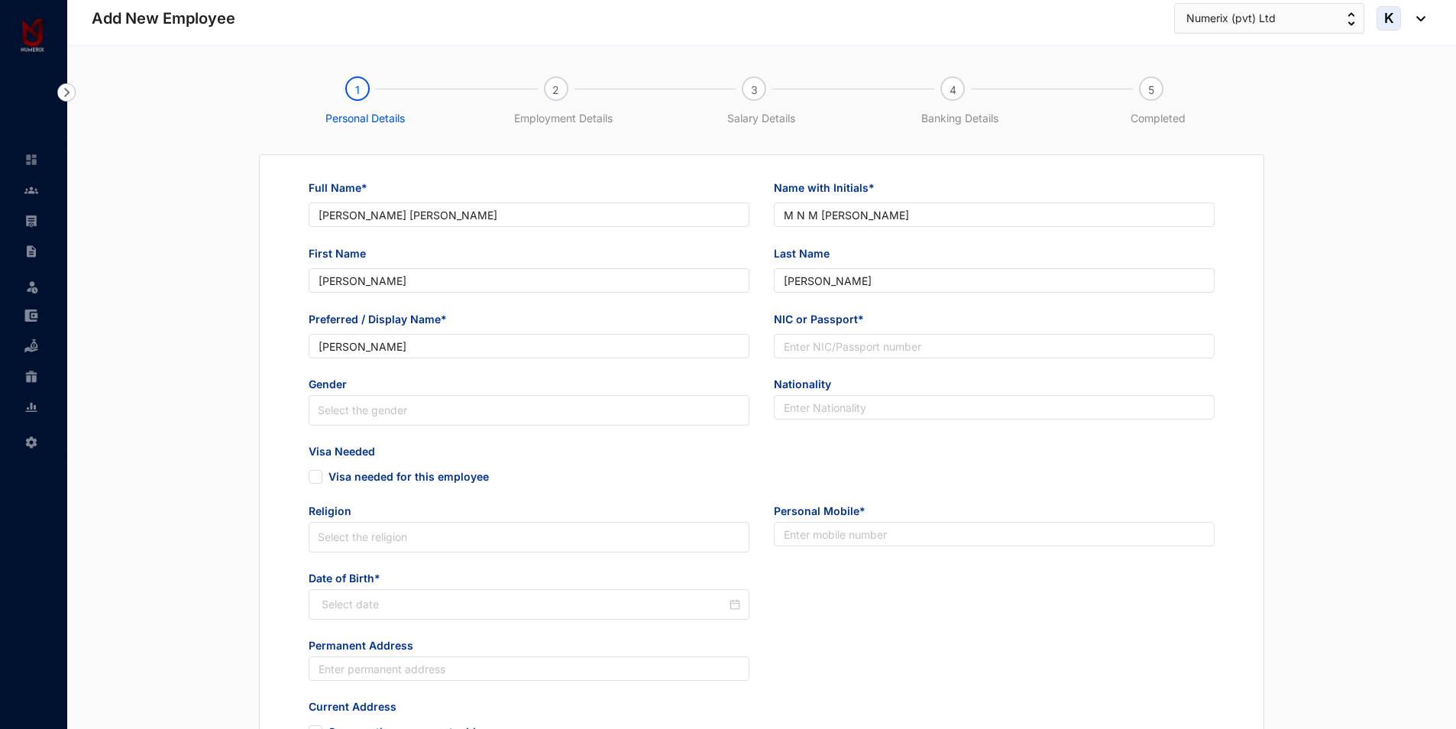
click at [897, 363] on div "NIC or Passport*" at bounding box center [994, 344] width 465 height 66
click at [897, 355] on input "NIC or Passport*" at bounding box center [994, 346] width 441 height 24
paste input "200409214106"
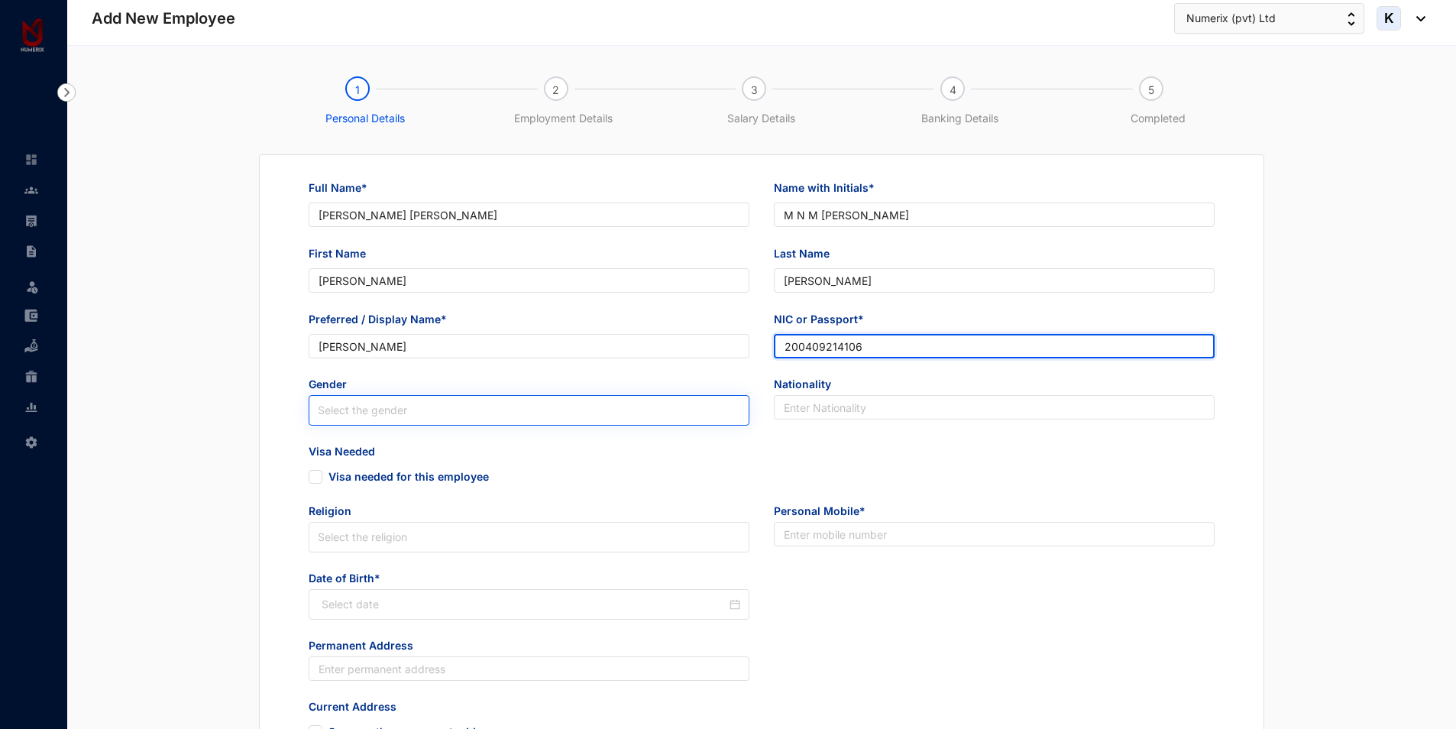
type input "200409214106"
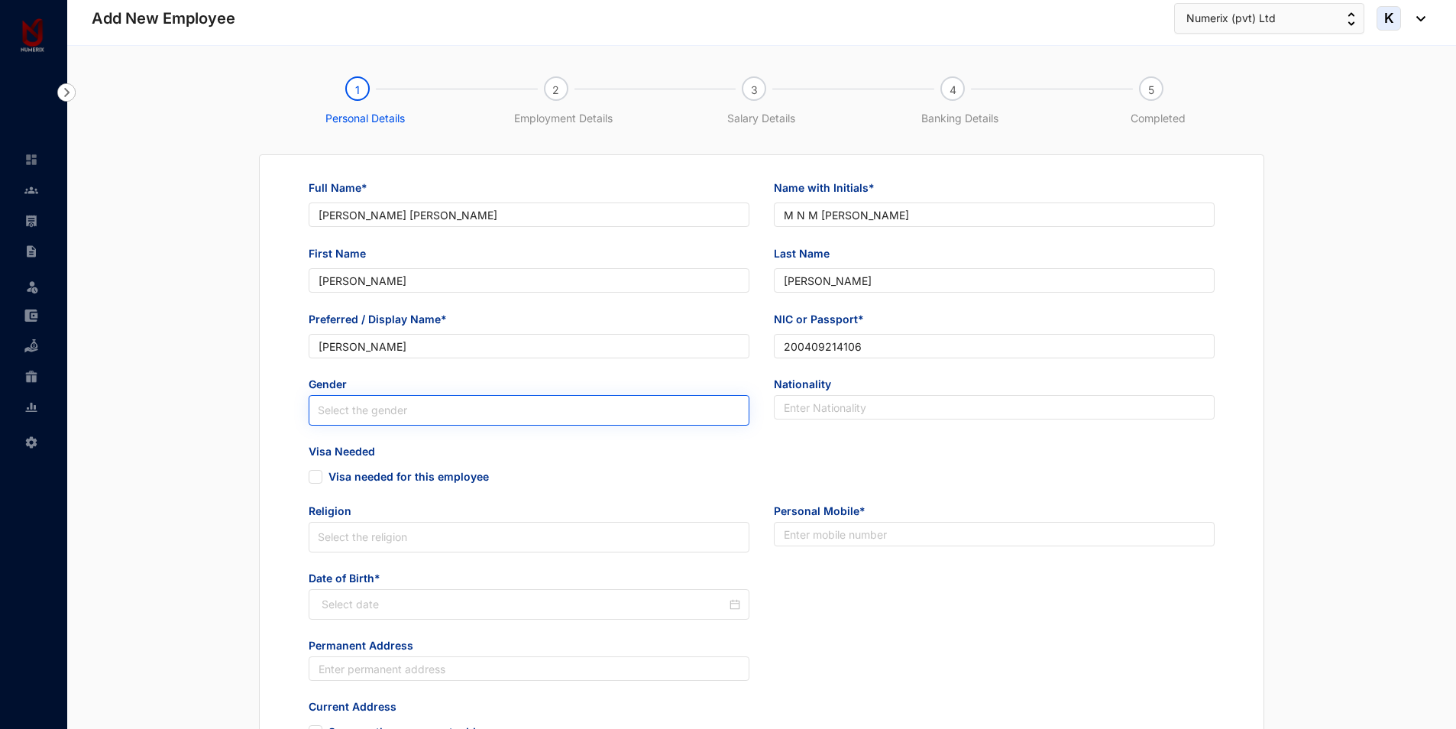
click at [423, 410] on input "search" at bounding box center [529, 410] width 423 height 29
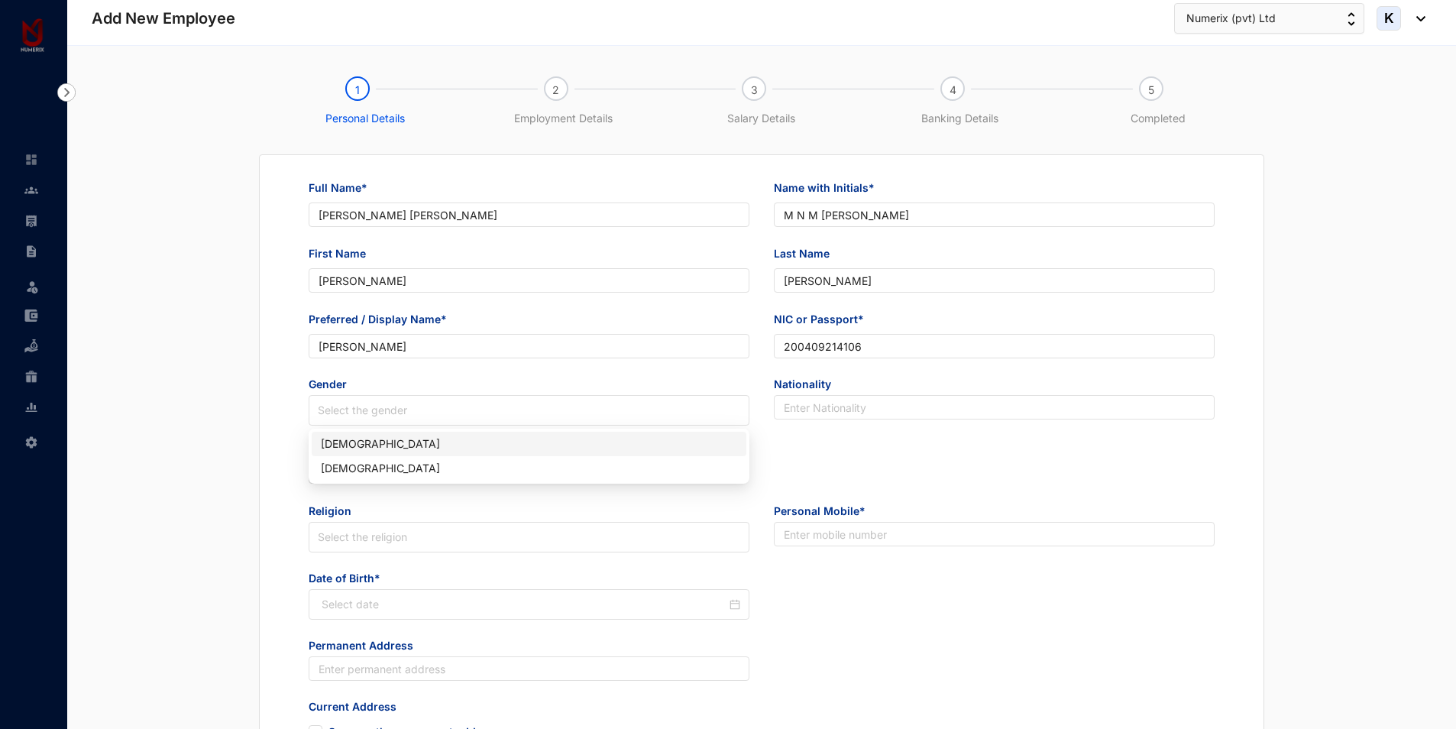
click at [329, 446] on div "[DEMOGRAPHIC_DATA]" at bounding box center [529, 444] width 416 height 17
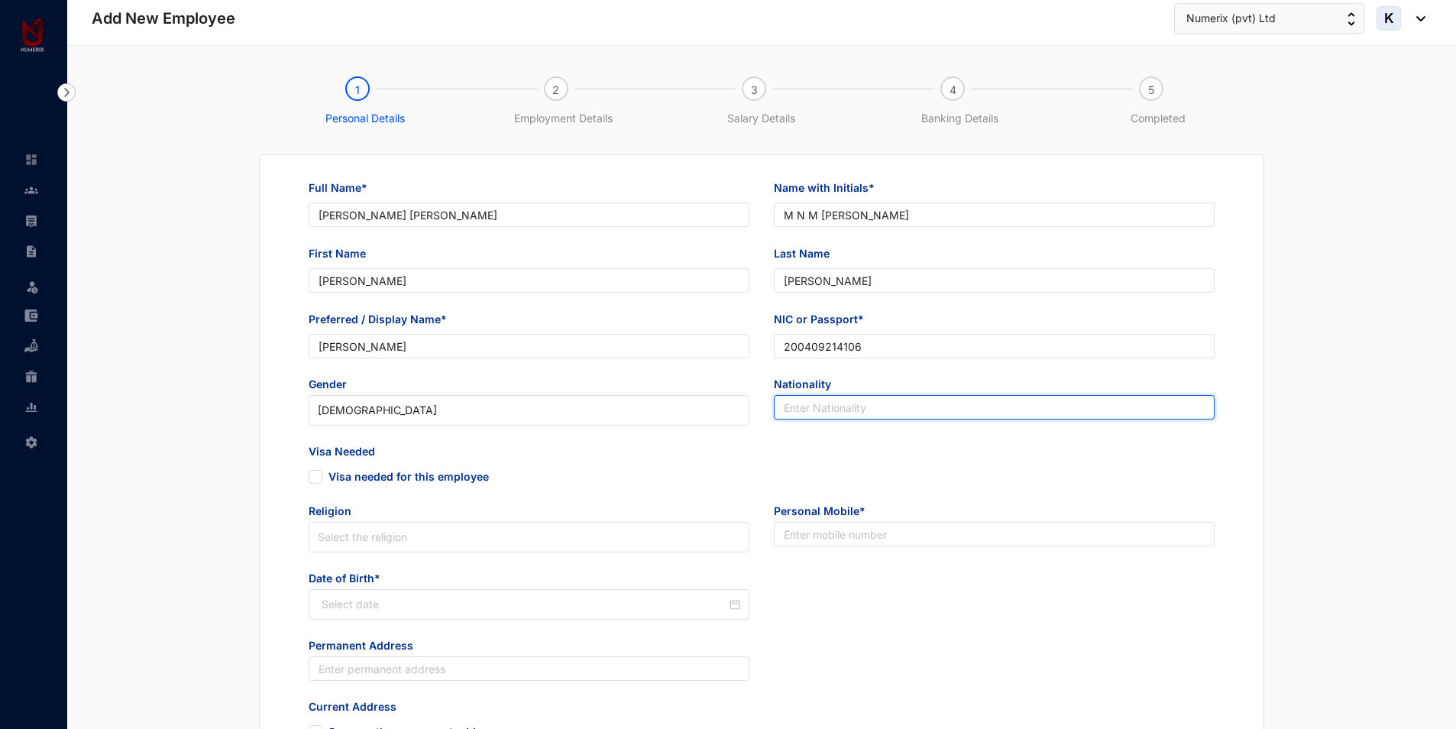
click at [825, 403] on input "text" at bounding box center [994, 407] width 441 height 24
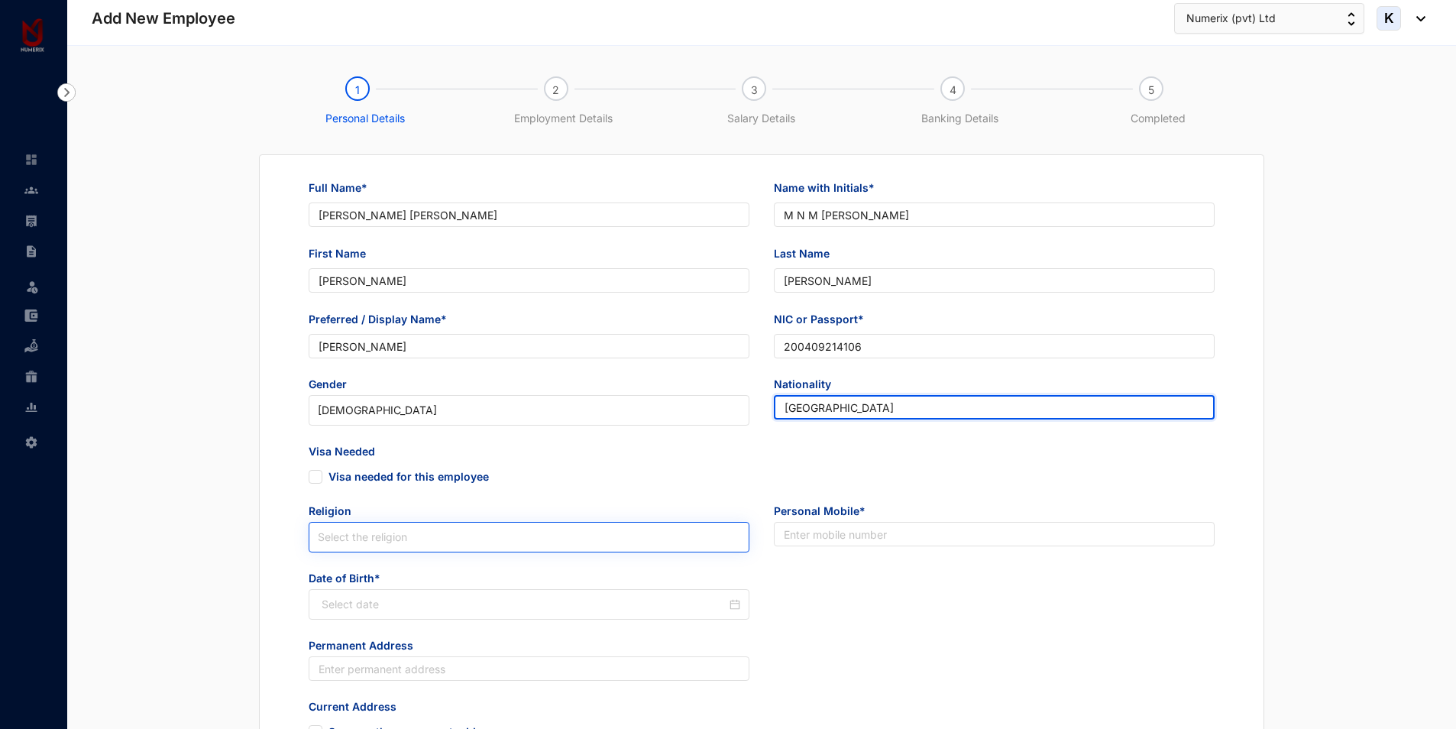
type input "[GEOGRAPHIC_DATA]"
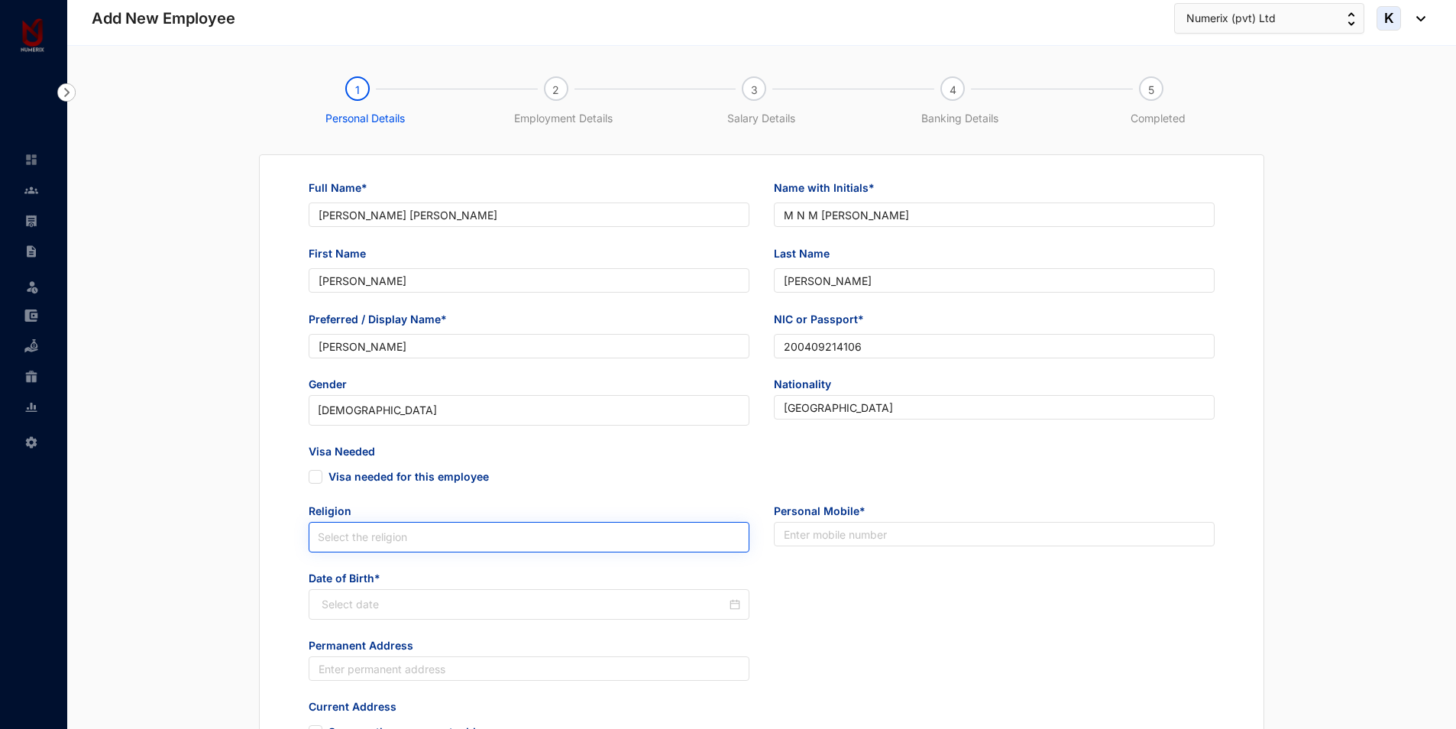
click at [492, 544] on input "search" at bounding box center [529, 537] width 423 height 29
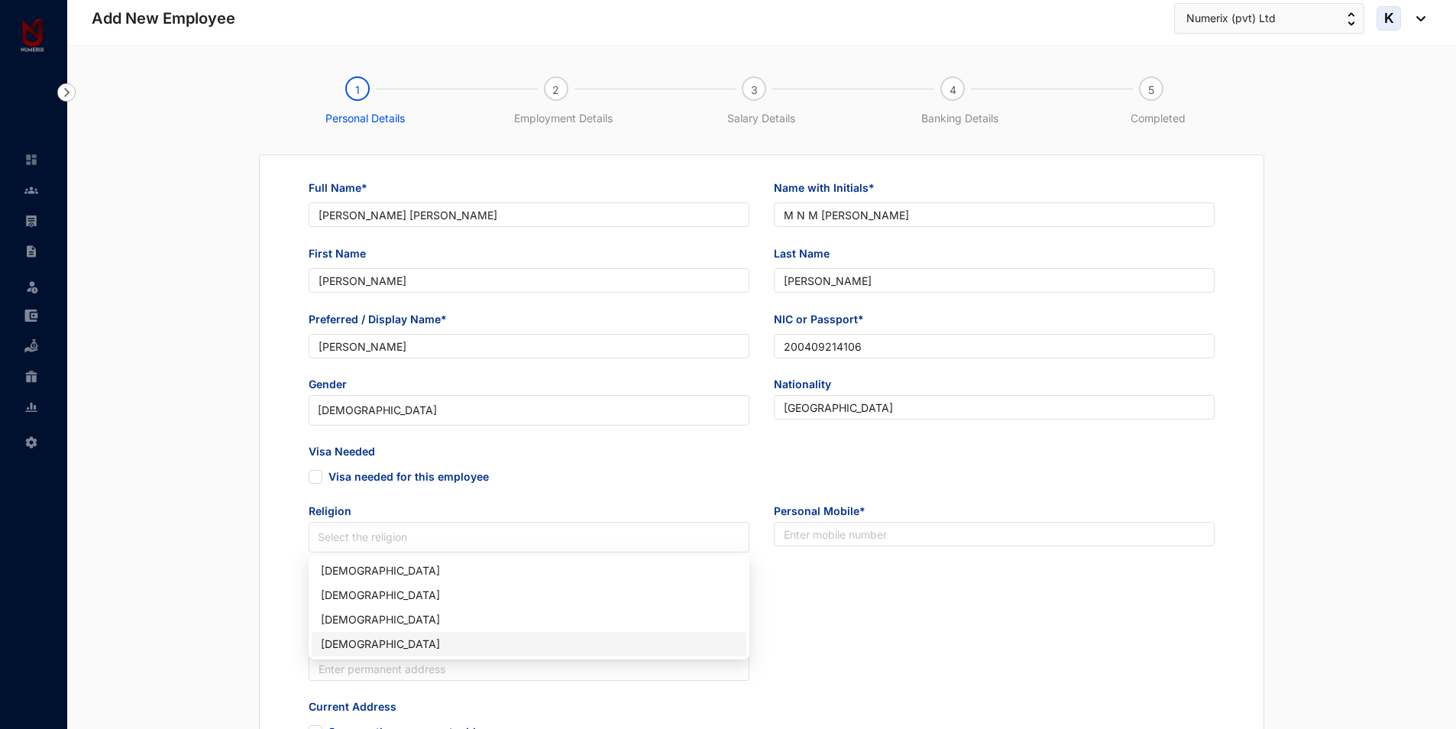
click at [349, 651] on div "[DEMOGRAPHIC_DATA]" at bounding box center [529, 644] width 416 height 17
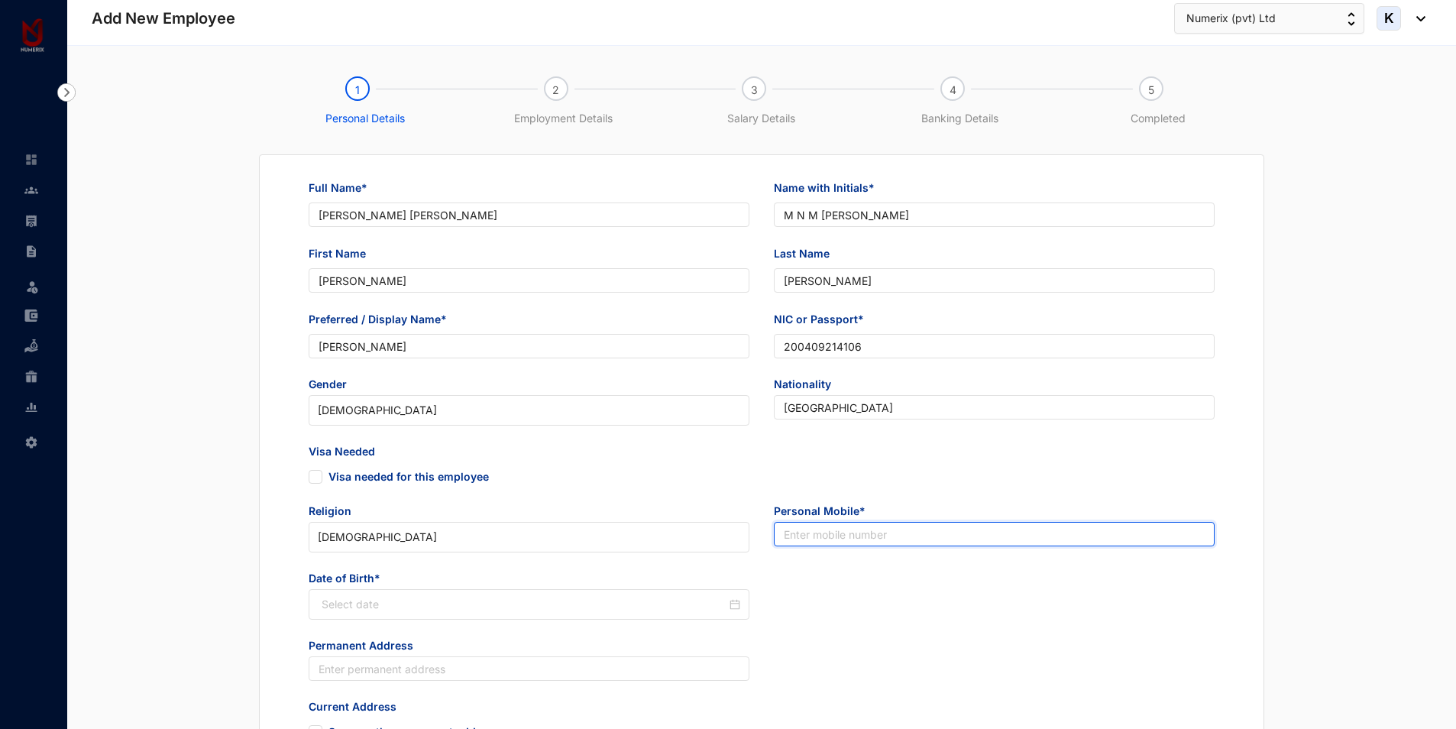
click at [900, 530] on input "text" at bounding box center [994, 534] width 441 height 24
click at [808, 531] on input "text" at bounding box center [994, 534] width 441 height 24
paste input "72 639 4734"
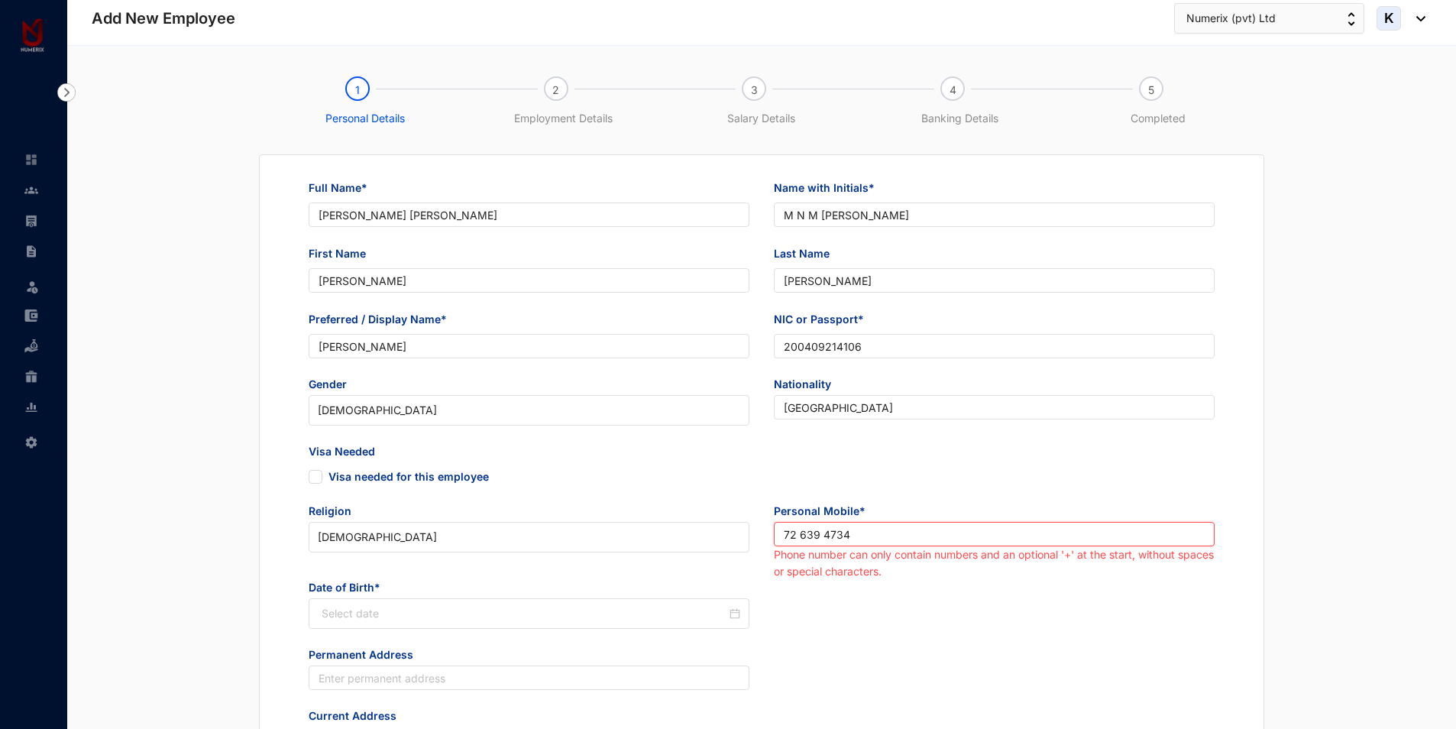
click at [785, 529] on input "72 639 4734" at bounding box center [994, 534] width 441 height 24
click at [806, 531] on input "072 639 4734" at bounding box center [994, 534] width 441 height 24
click at [827, 535] on input "072639 4734" at bounding box center [994, 534] width 441 height 24
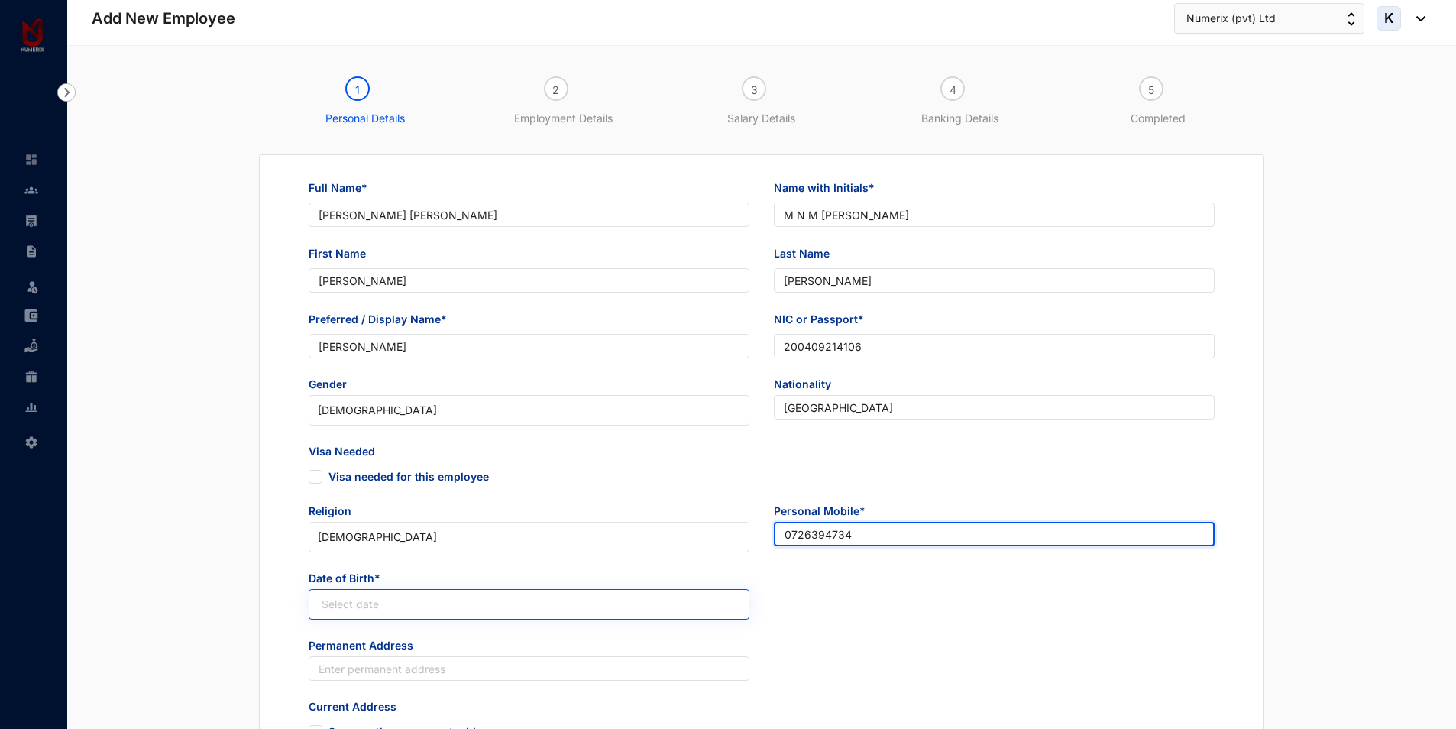
type input "0726394734"
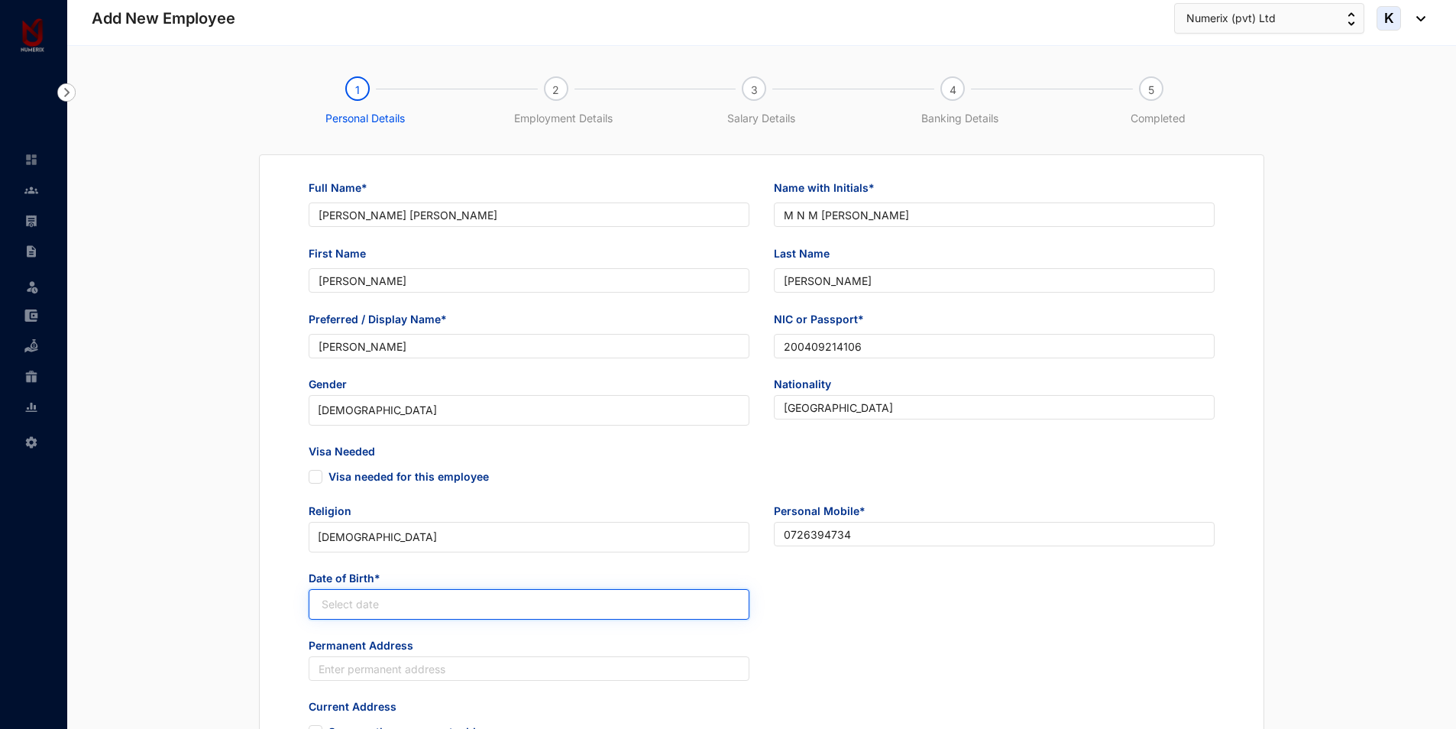
click at [351, 596] on input at bounding box center [524, 604] width 405 height 17
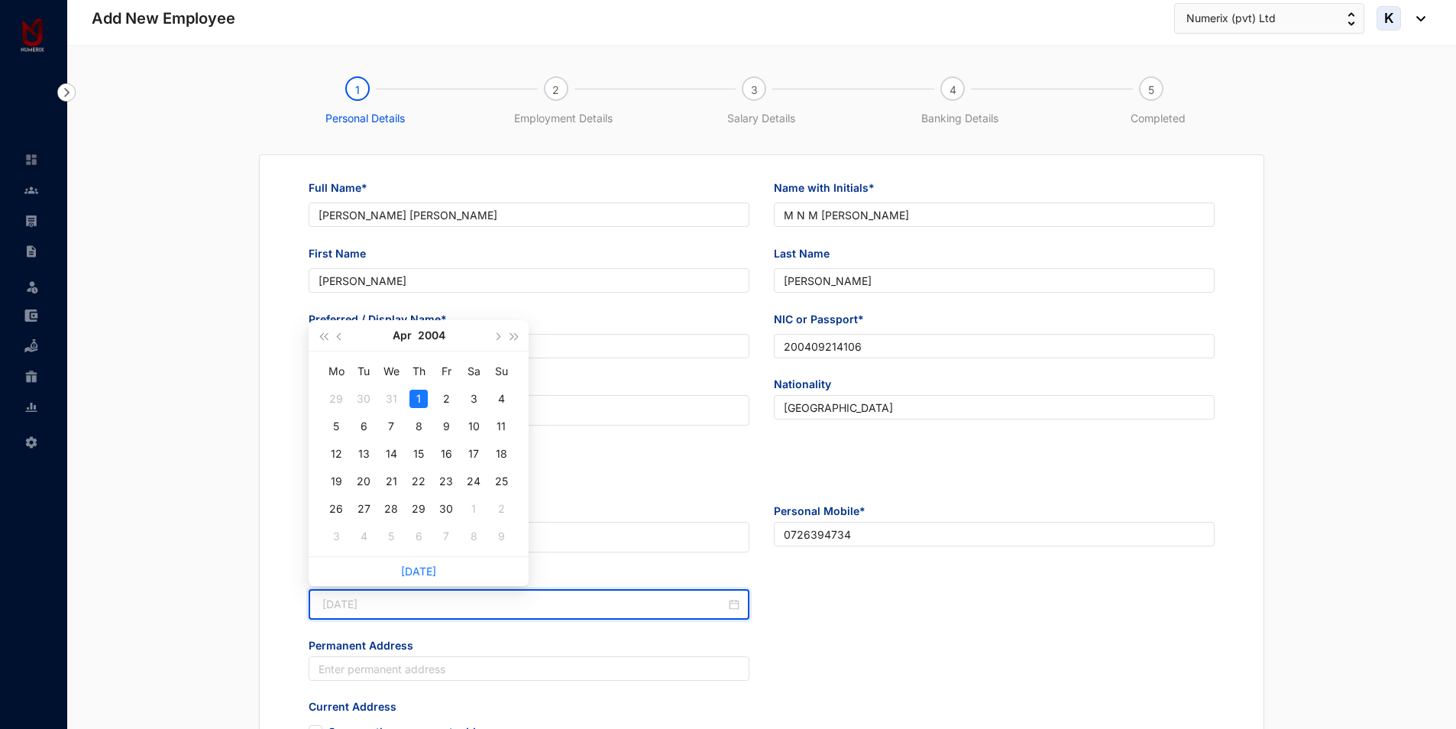
type input "[DATE]"
click at [420, 392] on div "1" at bounding box center [419, 399] width 18 height 18
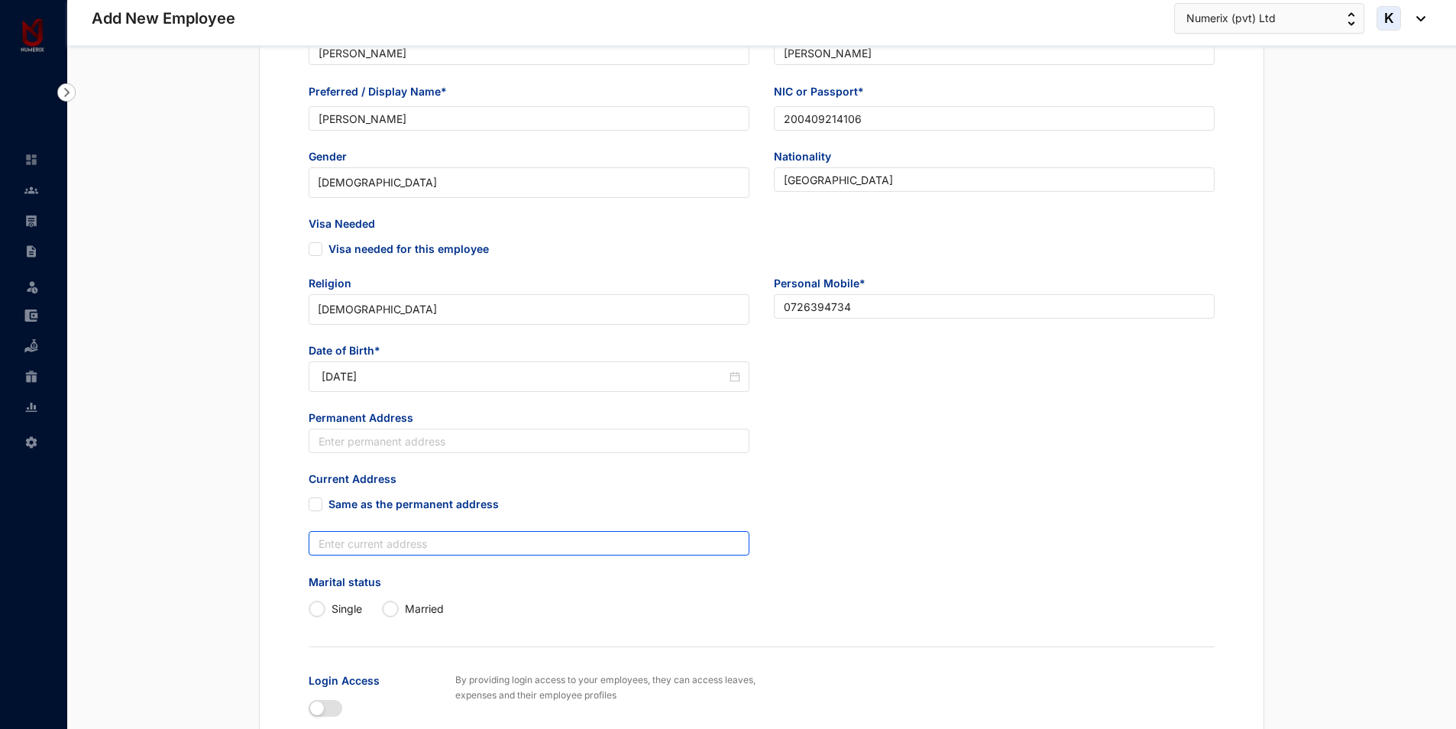
scroll to position [229, 0]
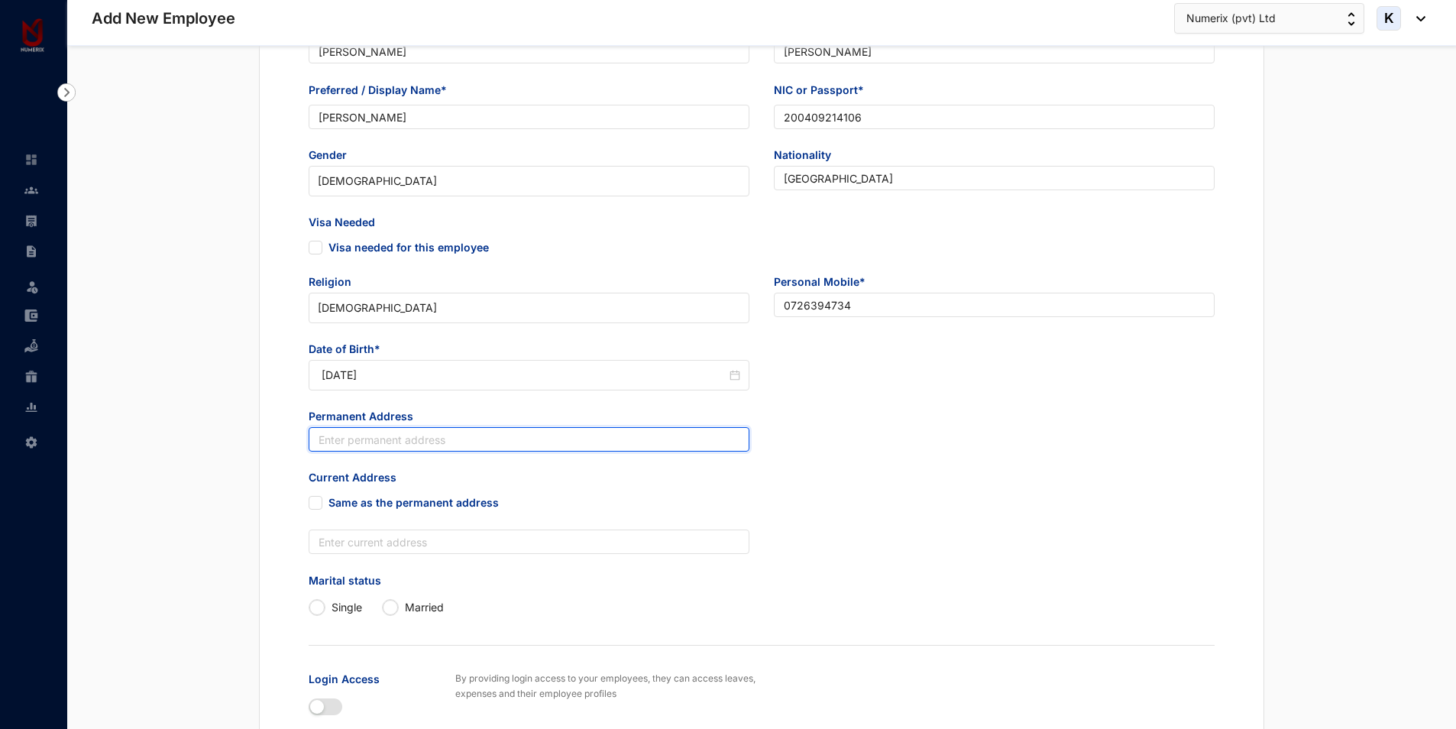
click at [445, 441] on input "text" at bounding box center [529, 439] width 441 height 24
paste input "[STREET_ADDRESS]"
type input "[STREET_ADDRESS]"
click at [319, 499] on input "Same as the permanent address" at bounding box center [314, 501] width 11 height 11
checkbox input "true"
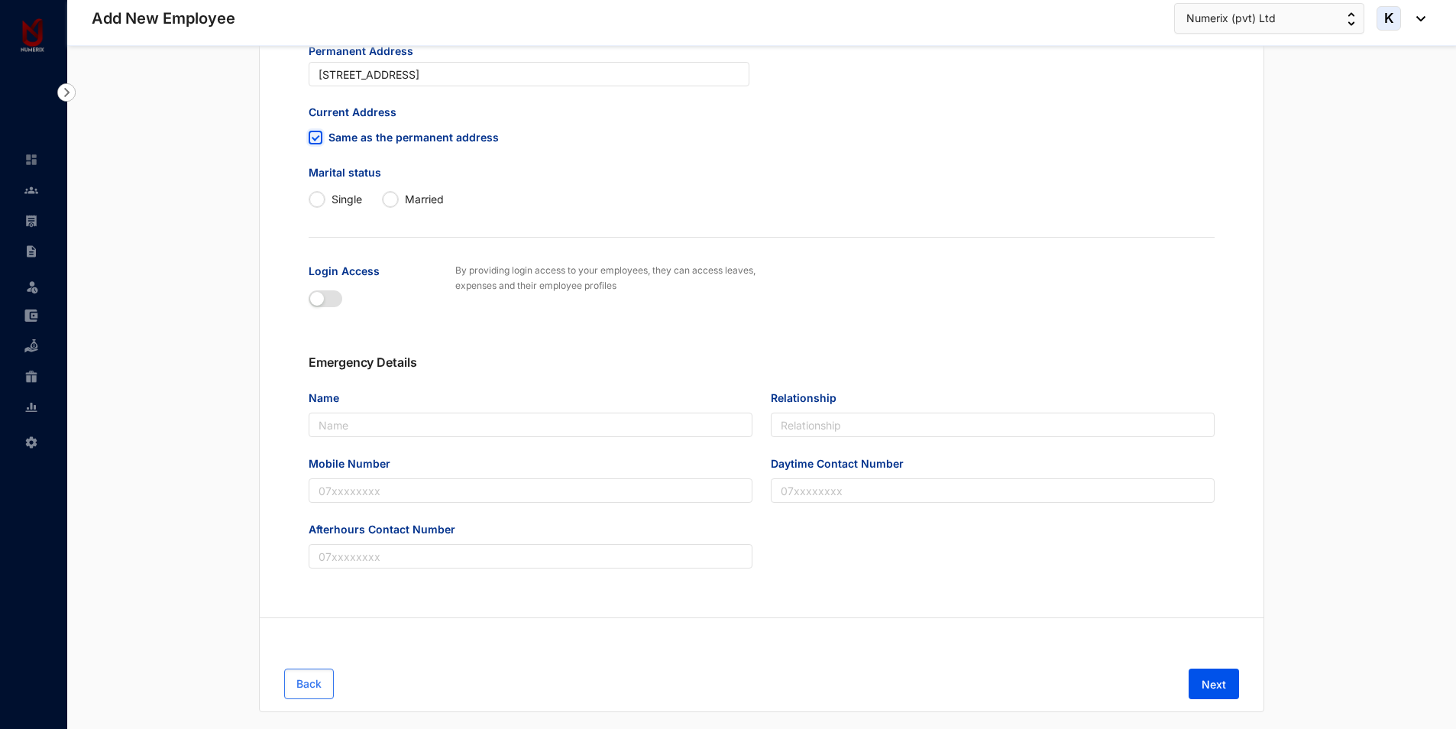
scroll to position [611, 0]
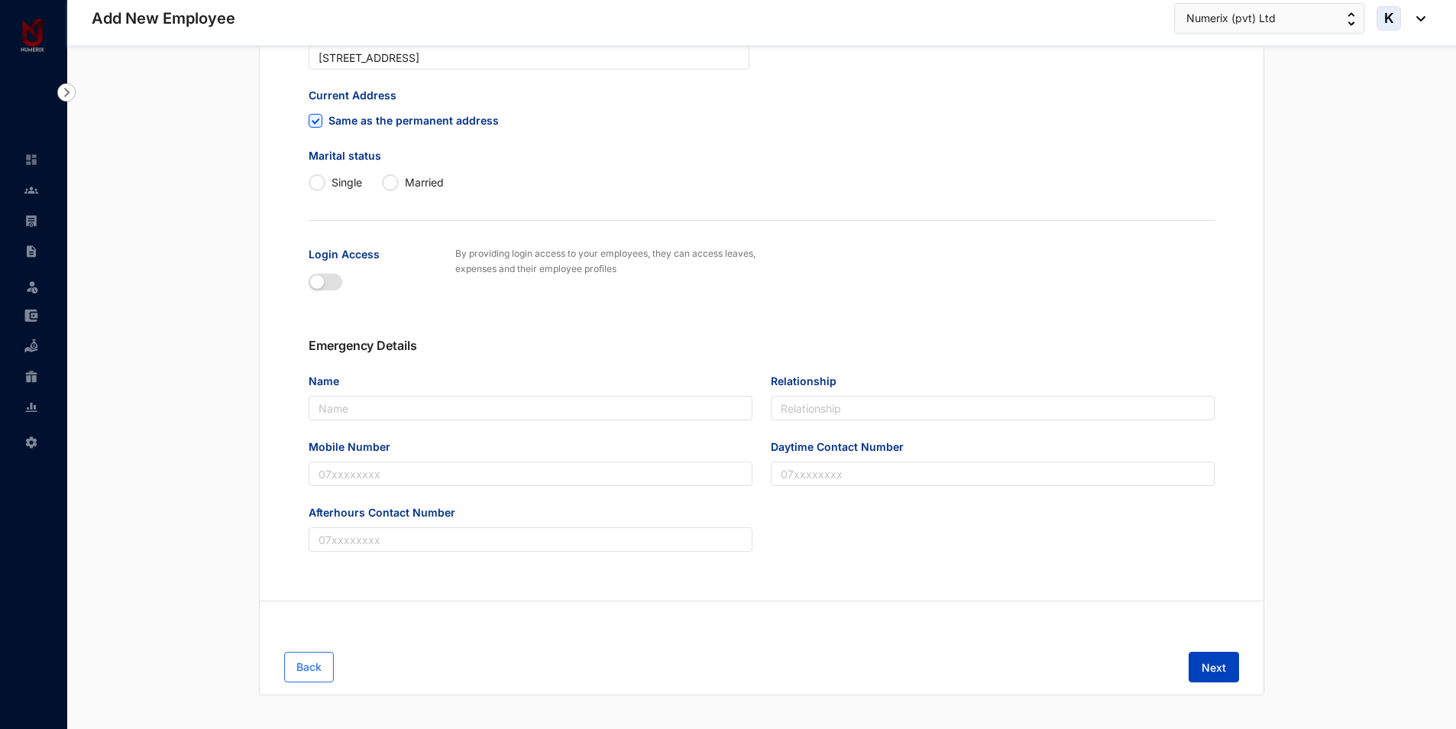
click at [1195, 667] on button "Next" at bounding box center [1214, 667] width 50 height 31
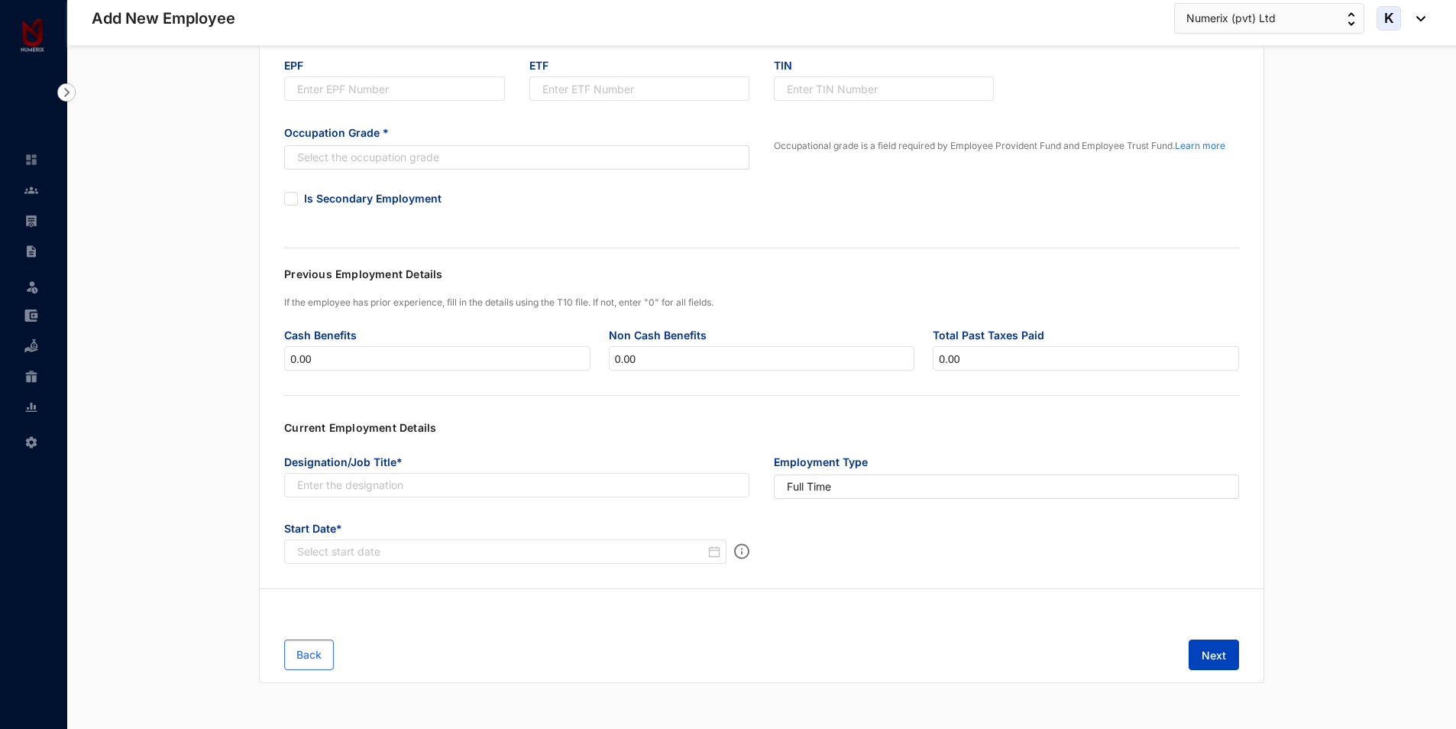
click at [1207, 656] on span "Next" at bounding box center [1214, 655] width 24 height 15
click at [1207, 655] on span "Next" at bounding box center [1214, 655] width 24 height 15
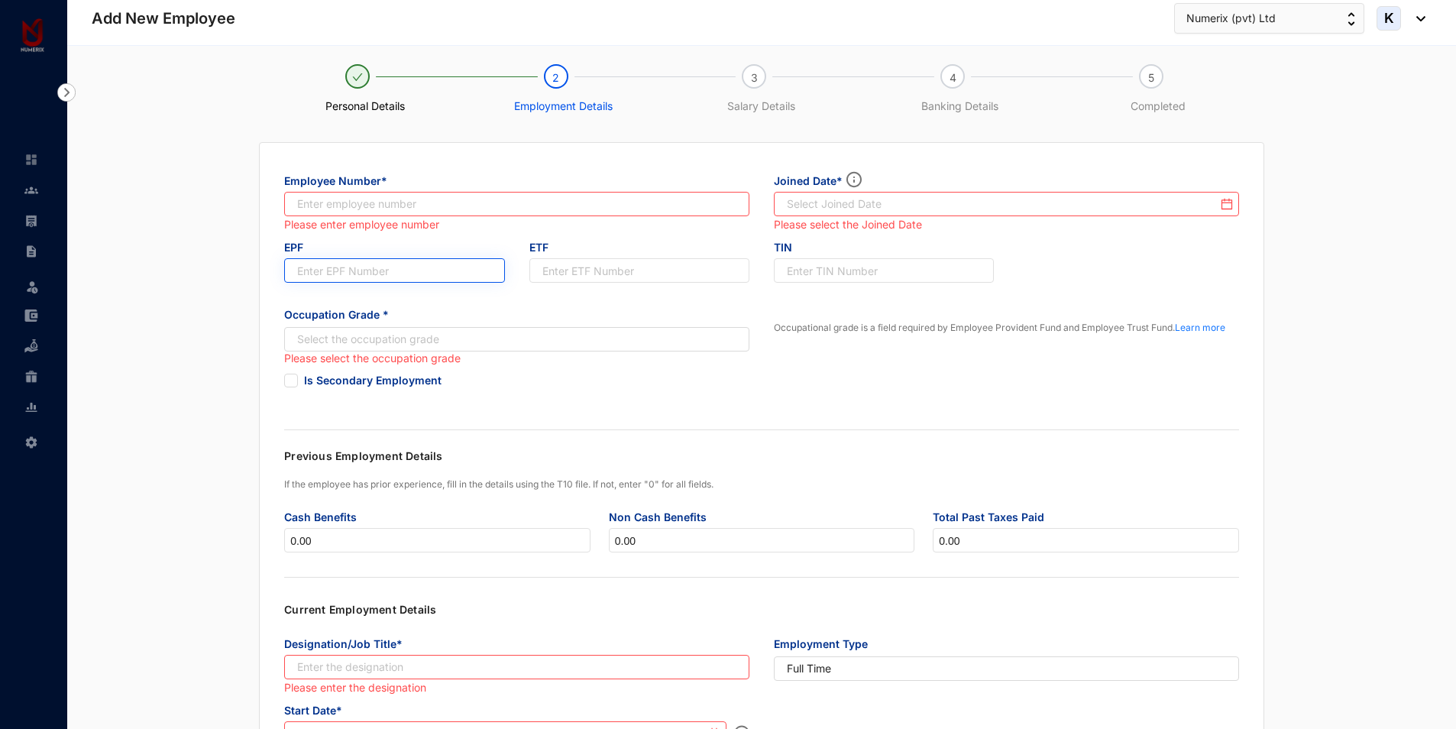
scroll to position [0, 0]
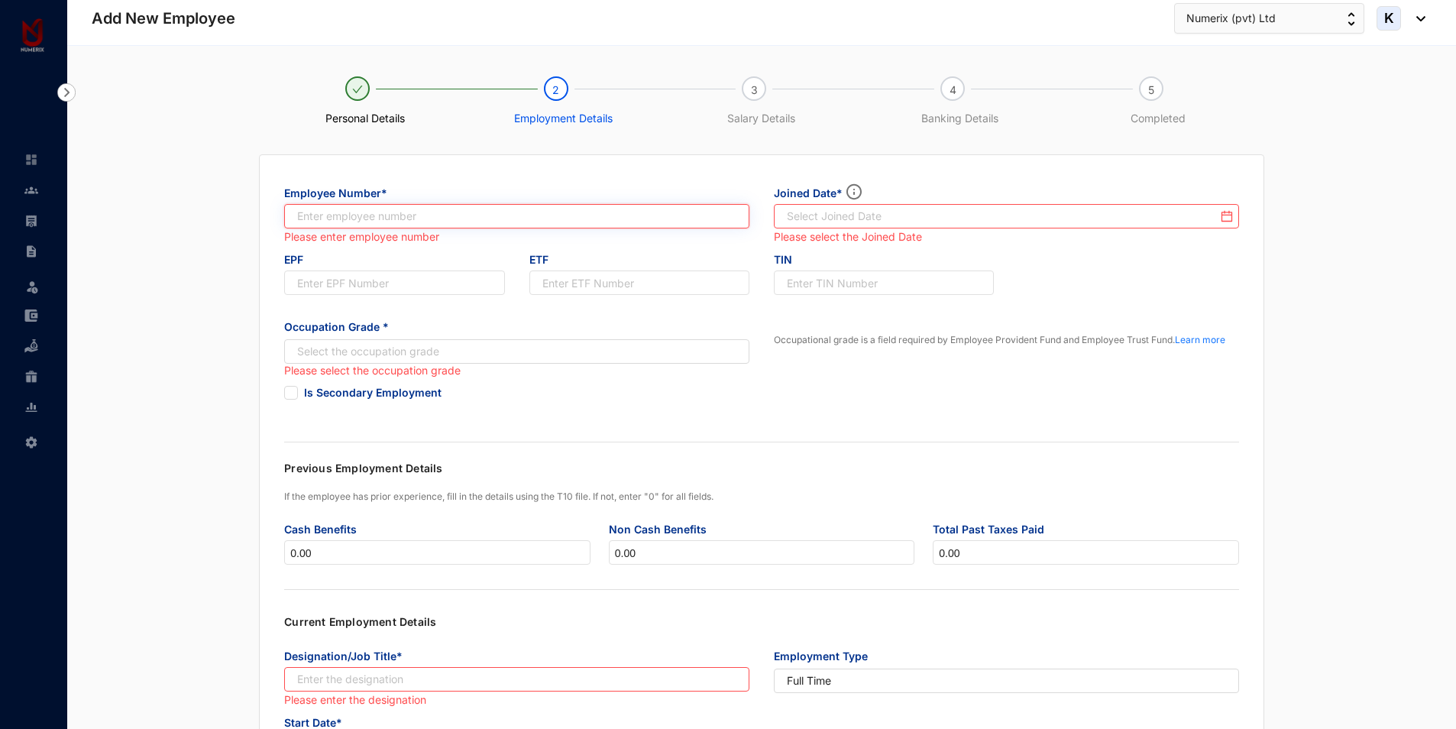
click at [425, 221] on input "text" at bounding box center [516, 216] width 465 height 24
type input "263"
click at [803, 220] on input at bounding box center [1002, 216] width 431 height 15
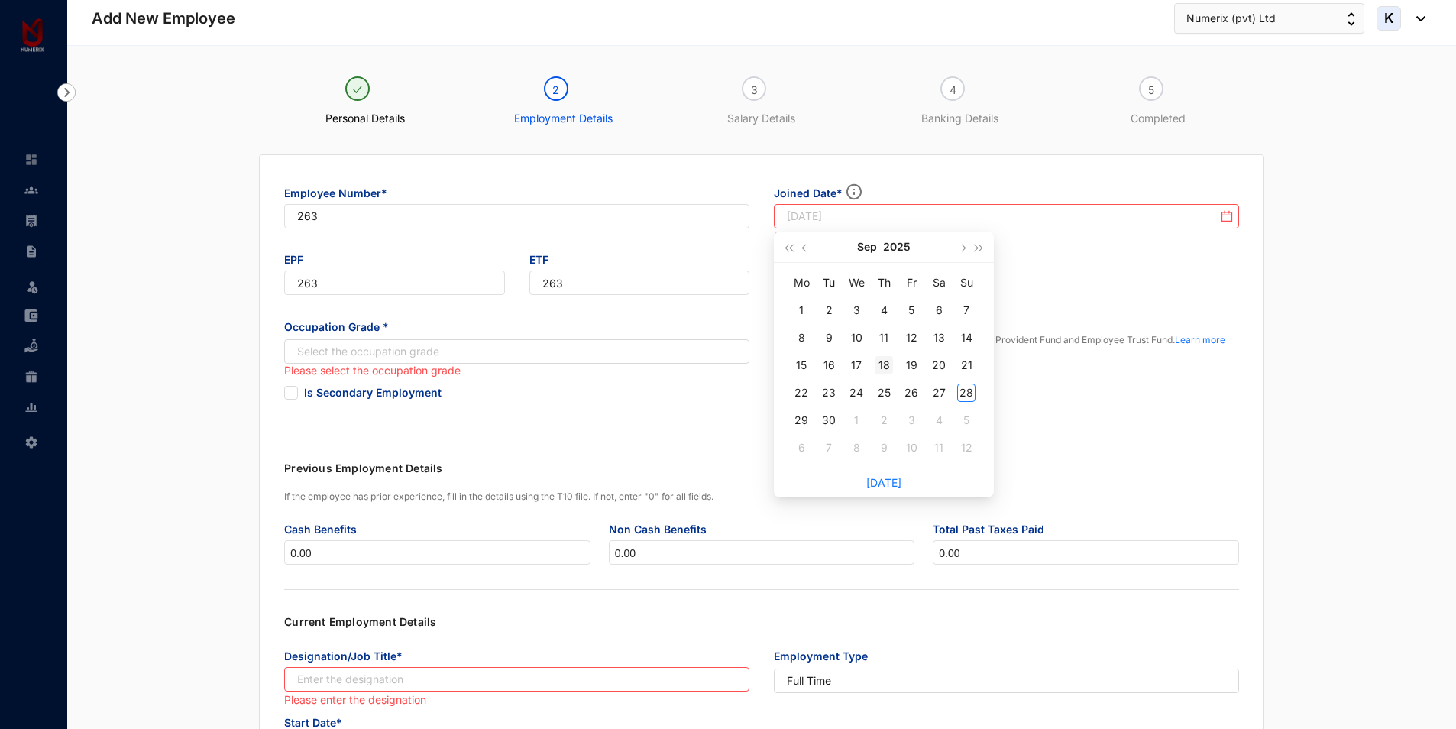
click at [886, 361] on div "18" at bounding box center [884, 365] width 18 height 18
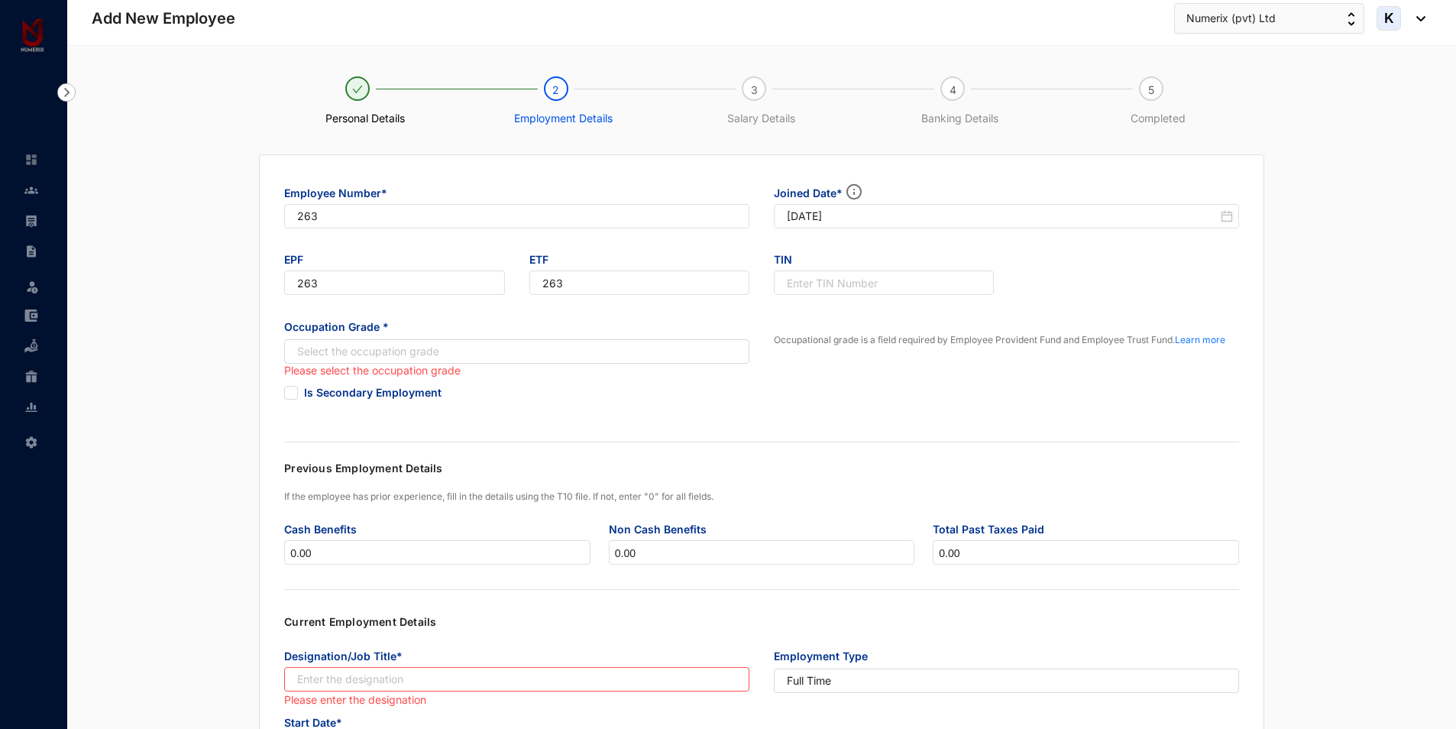
type input "[DATE]"
click at [508, 345] on input "search" at bounding box center [508, 351] width 437 height 23
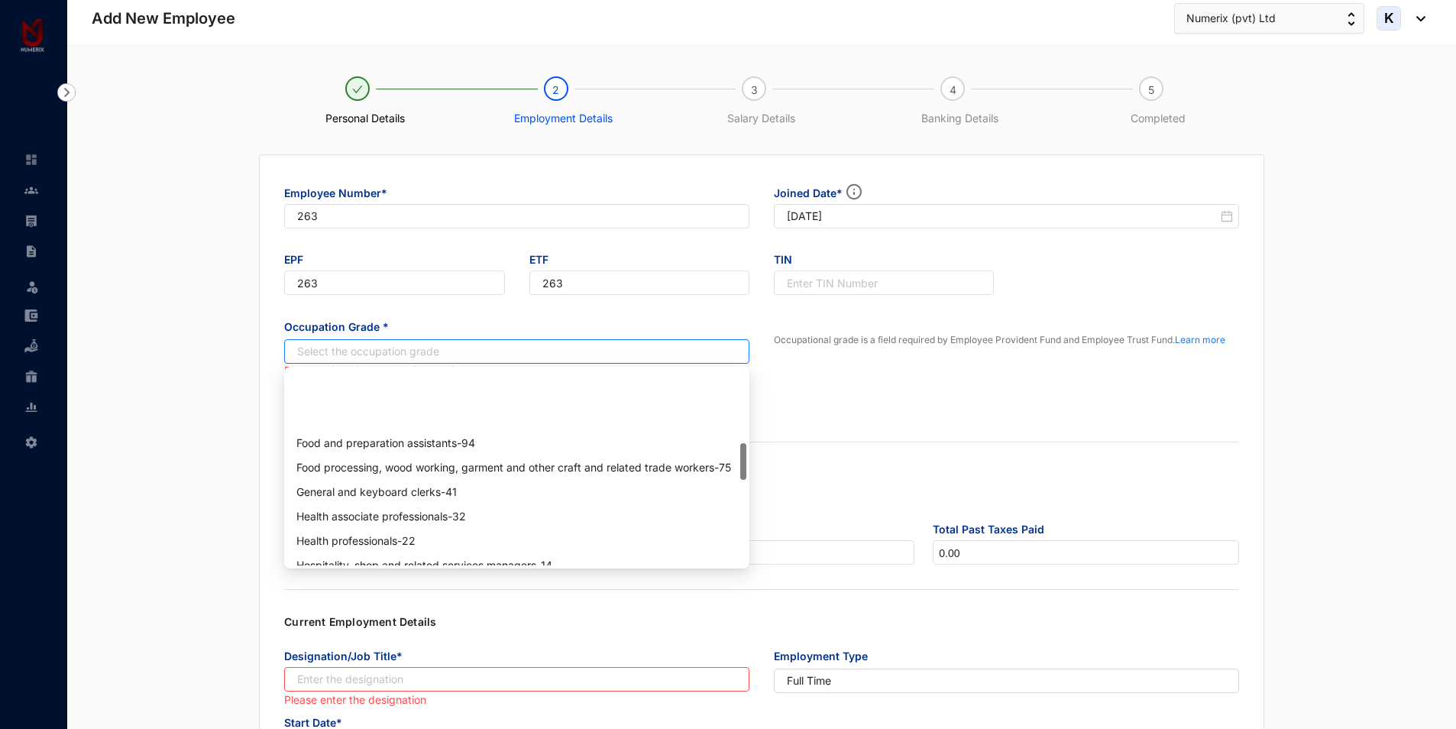
scroll to position [382, 0]
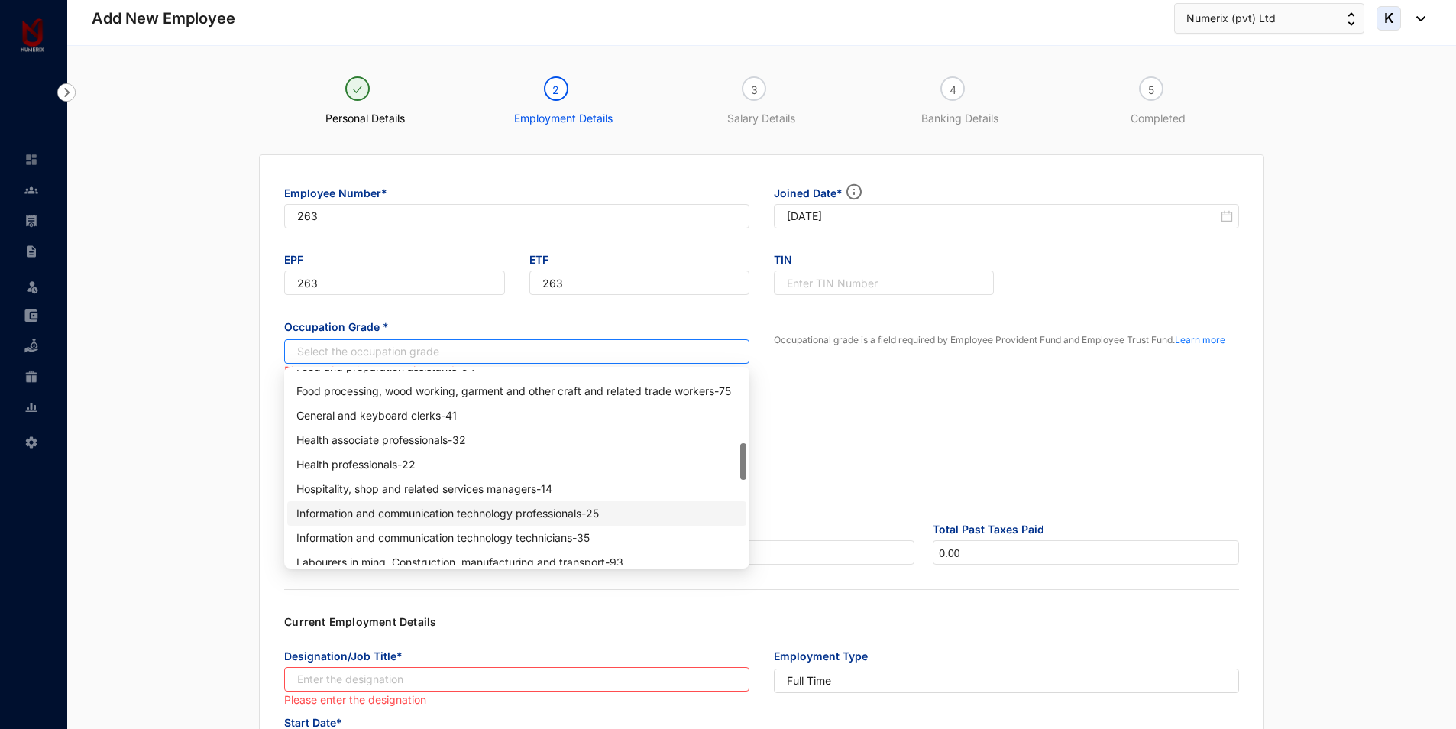
click at [506, 518] on div "Information and communication technology professionals - 25" at bounding box center [516, 513] width 441 height 17
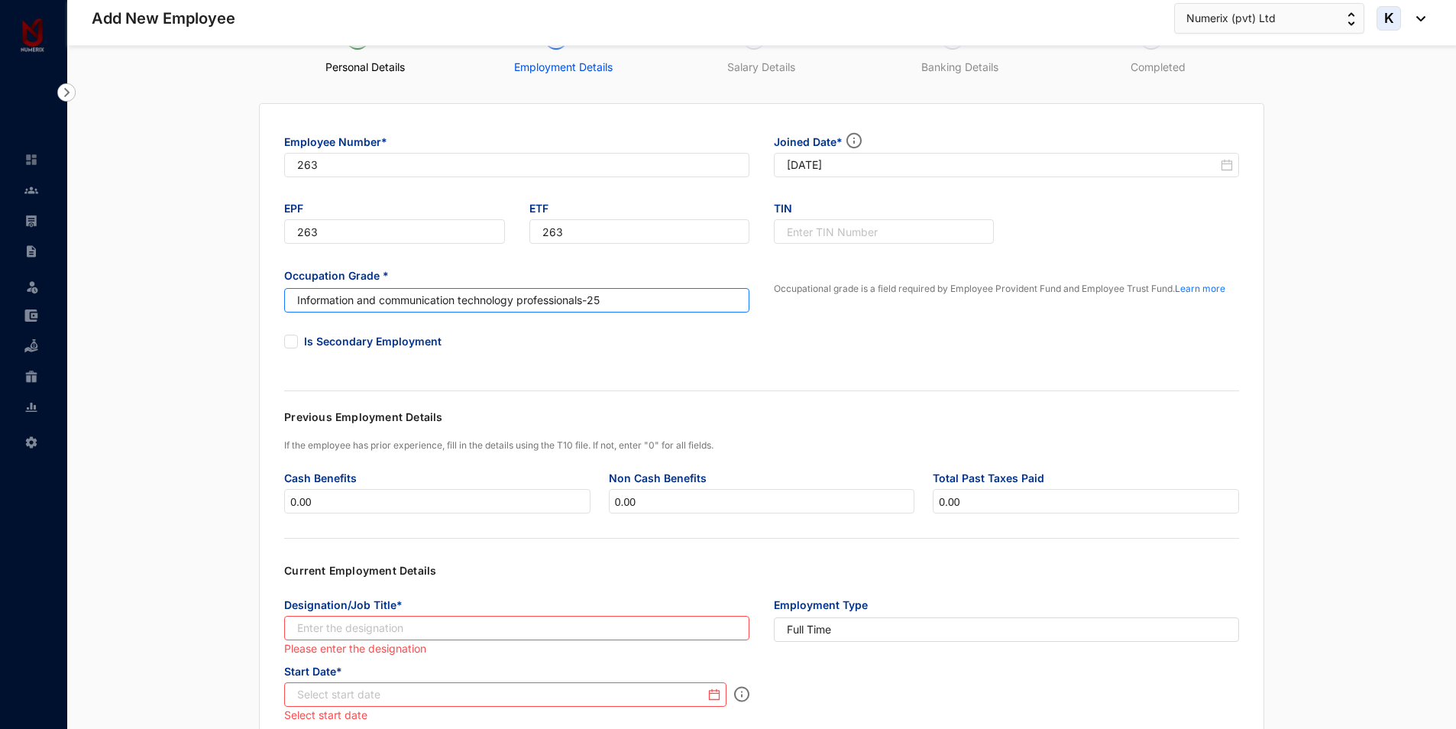
scroll to position [76, 0]
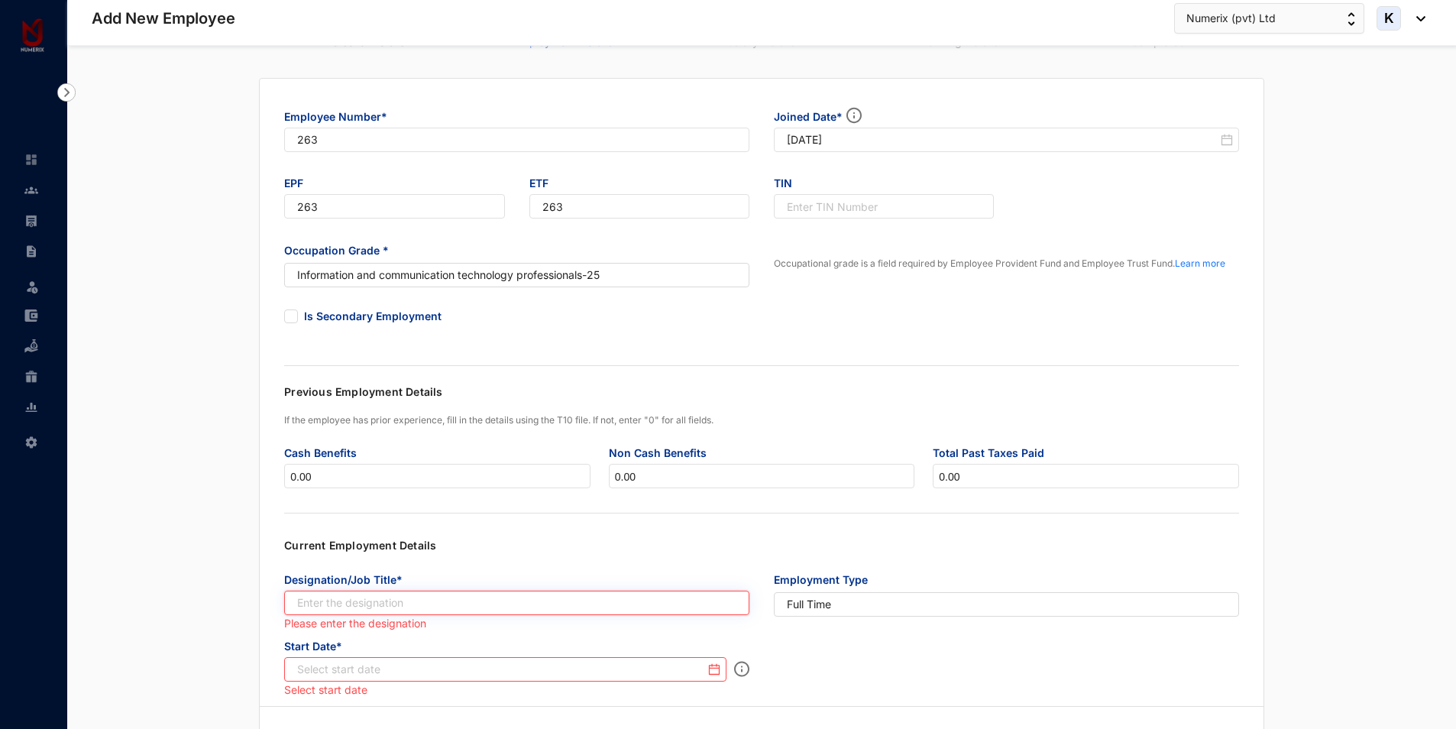
click at [400, 607] on input "text" at bounding box center [516, 603] width 465 height 24
click at [452, 601] on input "text" at bounding box center [516, 603] width 465 height 24
paste input "Junior Accounts Consultant"
type input "Junior Accounts Consultant"
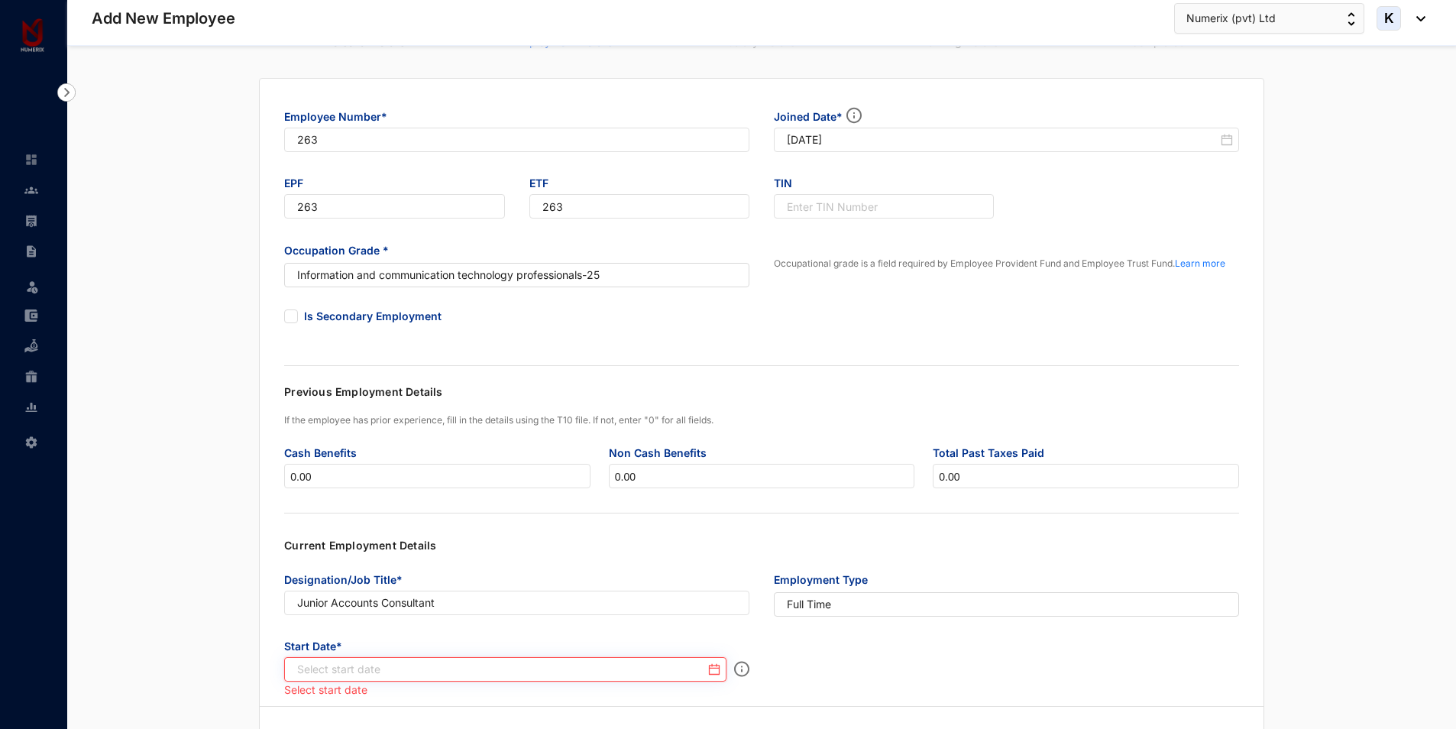
click at [505, 666] on input at bounding box center [501, 669] width 408 height 15
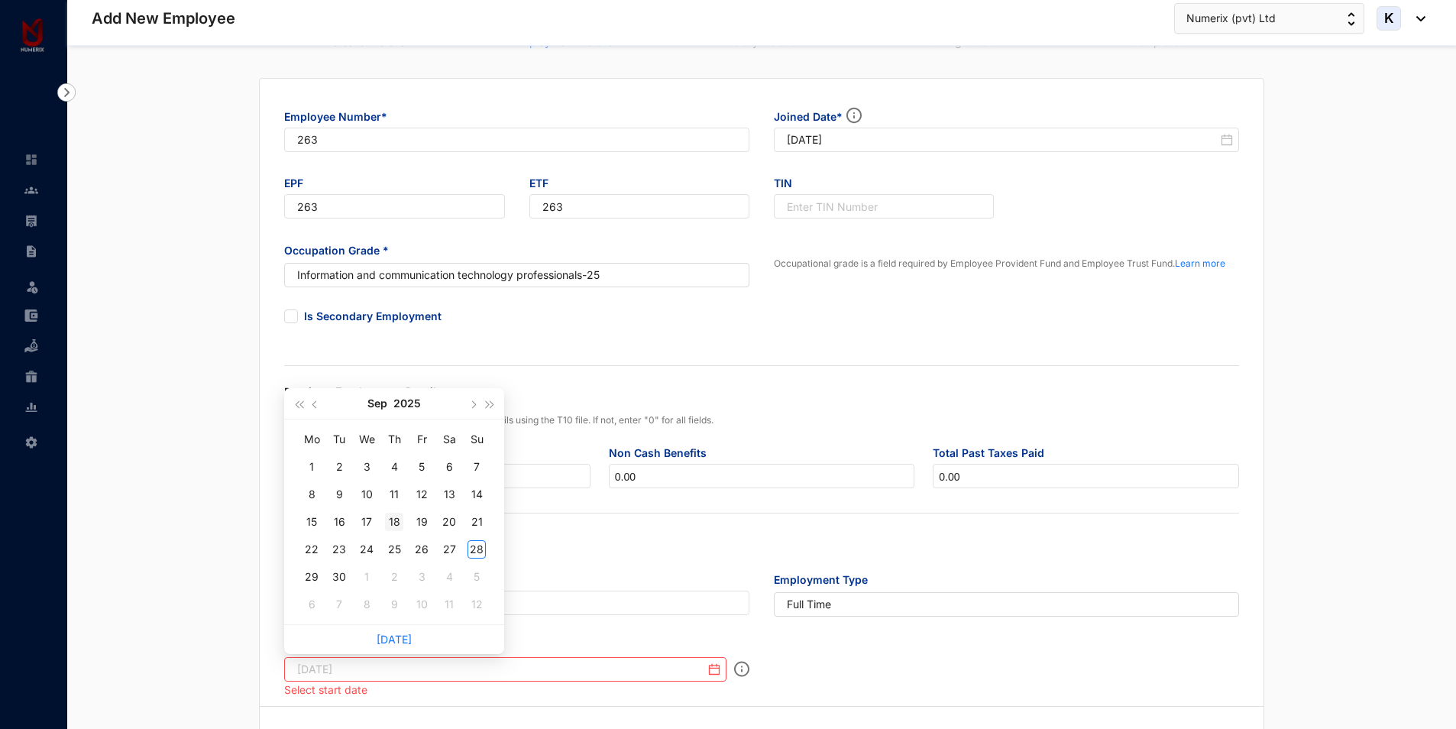
click at [402, 523] on div "18" at bounding box center [394, 522] width 18 height 18
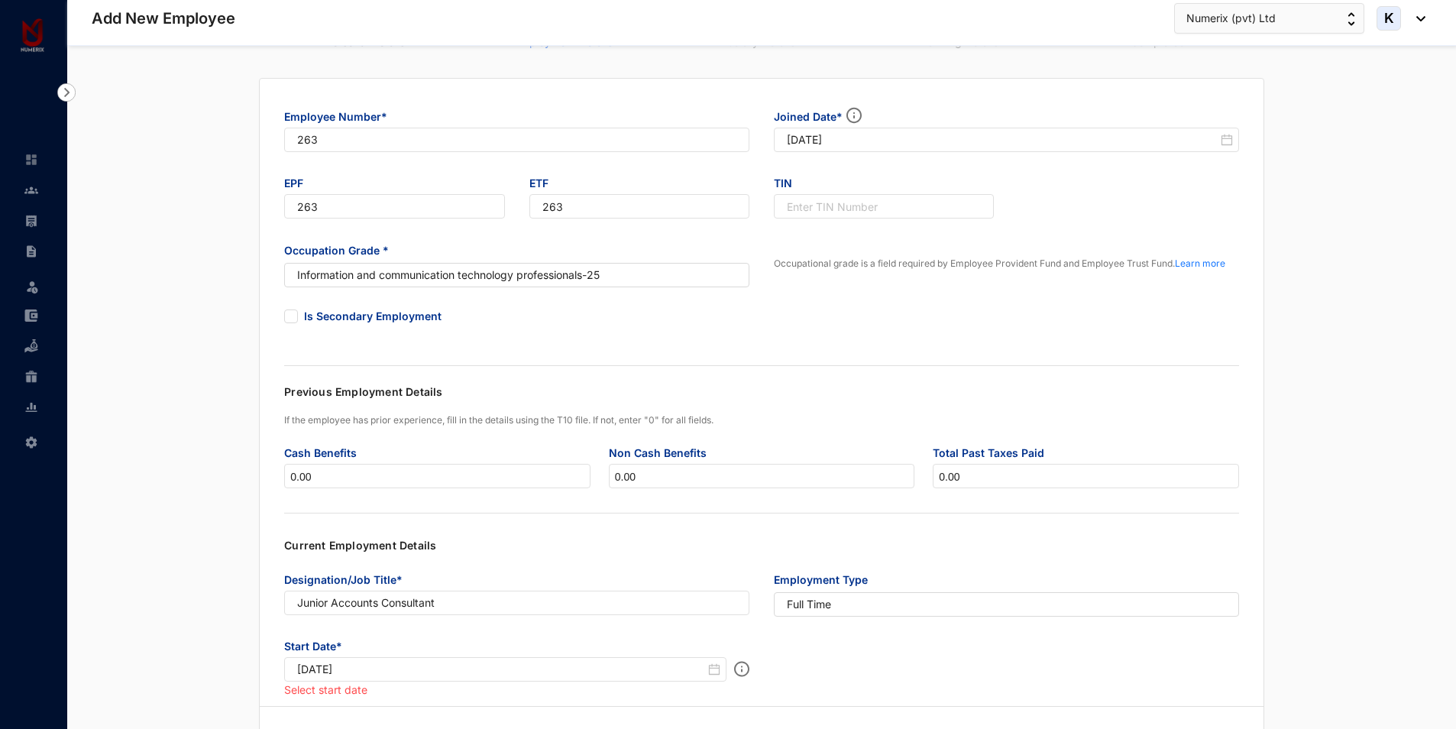
type input "[DATE]"
click at [905, 662] on div "Start Date* [DATE]" at bounding box center [762, 666] width 980 height 67
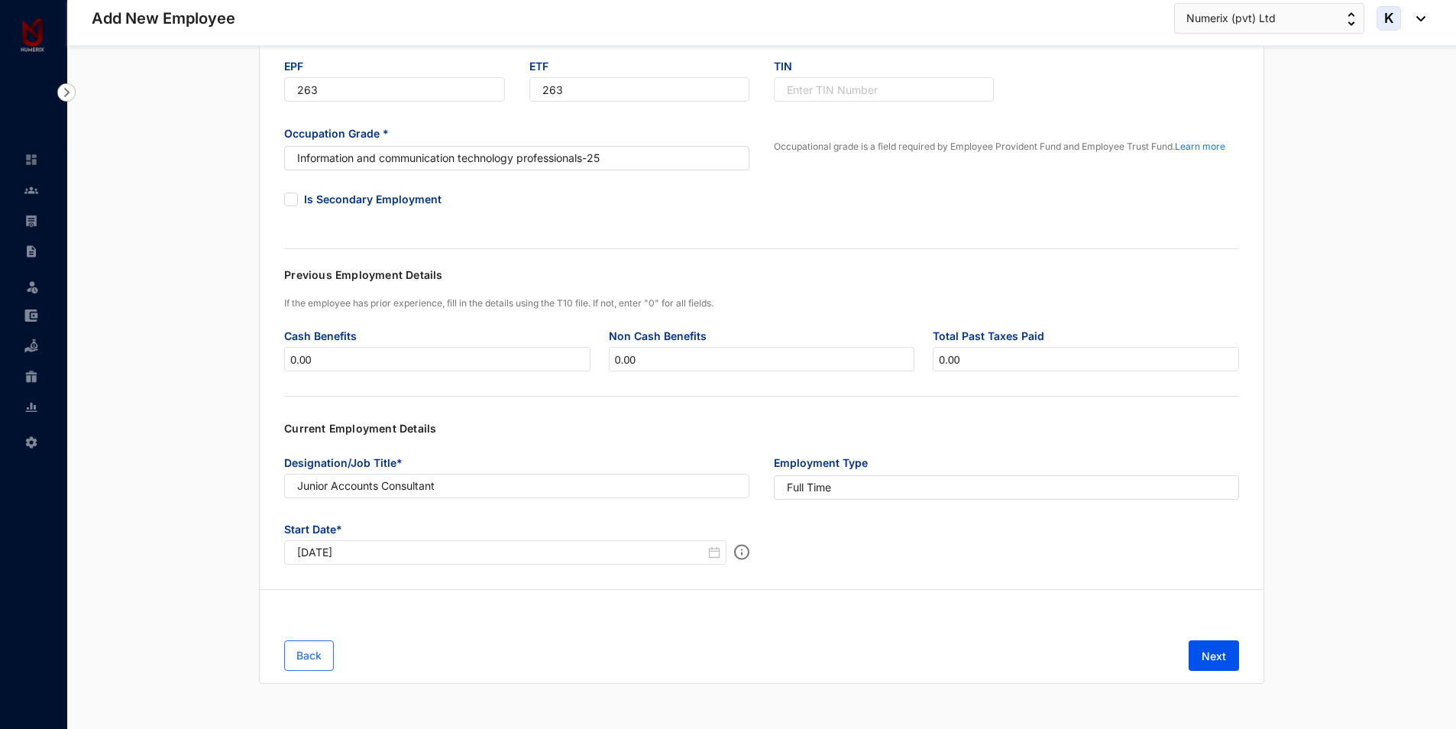
scroll to position [194, 0]
click at [1198, 655] on button "Next" at bounding box center [1214, 655] width 50 height 31
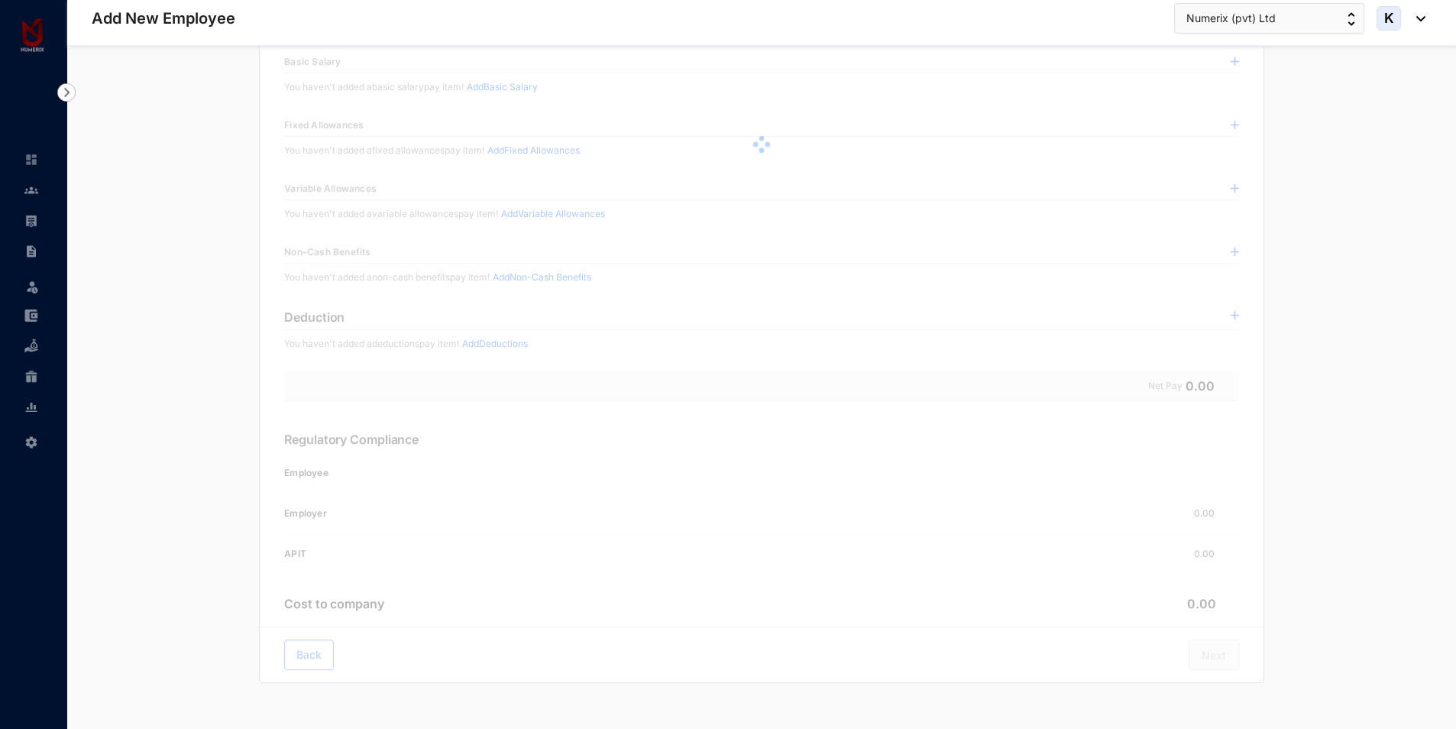
scroll to position [0, 0]
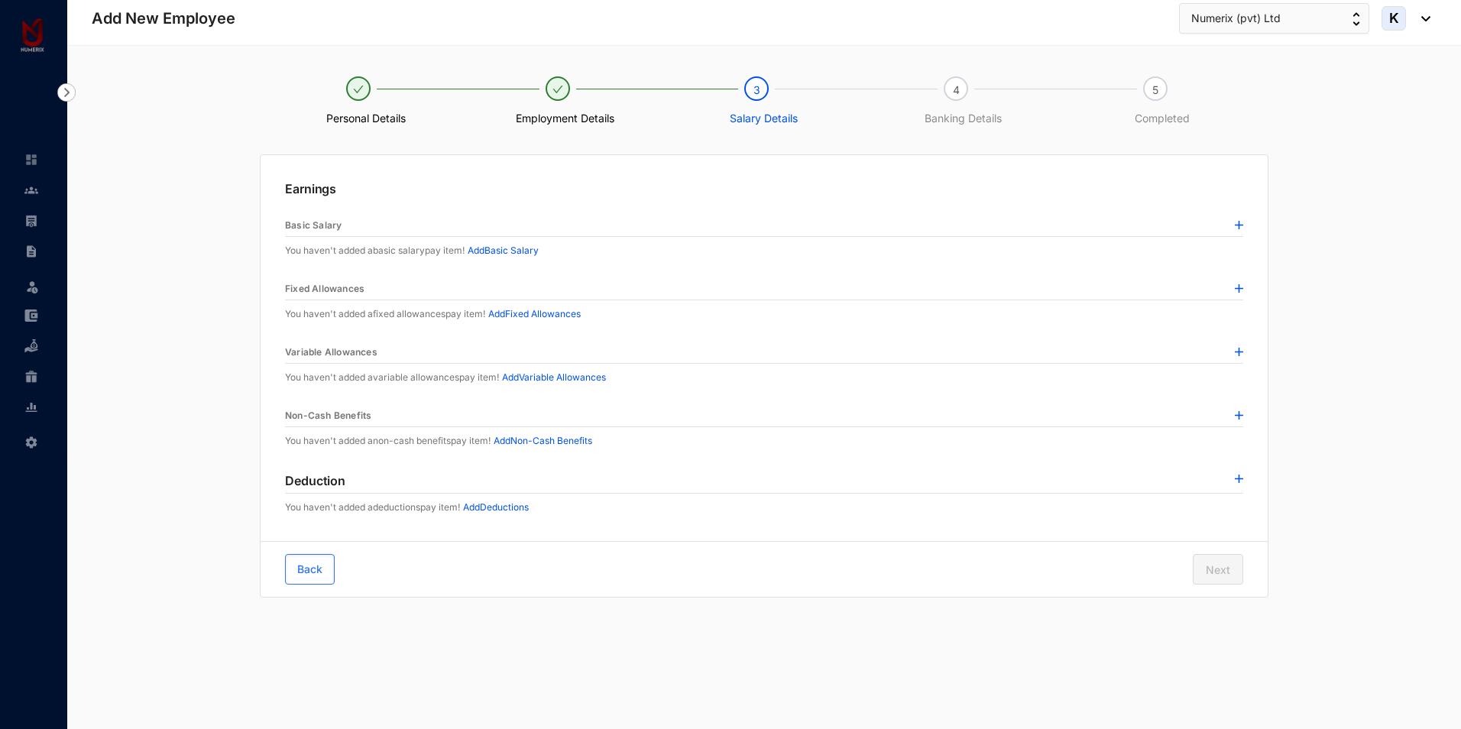
click at [512, 253] on p "Add Basic Salary" at bounding box center [503, 250] width 71 height 15
type input "Basic Salary"
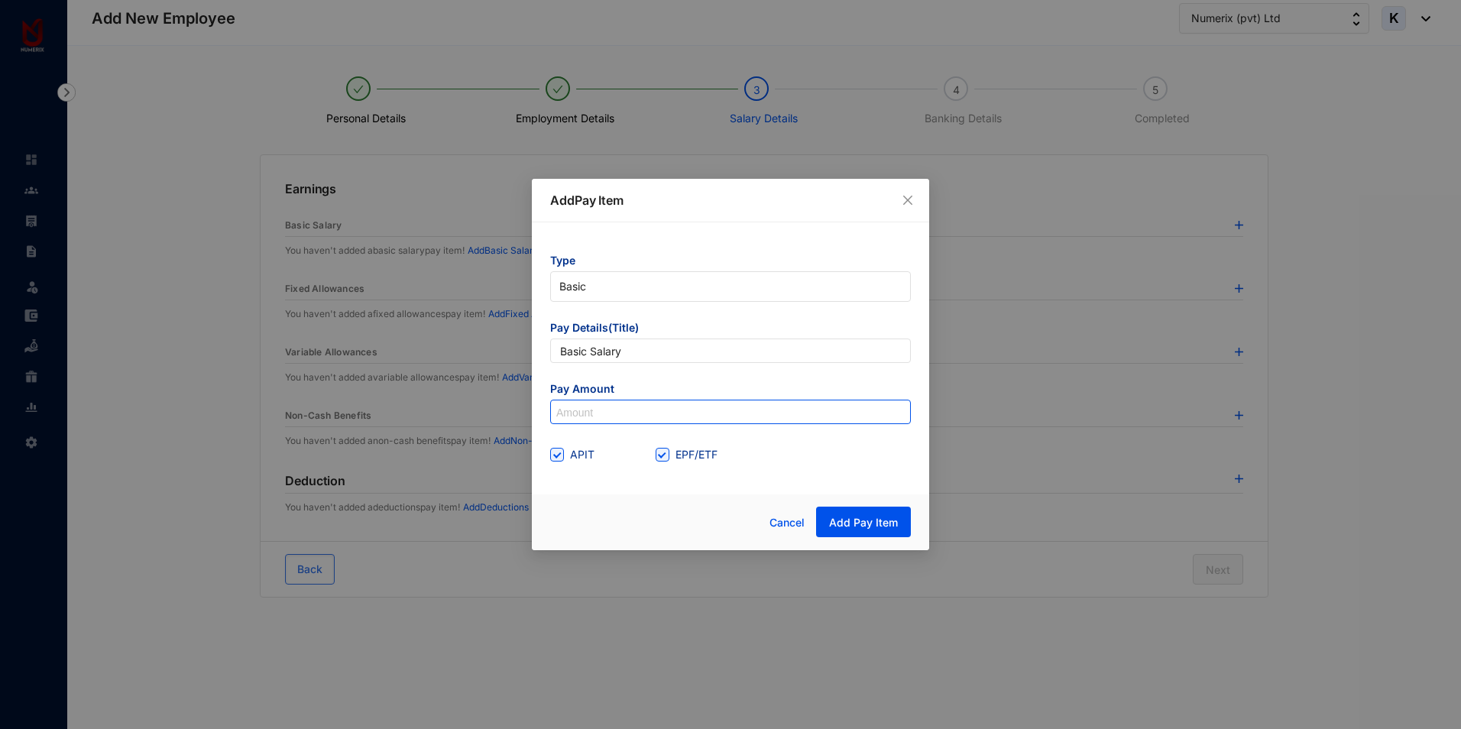
click at [594, 413] on input at bounding box center [730, 412] width 359 height 24
type input "32,000"
click at [856, 525] on span "Add Pay Item" at bounding box center [863, 522] width 69 height 15
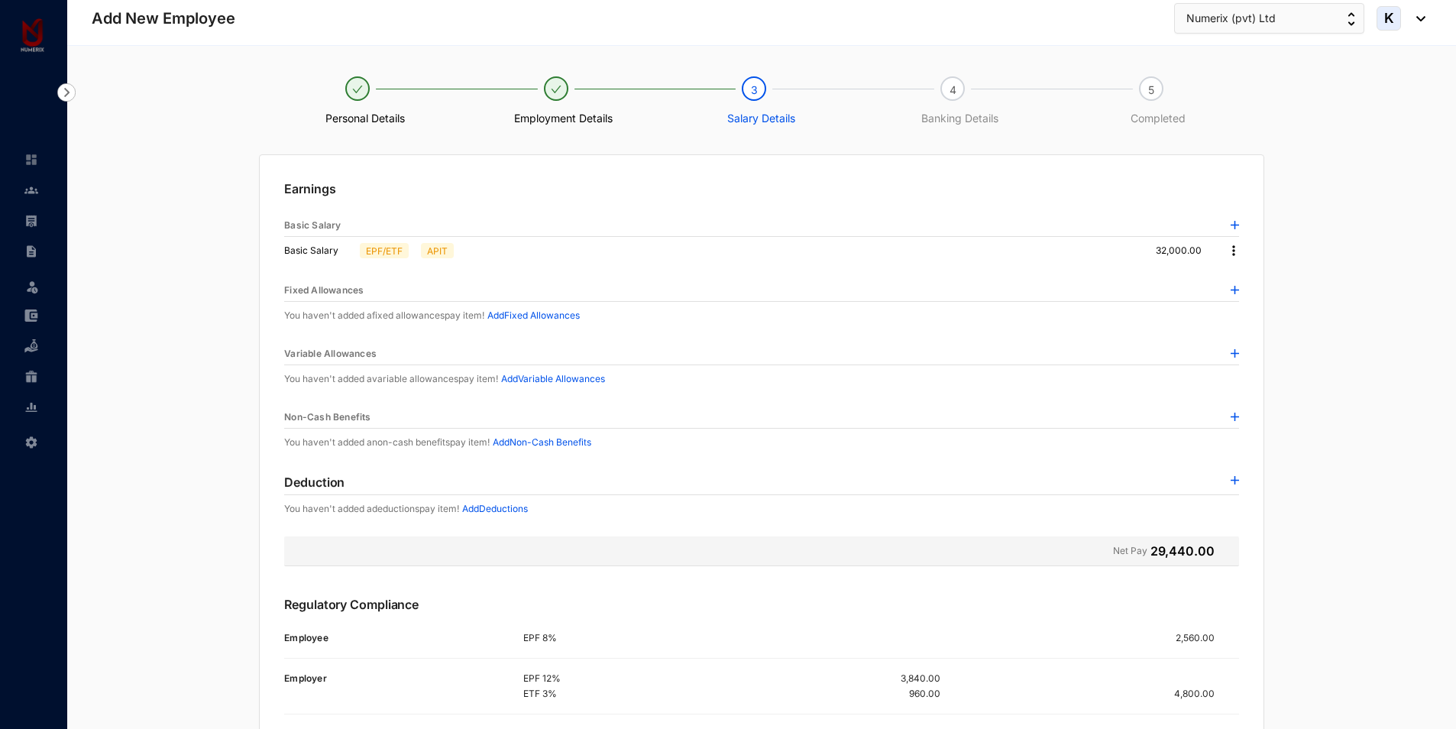
click at [564, 321] on p "Add Fixed Allowances" at bounding box center [534, 315] width 92 height 15
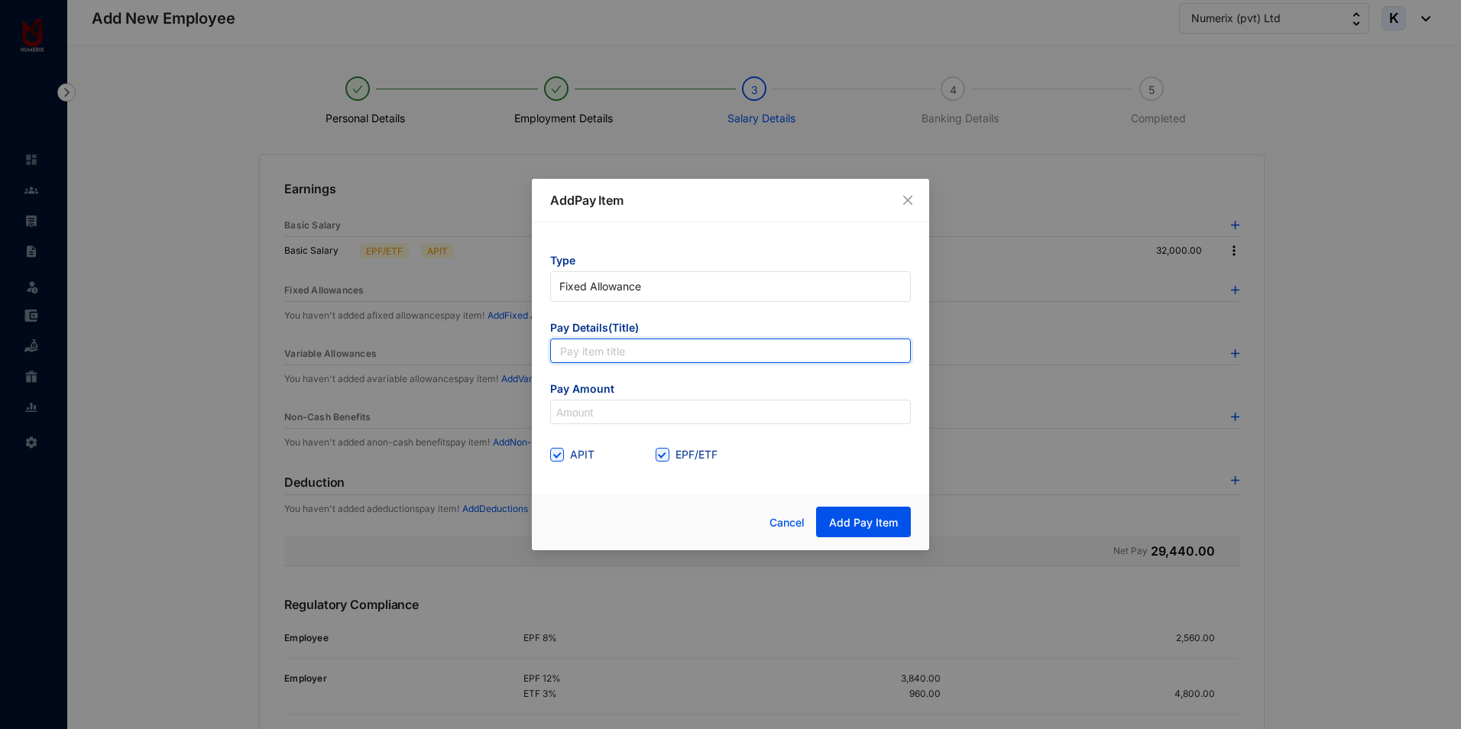
click at [581, 352] on input "text" at bounding box center [730, 351] width 361 height 24
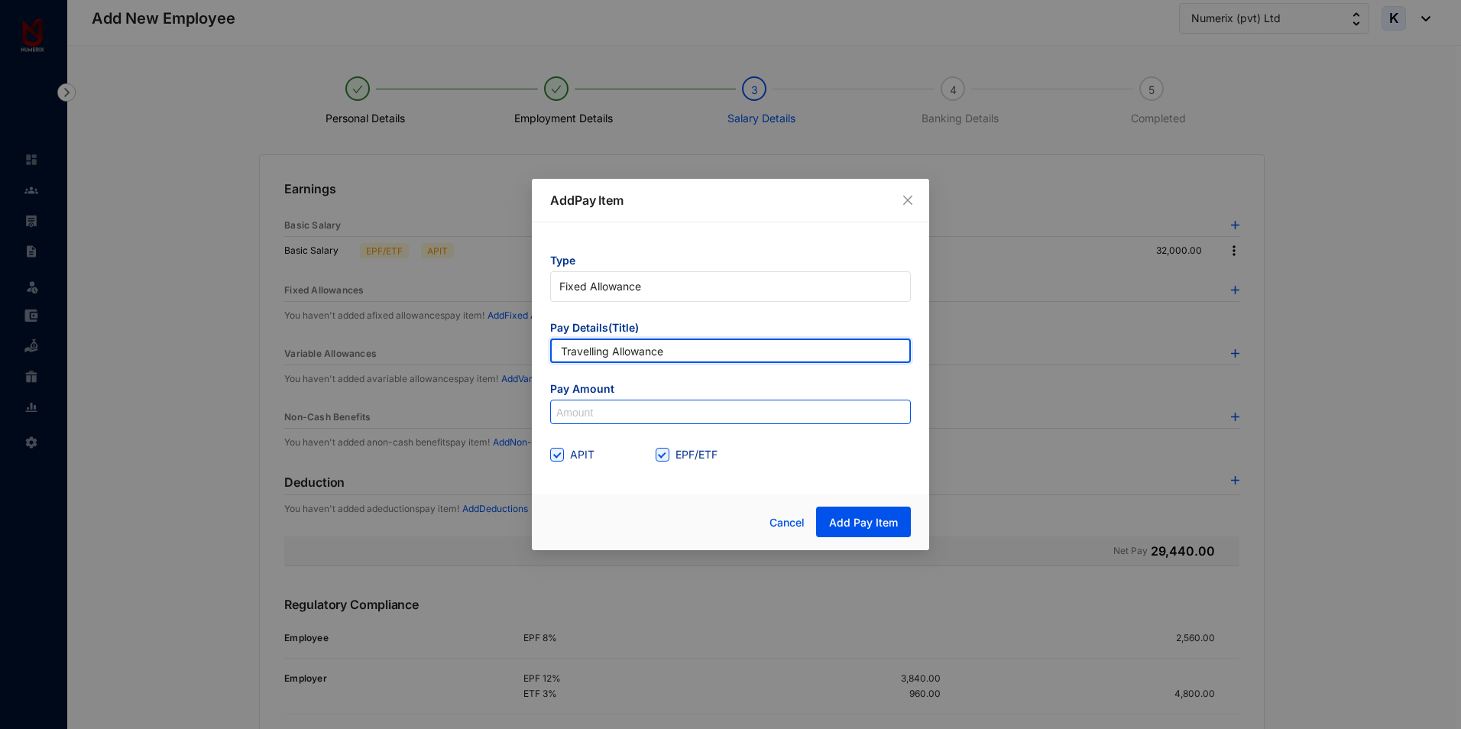
type input "Travelling Allowance"
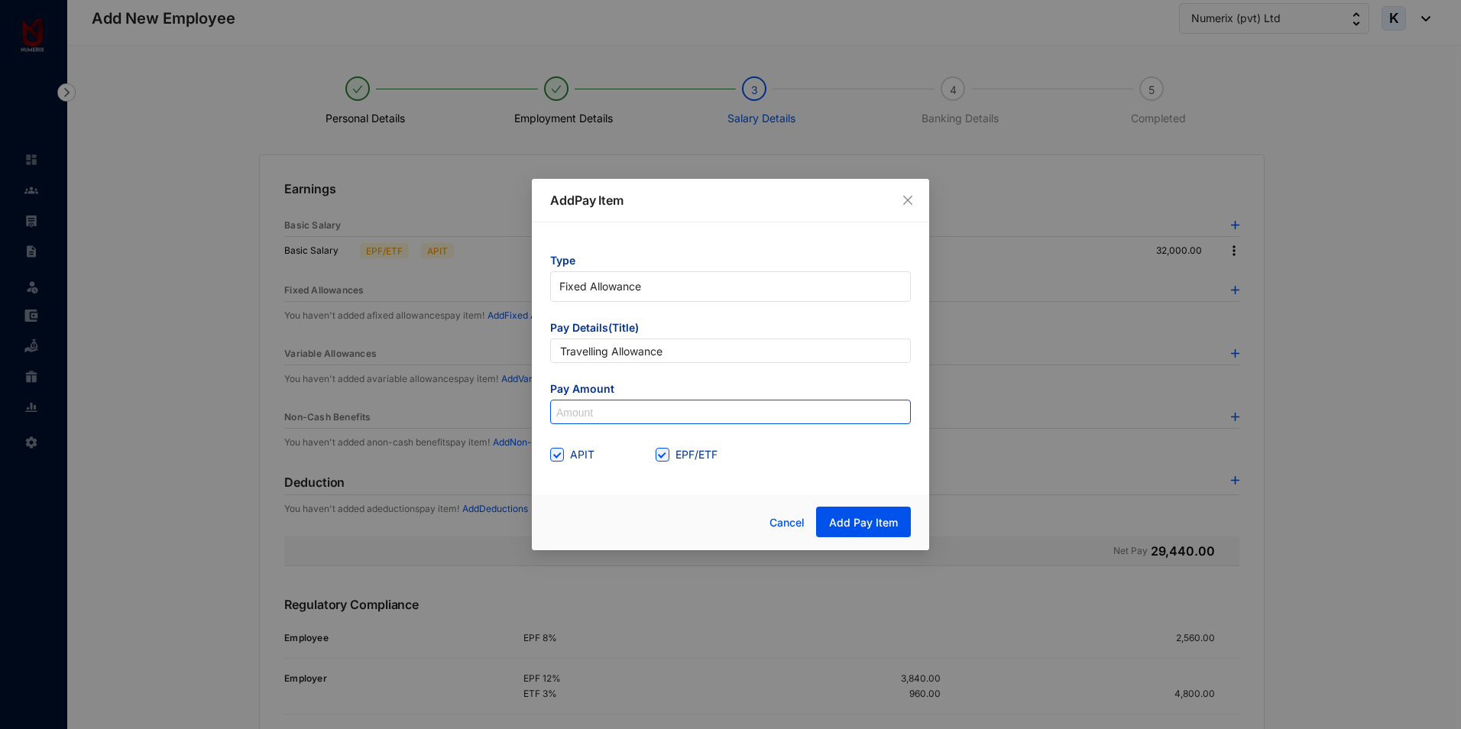
click at [587, 413] on input at bounding box center [730, 412] width 359 height 24
type input "18,000"
click at [668, 455] on span at bounding box center [663, 455] width 14 height 14
click at [666, 455] on input "EPF/ETF" at bounding box center [661, 453] width 11 height 11
checkbox input "false"
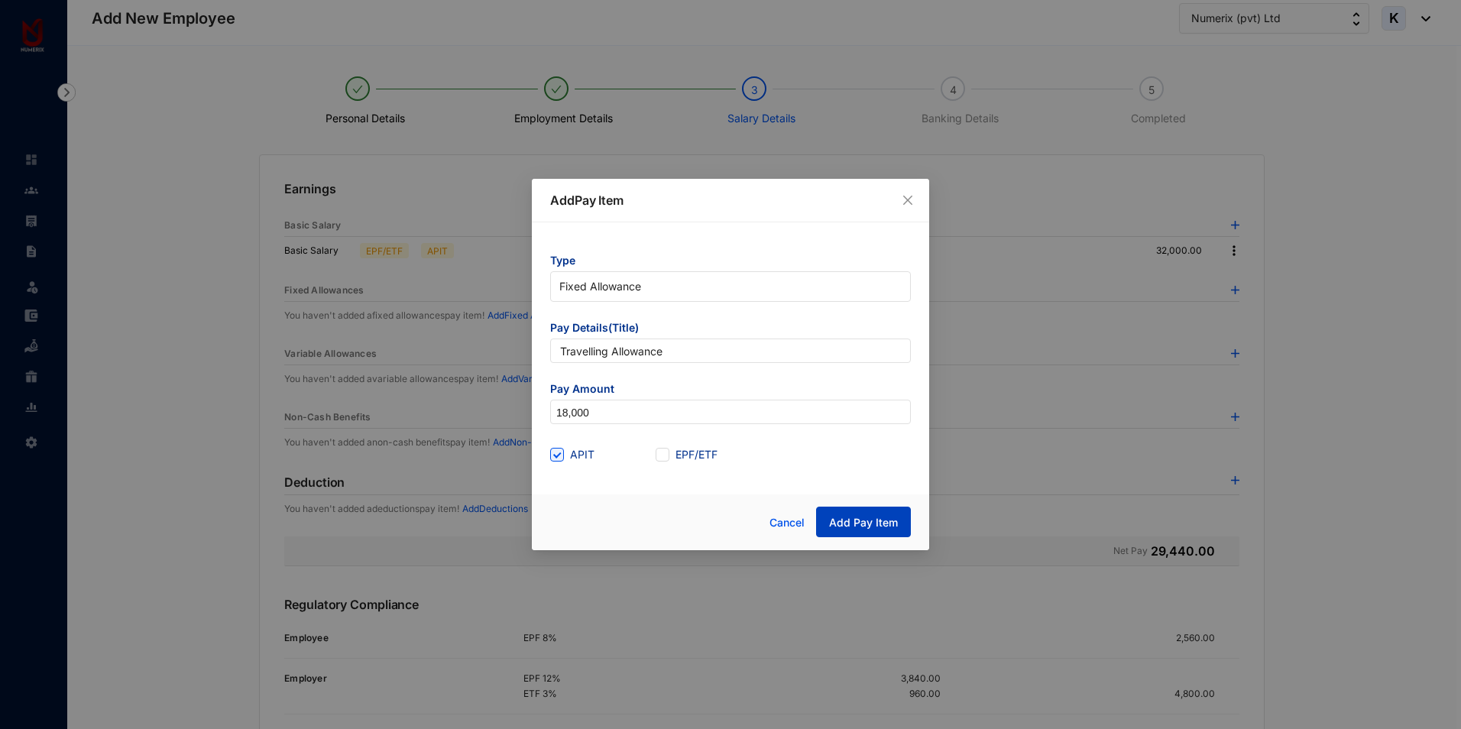
click at [873, 515] on span "Add Pay Item" at bounding box center [863, 522] width 69 height 15
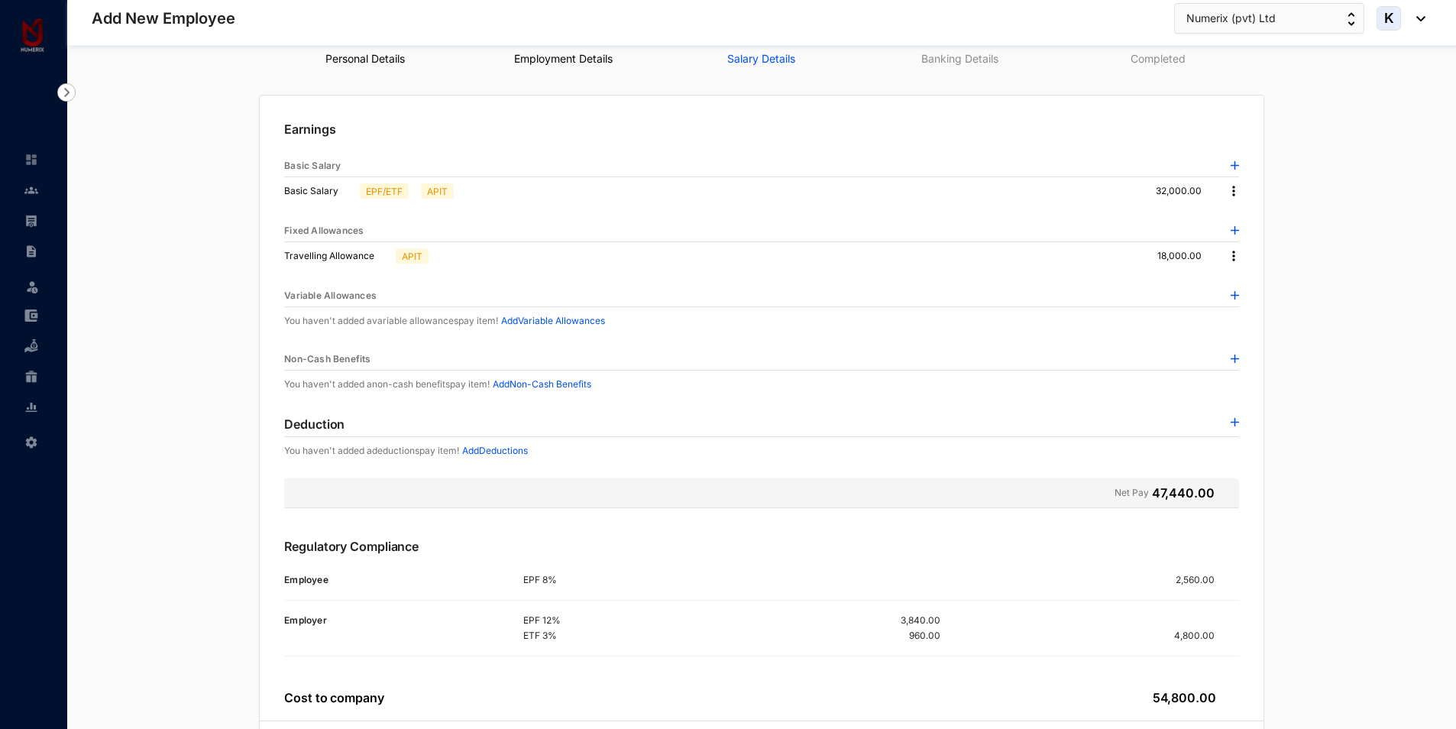
scroll to position [154, 0]
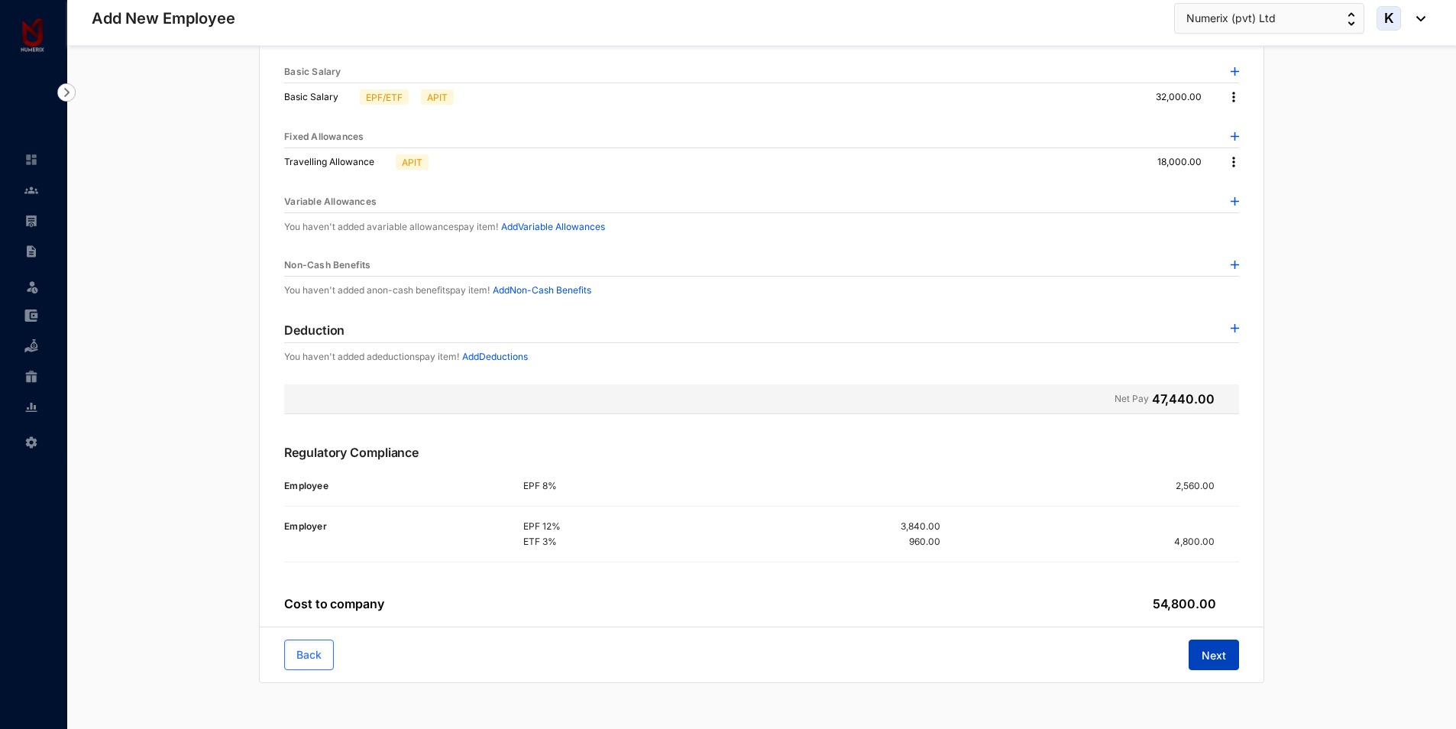
click at [1207, 656] on span "Next" at bounding box center [1214, 655] width 24 height 15
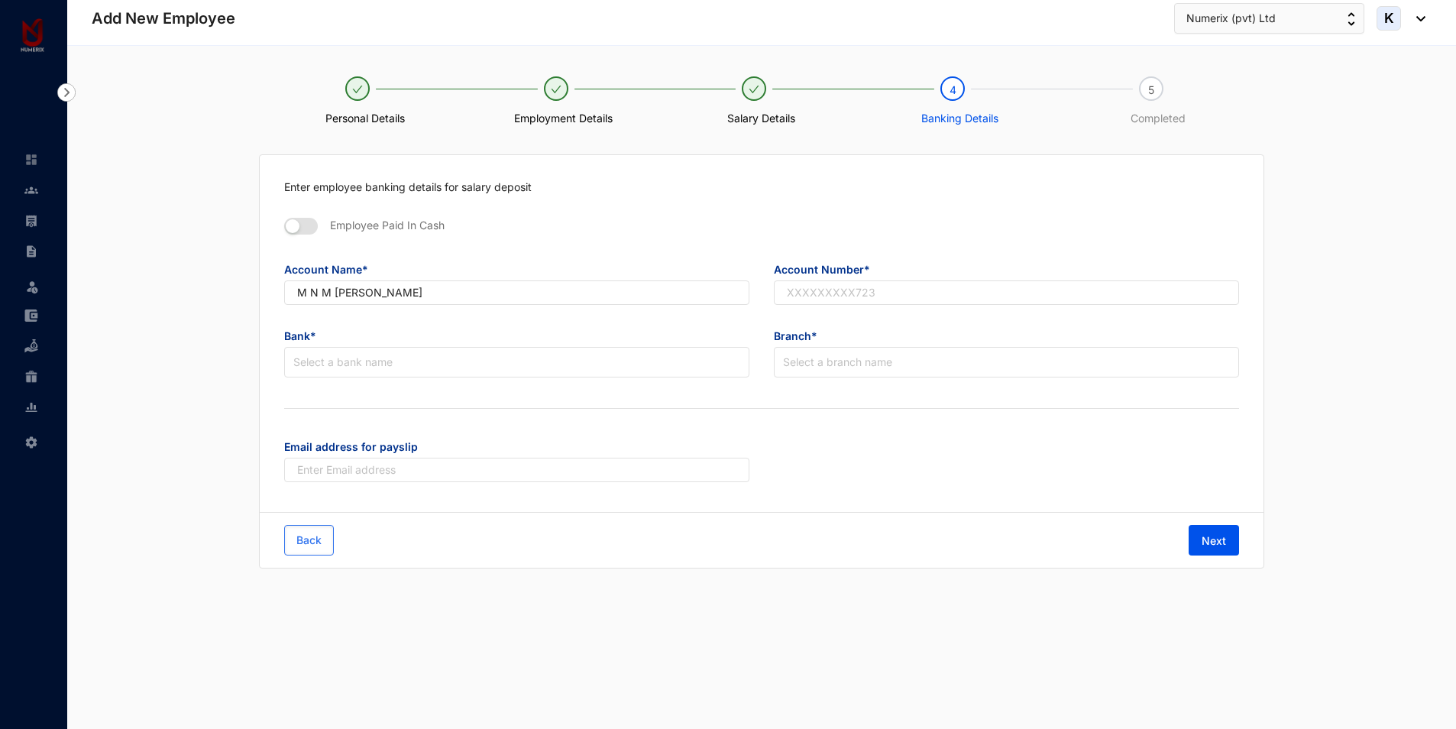
scroll to position [0, 0]
click at [910, 289] on input "text" at bounding box center [1009, 292] width 467 height 24
paste input "8022738253"
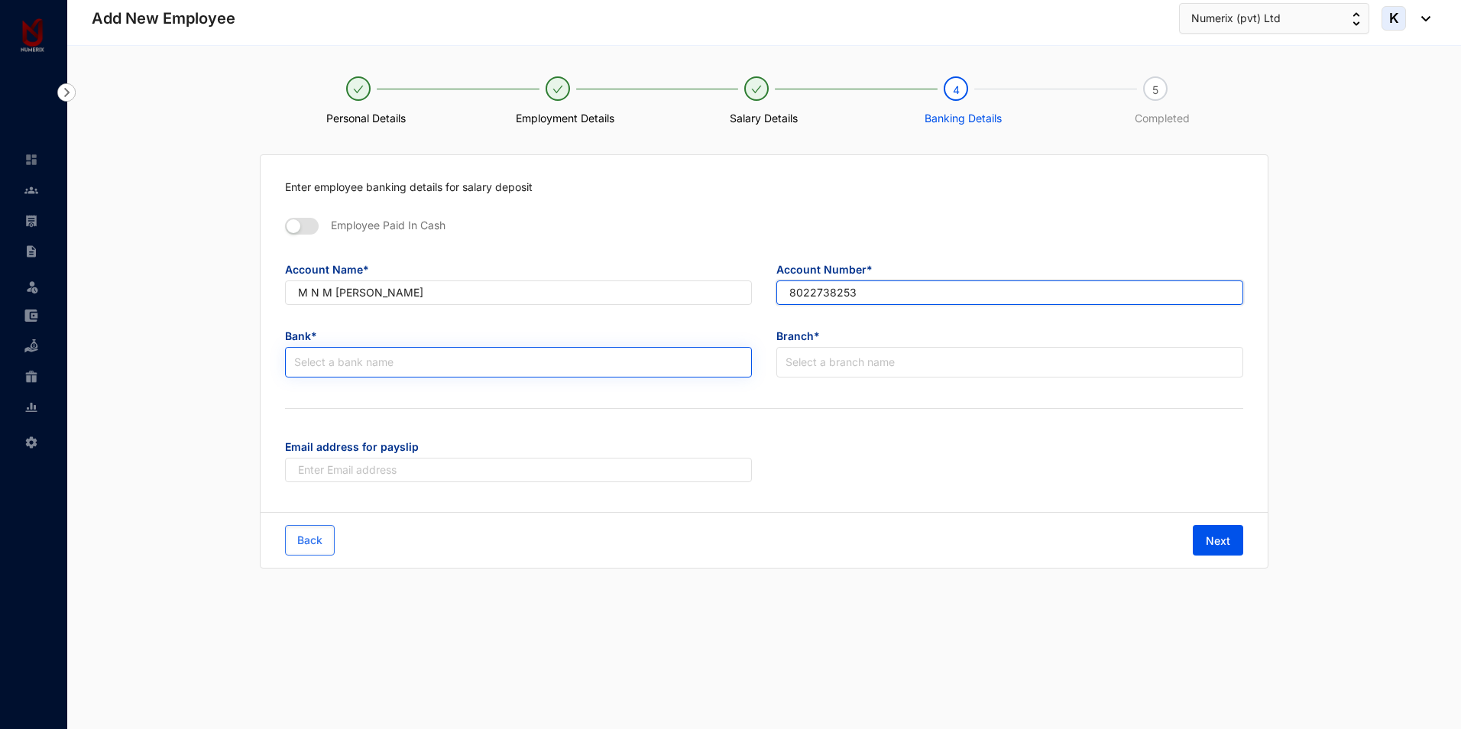
type input "8022738253"
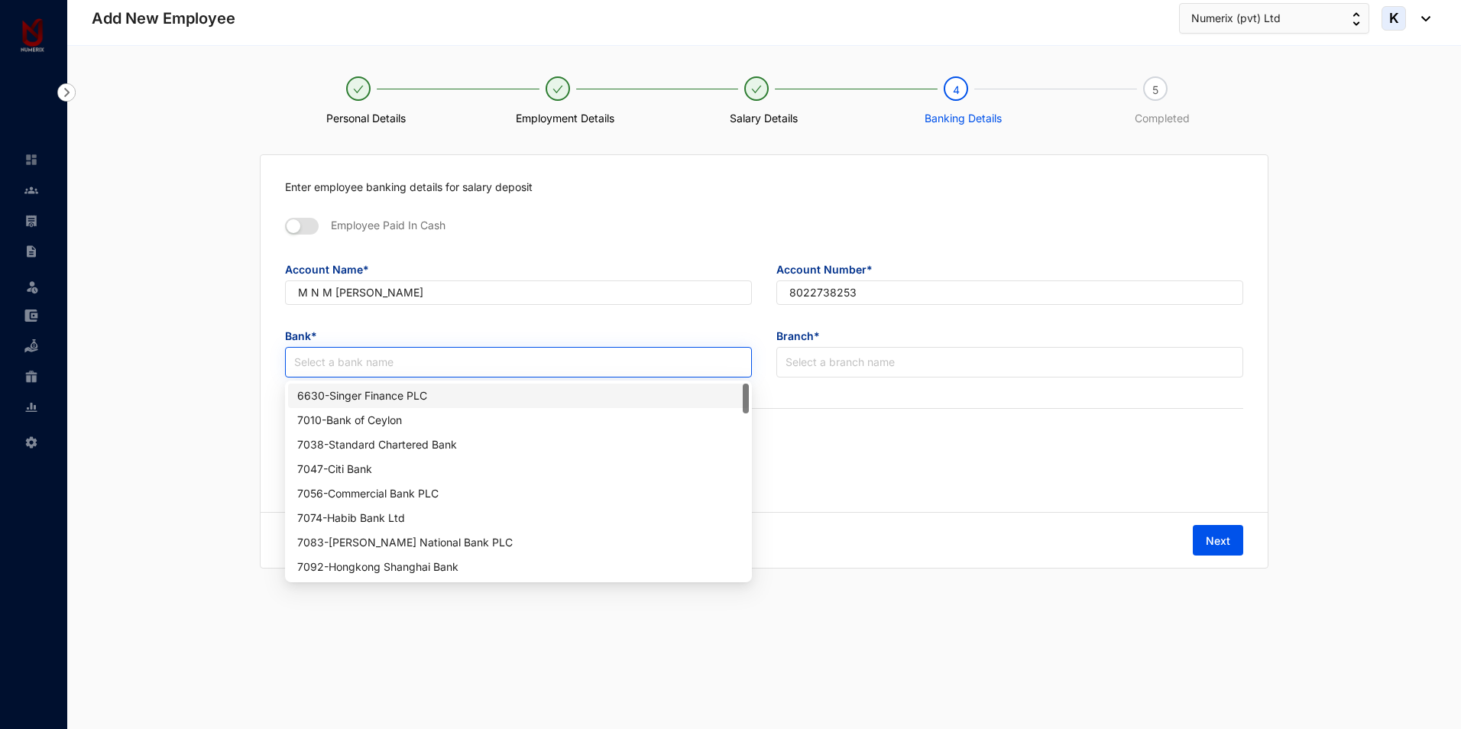
click at [382, 360] on input "search" at bounding box center [518, 362] width 449 height 29
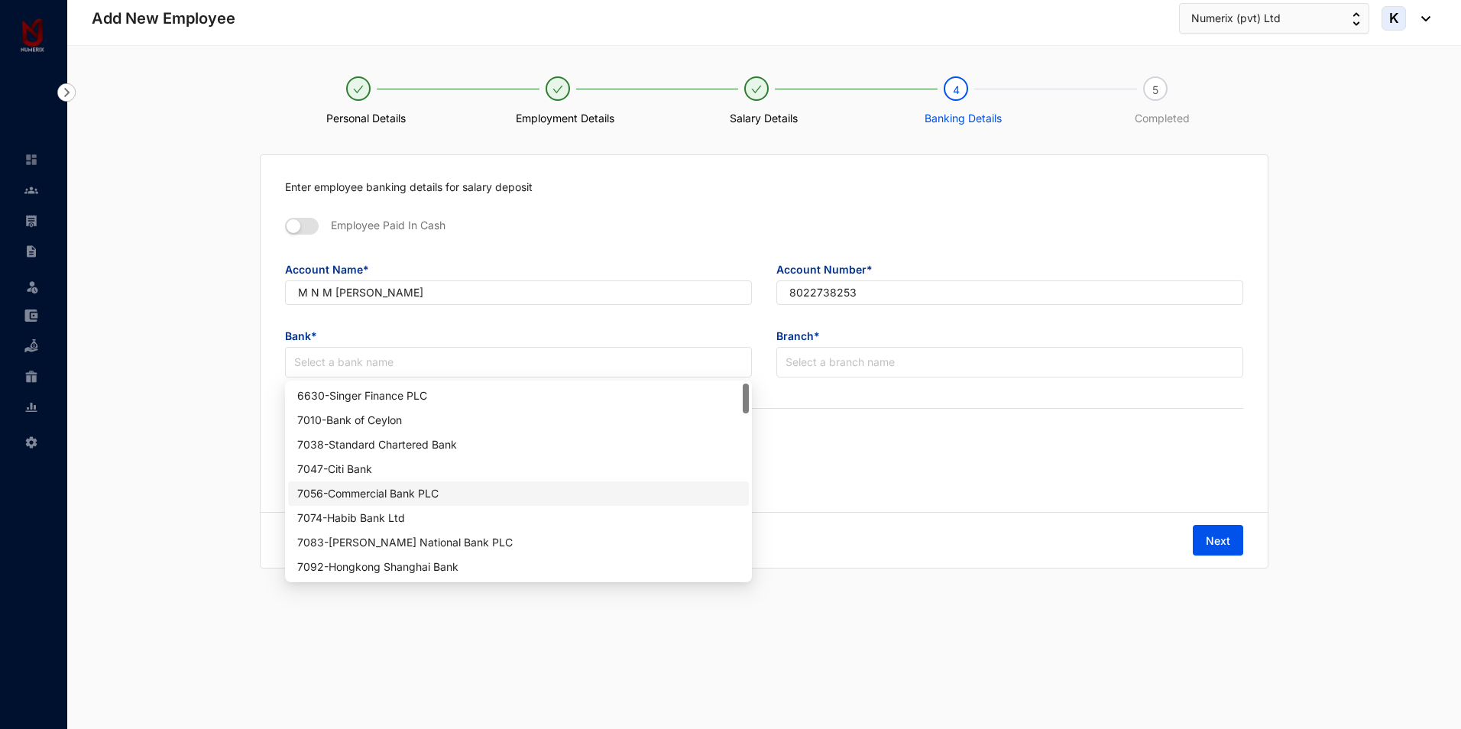
click at [352, 494] on div "7056 - Commercial Bank PLC" at bounding box center [518, 493] width 442 height 17
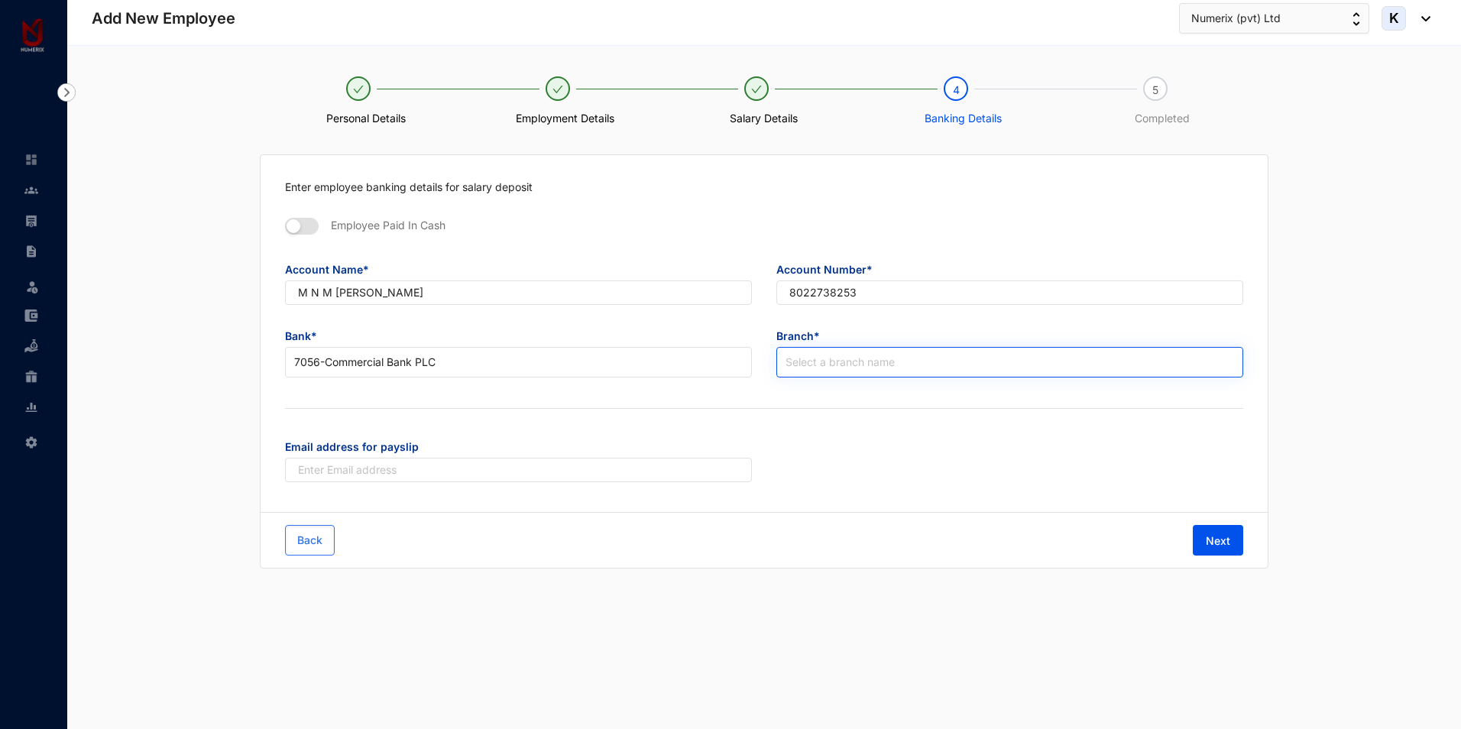
click at [815, 365] on input "search" at bounding box center [1010, 362] width 449 height 29
click at [801, 356] on input "search" at bounding box center [1010, 362] width 449 height 29
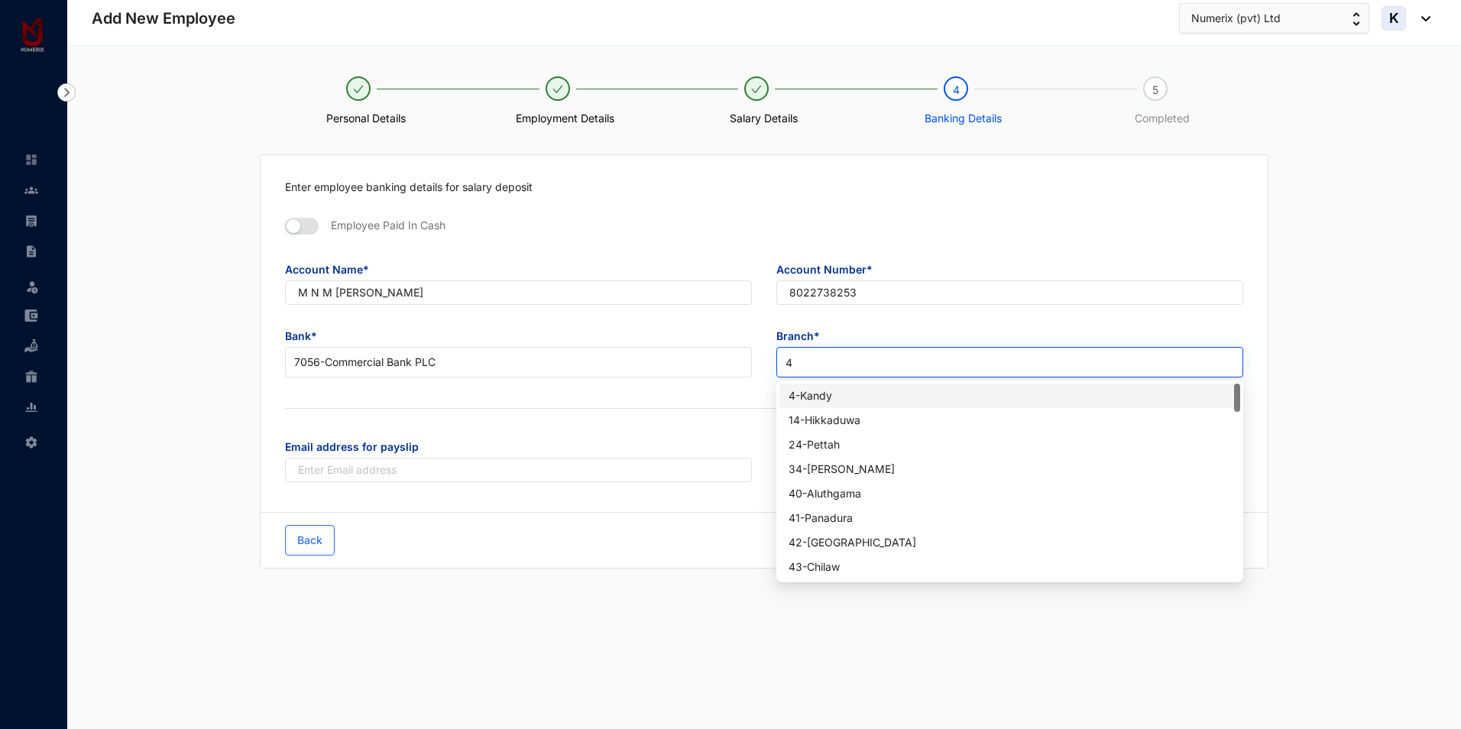
type input "41"
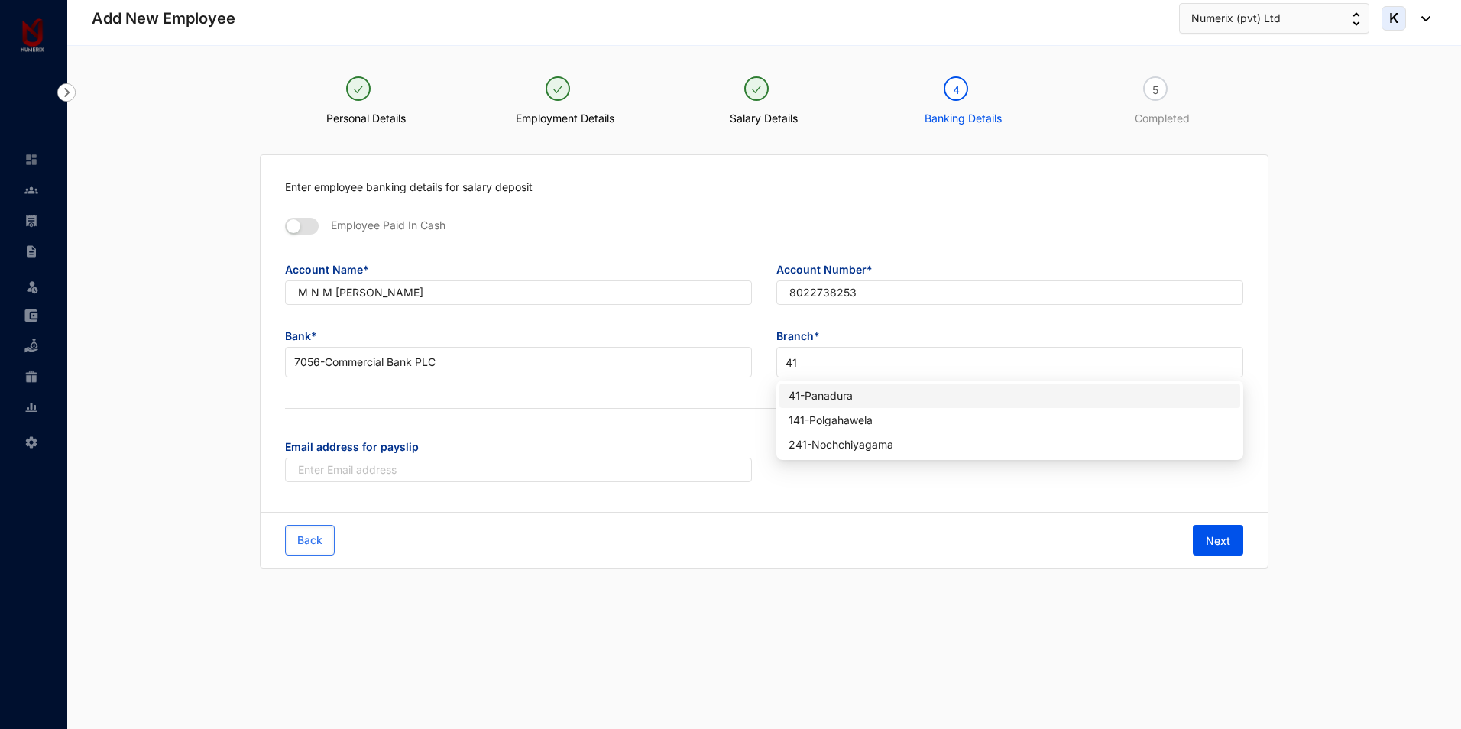
click at [828, 397] on div "41 - Panadura" at bounding box center [1010, 395] width 442 height 17
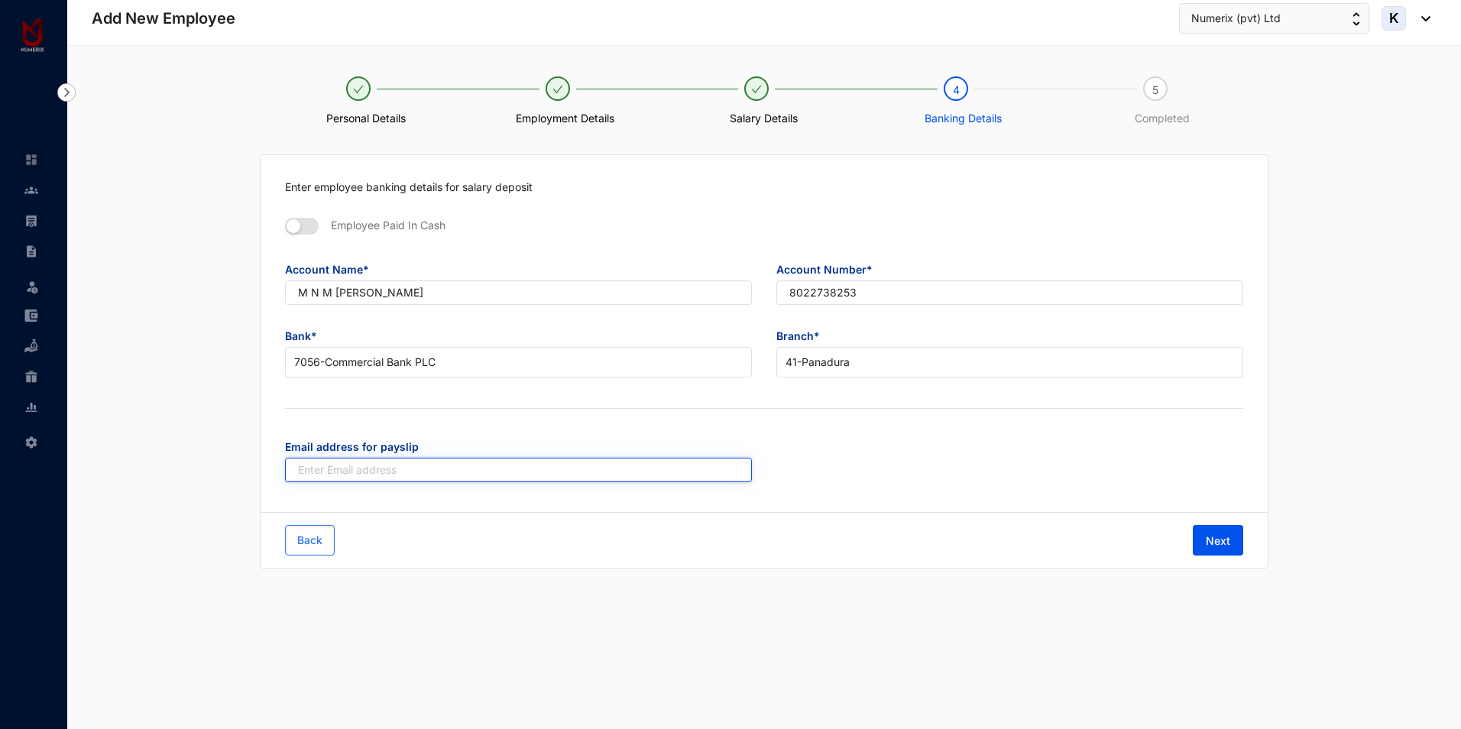
click at [498, 464] on input "text" at bounding box center [518, 470] width 467 height 24
click at [379, 468] on input "text" at bounding box center [518, 470] width 467 height 24
paste input "[EMAIL_ADDRESS][DOMAIN_NAME]"
click at [298, 468] on input "[EMAIL_ADDRESS][DOMAIN_NAME]" at bounding box center [518, 470] width 467 height 24
type input "[EMAIL_ADDRESS][DOMAIN_NAME]"
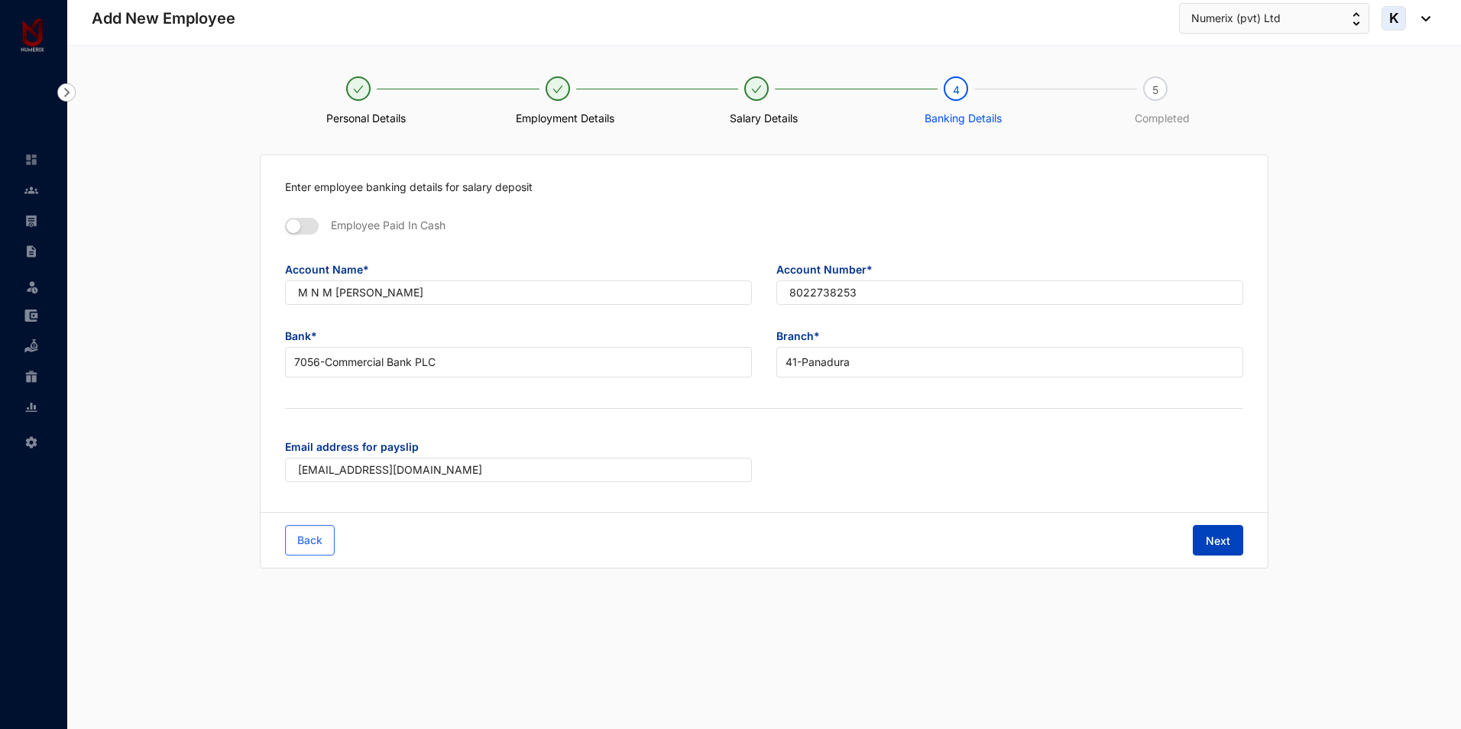
click at [1229, 536] on span "Next" at bounding box center [1218, 540] width 24 height 15
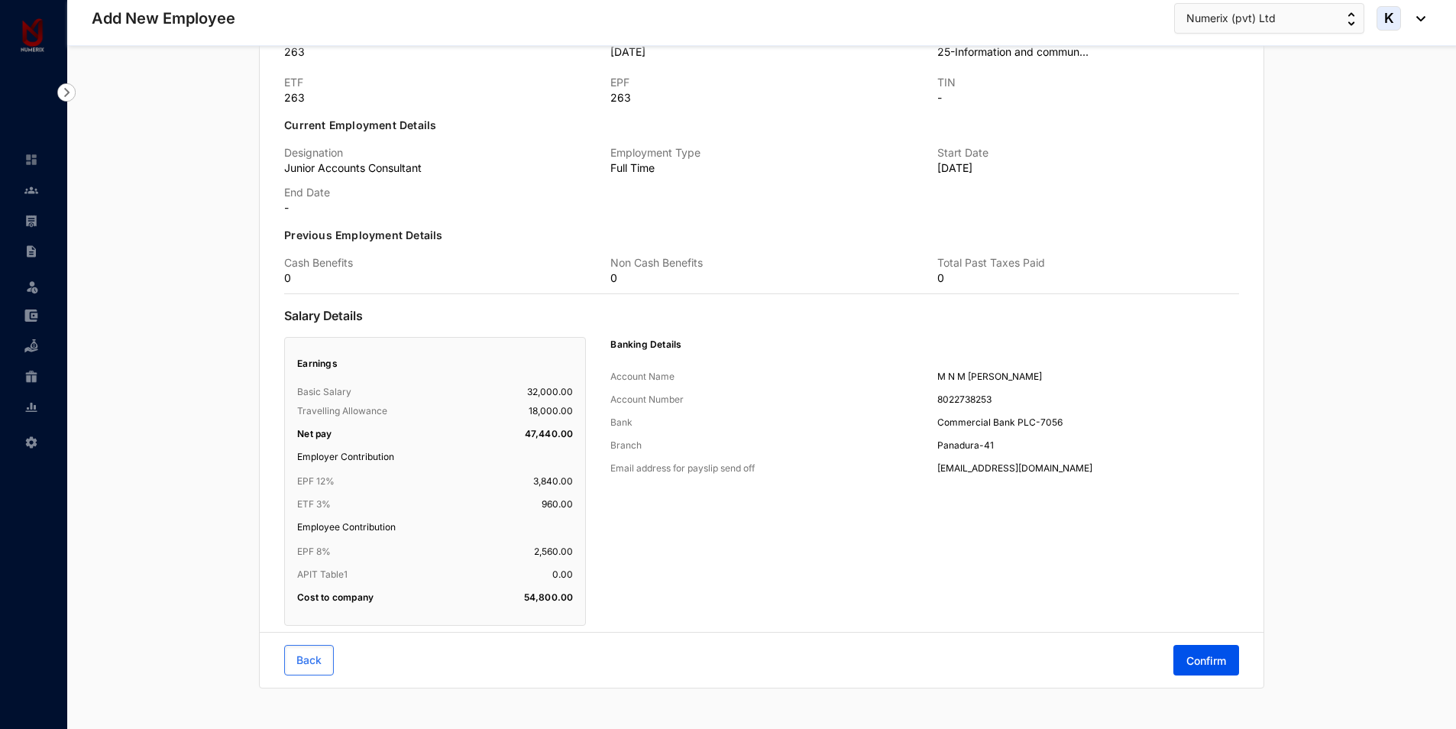
scroll to position [544, 0]
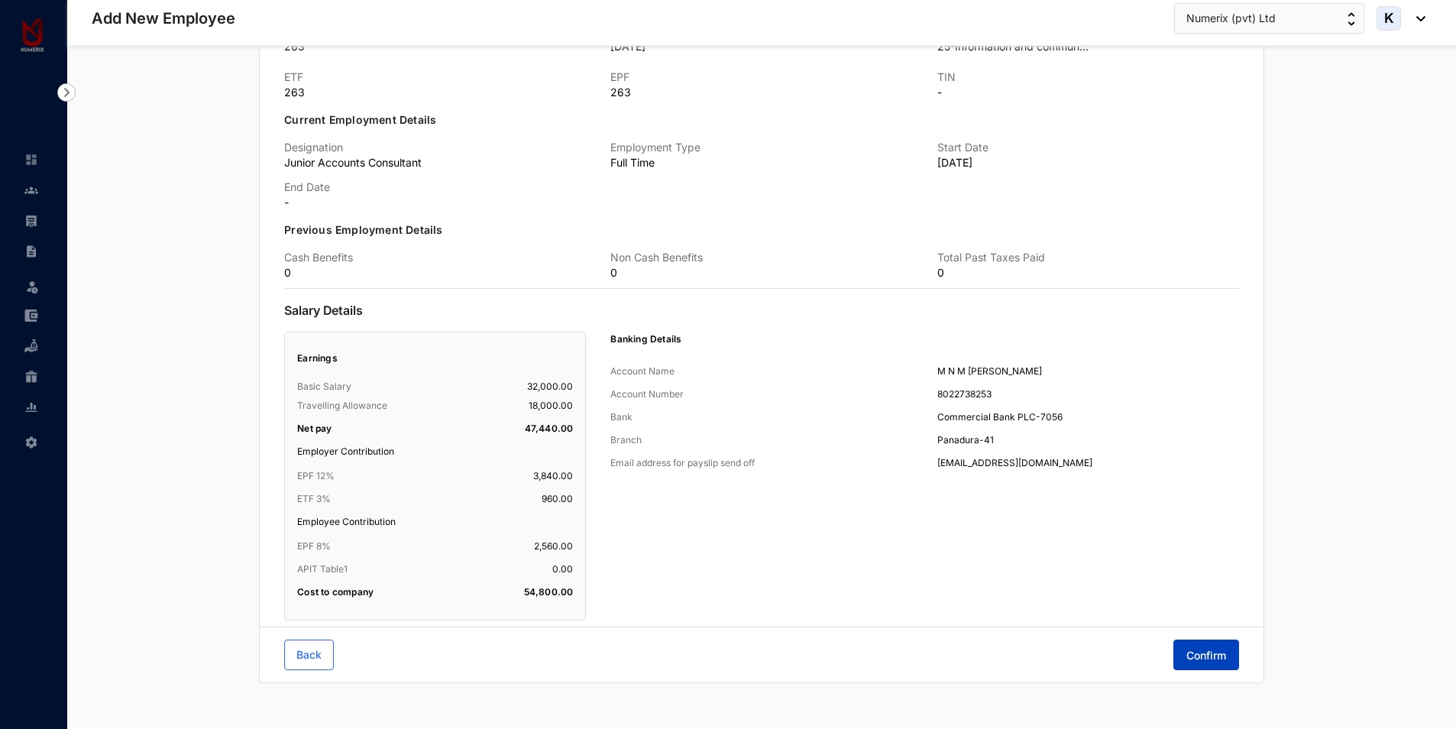
click at [1227, 655] on button "Confirm" at bounding box center [1207, 655] width 66 height 31
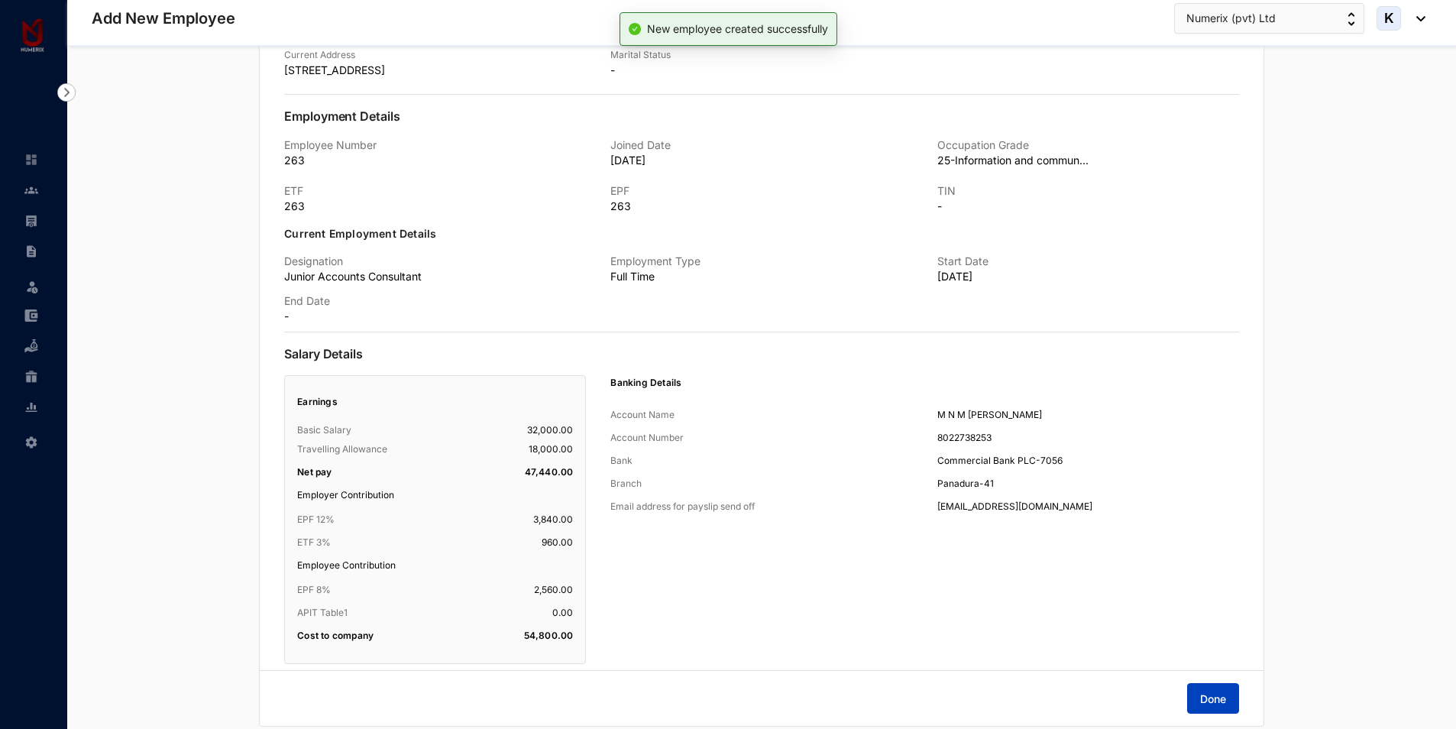
click at [1216, 689] on button "Done" at bounding box center [1213, 698] width 52 height 31
